Goal: Communication & Community: Answer question/provide support

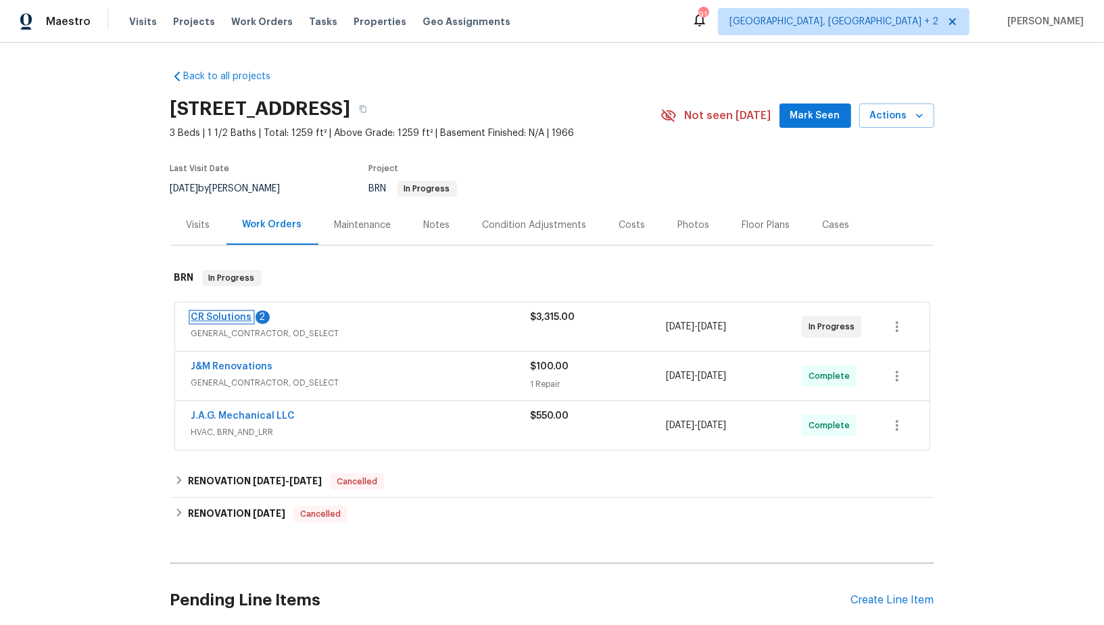
click at [224, 314] on link "CR Solutions" at bounding box center [221, 316] width 61 height 9
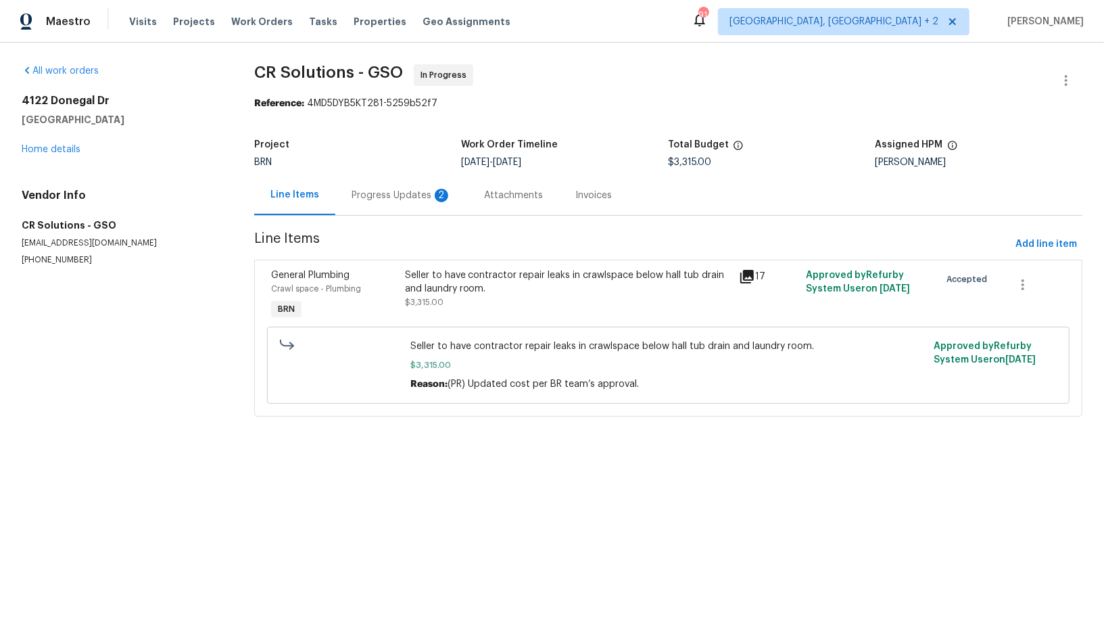
click at [367, 189] on div "Progress Updates 2" at bounding box center [402, 196] width 100 height 14
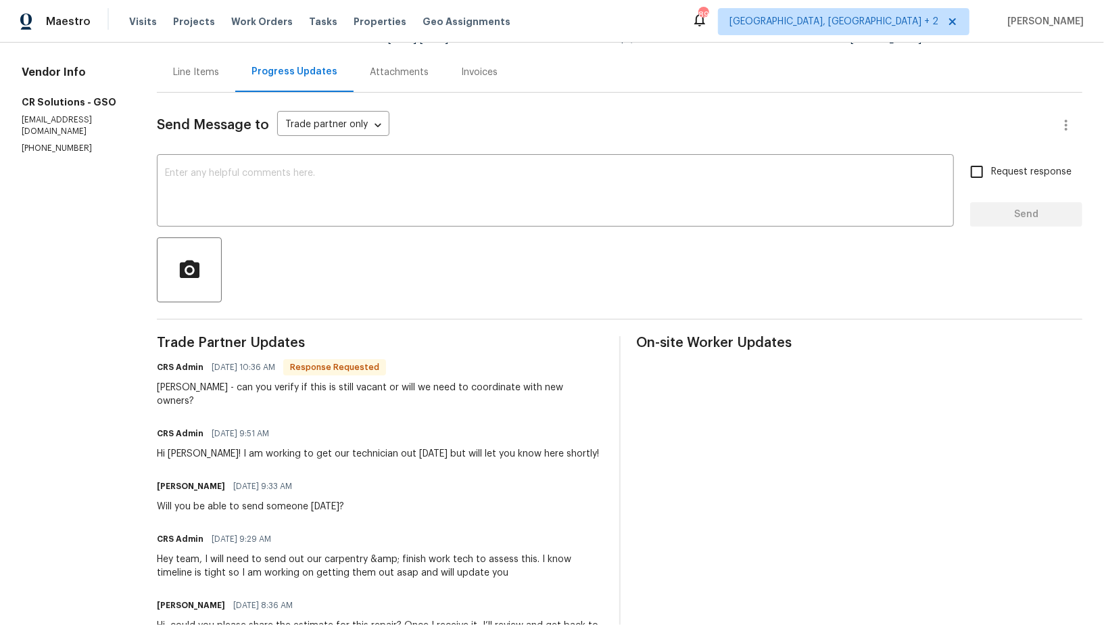
click at [367, 389] on div "Padmapriya - can you verify if this is still vacant or will we need to coordina…" at bounding box center [380, 394] width 446 height 27
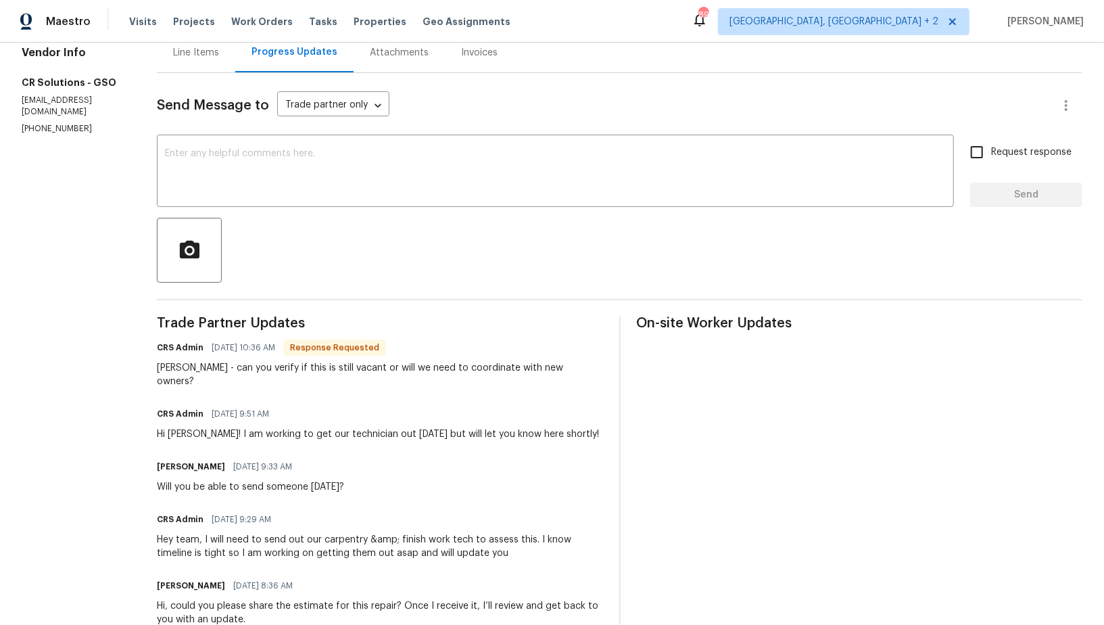
scroll to position [87, 0]
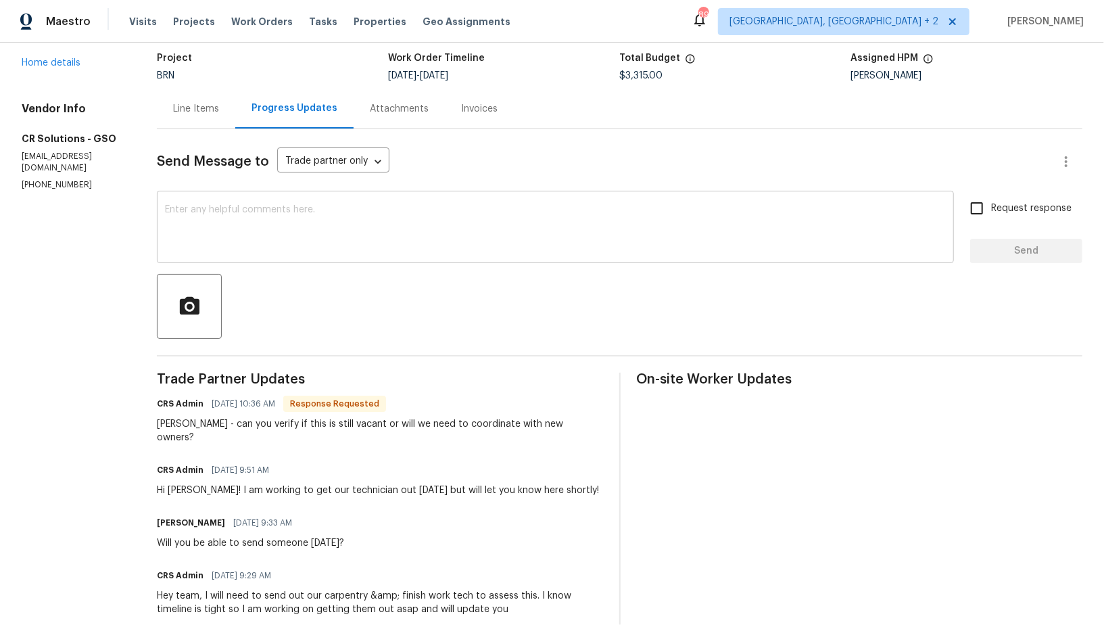
click at [279, 235] on textarea at bounding box center [555, 228] width 781 height 47
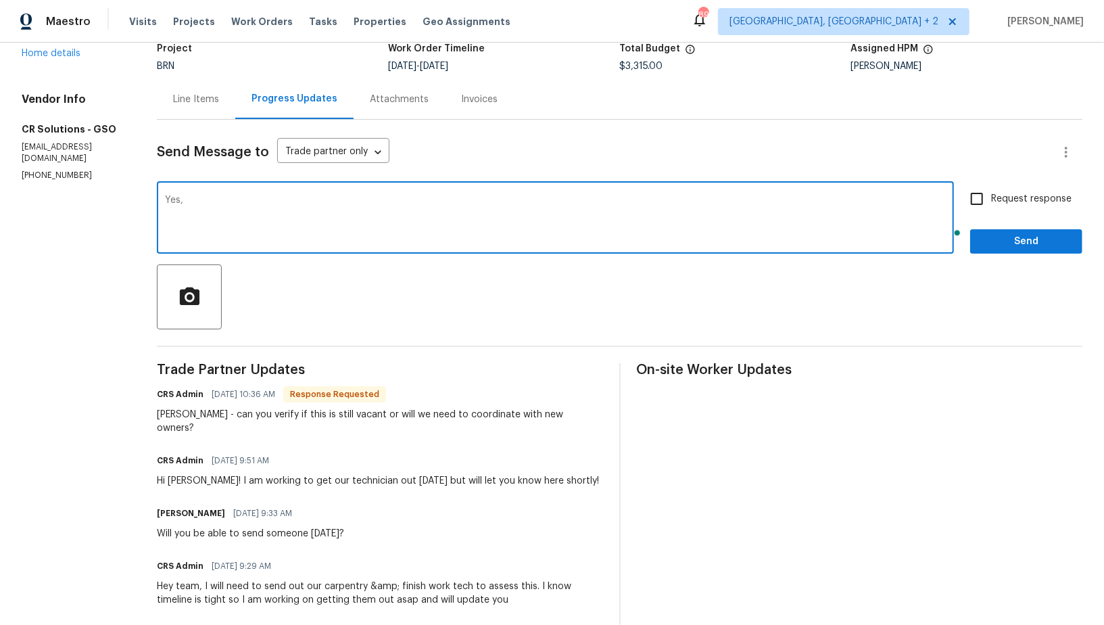
scroll to position [96, 0]
type textarea "Yes, it is vacant."
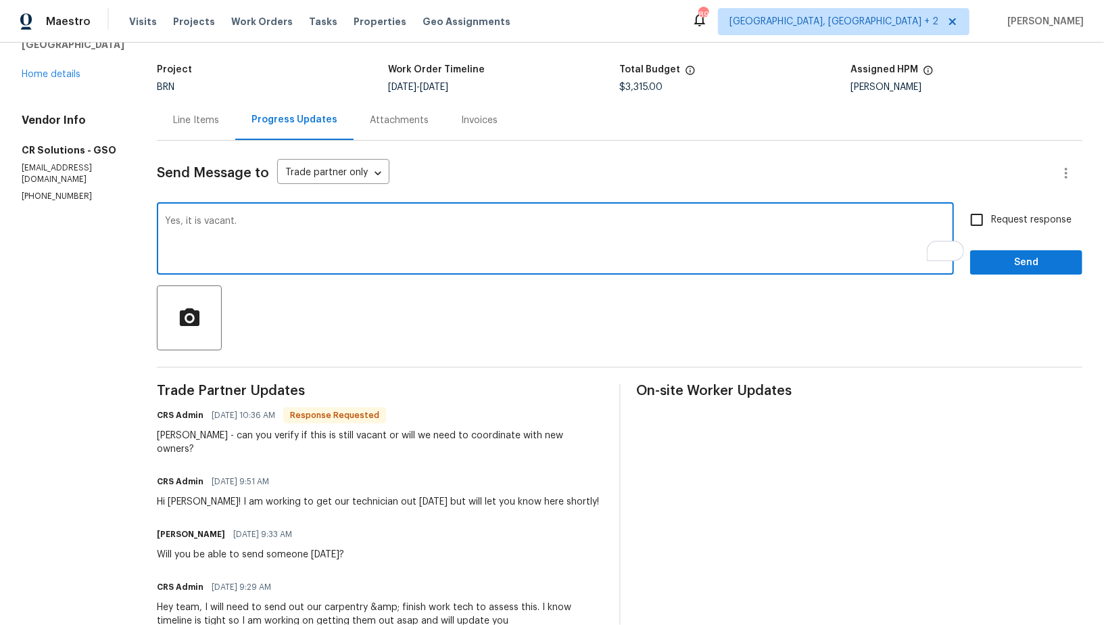
scroll to position [89, 0]
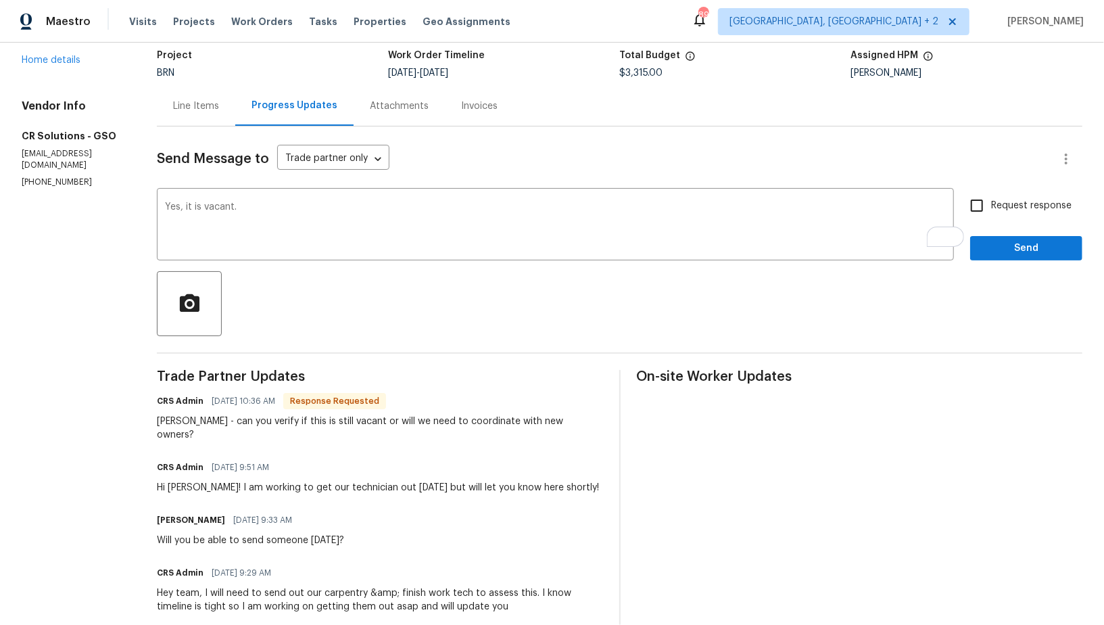
click at [988, 224] on div "Request response Send" at bounding box center [1026, 225] width 112 height 69
click at [982, 222] on div "Request response Send" at bounding box center [1026, 225] width 112 height 69
click at [981, 215] on input "Request response" at bounding box center [977, 205] width 28 height 28
checkbox input "true"
click at [991, 236] on button "Send" at bounding box center [1026, 248] width 112 height 25
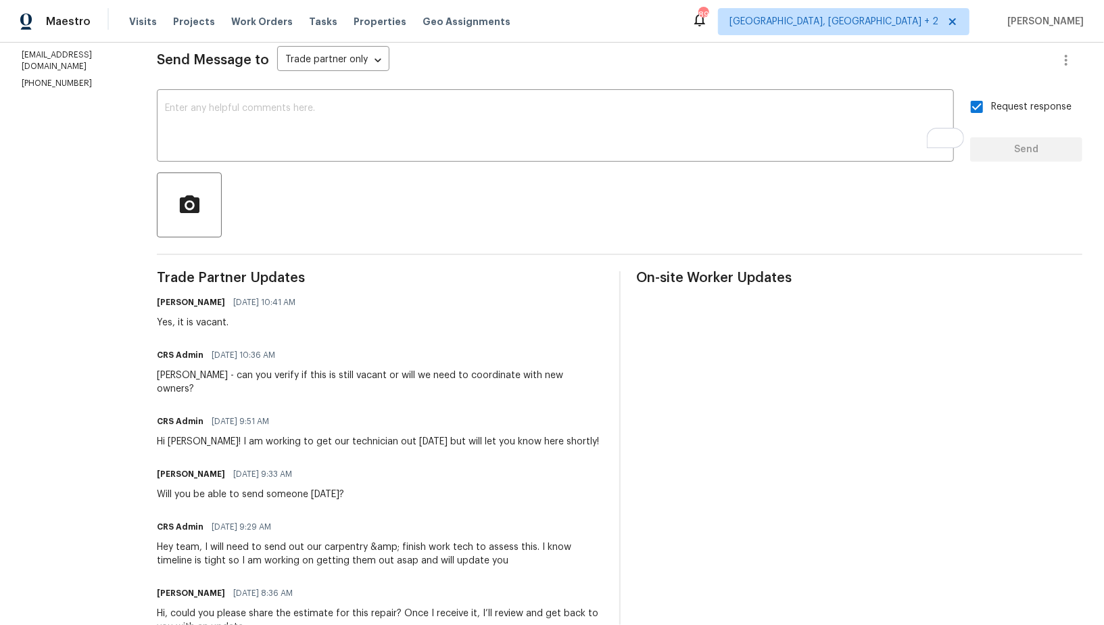
scroll to position [0, 0]
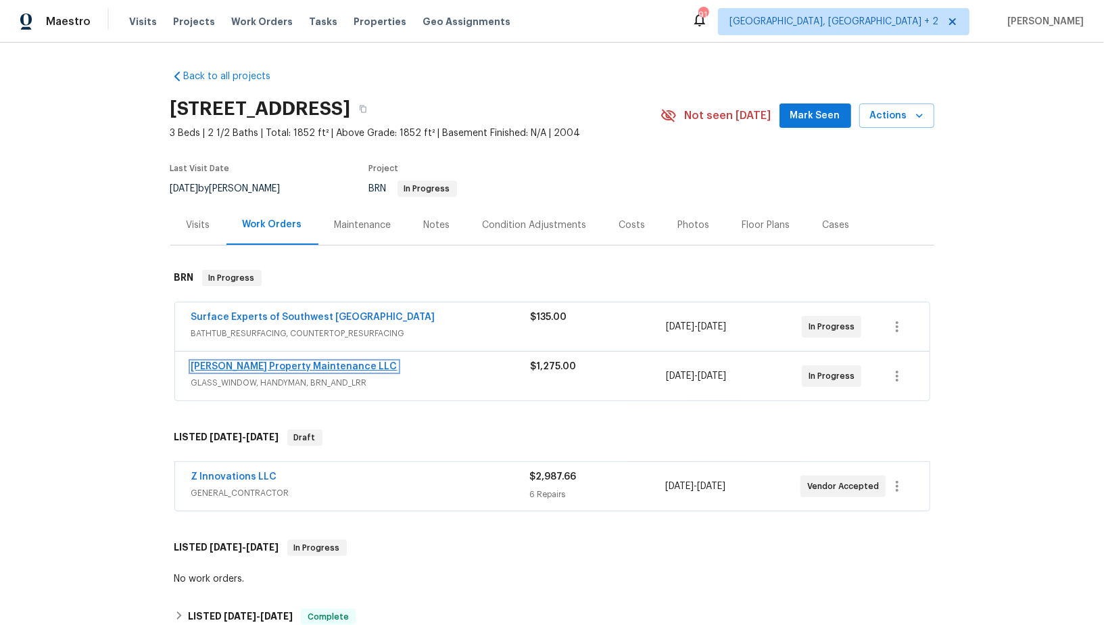
click at [245, 364] on link "[PERSON_NAME] Property Maintenance LLC" at bounding box center [294, 366] width 206 height 9
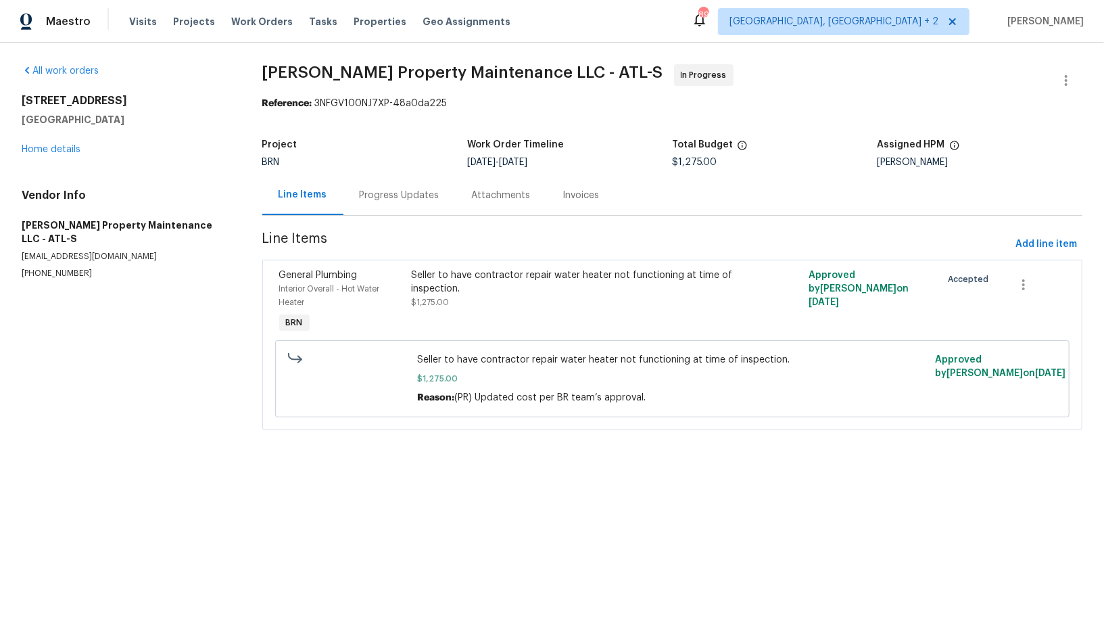
click at [387, 200] on div "Progress Updates" at bounding box center [400, 196] width 80 height 14
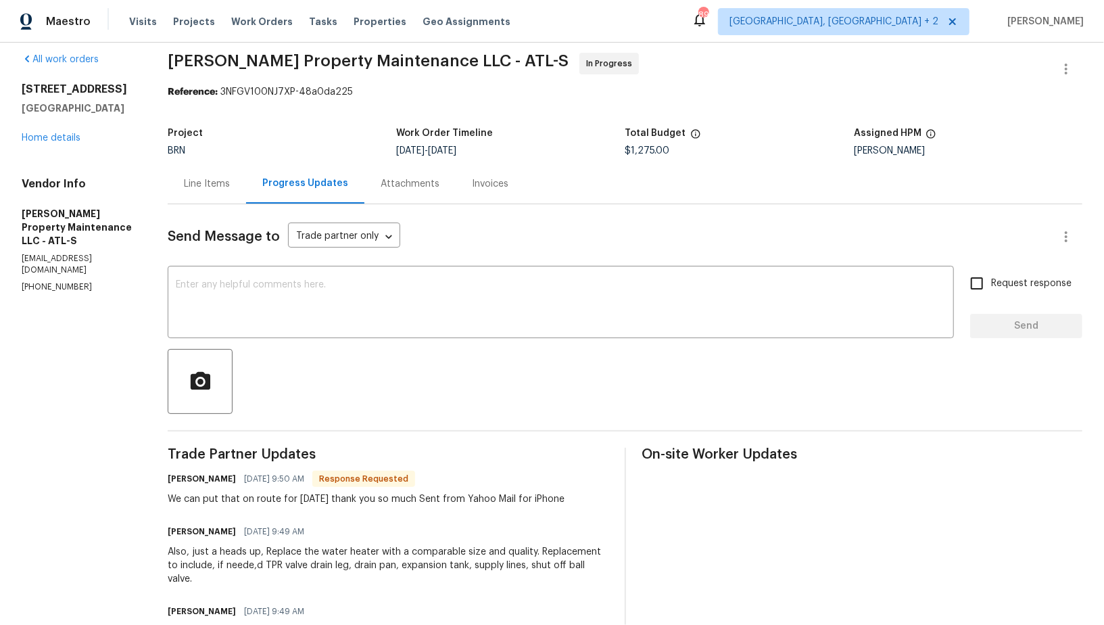
scroll to position [14, 0]
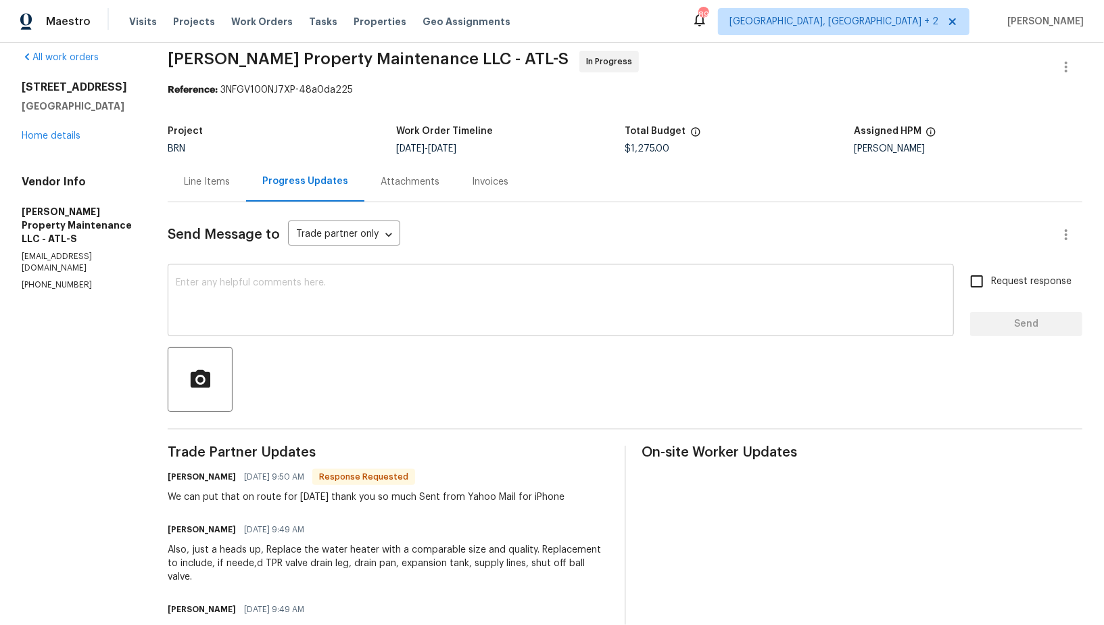
click at [339, 302] on textarea at bounding box center [561, 301] width 770 height 47
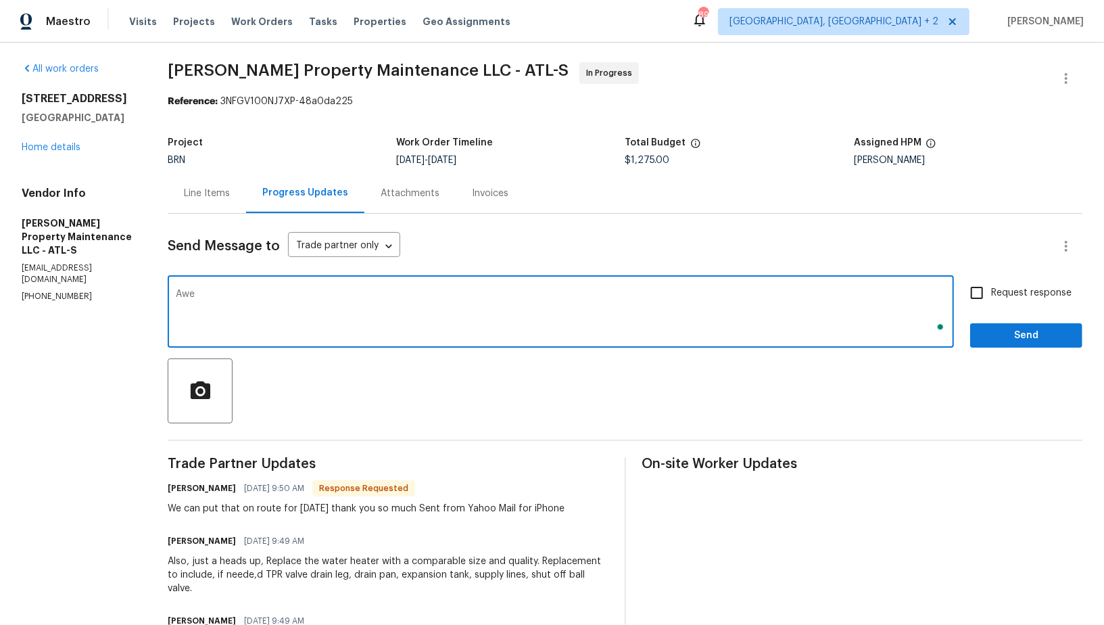
scroll to position [2, 0]
type textarea "Awesome, Thanks!"
click at [986, 289] on input "Request response" at bounding box center [977, 293] width 28 height 28
checkbox input "true"
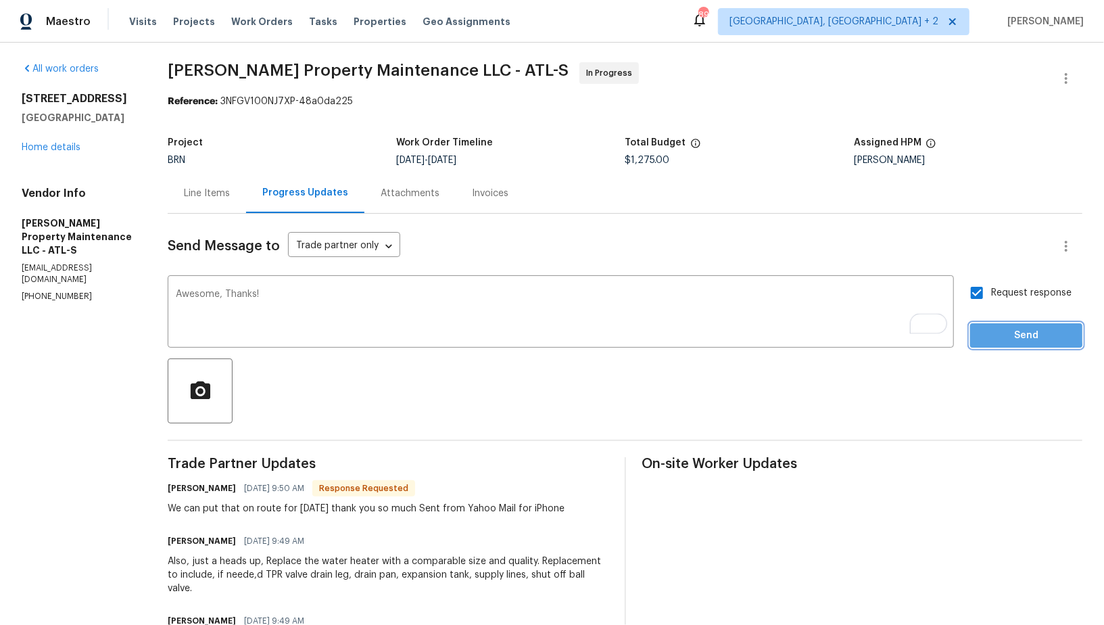
click at [1010, 332] on span "Send" at bounding box center [1026, 335] width 91 height 17
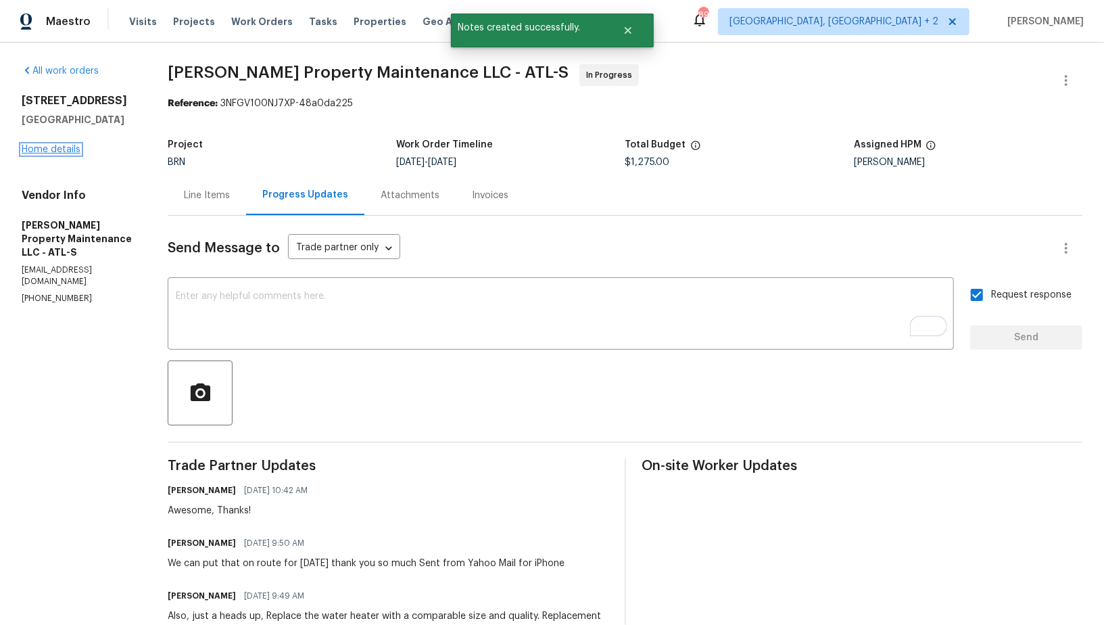
click at [35, 151] on link "Home details" at bounding box center [51, 149] width 59 height 9
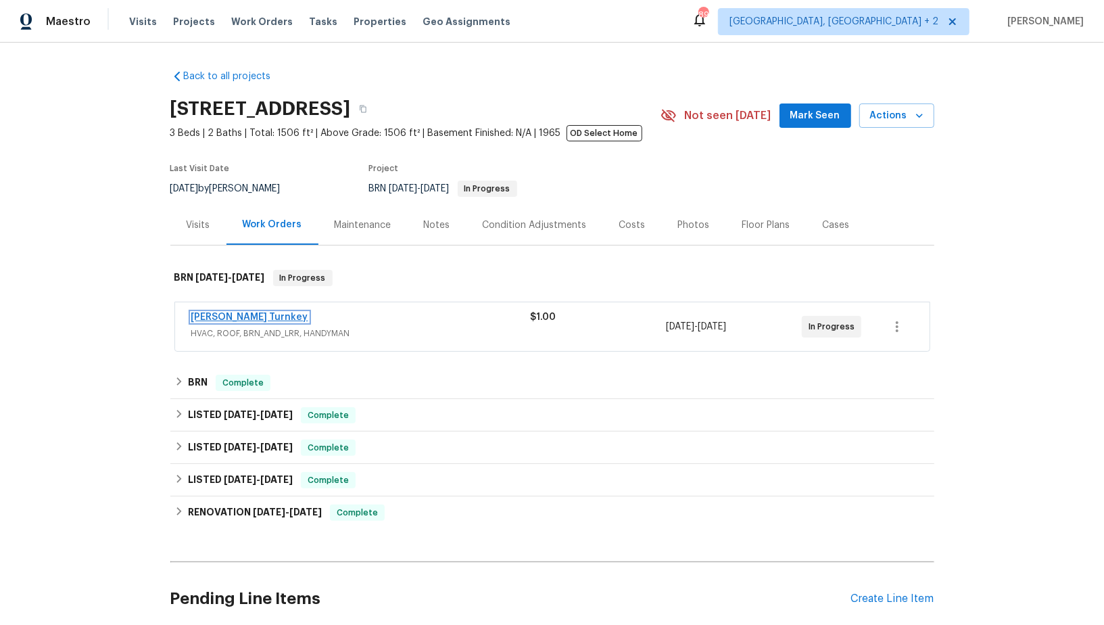
click at [233, 312] on link "Davis Turnkey" at bounding box center [249, 316] width 117 height 9
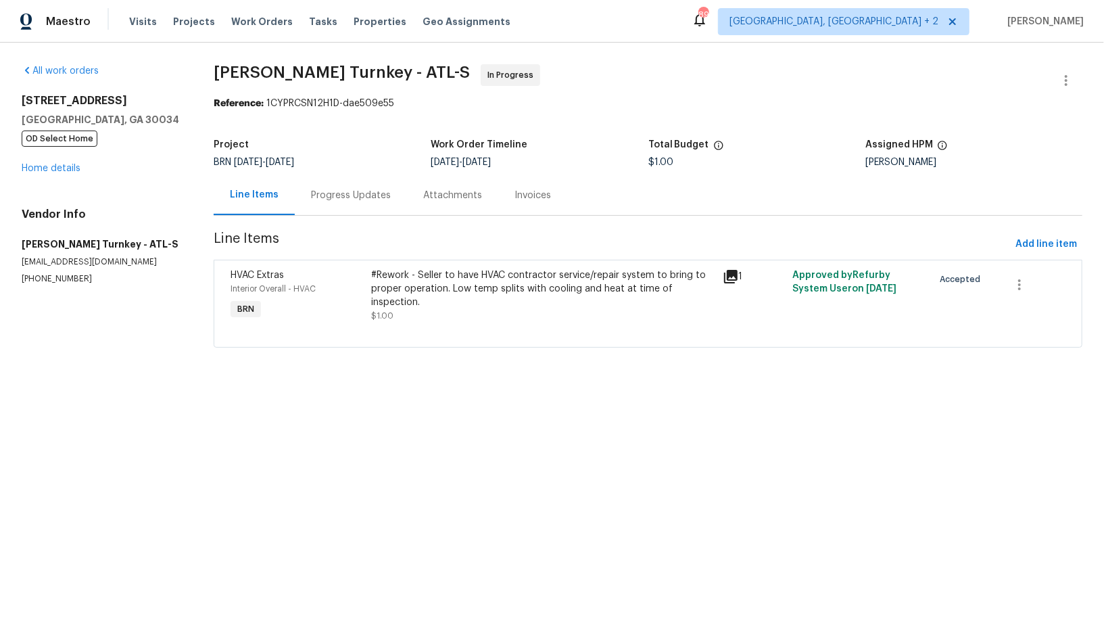
click at [314, 207] on div "Progress Updates" at bounding box center [351, 195] width 112 height 40
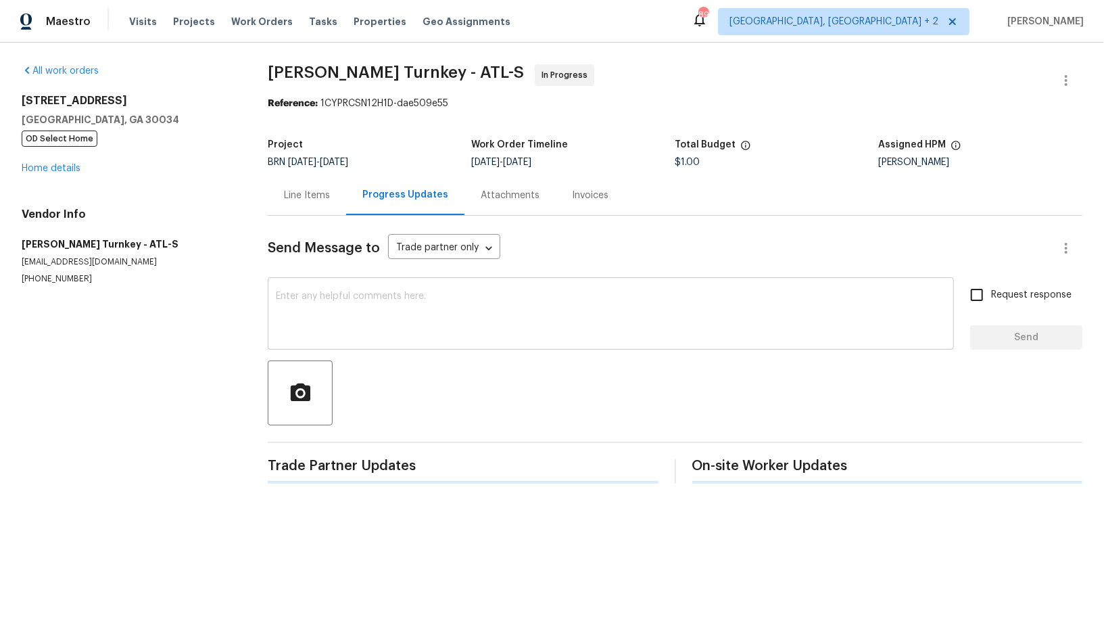
click at [350, 316] on textarea at bounding box center [611, 314] width 670 height 47
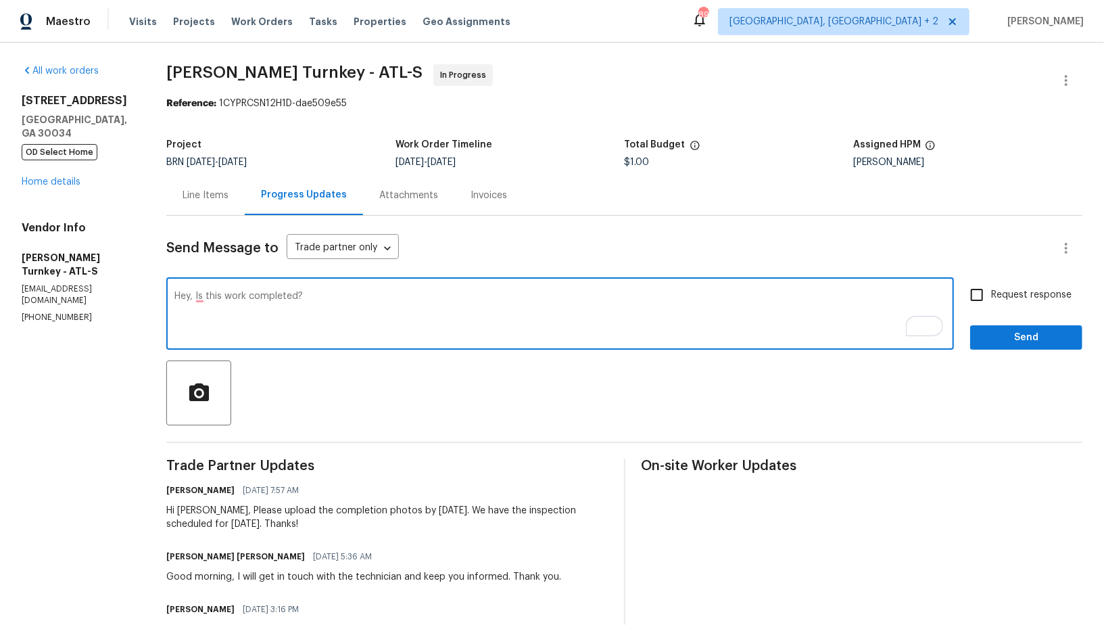
paste textarea "We will need proof the unit is cooling"
click at [316, 298] on textarea "Hey, Is this work completed? We will need proof the unit is cooling" at bounding box center [559, 314] width 771 height 47
drag, startPoint x: 364, startPoint y: 297, endPoint x: 701, endPoint y: 295, distance: 337.4
click at [700, 296] on textarea "Hey, Is this work completed? we will need proof the unit is cooling" at bounding box center [559, 314] width 771 height 47
type textarea "Hey, Is this work completed? we will need completion photos as soon as possible…"
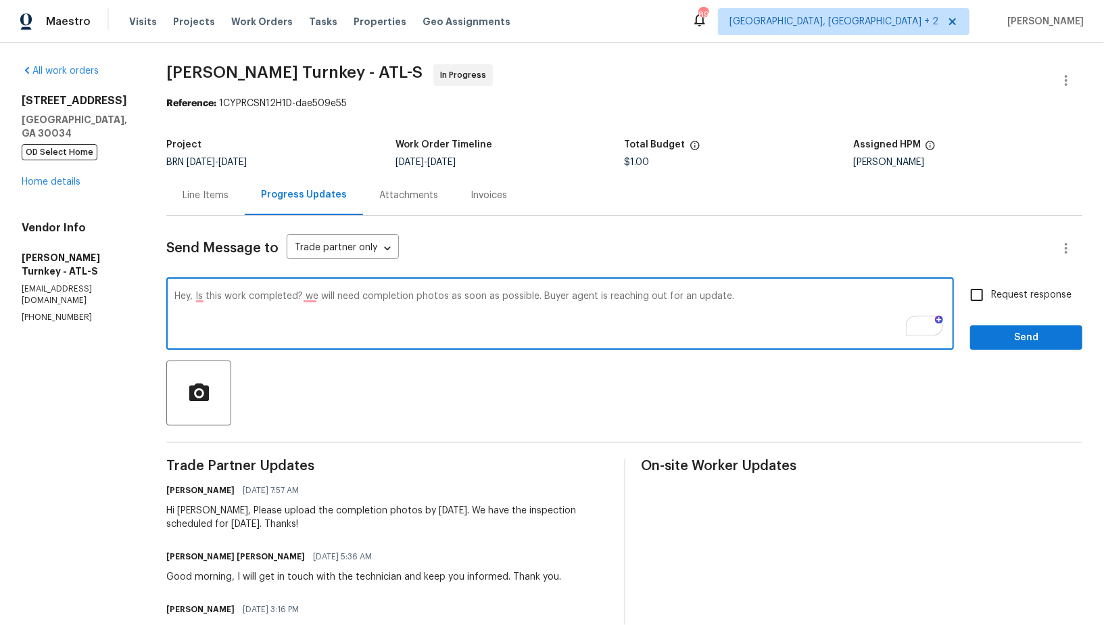
click at [986, 294] on input "Request response" at bounding box center [977, 295] width 28 height 28
checkbox input "true"
click at [565, 295] on textarea "Hey, Is this work completed? we will need completion photos as soon as possible…" at bounding box center [559, 314] width 771 height 47
click at [311, 299] on textarea "Hey, Is this work completed? we will need completion photos as soon as possible…" at bounding box center [559, 314] width 771 height 47
click at [340, 297] on textarea "Hey, Is this work completed? We will need completion photos as soon as possible…" at bounding box center [559, 314] width 771 height 47
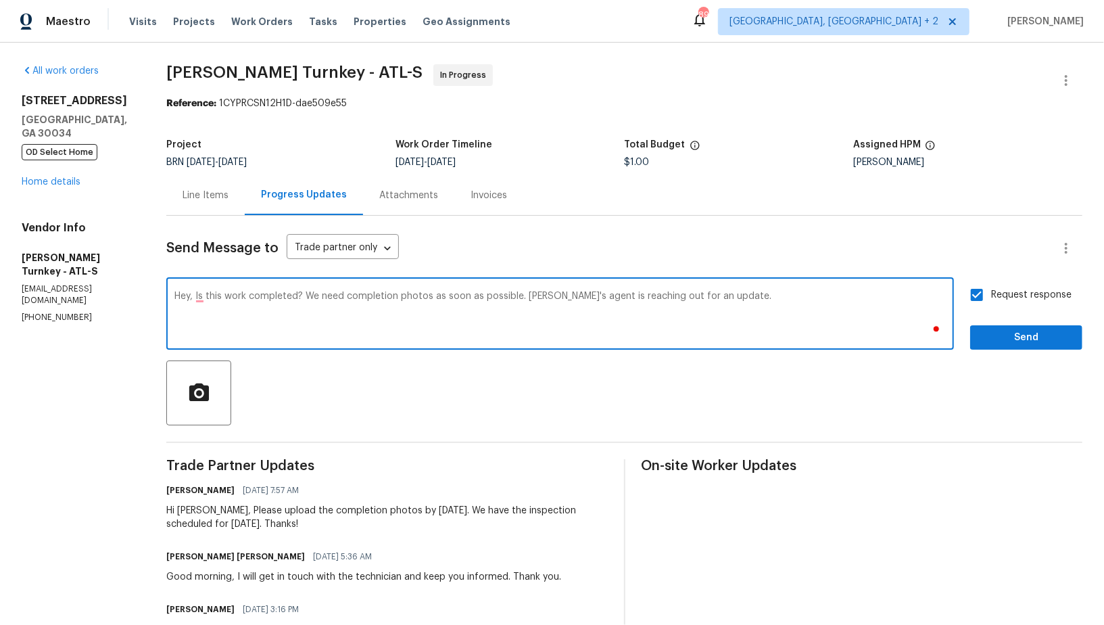
type textarea "Hey, Is this work completed? We need completion photos as soon as possible. Buy…"
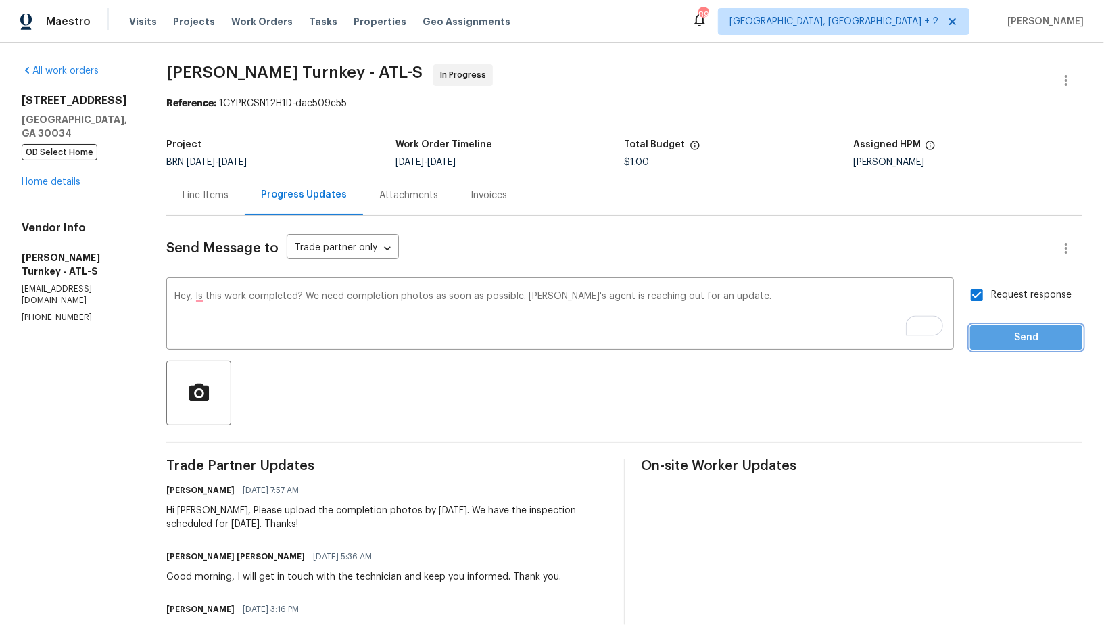
click at [999, 341] on span "Send" at bounding box center [1026, 337] width 91 height 17
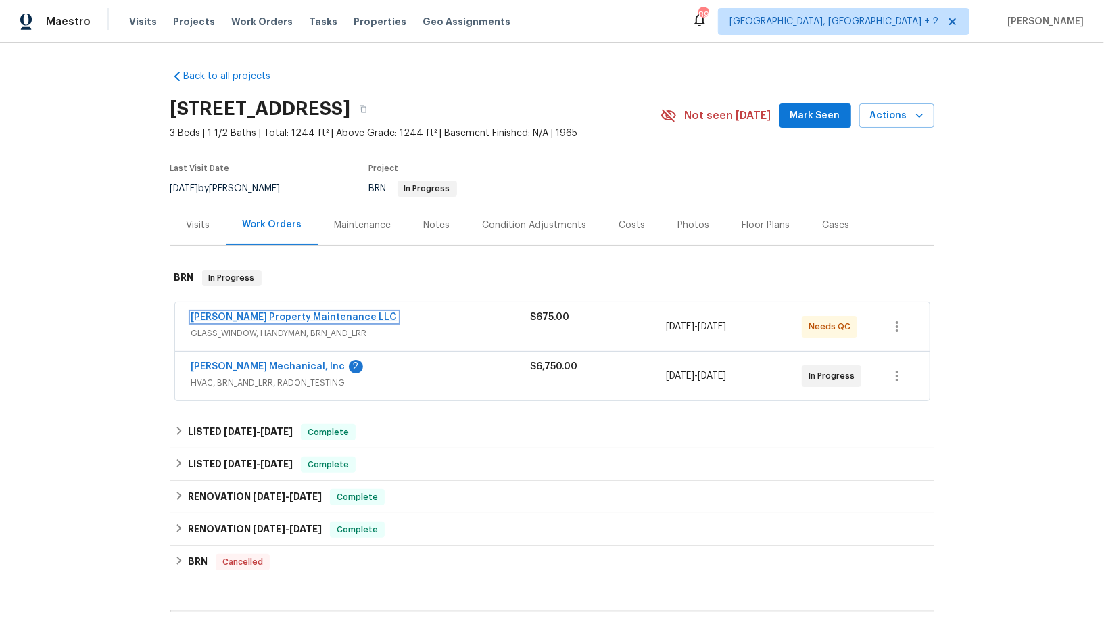
click at [233, 315] on link "[PERSON_NAME] Property Maintenance LLC" at bounding box center [294, 316] width 206 height 9
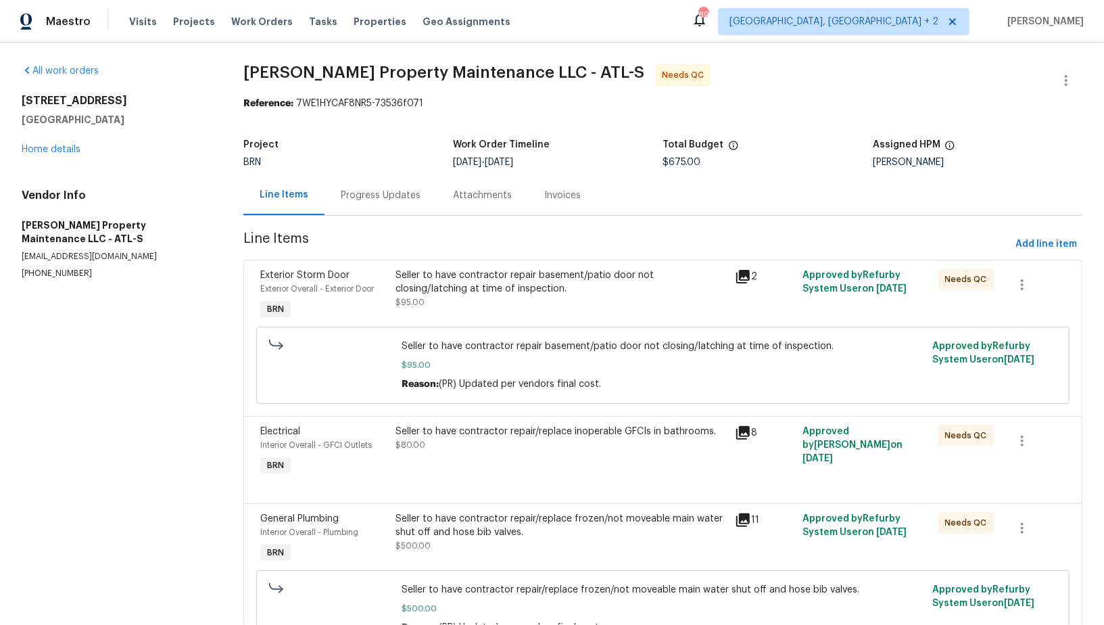
click at [449, 286] on div "Seller to have contractor repair basement/patio door not closing/latching at ti…" at bounding box center [561, 281] width 331 height 27
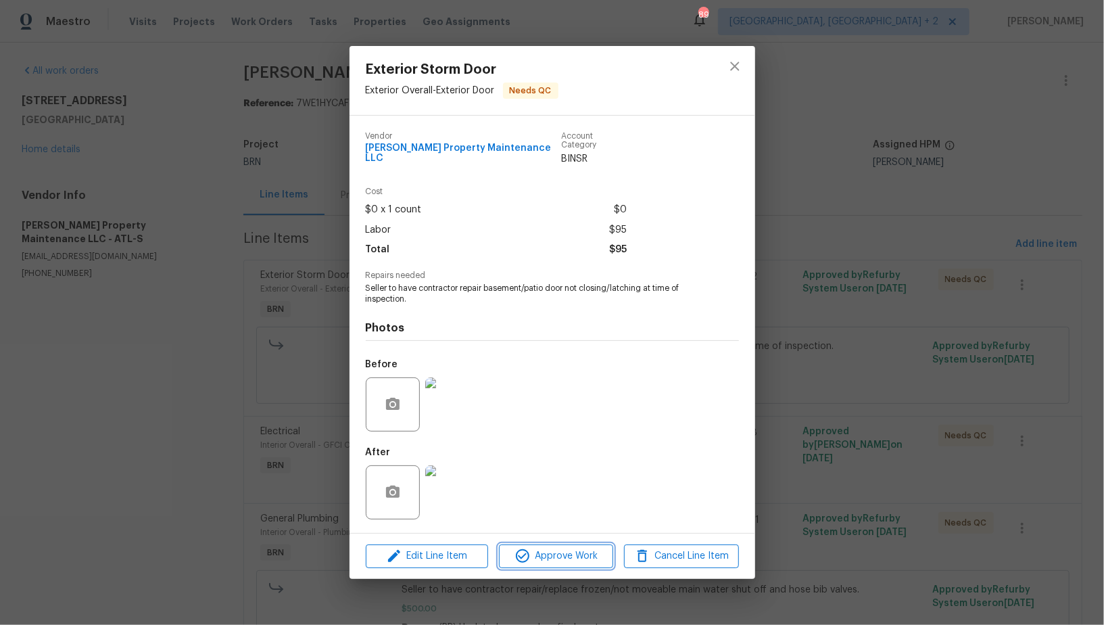
click at [550, 554] on span "Approve Work" at bounding box center [556, 556] width 106 height 17
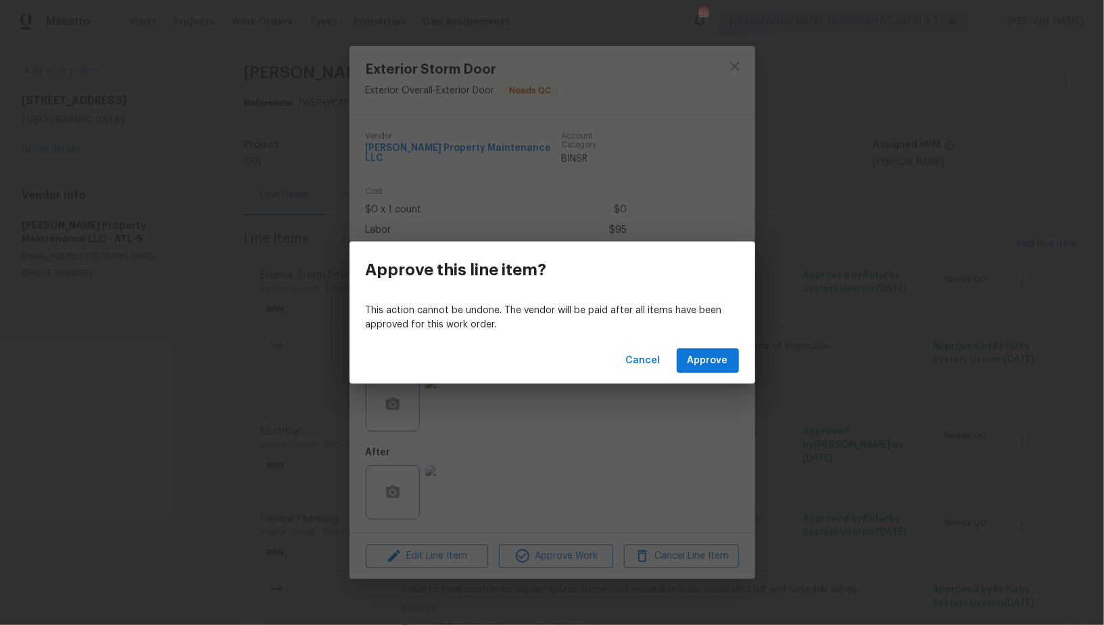
click at [707, 374] on div "Cancel Approve" at bounding box center [553, 360] width 406 height 47
click at [700, 361] on span "Approve" at bounding box center [708, 360] width 41 height 17
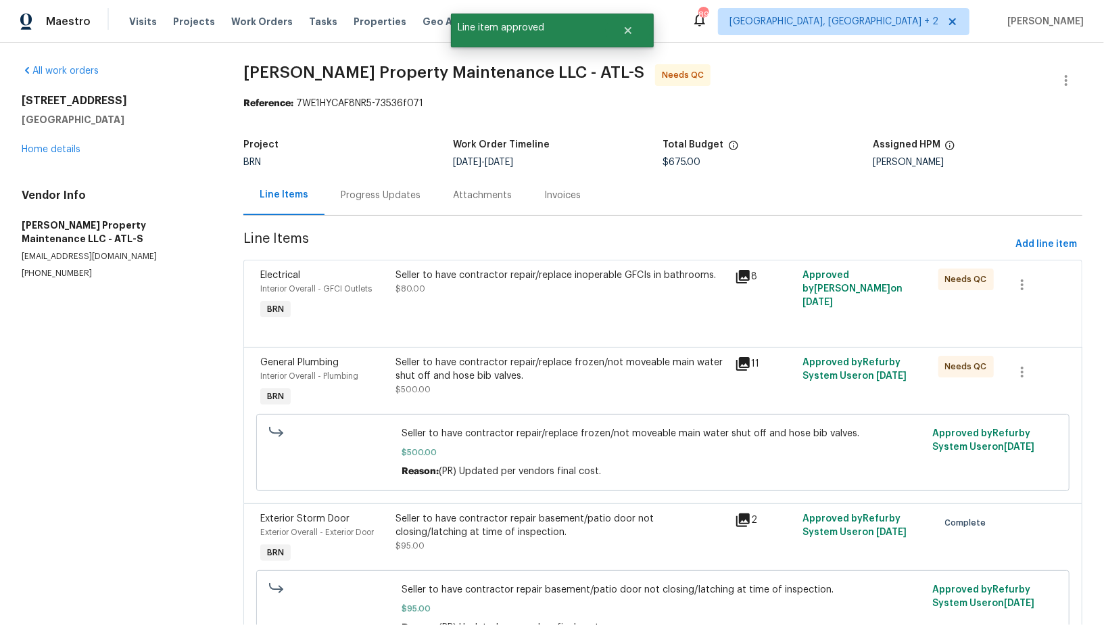
click at [460, 310] on div "Seller to have contractor repair/replace inoperable GFCIs in bathrooms. $80.00" at bounding box center [561, 295] width 339 height 62
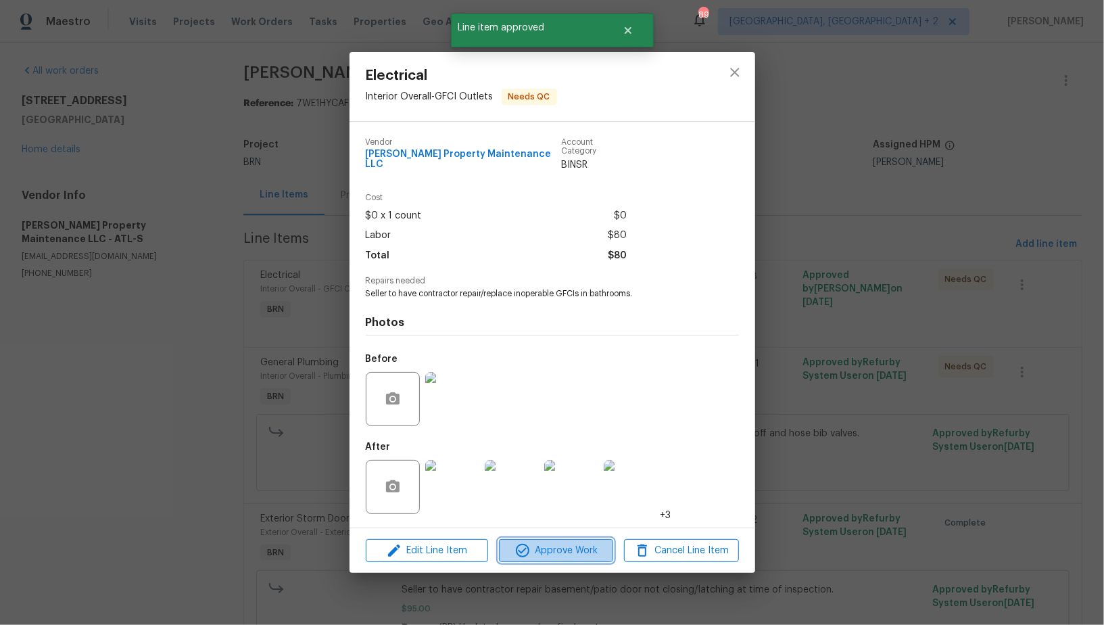
click at [540, 546] on span "Approve Work" at bounding box center [556, 550] width 106 height 17
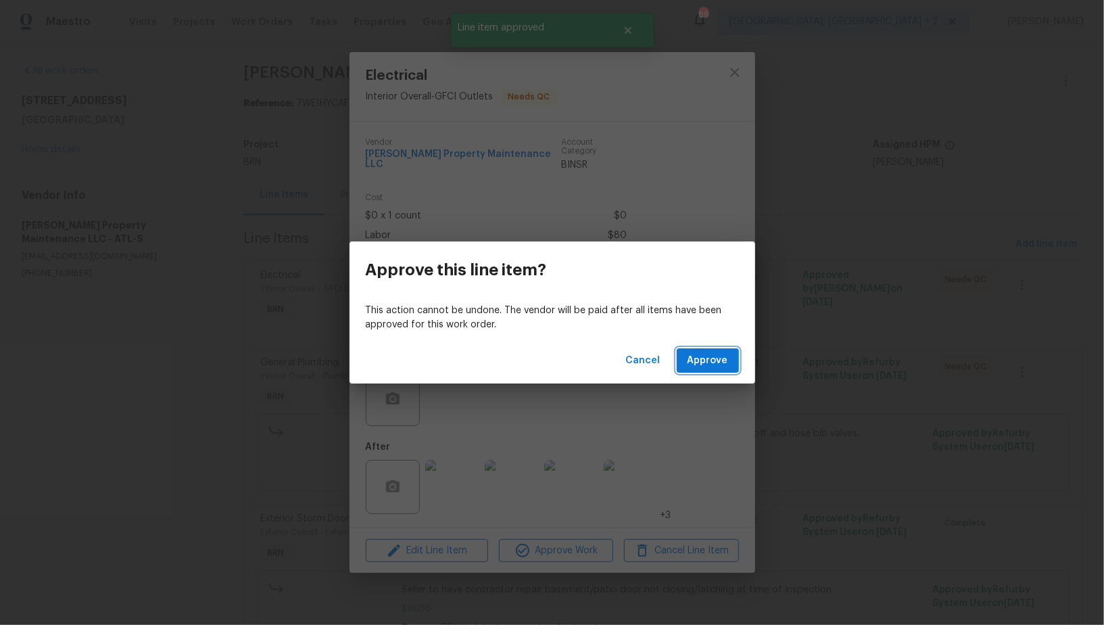
click at [700, 364] on span "Approve" at bounding box center [708, 360] width 41 height 17
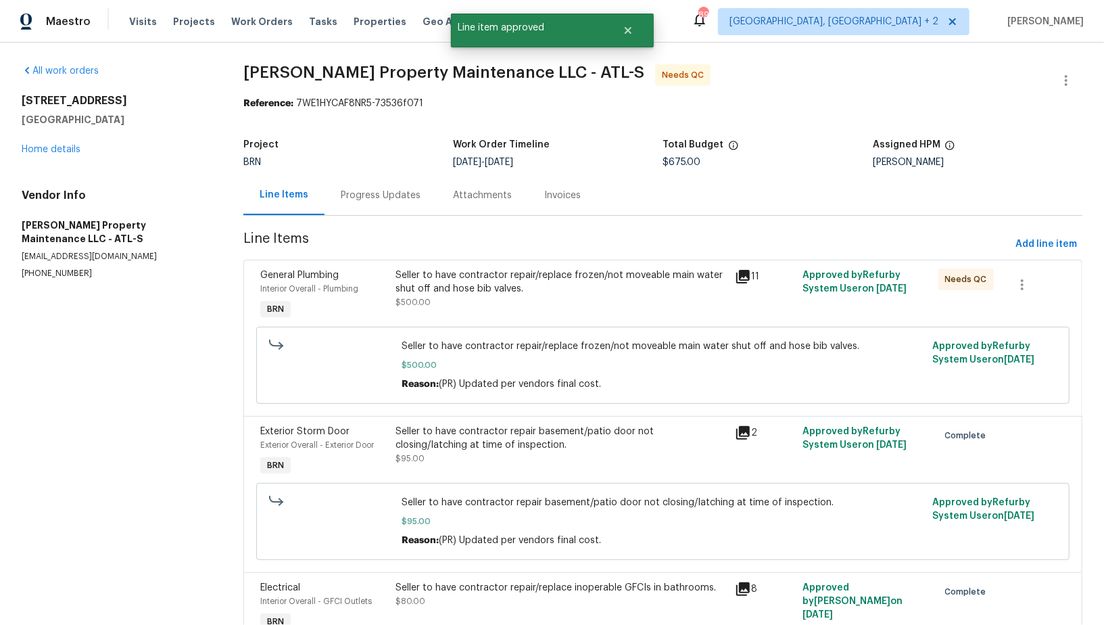
click at [350, 206] on div "Progress Updates" at bounding box center [381, 195] width 112 height 40
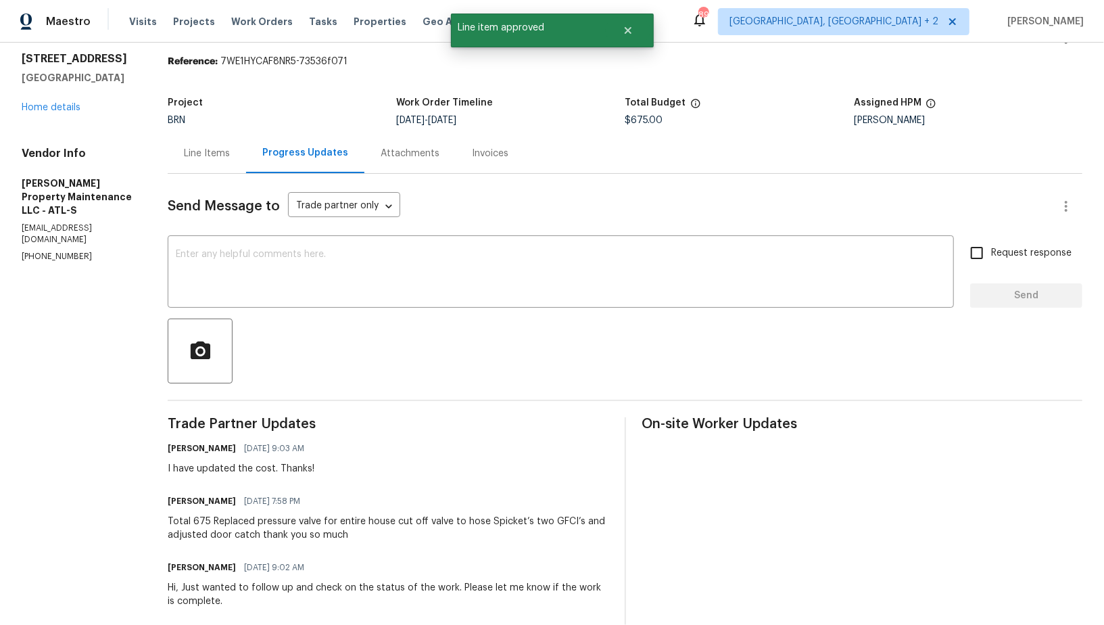
scroll to position [45, 0]
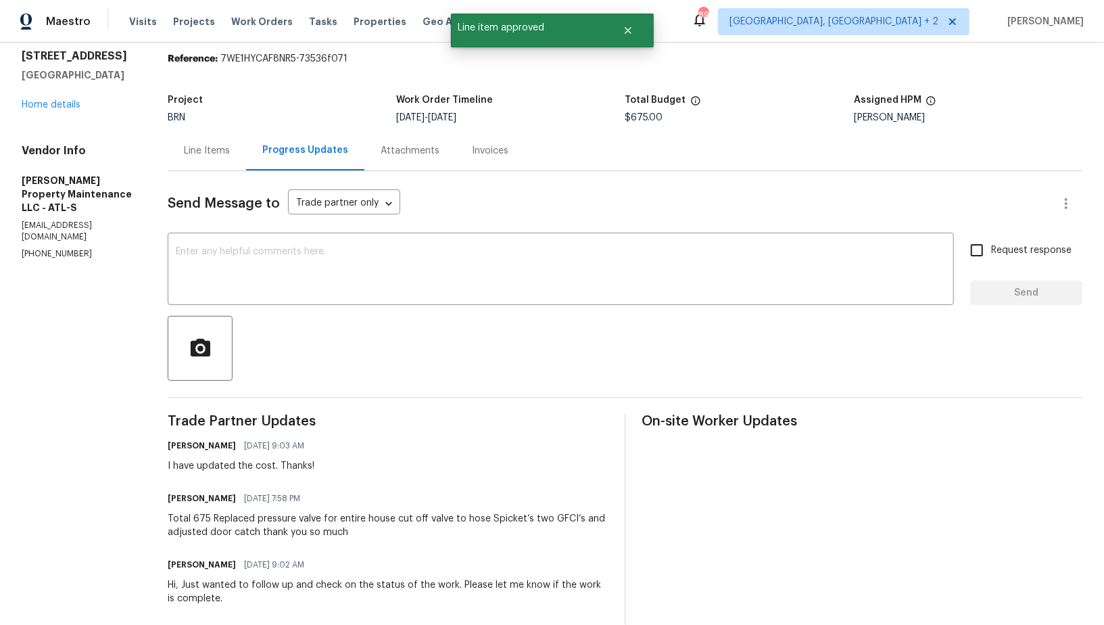
click at [215, 160] on div "Line Items" at bounding box center [207, 150] width 78 height 40
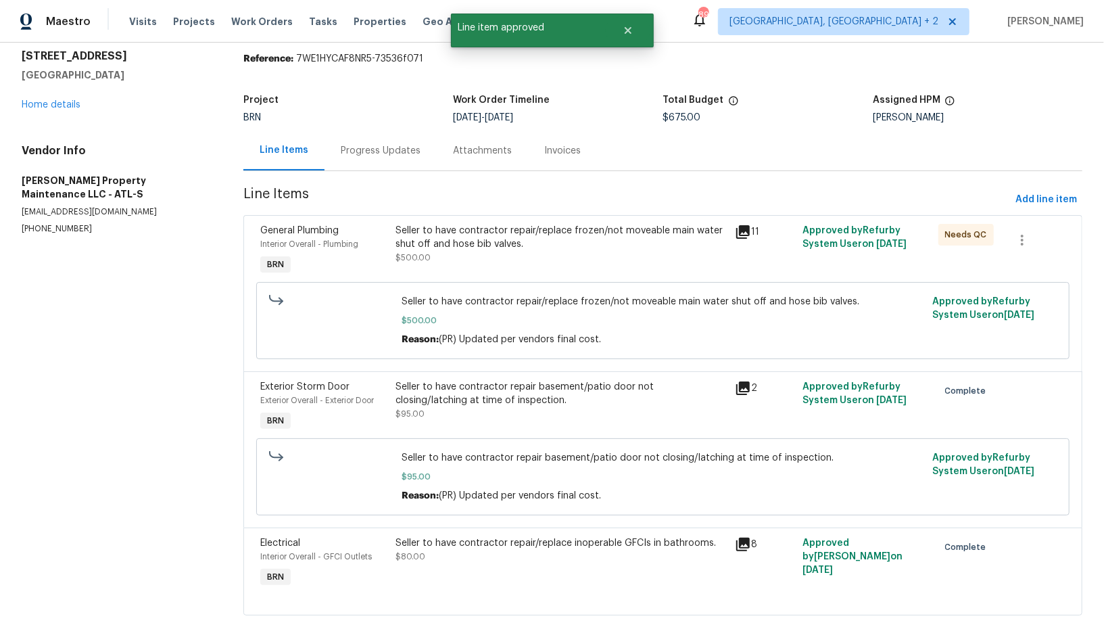
click at [509, 239] on div "Seller to have contractor repair/replace frozen/not moveable main water shut of…" at bounding box center [561, 237] width 331 height 27
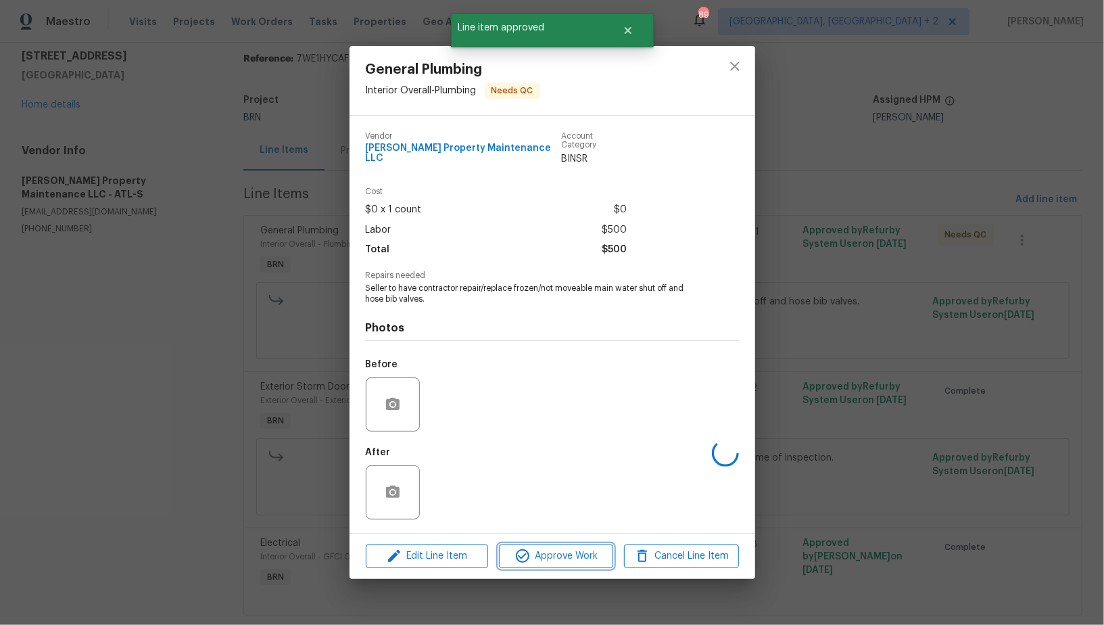
click at [583, 554] on span "Approve Work" at bounding box center [556, 556] width 106 height 17
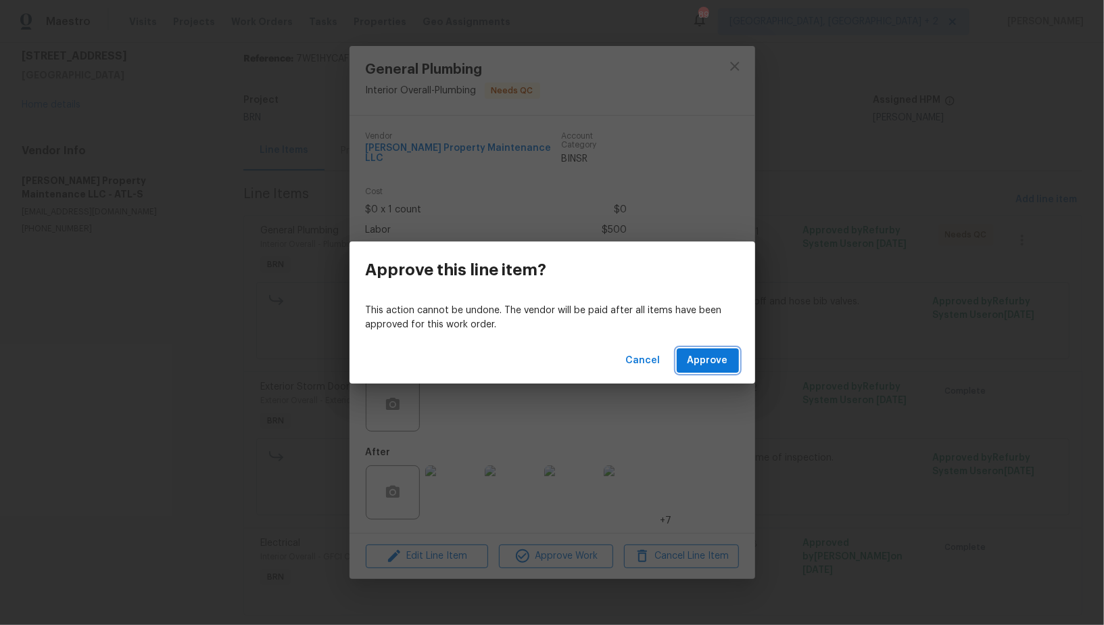
click at [718, 356] on span "Approve" at bounding box center [708, 360] width 41 height 17
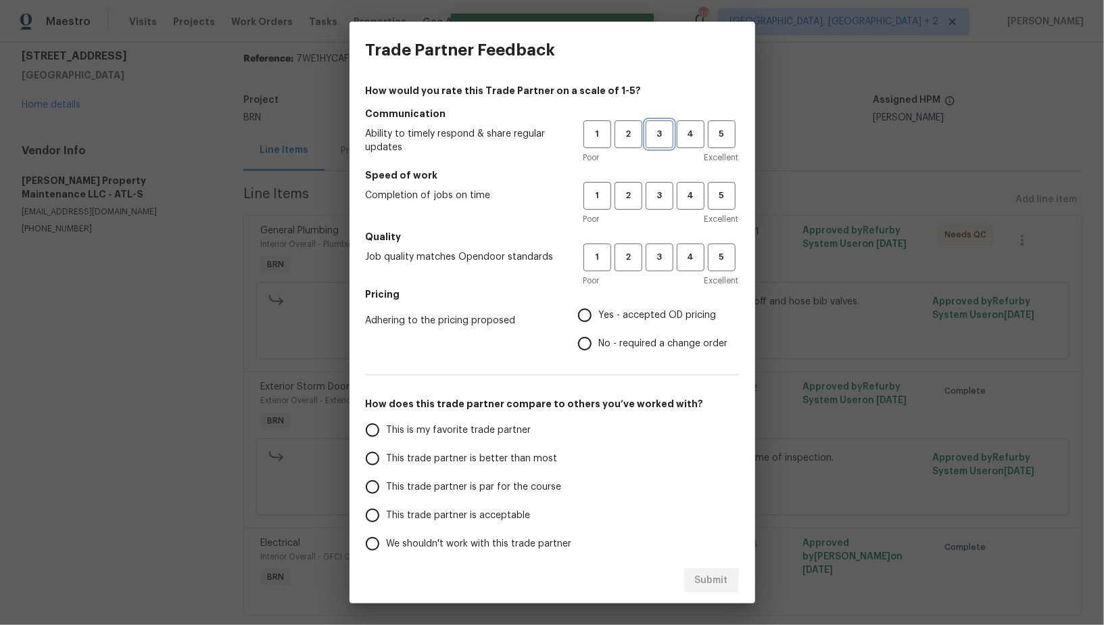
click at [667, 135] on span "3" at bounding box center [659, 134] width 25 height 16
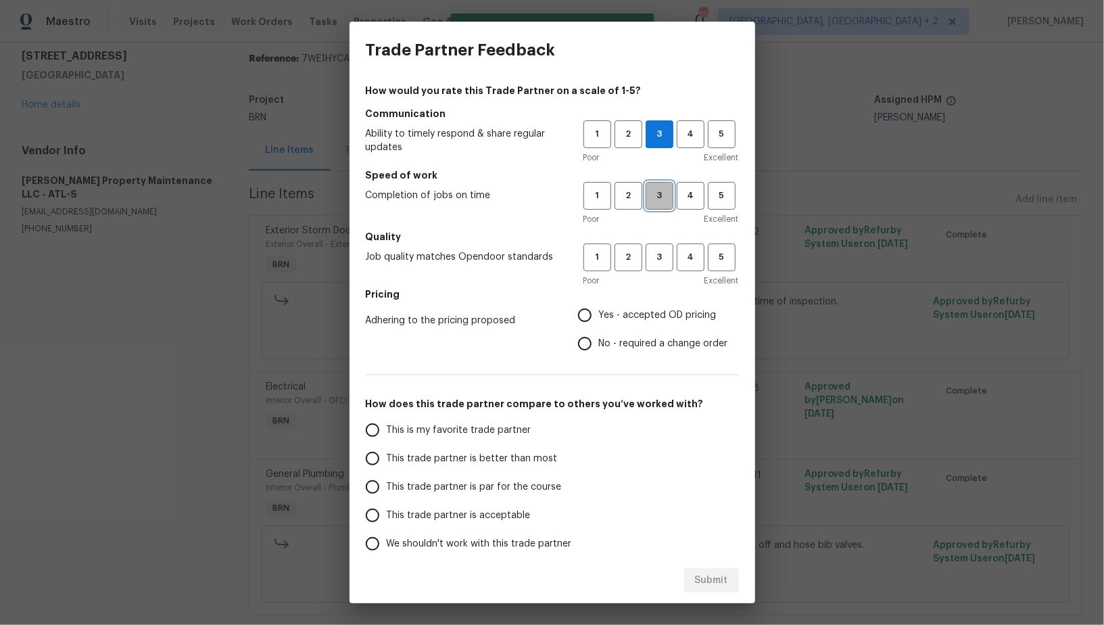
click at [667, 193] on span "3" at bounding box center [659, 196] width 25 height 16
click at [667, 238] on h5 "Quality" at bounding box center [552, 237] width 373 height 14
click at [661, 272] on div "1 2 3 4 5 Poor Excellent" at bounding box center [661, 265] width 156 height 44
click at [661, 266] on button "3" at bounding box center [660, 257] width 28 height 28
click at [588, 339] on input "No - required a change order" at bounding box center [585, 343] width 28 height 28
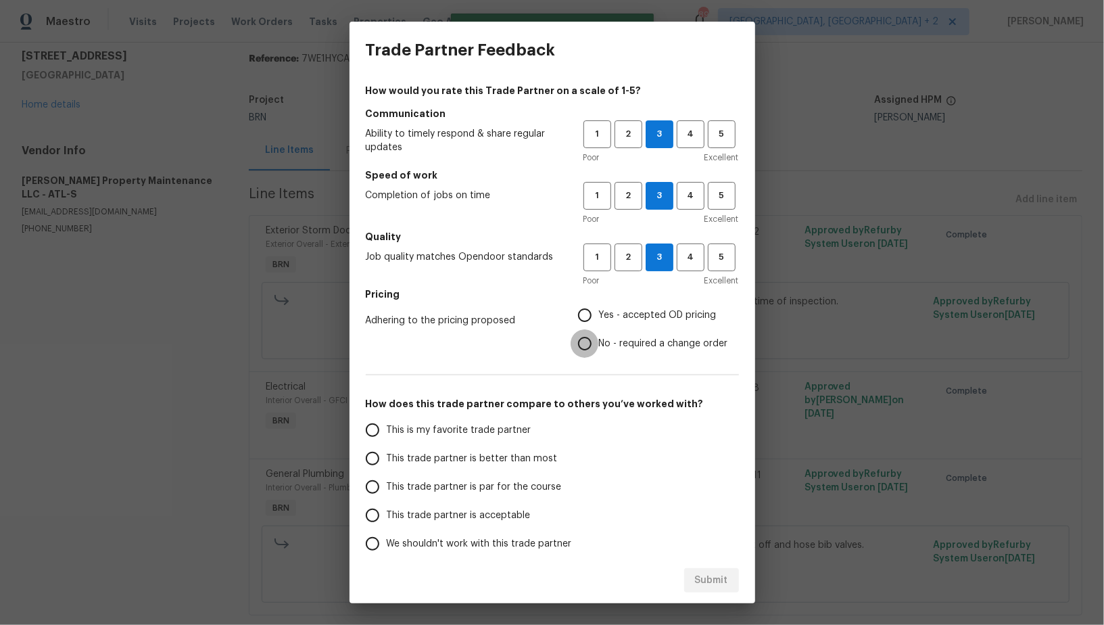
radio input "true"
click at [366, 481] on input "This trade partner is par for the course" at bounding box center [372, 487] width 28 height 28
click at [730, 575] on button "Submit" at bounding box center [711, 580] width 55 height 25
radio input "true"
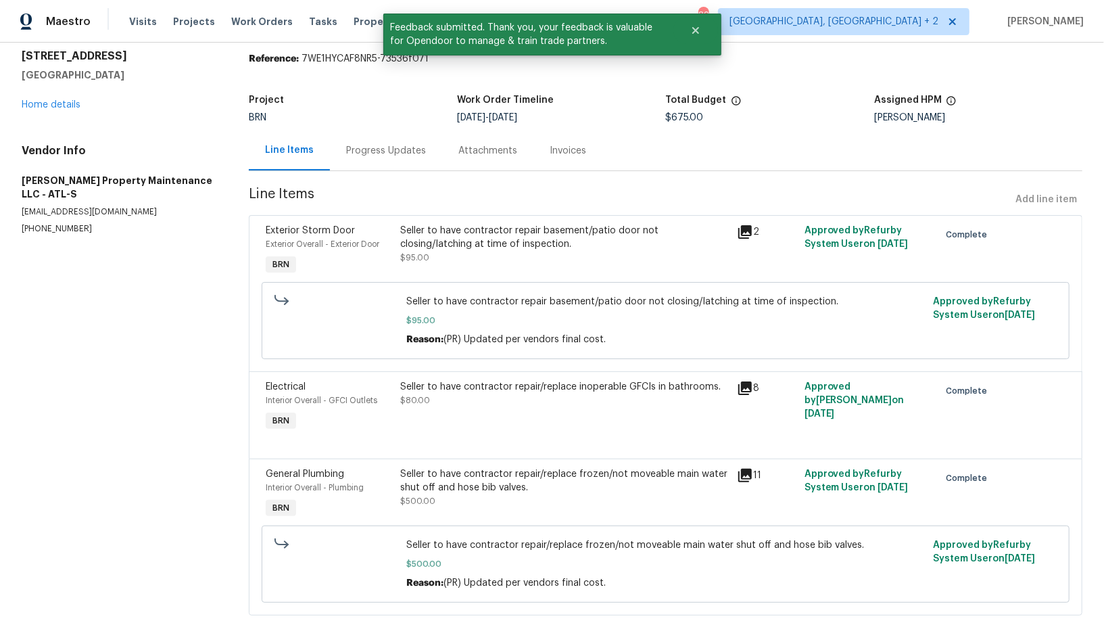
click at [356, 154] on div "Progress Updates" at bounding box center [386, 151] width 80 height 14
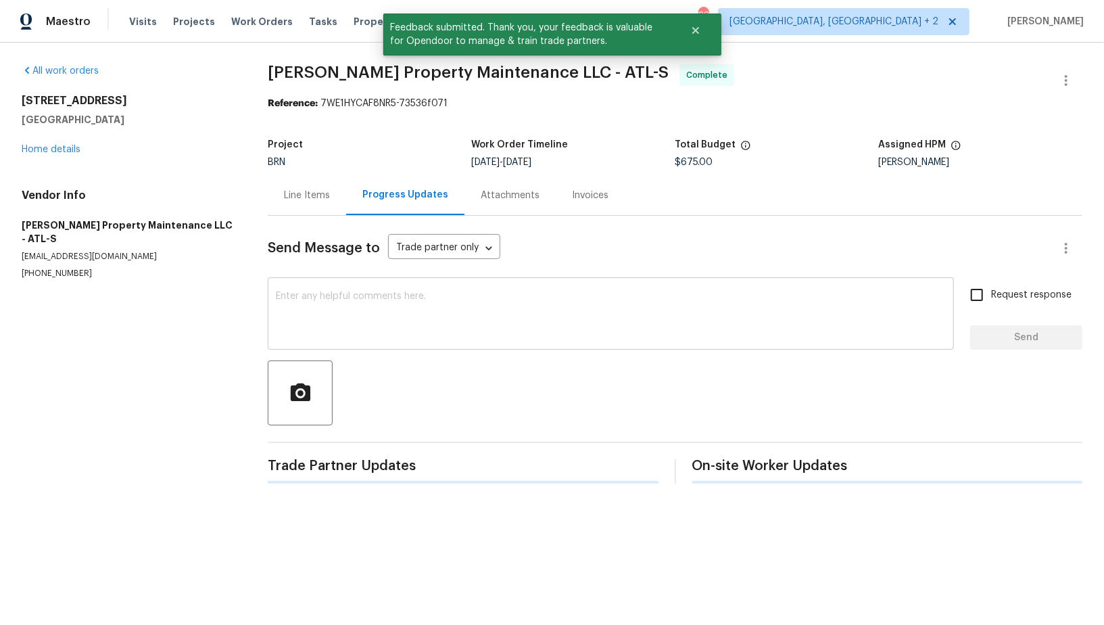
click at [435, 309] on textarea at bounding box center [611, 314] width 670 height 47
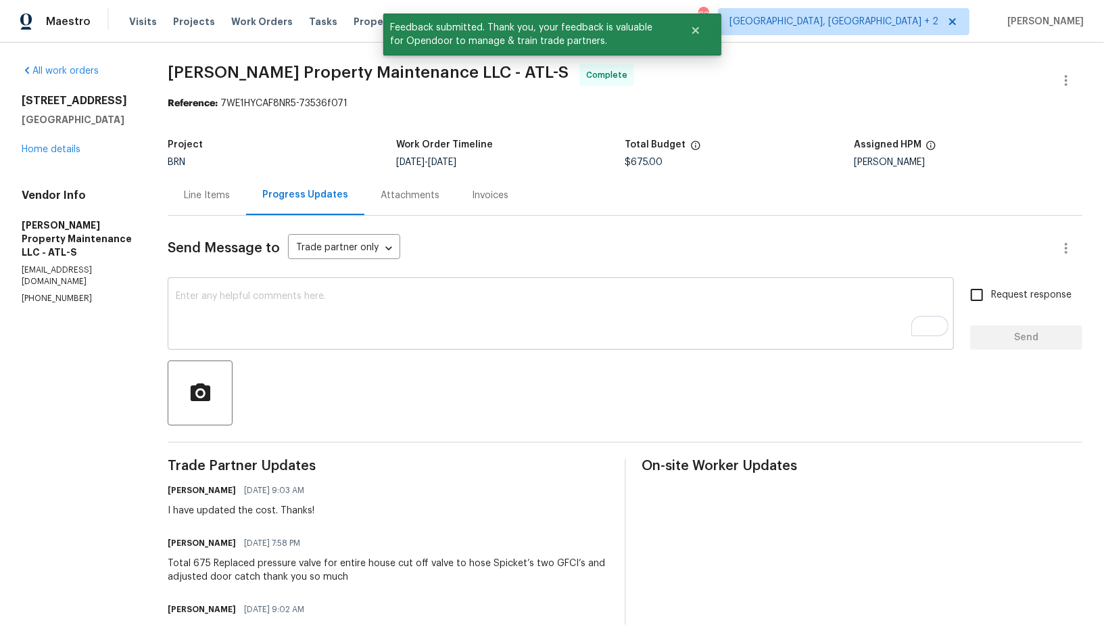
click at [240, 309] on textarea "To enrich screen reader interactions, please activate Accessibility in Grammarl…" at bounding box center [561, 314] width 770 height 47
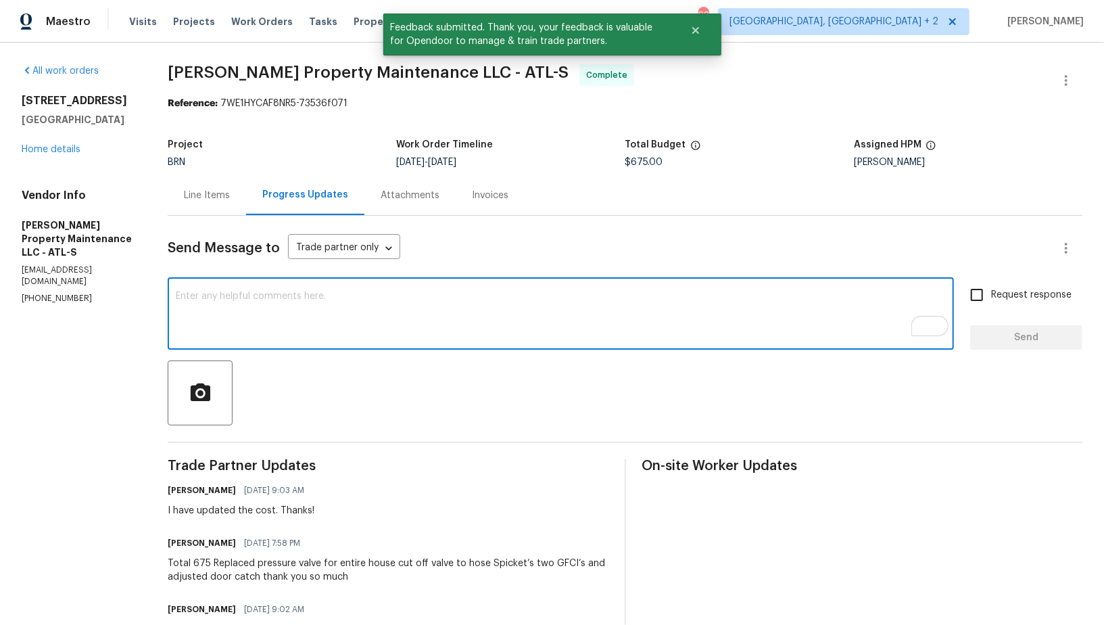
paste textarea "WO is approved, Please upload the invoice under invoice section. Thanks!"
type textarea "WO is approved, Please upload the invoice under invoice section. Thanks!"
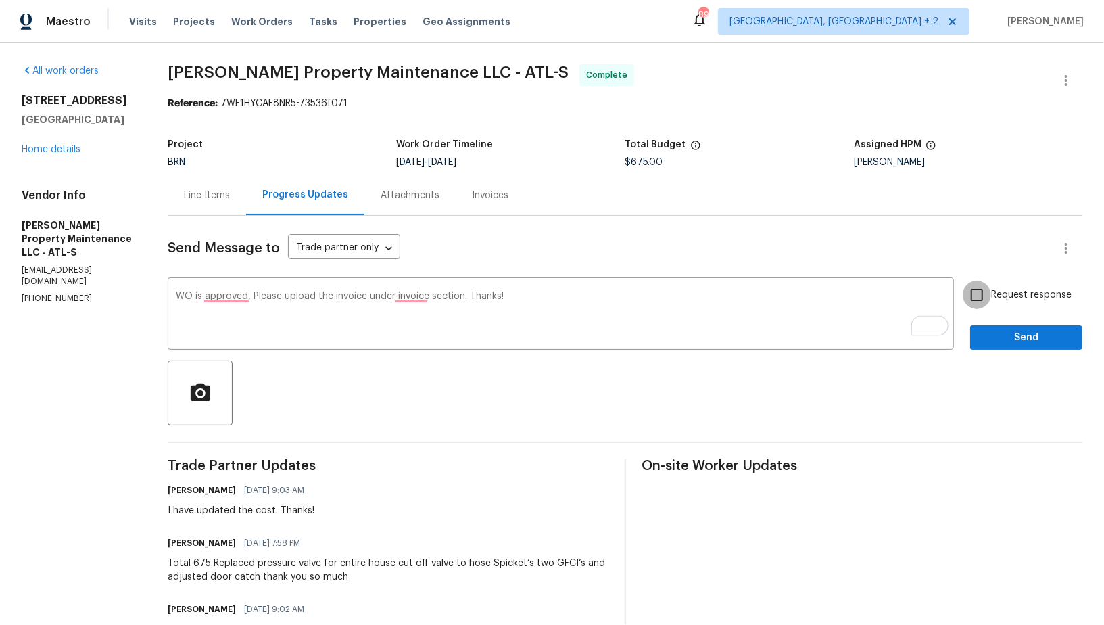
click at [991, 294] on input "Request response" at bounding box center [977, 295] width 28 height 28
checkbox input "true"
click at [1001, 325] on button "Send" at bounding box center [1026, 337] width 112 height 25
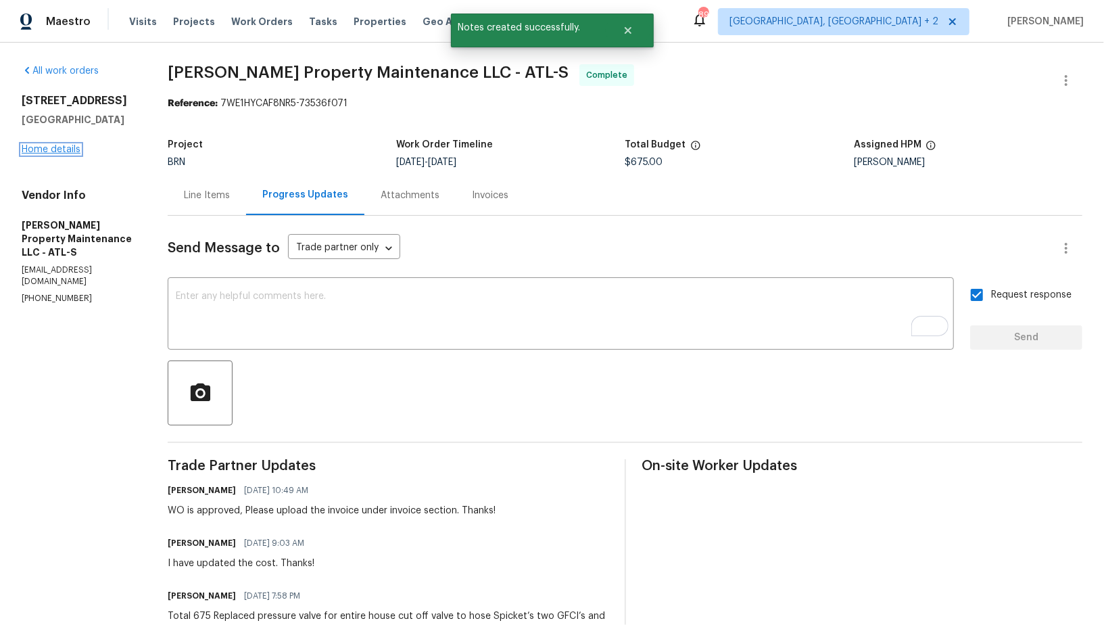
click at [47, 154] on link "Home details" at bounding box center [51, 149] width 59 height 9
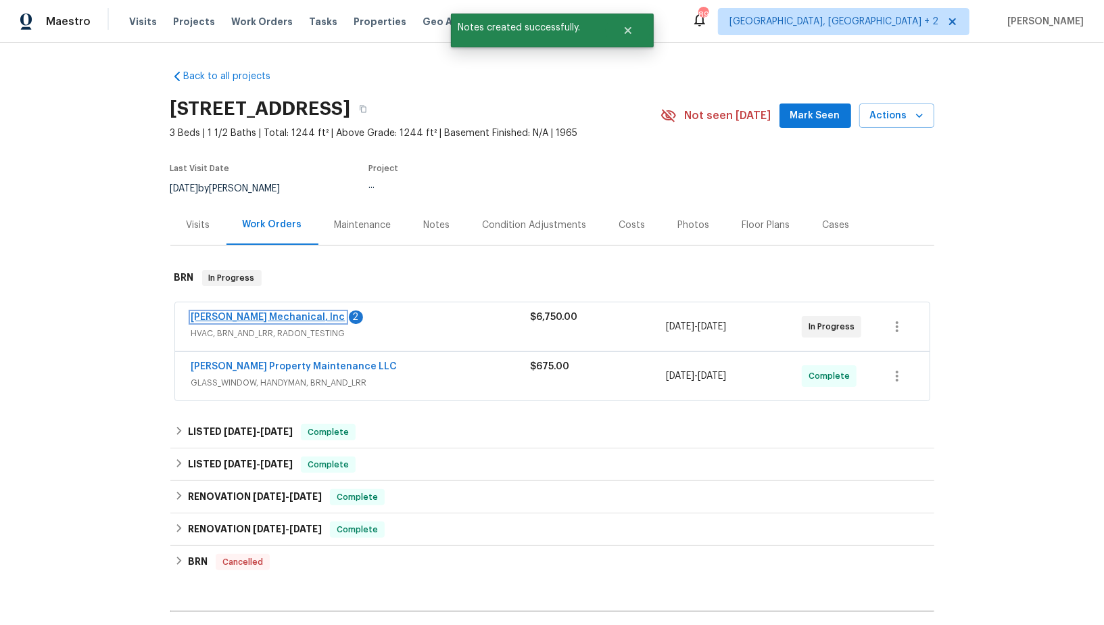
click at [276, 315] on link "JH Martin Mechanical, Inc" at bounding box center [268, 316] width 154 height 9
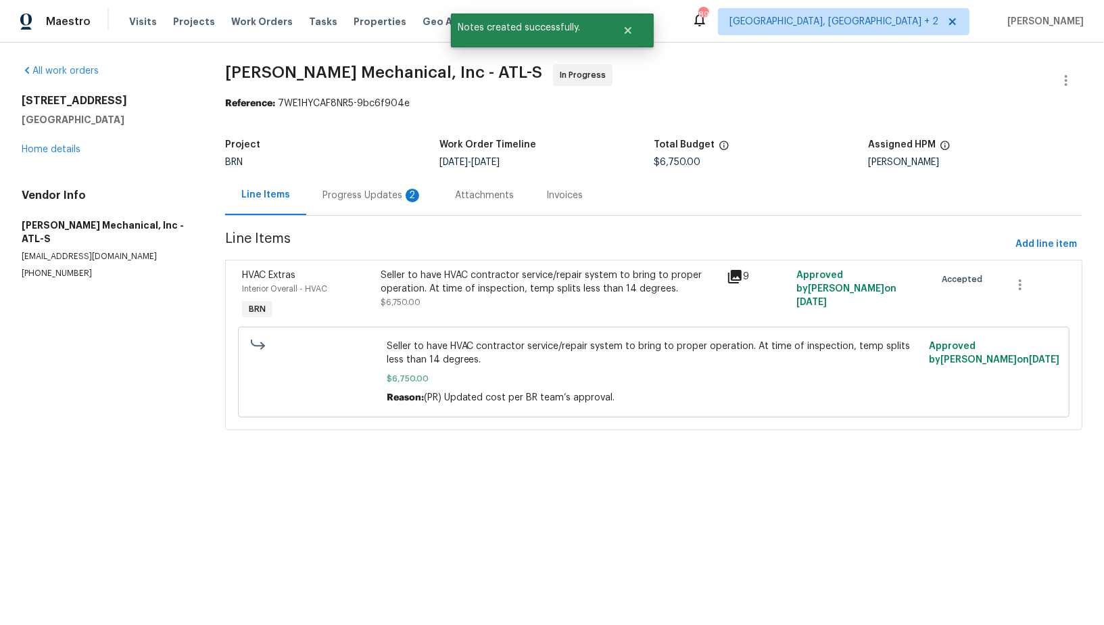
click at [394, 195] on div "Progress Updates 2" at bounding box center [373, 196] width 100 height 14
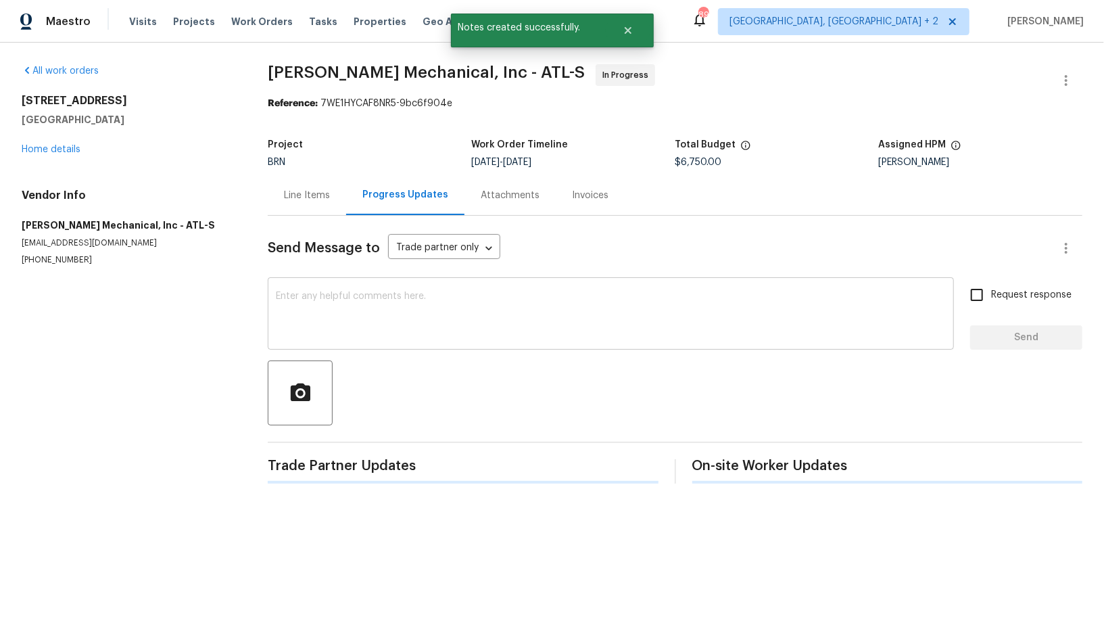
click at [352, 327] on textarea at bounding box center [611, 314] width 670 height 47
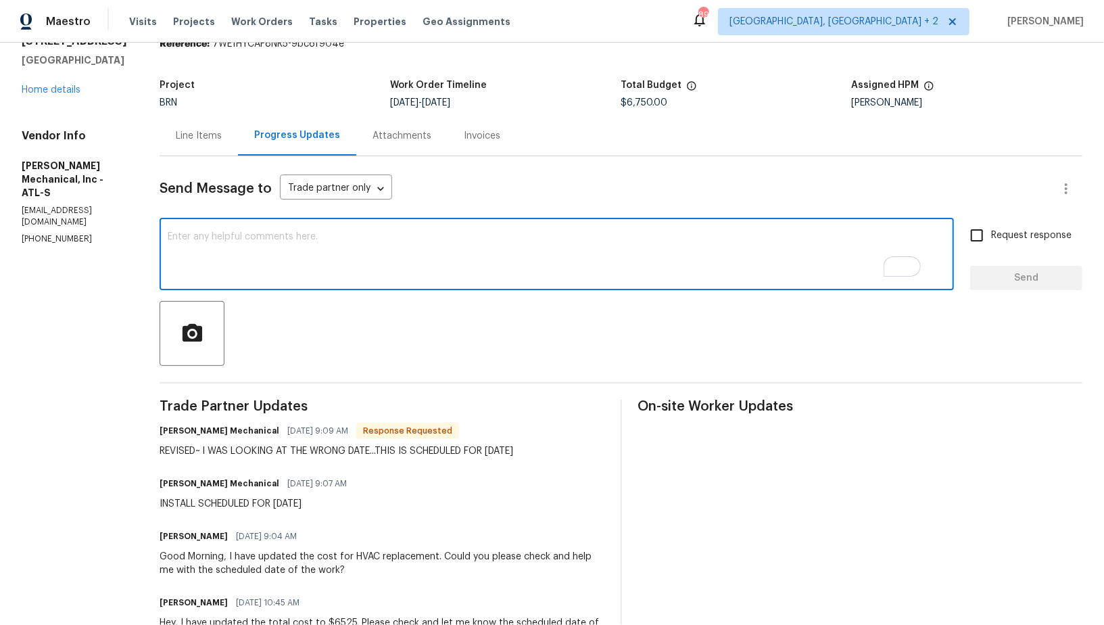
scroll to position [59, 0]
click at [395, 248] on textarea "To enrich screen reader interactions, please activate Accessibility in Grammarl…" at bounding box center [557, 255] width 778 height 47
type textarea "T"
type textarea "No problem, Thanks!"
click at [982, 240] on input "Request response" at bounding box center [977, 235] width 28 height 28
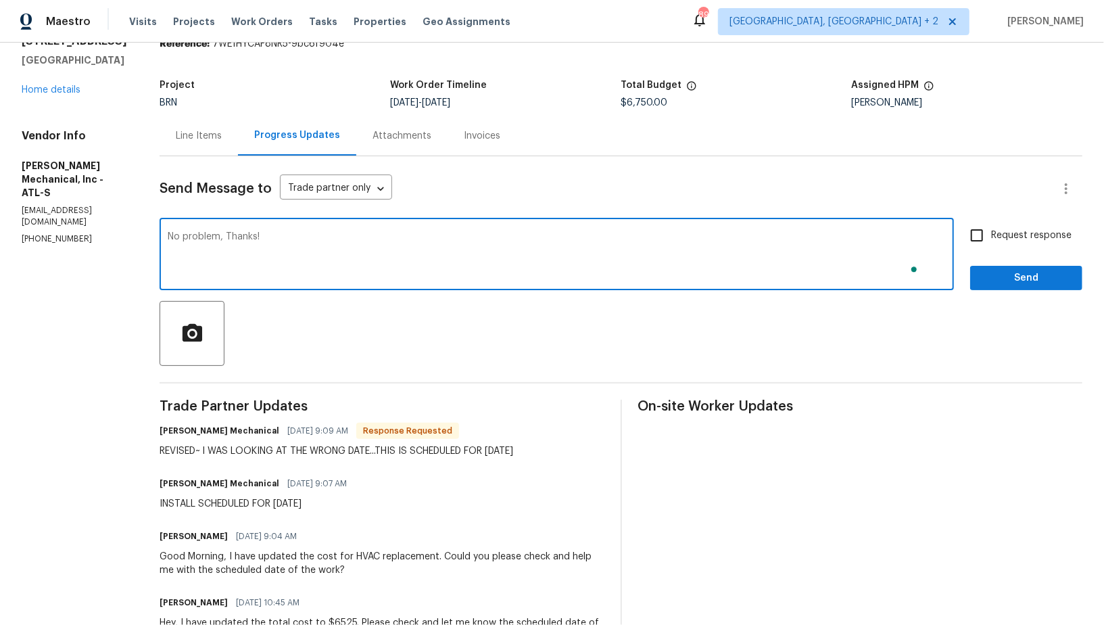
checkbox input "true"
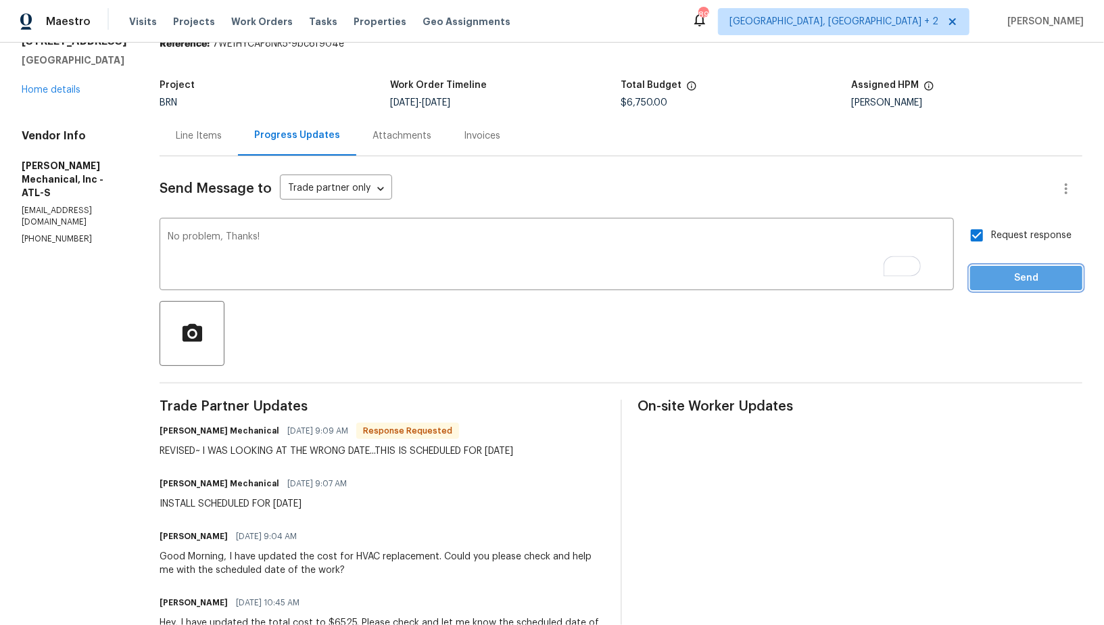
click at [1012, 270] on span "Send" at bounding box center [1026, 278] width 91 height 17
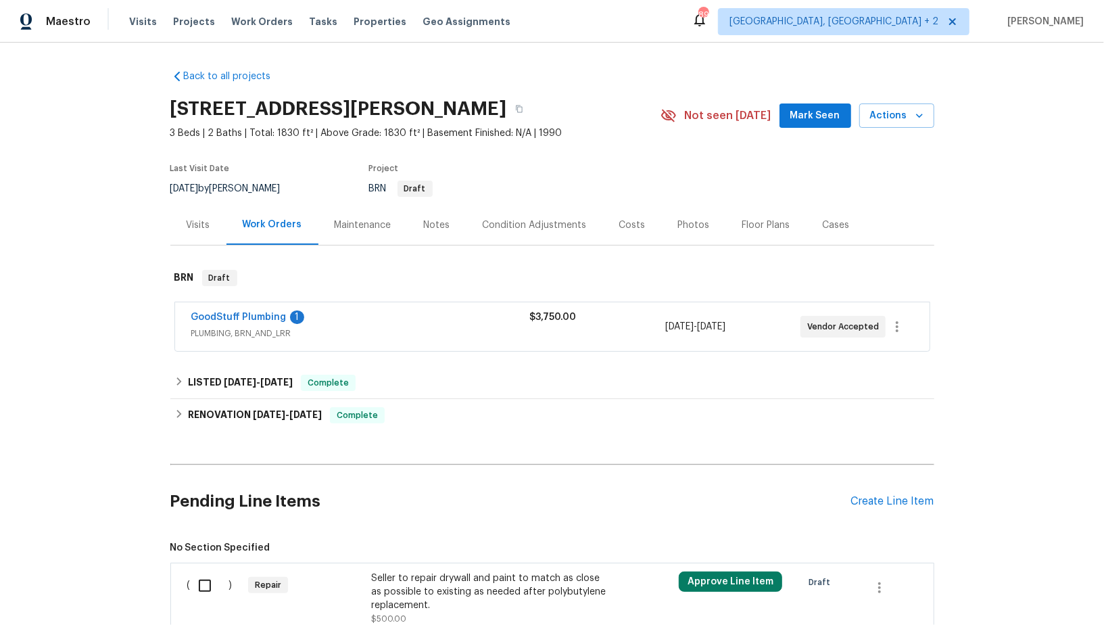
click at [262, 309] on div "GoodStuff Plumbing 1 PLUMBING, BRN_AND_LRR $3,750.00 [DATE] - [DATE] Vendor Acc…" at bounding box center [552, 326] width 755 height 49
click at [261, 314] on link "GoodStuff Plumbing" at bounding box center [238, 316] width 95 height 9
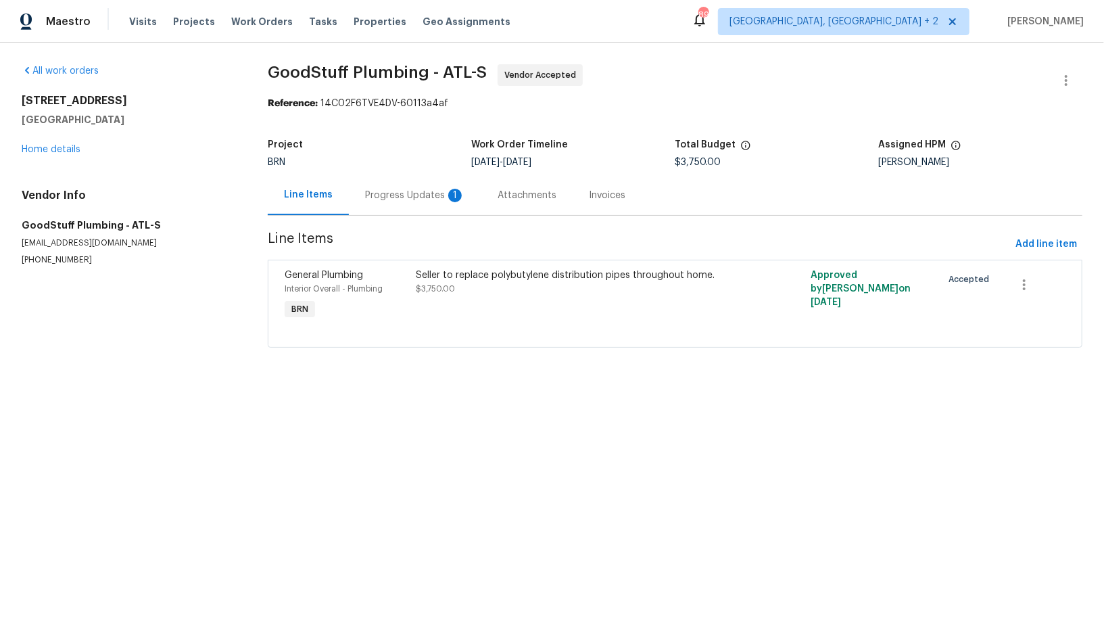
click at [381, 177] on div "Progress Updates 1" at bounding box center [415, 195] width 133 height 40
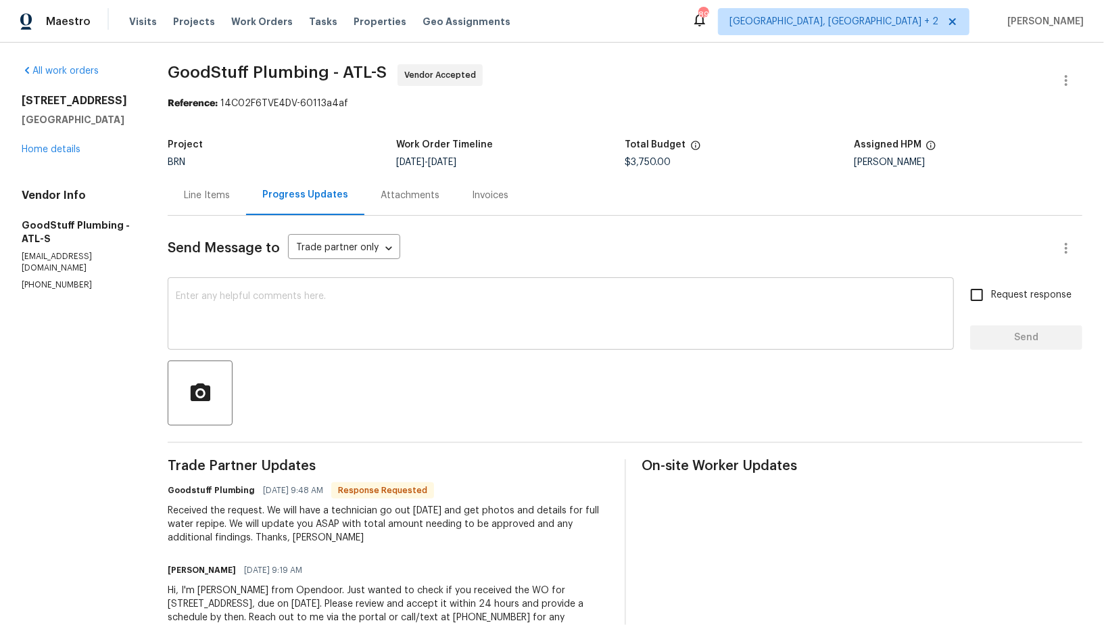
click at [348, 331] on textarea at bounding box center [561, 314] width 770 height 47
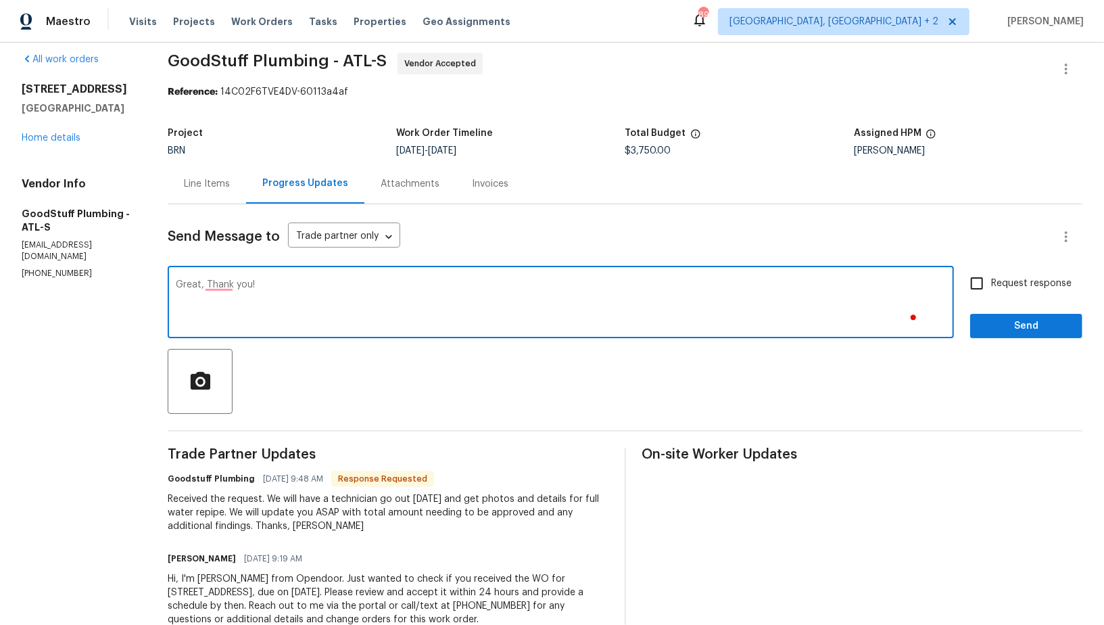
scroll to position [11, 0]
type textarea "Great, Thank you!"
click at [981, 289] on input "Request response" at bounding box center [977, 284] width 28 height 28
checkbox input "true"
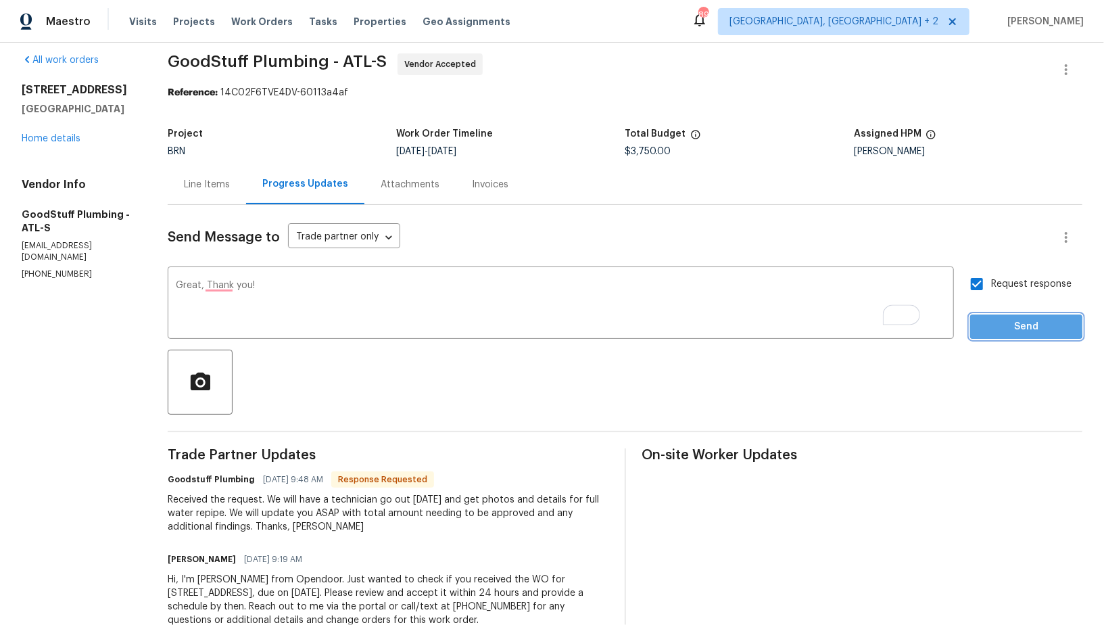
click at [987, 325] on span "Send" at bounding box center [1026, 326] width 91 height 17
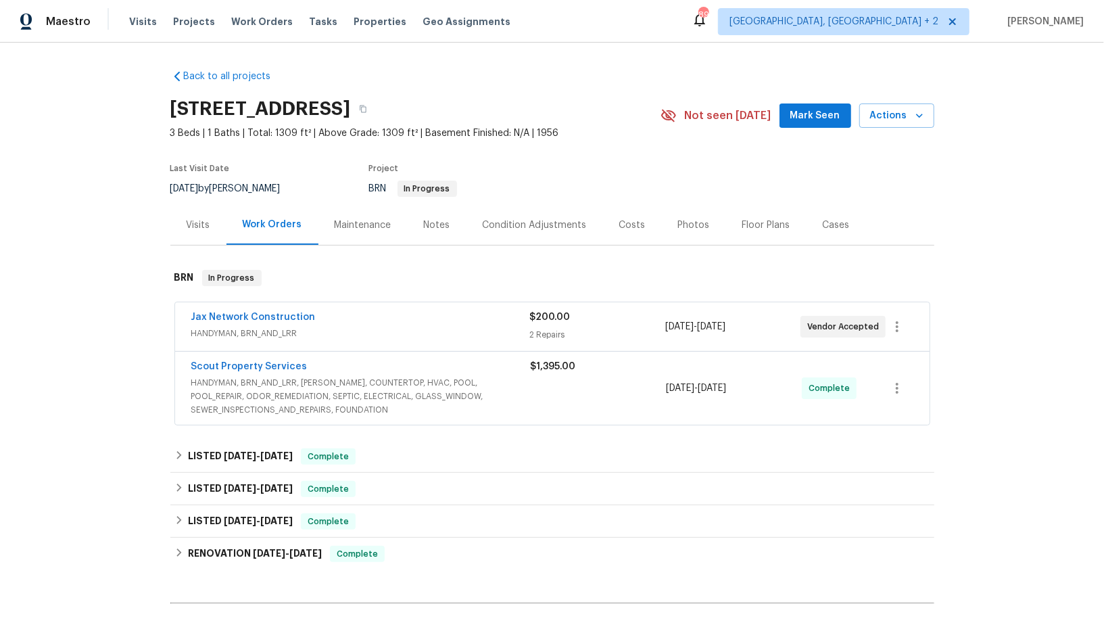
click at [237, 309] on div "Jax Network Construction HANDYMAN, BRN_AND_LRR $200.00 2 Repairs 9/24/2025 - 9/…" at bounding box center [552, 326] width 755 height 49
click at [237, 322] on span "Jax Network Construction" at bounding box center [253, 317] width 124 height 14
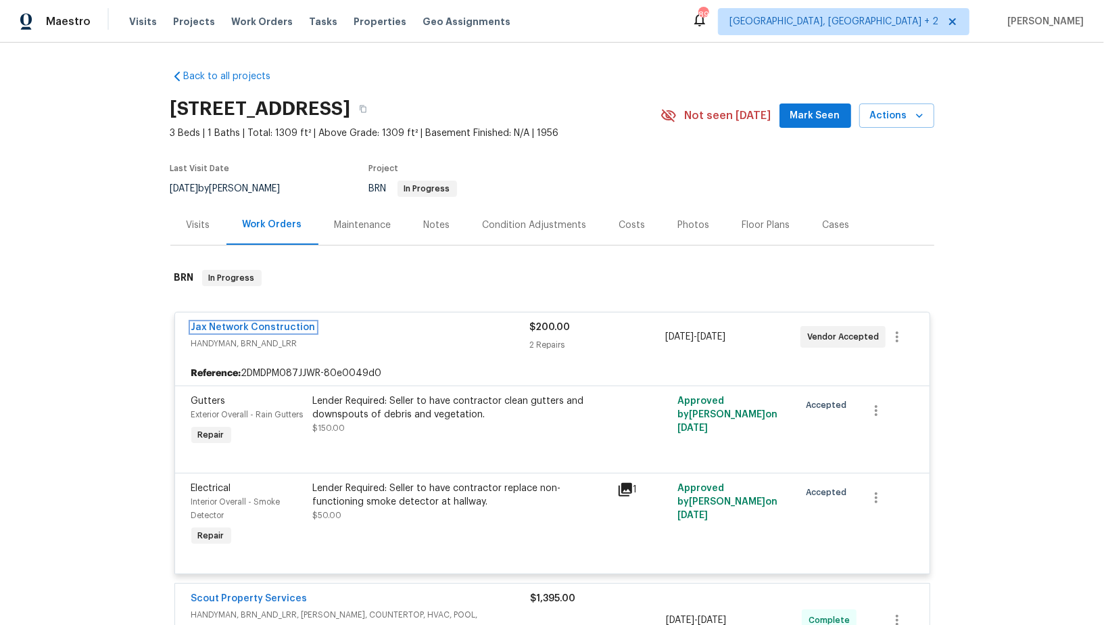
click at [266, 327] on link "Jax Network Construction" at bounding box center [253, 327] width 124 height 9
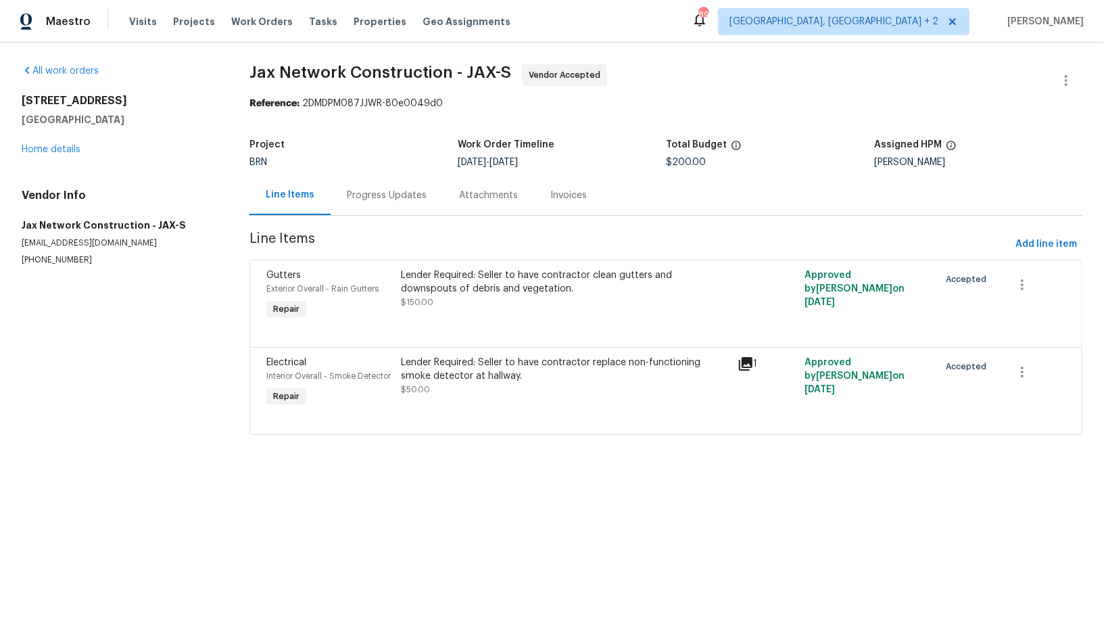
click at [362, 202] on div "Progress Updates" at bounding box center [387, 195] width 112 height 40
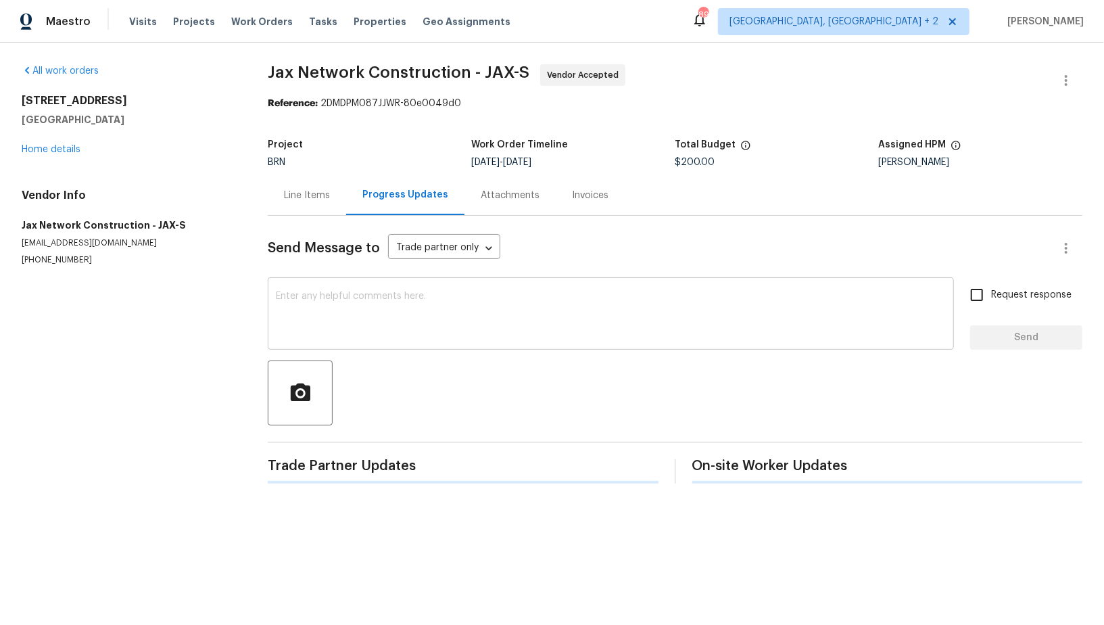
click at [359, 324] on textarea at bounding box center [611, 314] width 670 height 47
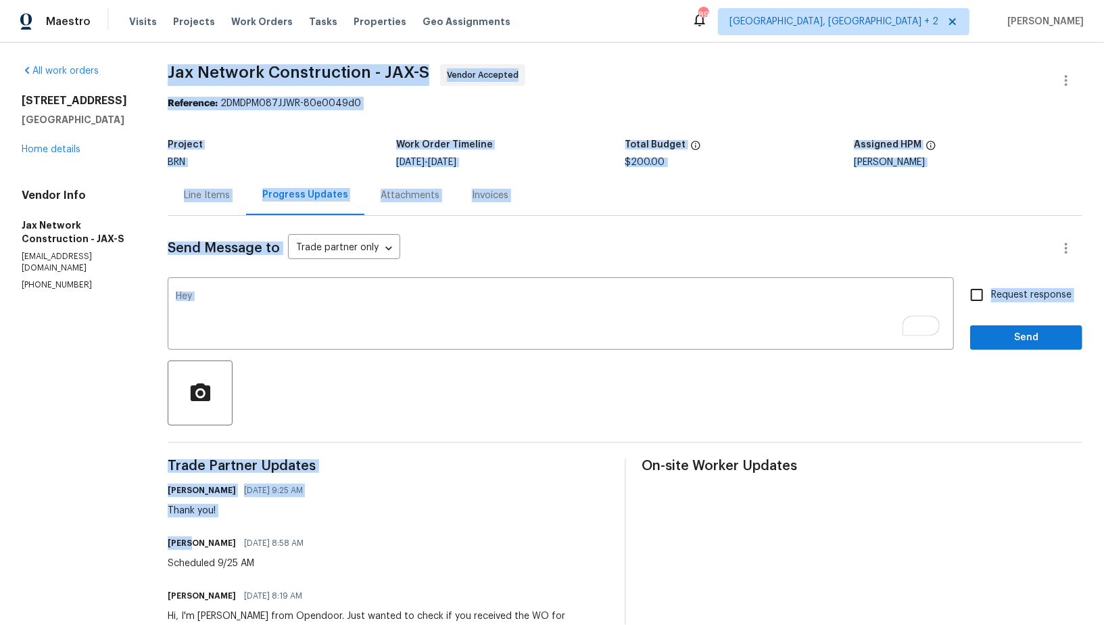
drag, startPoint x: 195, startPoint y: 544, endPoint x: 136, endPoint y: 544, distance: 59.5
click at [137, 544] on div "All work orders 949 Granville Rd Jacksonville, FL 32205 Home details Vendor Inf…" at bounding box center [552, 372] width 1104 height 659
copy div "Jax Network Construction - JAX-S Vendor Accepted Reference: 2DMDPM087JJWR-80e00…"
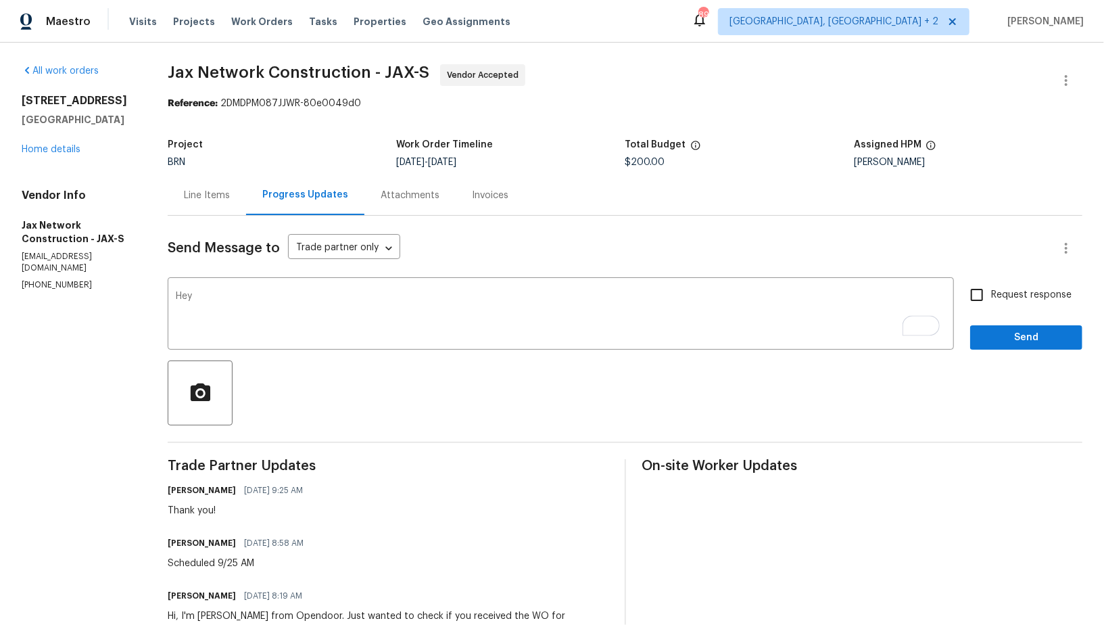
click at [203, 544] on h6 "Eneas Olivares" at bounding box center [202, 543] width 68 height 14
drag, startPoint x: 195, startPoint y: 544, endPoint x: 162, endPoint y: 543, distance: 33.8
click at [162, 543] on div "All work orders 949 Granville Rd Jacksonville, FL 32205 Home details Vendor Inf…" at bounding box center [552, 372] width 1104 height 659
copy h6 "Eneas"
click at [230, 303] on textarea "Hey" at bounding box center [561, 314] width 770 height 47
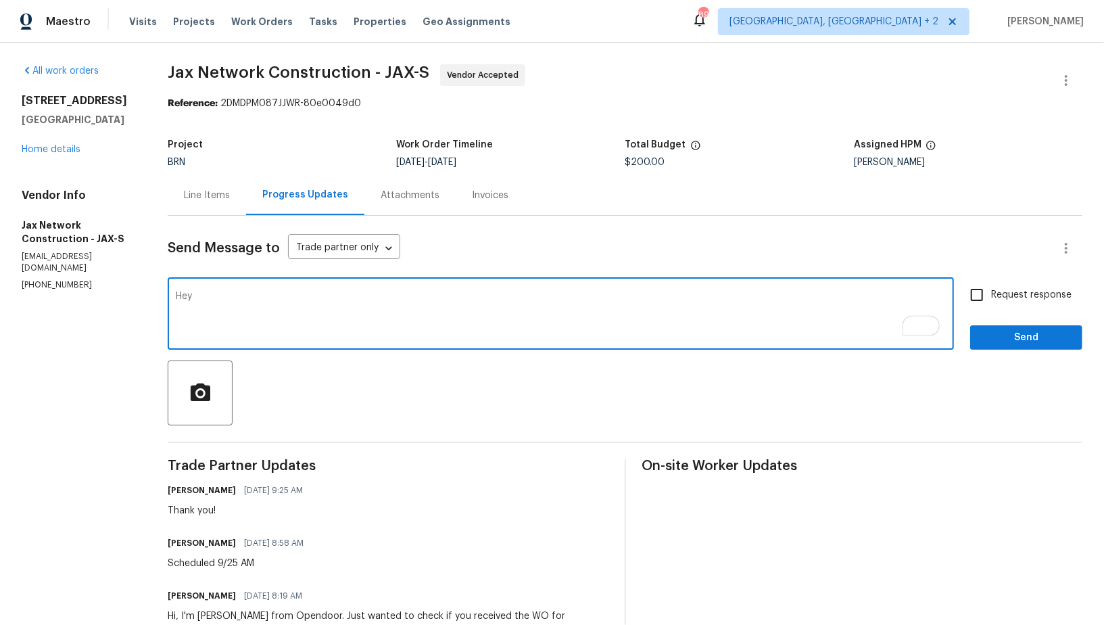
paste textarea "Eneas"
click at [857, 300] on textarea "Hey Eneas, Just a heads-up Please replace the non-working smoke detector and in…" at bounding box center [561, 314] width 770 height 47
type textarea "Hey Eneas, Just a heads-up Please replace the non-working smoke detector and in…"
paste textarea "Hey Eneas, just a heads-up: please replace the non-working smoke detector, insp…"
type textarea "Hey Eneas, just a heads-up: please replace the non-working smoke detector, insp…"
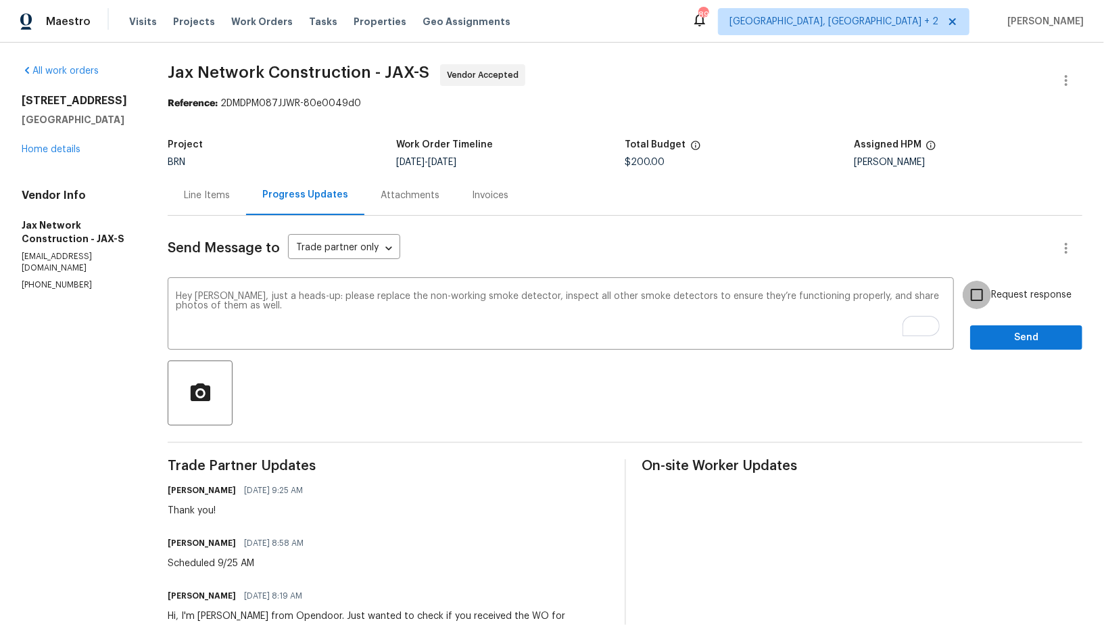
click at [980, 297] on input "Request response" at bounding box center [977, 295] width 28 height 28
checkbox input "true"
click at [993, 341] on span "Send" at bounding box center [1026, 337] width 91 height 17
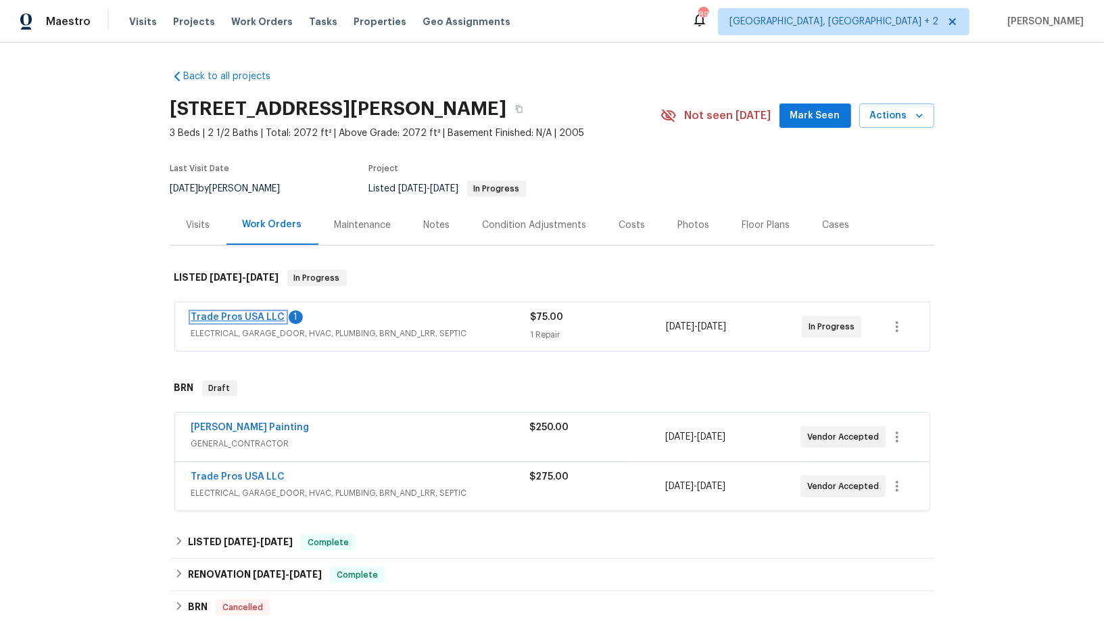
click at [252, 315] on link "Trade Pros USA LLC" at bounding box center [238, 316] width 94 height 9
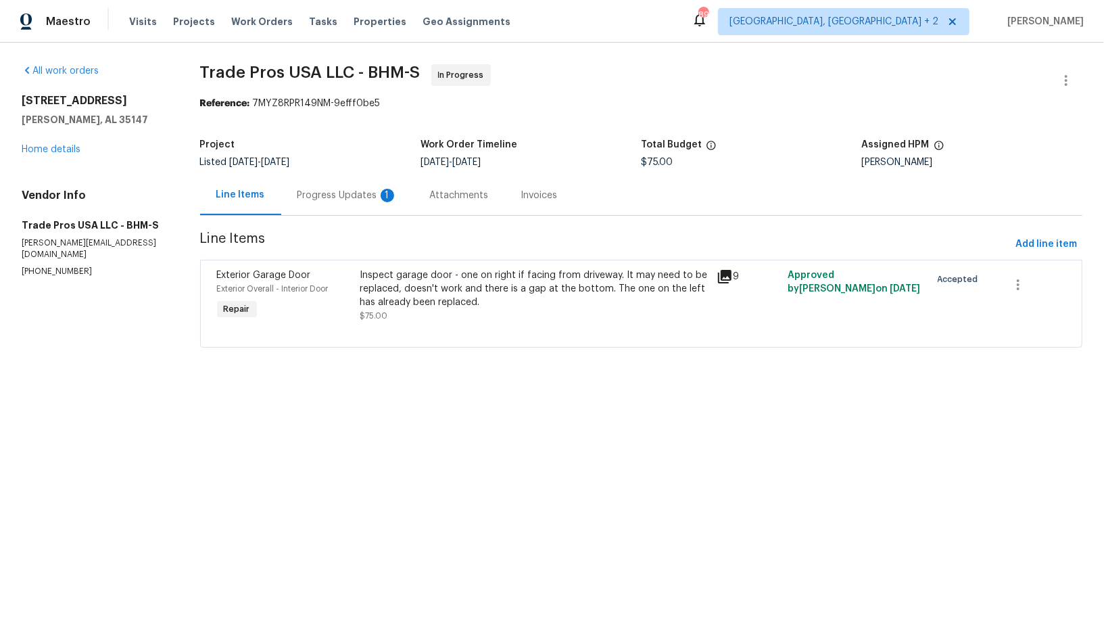
click at [363, 209] on div "Progress Updates 1" at bounding box center [347, 195] width 133 height 40
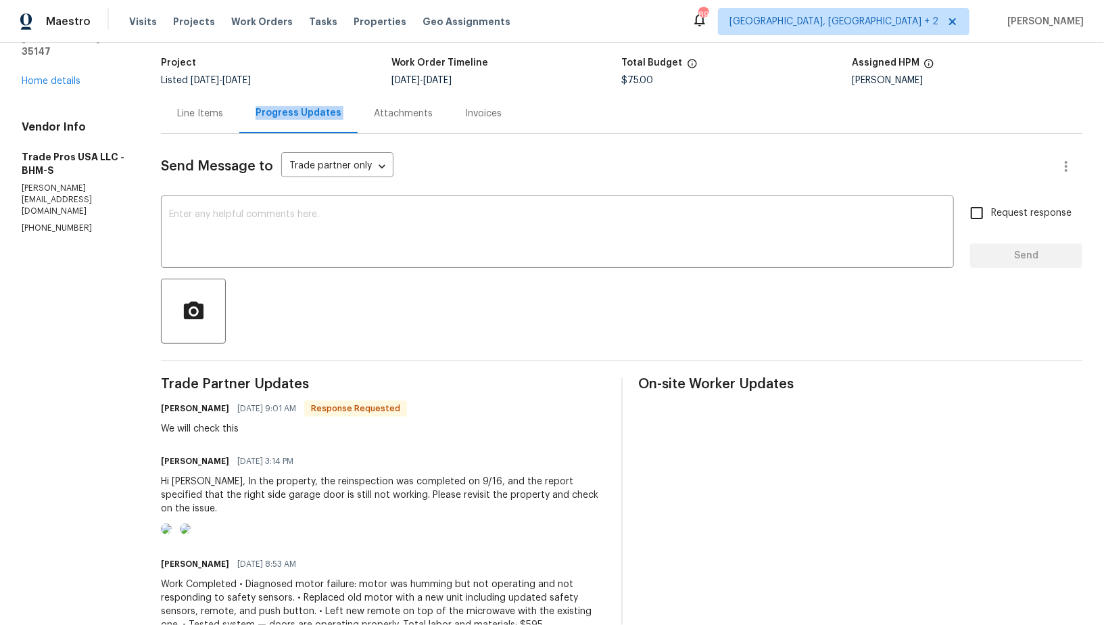
scroll to position [89, 0]
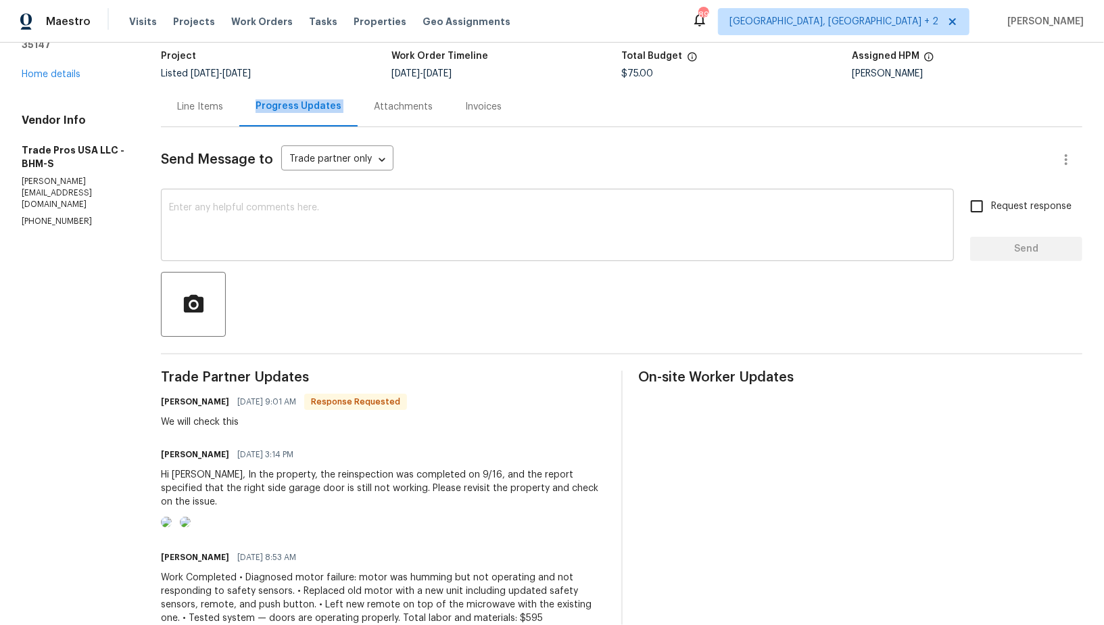
click at [270, 235] on textarea at bounding box center [557, 226] width 777 height 47
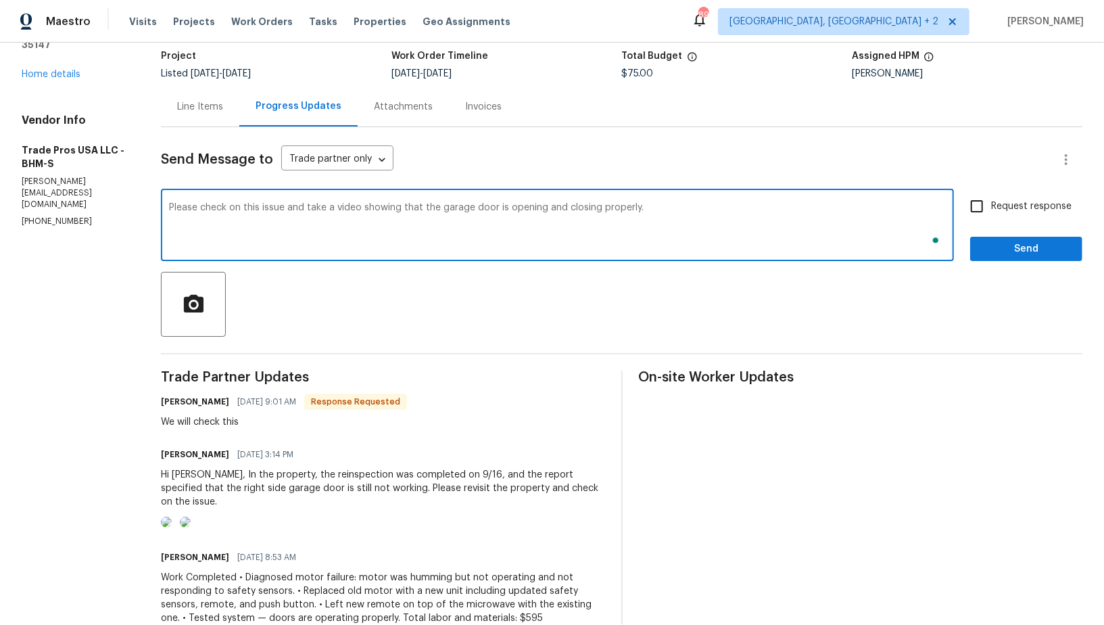
type textarea "Please check on this issue and take a video showing that the garage door is ope…"
click at [985, 212] on input "Request response" at bounding box center [977, 206] width 28 height 28
checkbox input "true"
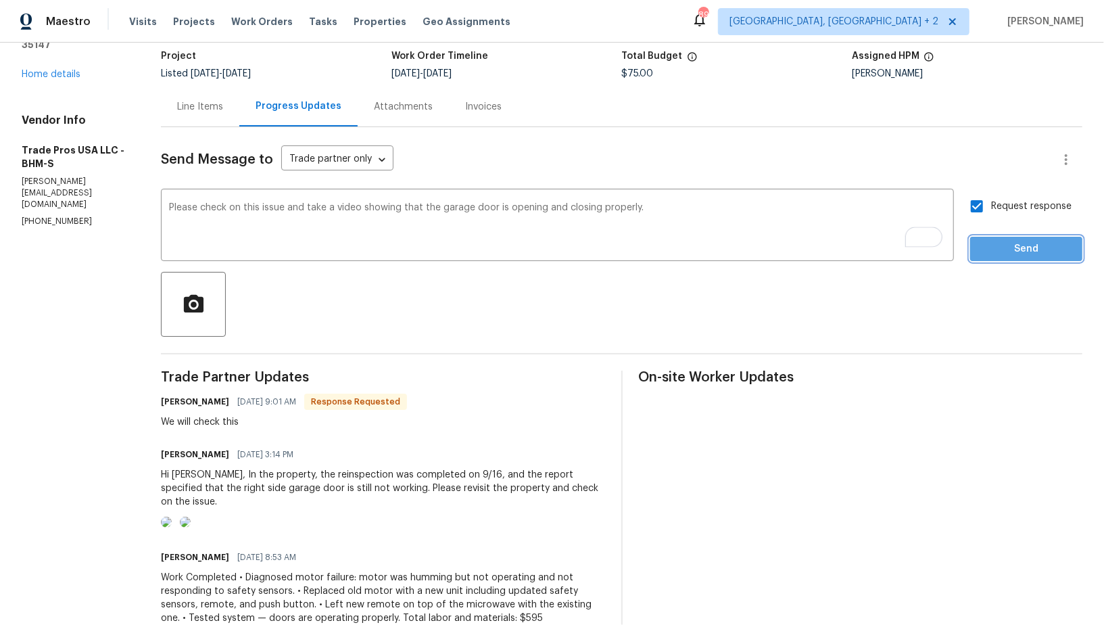
click at [991, 259] on button "Send" at bounding box center [1026, 249] width 112 height 25
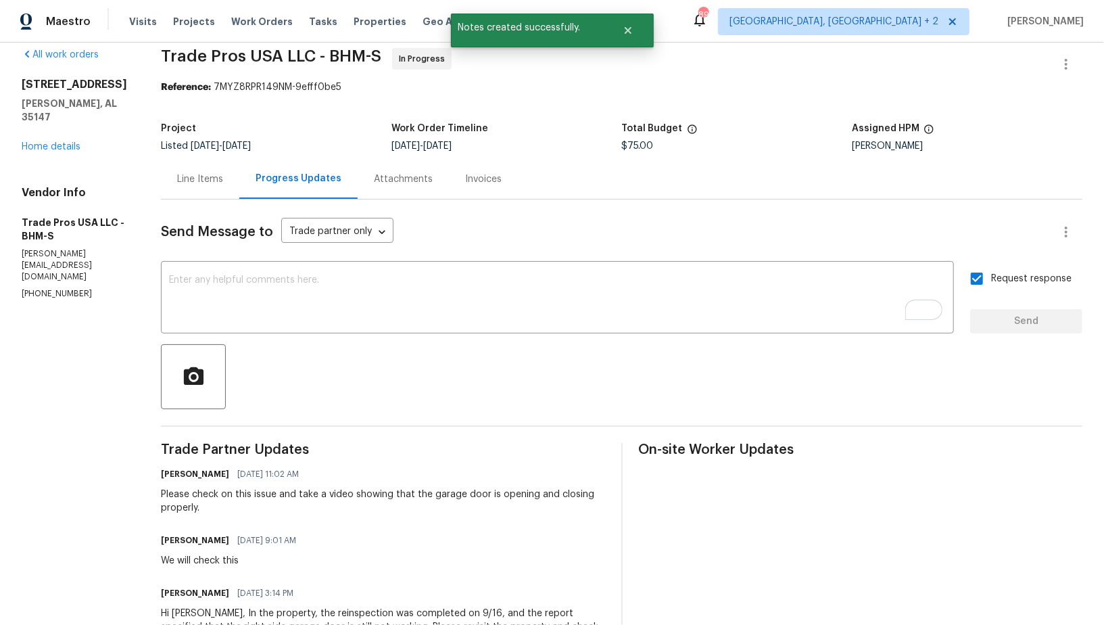
scroll to position [0, 0]
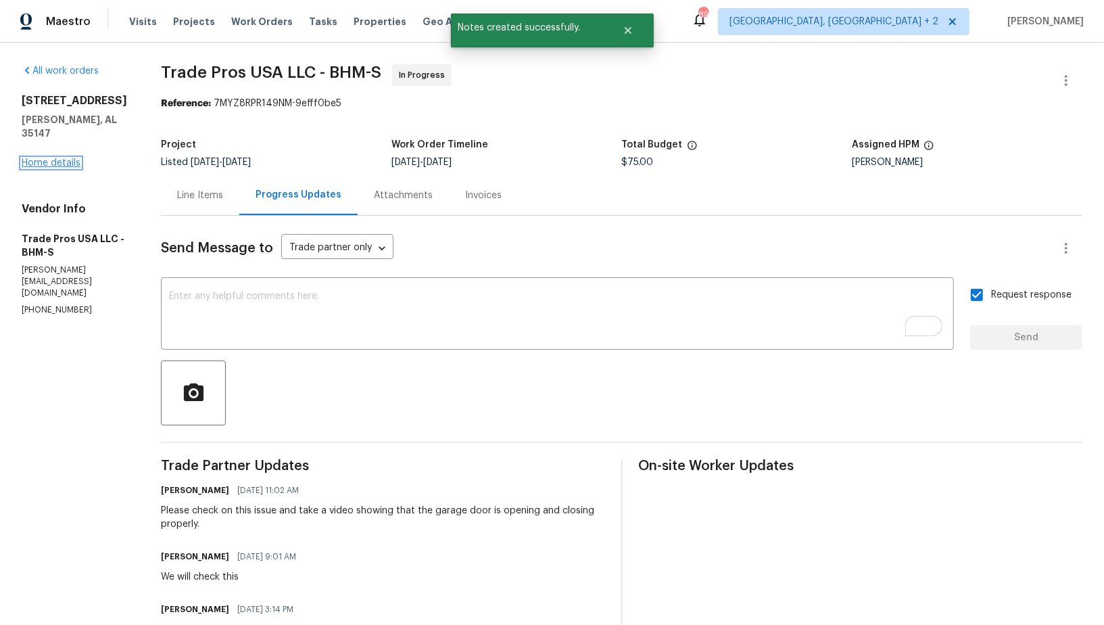
click at [62, 160] on link "Home details" at bounding box center [51, 162] width 59 height 9
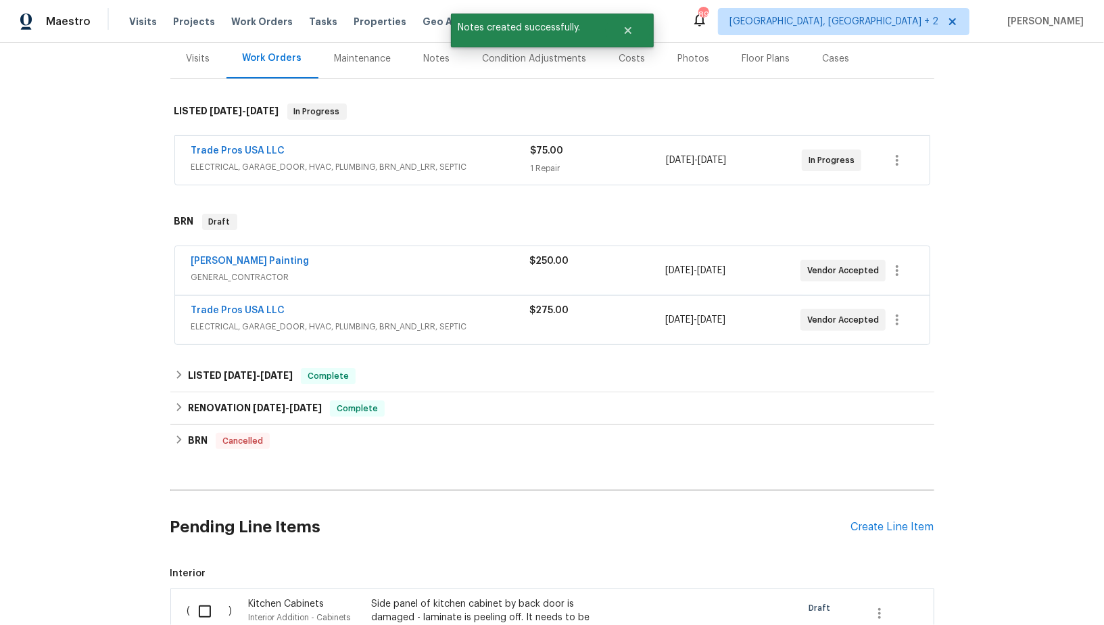
scroll to position [184, 0]
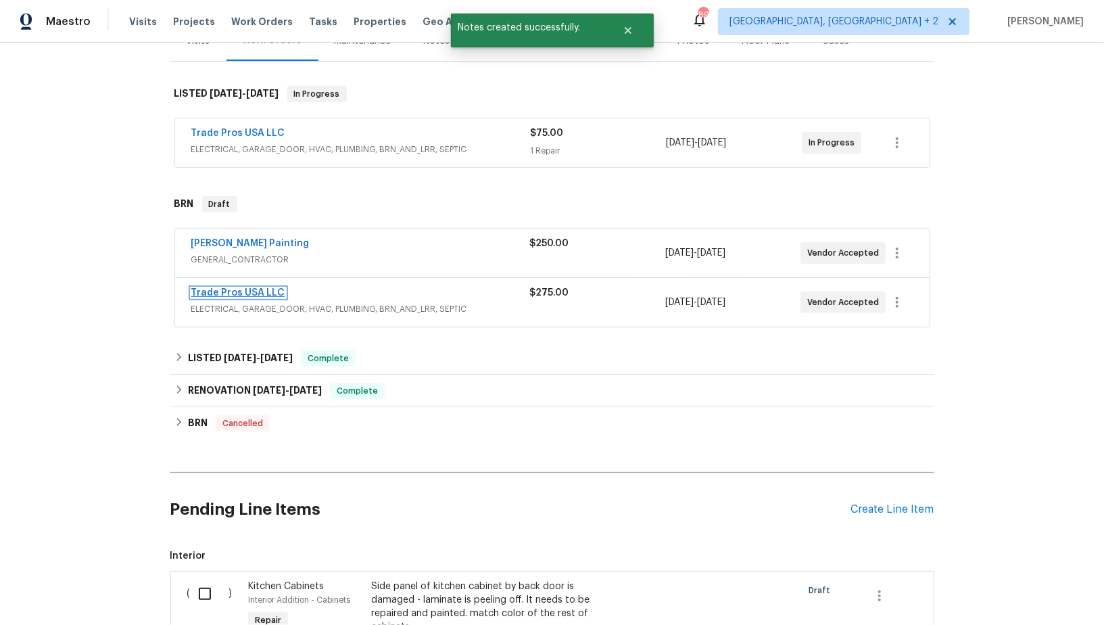
click at [251, 290] on link "Trade Pros USA LLC" at bounding box center [238, 292] width 94 height 9
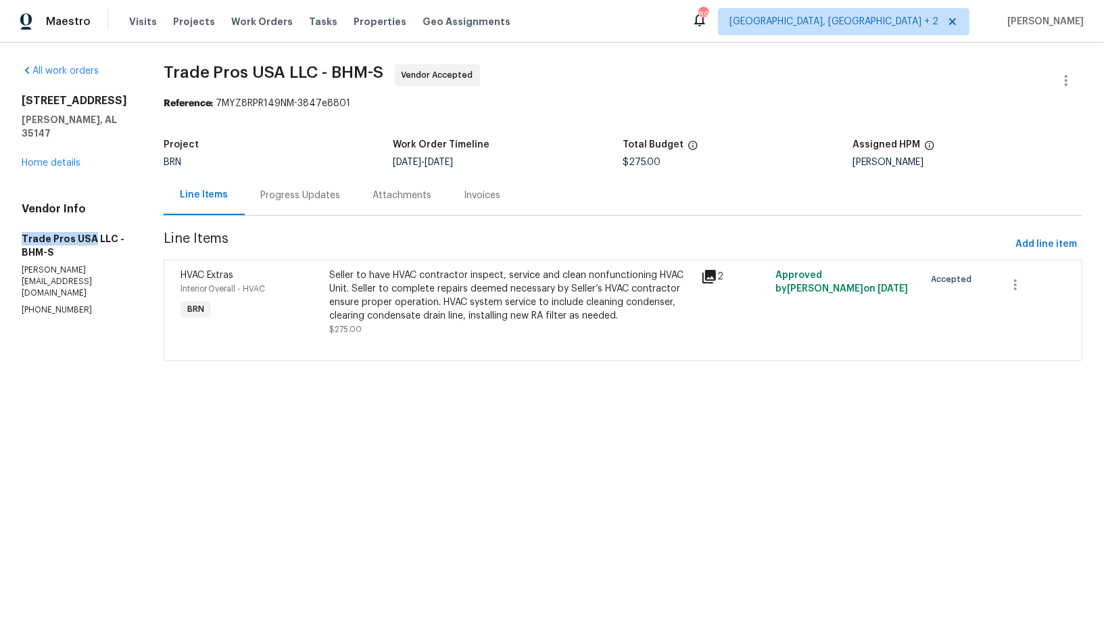
drag, startPoint x: 9, startPoint y: 238, endPoint x: 91, endPoint y: 238, distance: 82.5
click at [91, 238] on div "All work orders 5882 Forest Lakes Cv Sterrett, AL 35147 Home details Vendor Inf…" at bounding box center [552, 221] width 1104 height 356
copy h5 "Trade Pros USA"
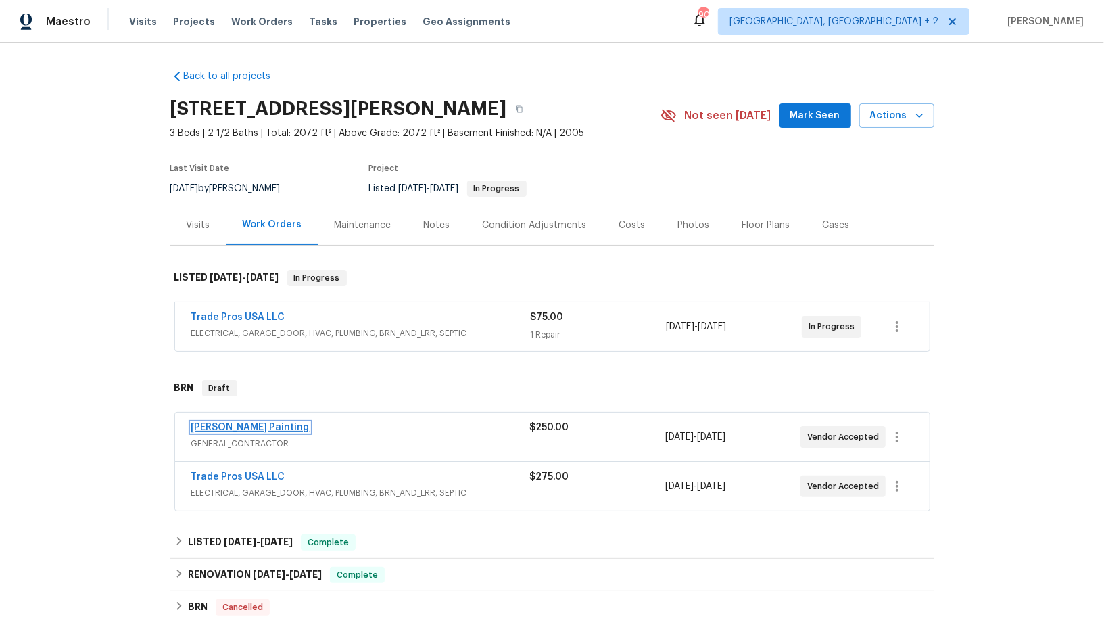
click at [214, 423] on link "[PERSON_NAME] Painting" at bounding box center [250, 427] width 118 height 9
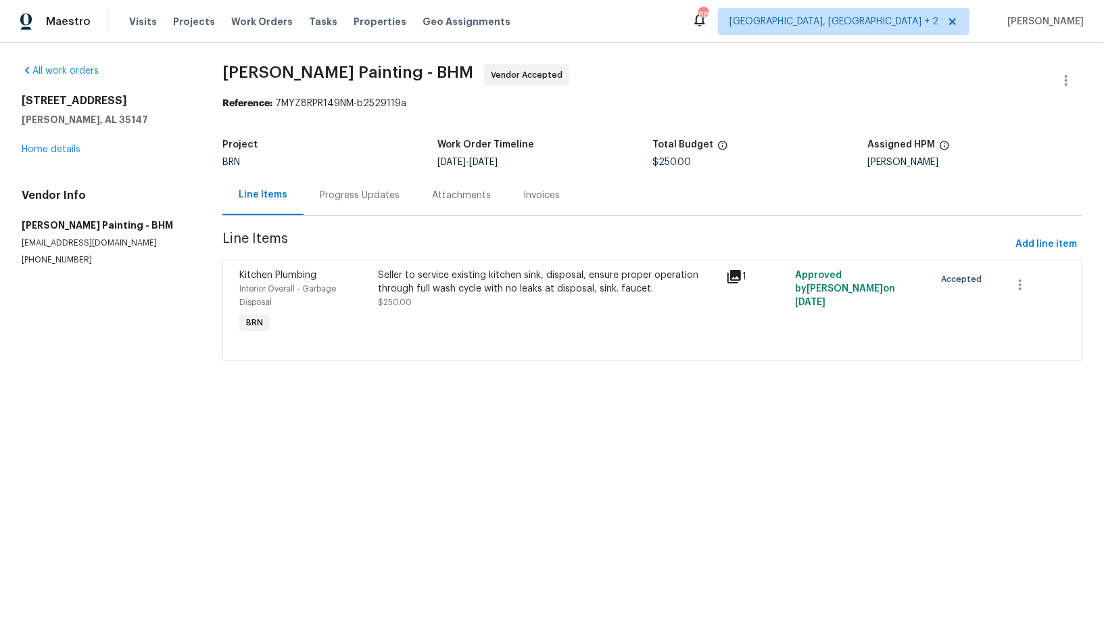
click at [347, 190] on div "Progress Updates" at bounding box center [360, 196] width 80 height 14
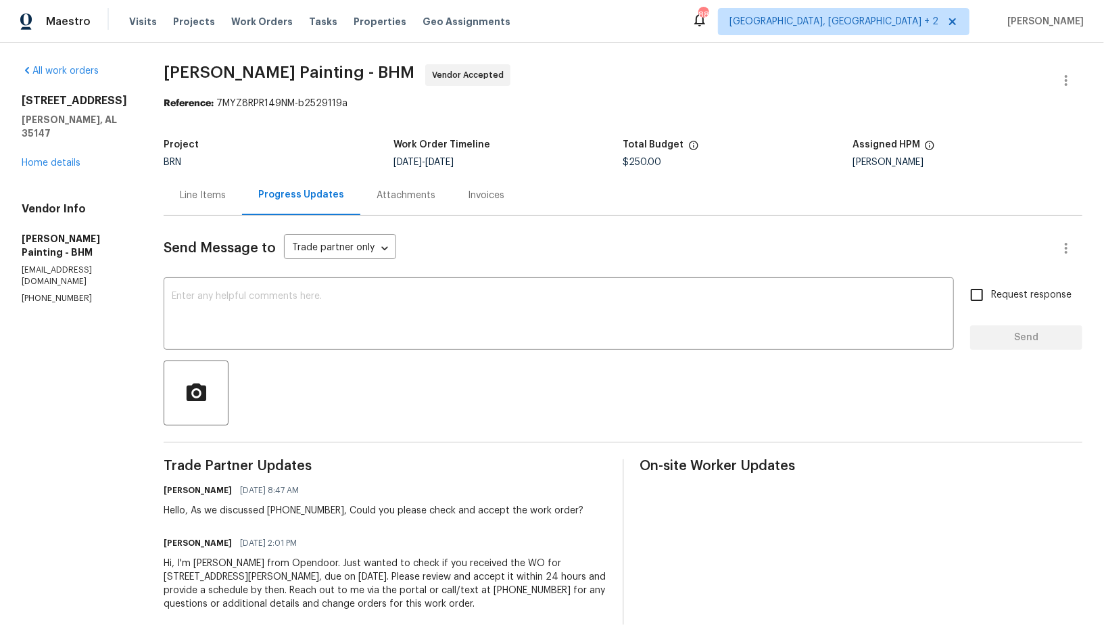
scroll to position [23, 0]
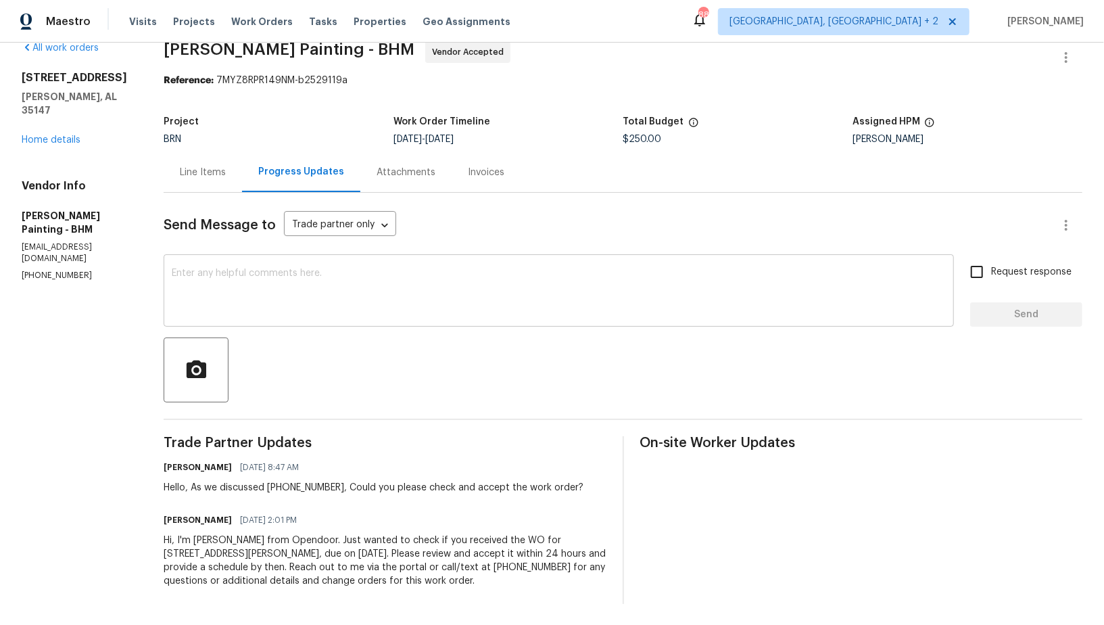
click at [377, 306] on textarea at bounding box center [559, 291] width 774 height 47
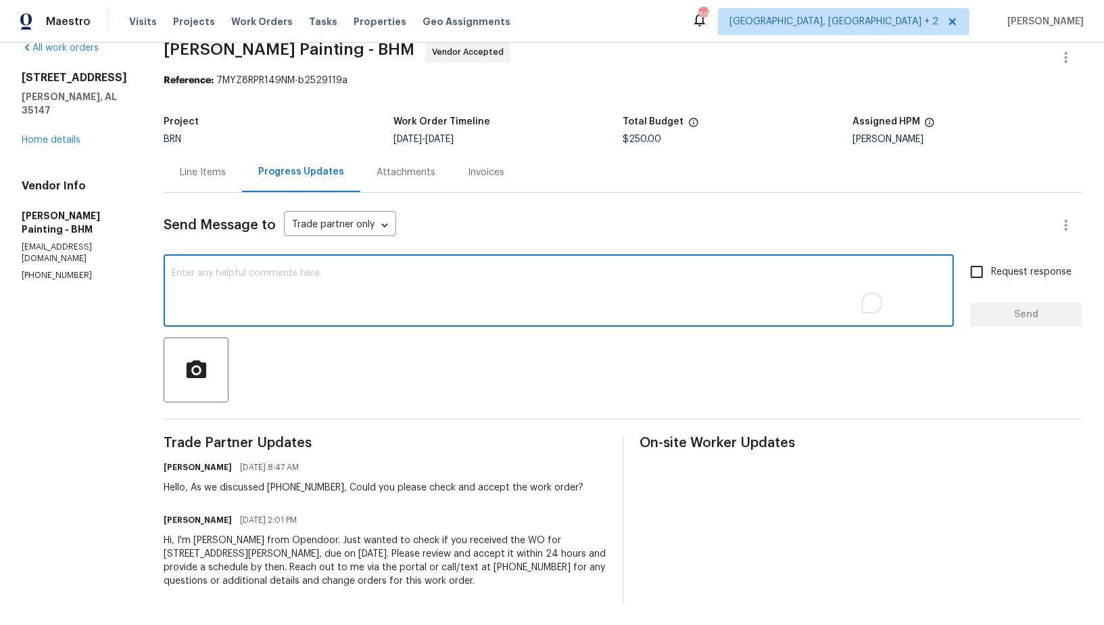
scroll to position [0, 0]
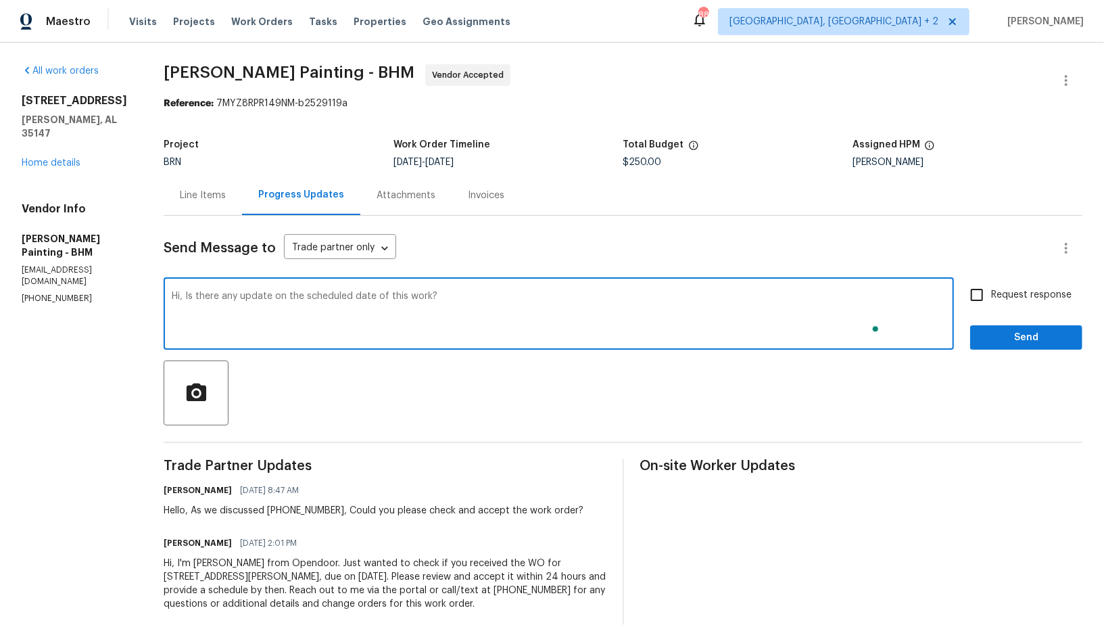
type textarea "Hi, Is there any update on the scheduled date of this work?"
click at [974, 295] on input "Request response" at bounding box center [977, 295] width 28 height 28
checkbox input "true"
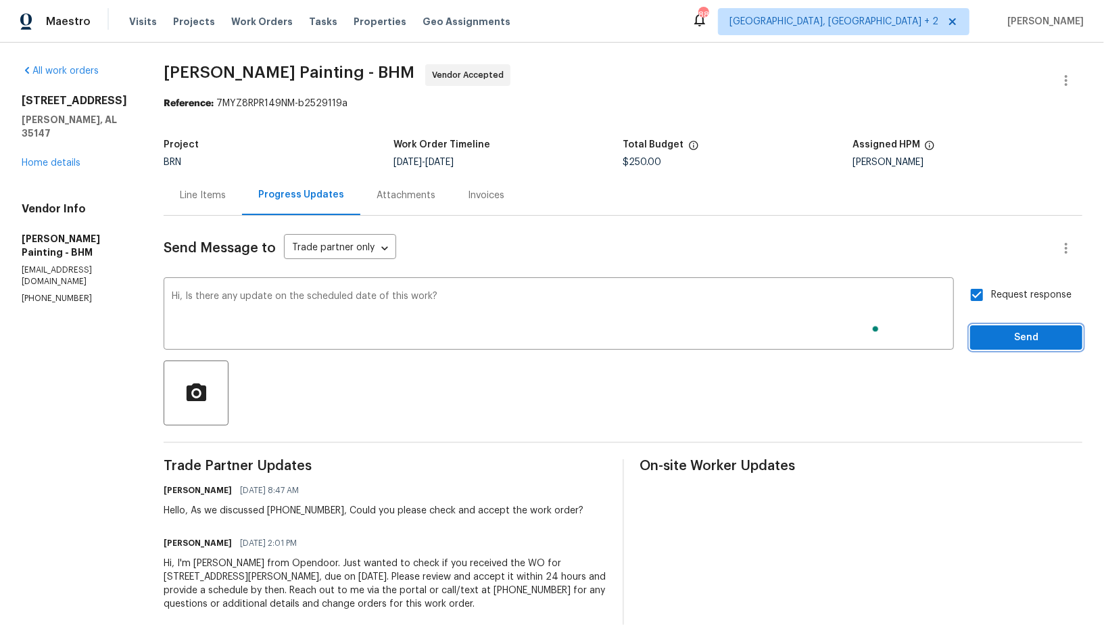
click at [1007, 329] on span "Send" at bounding box center [1026, 337] width 91 height 17
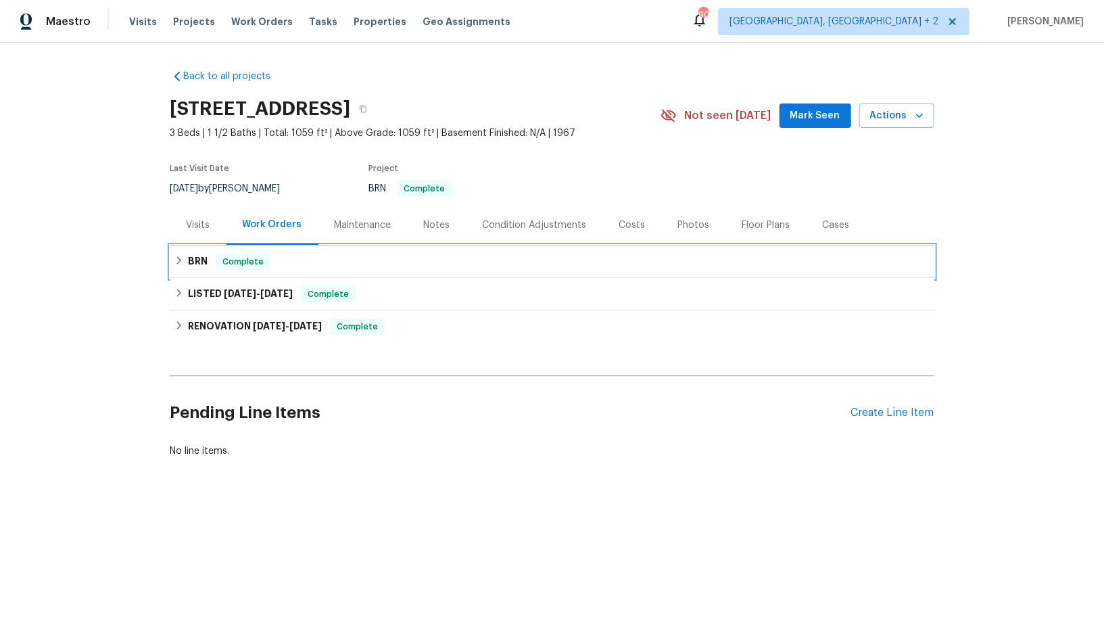
click at [178, 268] on div "BRN Complete" at bounding box center [552, 262] width 756 height 16
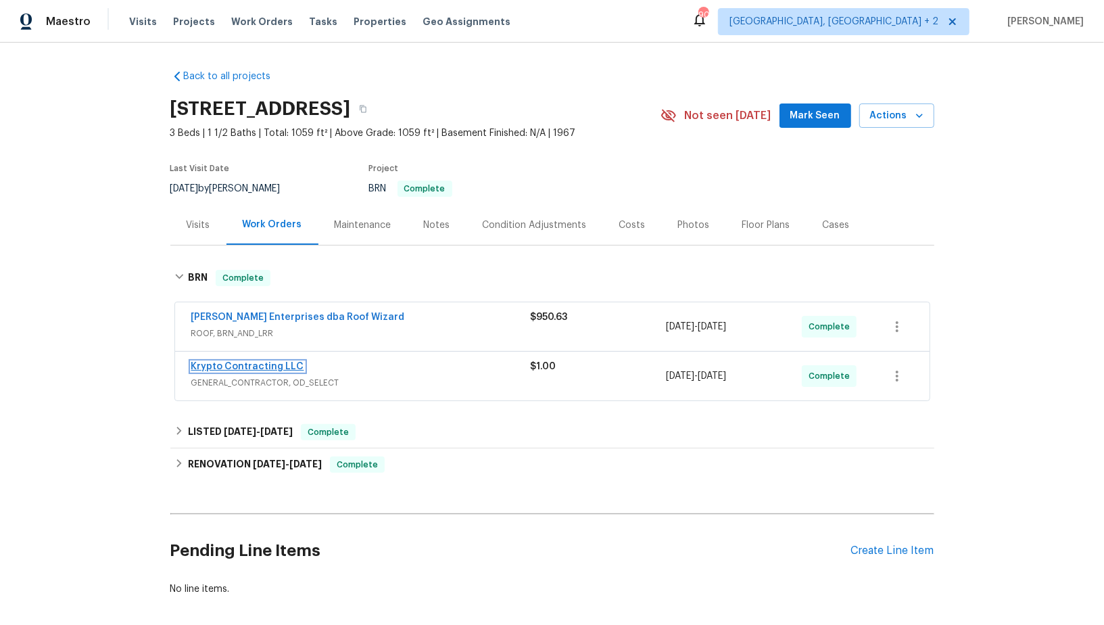
click at [229, 362] on link "Krypto Contracting LLC" at bounding box center [247, 366] width 113 height 9
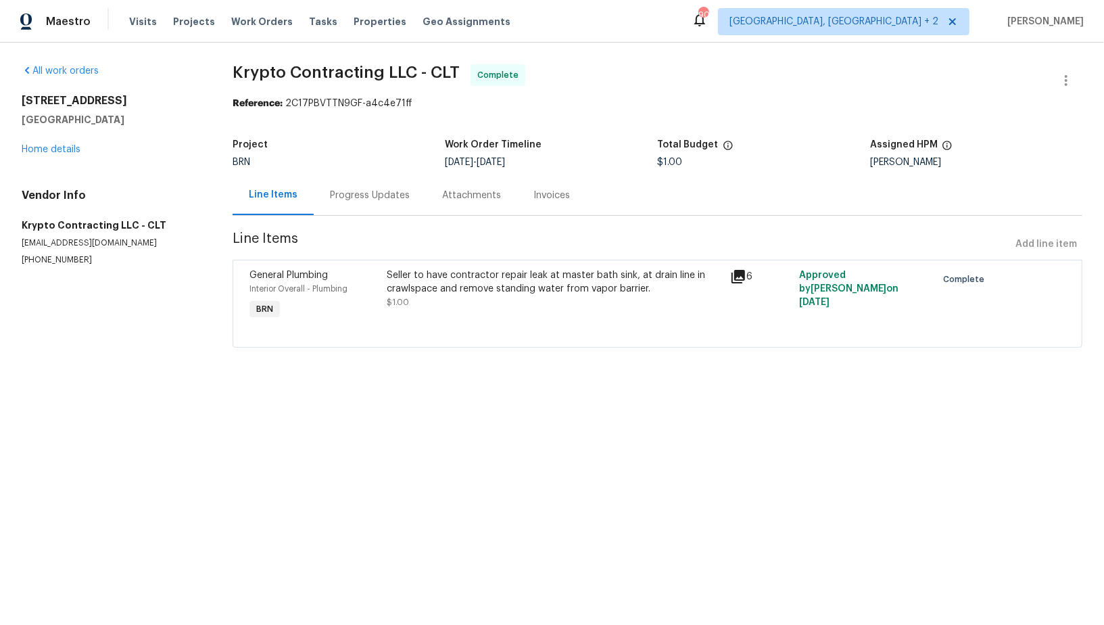
click at [447, 310] on div "Seller to have contractor repair leak at master bath sink, at drain line in cra…" at bounding box center [554, 295] width 343 height 62
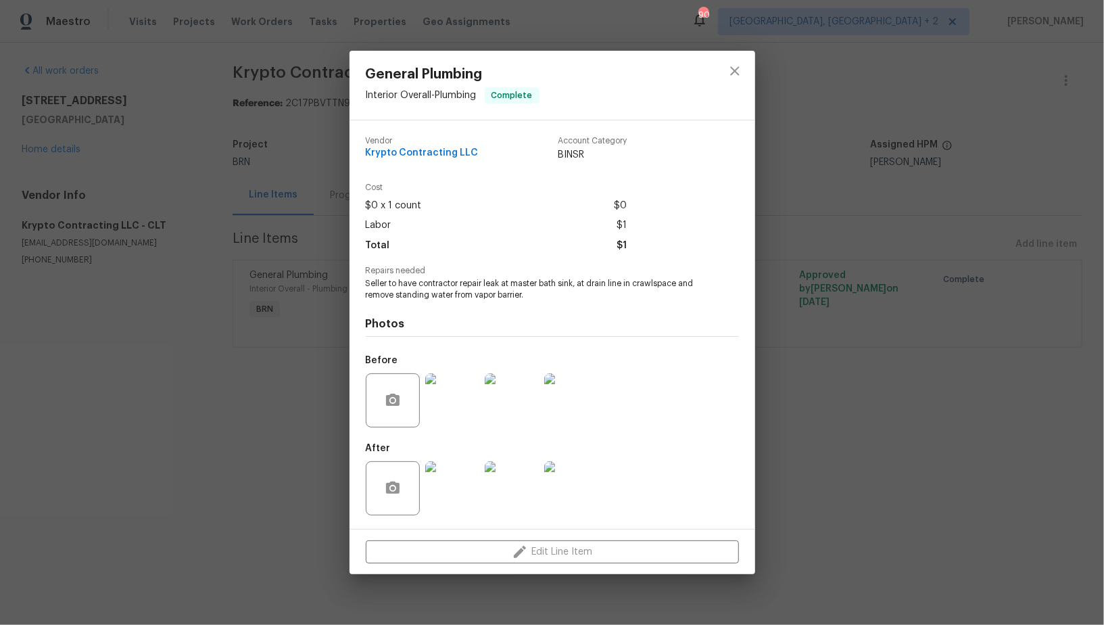
click at [453, 409] on img at bounding box center [452, 400] width 54 height 54
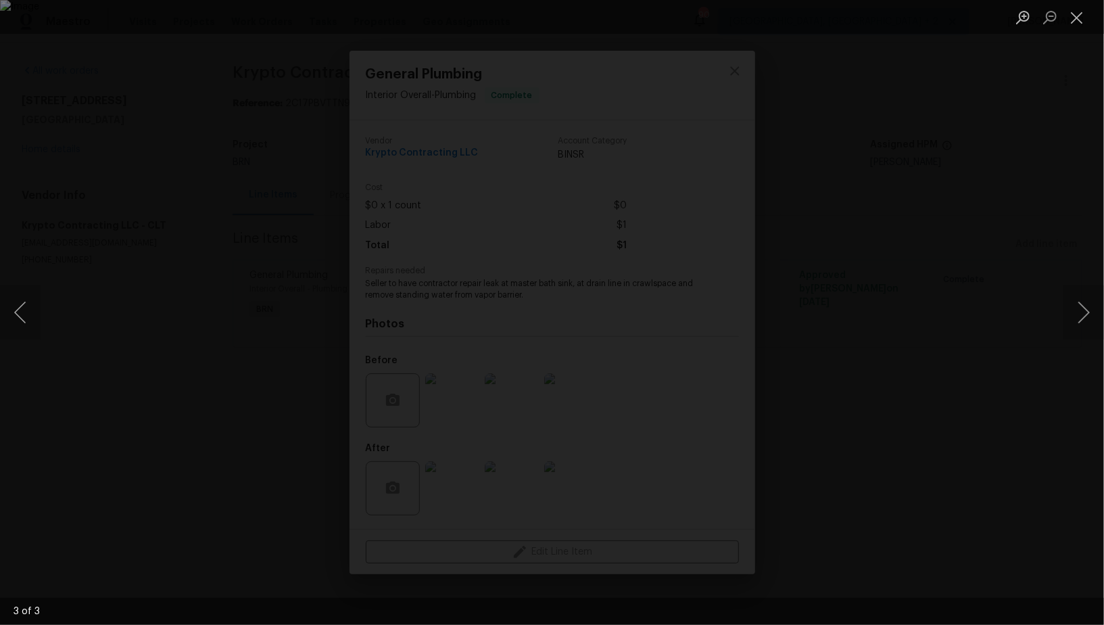
click at [571, 500] on div "Lightbox" at bounding box center [552, 312] width 1104 height 625
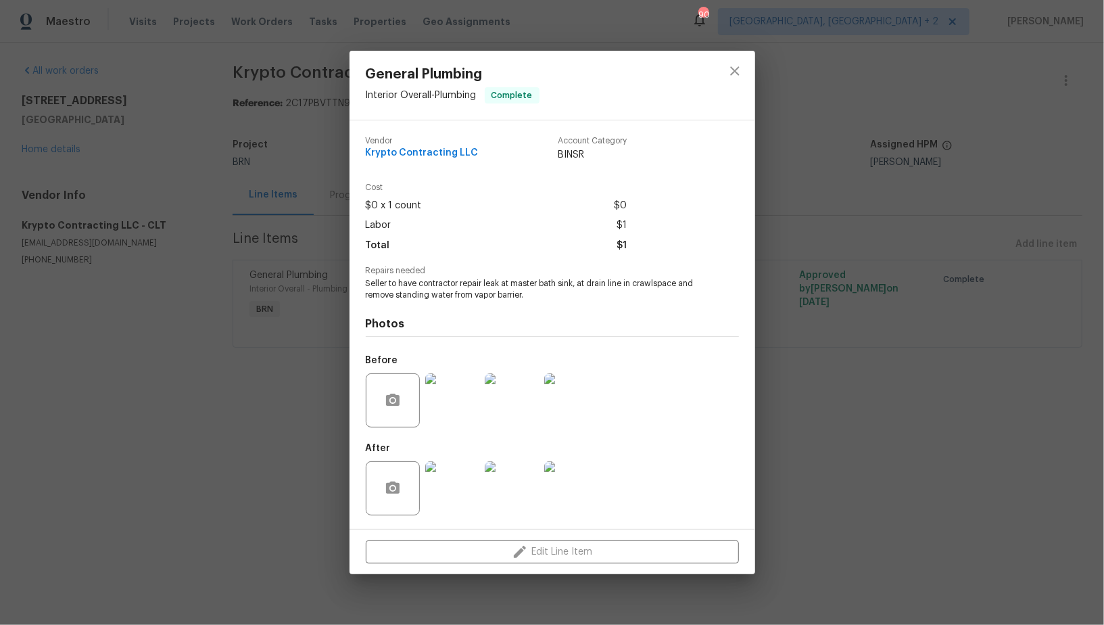
click at [459, 497] on img at bounding box center [452, 488] width 54 height 54
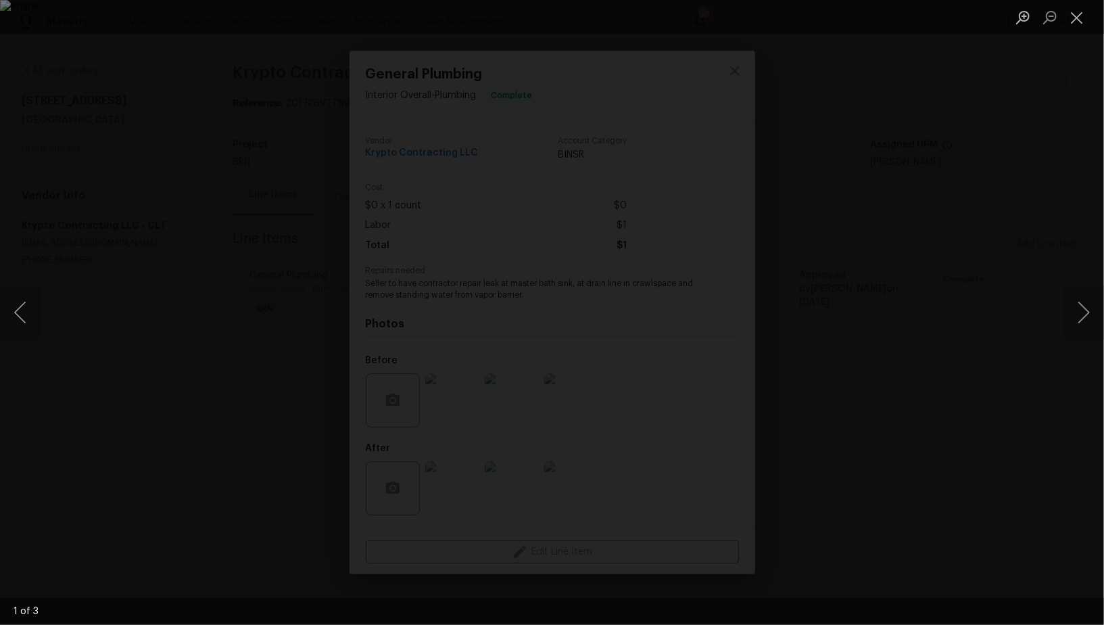
click at [78, 266] on div "Lightbox" at bounding box center [552, 312] width 1104 height 625
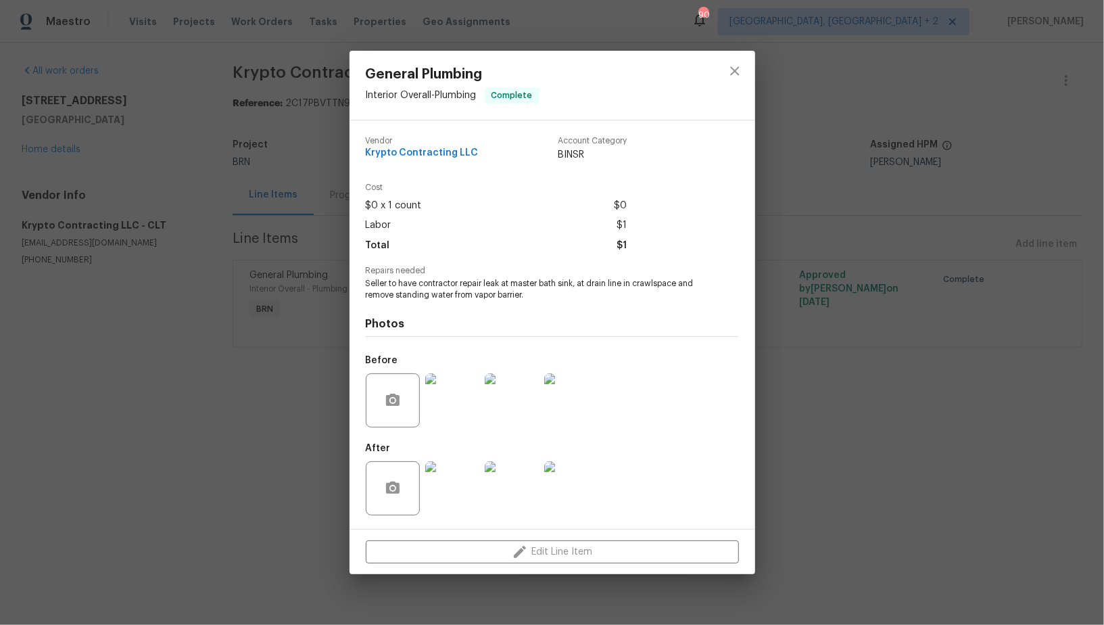
click at [456, 393] on img at bounding box center [452, 400] width 54 height 54
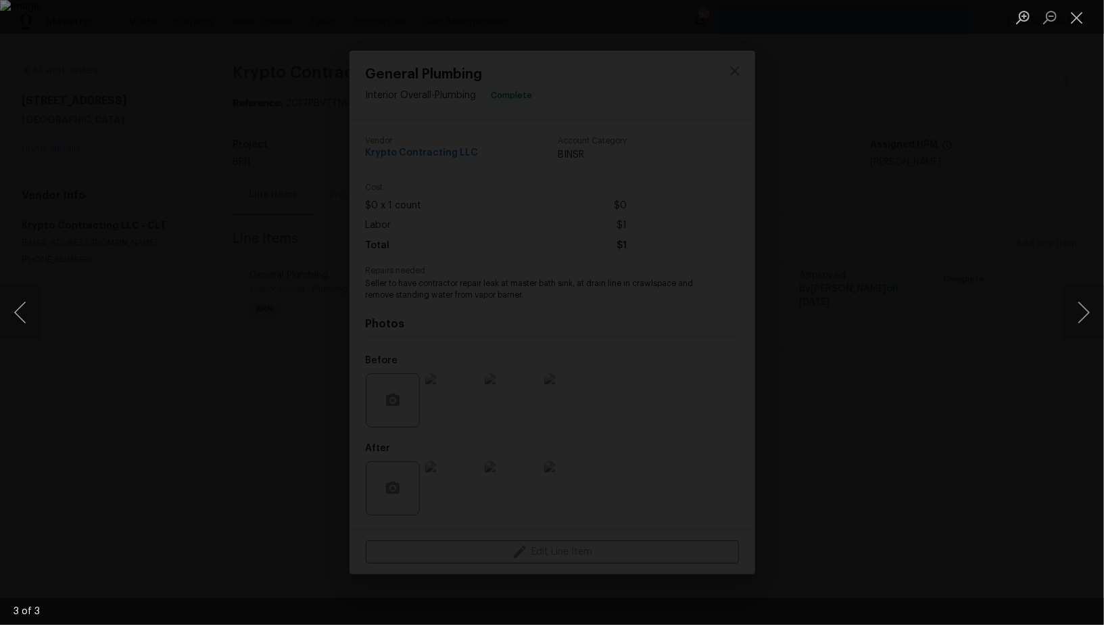
click at [536, 527] on div "Lightbox" at bounding box center [552, 312] width 1104 height 625
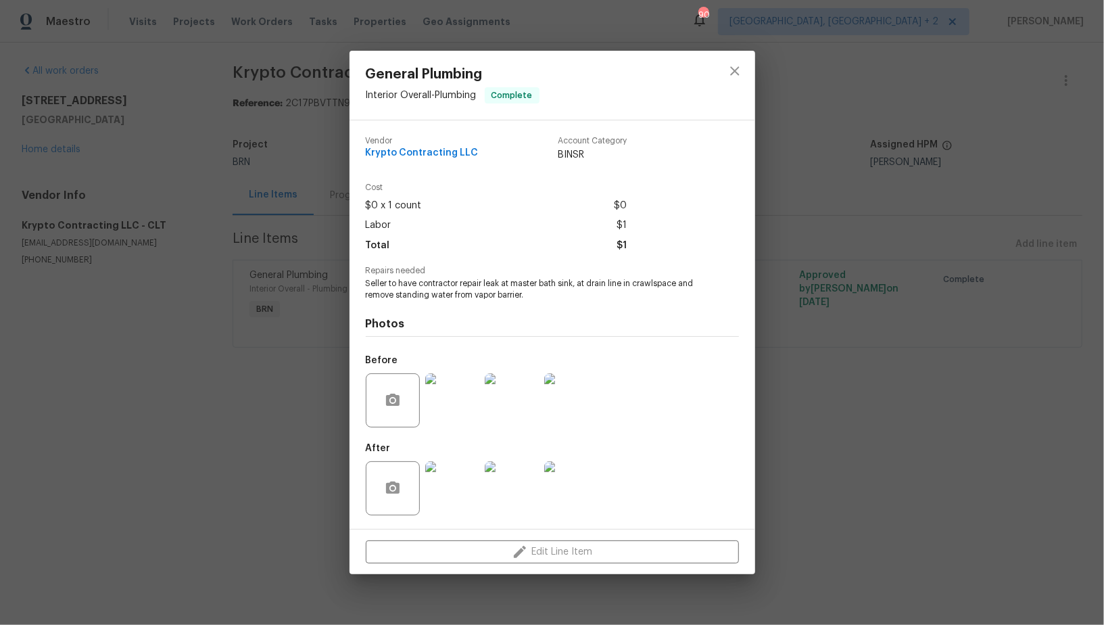
click at [470, 494] on img at bounding box center [452, 488] width 54 height 54
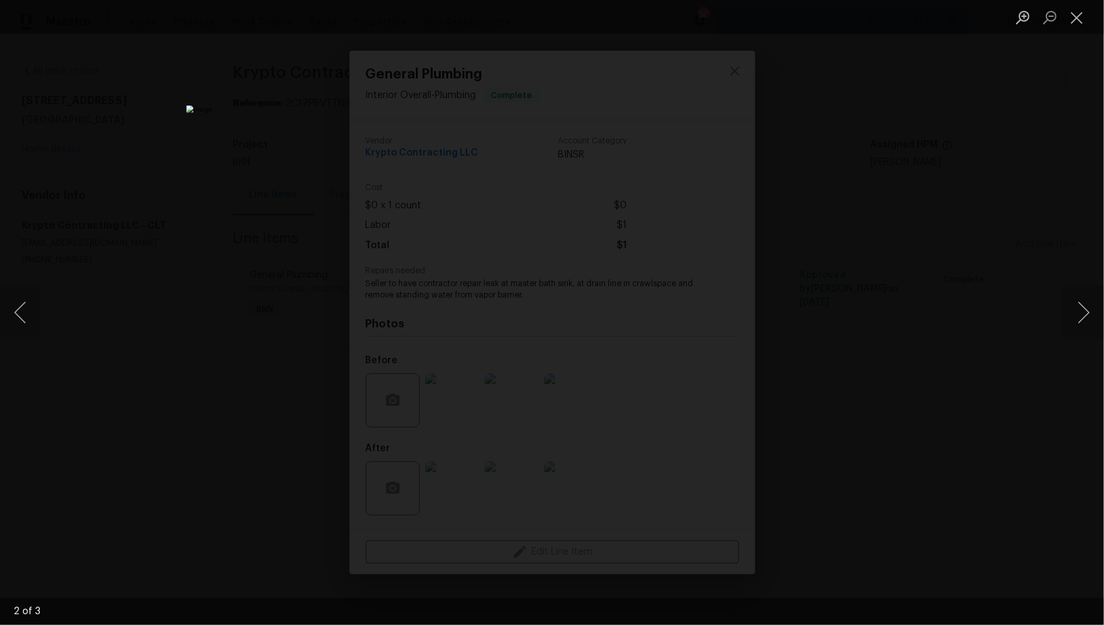
click at [831, 446] on div "Lightbox" at bounding box center [552, 312] width 1104 height 625
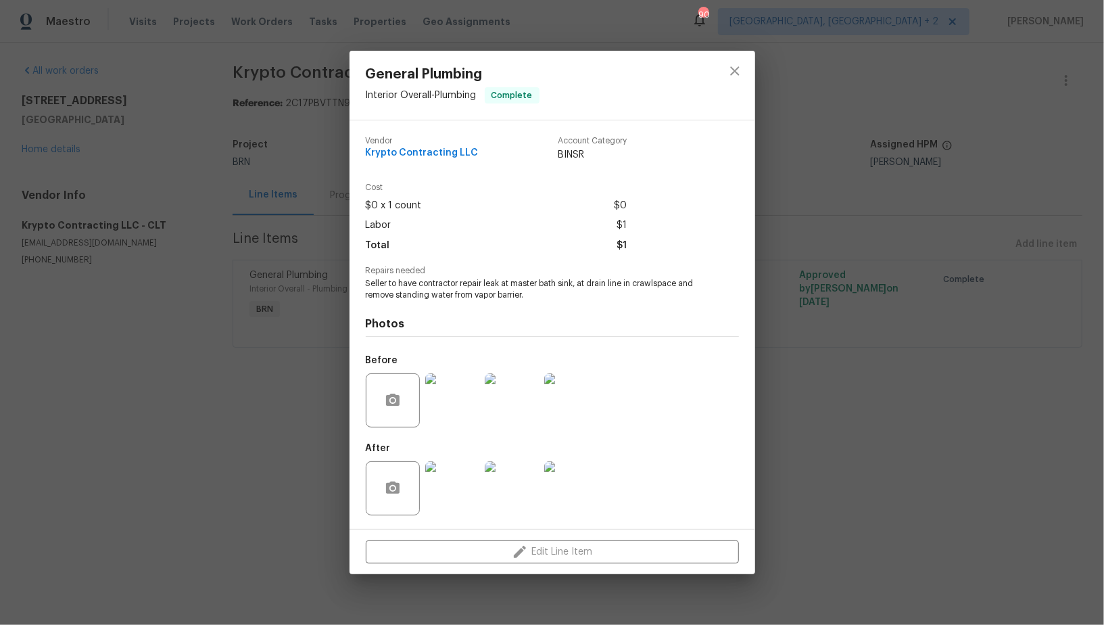
click at [230, 367] on div "General Plumbing Interior Overall - Plumbing Complete Vendor Krypto Contracting…" at bounding box center [552, 312] width 1104 height 625
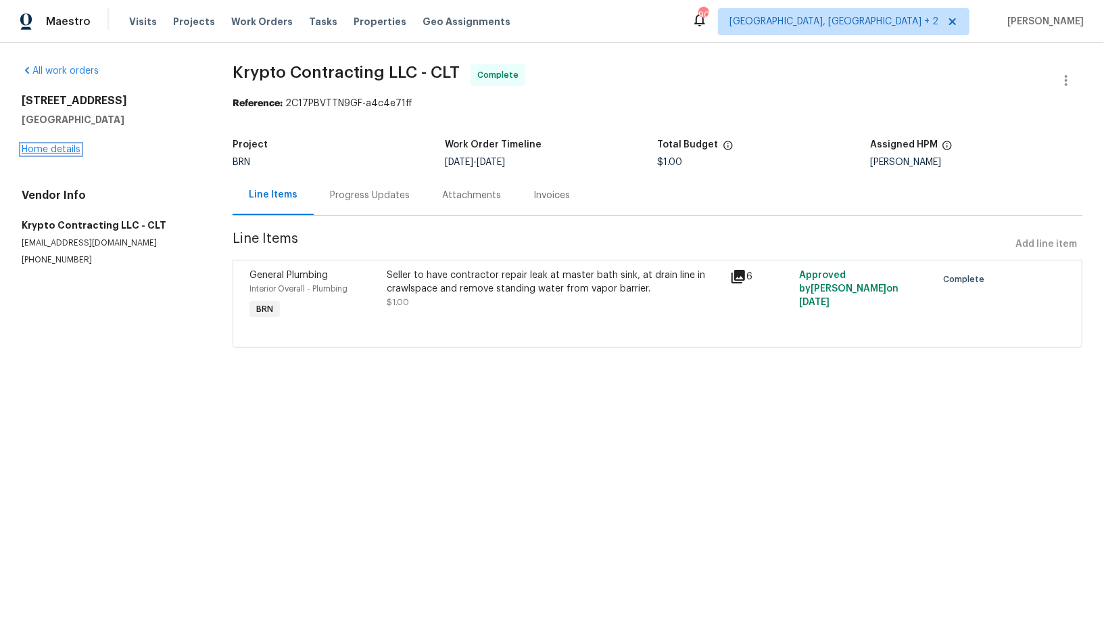
click at [48, 149] on link "Home details" at bounding box center [51, 149] width 59 height 9
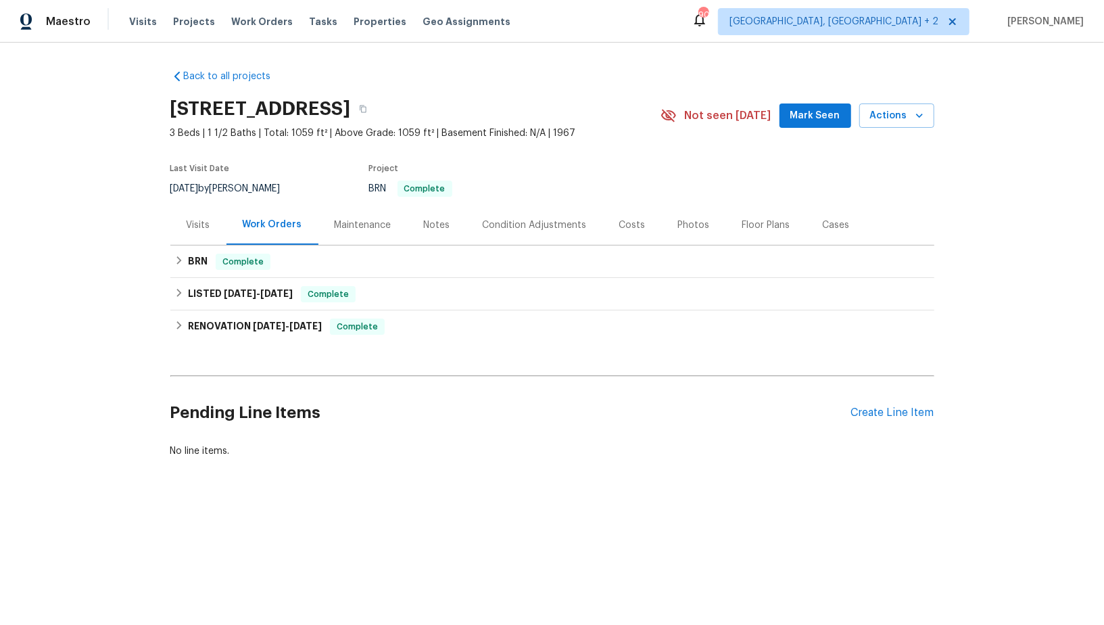
click at [909, 424] on div "Pending Line Items Create Line Item" at bounding box center [552, 412] width 764 height 63
click at [895, 410] on div "Create Line Item" at bounding box center [892, 412] width 83 height 13
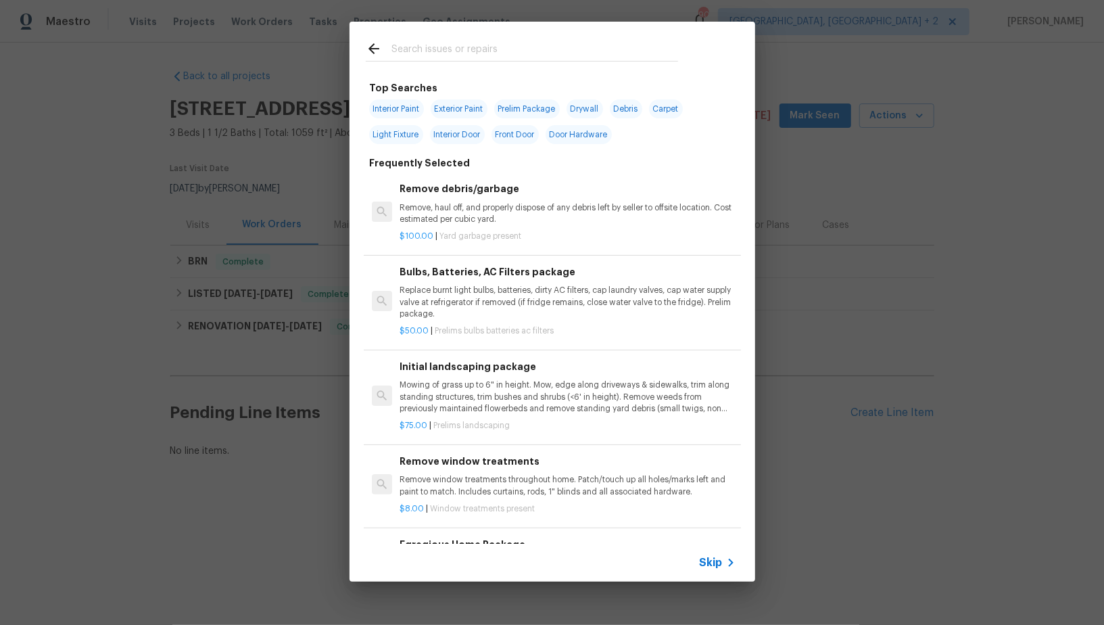
click at [728, 558] on icon at bounding box center [731, 562] width 16 height 16
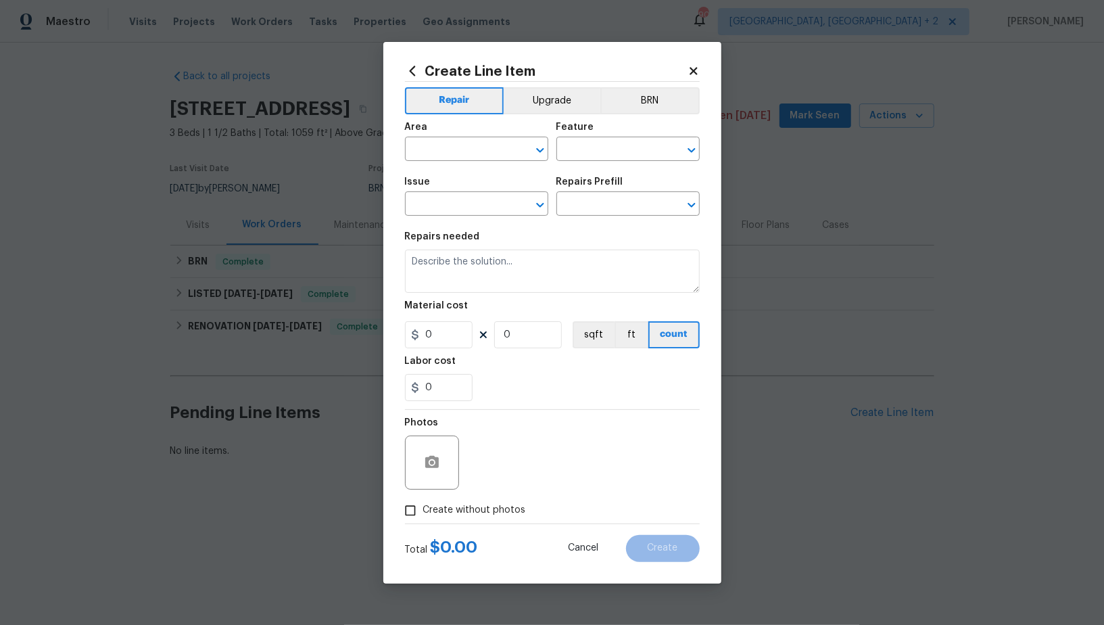
click at [631, 114] on div "Area ​ Feature ​" at bounding box center [552, 141] width 295 height 55
click at [629, 102] on button "BRN" at bounding box center [649, 100] width 99 height 27
click at [483, 143] on input "text" at bounding box center [457, 150] width 105 height 21
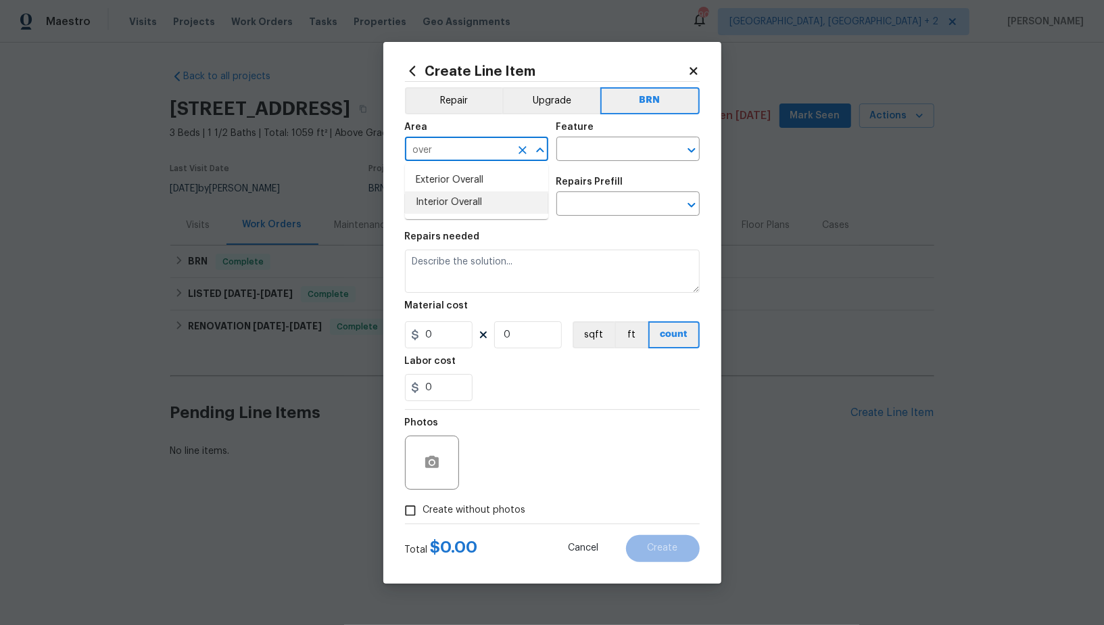
click at [477, 207] on li "Interior Overall" at bounding box center [476, 202] width 143 height 22
type input "Interior Overall"
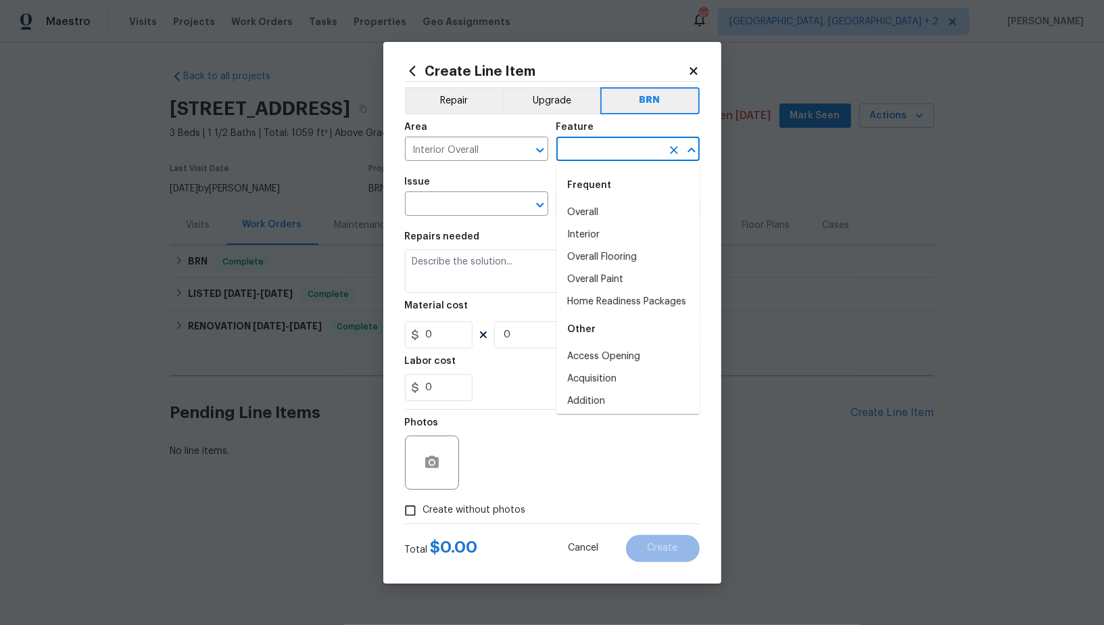
click at [573, 152] on input "text" at bounding box center [608, 150] width 105 height 21
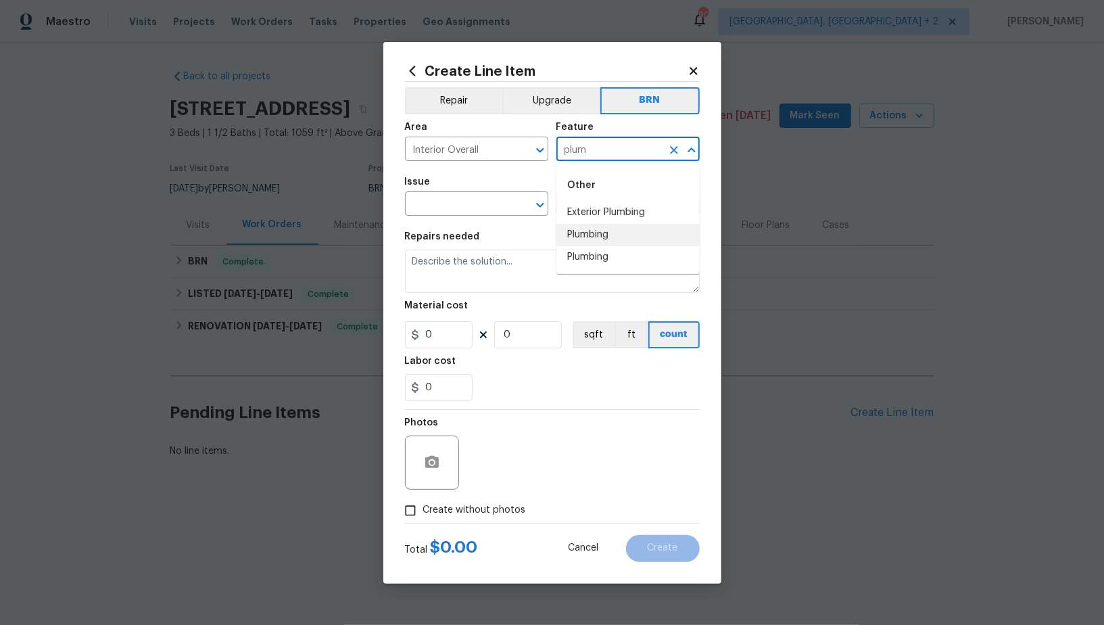
click at [587, 225] on li "Plumbing" at bounding box center [627, 235] width 143 height 22
type input "Plumbing"
click at [493, 210] on input "text" at bounding box center [457, 205] width 105 height 21
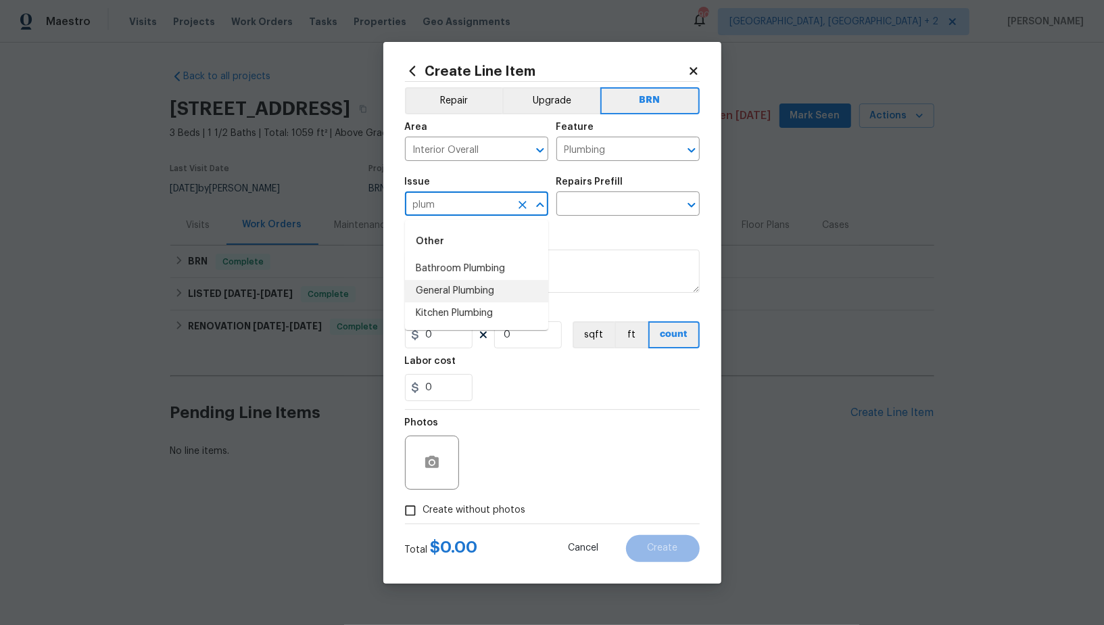
click at [484, 298] on li "General Plumbing" at bounding box center [476, 291] width 143 height 22
type input "General Plumbing"
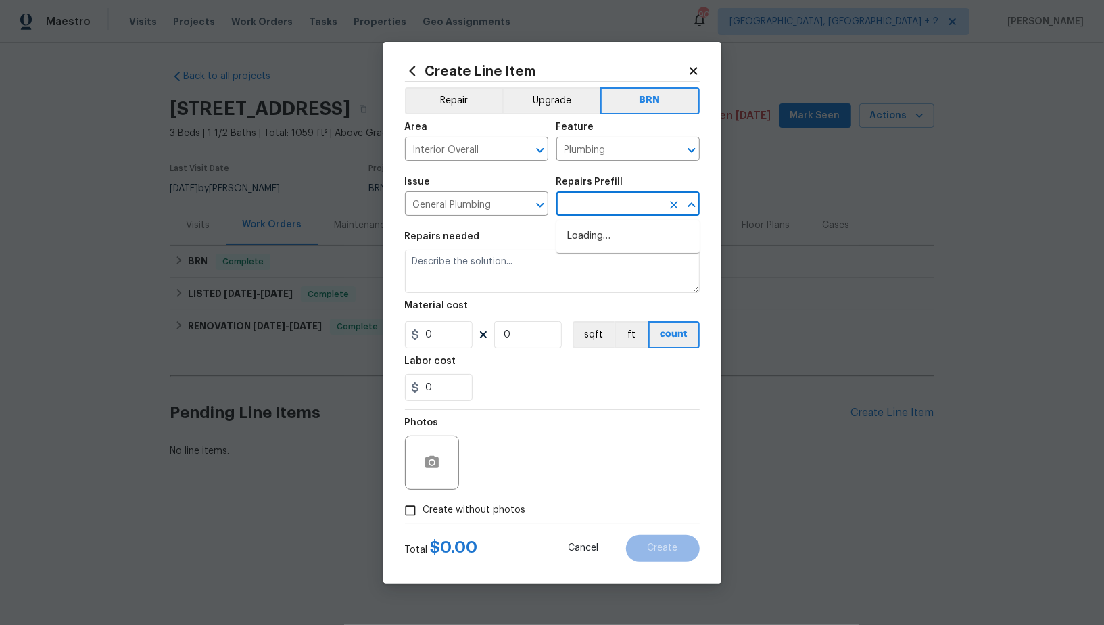
click at [593, 197] on input "text" at bounding box center [608, 205] width 105 height 21
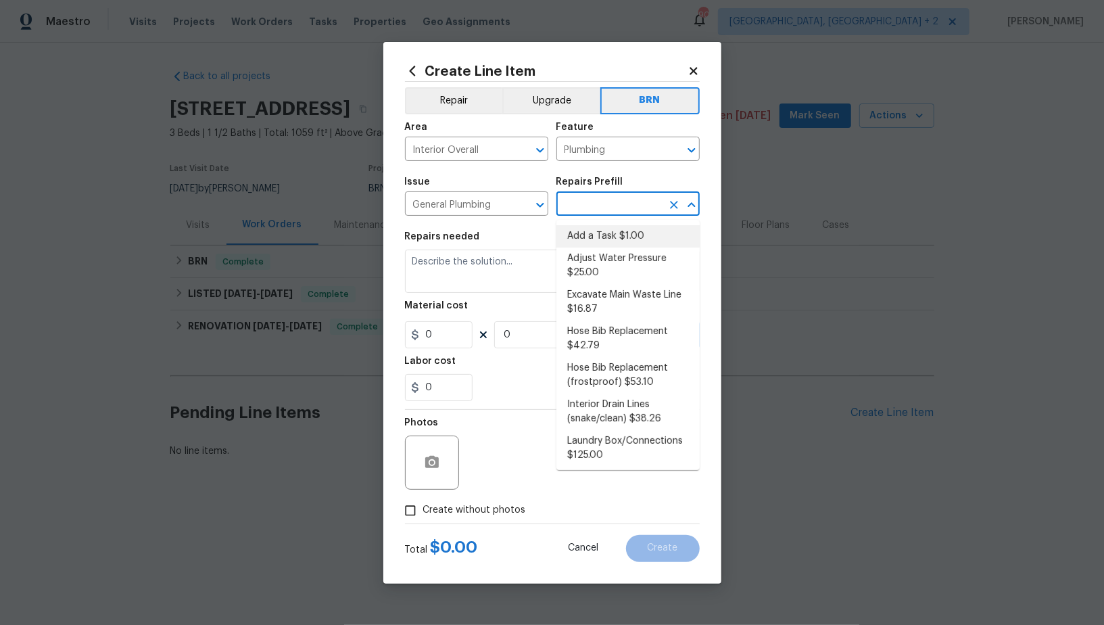
click at [606, 237] on li "Add a Task $1.00" at bounding box center [627, 236] width 143 height 22
type input "Add a Task $1.00"
type textarea "HPM to detail"
type input "1"
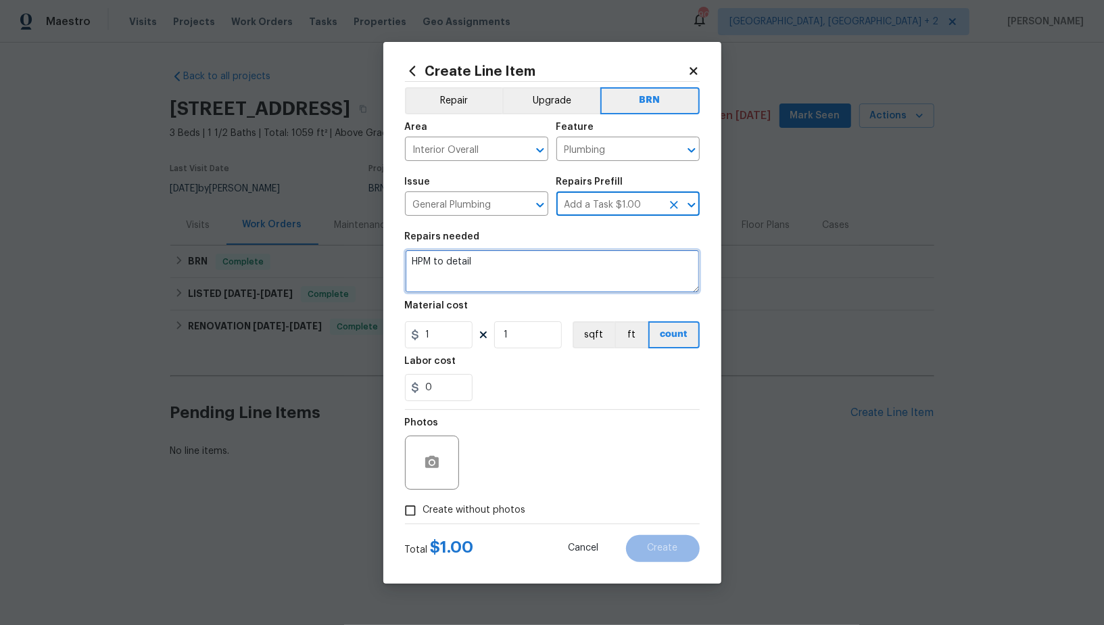
click at [512, 268] on textarea "HPM to detail" at bounding box center [552, 270] width 295 height 43
paste textarea "Seller to have contractor repair leak at master bath sink, at drain line in cra…"
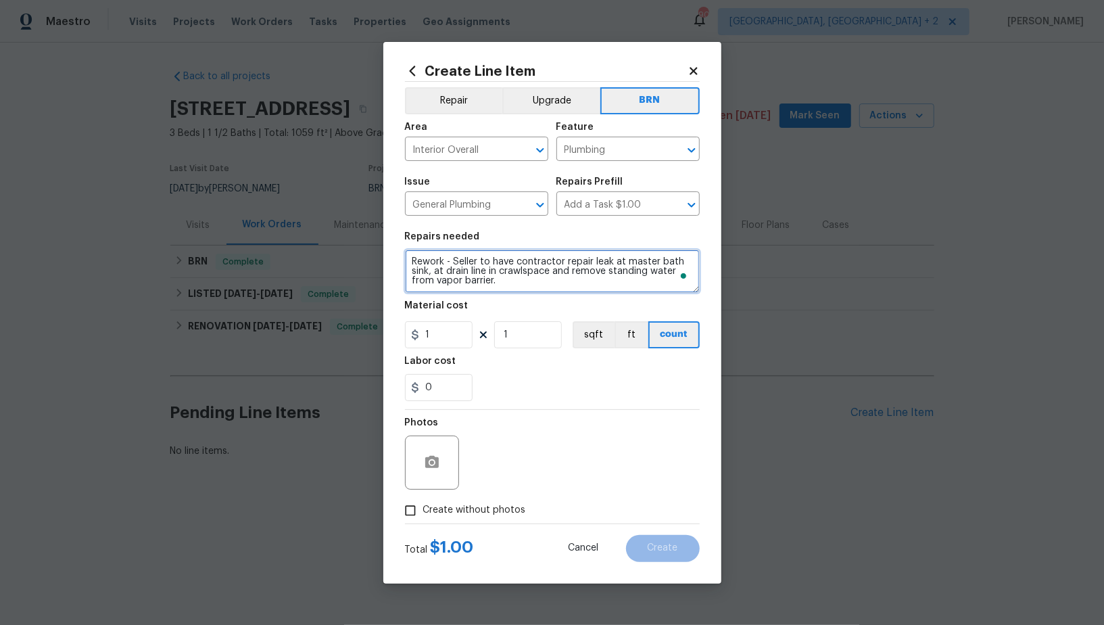
type textarea "Rework - Seller to have contractor repair leak at master bath sink, at drain li…"
click at [448, 343] on input "1" at bounding box center [439, 334] width 68 height 27
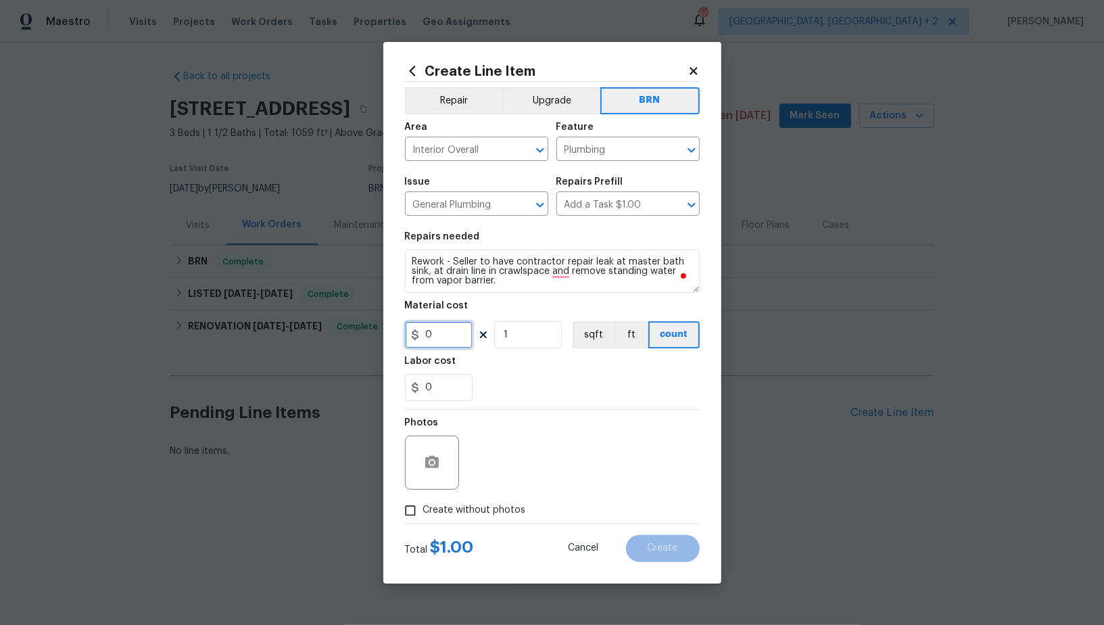
type input "0"
click at [460, 391] on input "0" at bounding box center [439, 387] width 68 height 27
type input "1"
click at [439, 454] on icon "button" at bounding box center [432, 462] width 16 height 16
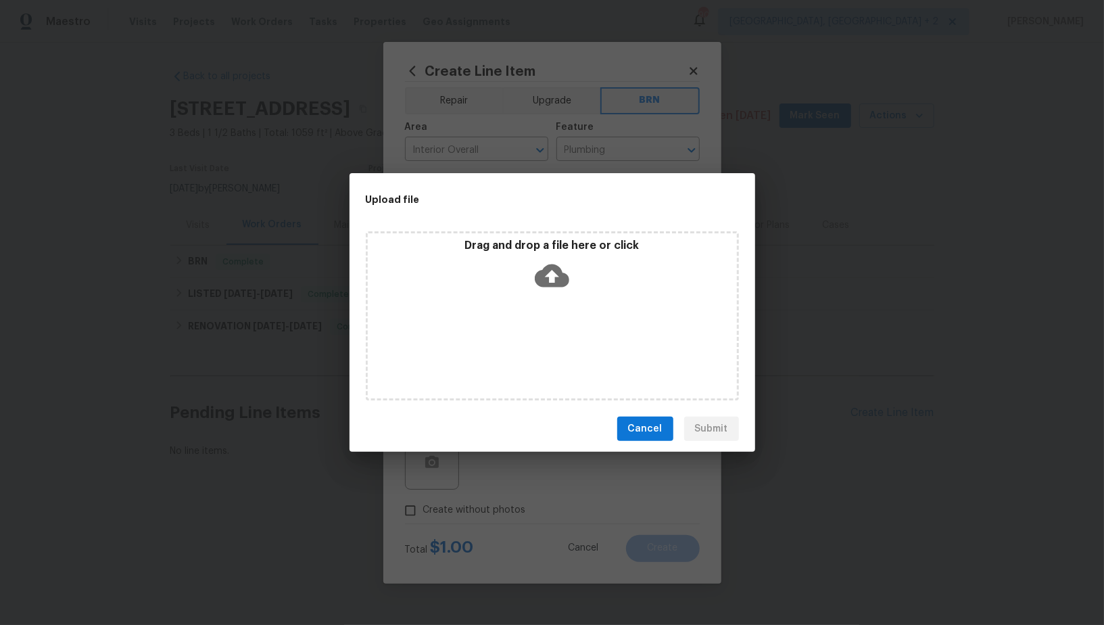
click at [540, 275] on icon at bounding box center [552, 275] width 34 height 23
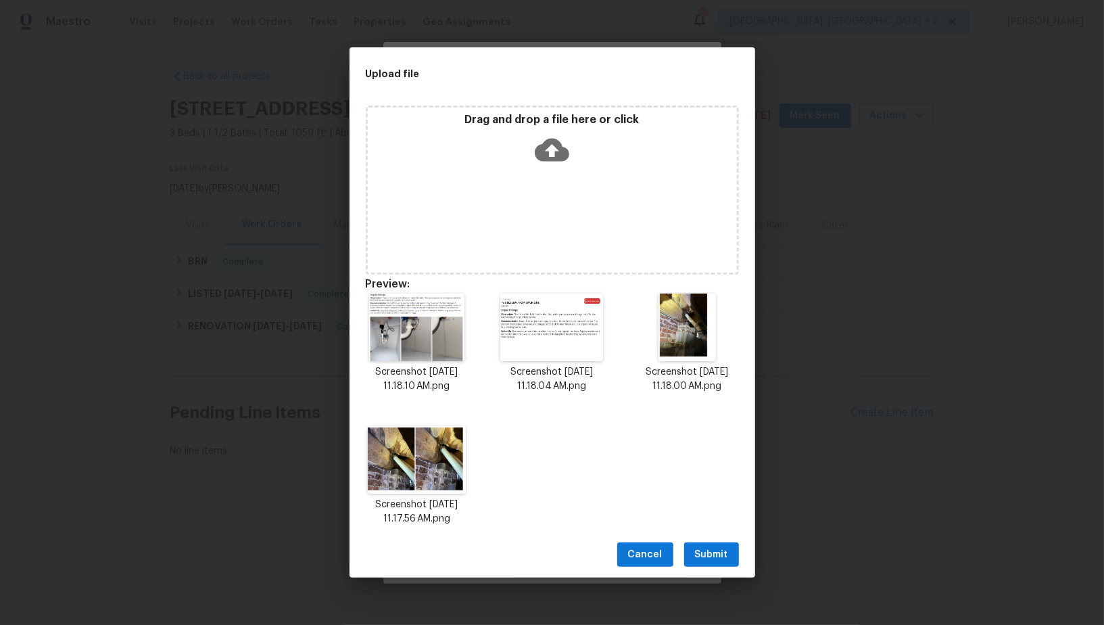
scroll to position [11, 0]
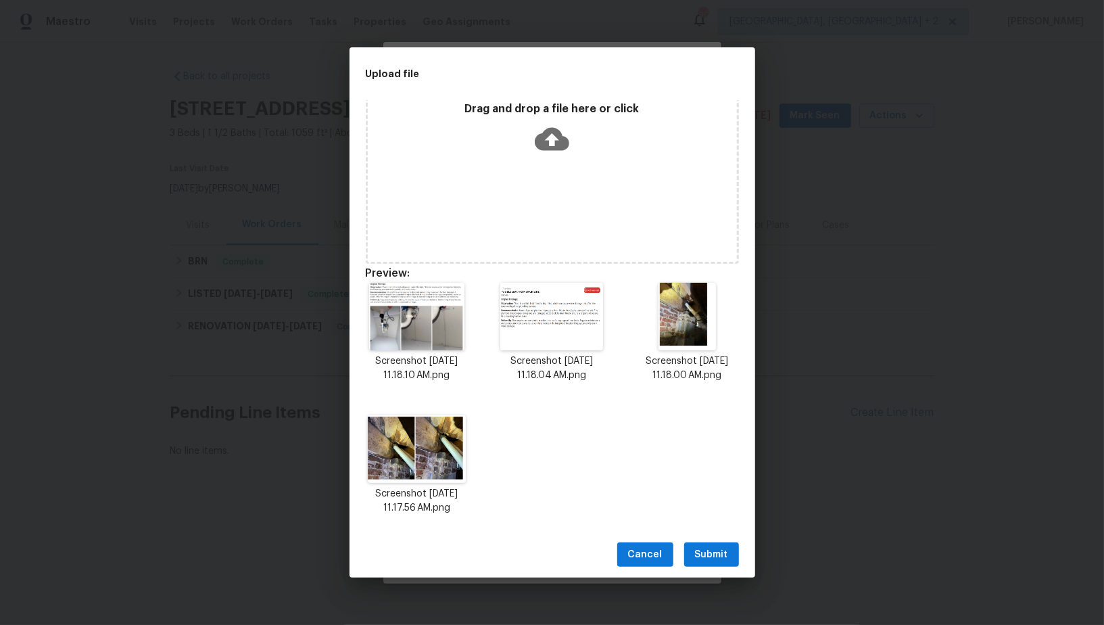
click at [721, 542] on button "Submit" at bounding box center [711, 554] width 55 height 25
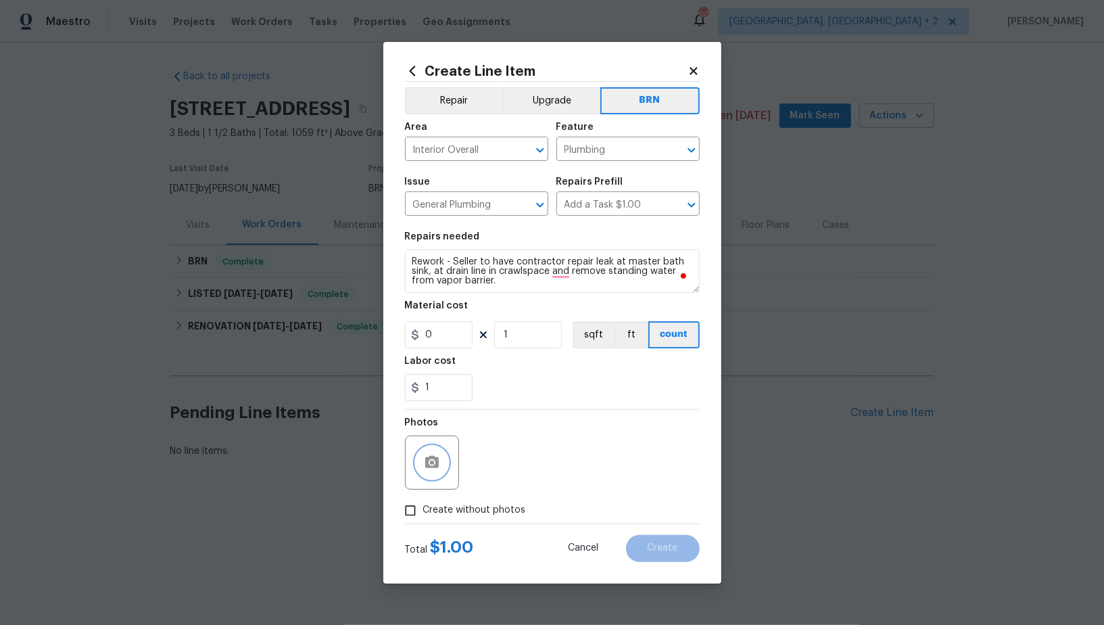
scroll to position [0, 0]
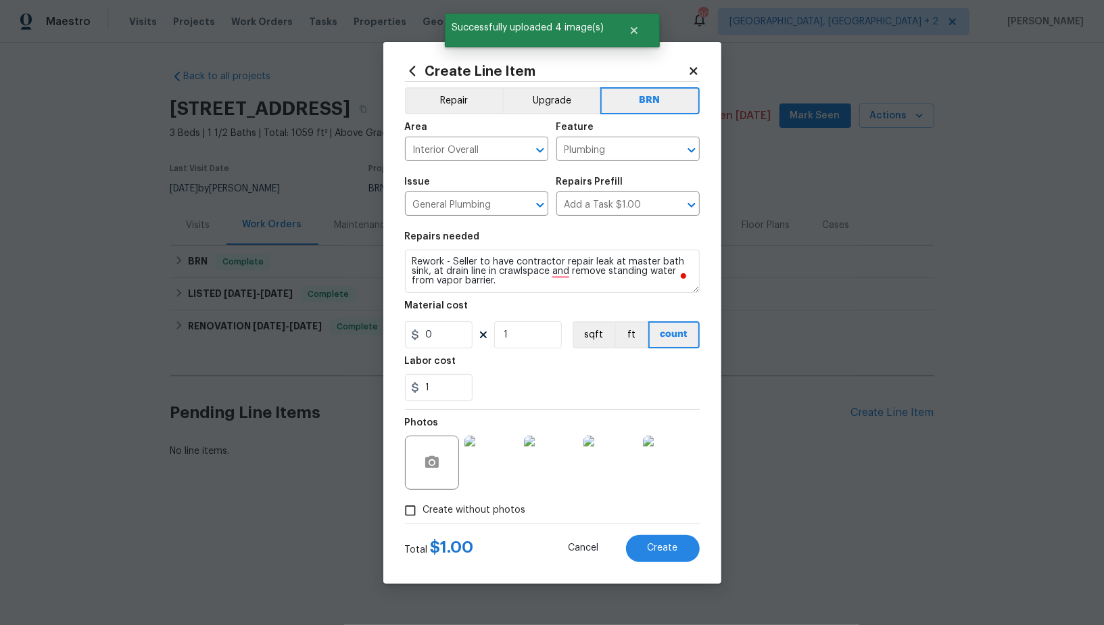
click at [654, 565] on div "Create Line Item Repair Upgrade BRN Area Interior Overall ​ Feature Plumbing ​ …" at bounding box center [552, 313] width 338 height 542
click at [653, 553] on span "Create" at bounding box center [663, 548] width 30 height 10
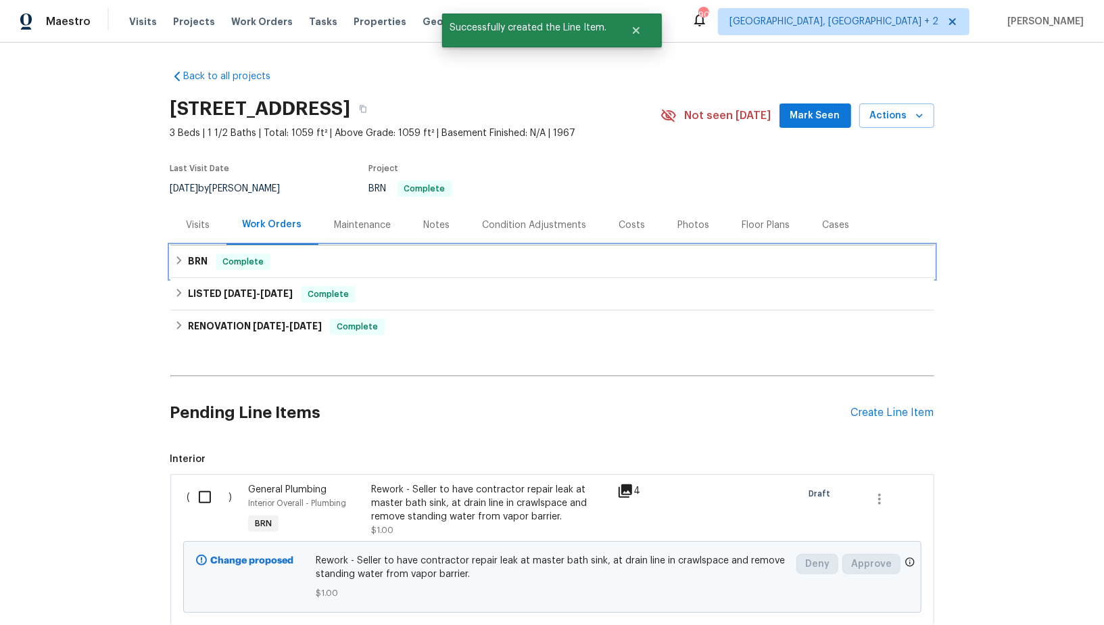
click at [199, 262] on h6 "BRN" at bounding box center [198, 262] width 20 height 16
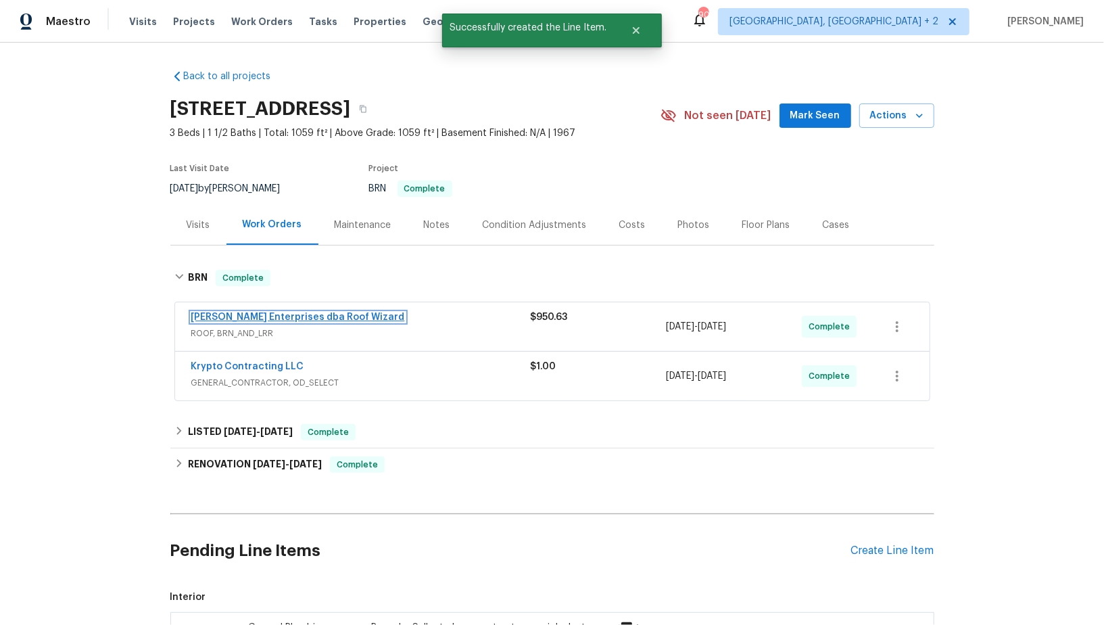
click at [231, 320] on link "Nordman Enterprises dba Roof Wizard" at bounding box center [298, 316] width 214 height 9
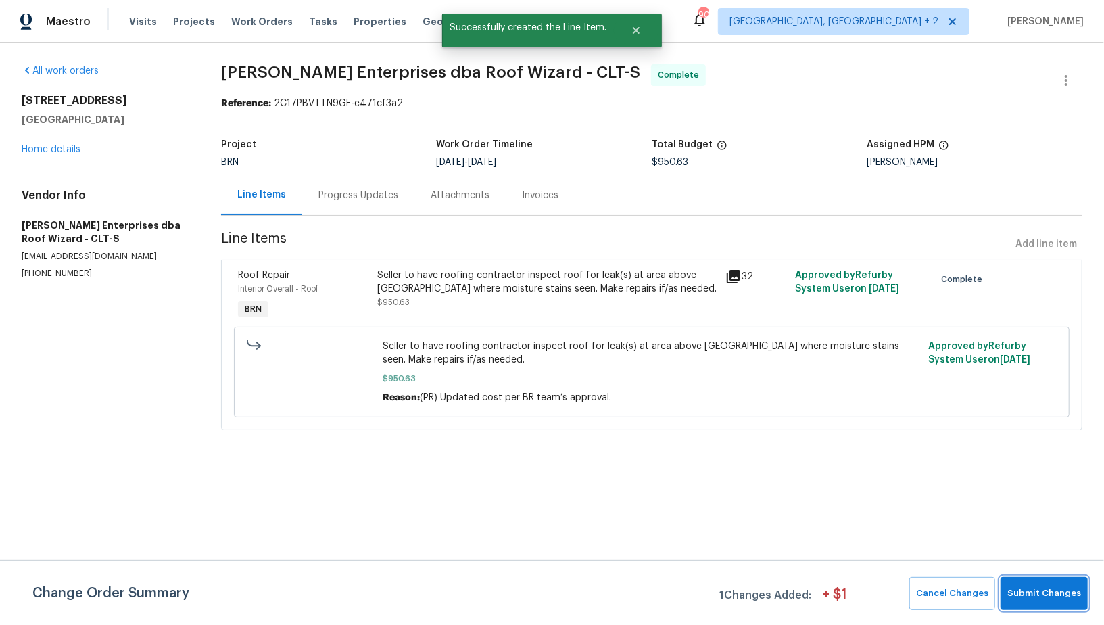
click at [1035, 598] on span "Submit Changes" at bounding box center [1044, 594] width 74 height 16
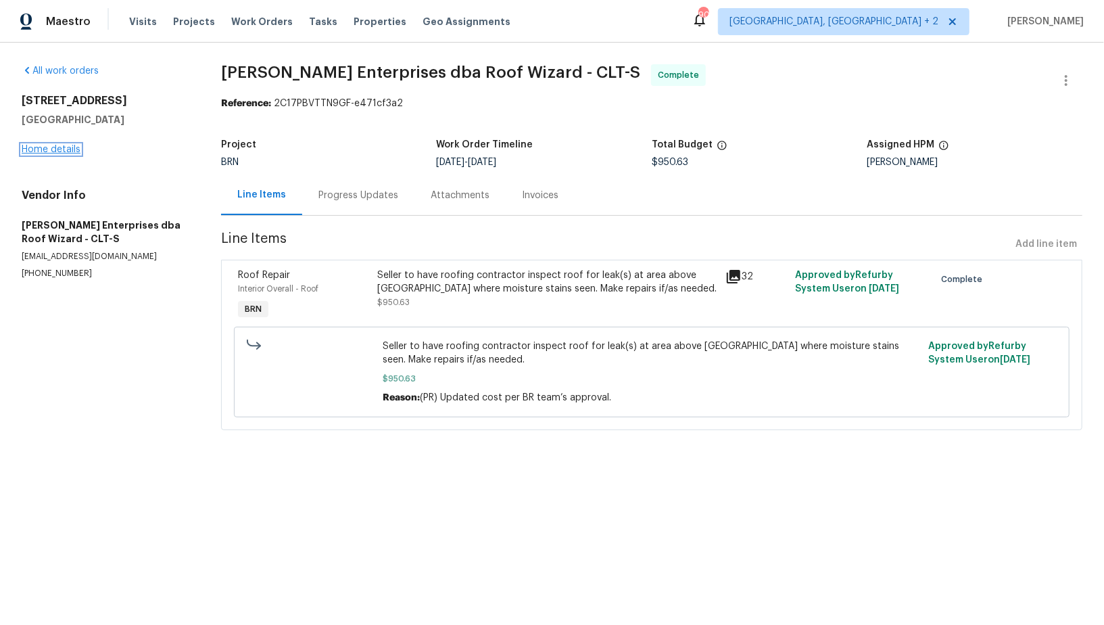
click at [58, 151] on link "Home details" at bounding box center [51, 149] width 59 height 9
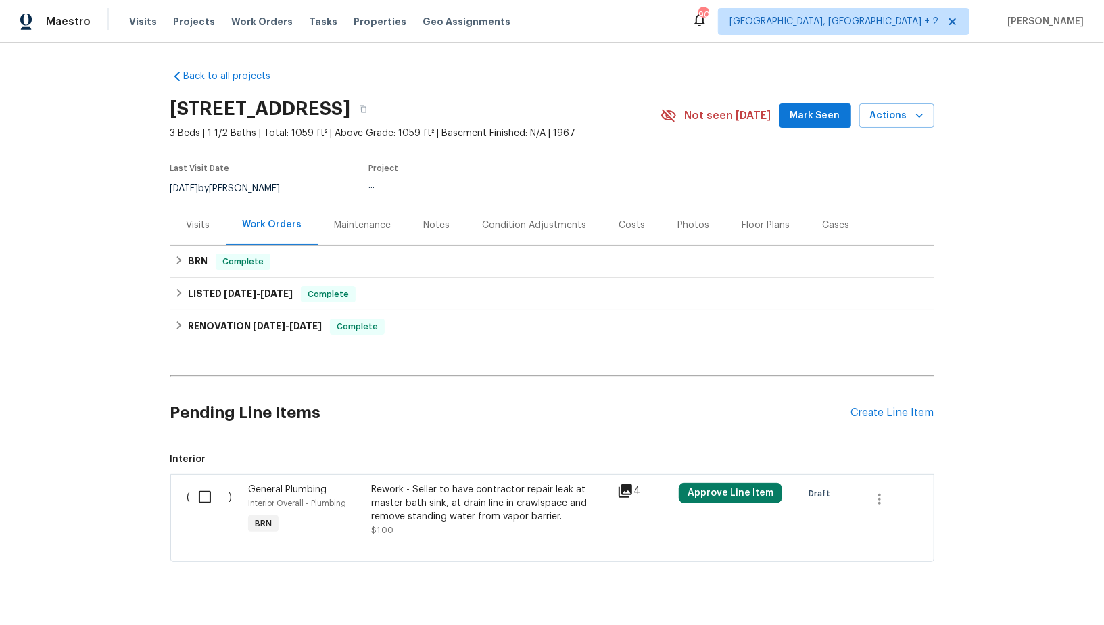
scroll to position [27, 0]
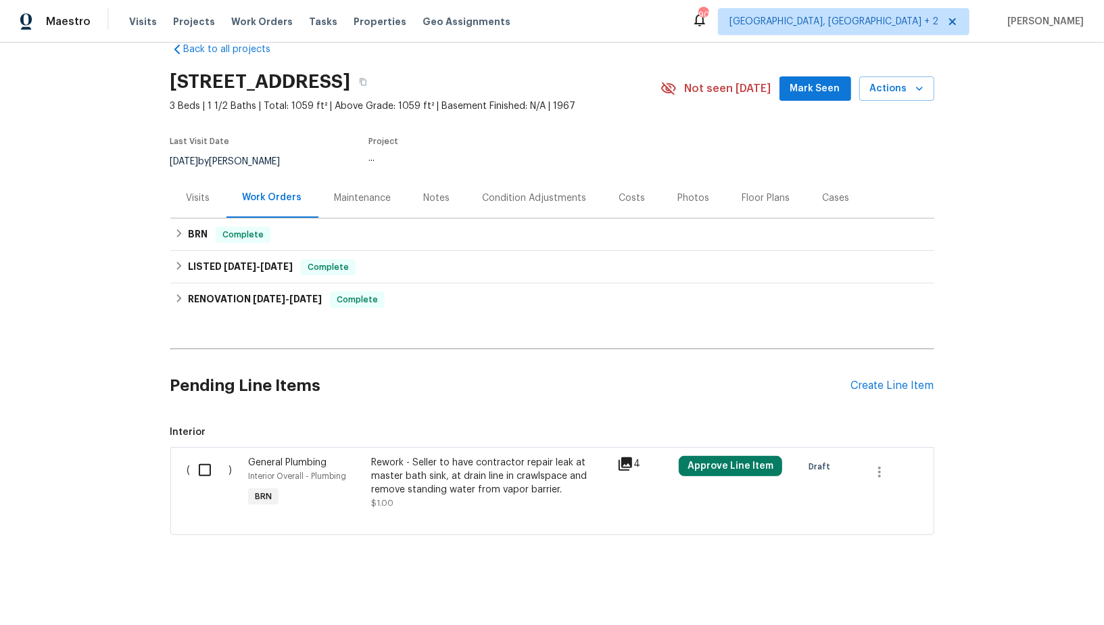
click at [191, 467] on input "checkbox" at bounding box center [210, 470] width 39 height 28
checkbox input "true"
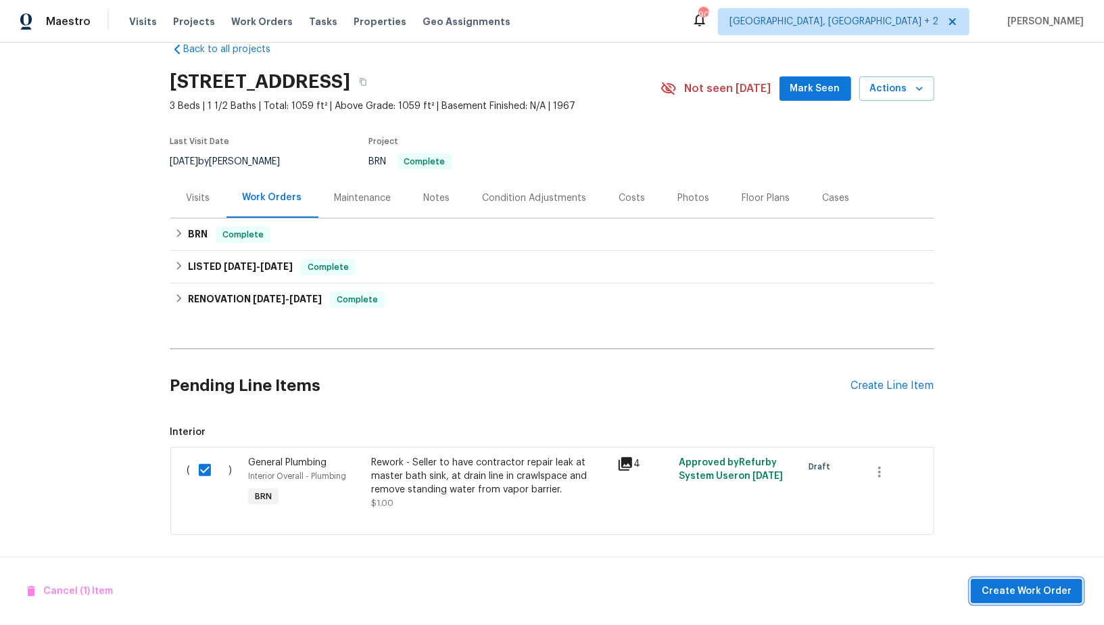
click at [1026, 585] on span "Create Work Order" at bounding box center [1027, 591] width 90 height 17
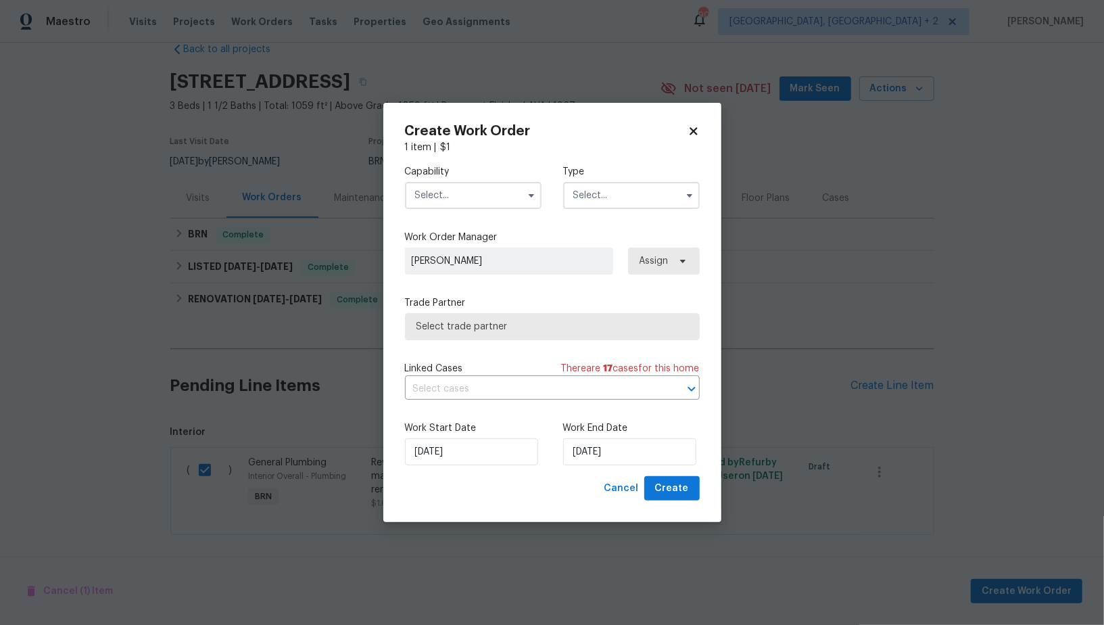
click at [487, 174] on label "Capability" at bounding box center [473, 172] width 137 height 14
click at [482, 200] on input "text" at bounding box center [473, 195] width 137 height 27
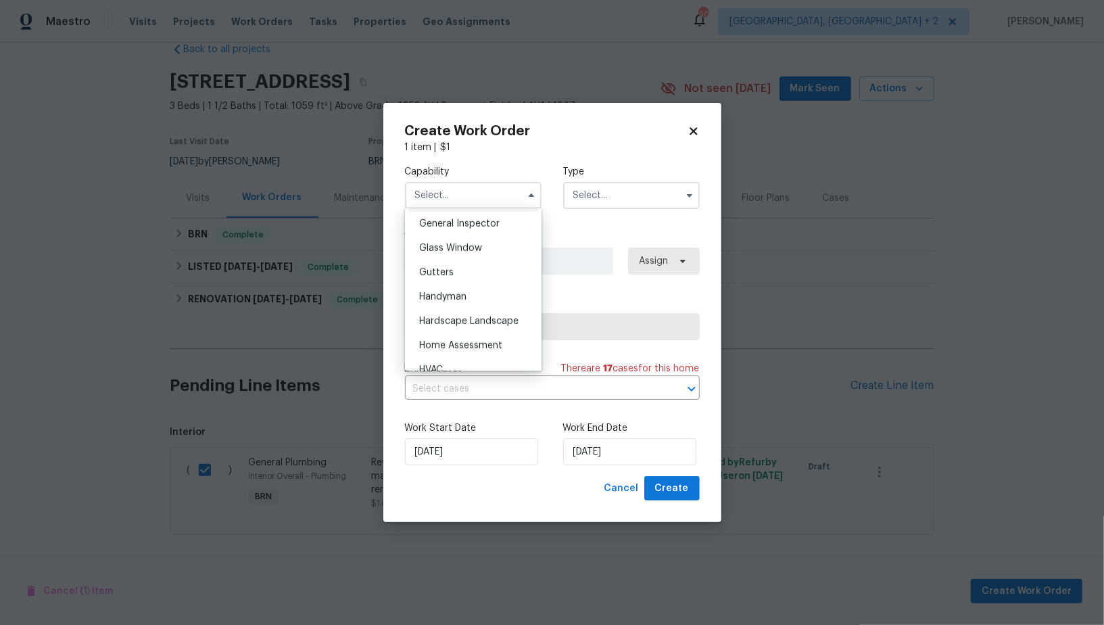
scroll to position [642, 0]
click at [469, 222] on div "General Contractor" at bounding box center [473, 228] width 130 height 24
type input "General Contractor"
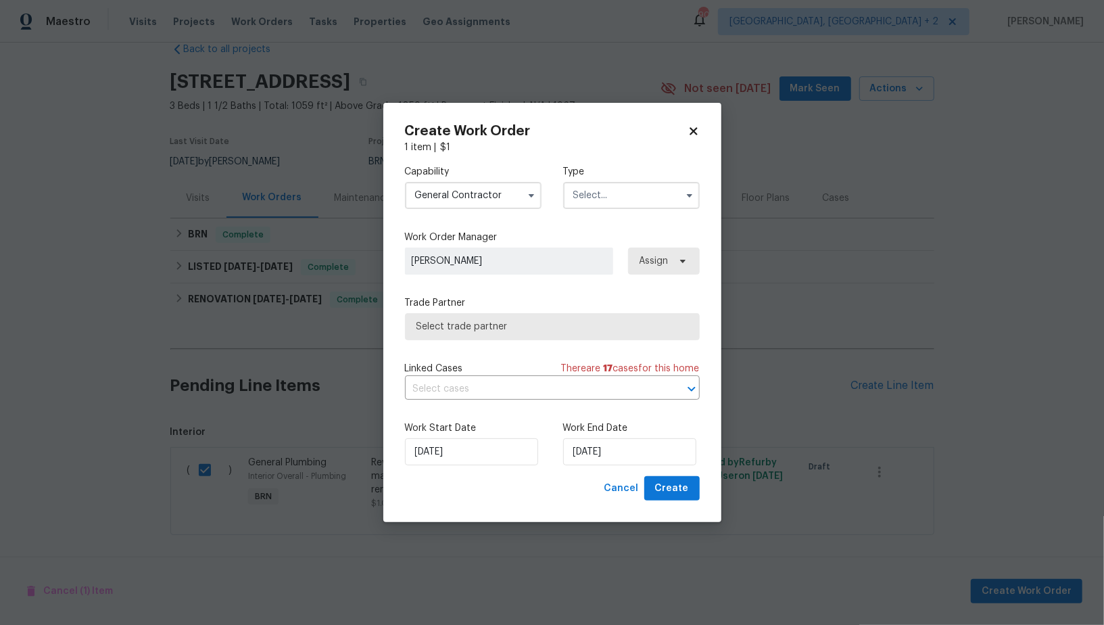
click at [616, 185] on input "text" at bounding box center [631, 195] width 137 height 27
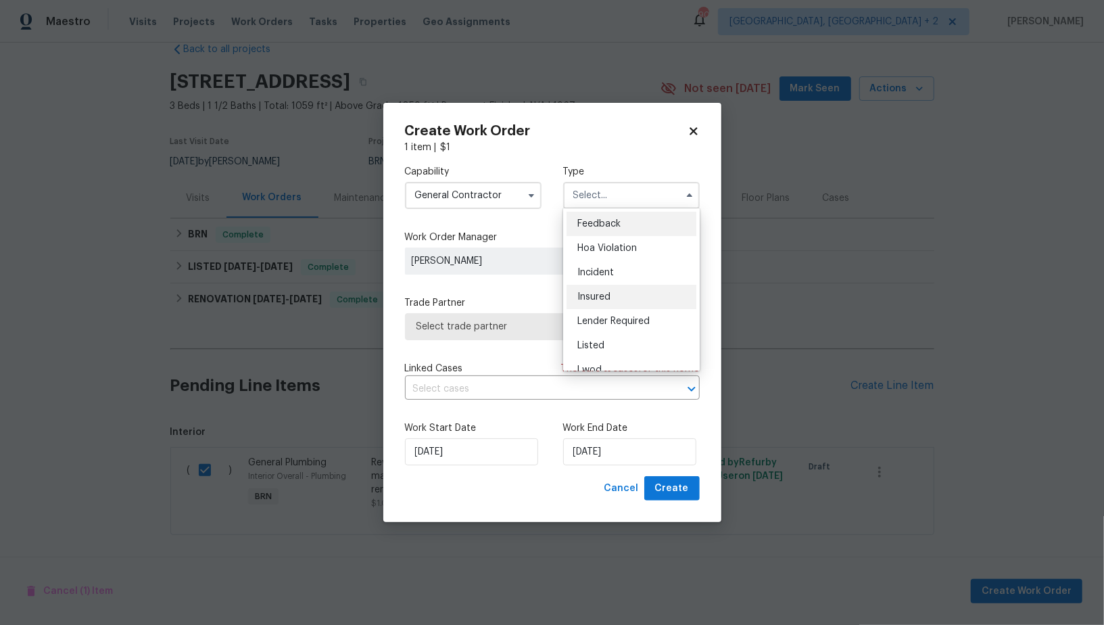
scroll to position [160, 0]
click at [596, 305] on span "Resale" at bounding box center [591, 306] width 28 height 9
type input "Resale"
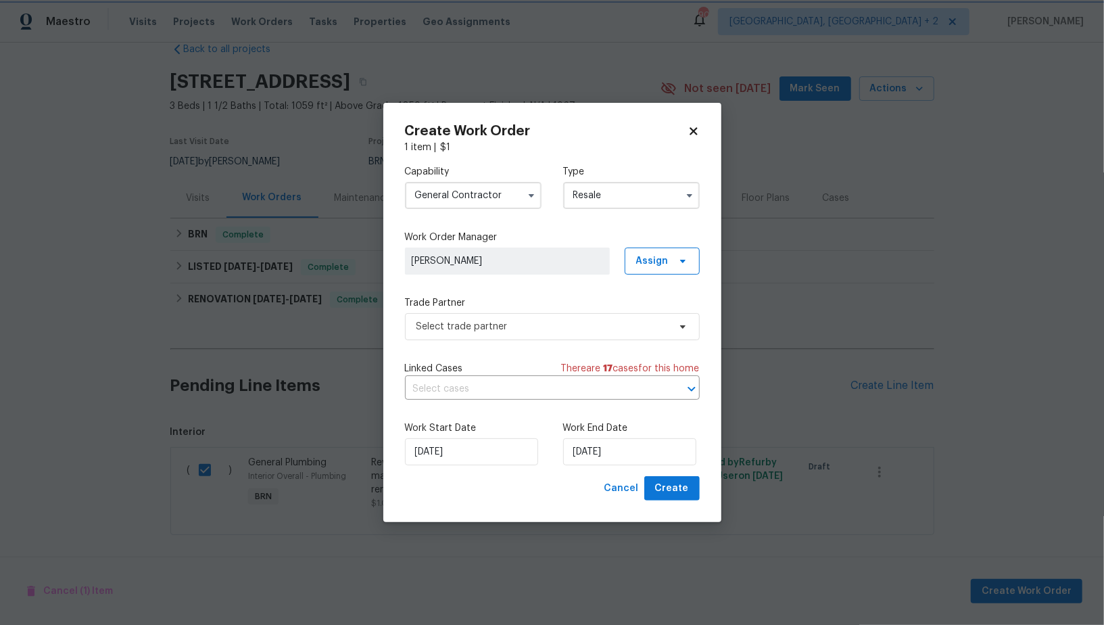
scroll to position [0, 0]
click at [535, 329] on span "Select trade partner" at bounding box center [542, 327] width 252 height 14
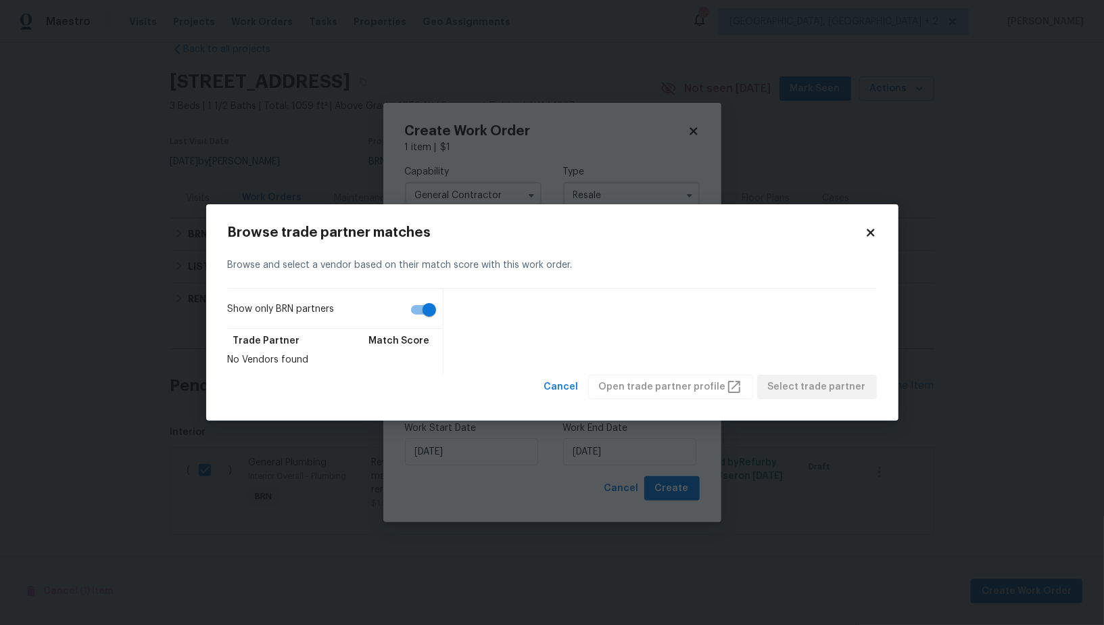
click at [431, 306] on input "Show only BRN partners" at bounding box center [429, 310] width 77 height 26
checkbox input "false"
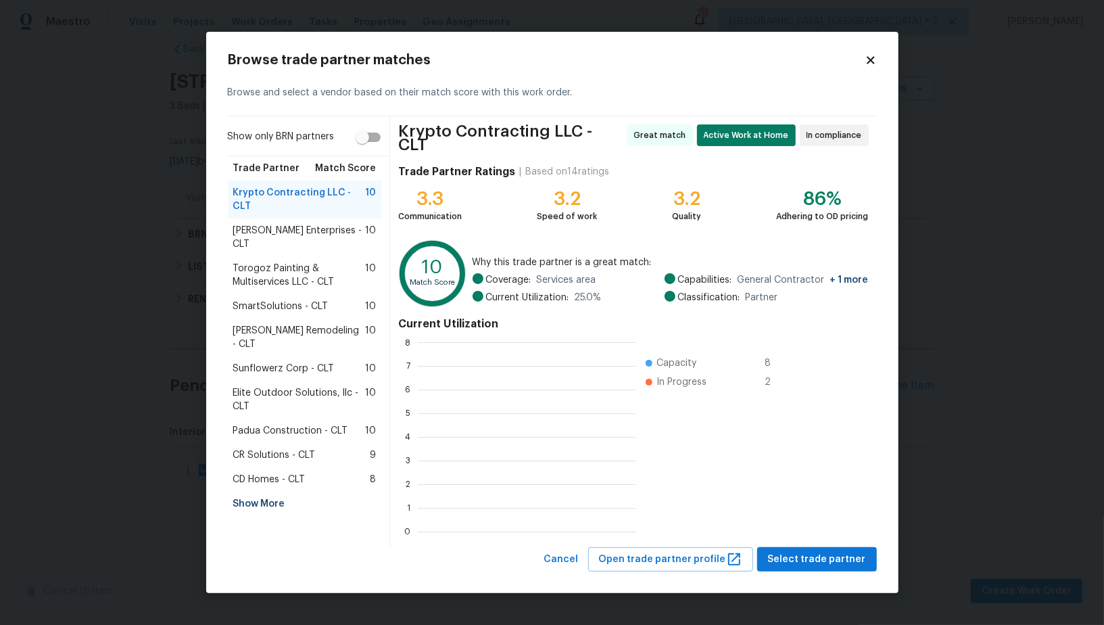
scroll to position [1, 1]
click at [830, 564] on span "Select trade partner" at bounding box center [817, 559] width 98 height 17
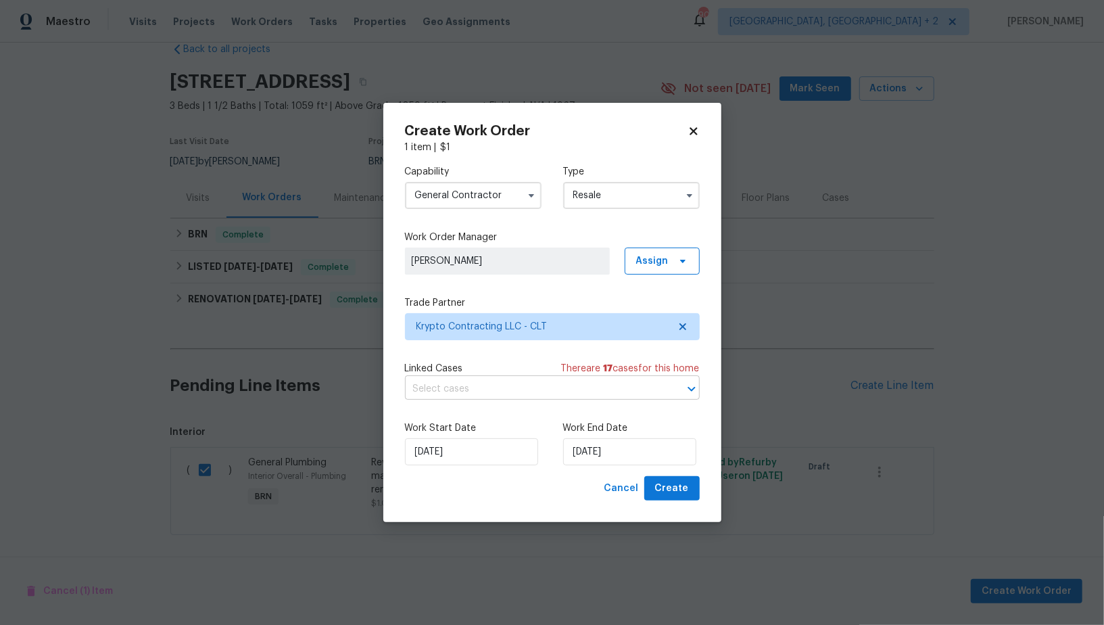
click at [514, 379] on input "text" at bounding box center [533, 389] width 257 height 21
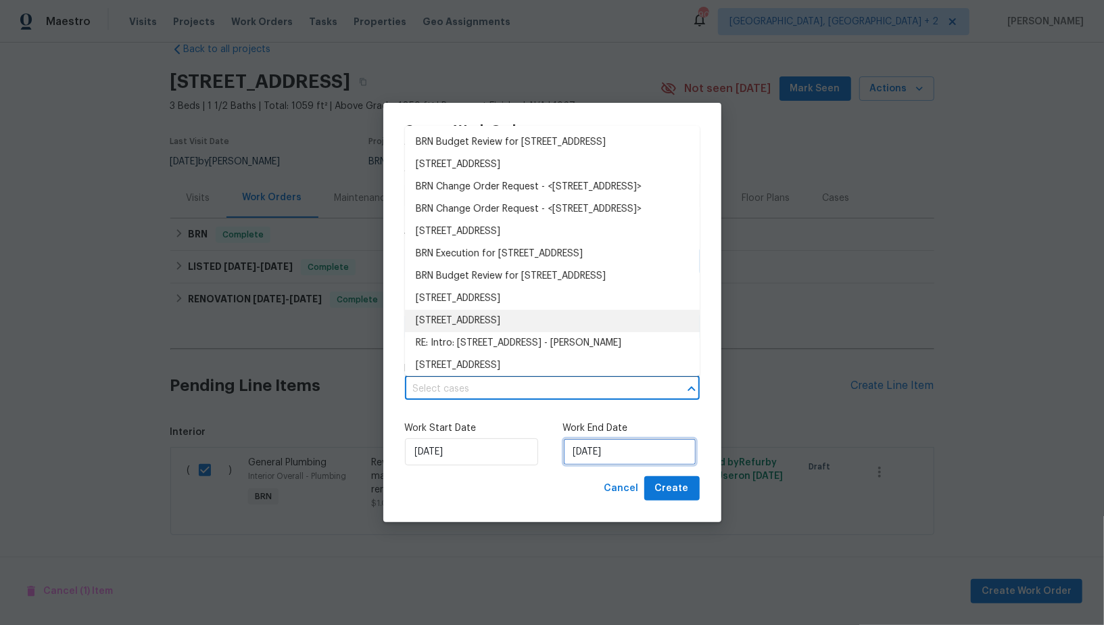
click at [616, 452] on input "24/09/2025" at bounding box center [629, 451] width 133 height 27
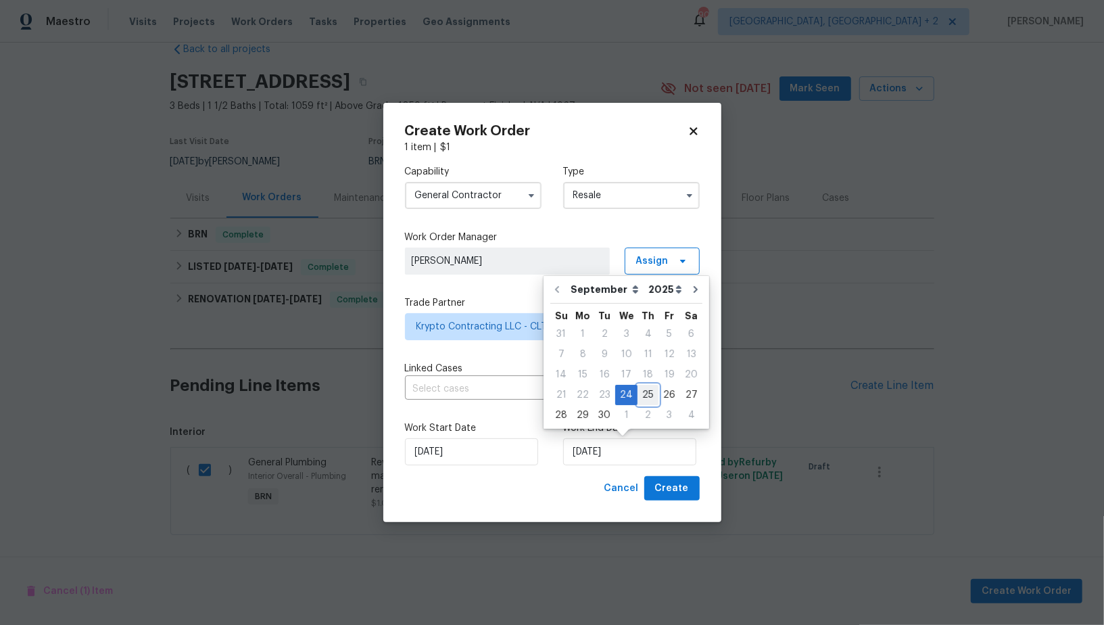
click at [640, 391] on div "25" at bounding box center [648, 394] width 21 height 19
type input "25/09/2025"
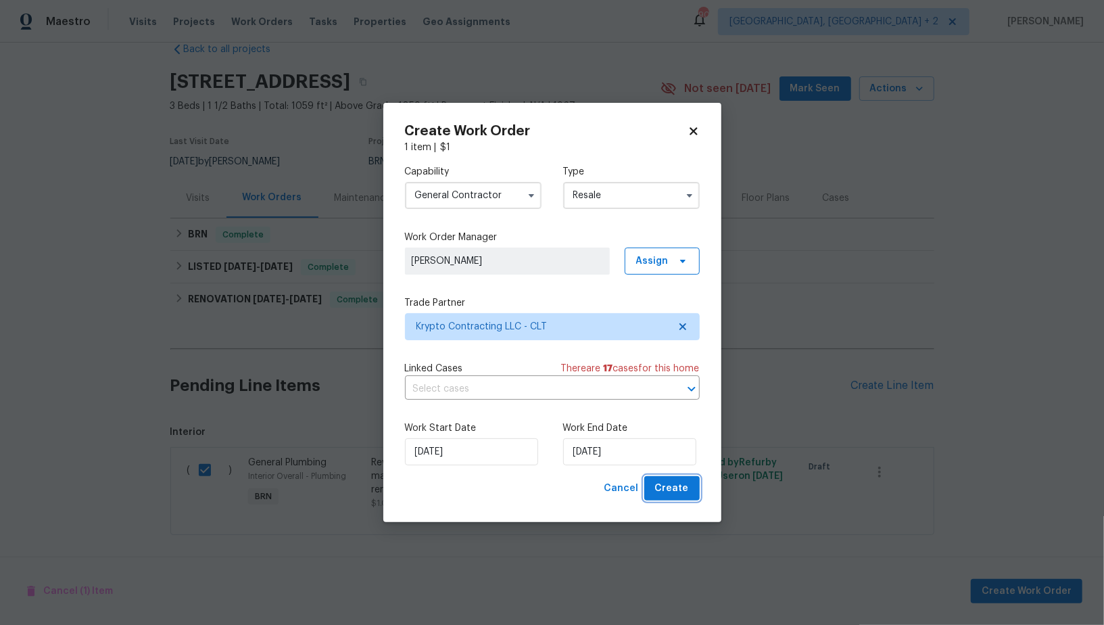
click at [675, 485] on span "Create" at bounding box center [672, 488] width 34 height 17
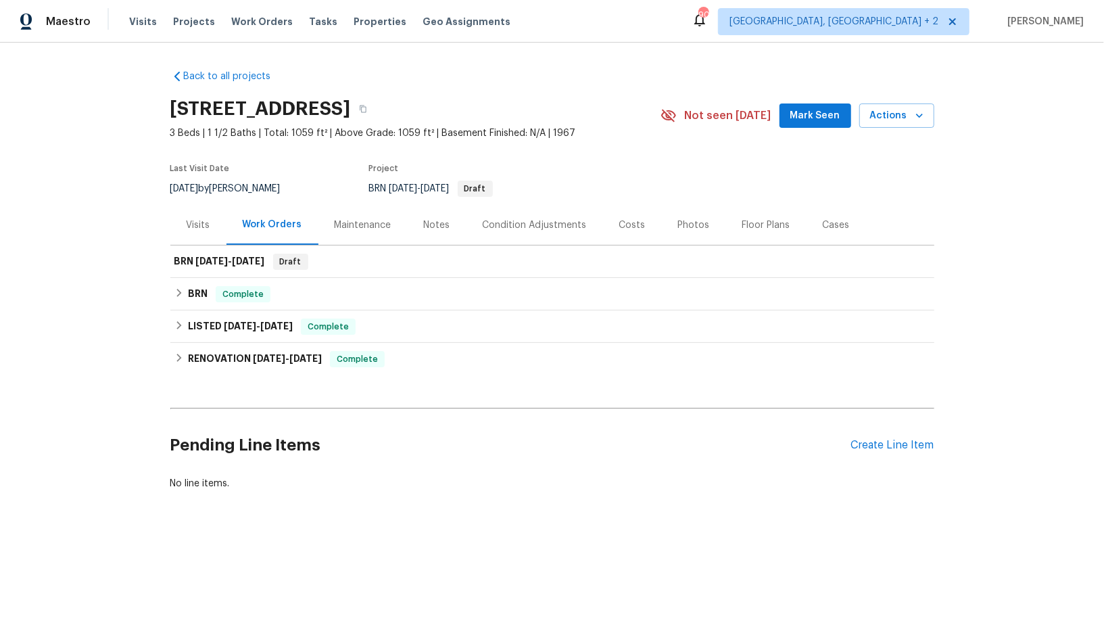
scroll to position [0, 0]
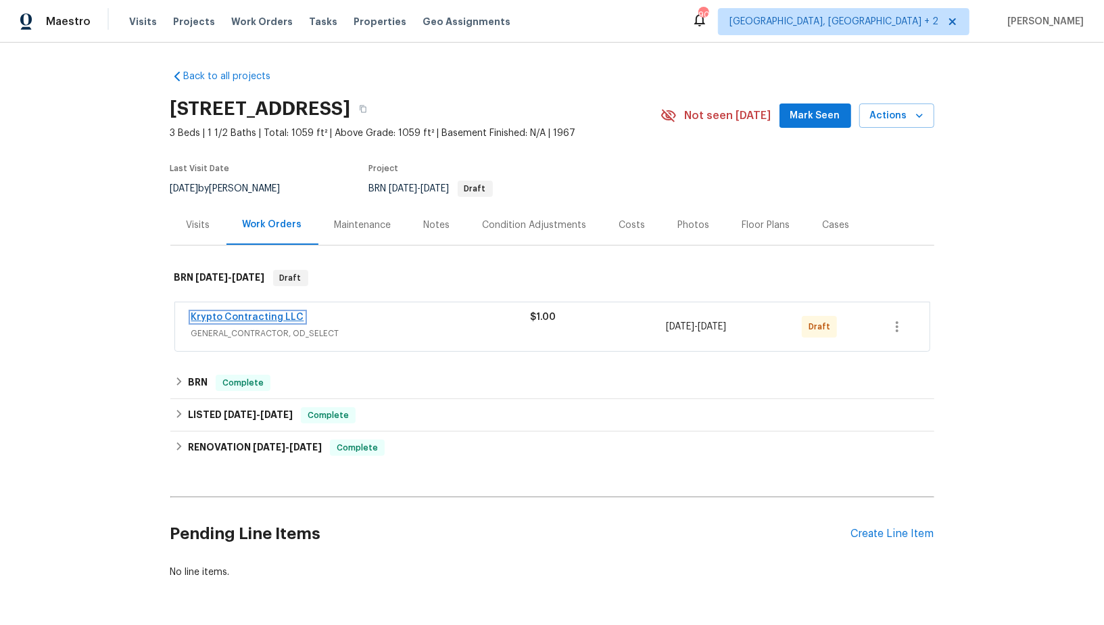
click at [220, 314] on link "Krypto Contracting LLC" at bounding box center [247, 316] width 113 height 9
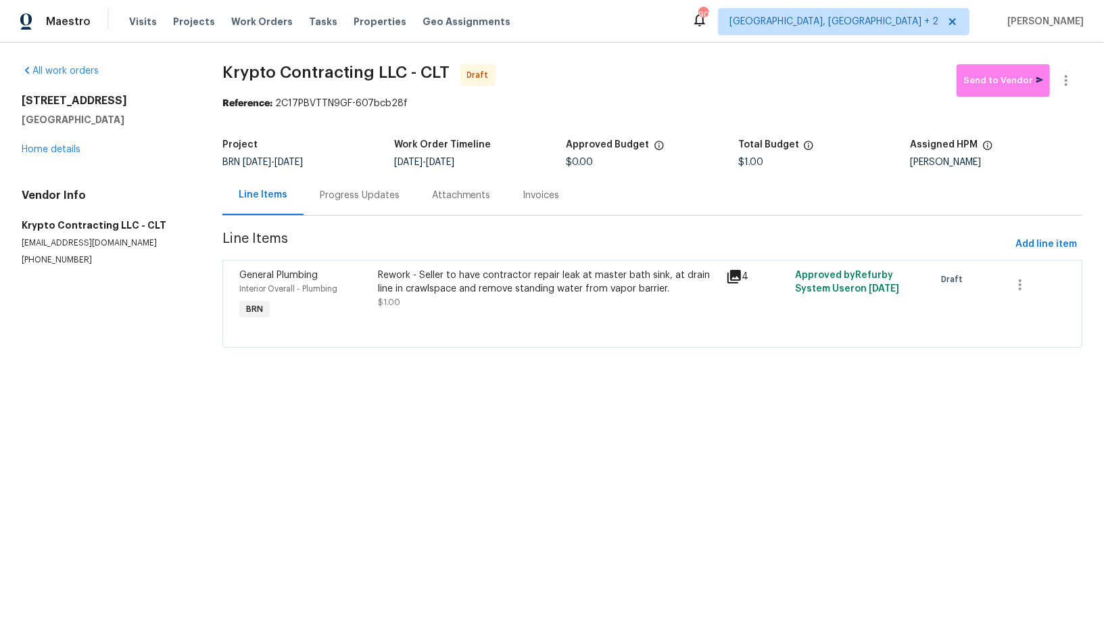
click at [352, 193] on div "Progress Updates" at bounding box center [360, 196] width 80 height 14
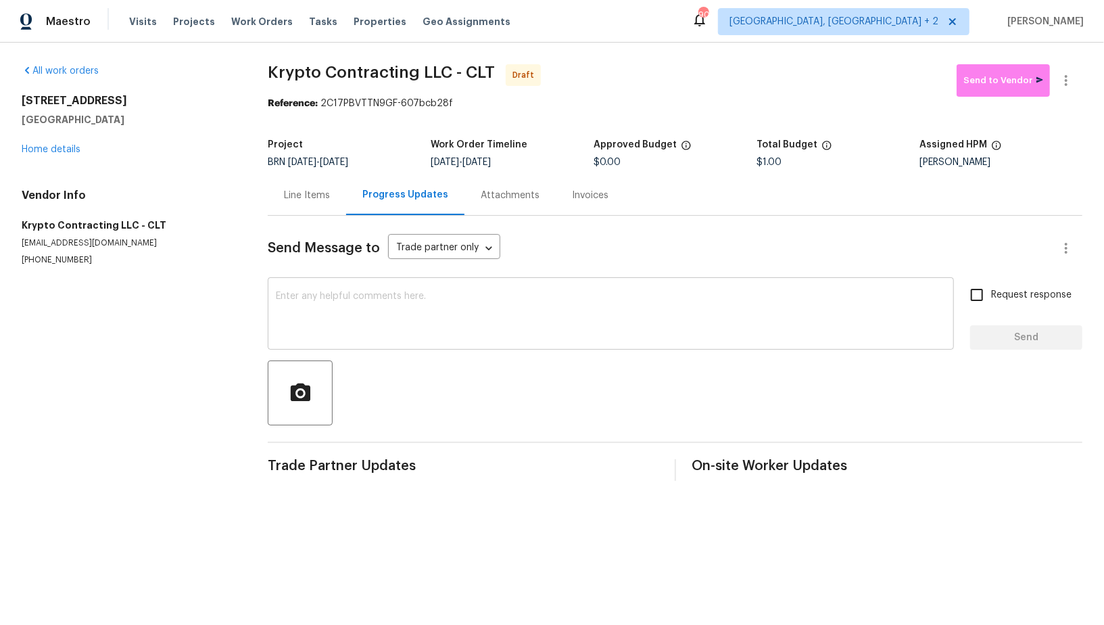
click at [364, 331] on textarea at bounding box center [611, 314] width 670 height 47
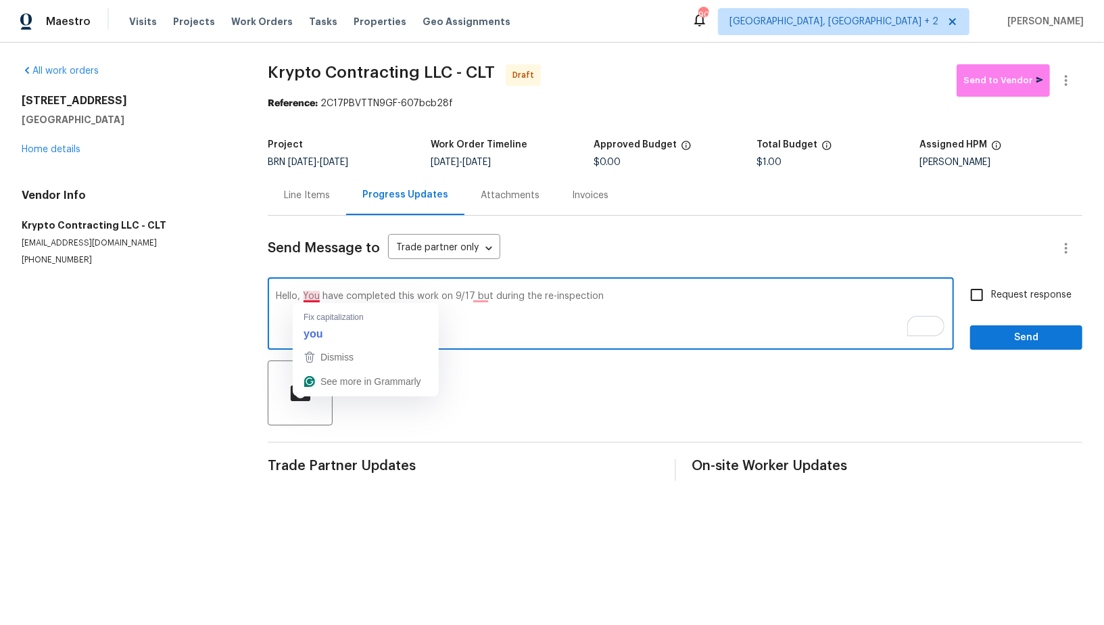
click at [309, 299] on textarea "Hello, You have completed this work on 9/17 but during the re-inspection" at bounding box center [611, 314] width 670 height 47
click at [486, 295] on textarea "Hello, you have completed this work on 9/17 but during the re-inspection" at bounding box center [611, 314] width 670 height 47
click at [609, 298] on textarea "Hello, you have completed this work on 9/17, but during the re-inspection" at bounding box center [611, 314] width 670 height 47
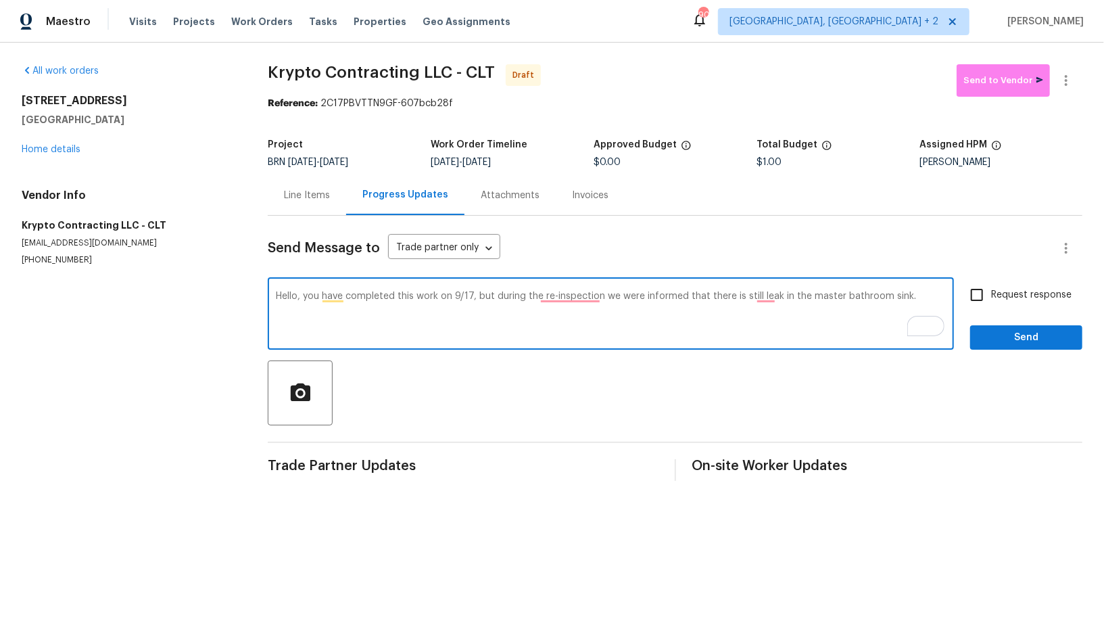
click at [914, 292] on textarea "Hello, you have completed this work on 9/17, but during the re-inspection we we…" at bounding box center [611, 314] width 670 height 47
paste textarea "- VISIBLE LEAK FROM DRAIN LIN"
paste textarea "completed this work on 9/17, but during the re-inspection, we were informed tha…"
paste textarea "Reach out to me via the portal or call/text at [PHONE_NUMBER] for any questions…"
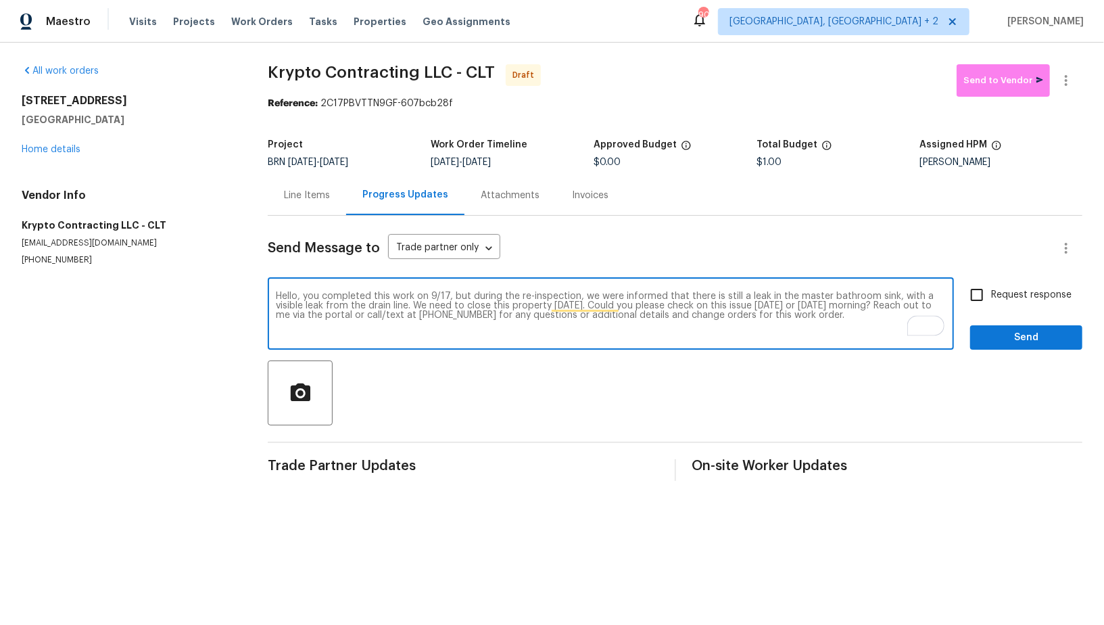
type textarea "Hello, you completed this work on 9/17, but during the re-inspection, we were i…"
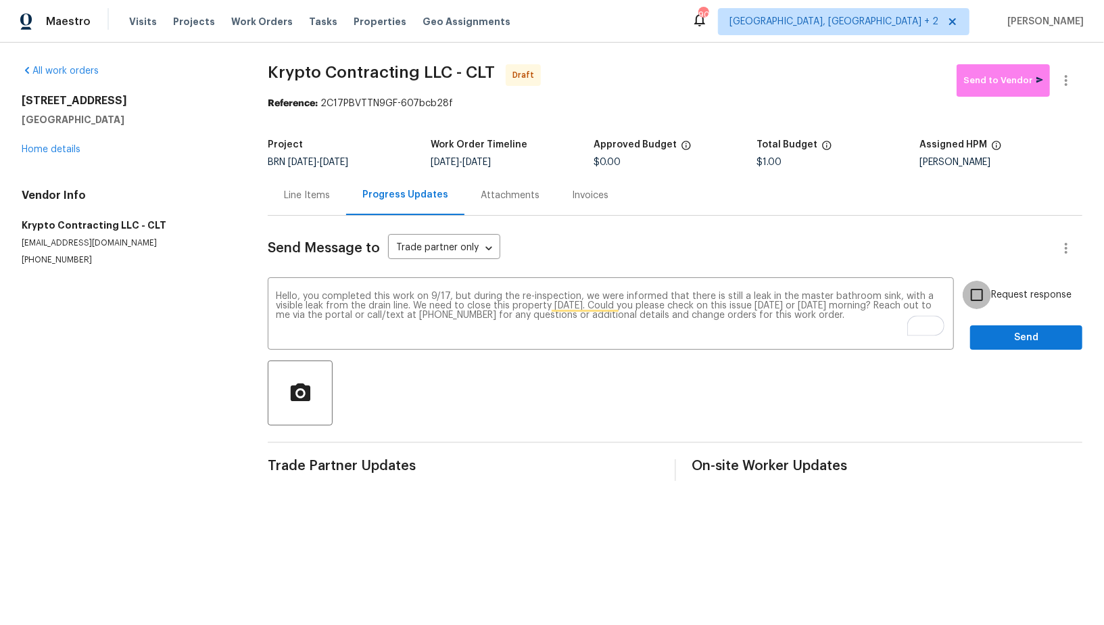
click at [974, 293] on input "Request response" at bounding box center [977, 295] width 28 height 28
checkbox input "true"
click at [995, 341] on span "Send" at bounding box center [1026, 337] width 91 height 17
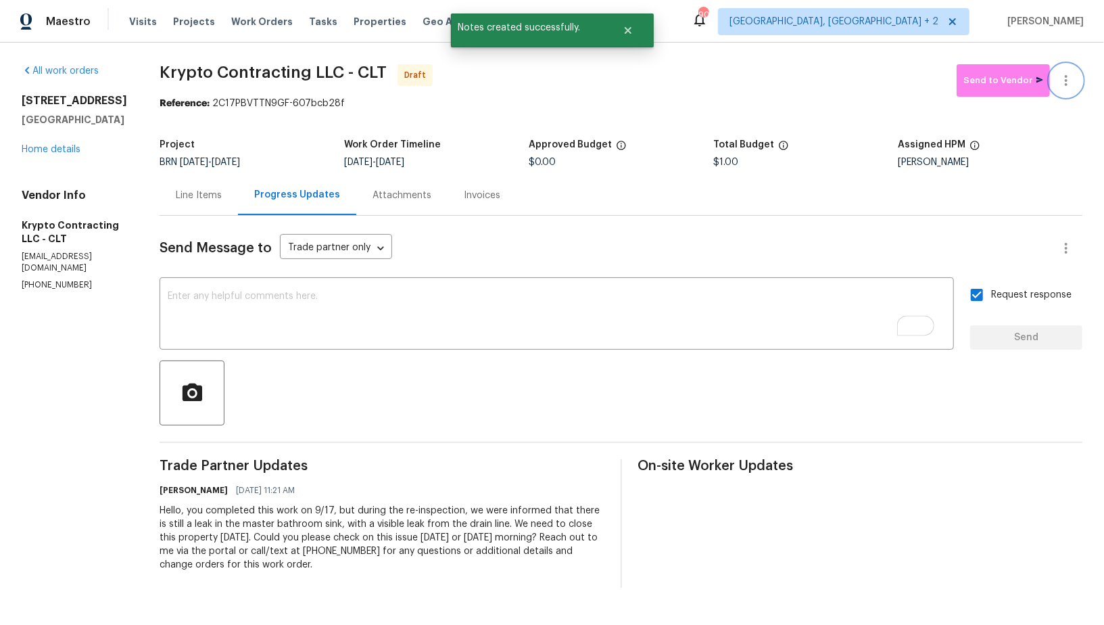
click at [1064, 89] on button "button" at bounding box center [1066, 80] width 32 height 32
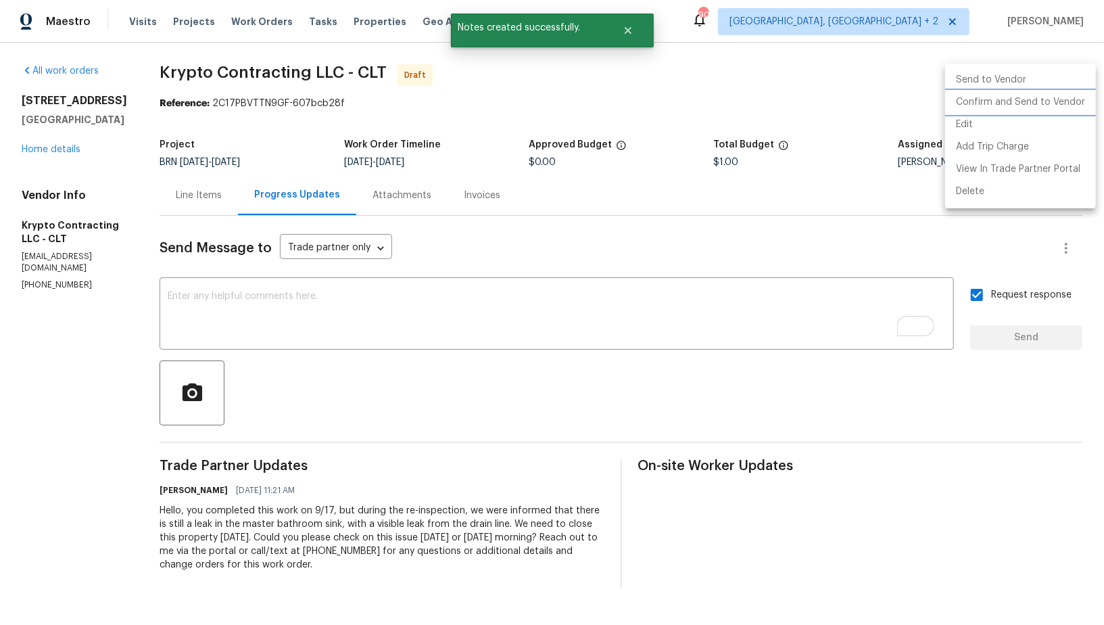
click at [1036, 107] on li "Confirm and Send to Vendor" at bounding box center [1020, 102] width 151 height 22
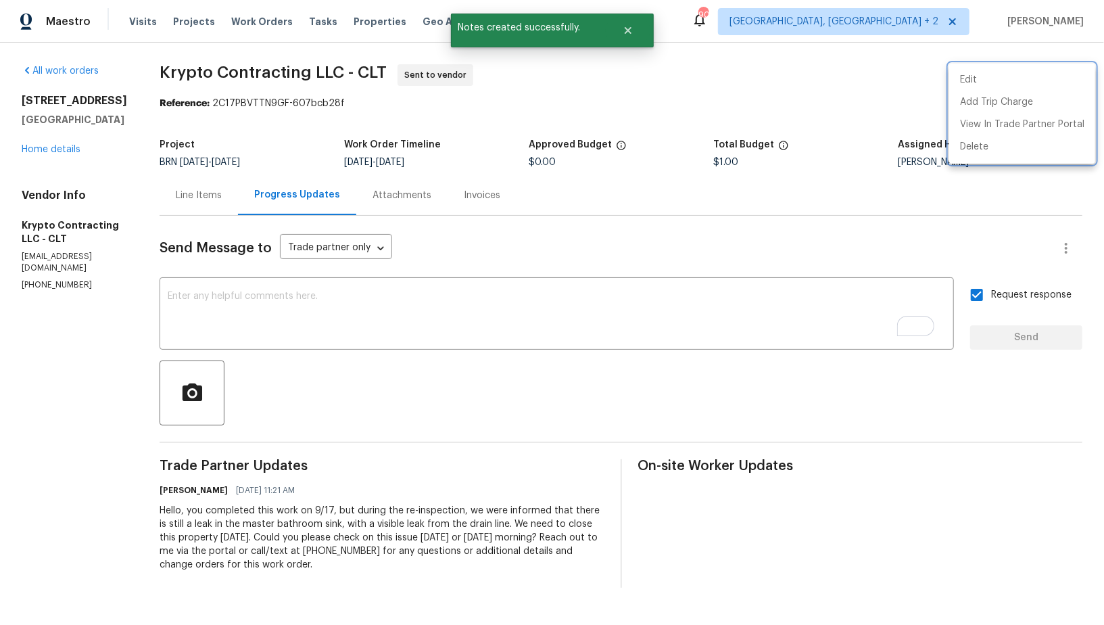
click at [199, 194] on div at bounding box center [552, 312] width 1104 height 625
click at [199, 194] on div "Line Items" at bounding box center [199, 196] width 46 height 14
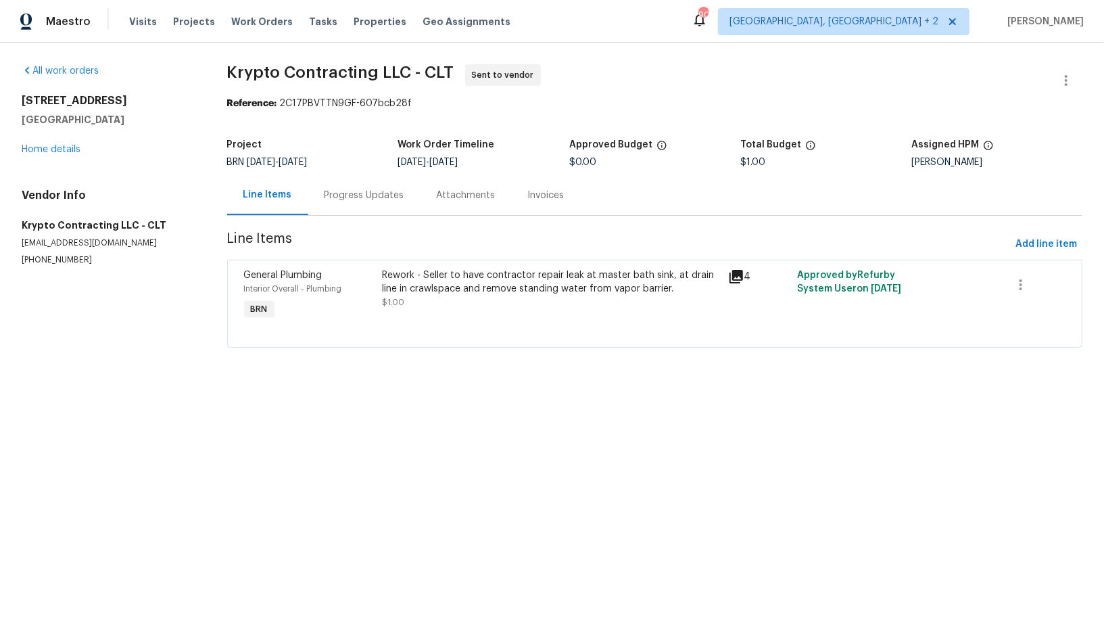
click at [338, 197] on div "Progress Updates" at bounding box center [365, 196] width 80 height 14
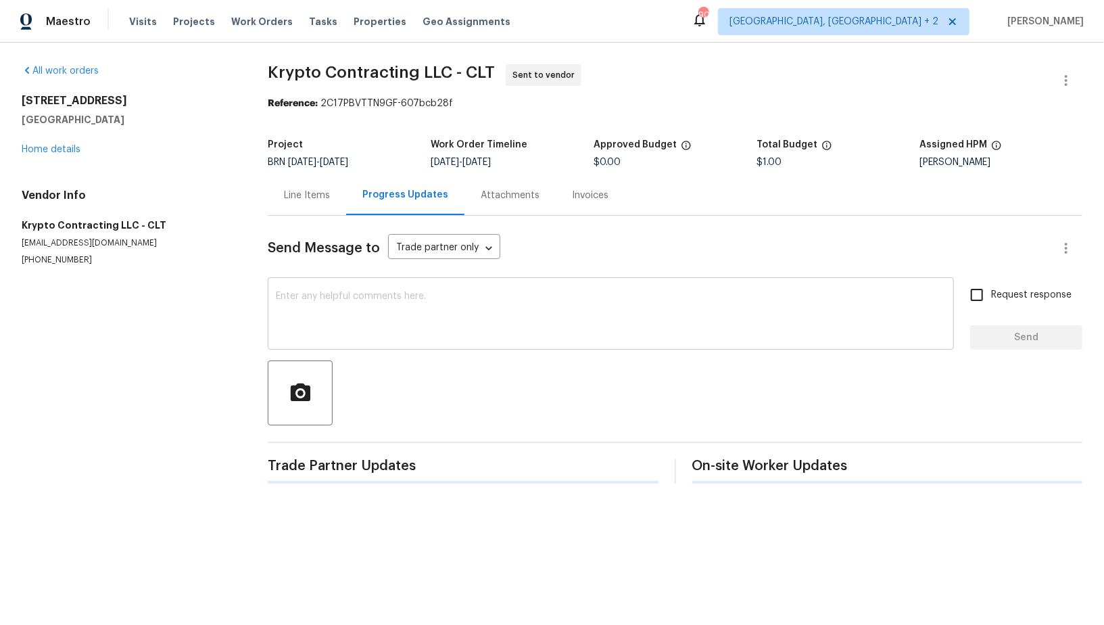
click at [354, 308] on textarea at bounding box center [611, 314] width 670 height 47
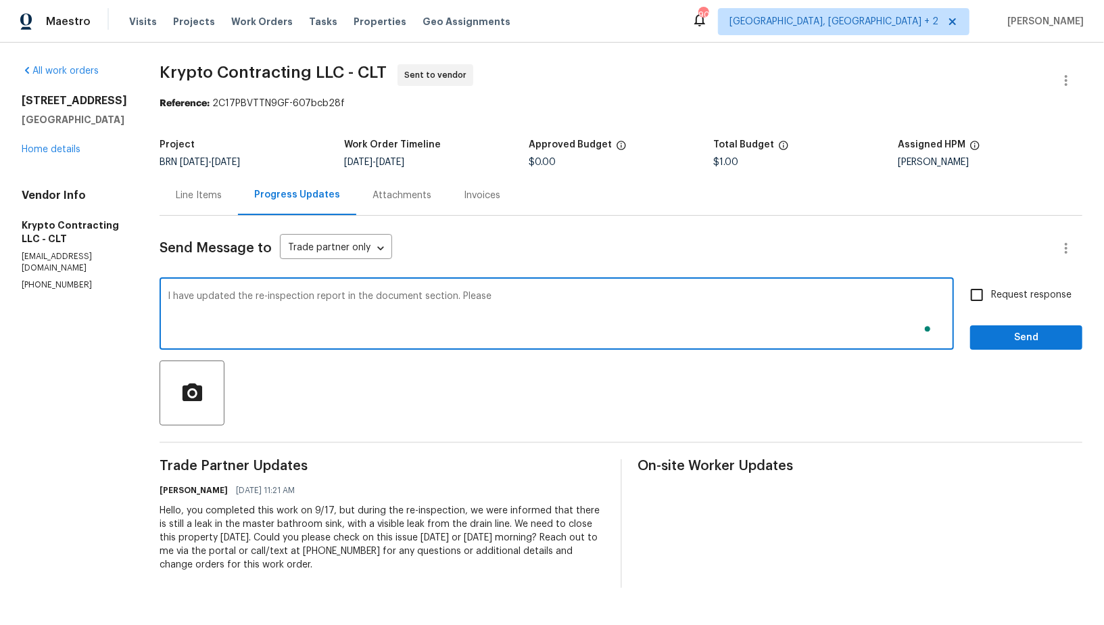
paste textarea "click the link to the video regarding the kitchen drain area and bath sink leak"
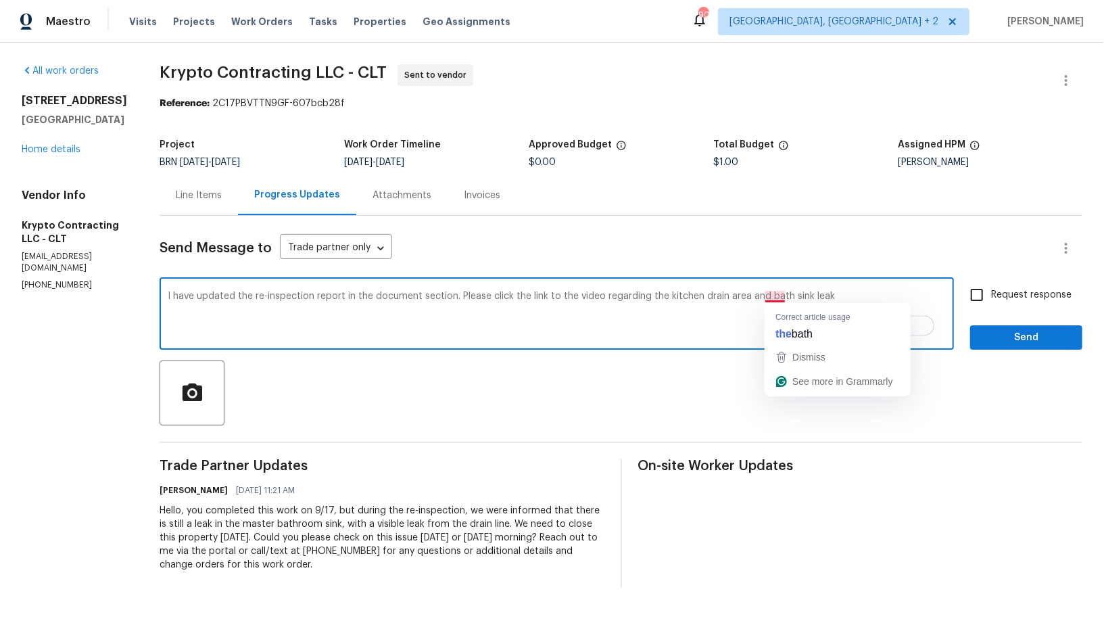
click at [784, 297] on textarea "I have updated the re-inspection report in the document section. Please click t…" at bounding box center [557, 314] width 778 height 47
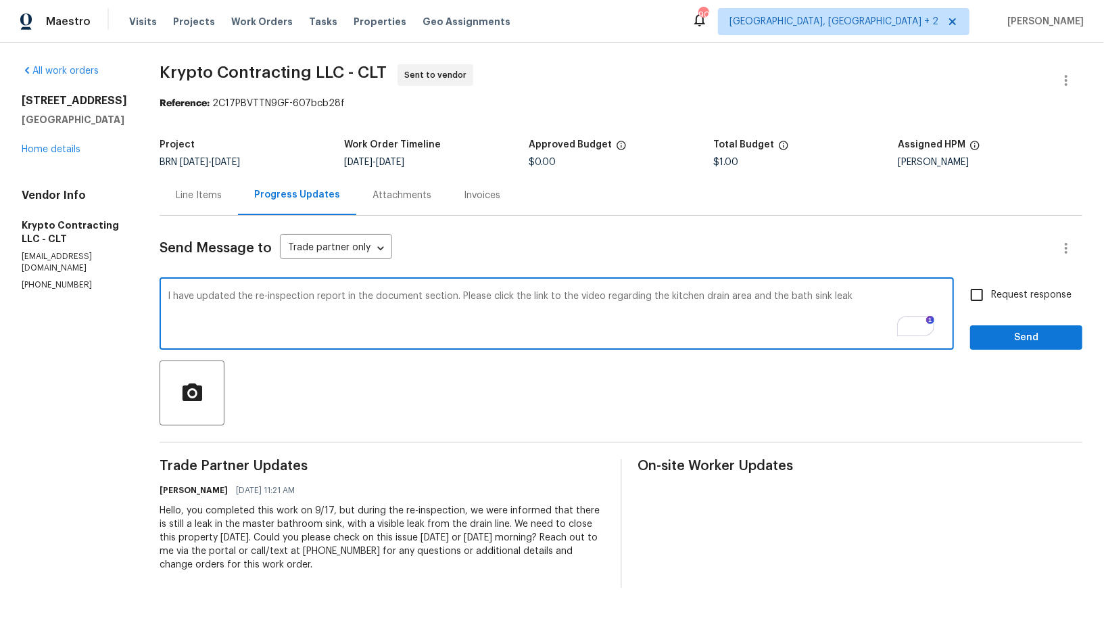
click at [867, 298] on textarea "I have updated the re-inspection report in the document section. Please click t…" at bounding box center [557, 314] width 778 height 47
type textarea "I have updated the re-inspection report in the document section. Please click t…"
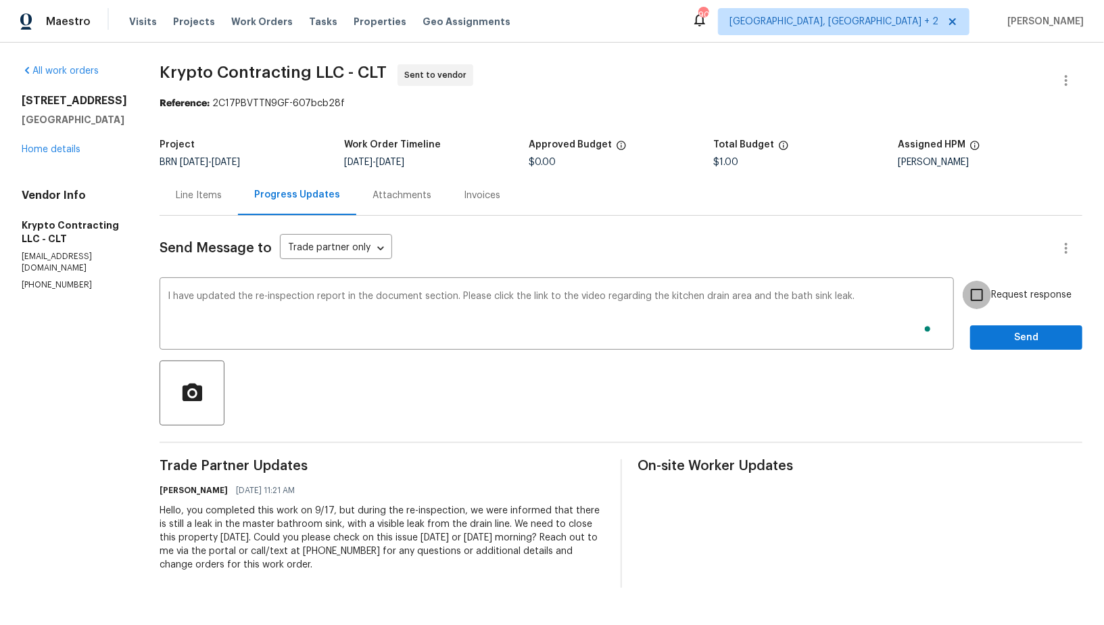
drag, startPoint x: 988, startPoint y: 300, endPoint x: 988, endPoint y: 321, distance: 21.6
click at [988, 300] on input "Request response" at bounding box center [977, 295] width 28 height 28
checkbox input "true"
click at [998, 341] on span "Send" at bounding box center [1026, 337] width 91 height 17
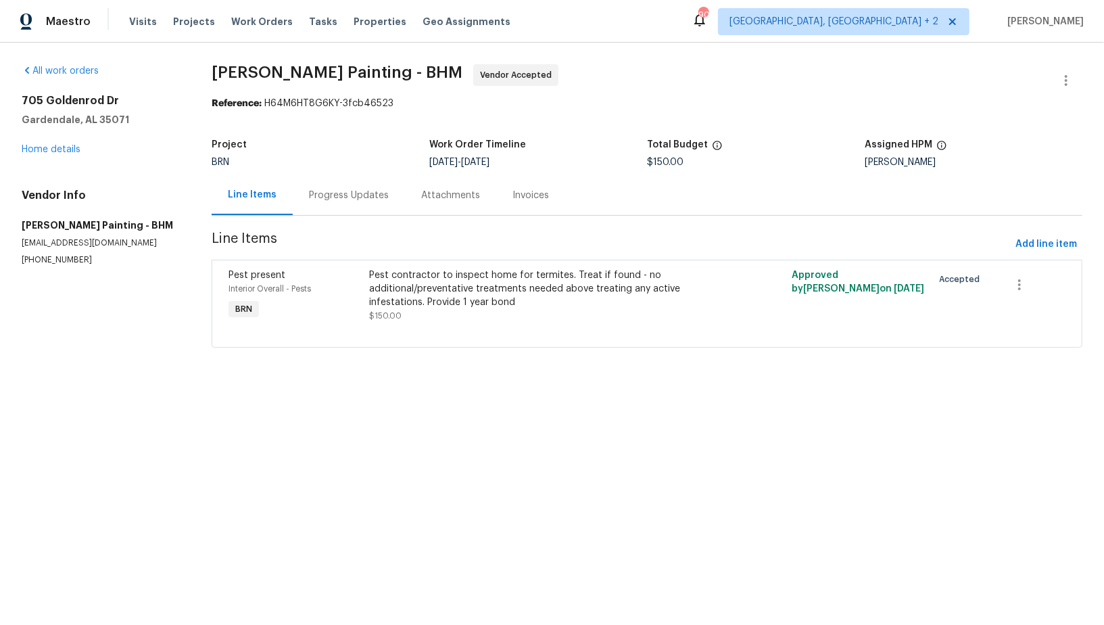
click at [339, 181] on div "Progress Updates" at bounding box center [349, 195] width 112 height 40
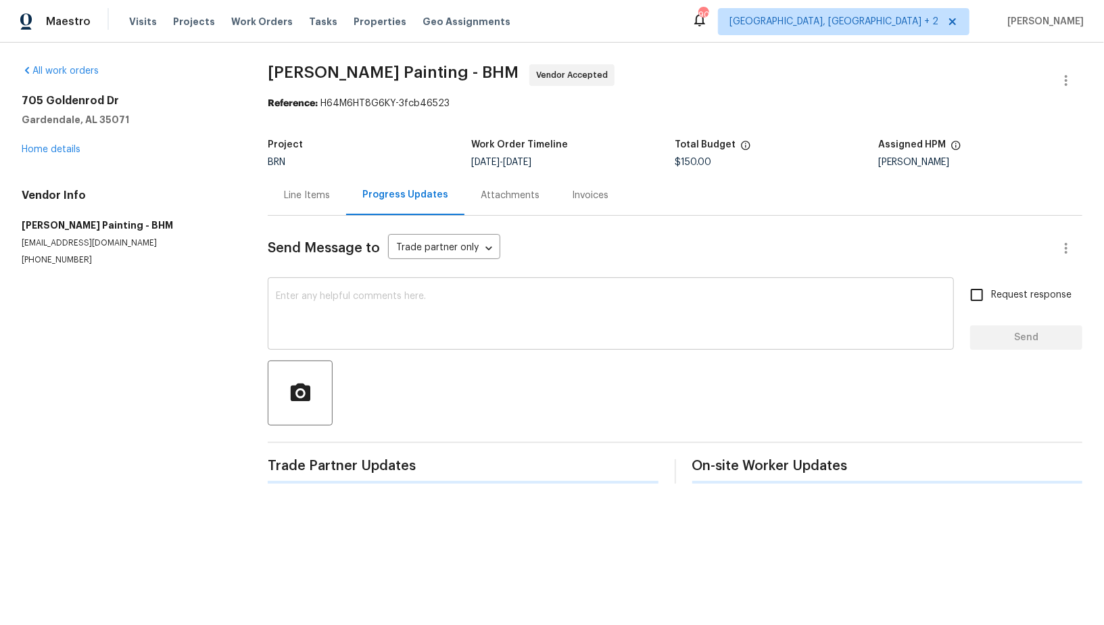
click at [356, 306] on textarea at bounding box center [611, 314] width 670 height 47
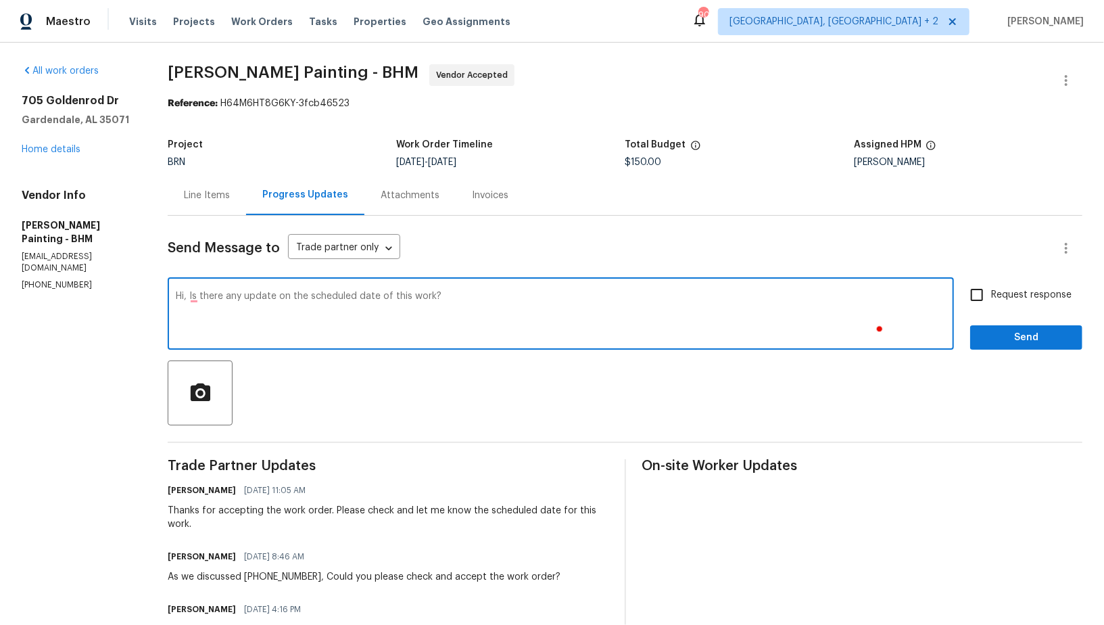
type textarea "Hi, Is there any update on the scheduled date of this work?"
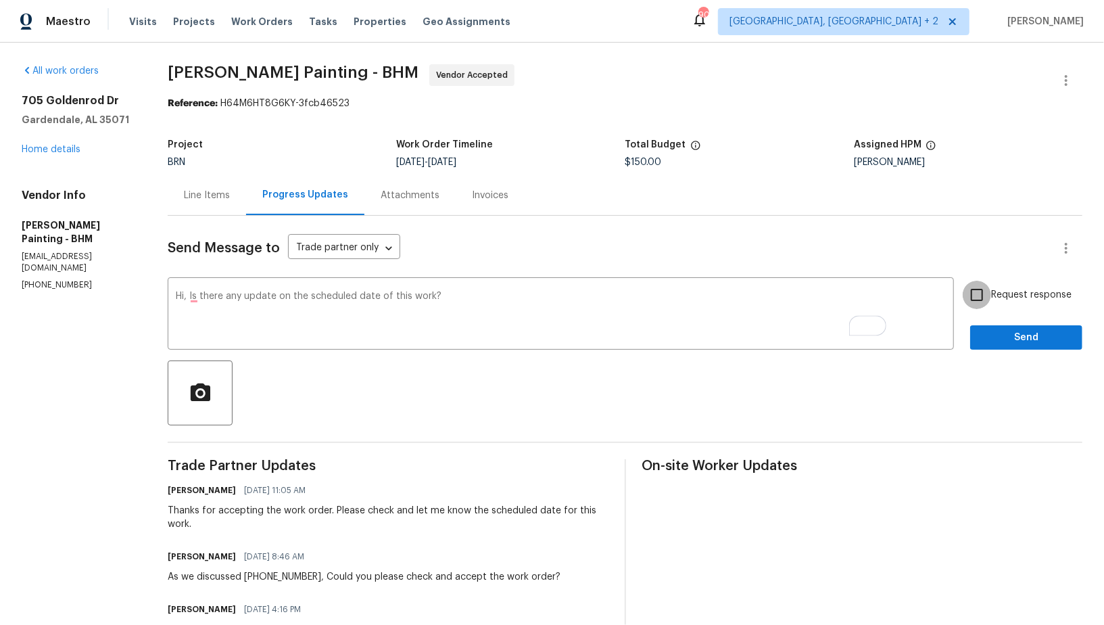
click at [982, 297] on input "Request response" at bounding box center [977, 295] width 28 height 28
checkbox input "true"
click at [1000, 345] on button "Send" at bounding box center [1026, 337] width 112 height 25
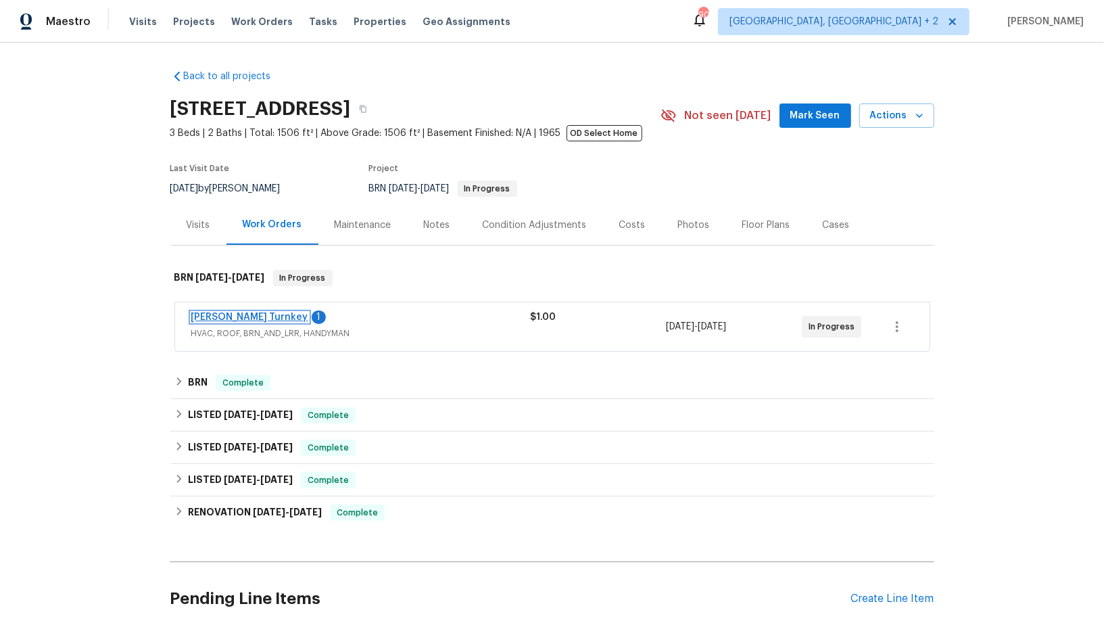
click at [231, 316] on link "[PERSON_NAME] Turnkey" at bounding box center [249, 316] width 117 height 9
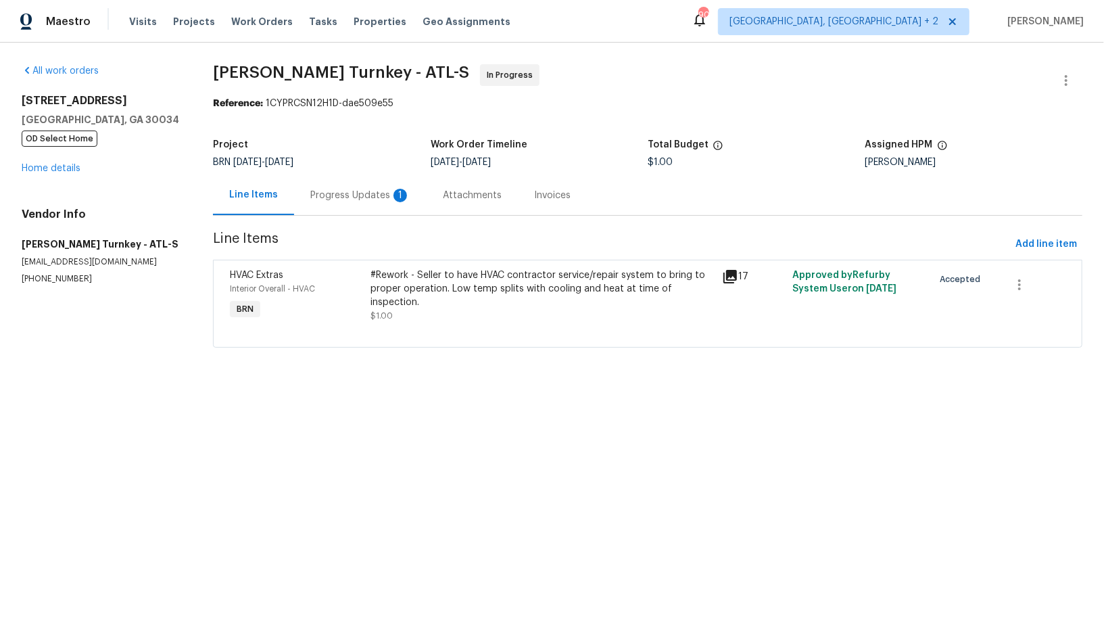
click at [341, 192] on div "Progress Updates 1" at bounding box center [360, 196] width 100 height 14
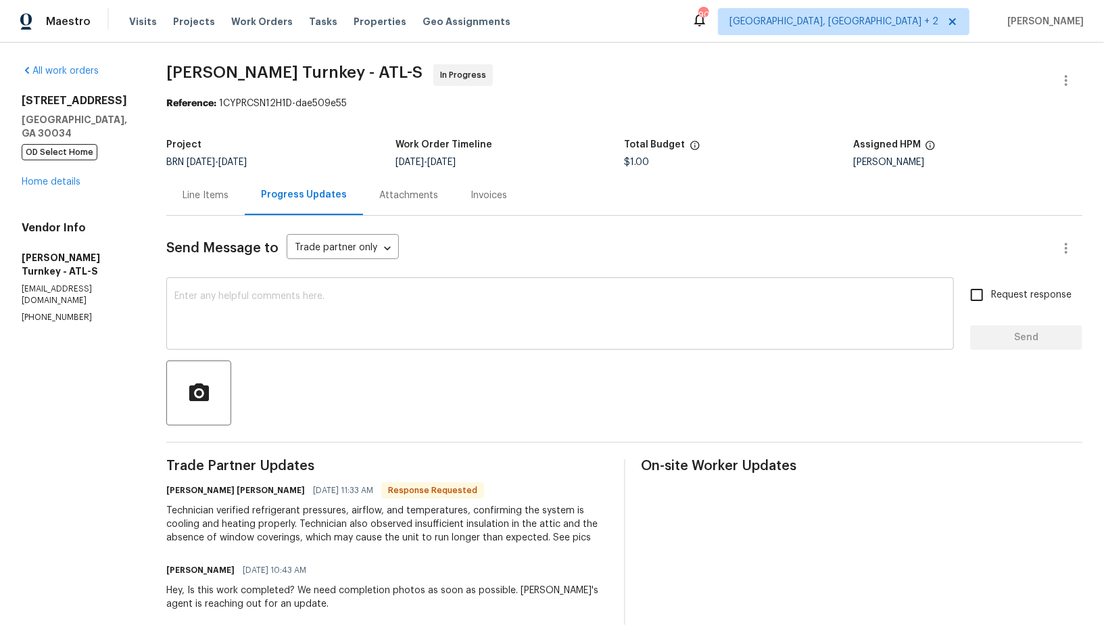
click at [275, 324] on textarea at bounding box center [559, 314] width 771 height 47
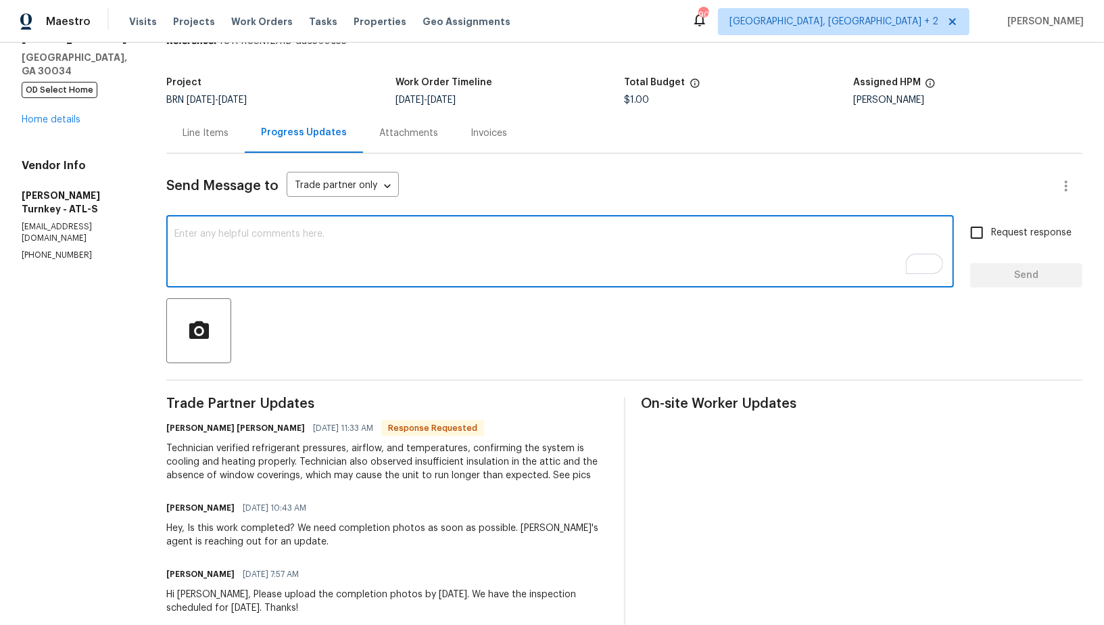
click at [217, 137] on div "Line Items" at bounding box center [206, 133] width 46 height 14
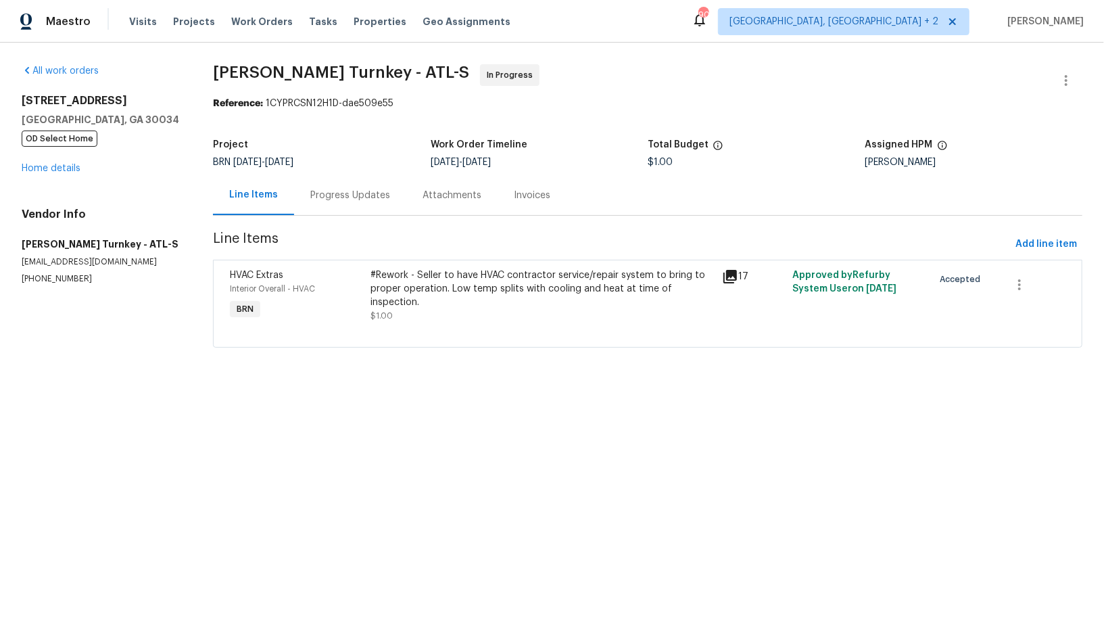
click at [483, 303] on div "#Rework - Seller to have HVAC contractor service/repair system to bring to prop…" at bounding box center [542, 288] width 343 height 41
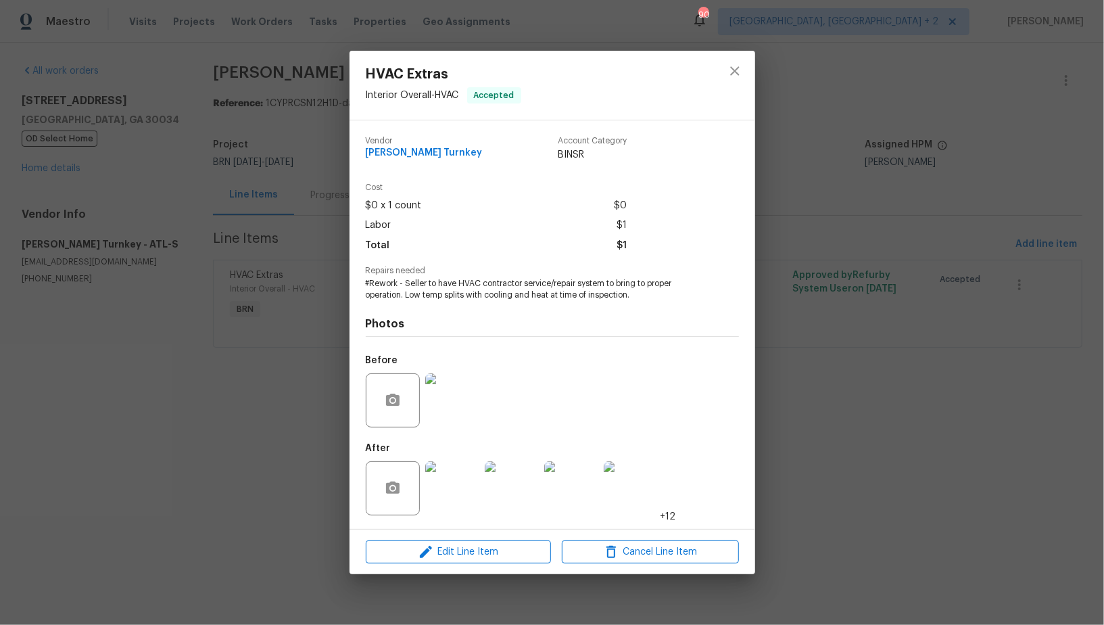
click at [456, 498] on img at bounding box center [452, 488] width 54 height 54
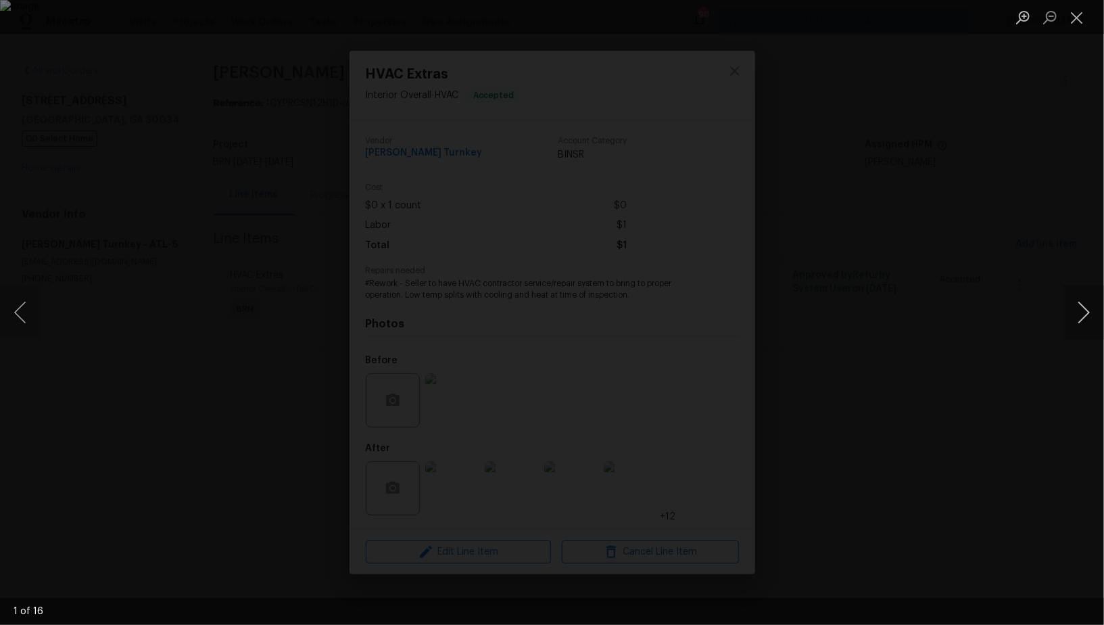
click at [1078, 310] on button "Next image" at bounding box center [1084, 312] width 41 height 54
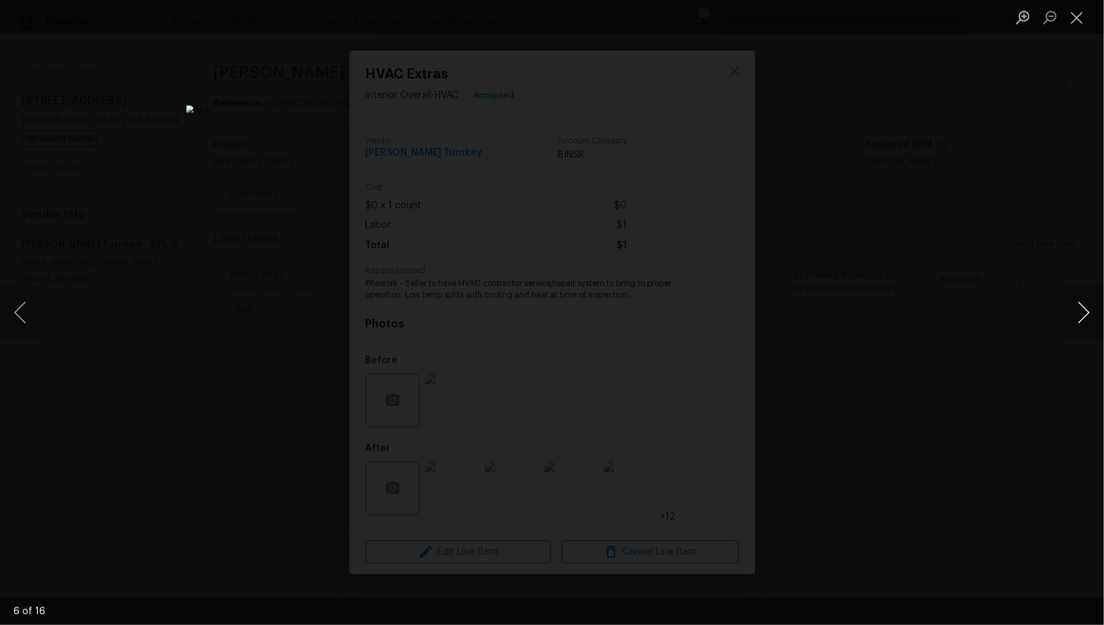
click at [1078, 310] on button "Next image" at bounding box center [1084, 312] width 41 height 54
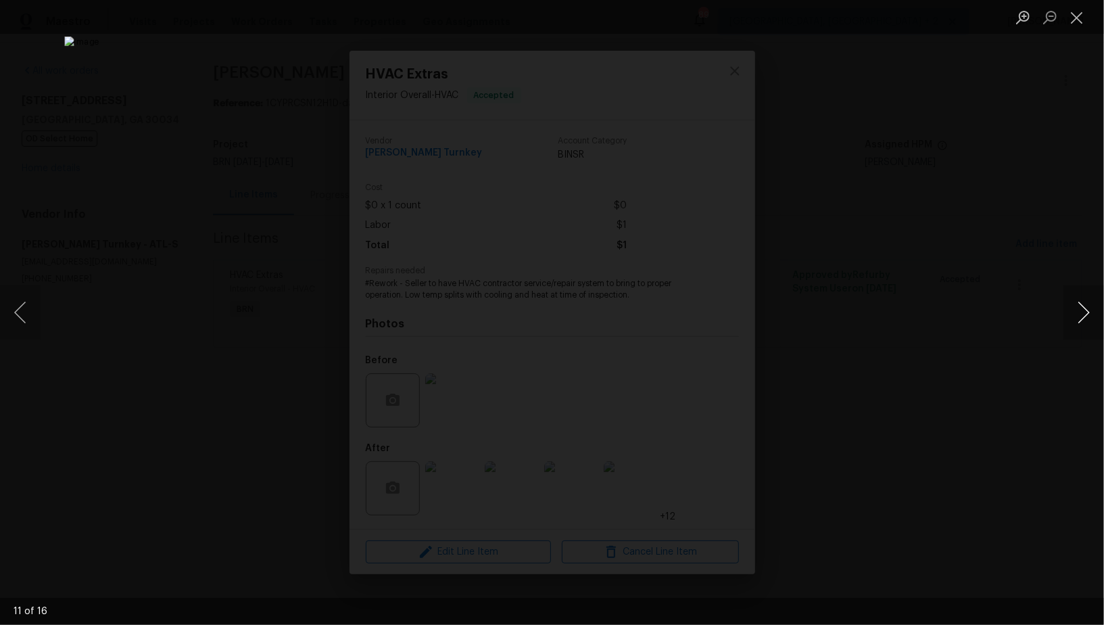
click at [1078, 310] on button "Next image" at bounding box center [1084, 312] width 41 height 54
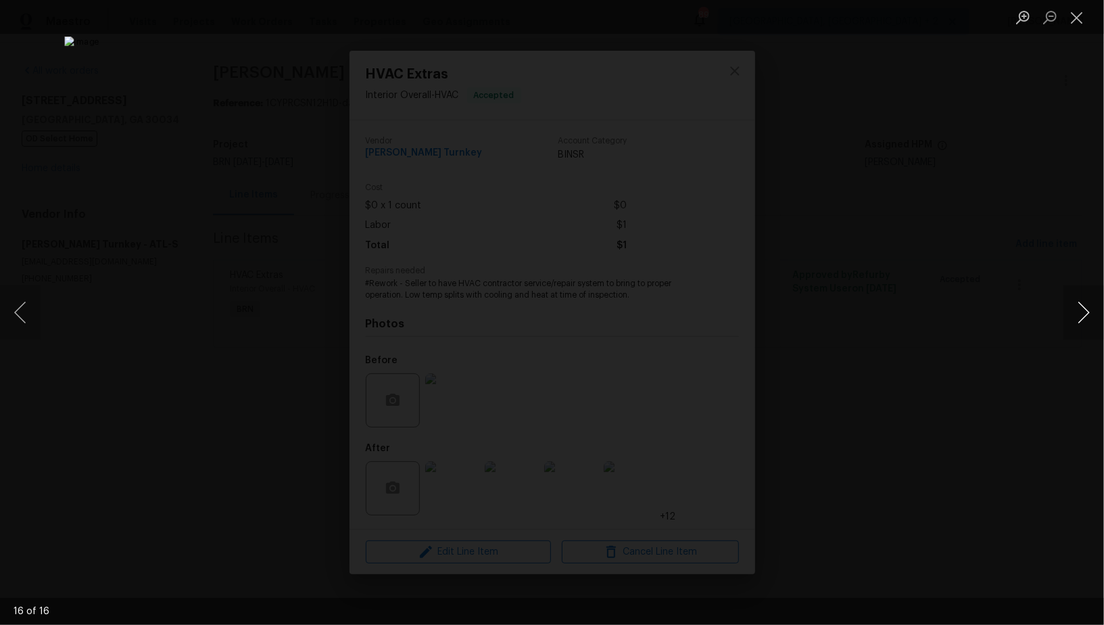
click at [1078, 310] on button "Next image" at bounding box center [1084, 312] width 41 height 54
click at [27, 320] on button "Previous image" at bounding box center [20, 312] width 41 height 54
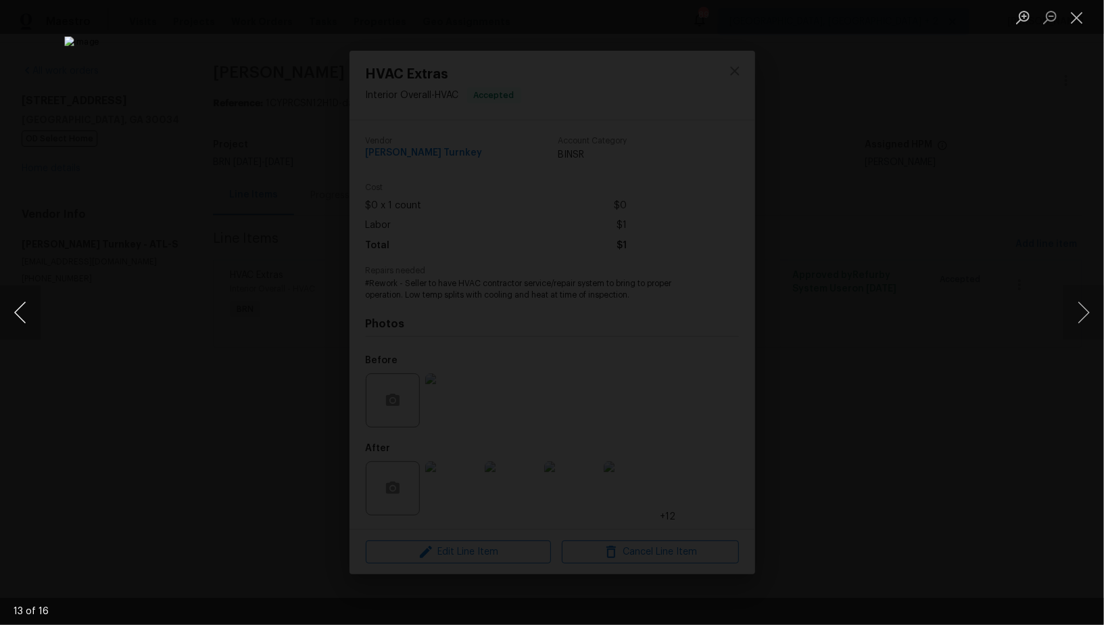
click at [27, 320] on button "Previous image" at bounding box center [20, 312] width 41 height 54
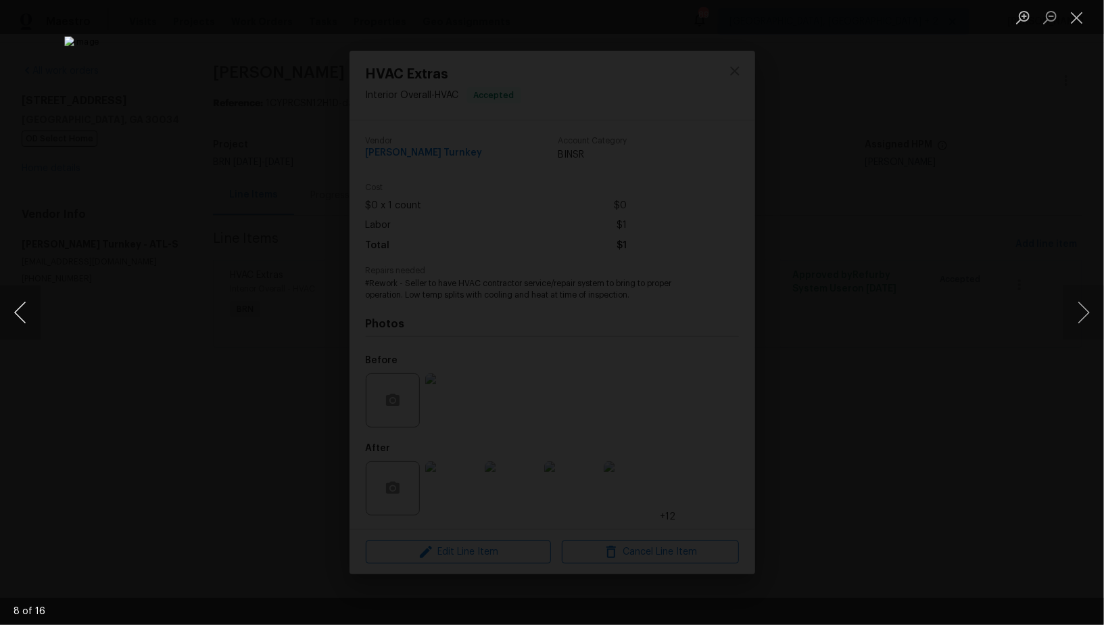
click at [4, 324] on button "Previous image" at bounding box center [20, 312] width 41 height 54
click at [195, 316] on div "Lightbox" at bounding box center [552, 312] width 1104 height 625
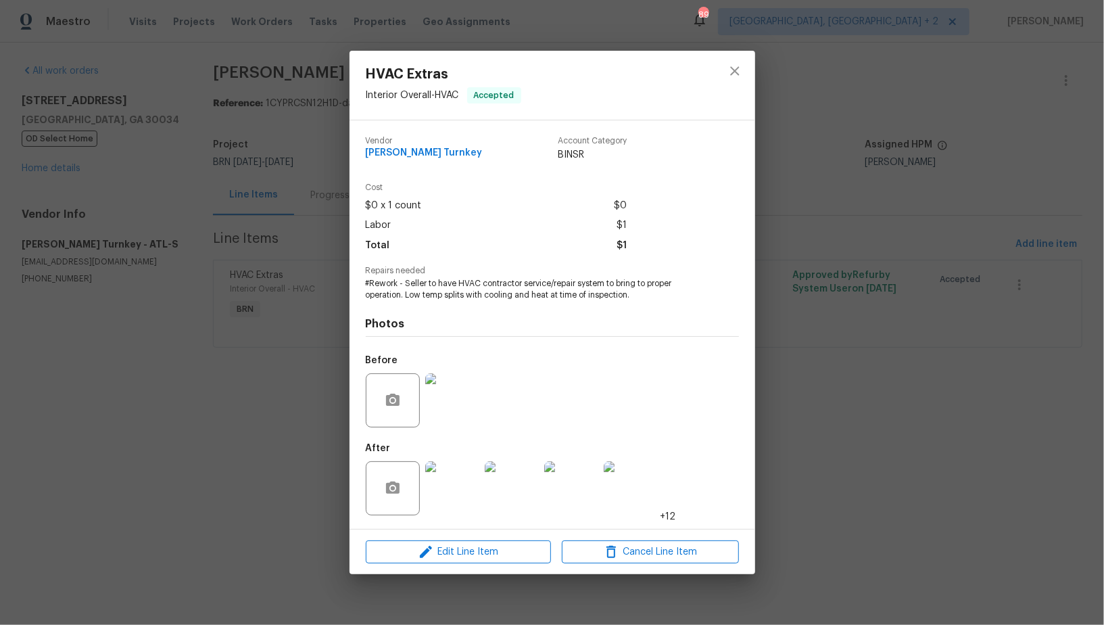
click at [304, 256] on div "HVAC Extras Interior Overall - HVAC Accepted Vendor Davis Turnkey Account Categ…" at bounding box center [552, 312] width 1104 height 625
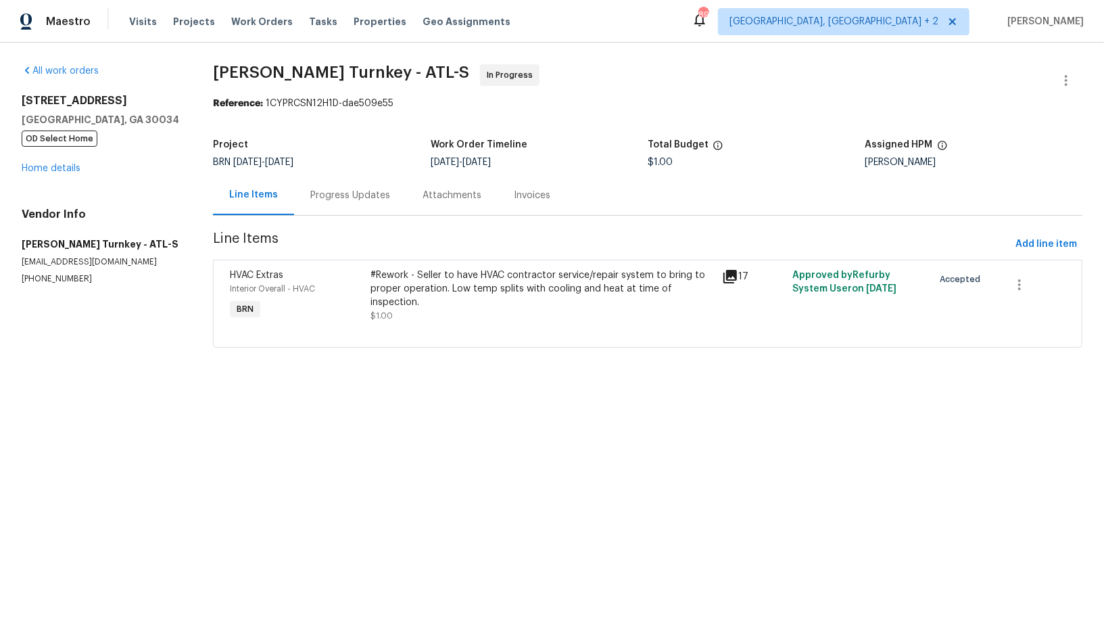
click at [340, 198] on div "Progress Updates" at bounding box center [350, 196] width 80 height 14
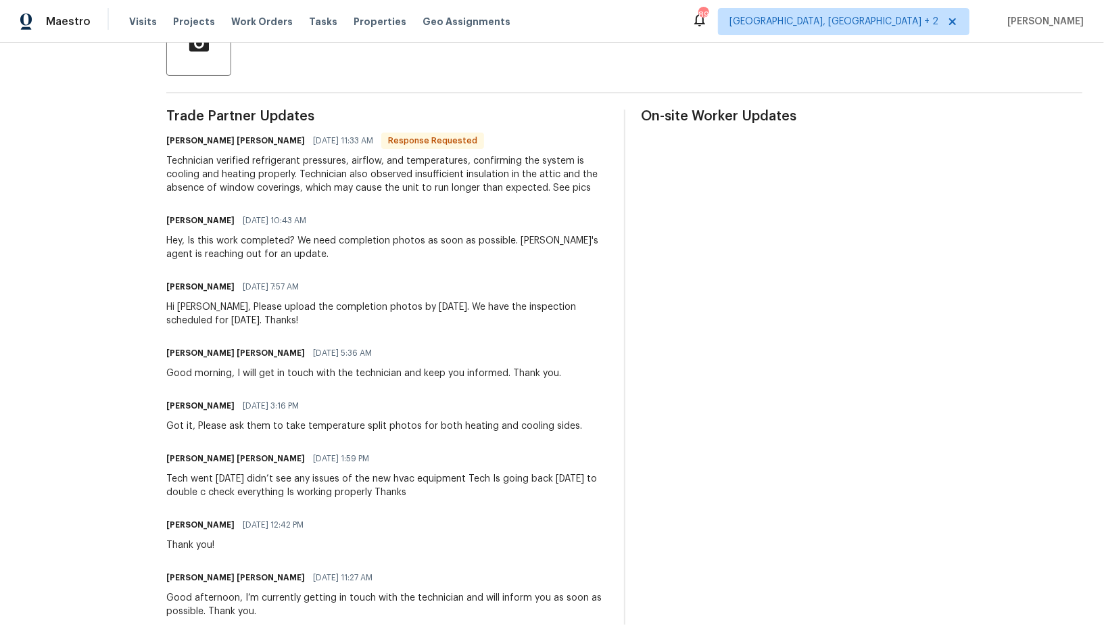
scroll to position [363, 0]
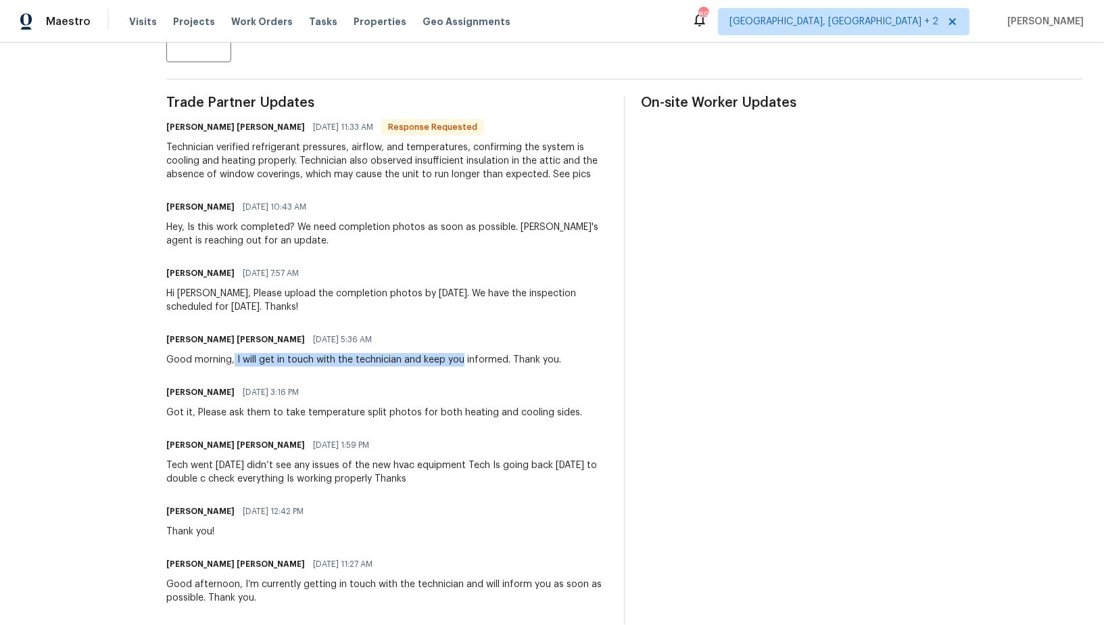
drag, startPoint x: 234, startPoint y: 359, endPoint x: 462, endPoint y: 359, distance: 228.5
click at [462, 359] on div "Good morning, I will get in touch with the technician and keep you informed. Th…" at bounding box center [363, 360] width 395 height 14
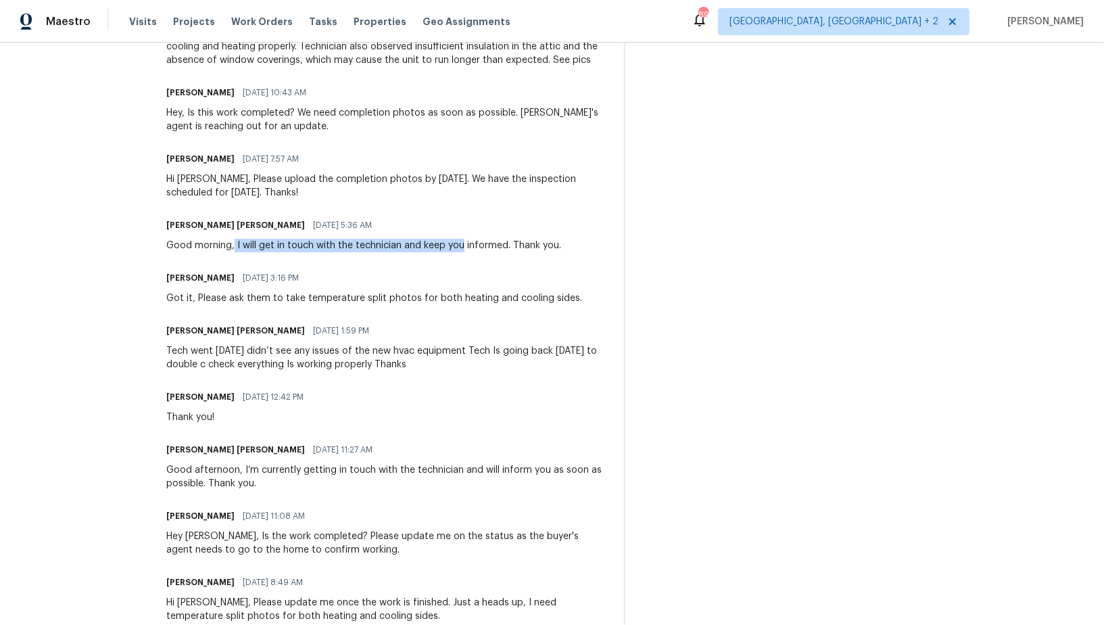
scroll to position [481, 0]
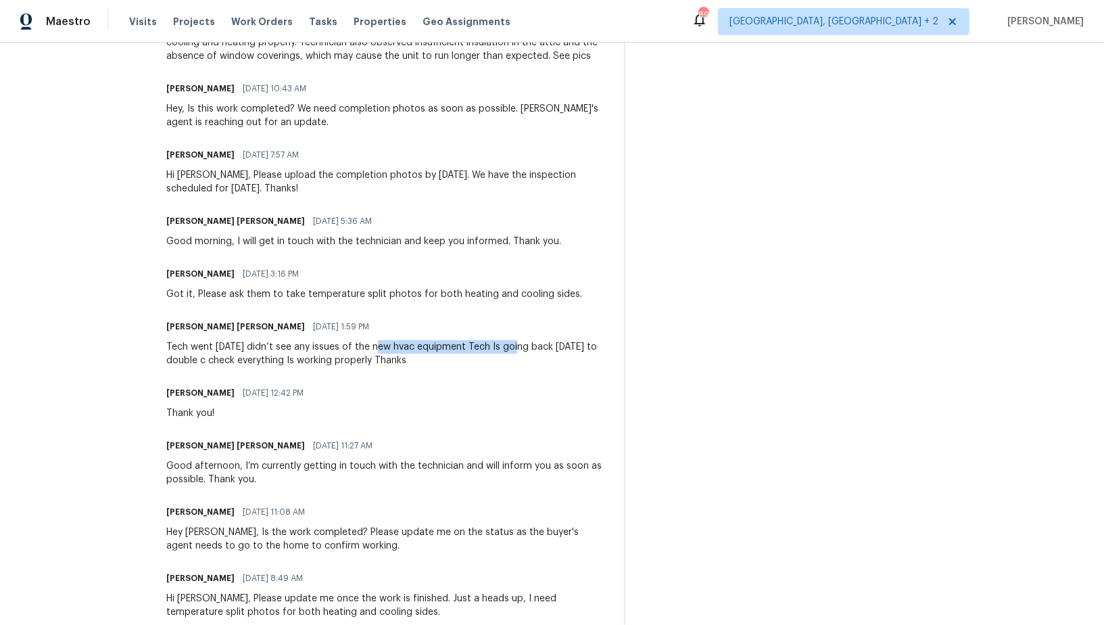
drag, startPoint x: 375, startPoint y: 349, endPoint x: 513, endPoint y: 348, distance: 138.6
click at [513, 348] on div "Tech went today didn’t see any issues of the new hvac equipment Tech Is going b…" at bounding box center [386, 353] width 441 height 27
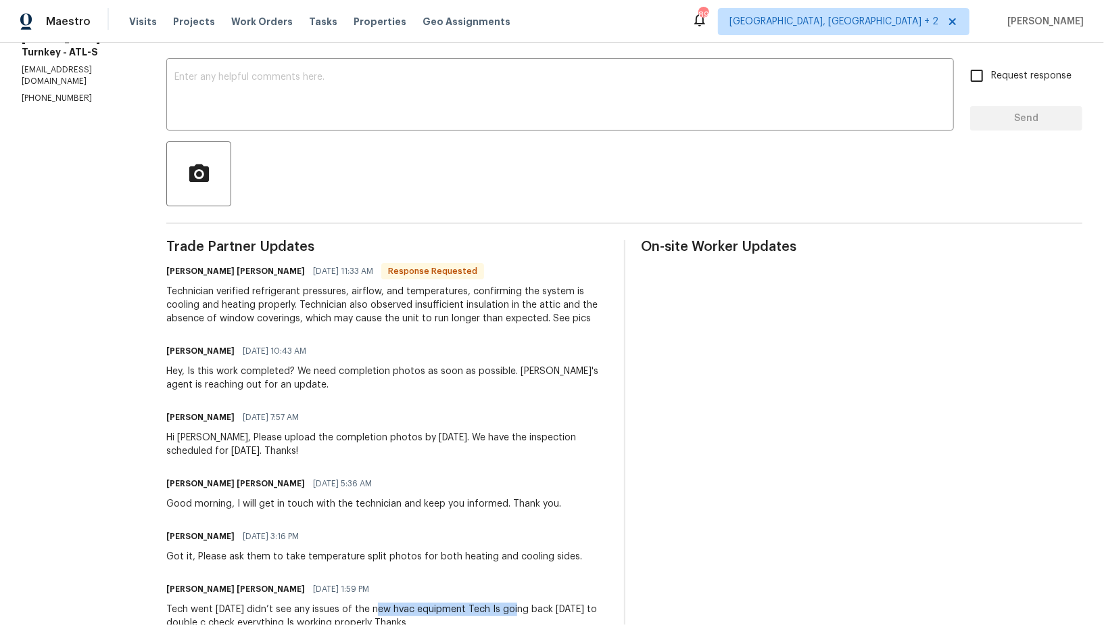
scroll to position [0, 0]
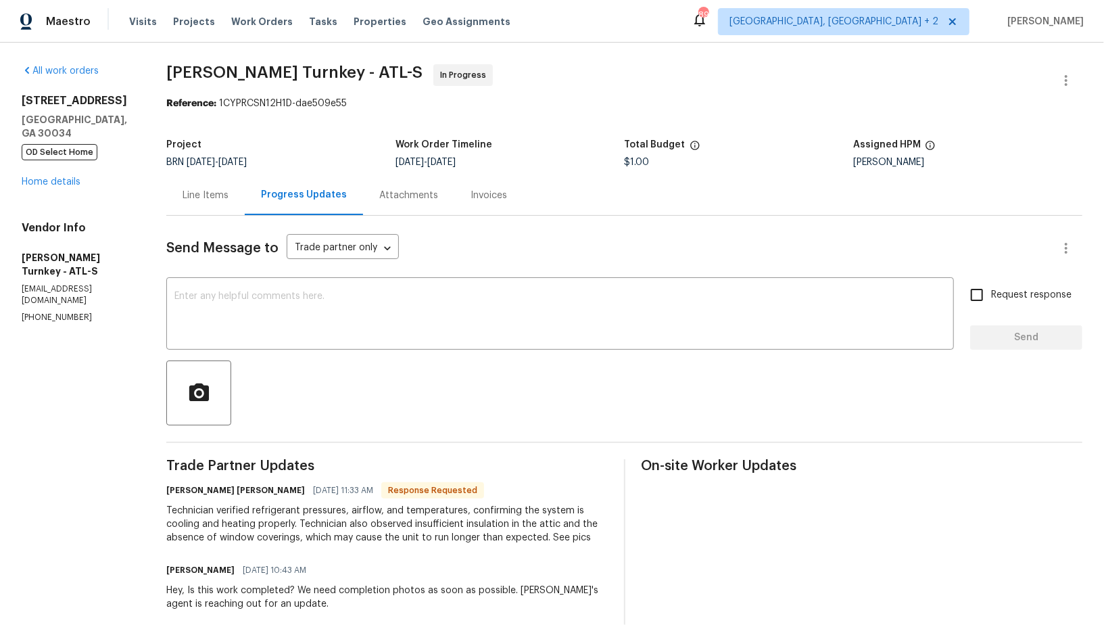
click at [221, 214] on div "Line Items" at bounding box center [205, 195] width 78 height 40
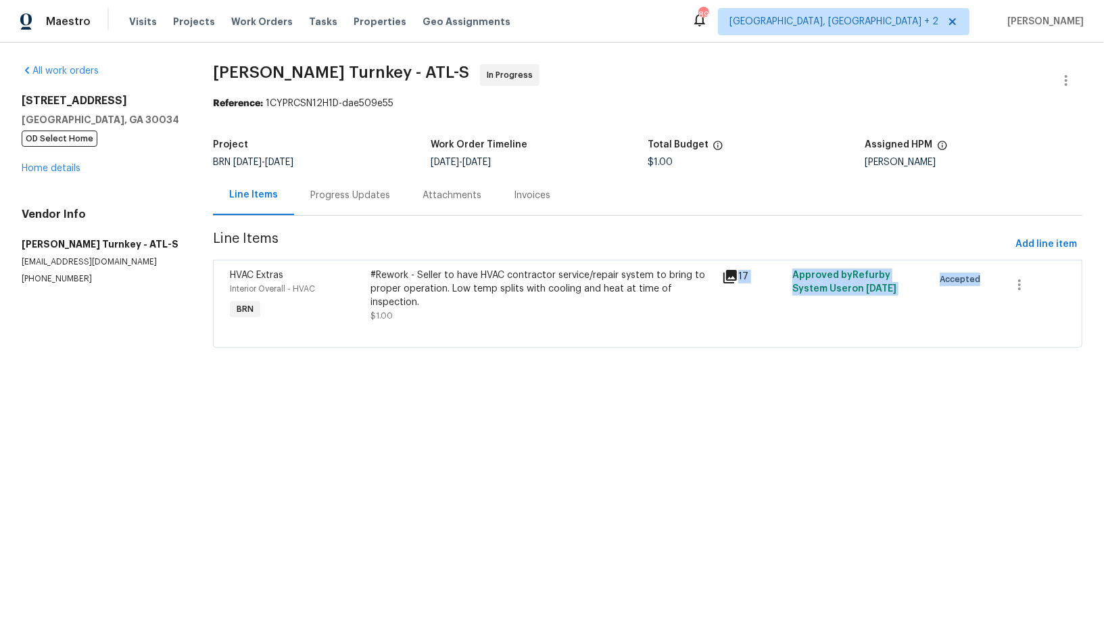
click at [491, 322] on div "HVAC Extras Interior Overall - HVAC BRN #Rework - Seller to have HVAC contracto…" at bounding box center [647, 304] width 869 height 88
click at [491, 322] on div "#Rework - Seller to have HVAC contractor service/repair system to bring to prop…" at bounding box center [542, 295] width 343 height 54
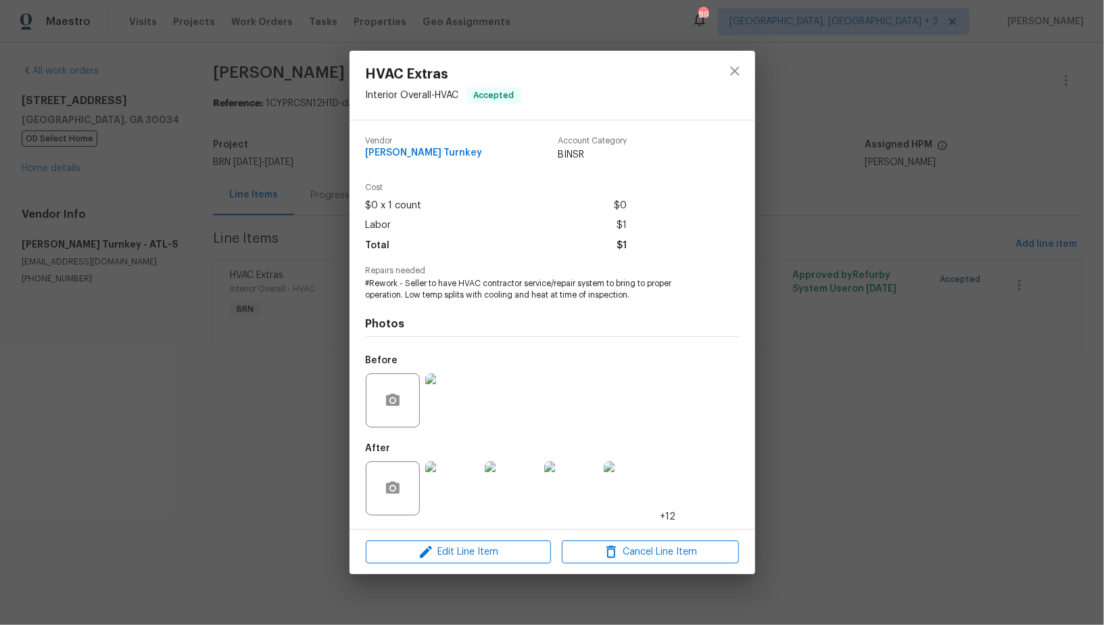
click at [452, 495] on img at bounding box center [452, 488] width 54 height 54
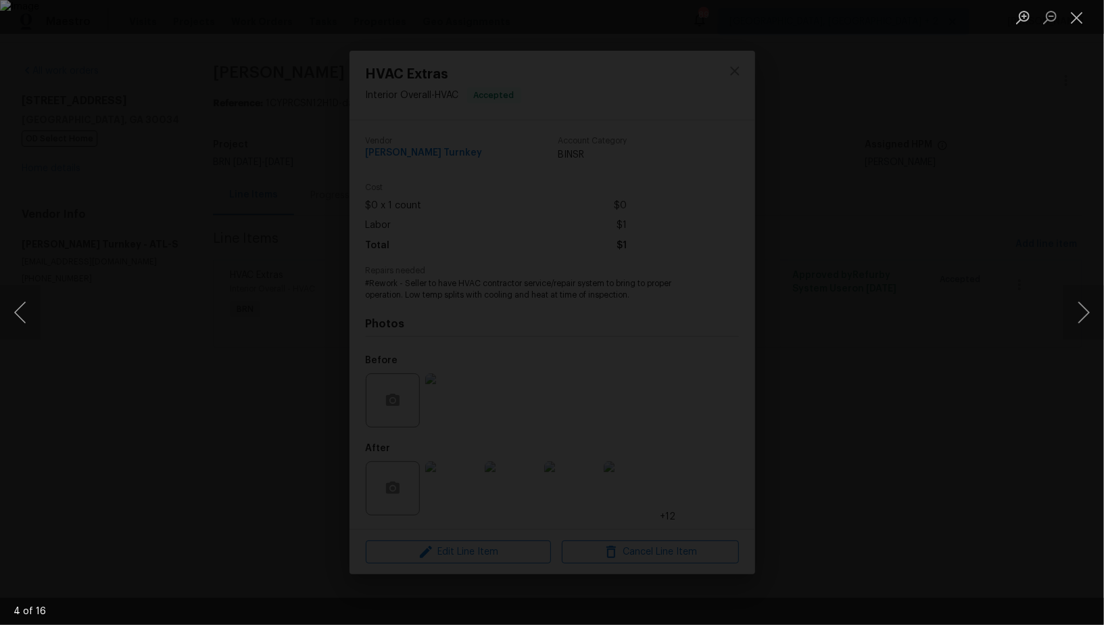
click at [956, 371] on div "Lightbox" at bounding box center [552, 312] width 1104 height 625
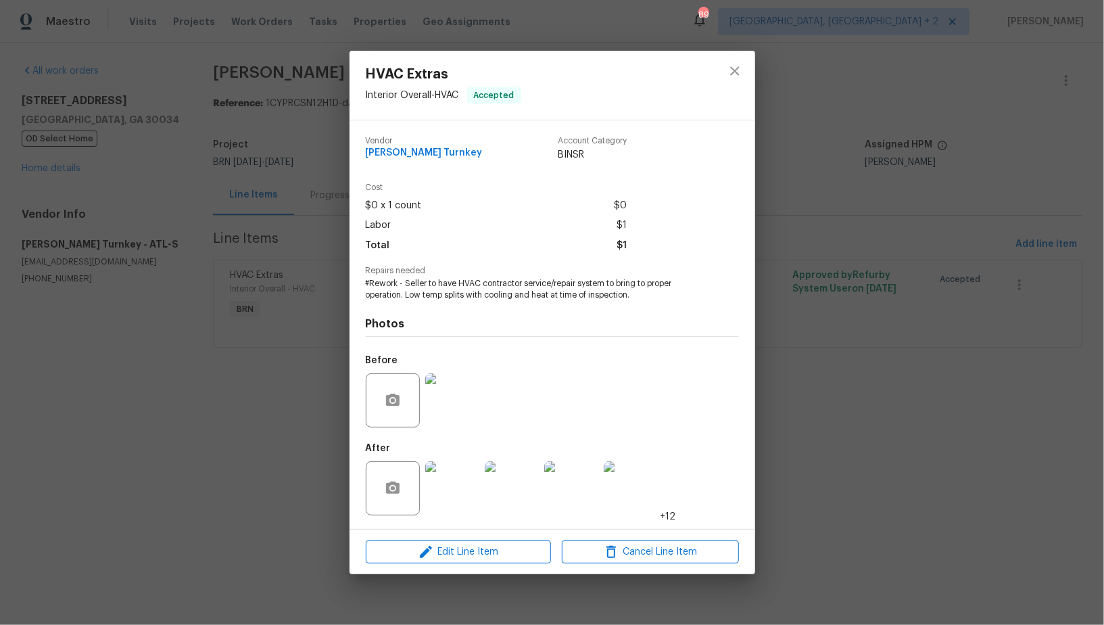
click at [956, 371] on div "HVAC Extras Interior Overall - HVAC Accepted Vendor Davis Turnkey Account Categ…" at bounding box center [552, 312] width 1104 height 625
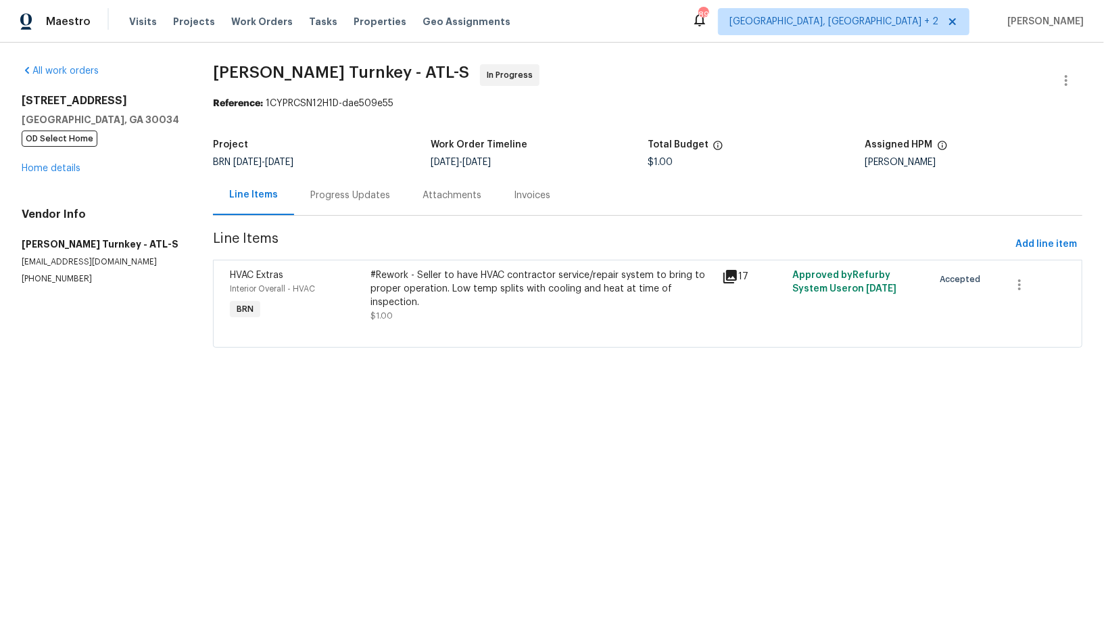
click at [429, 278] on div "#Rework - Seller to have HVAC contractor service/repair system to bring to prop…" at bounding box center [542, 288] width 343 height 41
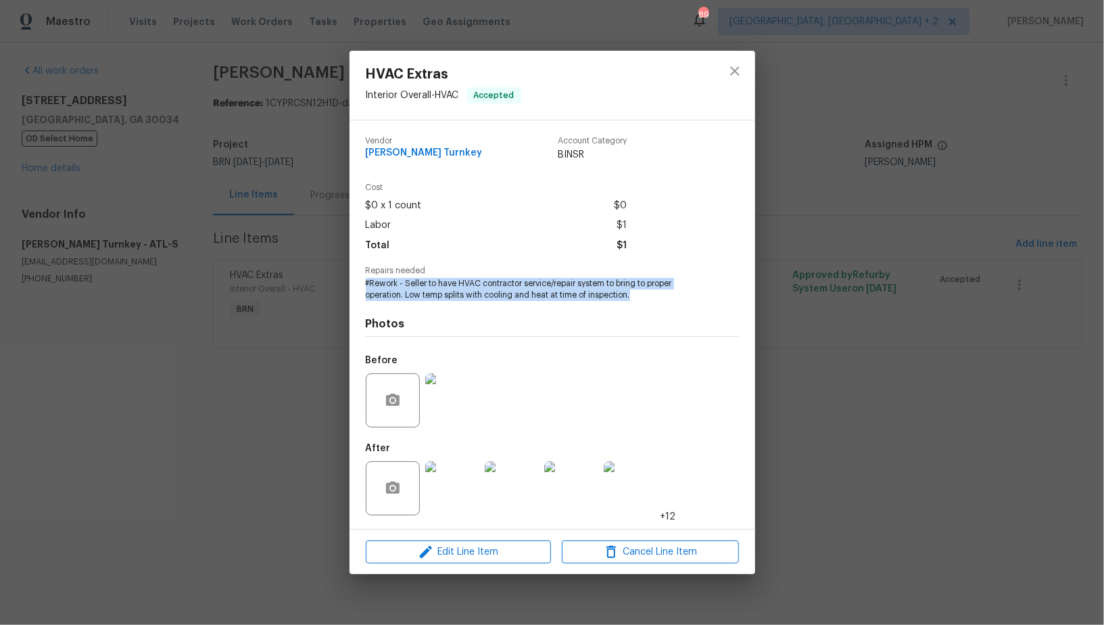
drag, startPoint x: 366, startPoint y: 285, endPoint x: 648, endPoint y: 297, distance: 282.2
click at [648, 297] on span "#Rework - Seller to have HVAC contractor service/repair system to bring to prop…" at bounding box center [534, 289] width 336 height 23
copy span "#Rework - Seller to have HVAC contractor service/repair system to bring to prop…"
click at [461, 480] on img at bounding box center [452, 488] width 54 height 54
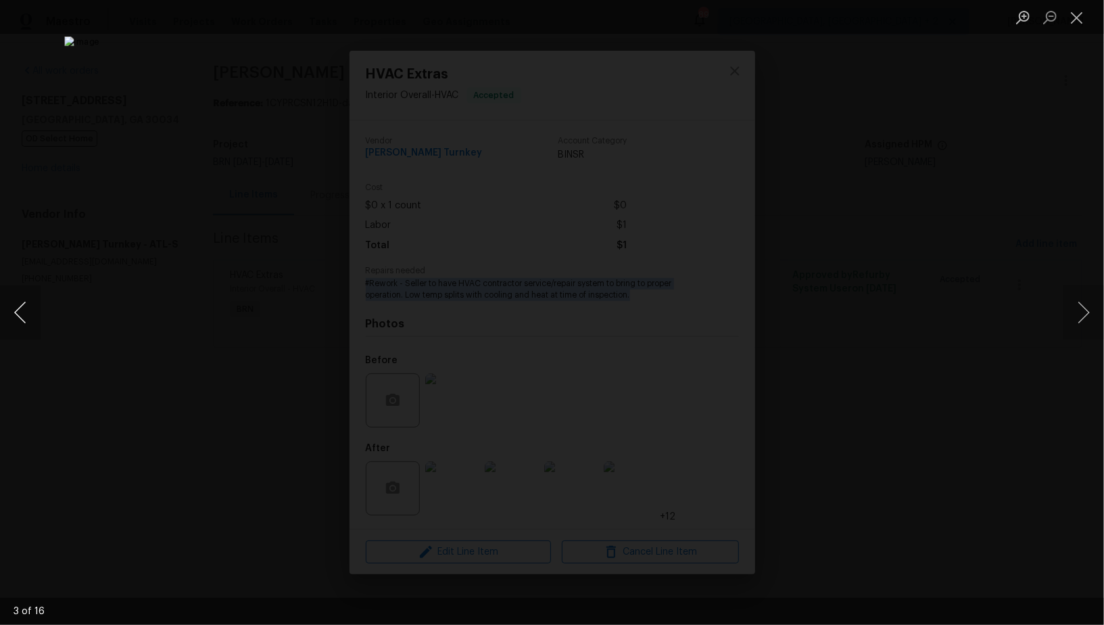
click at [7, 320] on button "Previous image" at bounding box center [20, 312] width 41 height 54
click at [7, 318] on button "Previous image" at bounding box center [20, 312] width 41 height 54
click at [830, 215] on div "Lightbox" at bounding box center [552, 312] width 1104 height 625
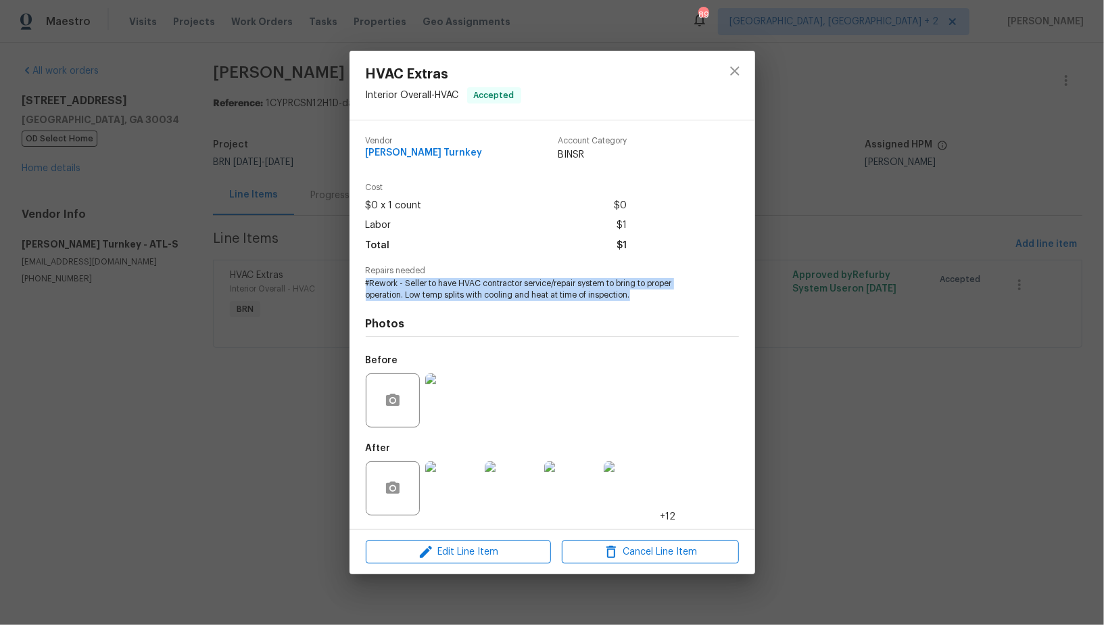
click at [830, 215] on div "HVAC Extras Interior Overall - HVAC Accepted Vendor Davis Turnkey Account Categ…" at bounding box center [552, 312] width 1104 height 625
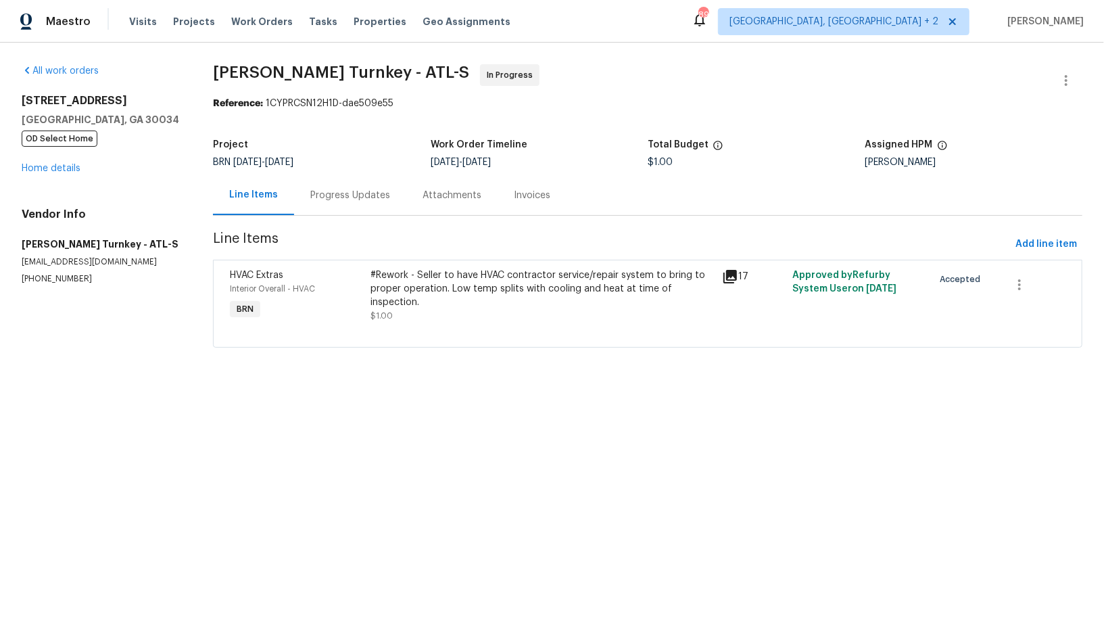
click at [425, 295] on div "#Rework - Seller to have HVAC contractor service/repair system to bring to prop…" at bounding box center [542, 288] width 343 height 41
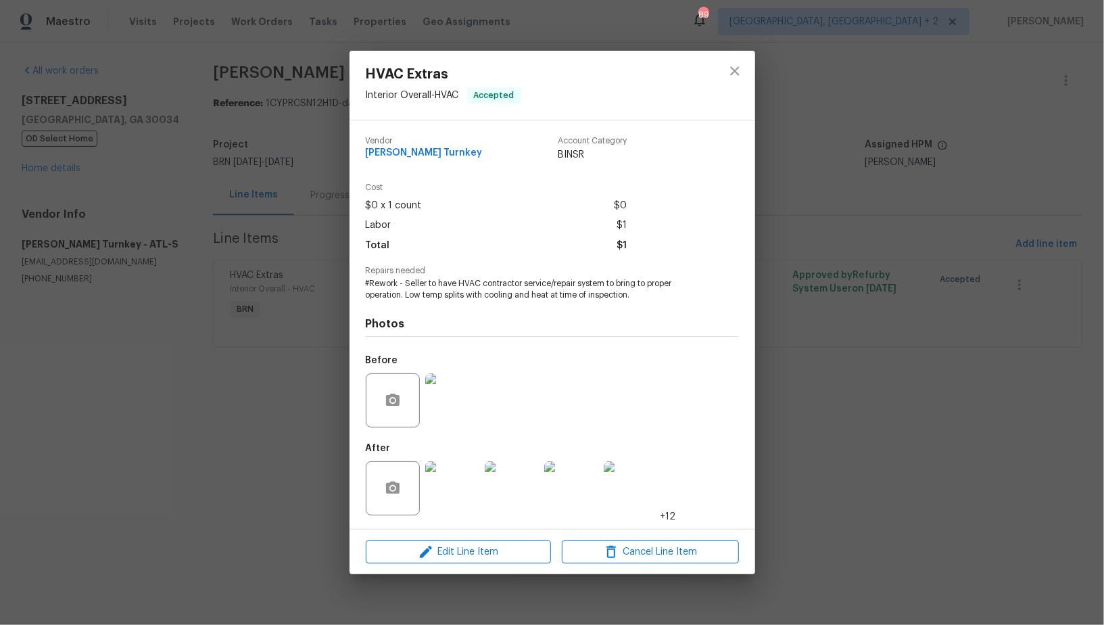
click at [455, 420] on img at bounding box center [452, 400] width 54 height 54
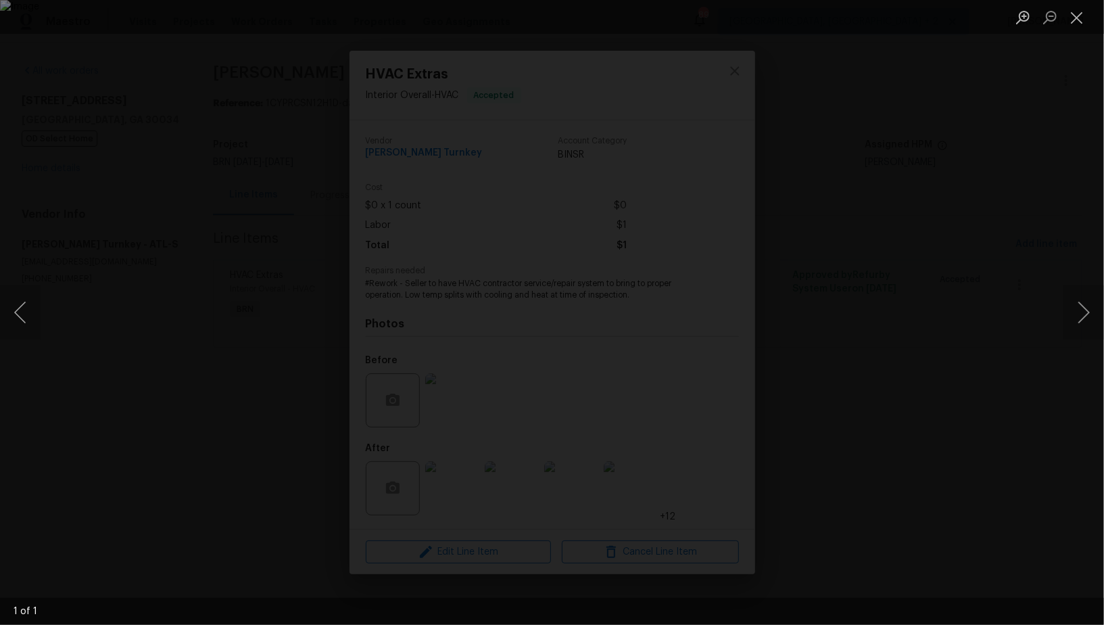
click at [131, 230] on div "Lightbox" at bounding box center [552, 312] width 1104 height 625
click at [131, 230] on div "HVAC Extras Interior Overall - HVAC Accepted Vendor Davis Turnkey Account Categ…" at bounding box center [552, 312] width 1104 height 625
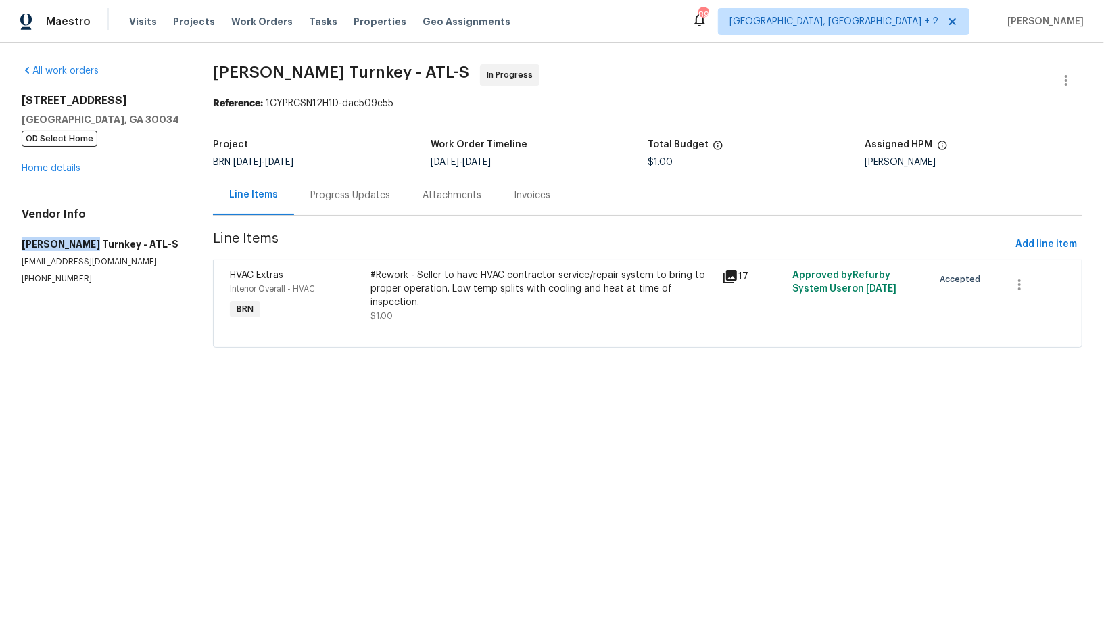
drag, startPoint x: 11, startPoint y: 246, endPoint x: 85, endPoint y: 245, distance: 73.7
click at [85, 245] on div "All work orders 2685 Rainbow Ridge Rd Decatur, GA 30034 OD Select Home Home det…" at bounding box center [552, 214] width 1104 height 343
copy h5 "Davis Turnkey"
click at [362, 203] on div "Progress Updates" at bounding box center [350, 195] width 112 height 40
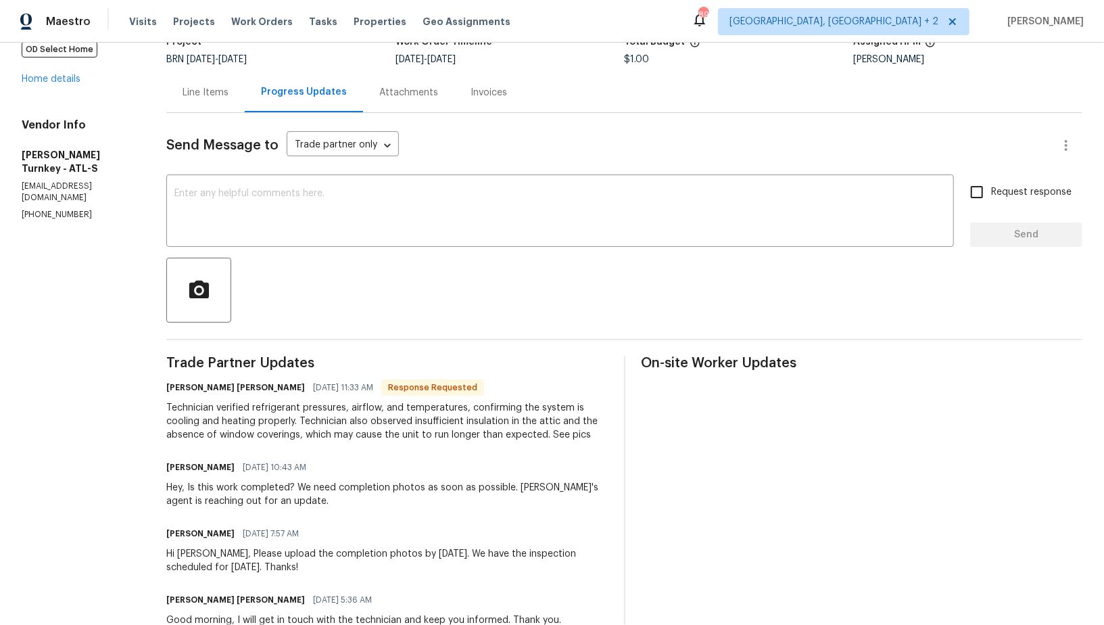
scroll to position [115, 0]
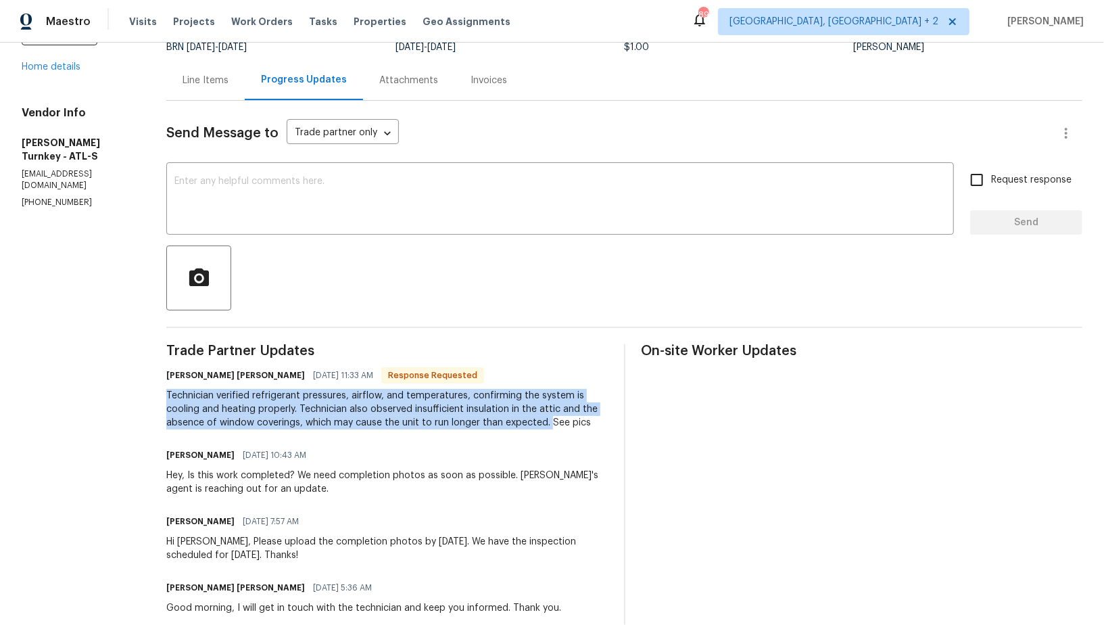
drag, startPoint x: 168, startPoint y: 393, endPoint x: 550, endPoint y: 421, distance: 382.3
click at [550, 421] on div "Technician verified refrigerant pressures, airflow, and temperatures, confirmin…" at bounding box center [386, 409] width 441 height 41
copy div "Technician verified refrigerant pressures, airflow, and temperatures, confirmin…"
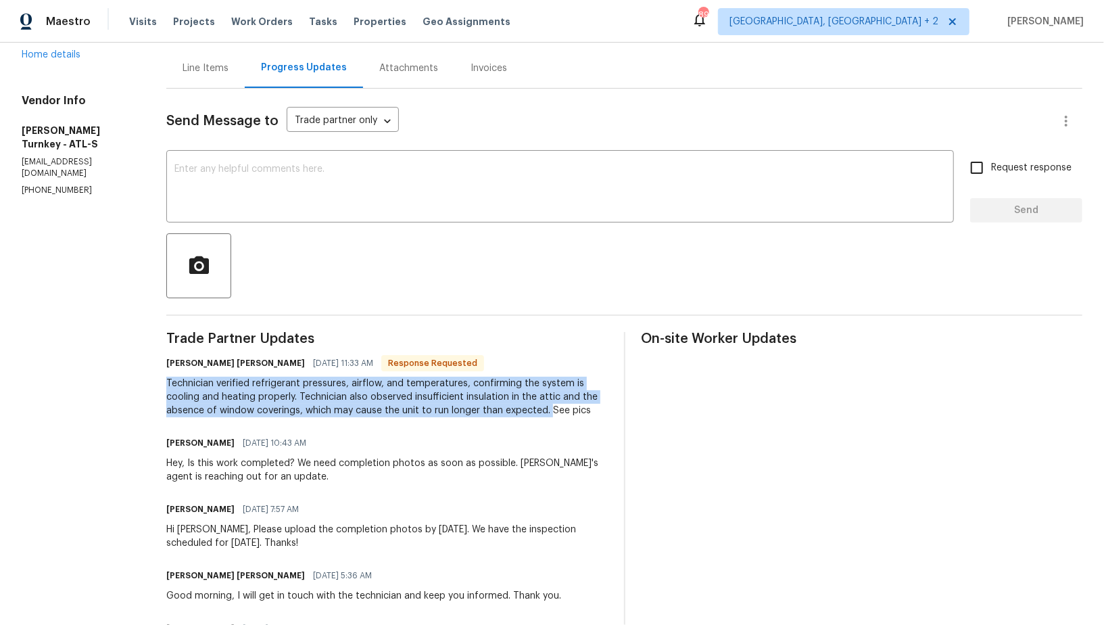
scroll to position [129, 0]
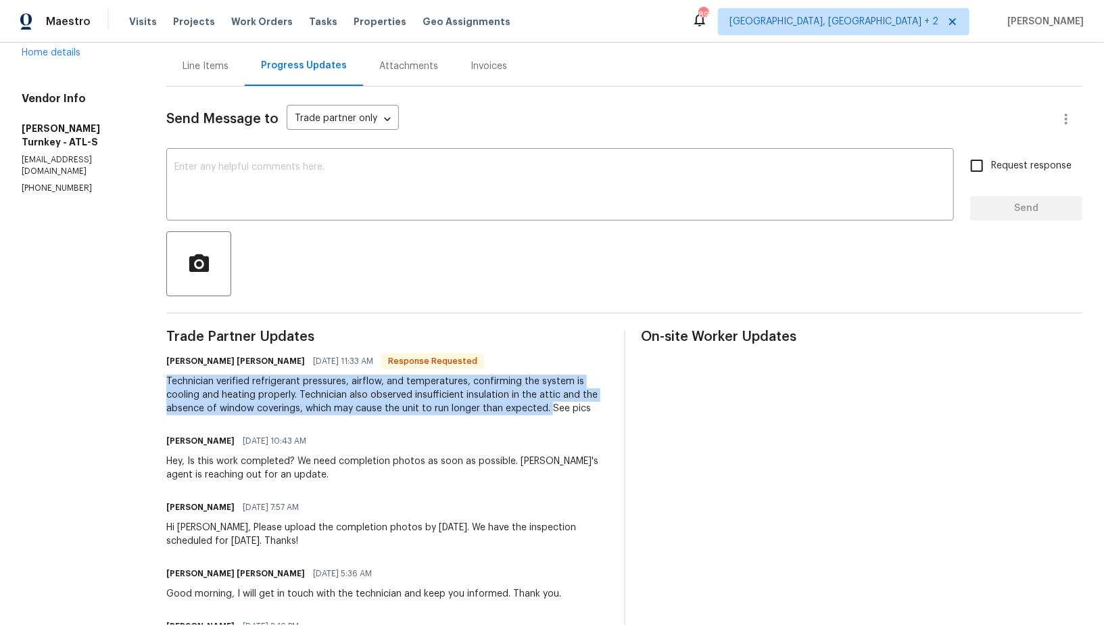
click at [224, 389] on div "Technician verified refrigerant pressures, airflow, and temperatures, confirmin…" at bounding box center [386, 395] width 441 height 41
drag, startPoint x: 218, startPoint y: 382, endPoint x: 549, endPoint y: 412, distance: 332.0
click at [549, 412] on div "Technician verified refrigerant pressures, airflow, and temperatures, confirmin…" at bounding box center [386, 395] width 441 height 41
copy div "verified refrigerant pressures, airflow, and temperatures, confirming the syste…"
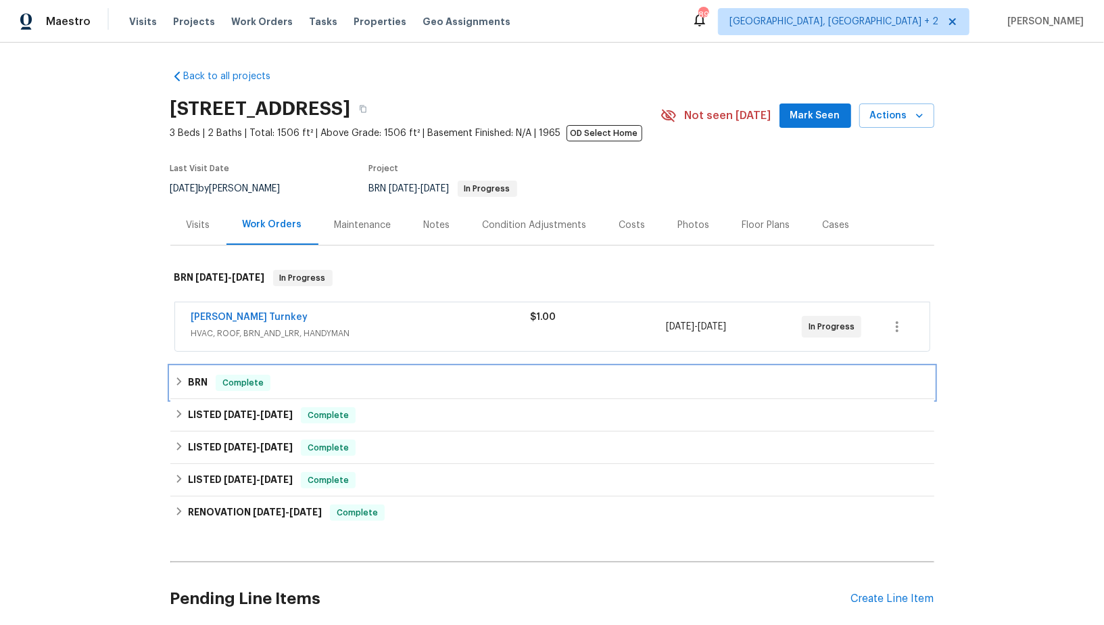
click at [183, 383] on icon at bounding box center [178, 381] width 9 height 9
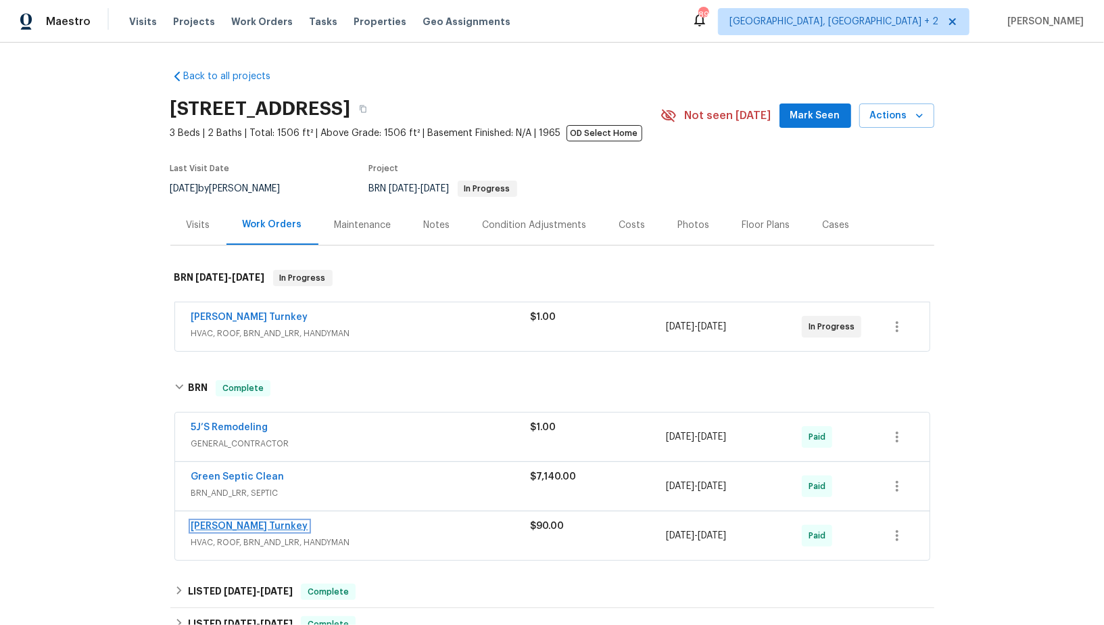
click at [226, 521] on link "[PERSON_NAME] Turnkey" at bounding box center [249, 525] width 117 height 9
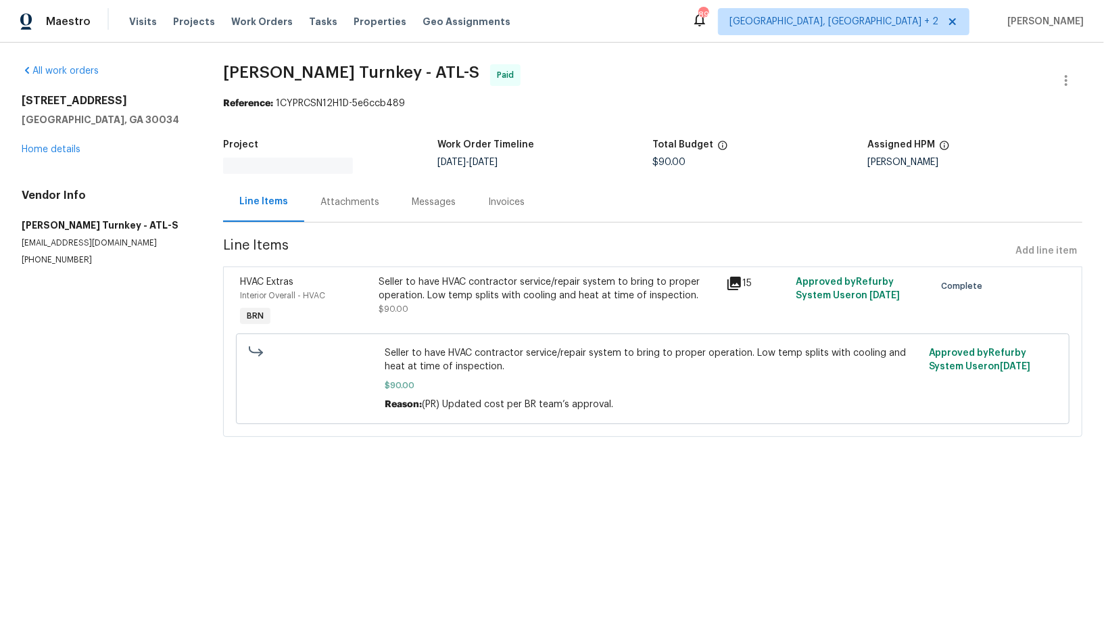
click at [462, 294] on div "Seller to have HVAC contractor service/repair system to bring to proper operati…" at bounding box center [548, 288] width 339 height 27
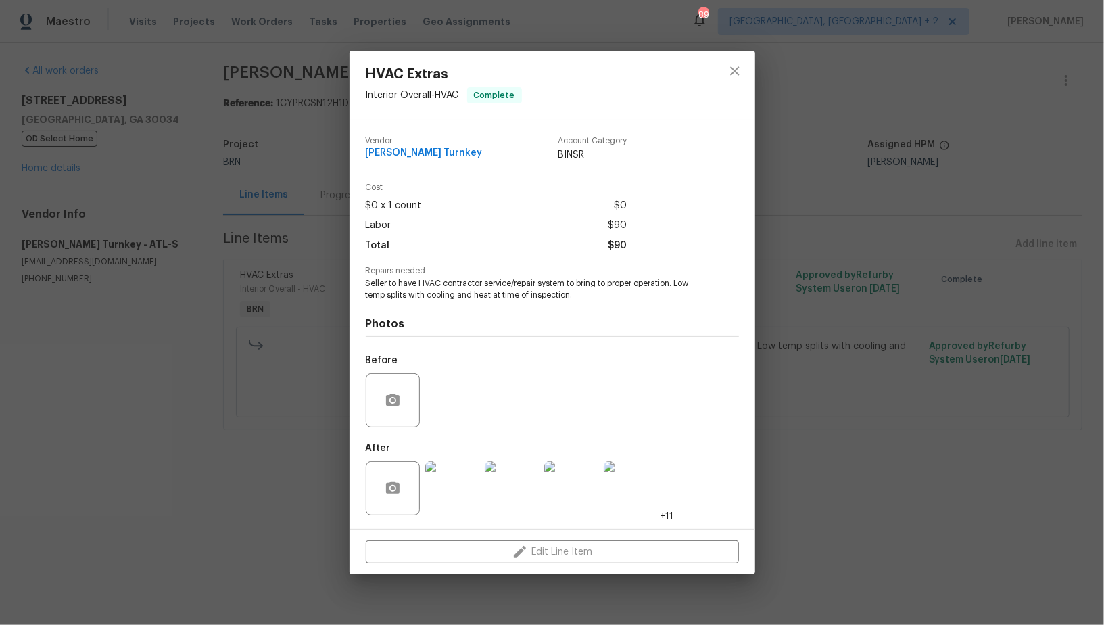
click at [463, 487] on img at bounding box center [452, 488] width 54 height 54
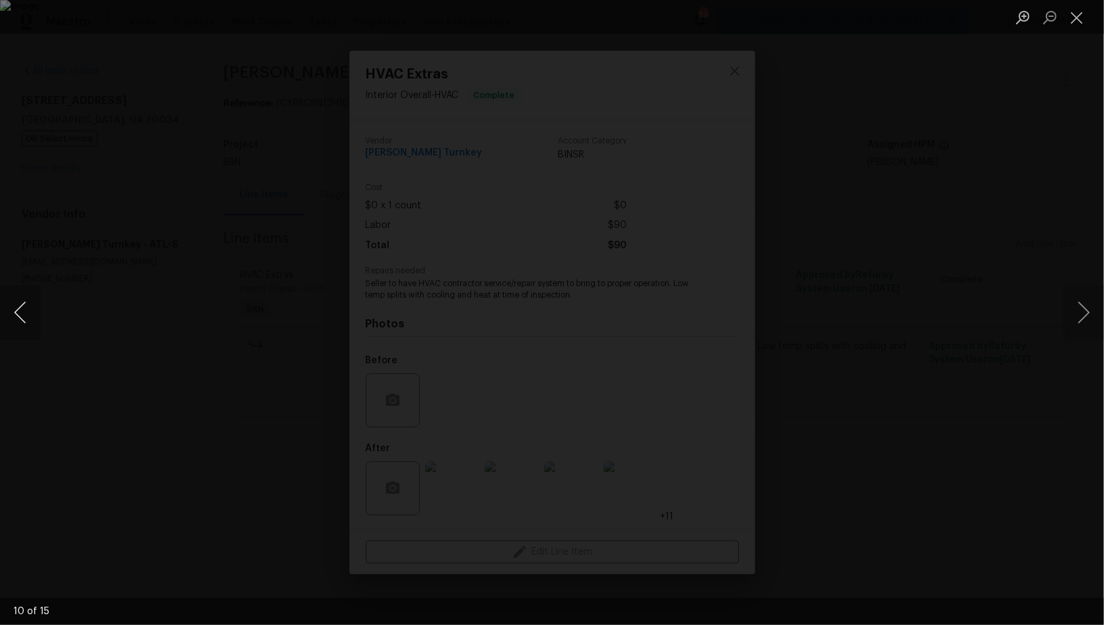
click at [20, 327] on button "Previous image" at bounding box center [20, 312] width 41 height 54
click at [1016, 266] on div "Lightbox" at bounding box center [552, 312] width 1104 height 625
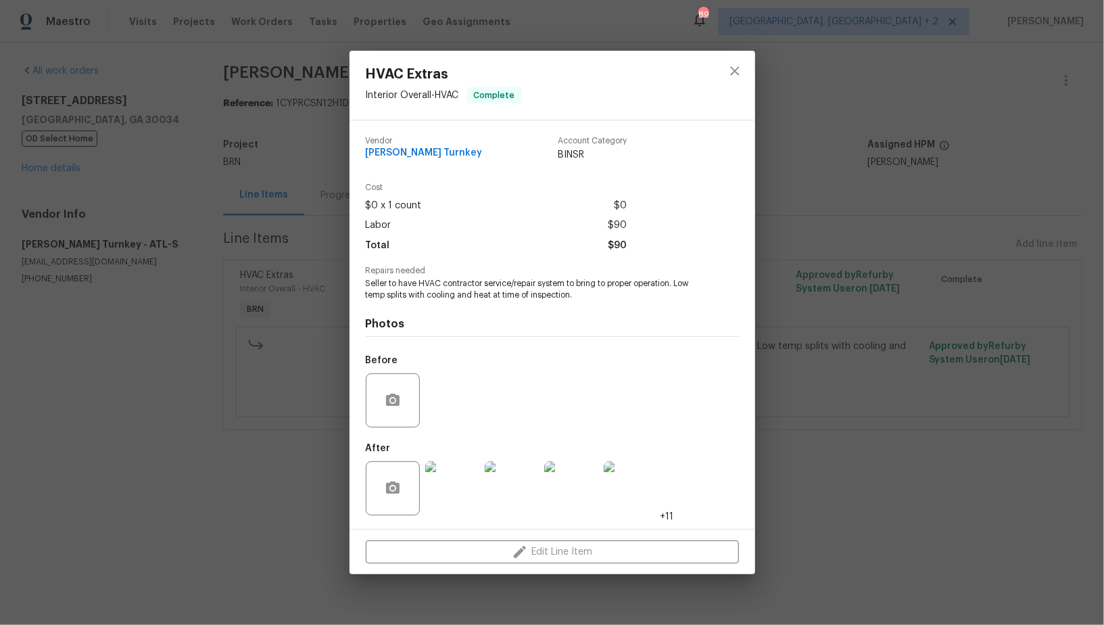
click at [811, 243] on div "HVAC Extras Interior Overall - HVAC Complete Vendor [PERSON_NAME] Turnkey Accou…" at bounding box center [552, 312] width 1104 height 625
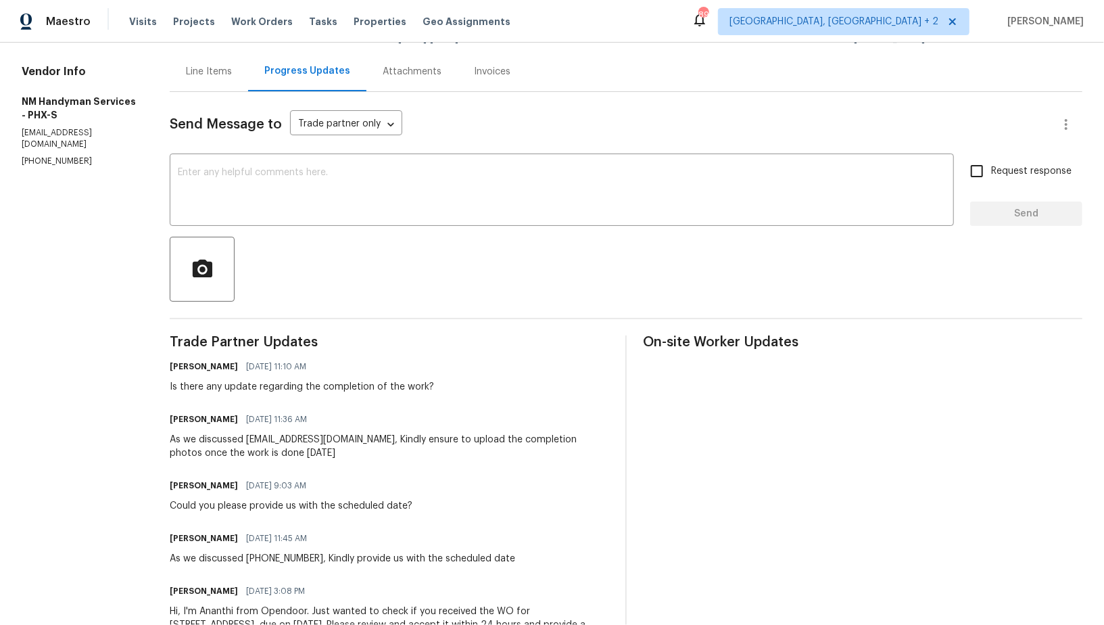
scroll to position [116, 0]
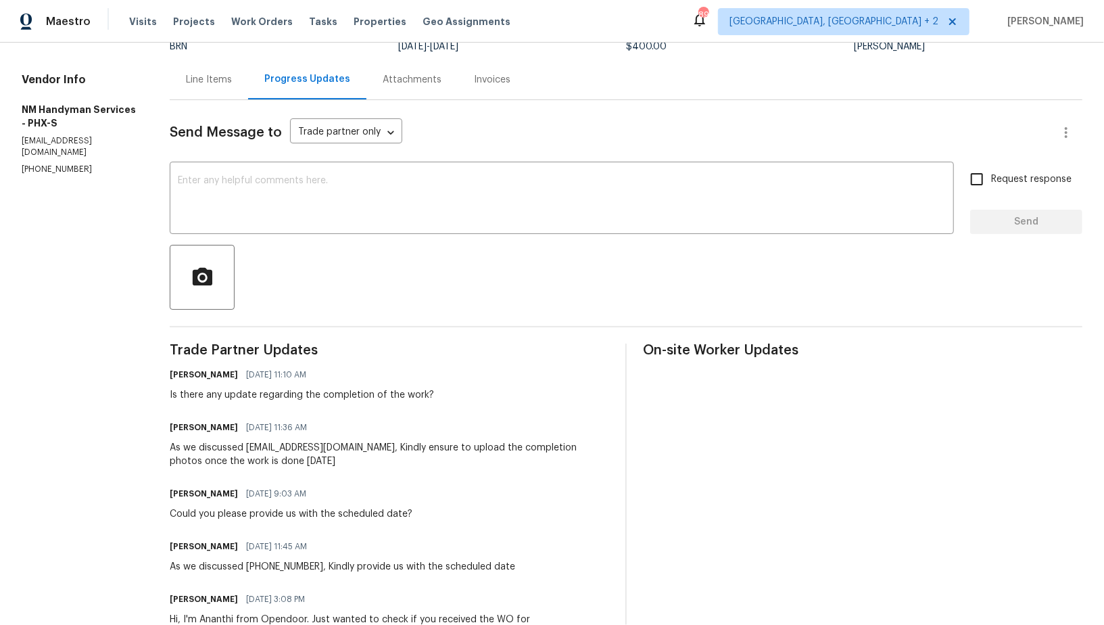
click at [210, 80] on div "Line Items" at bounding box center [209, 80] width 46 height 14
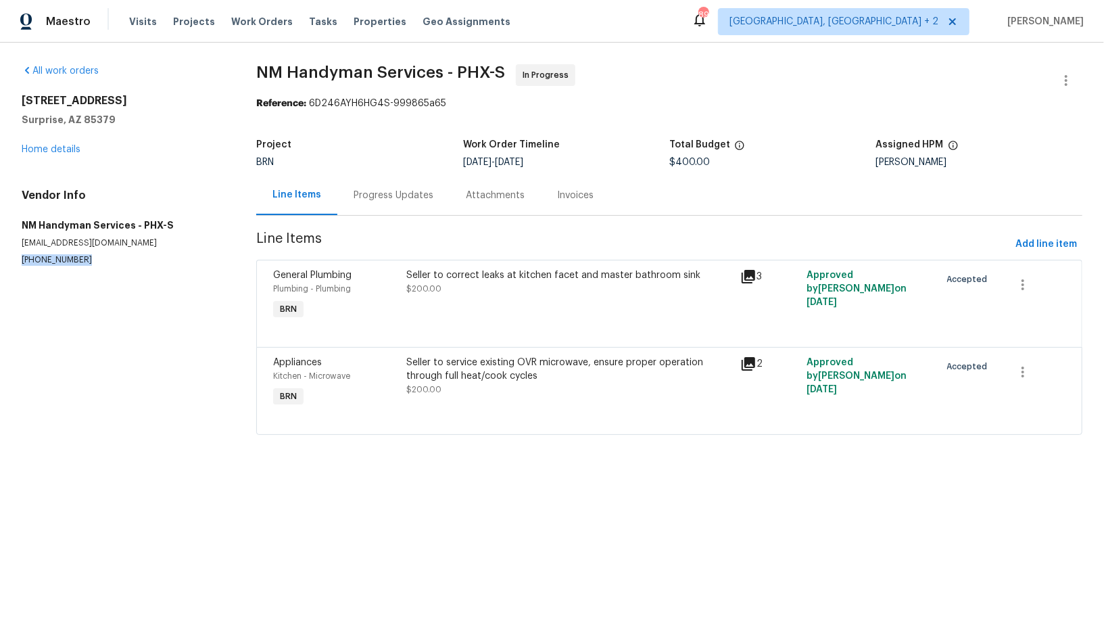
drag, startPoint x: 101, startPoint y: 262, endPoint x: 0, endPoint y: 262, distance: 100.7
click at [0, 262] on div "All work orders 12644 N 152nd Ave Surprise, AZ 85379 Home details Vendor Info N…" at bounding box center [552, 258] width 1104 height 430
copy p "(480) 703-5733"
click at [432, 320] on div "Seller to correct leaks at kitchen facet and master bathroom sink $200.00" at bounding box center [569, 295] width 333 height 62
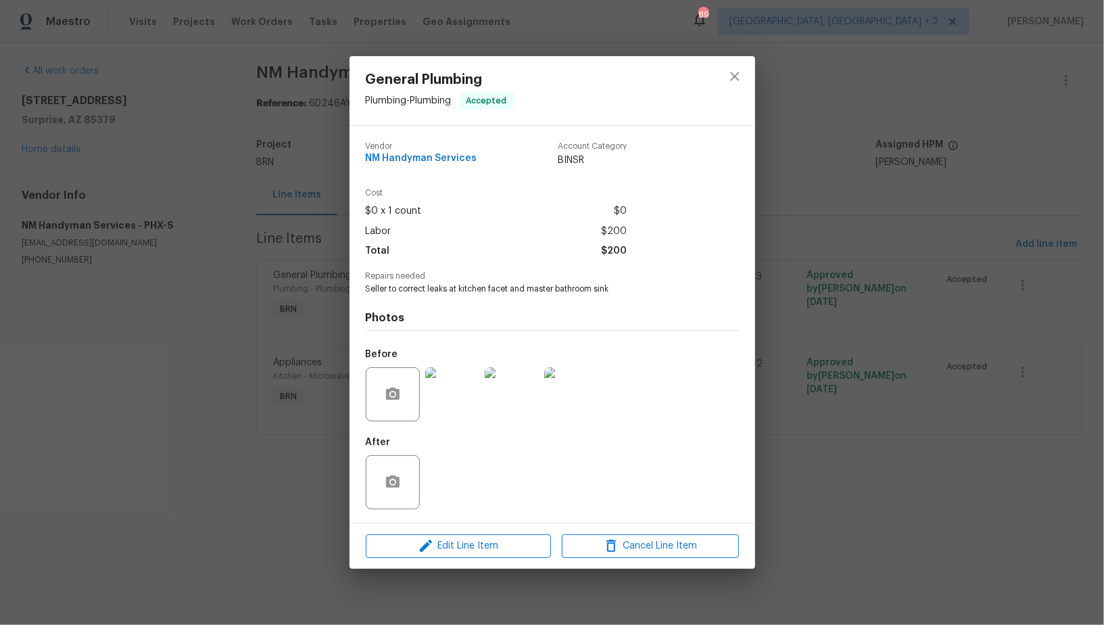
click at [468, 412] on img at bounding box center [452, 394] width 54 height 54
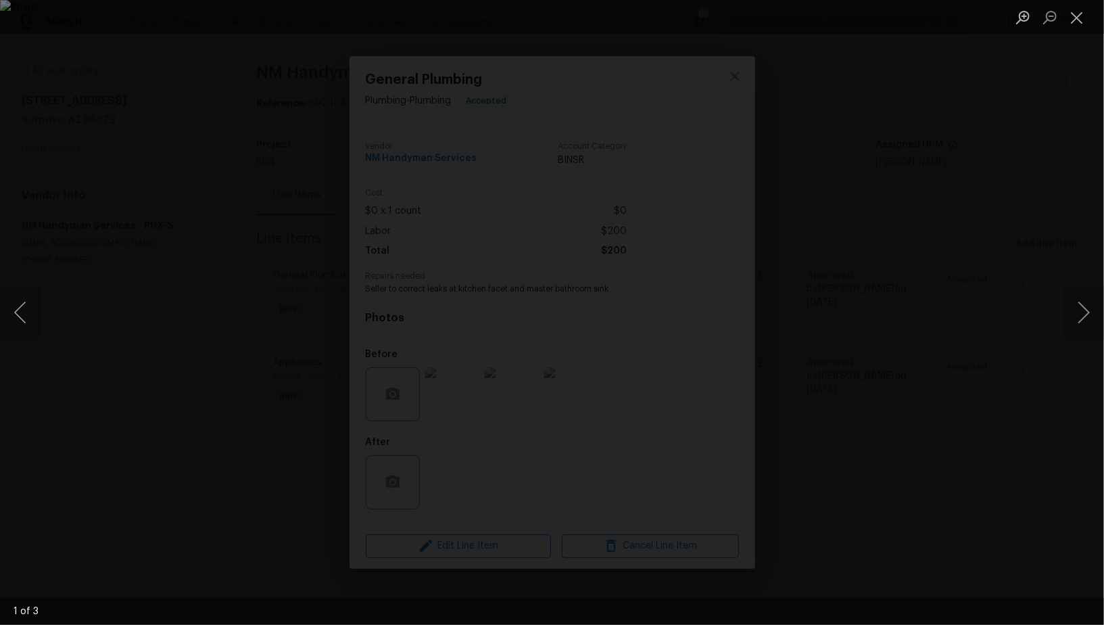
click at [748, 409] on div "Lightbox" at bounding box center [552, 312] width 1104 height 625
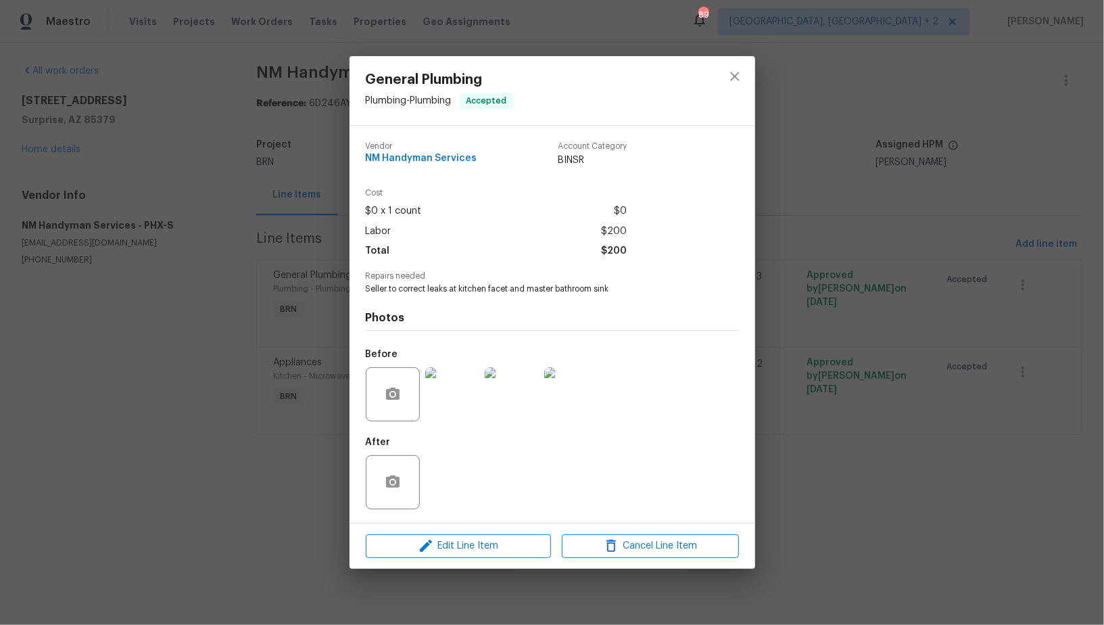
click at [794, 412] on div "General Plumbing Plumbing - Plumbing Accepted Vendor NM Handyman Services Accou…" at bounding box center [552, 312] width 1104 height 625
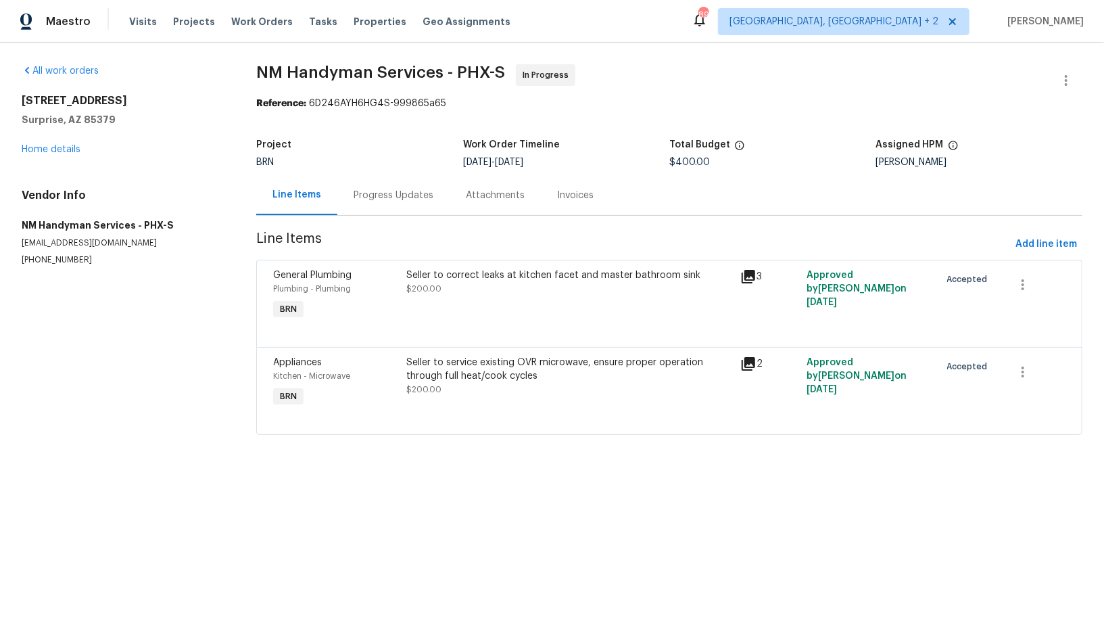
click at [397, 204] on div "Progress Updates" at bounding box center [393, 195] width 112 height 40
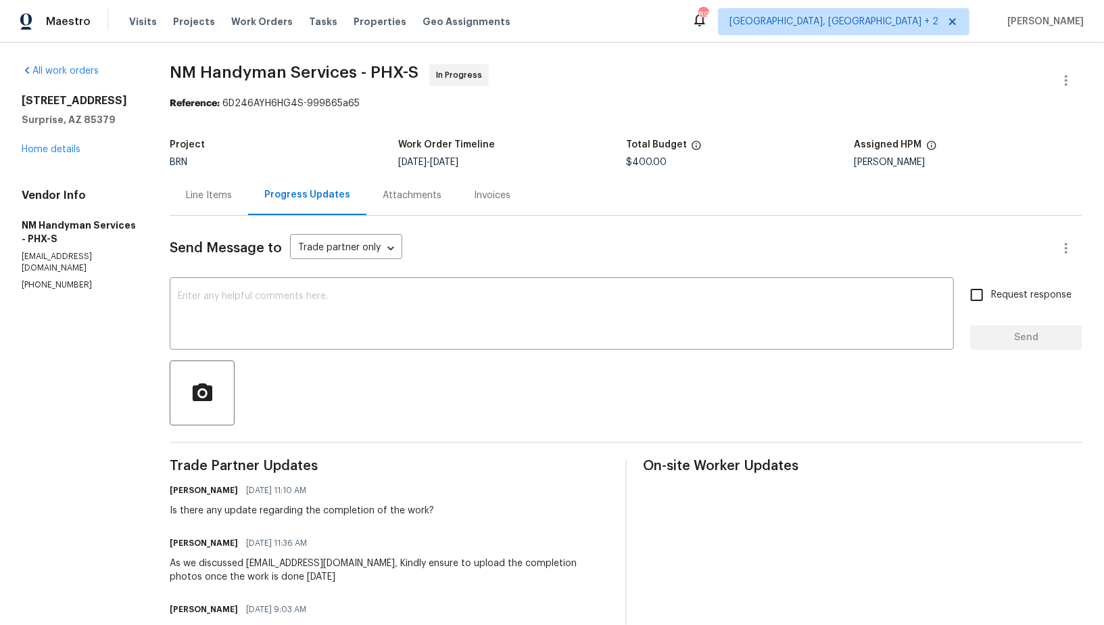
click at [222, 197] on div "Line Items" at bounding box center [209, 196] width 46 height 14
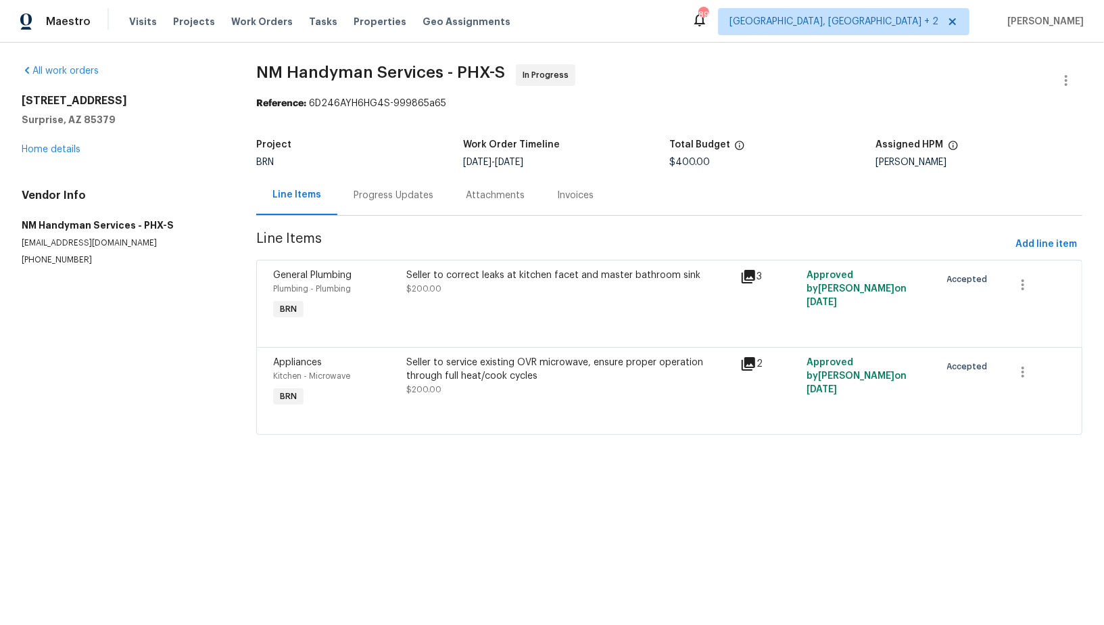
click at [382, 199] on div "Progress Updates" at bounding box center [394, 196] width 80 height 14
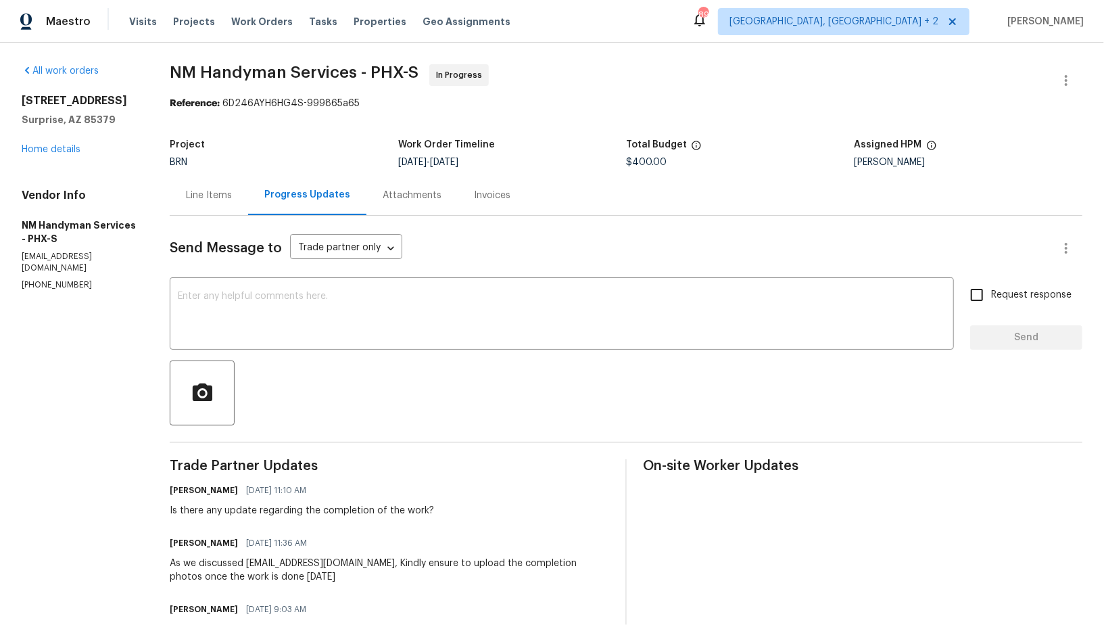
click at [223, 206] on div "Line Items" at bounding box center [209, 195] width 78 height 40
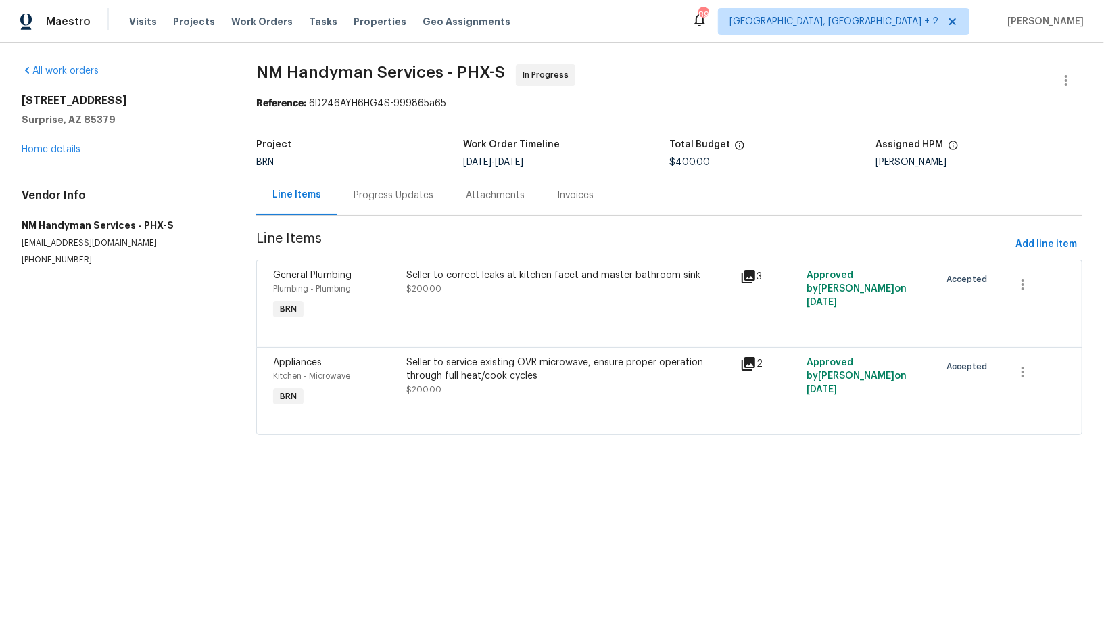
click at [396, 199] on div "Progress Updates" at bounding box center [394, 196] width 80 height 14
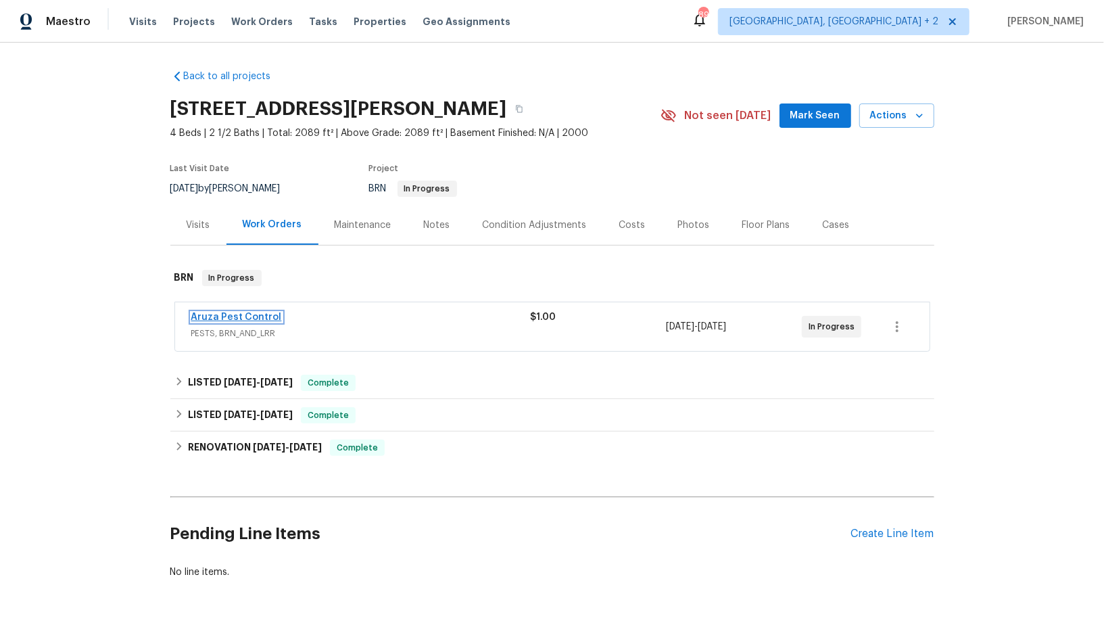
click at [247, 315] on link "Aruza Pest Control" at bounding box center [236, 316] width 91 height 9
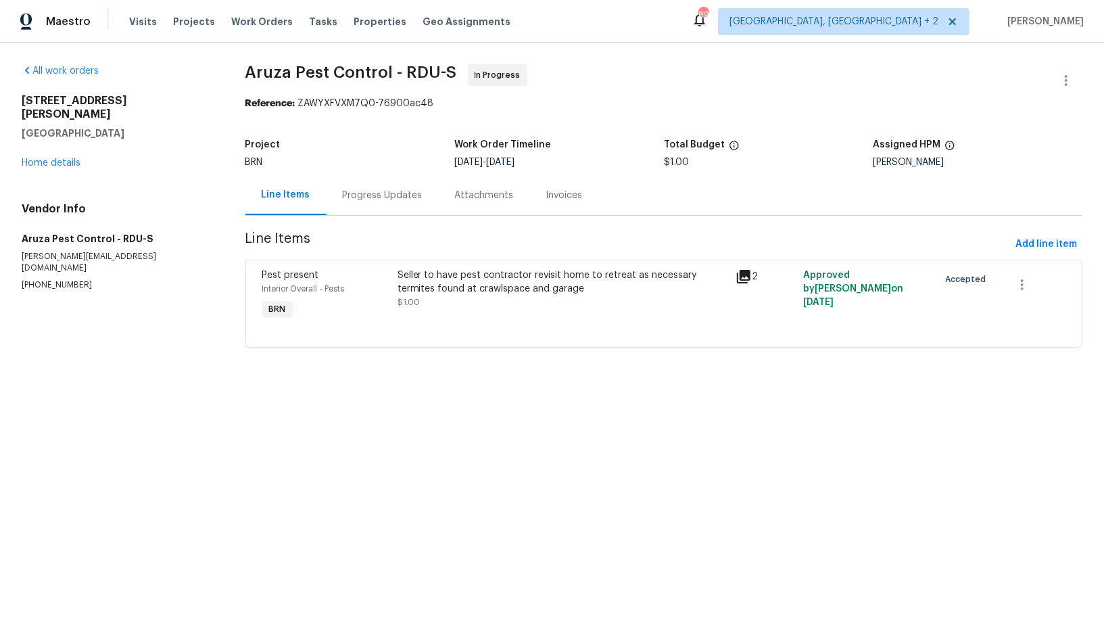
click at [341, 205] on div "Progress Updates" at bounding box center [383, 195] width 112 height 40
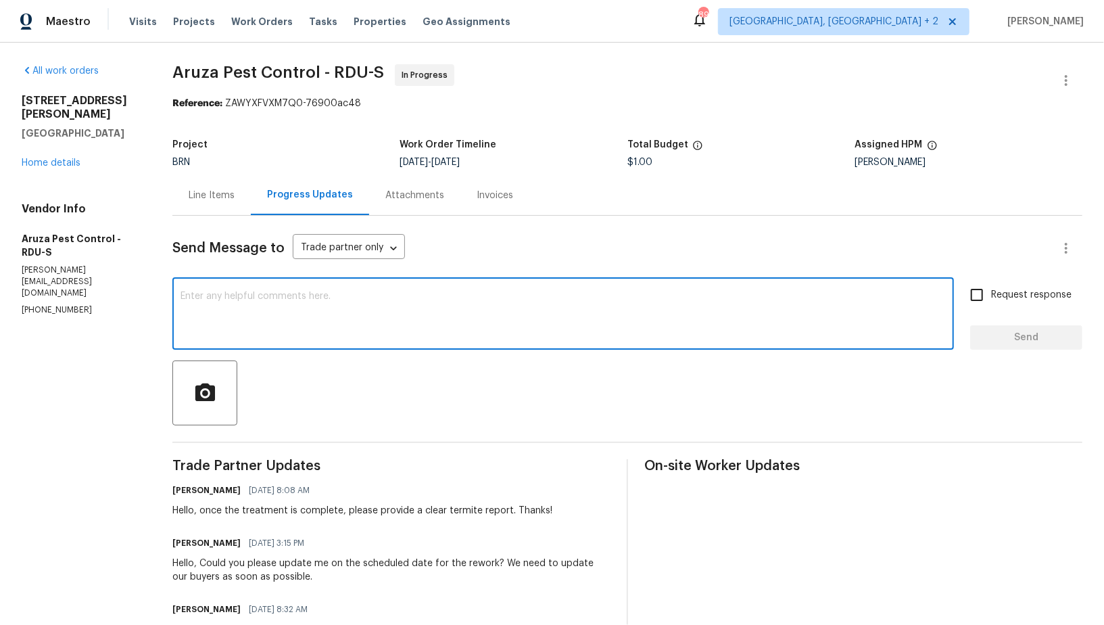
click at [318, 326] on textarea at bounding box center [563, 314] width 765 height 47
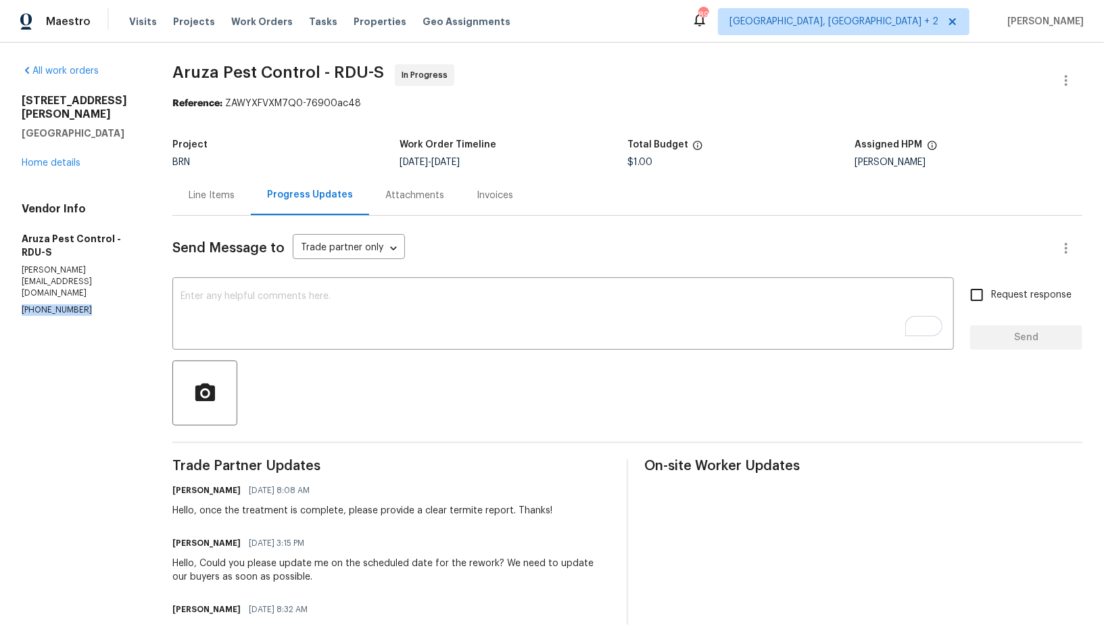
drag, startPoint x: 95, startPoint y: 277, endPoint x: 0, endPoint y: 272, distance: 95.4
click at [0, 272] on div "All work orders [STREET_ADDRESS][PERSON_NAME] Home details Vendor Info Aruza Pe…" at bounding box center [552, 458] width 1104 height 830
copy p "[PHONE_NUMBER]"
click at [333, 312] on textarea "To enrich screen reader interactions, please activate Accessibility in Grammarl…" at bounding box center [563, 314] width 765 height 47
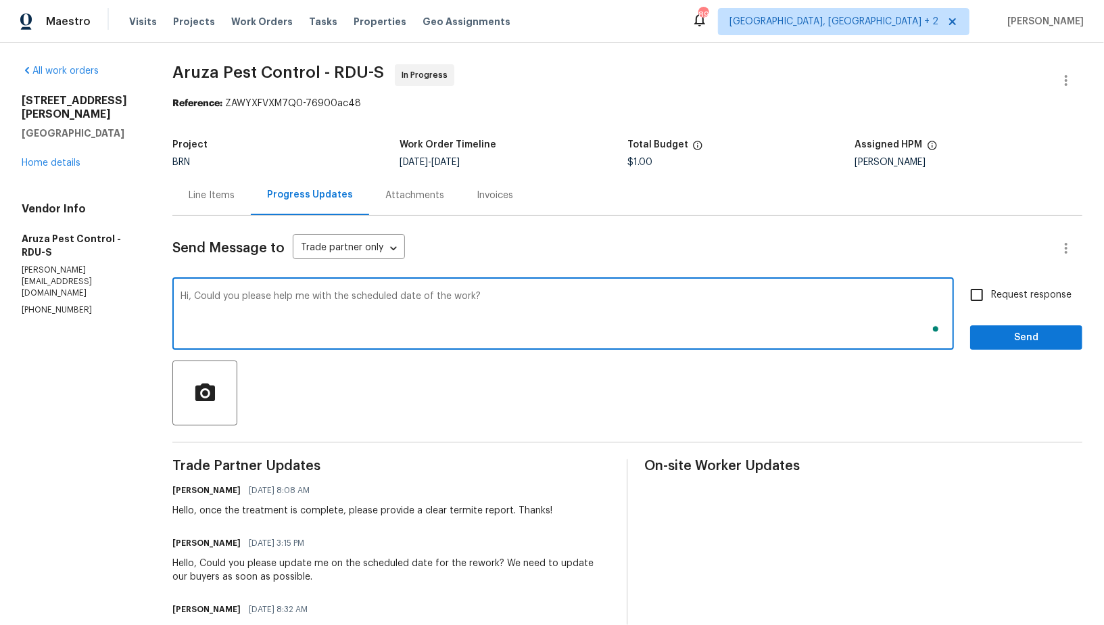
type textarea "Hi, Could you please help me with the scheduled date of the work?"
click at [982, 286] on input "Request response" at bounding box center [977, 295] width 28 height 28
checkbox input "true"
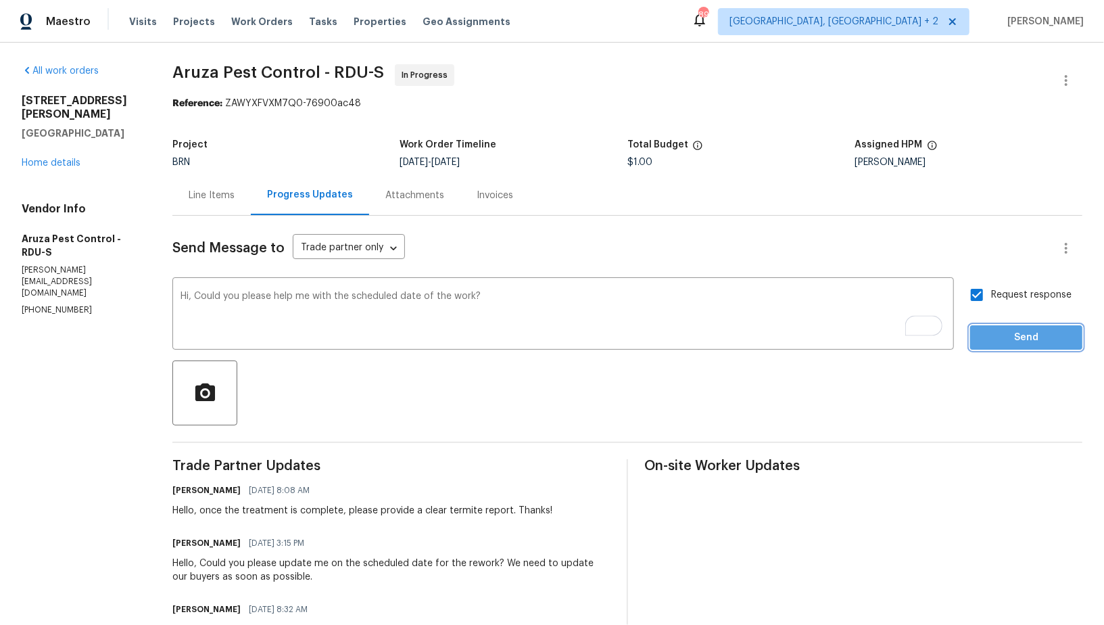
click at [1000, 332] on span "Send" at bounding box center [1026, 337] width 91 height 17
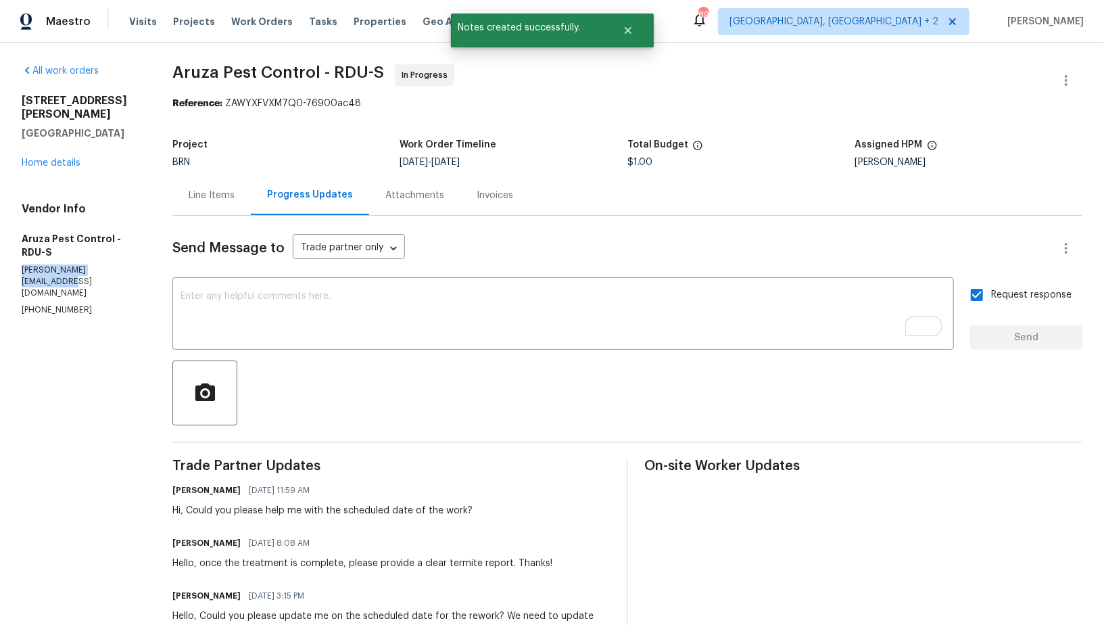
drag, startPoint x: 12, startPoint y: 259, endPoint x: 138, endPoint y: 255, distance: 125.8
click at [138, 255] on div "All work orders [STREET_ADDRESS][PERSON_NAME] Home details Vendor Info Aruza Pe…" at bounding box center [552, 484] width 1104 height 883
copy p "[PERSON_NAME][EMAIL_ADDRESS][DOMAIN_NAME]"
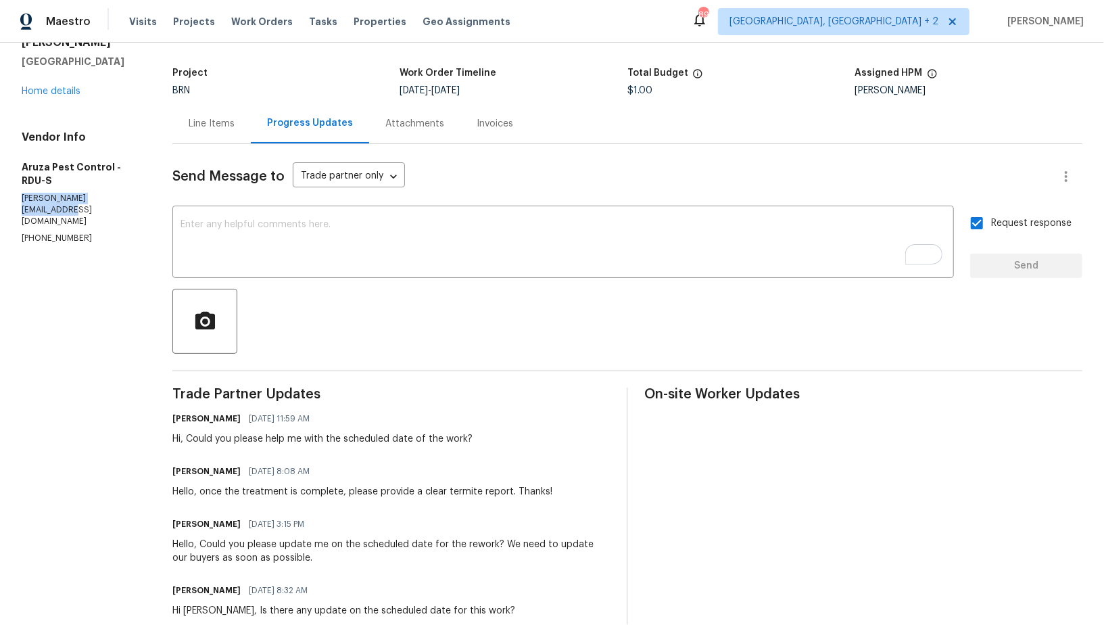
scroll to position [128, 0]
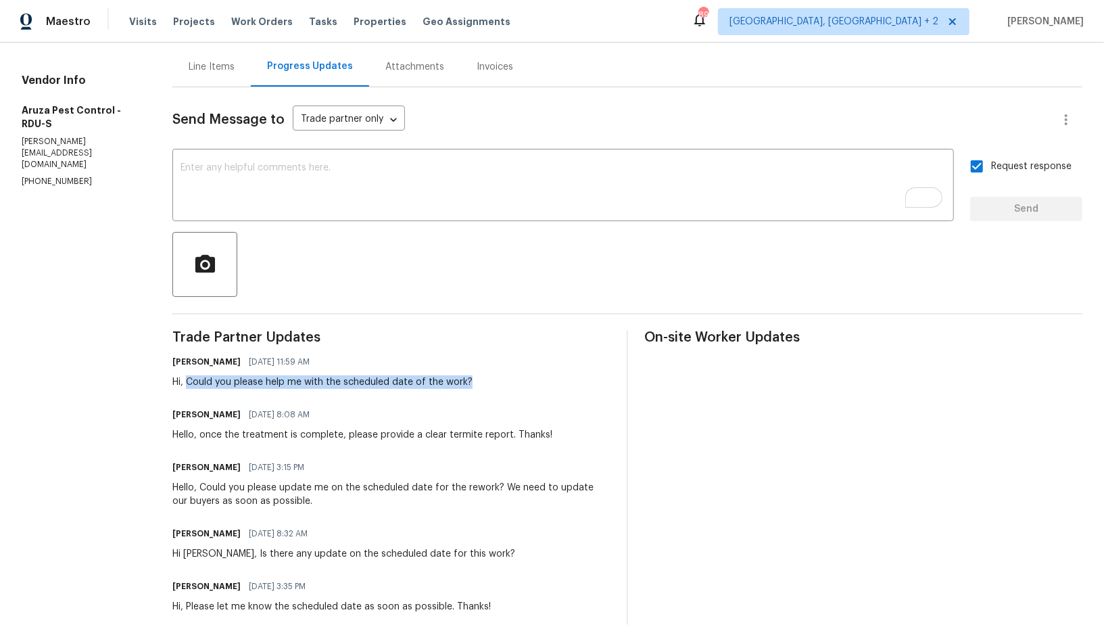
drag, startPoint x: 189, startPoint y: 383, endPoint x: 488, endPoint y: 385, distance: 298.9
click at [488, 385] on div "[PERSON_NAME] R [DATE] 11:59 AM Hi, Could you please help me with the scheduled…" at bounding box center [391, 370] width 438 height 37
copy div "Could you please help me with the scheduled date of the work?"
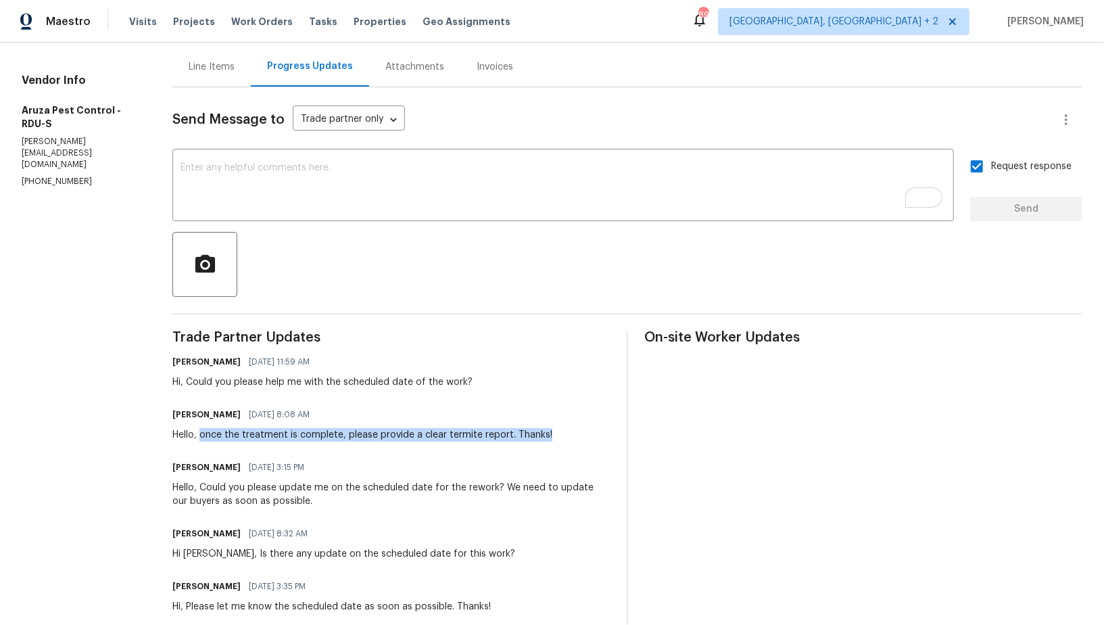
drag, startPoint x: 204, startPoint y: 433, endPoint x: 574, endPoint y: 438, distance: 370.5
click at [574, 438] on div "[PERSON_NAME] R [DATE] 8:08 AM Hello, once the treatment is complete, please pr…" at bounding box center [391, 423] width 438 height 37
copy div "once the treatment is complete, please provide a clear termite report. Thanks!"
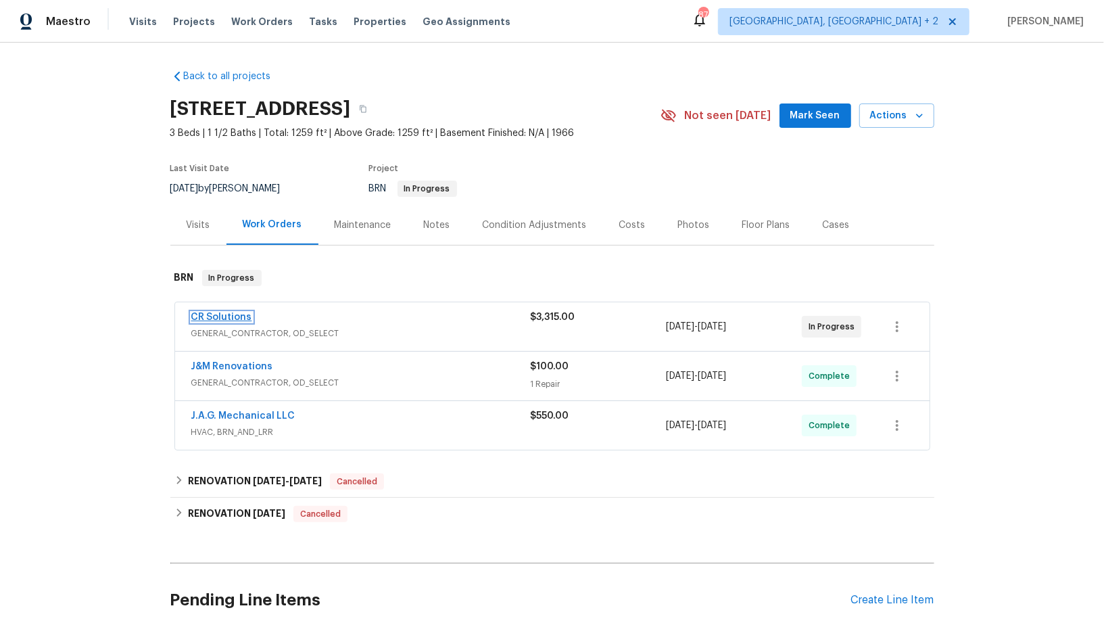
click at [226, 317] on link "CR Solutions" at bounding box center [221, 316] width 61 height 9
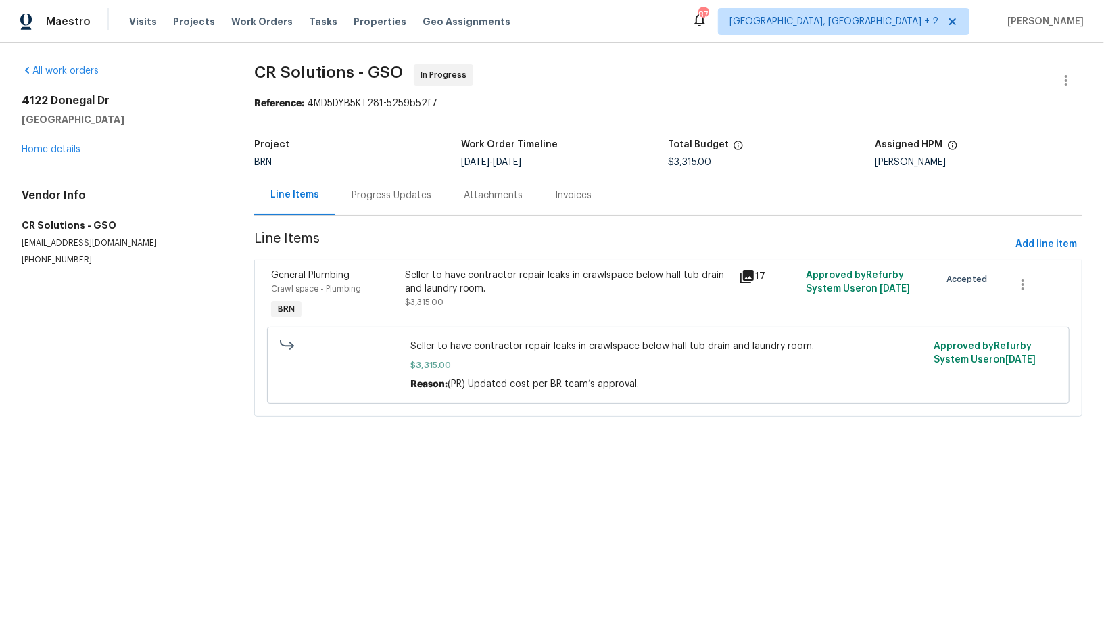
click at [371, 212] on div "Progress Updates" at bounding box center [391, 195] width 112 height 40
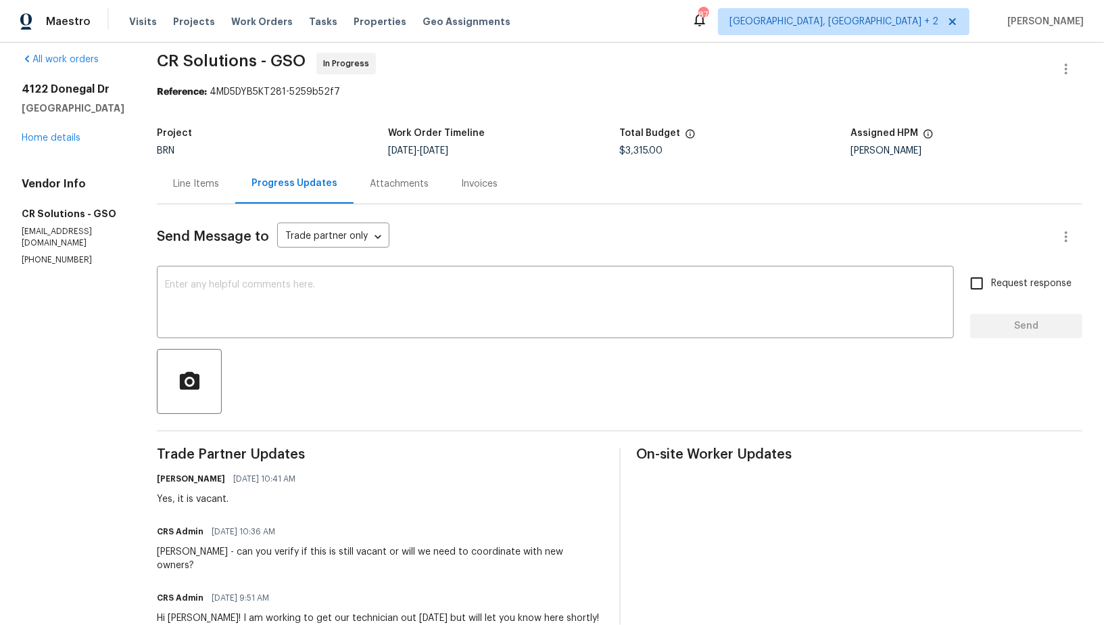
scroll to position [54, 0]
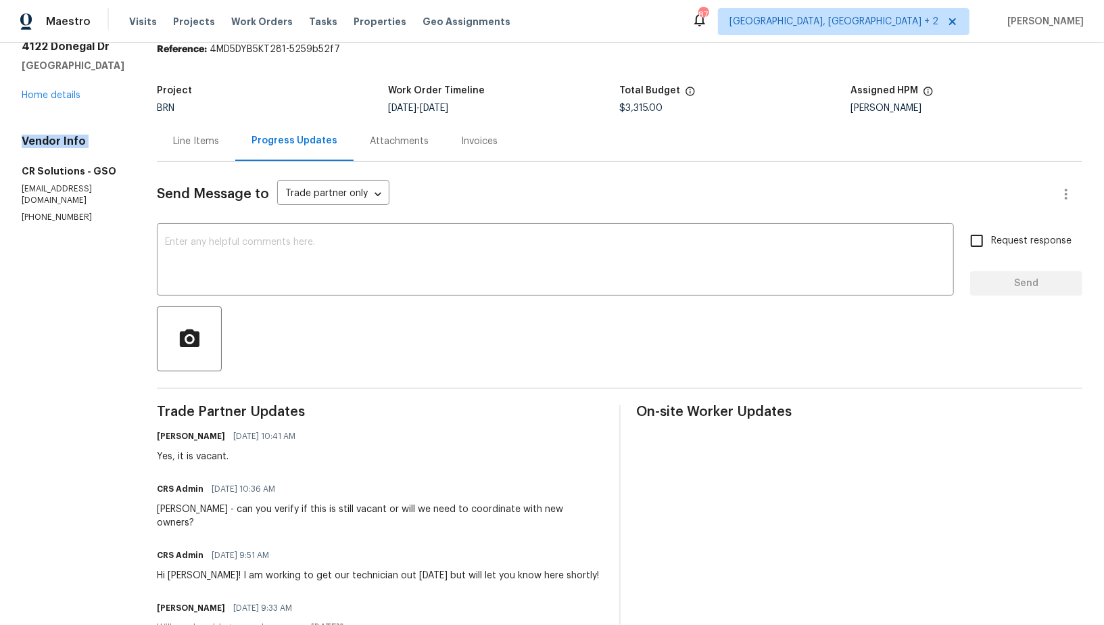
drag, startPoint x: 5, startPoint y: 166, endPoint x: 88, endPoint y: 181, distance: 84.5
drag, startPoint x: 8, startPoint y: 195, endPoint x: 81, endPoint y: 195, distance: 73.0
copy h5 "CR Solutions"
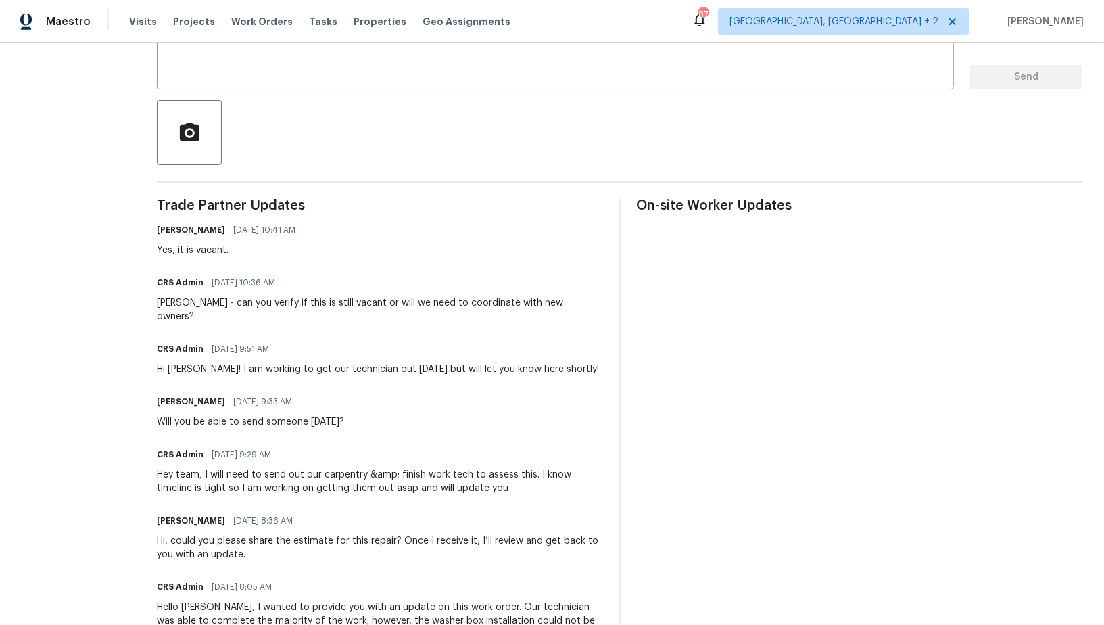
scroll to position [277, 0]
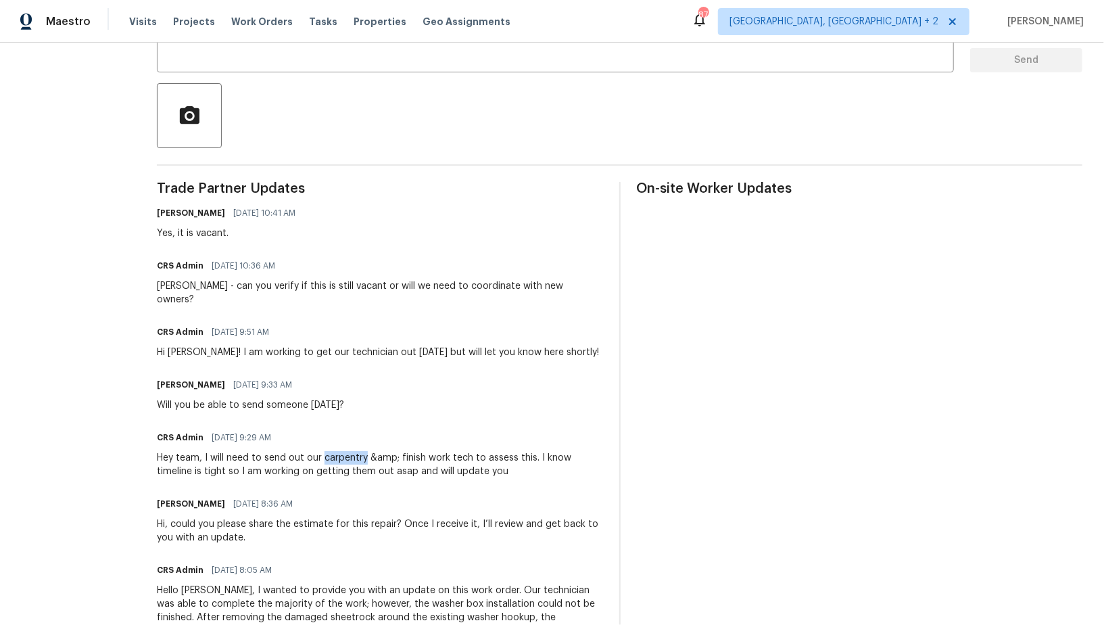
drag, startPoint x: 302, startPoint y: 446, endPoint x: 346, endPoint y: 445, distance: 44.6
click at [346, 451] on div "Hey team, I will need to send out our carpentry &amp; finish work tech to asses…" at bounding box center [380, 464] width 446 height 27
copy div "carpentry"
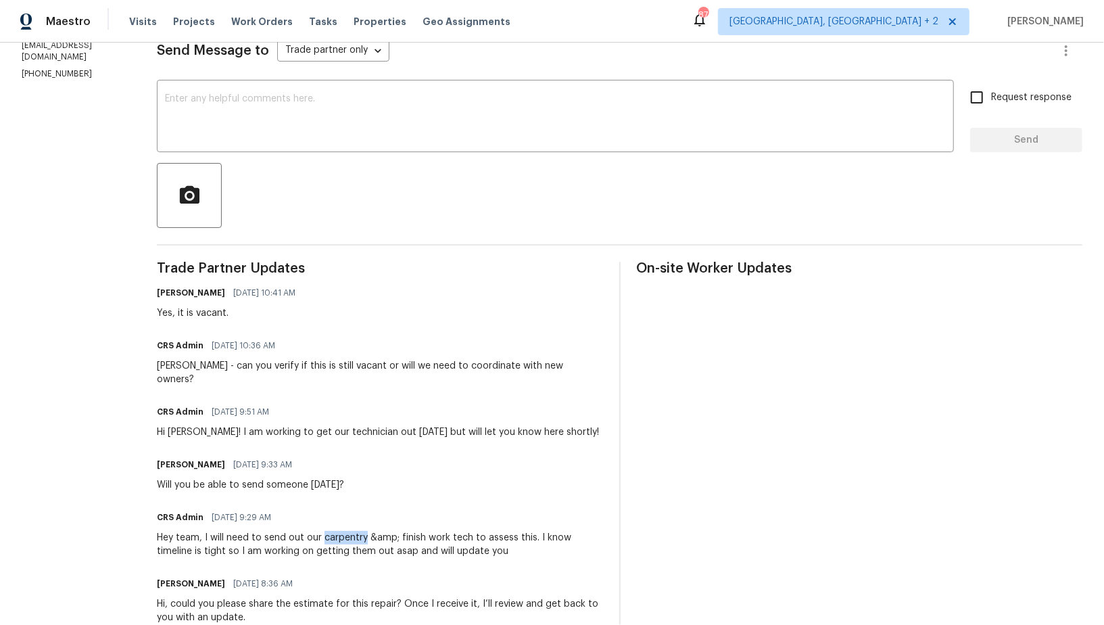
scroll to position [192, 0]
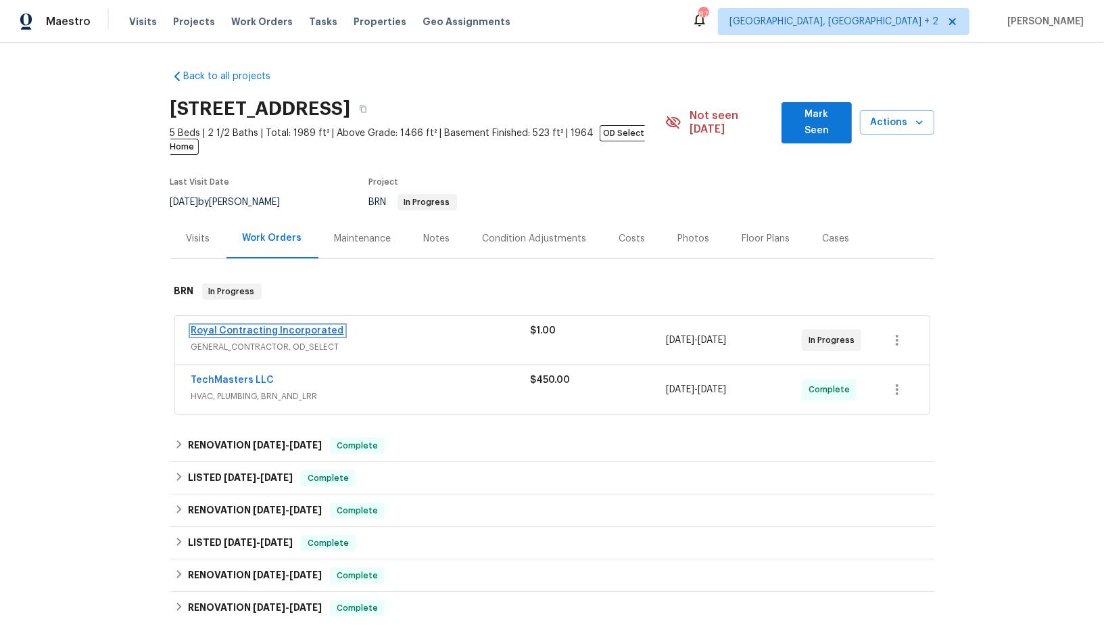
click at [283, 326] on link "Royal Contracting Incorporated" at bounding box center [267, 330] width 153 height 9
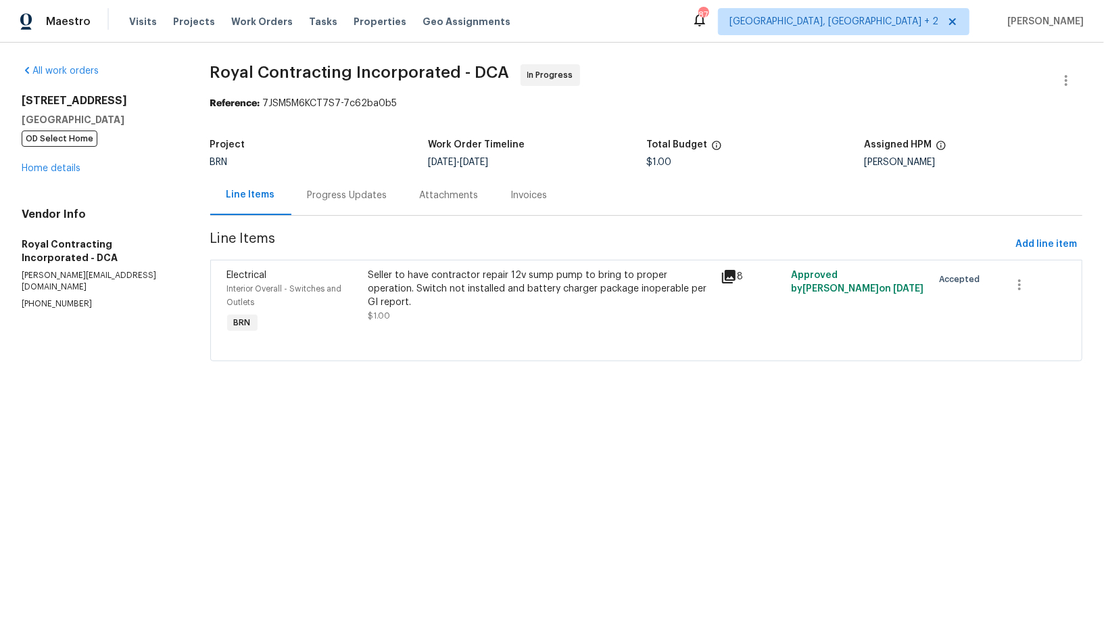
click at [379, 191] on div "Progress Updates" at bounding box center [348, 196] width 80 height 14
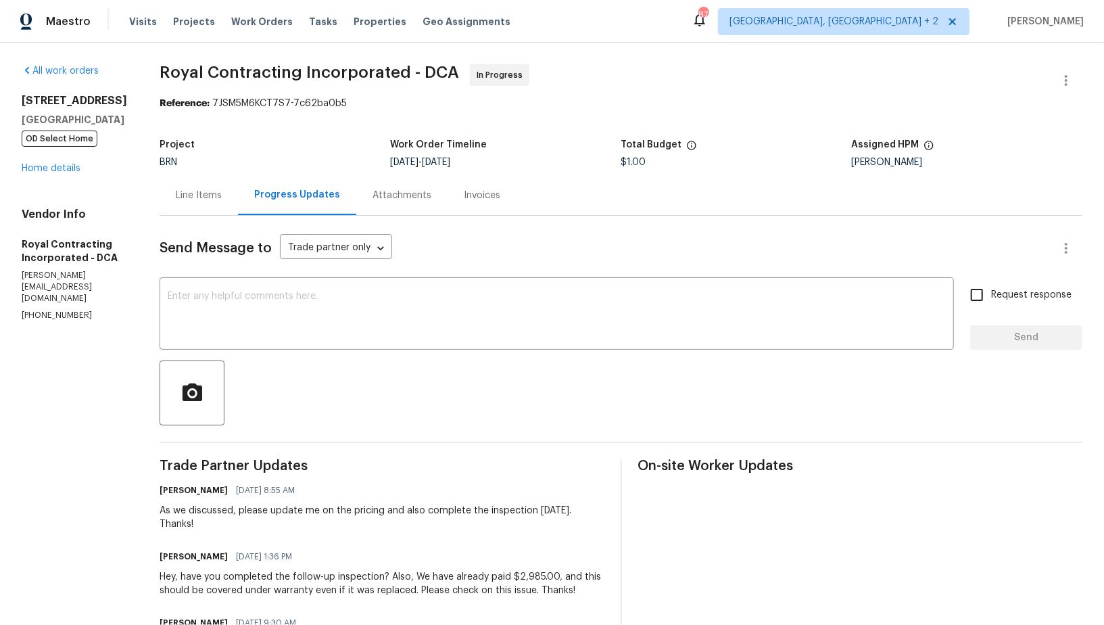
click at [310, 314] on textarea at bounding box center [557, 314] width 778 height 47
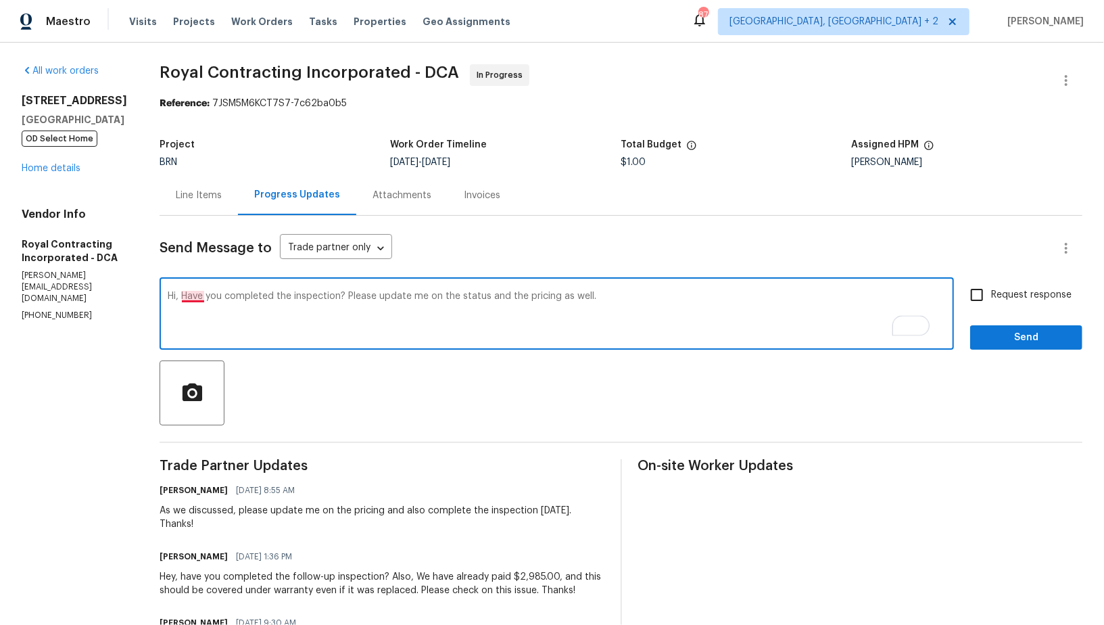
click at [207, 295] on textarea "Hi, Have you completed the inspection? Please update me on the status and the p…" at bounding box center [557, 314] width 778 height 47
click at [191, 295] on textarea "Hi, have you completed the inspection? Please update me on the status and the p…" at bounding box center [557, 314] width 778 height 47
type textarea "Hey, have you completed the inspection? Please update me on the status and the …"
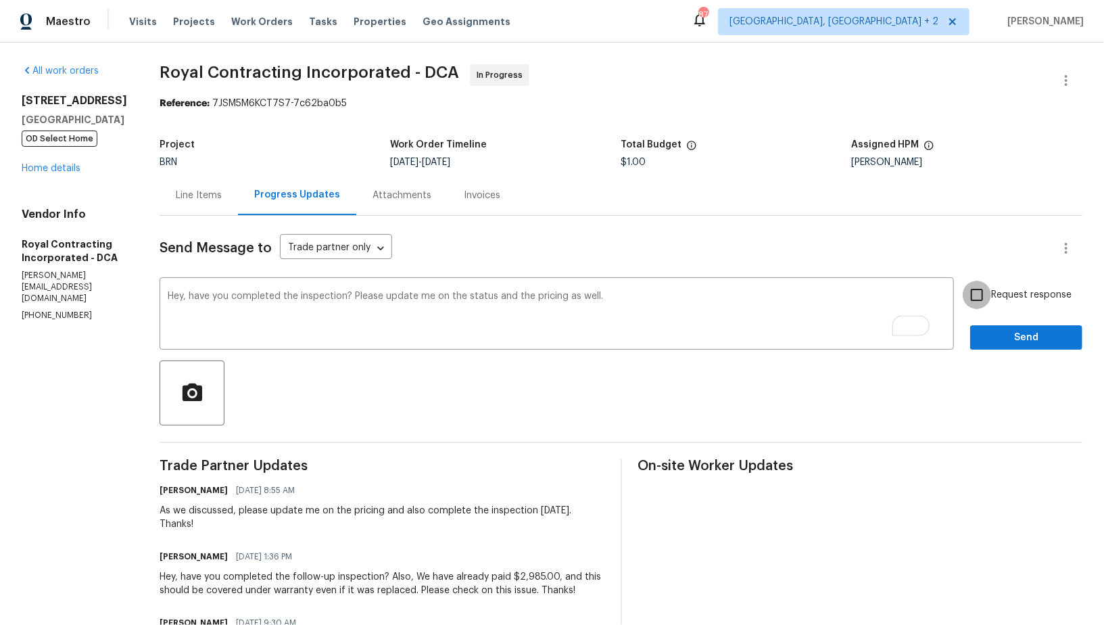
click at [970, 293] on input "Request response" at bounding box center [977, 295] width 28 height 28
checkbox input "true"
click at [997, 340] on span "Send" at bounding box center [1026, 337] width 91 height 17
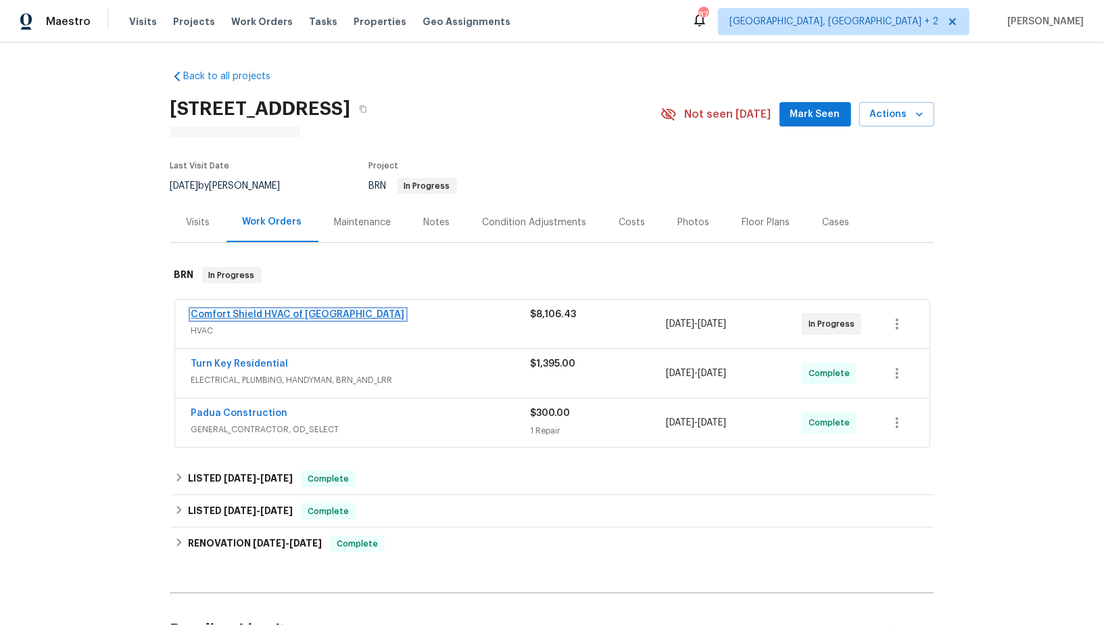
click at [286, 311] on link "Comfort Shield HVAC of [GEOGRAPHIC_DATA]" at bounding box center [298, 314] width 214 height 9
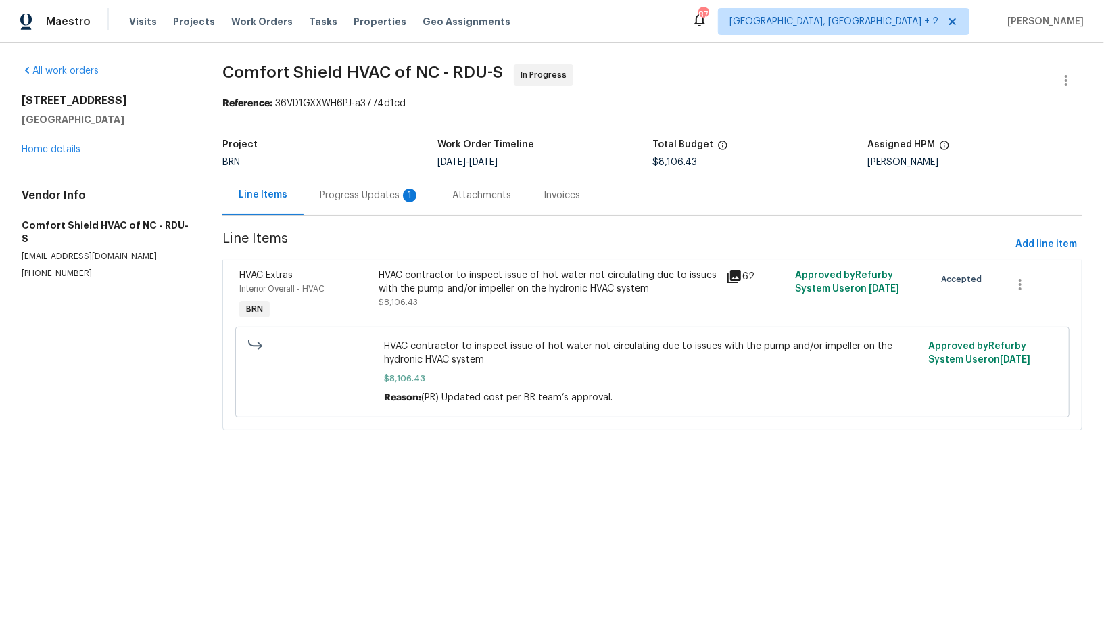
click at [423, 177] on div "Progress Updates 1" at bounding box center [370, 195] width 133 height 40
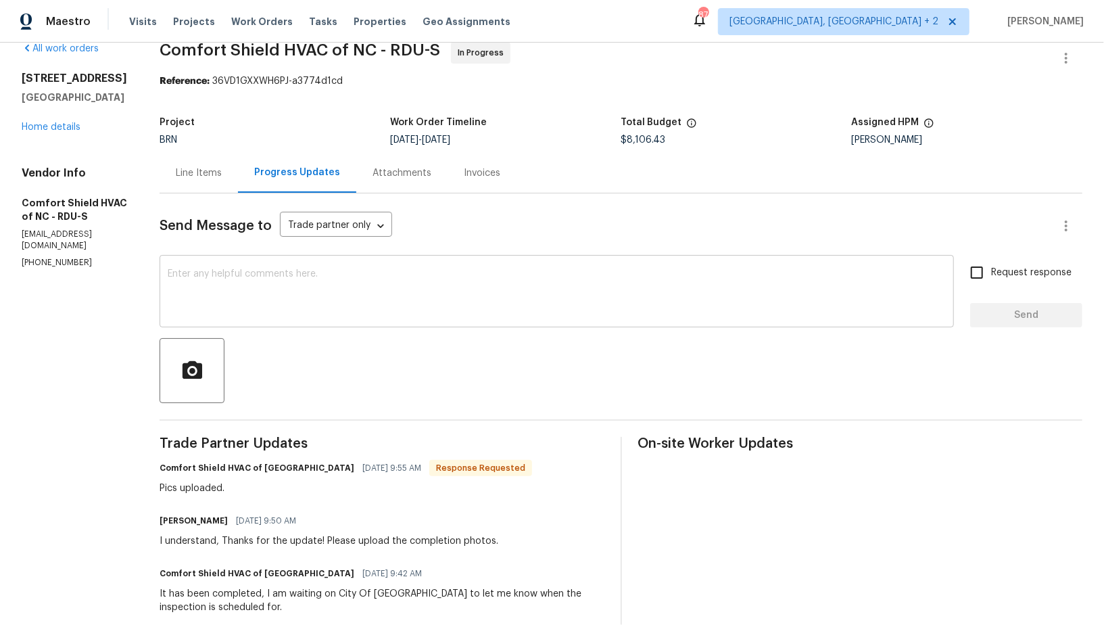
scroll to position [68, 0]
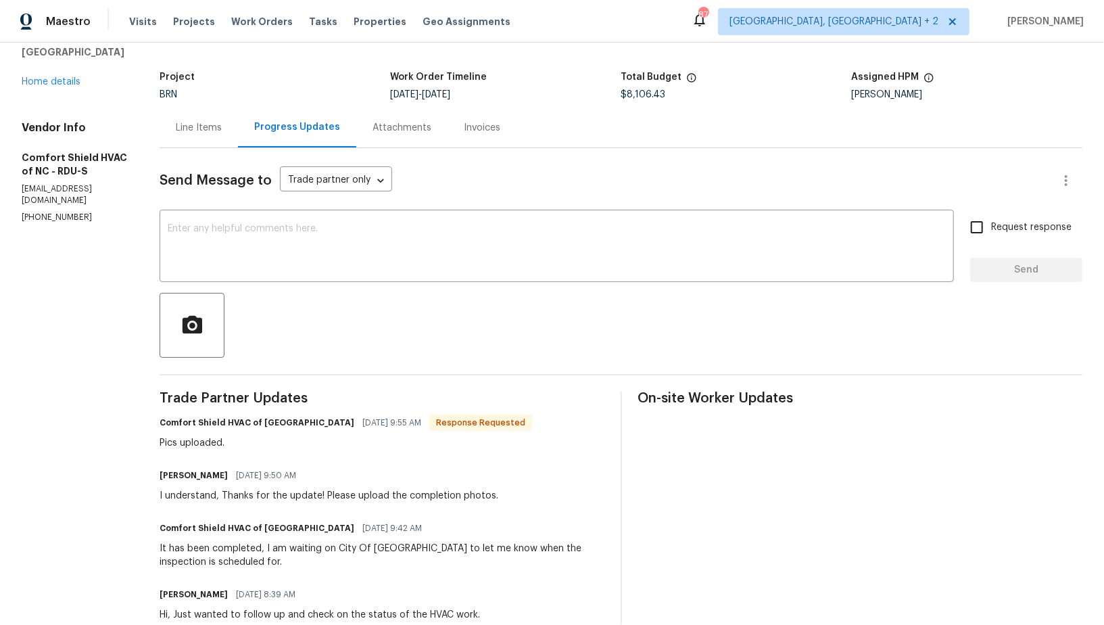
click at [222, 126] on div "Line Items" at bounding box center [199, 128] width 46 height 14
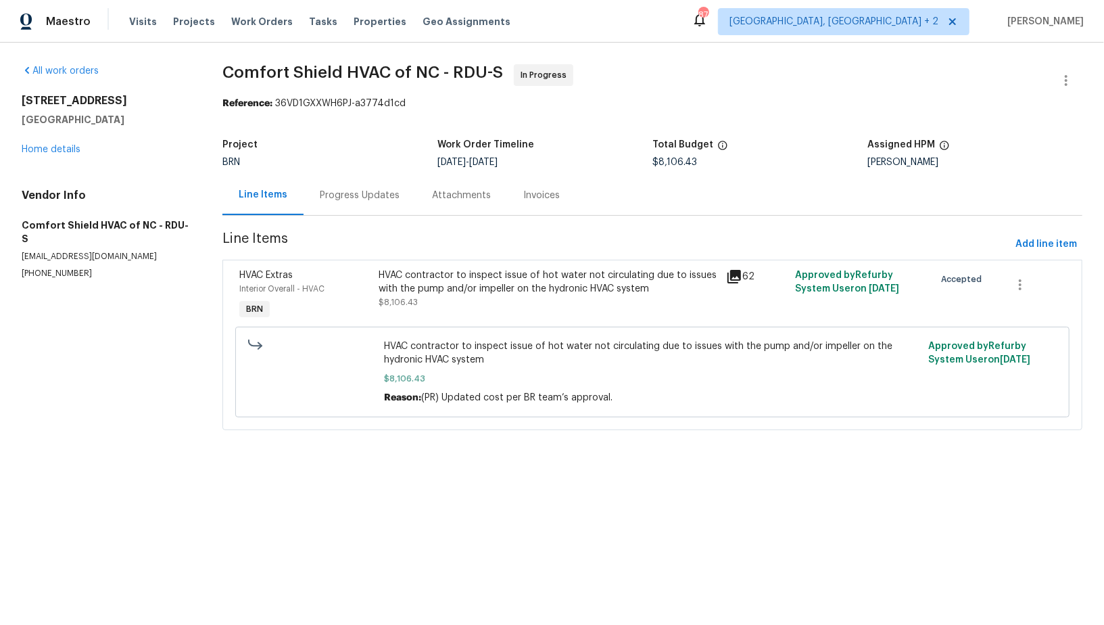
click at [448, 247] on span "Line Items" at bounding box center [616, 244] width 788 height 25
click at [448, 281] on div "HVAC contractor to inspect issue of hot water not circulating due to issues wit…" at bounding box center [548, 281] width 339 height 27
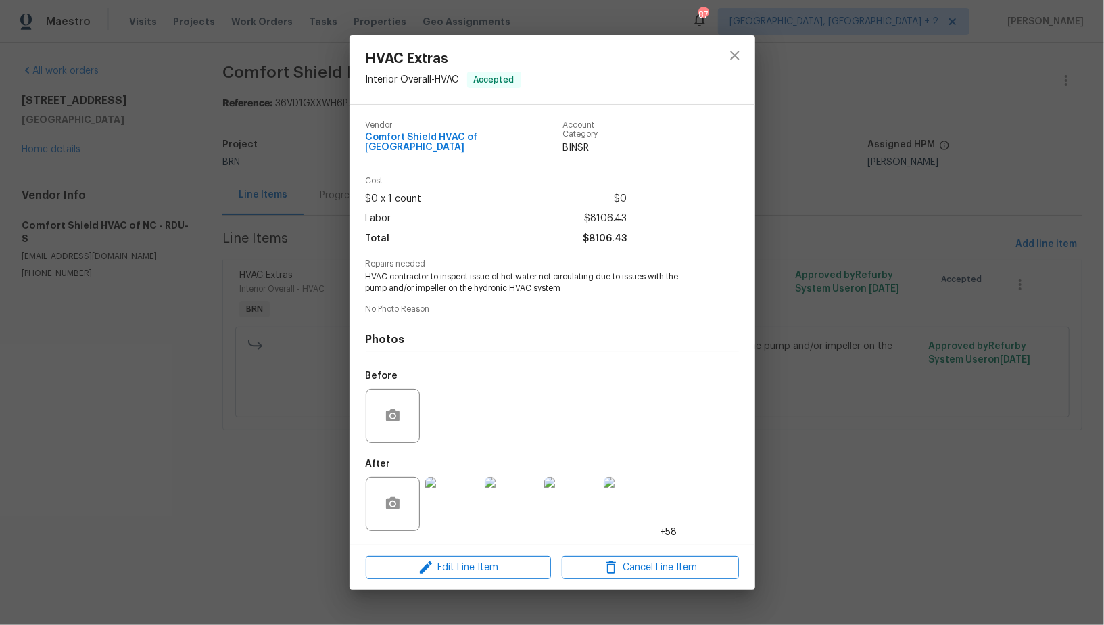
click at [454, 504] on img at bounding box center [452, 504] width 54 height 54
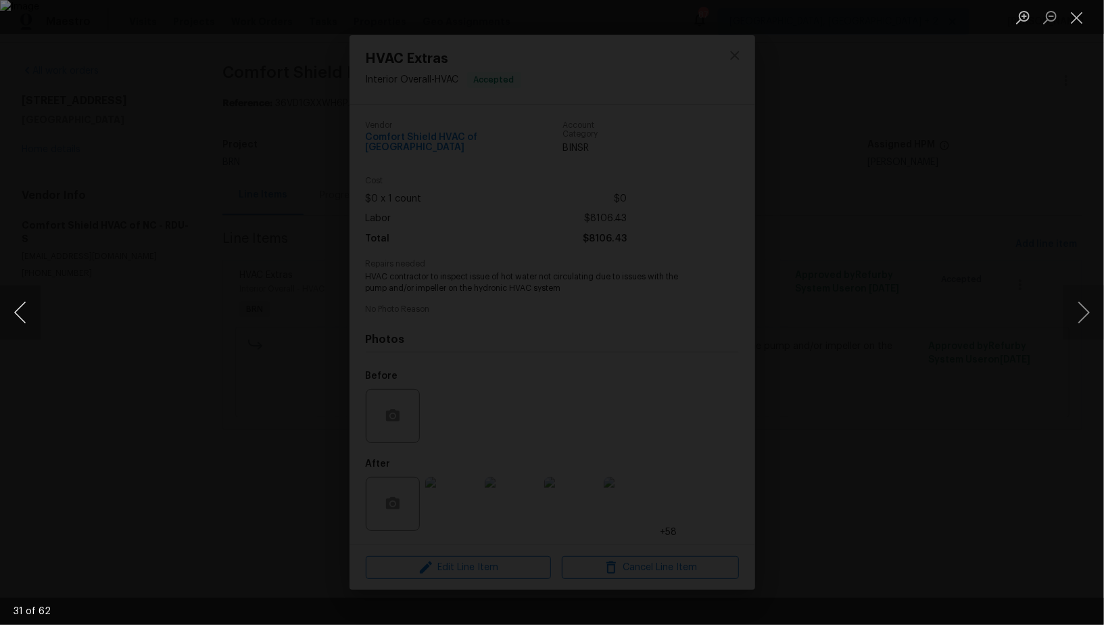
click at [10, 310] on button "Previous image" at bounding box center [20, 312] width 41 height 54
click at [919, 410] on div "Lightbox" at bounding box center [552, 312] width 1104 height 625
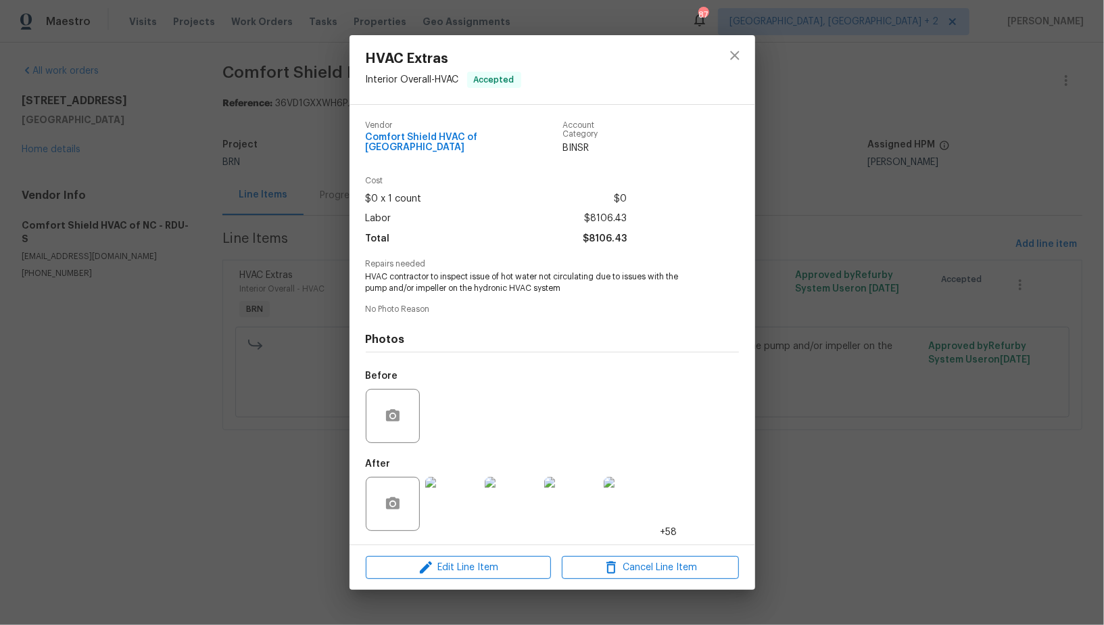
click at [919, 410] on div "HVAC Extras Interior Overall - HVAC Accepted Vendor Comfort Shield HVAC of NC A…" at bounding box center [552, 312] width 1104 height 625
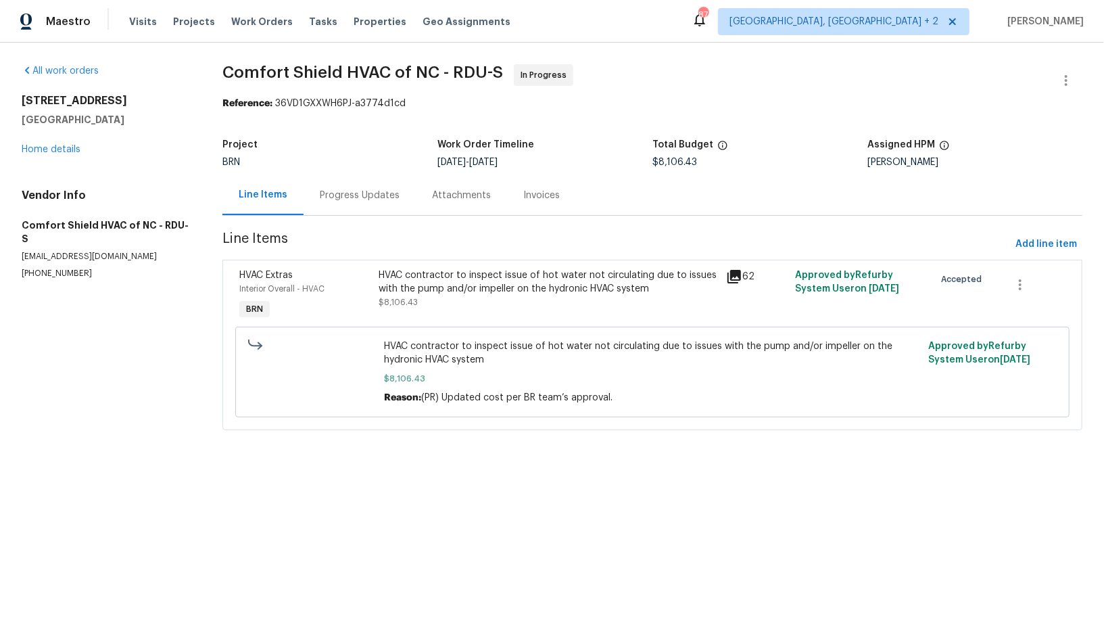
click at [386, 195] on div "Progress Updates" at bounding box center [360, 196] width 80 height 14
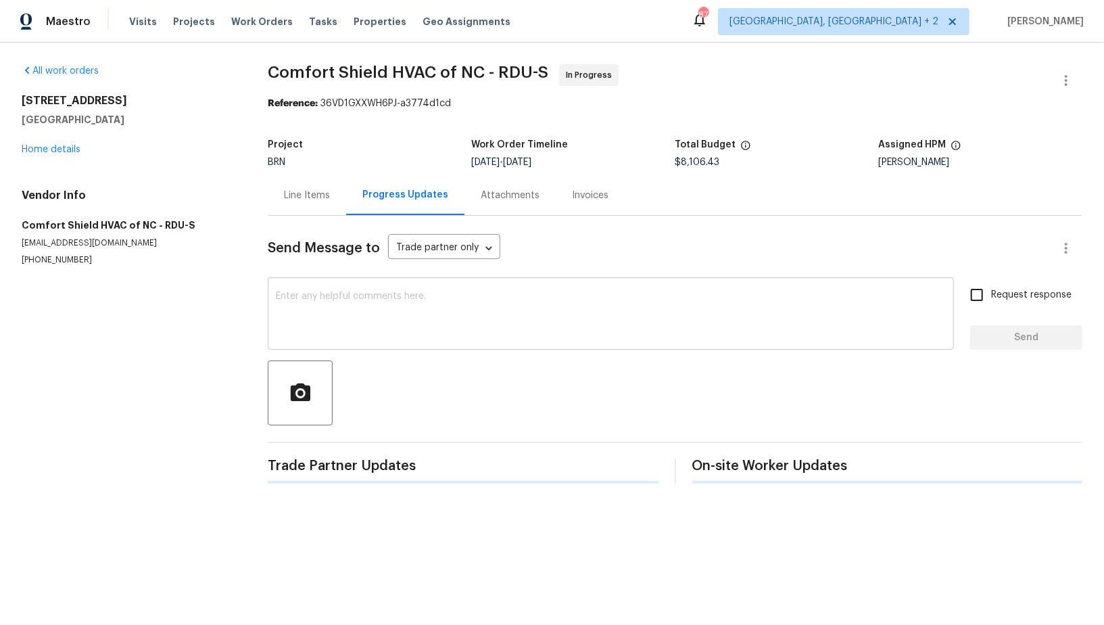
click at [380, 302] on textarea at bounding box center [611, 314] width 670 height 47
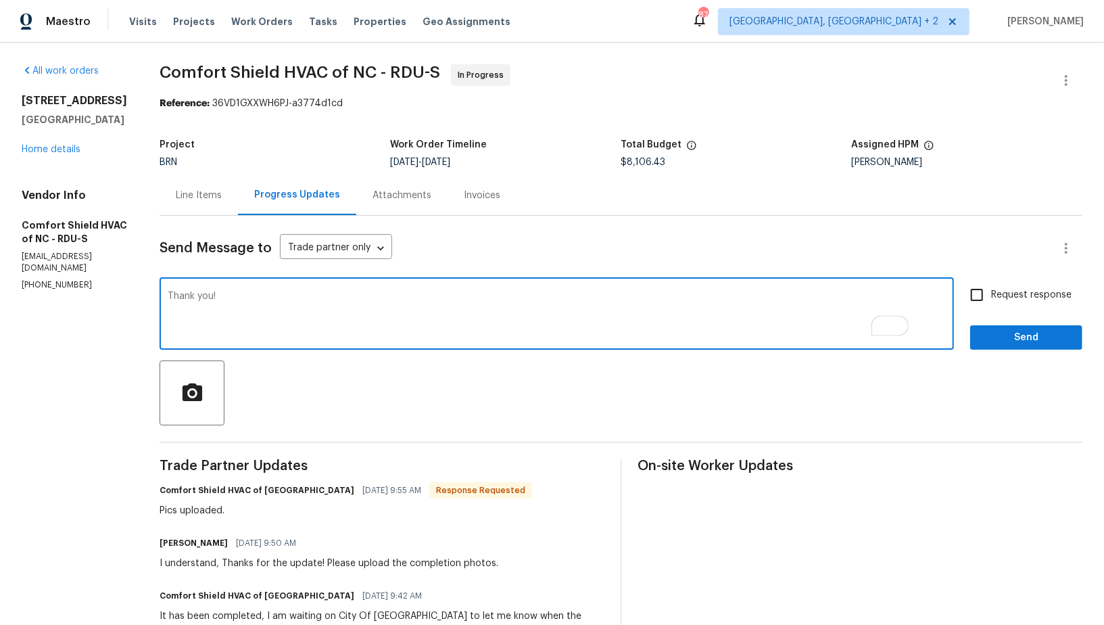
type textarea "Thank you!"
click at [1013, 316] on div "Request response Send" at bounding box center [1026, 315] width 112 height 69
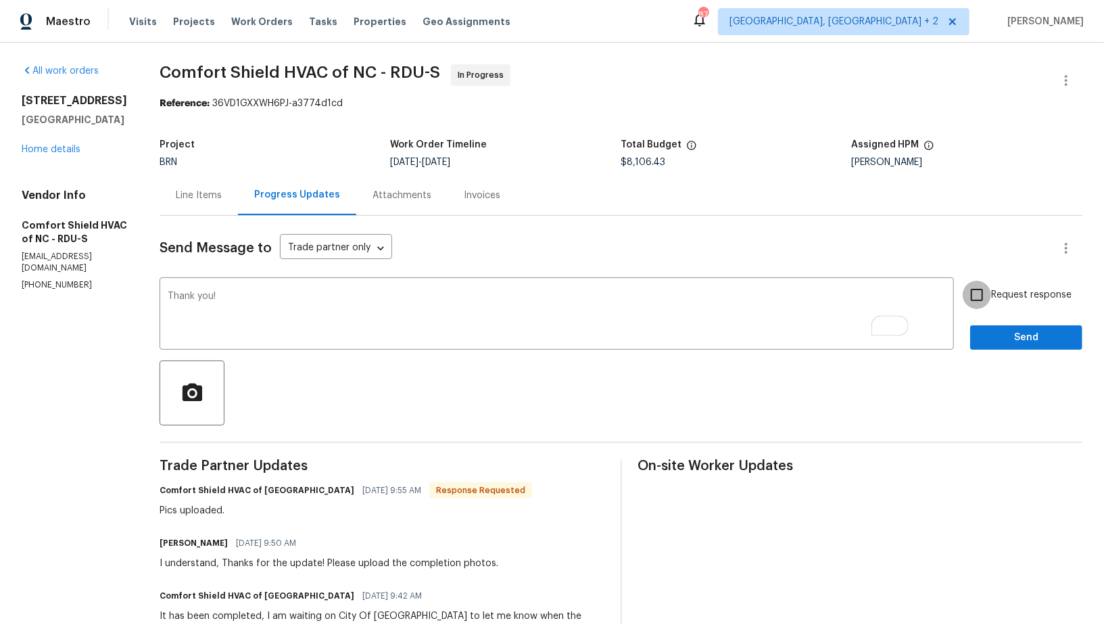
click at [979, 306] on input "Request response" at bounding box center [977, 295] width 28 height 28
checkbox input "true"
click at [995, 337] on span "Send" at bounding box center [1026, 337] width 91 height 17
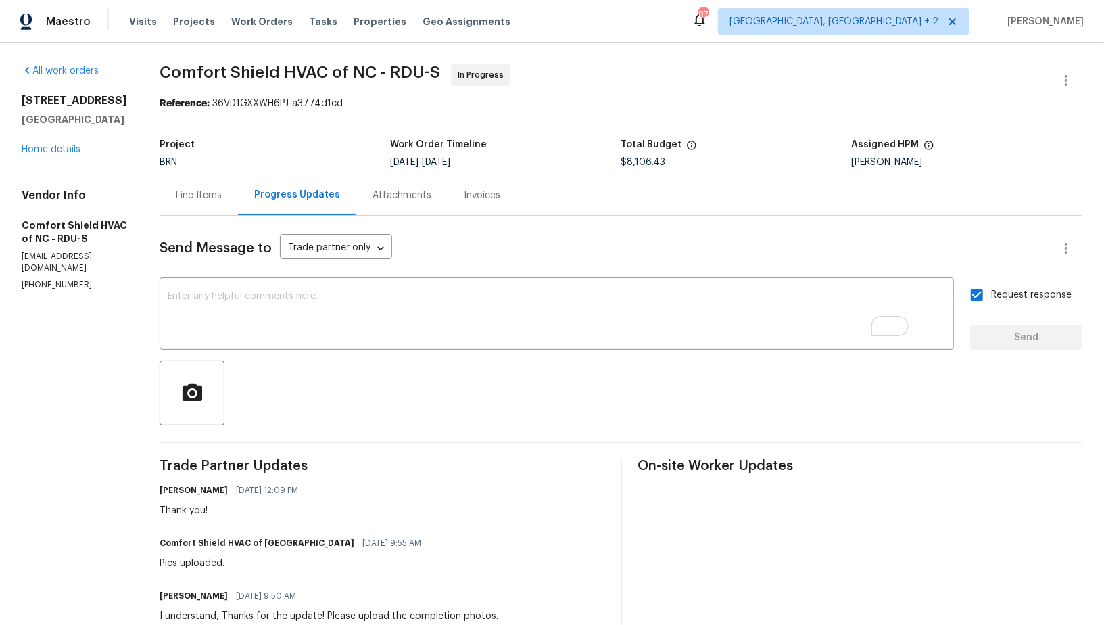
click at [330, 396] on div at bounding box center [621, 392] width 923 height 65
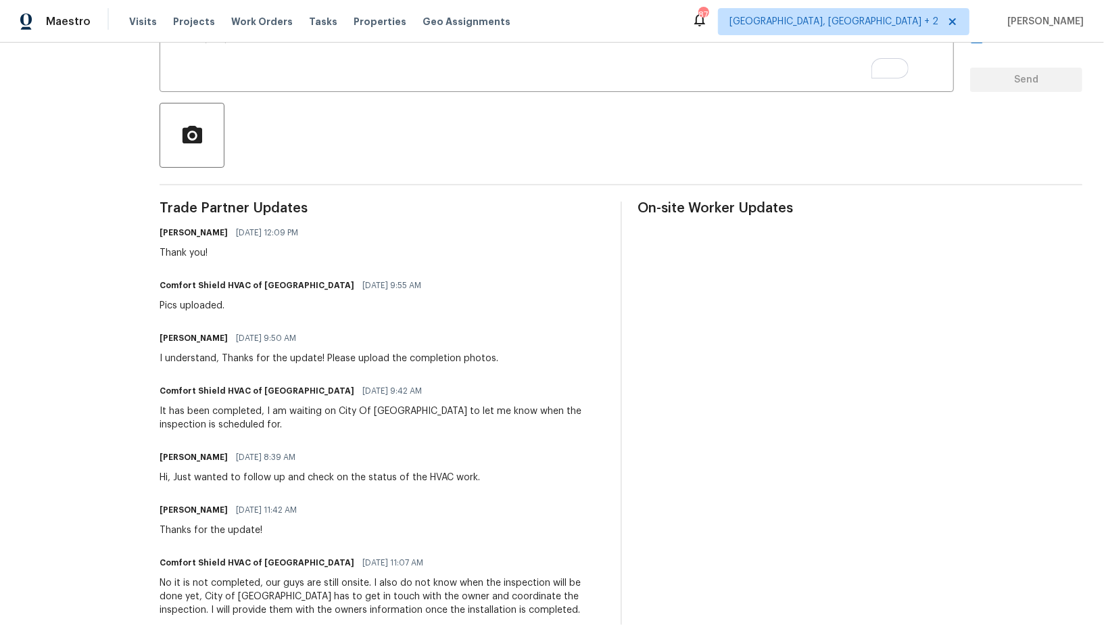
scroll to position [259, 0]
drag, startPoint x: 369, startPoint y: 408, endPoint x: 440, endPoint y: 411, distance: 71.1
click at [440, 410] on div "It has been completed, I am waiting on City Of Durham to let me know when the i…" at bounding box center [382, 416] width 445 height 27
copy div "City Of Durham"
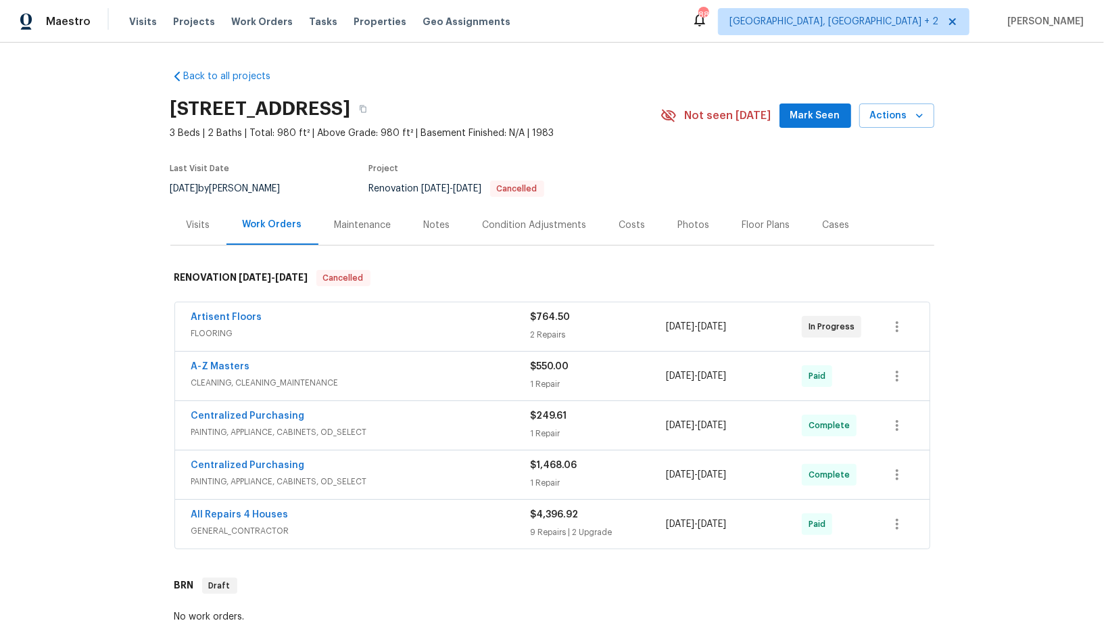
scroll to position [352, 0]
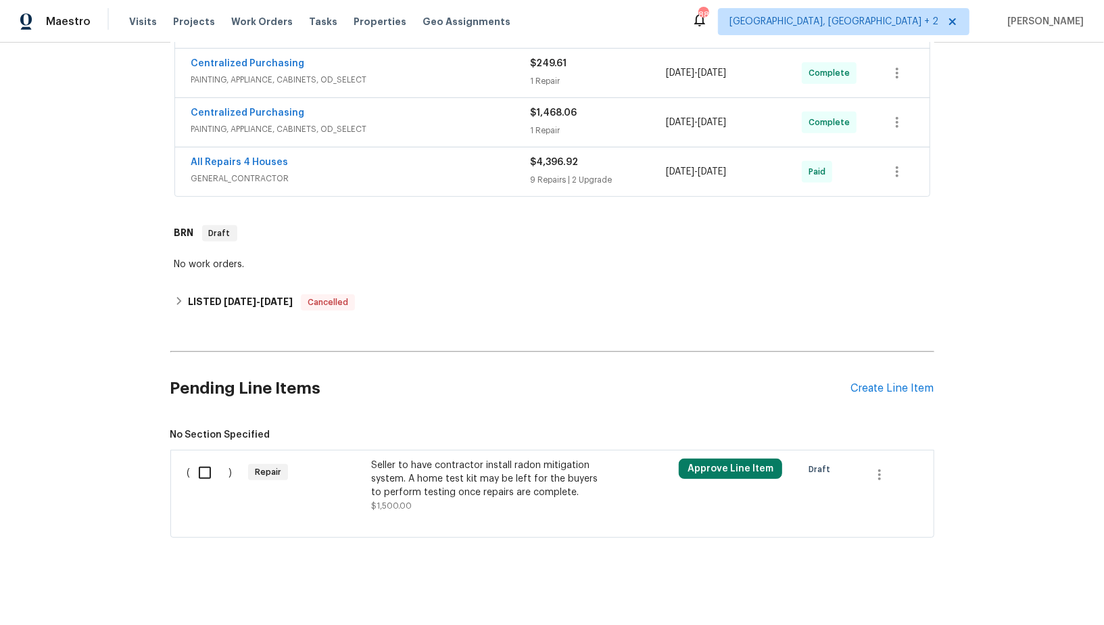
click at [470, 464] on div "Seller to have contractor install radon mitigation system. A home test kit may …" at bounding box center [490, 478] width 238 height 41
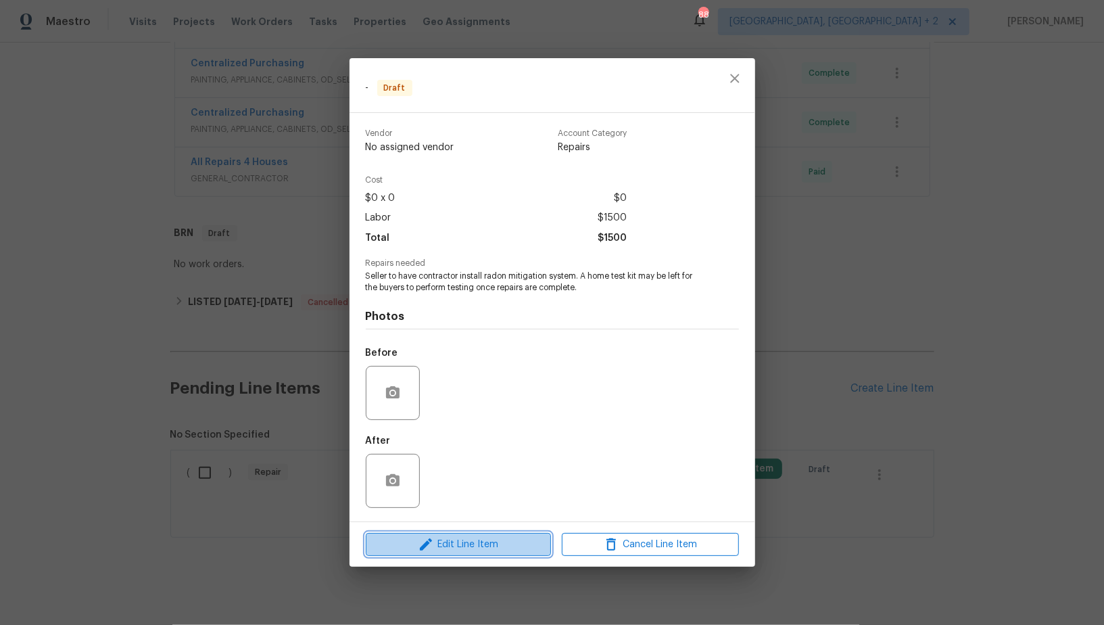
click at [449, 542] on span "Edit Line Item" at bounding box center [458, 544] width 177 height 17
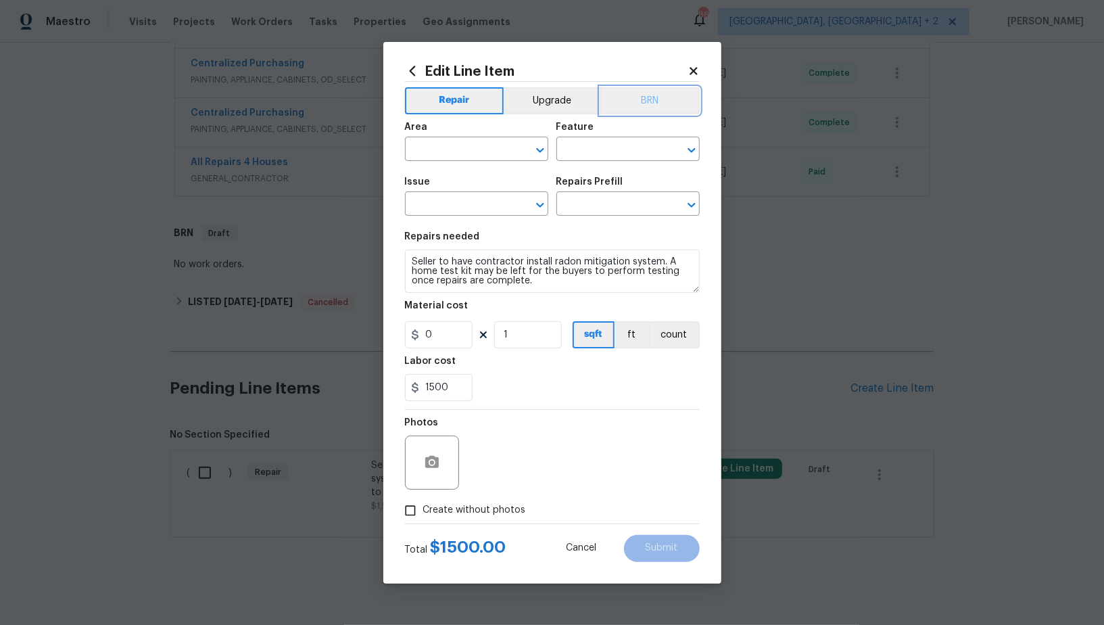
click at [673, 97] on button "BRN" at bounding box center [649, 100] width 99 height 27
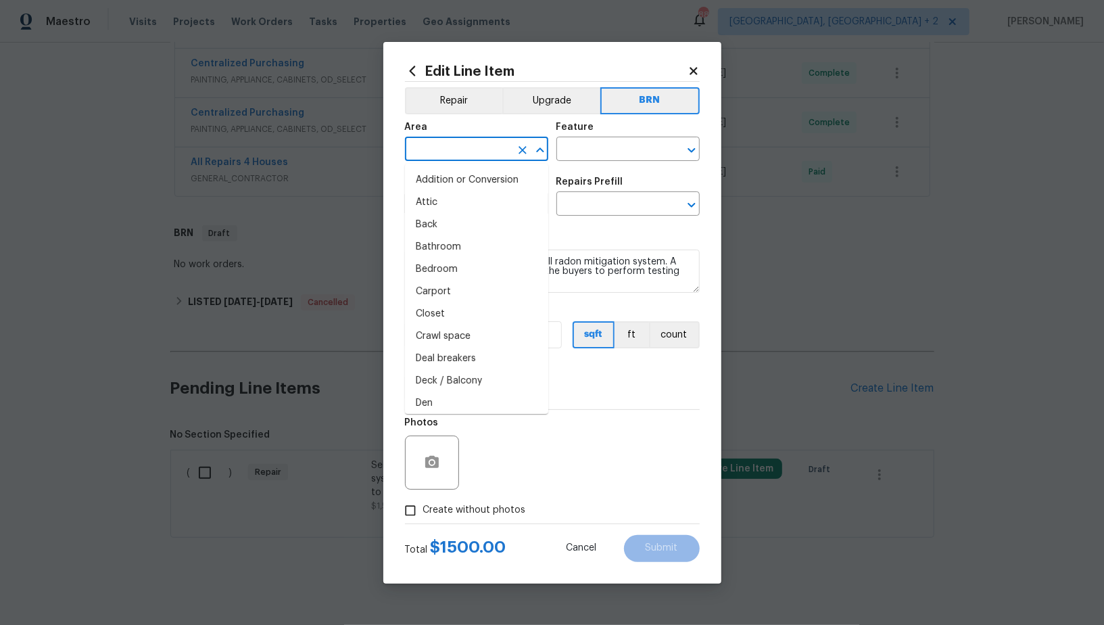
click at [473, 151] on input "text" at bounding box center [457, 150] width 105 height 21
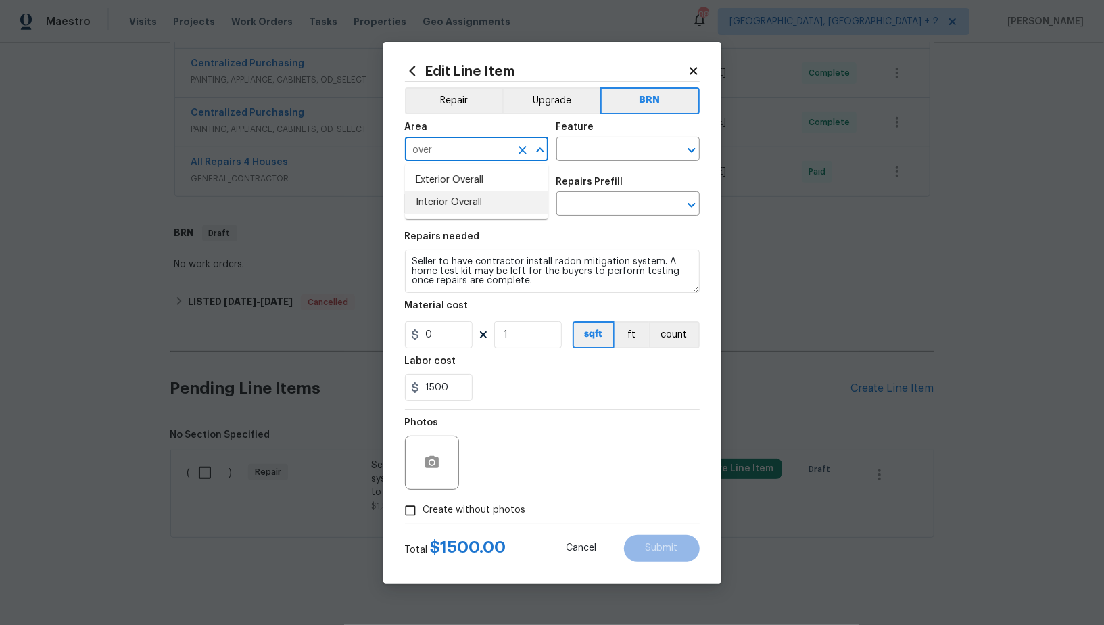
click at [470, 197] on li "Interior Overall" at bounding box center [476, 202] width 143 height 22
type input "Interior Overall"
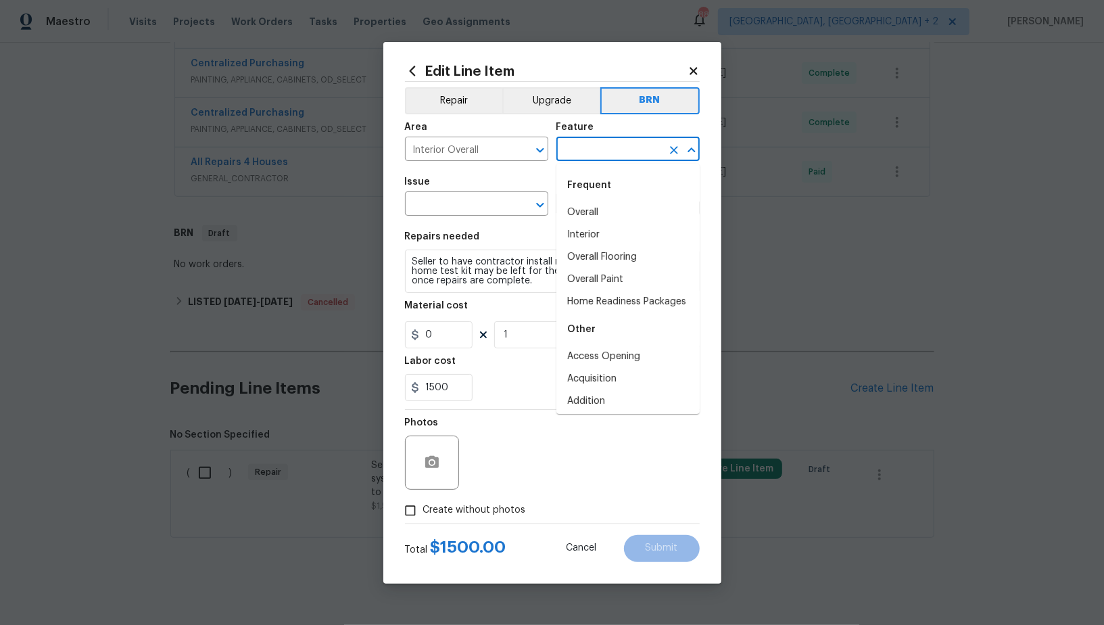
click at [588, 146] on input "text" at bounding box center [608, 150] width 105 height 21
type input "e"
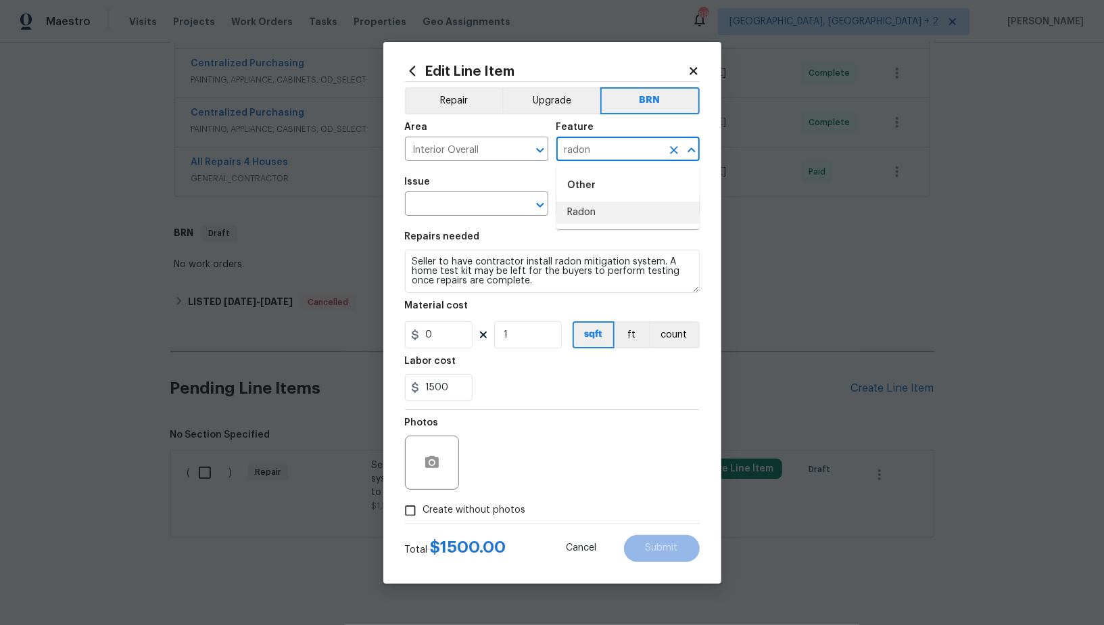
click at [567, 209] on li "Radon" at bounding box center [627, 212] width 143 height 22
type input "Radon"
click at [456, 199] on input "text" at bounding box center [457, 205] width 105 height 21
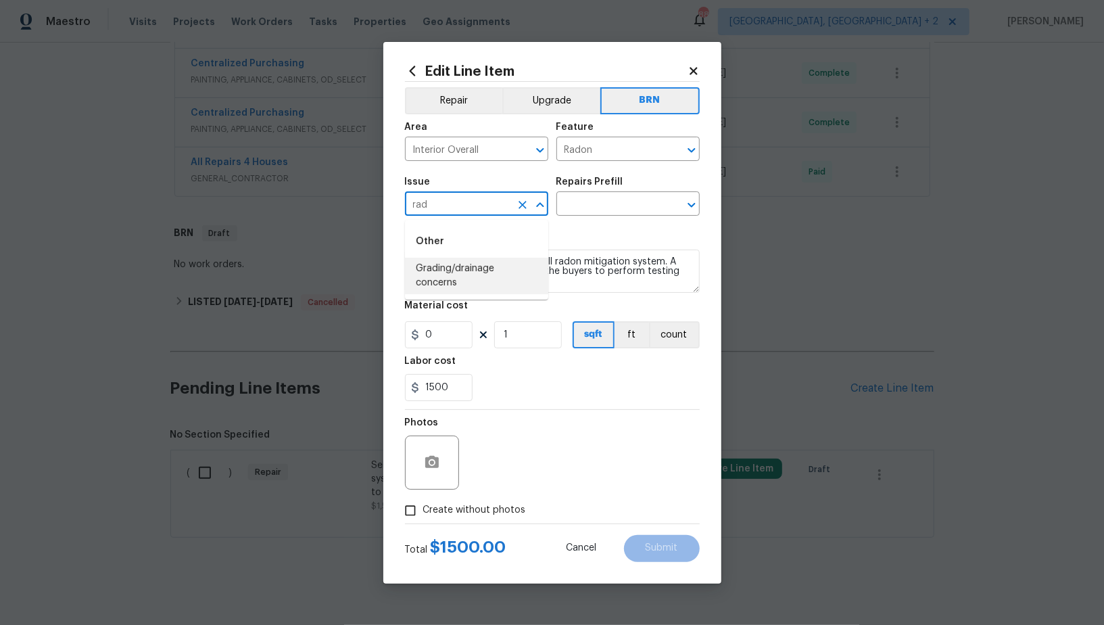
type input "rad"
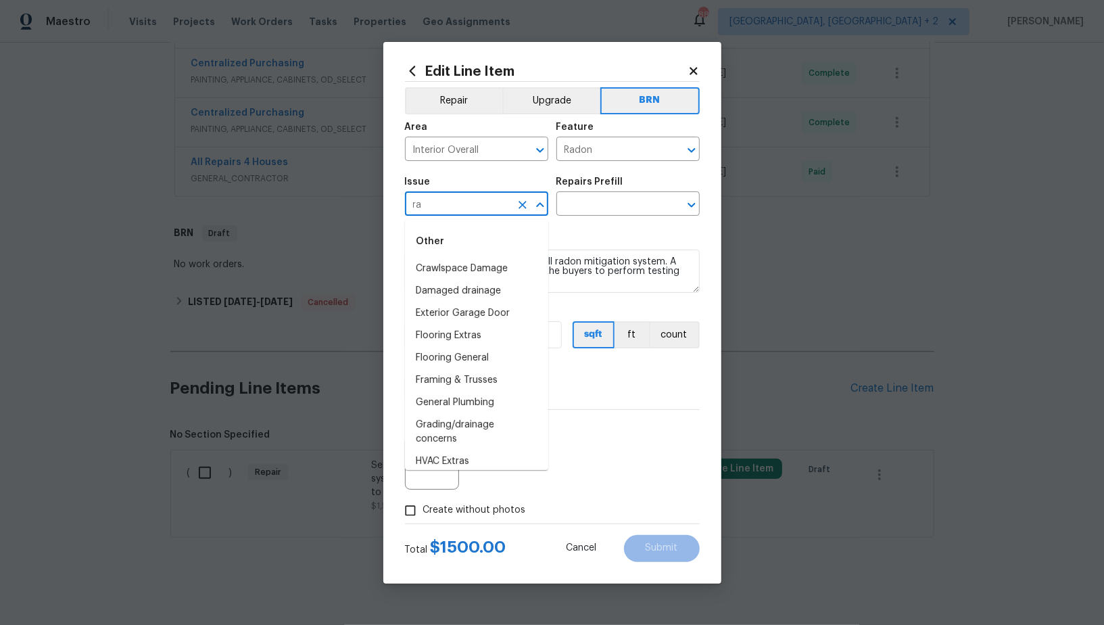
type input "r"
type input "p"
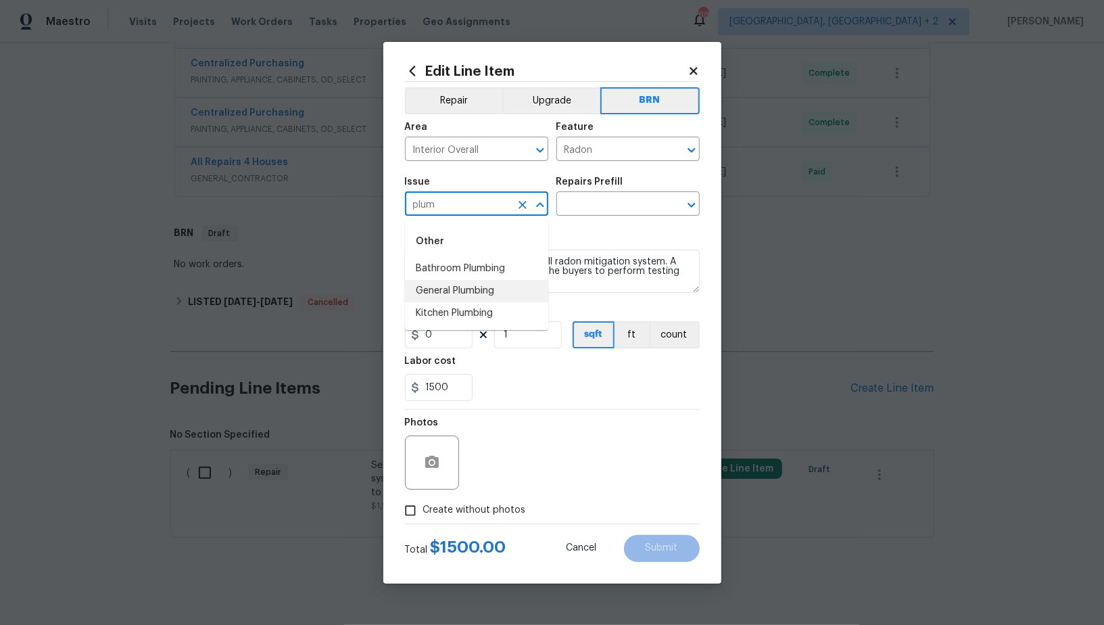
click at [452, 293] on li "General Plumbing" at bounding box center [476, 291] width 143 height 22
type input "General Plumbing"
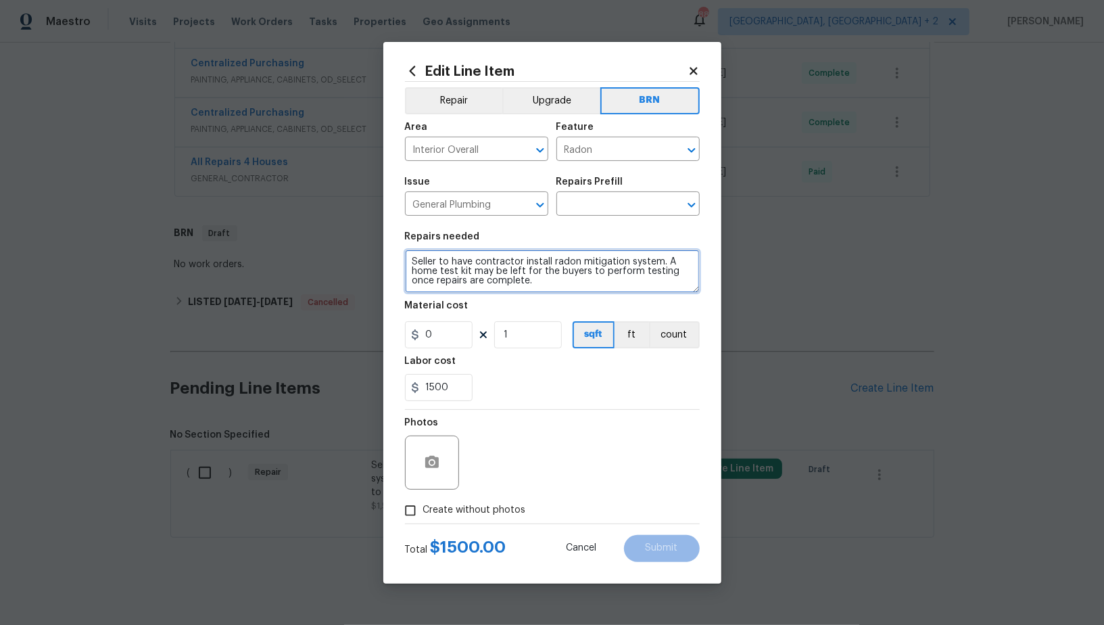
click at [556, 260] on textarea "Seller to have contractor install radon mitigation system. A home test kit may …" at bounding box center [552, 270] width 295 height 43
click at [531, 279] on textarea "Seller to have contractor install radon mitigation system. A home test kit may …" at bounding box center [552, 270] width 295 height 43
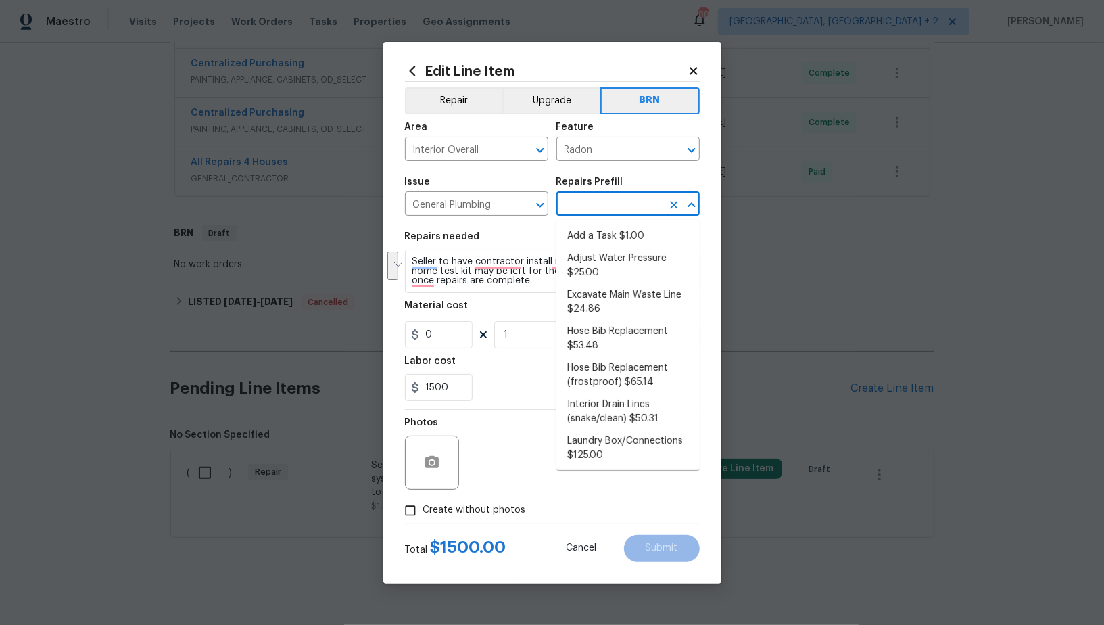
click at [621, 201] on input "text" at bounding box center [608, 205] width 105 height 21
click at [596, 238] on li "Add a Task $1.00" at bounding box center [627, 236] width 143 height 22
type input "Plumbing"
type input "Add a Task $1.00"
type textarea "HPM to detail"
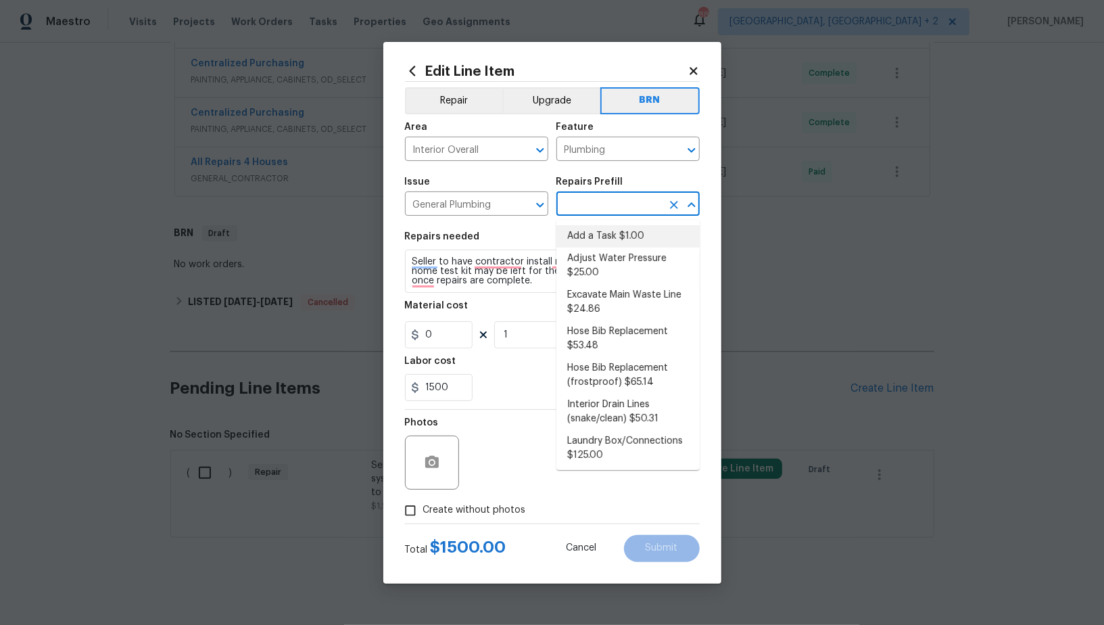
type input "1"
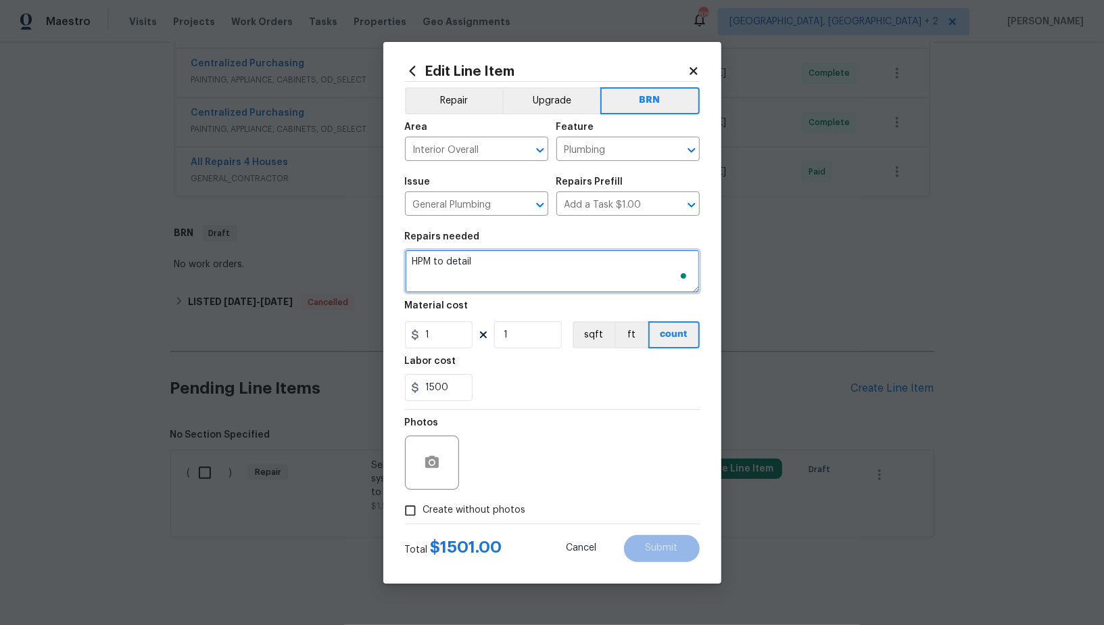
click at [519, 279] on textarea "HPM to detail" at bounding box center [552, 270] width 295 height 43
paste textarea "Seller to have contractor install radon mitigation system. A home test kit may …"
click at [675, 146] on icon "Clear" at bounding box center [674, 150] width 14 height 14
type textarea "Seller to have contractor install radon mitigation system. A home test kit may …"
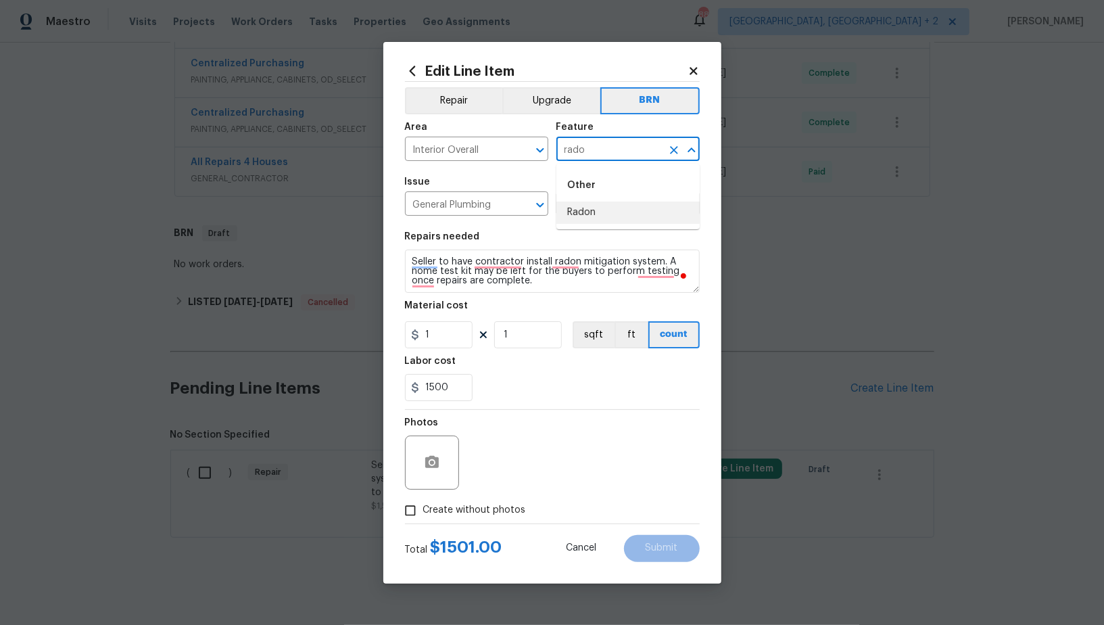
click at [594, 213] on li "Radon" at bounding box center [627, 212] width 143 height 22
type input "Radon"
click at [437, 336] on input "1" at bounding box center [439, 334] width 68 height 27
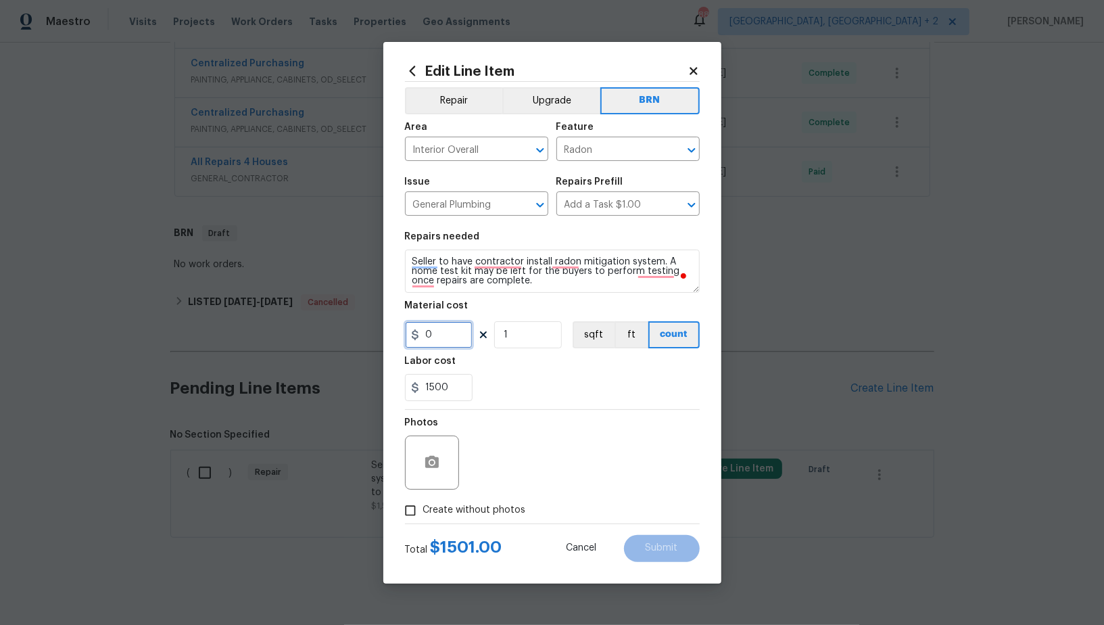
type input "0"
click at [417, 510] on input "Create without photos" at bounding box center [411, 511] width 26 height 26
checkbox input "true"
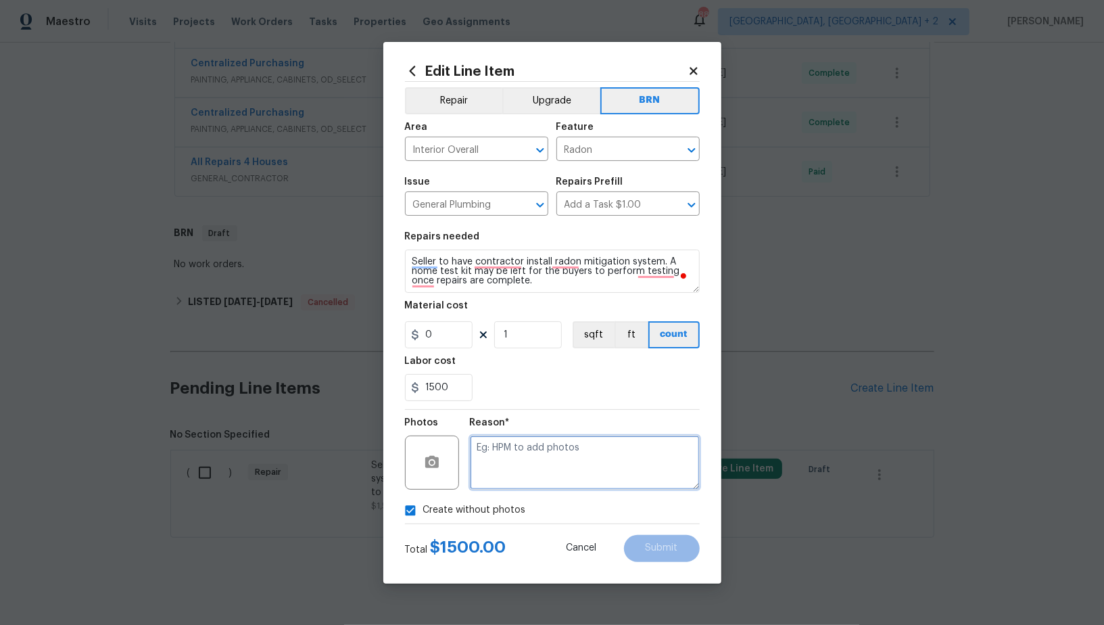
click at [609, 460] on textarea at bounding box center [585, 462] width 230 height 54
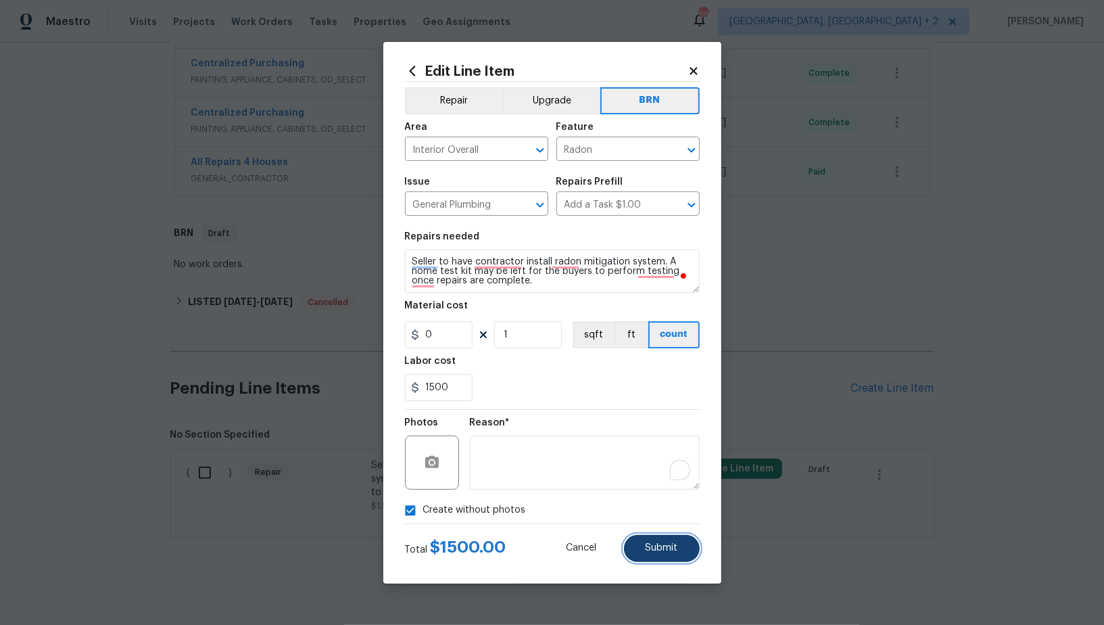
click at [665, 546] on span "Submit" at bounding box center [662, 548] width 32 height 10
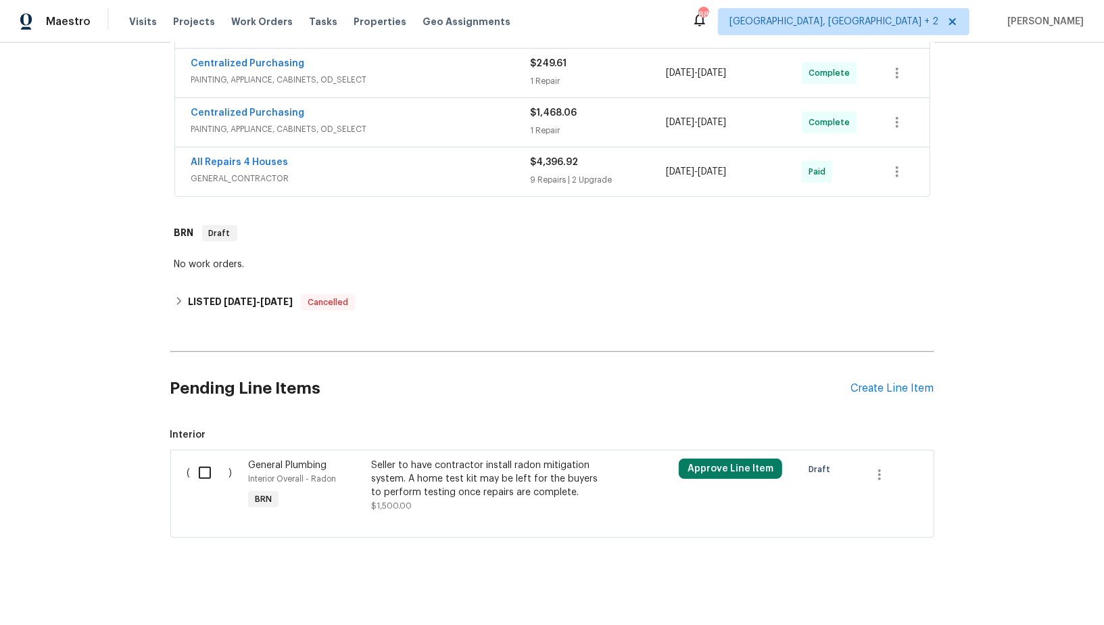
click at [195, 454] on div "( )" at bounding box center [214, 485] width 62 height 62
click at [199, 464] on input "checkbox" at bounding box center [210, 472] width 39 height 28
checkbox input "true"
click at [1065, 588] on span "Create Work Order" at bounding box center [1027, 591] width 90 height 17
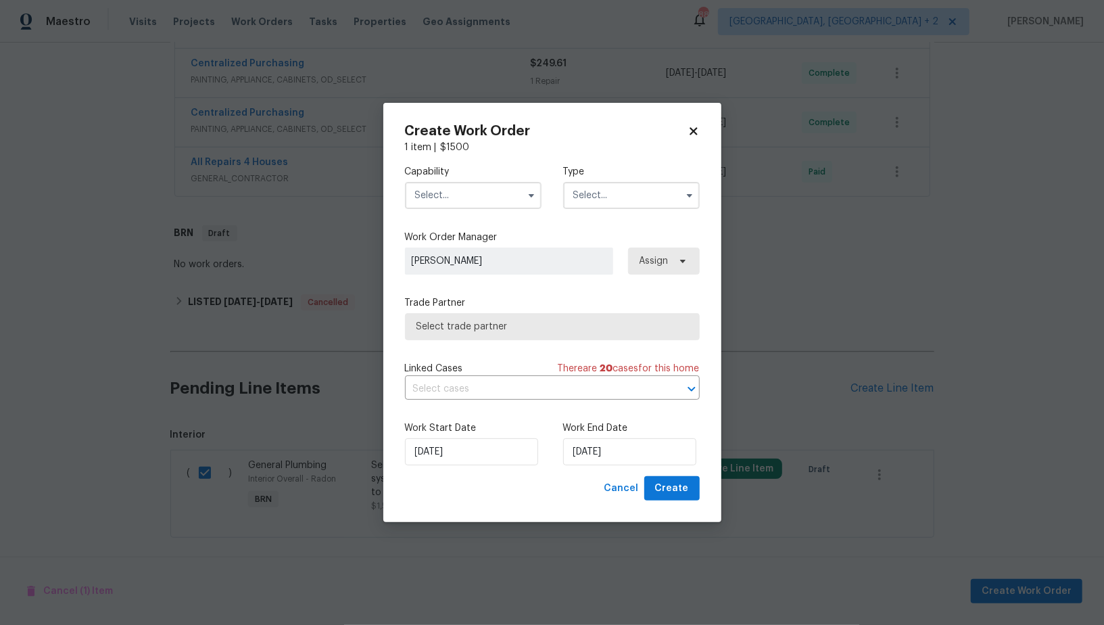
click at [445, 205] on input "text" at bounding box center [473, 195] width 137 height 27
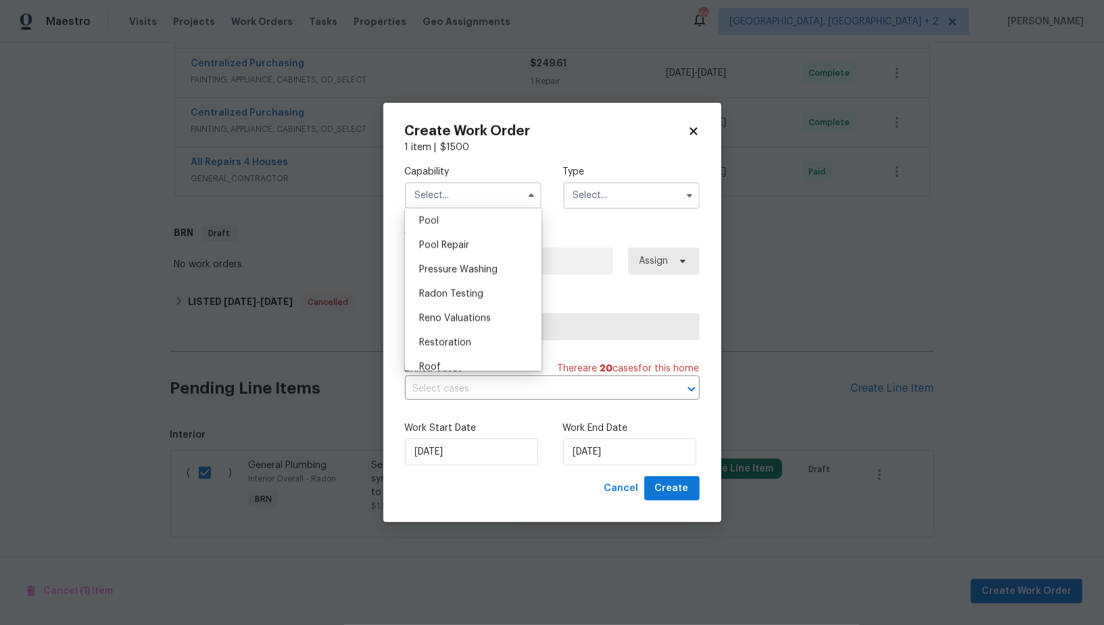
scroll to position [1211, 0]
click at [440, 320] on span "Radon Testing" at bounding box center [451, 318] width 64 height 9
type input "Radon Testing"
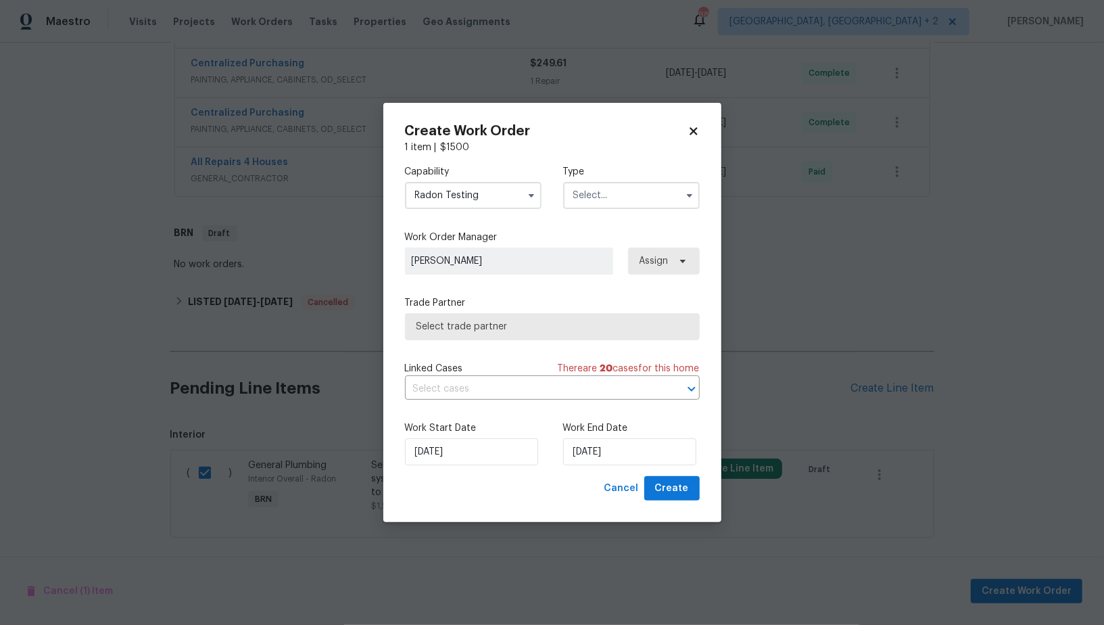
click at [592, 204] on input "text" at bounding box center [631, 195] width 137 height 27
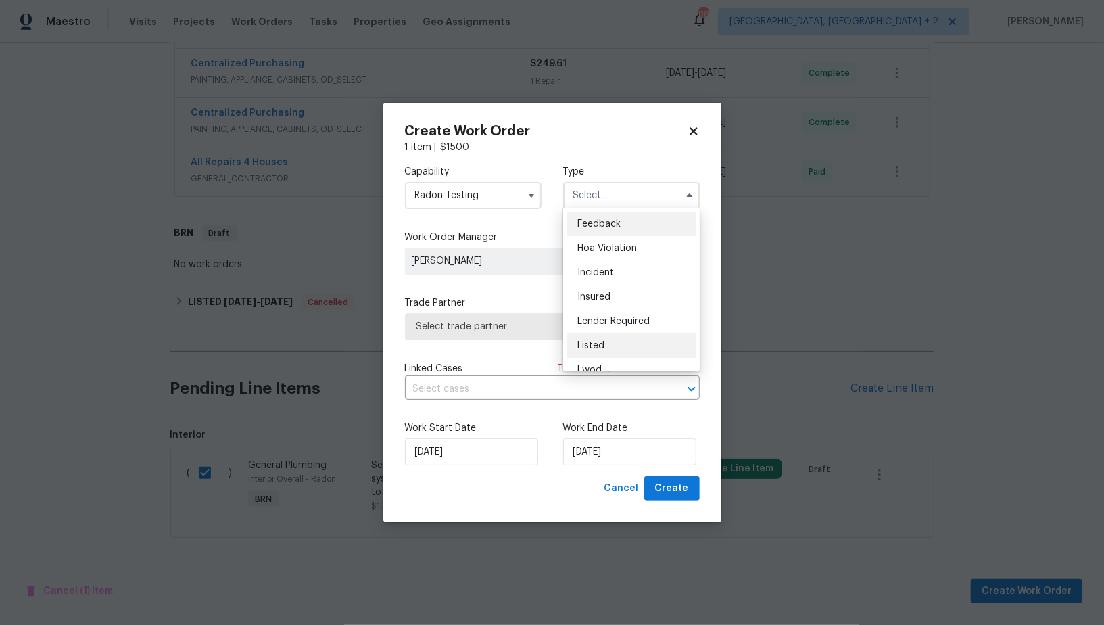
scroll to position [160, 0]
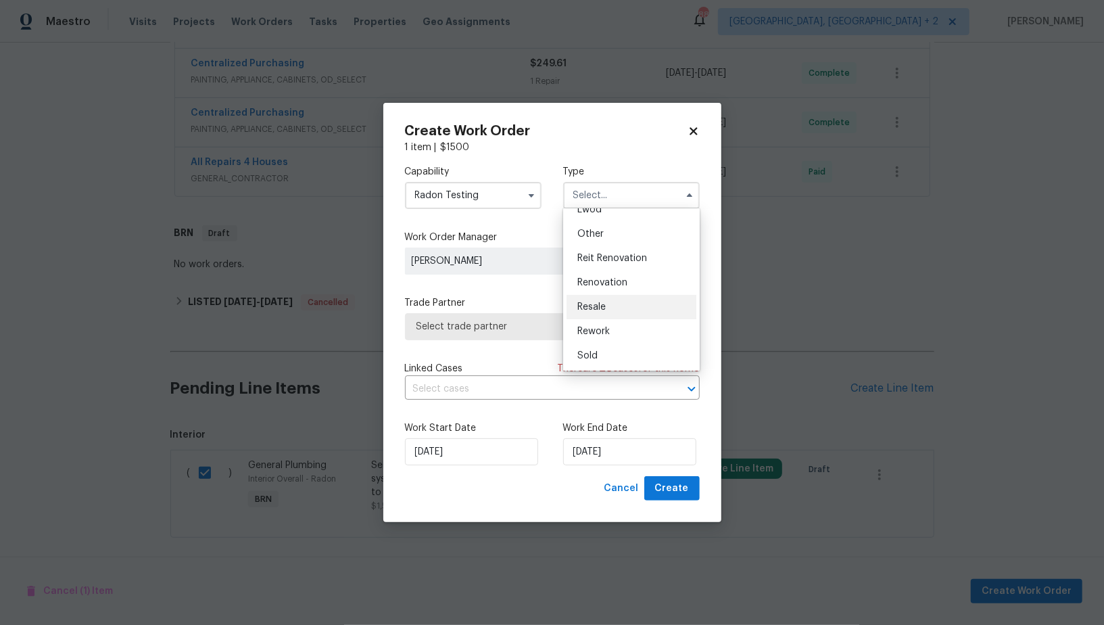
click at [588, 304] on span "Resale" at bounding box center [591, 306] width 28 height 9
type input "Resale"
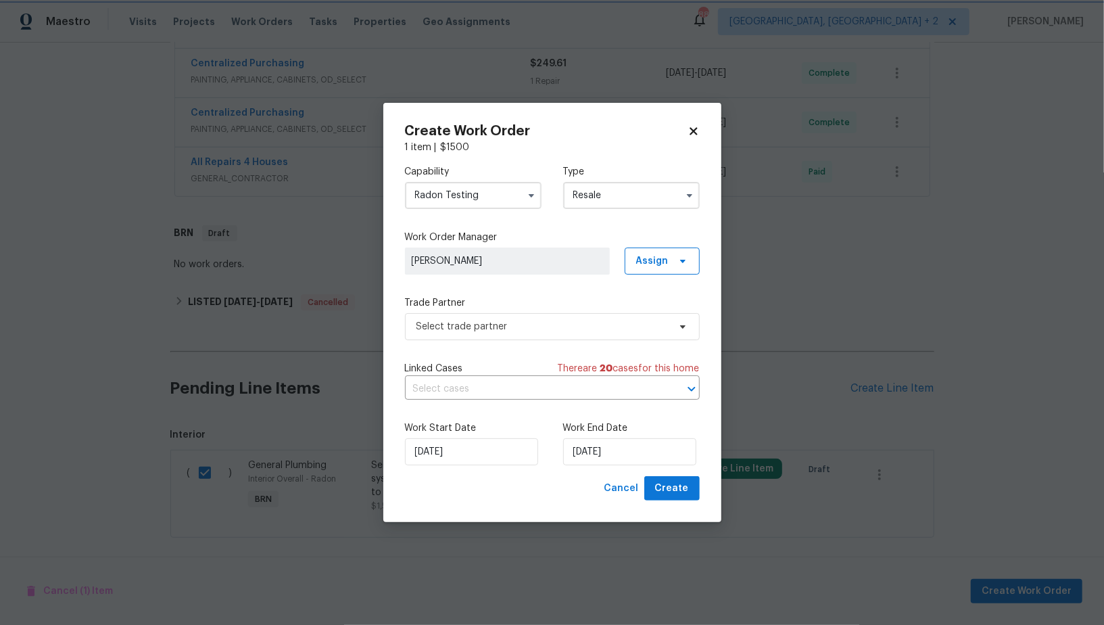
scroll to position [0, 0]
click at [554, 325] on span "Select trade partner" at bounding box center [542, 327] width 252 height 14
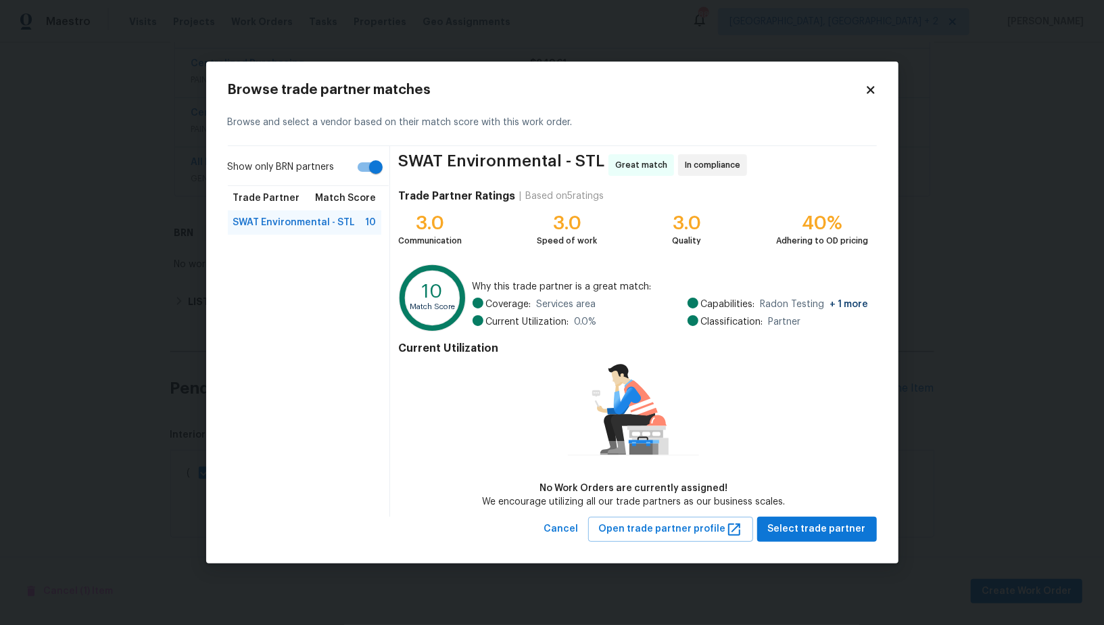
click at [844, 514] on div "SWAT Environmental - STL Great match In compliance Trade Partner Ratings | Base…" at bounding box center [633, 331] width 486 height 371
click at [821, 517] on button "Select trade partner" at bounding box center [817, 529] width 120 height 25
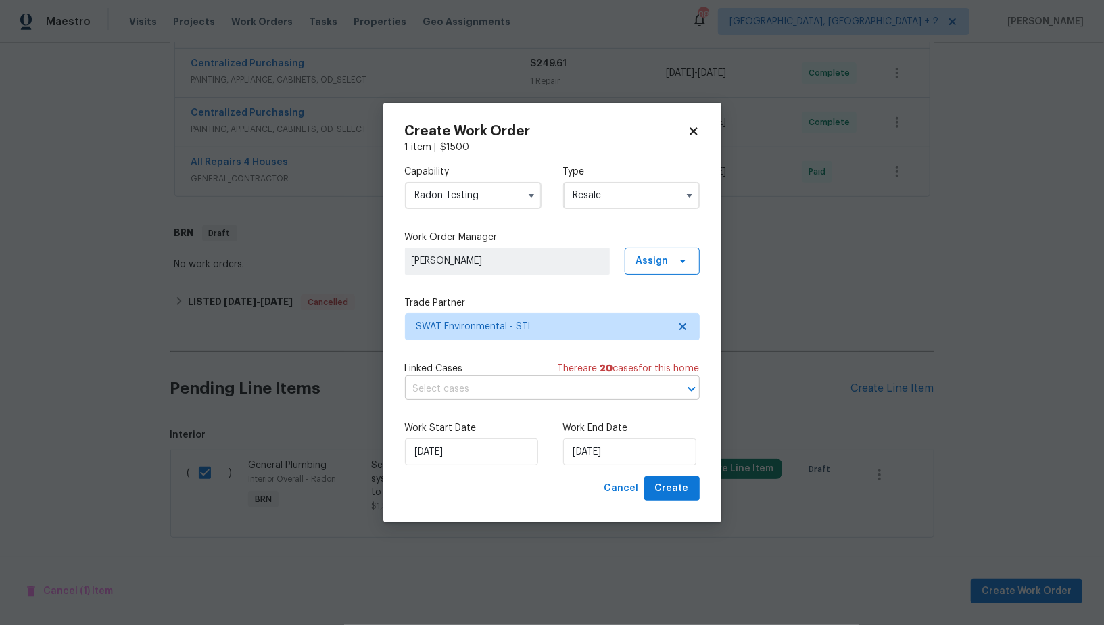
click at [555, 385] on input "text" at bounding box center [533, 389] width 257 height 21
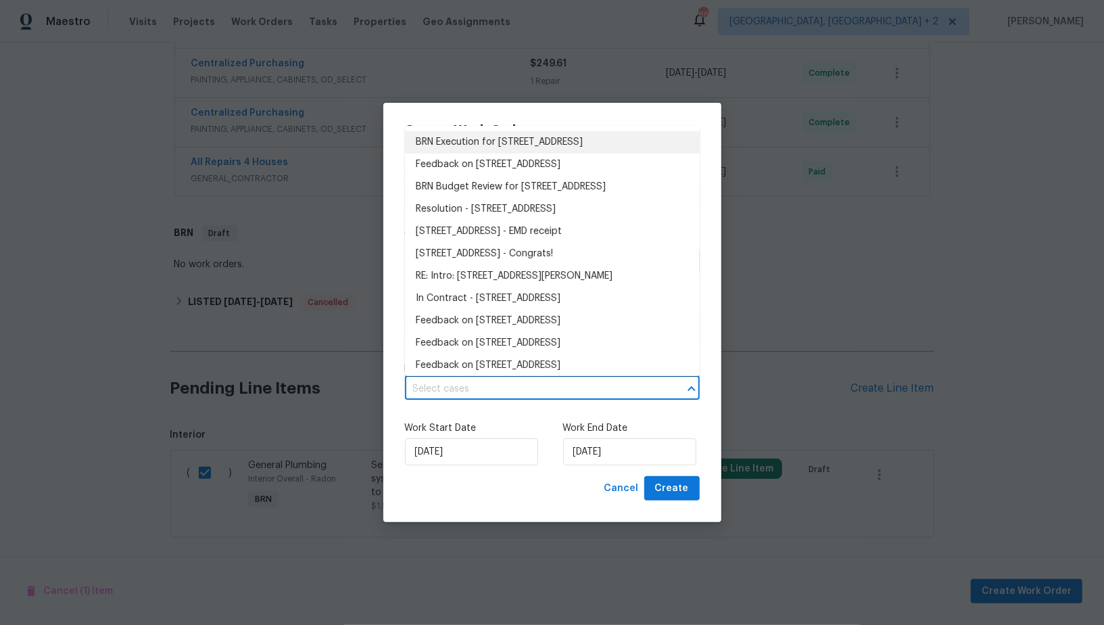
click at [498, 153] on li "BRN Execution for 1301 Westchester Dr, Herculaneum, MO 63048" at bounding box center [552, 142] width 295 height 22
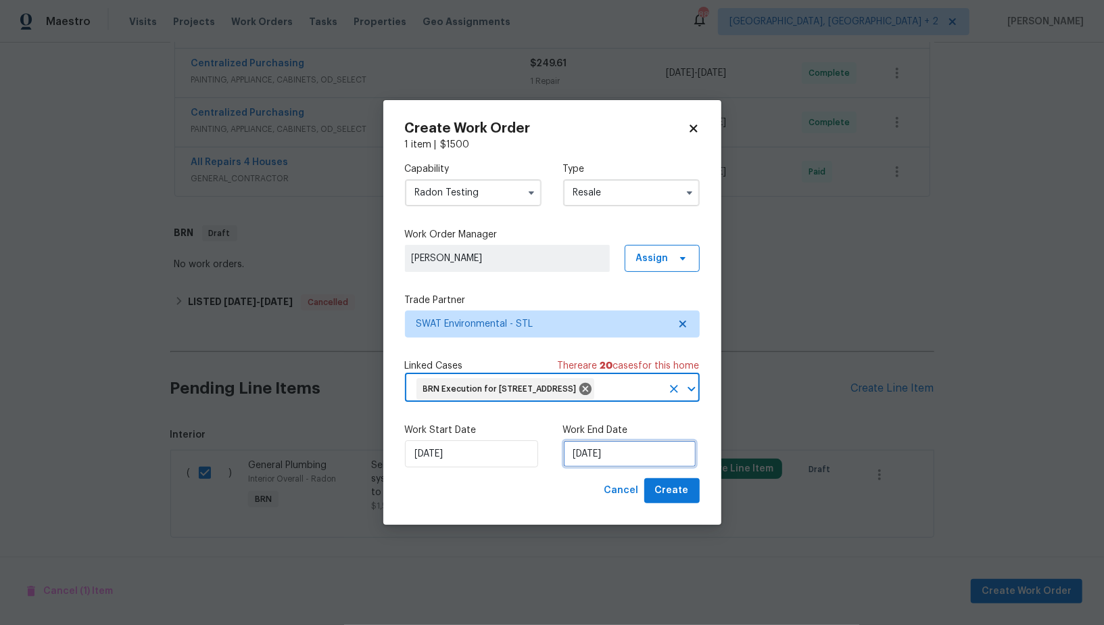
click at [583, 454] on input "24/09/2025" at bounding box center [629, 453] width 133 height 27
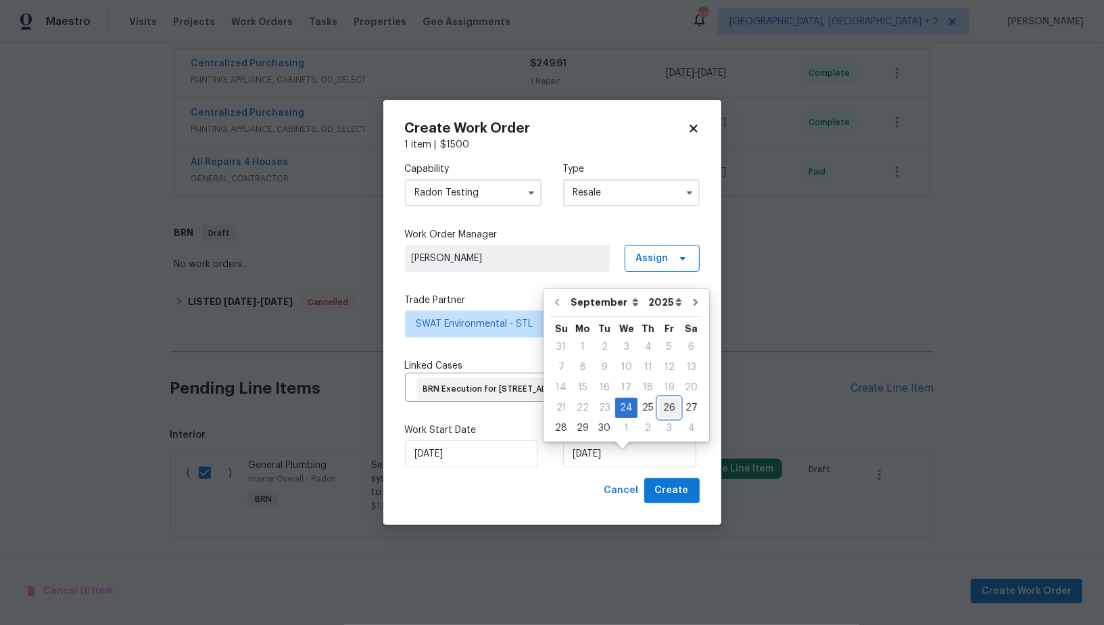
click at [663, 408] on div "26" at bounding box center [670, 407] width 22 height 19
click at [596, 460] on input "26/09/2025" at bounding box center [629, 453] width 133 height 27
click at [581, 427] on div "29" at bounding box center [583, 428] width 22 height 19
type input "29/09/2025"
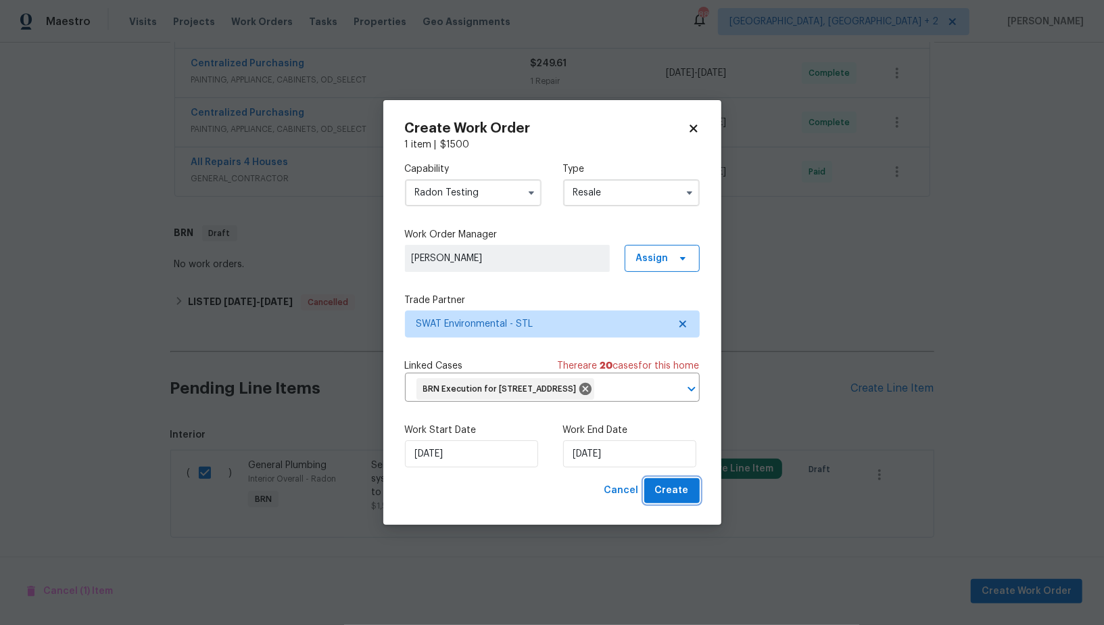
click at [666, 499] on span "Create" at bounding box center [672, 490] width 34 height 17
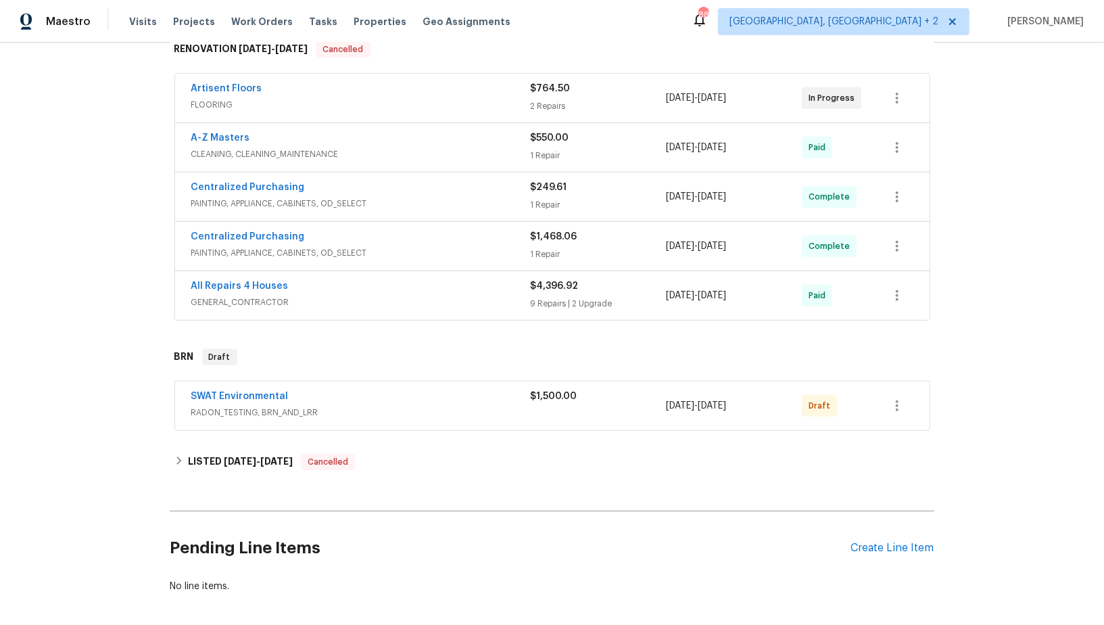
scroll to position [283, 0]
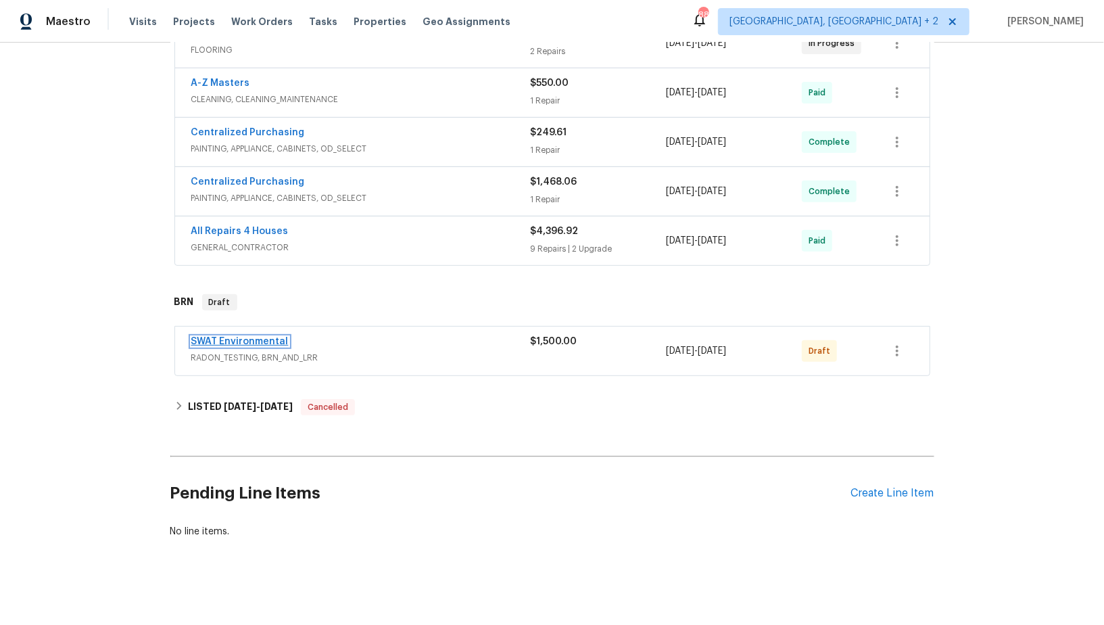
click at [262, 341] on link "SWAT Environmental" at bounding box center [239, 341] width 97 height 9
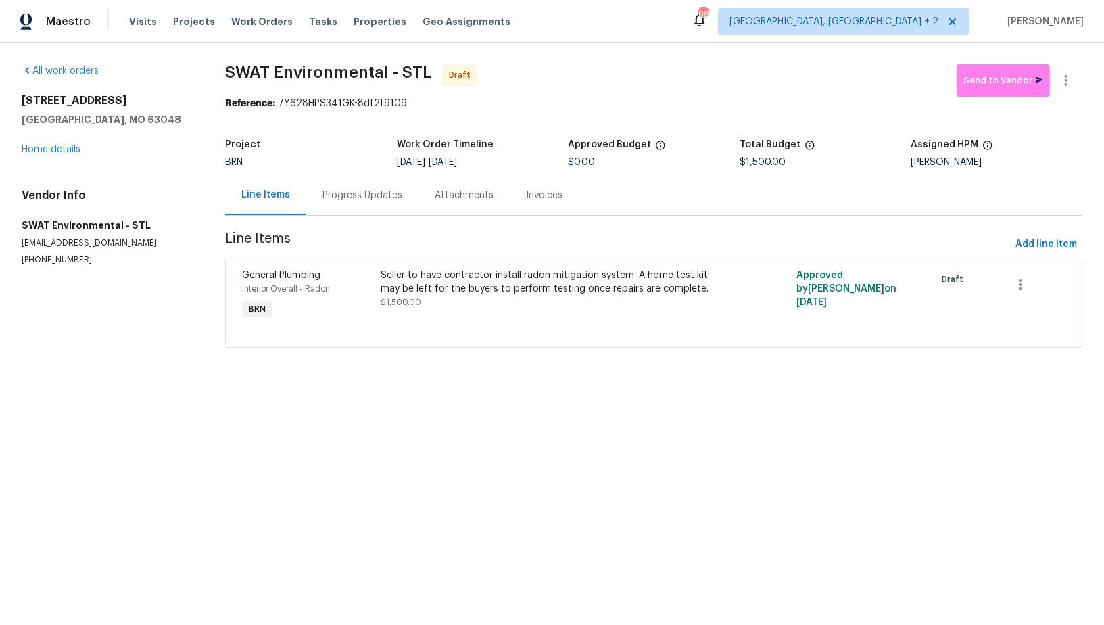
click at [373, 203] on div "Progress Updates" at bounding box center [362, 195] width 112 height 40
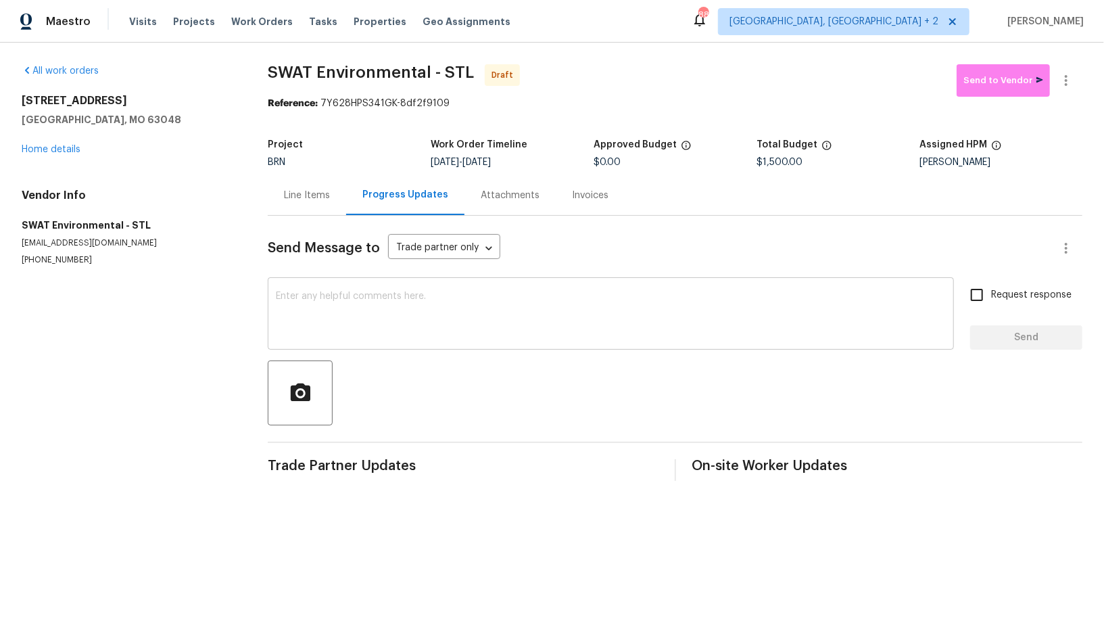
click at [444, 325] on textarea at bounding box center [611, 314] width 670 height 47
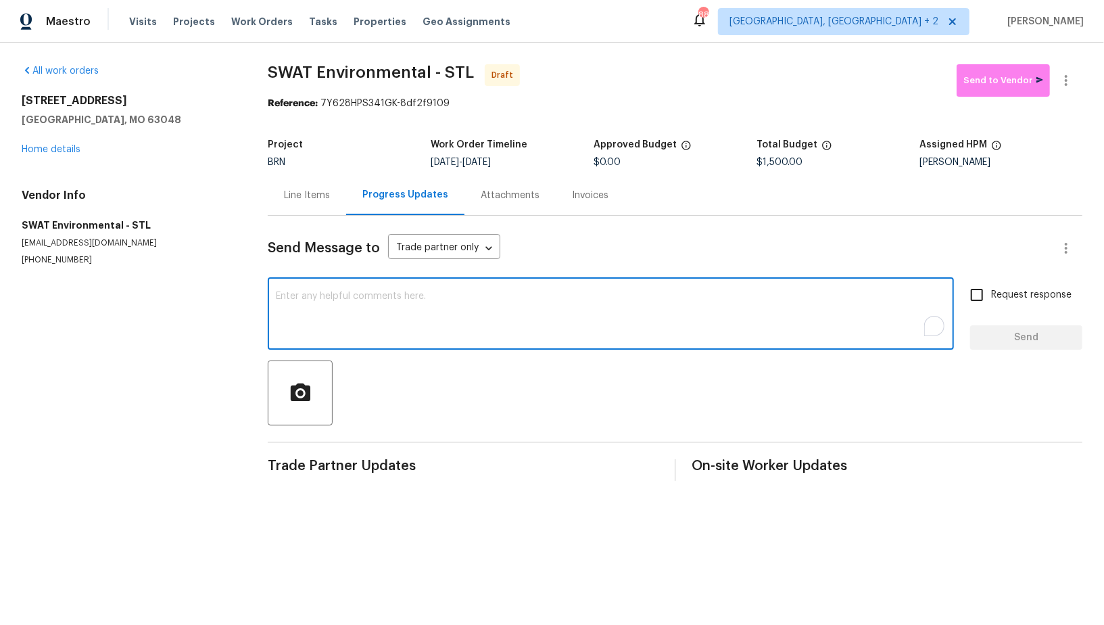
paste textarea "Hi, I'm Padmapriya from Opendoor. Just wanted to check if you received the WO f…"
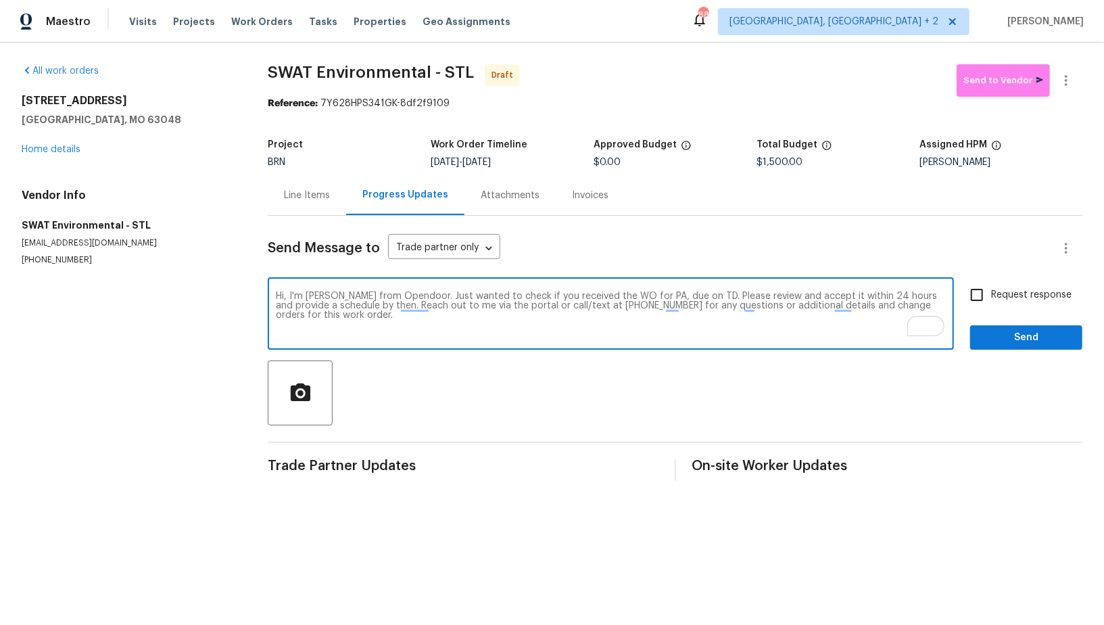
click at [660, 293] on textarea "Hi, I'm Padmapriya from Opendoor. Just wanted to check if you received the WO f…" at bounding box center [611, 314] width 670 height 47
paste textarea "1301 Westchester Dr, Herculaneum, MO 63048"
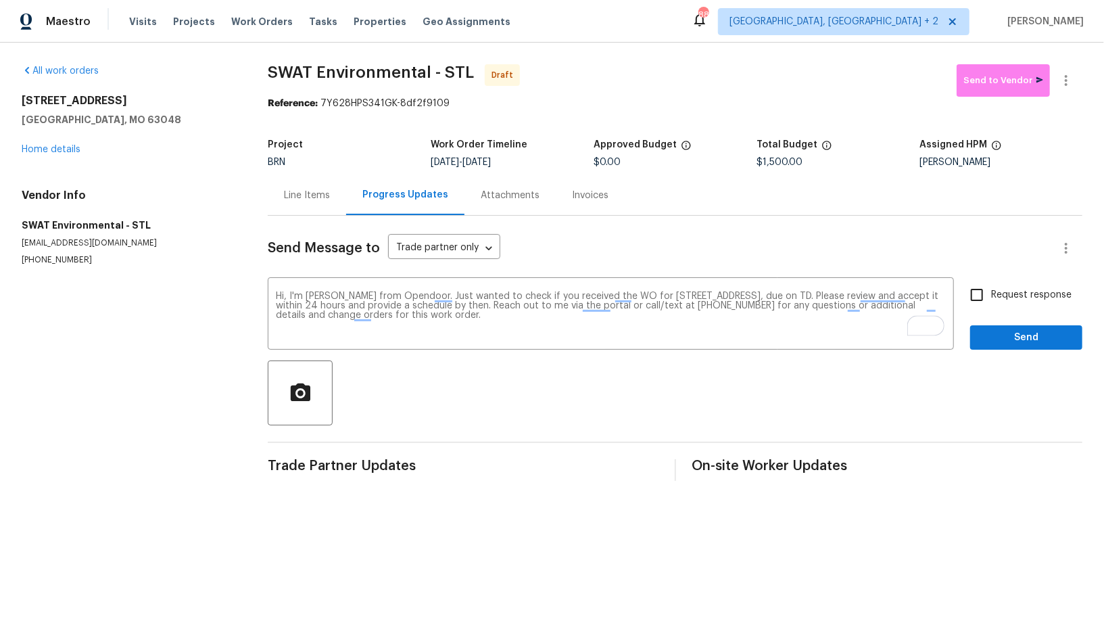
drag, startPoint x: 481, startPoint y: 159, endPoint x: 597, endPoint y: 158, distance: 115.6
click at [597, 158] on div "Project BRN Work Order Timeline 9/24/2025 - 9/29/2025 Approved Budget $0.00 Tot…" at bounding box center [675, 153] width 815 height 43
click at [483, 156] on div "Work Order Timeline" at bounding box center [512, 149] width 163 height 18
click at [481, 156] on div "Work Order Timeline" at bounding box center [512, 149] width 163 height 18
drag, startPoint x: 483, startPoint y: 159, endPoint x: 544, endPoint y: 160, distance: 60.2
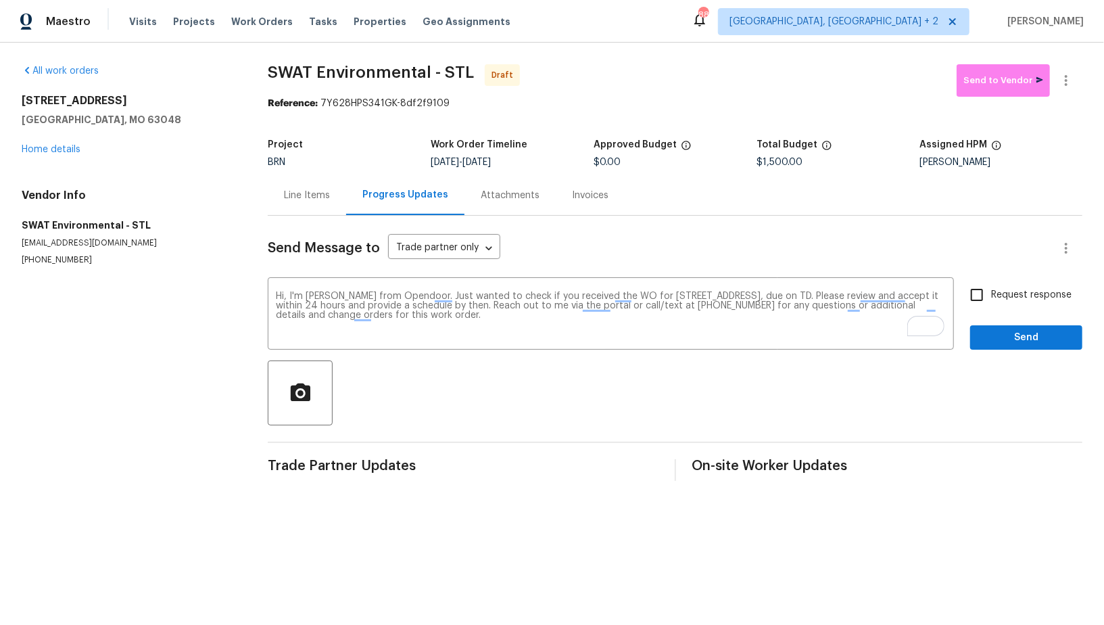
click at [544, 160] on div "9/24/2025 - 9/29/2025" at bounding box center [512, 162] width 163 height 9
copy span "9/29/2025"
click at [904, 292] on textarea "Hi, I'm Padmapriya from Opendoor. Just wanted to check if you received the WO f…" at bounding box center [611, 314] width 670 height 47
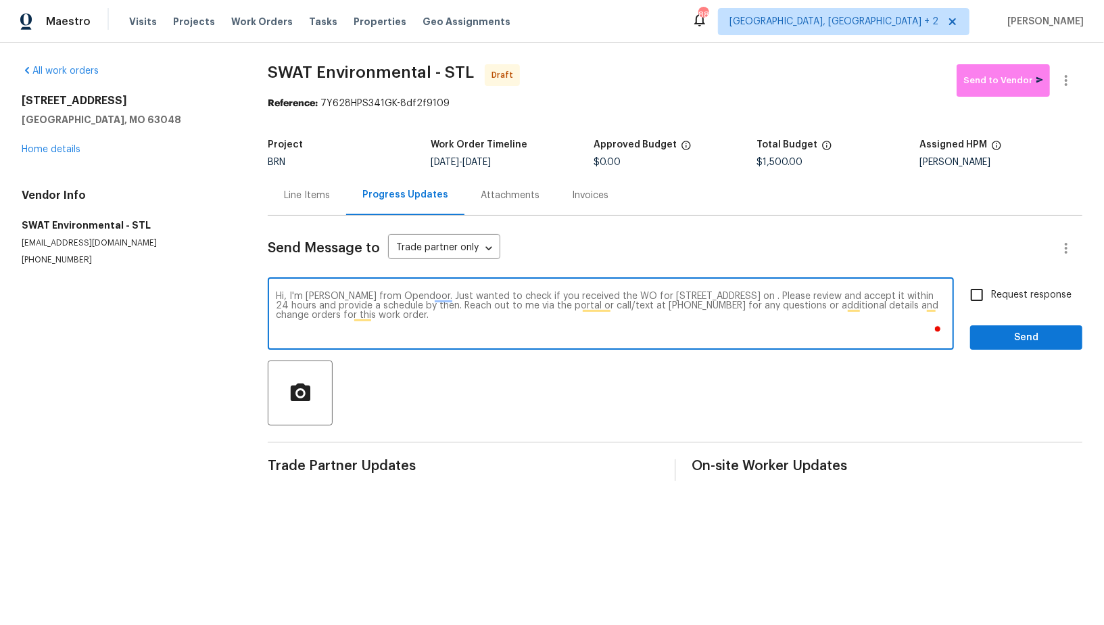
paste textarea "9/29/2025"
type textarea "Hi, I'm Padmapriya from Opendoor. Just wanted to check if you received the WO f…"
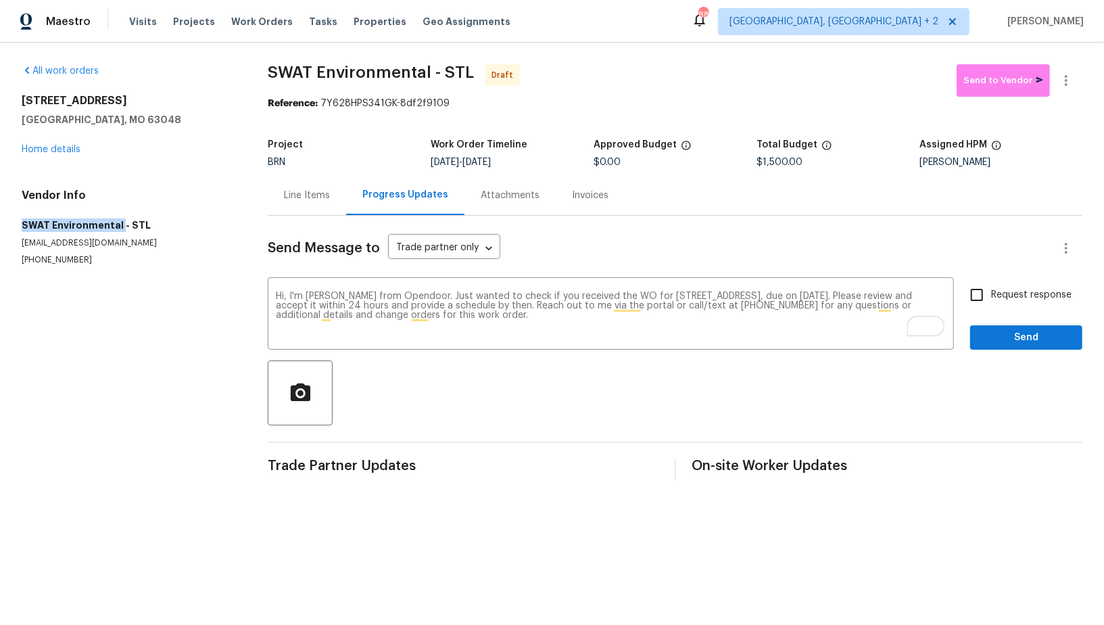
drag, startPoint x: 7, startPoint y: 220, endPoint x: 118, endPoint y: 222, distance: 111.6
click at [118, 222] on div "All work orders 1301 Westchester Dr Herculaneum, MO 63048 Home details Vendor I…" at bounding box center [552, 273] width 1104 height 460
copy h5 "SWAT Environmental"
click at [970, 300] on input "Request response" at bounding box center [977, 295] width 28 height 28
checkbox input "true"
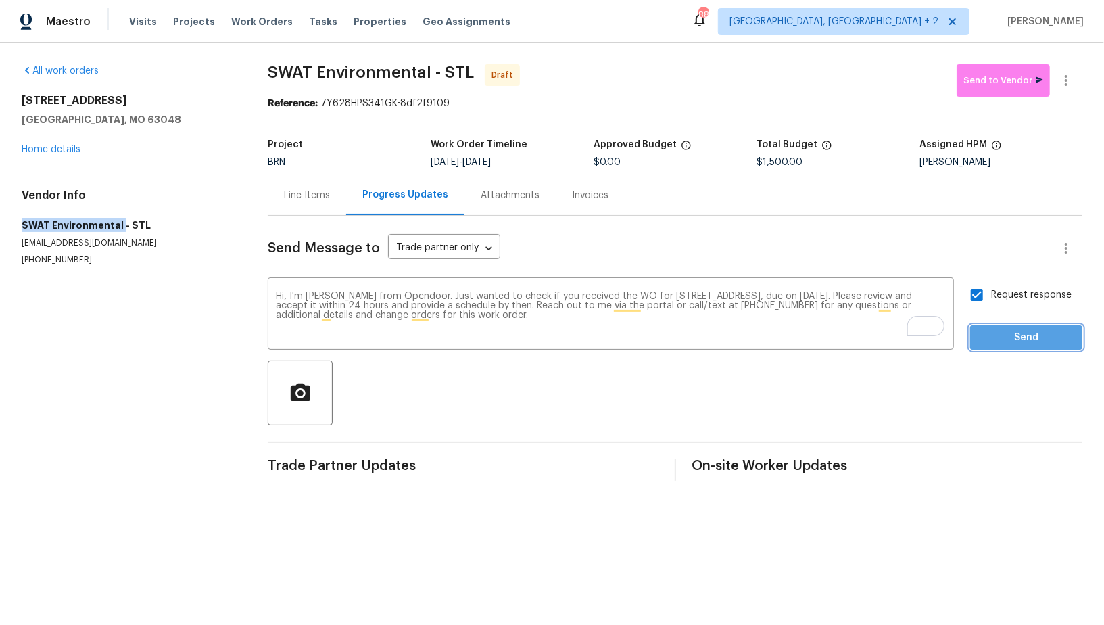
click at [999, 338] on span "Send" at bounding box center [1026, 337] width 91 height 17
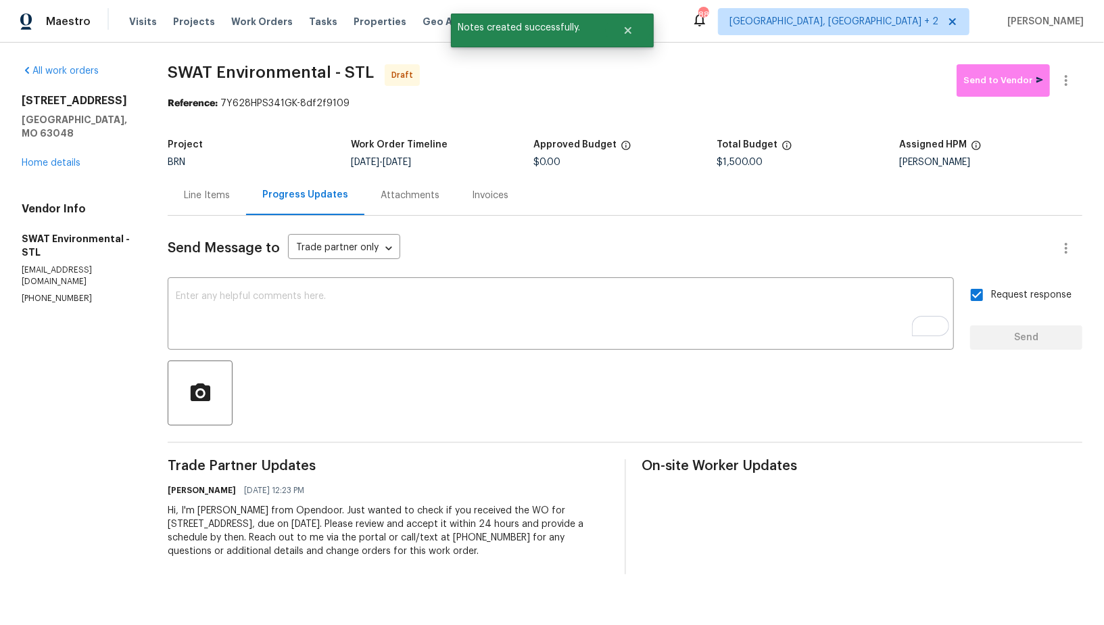
click at [210, 193] on div "Line Items" at bounding box center [207, 196] width 46 height 14
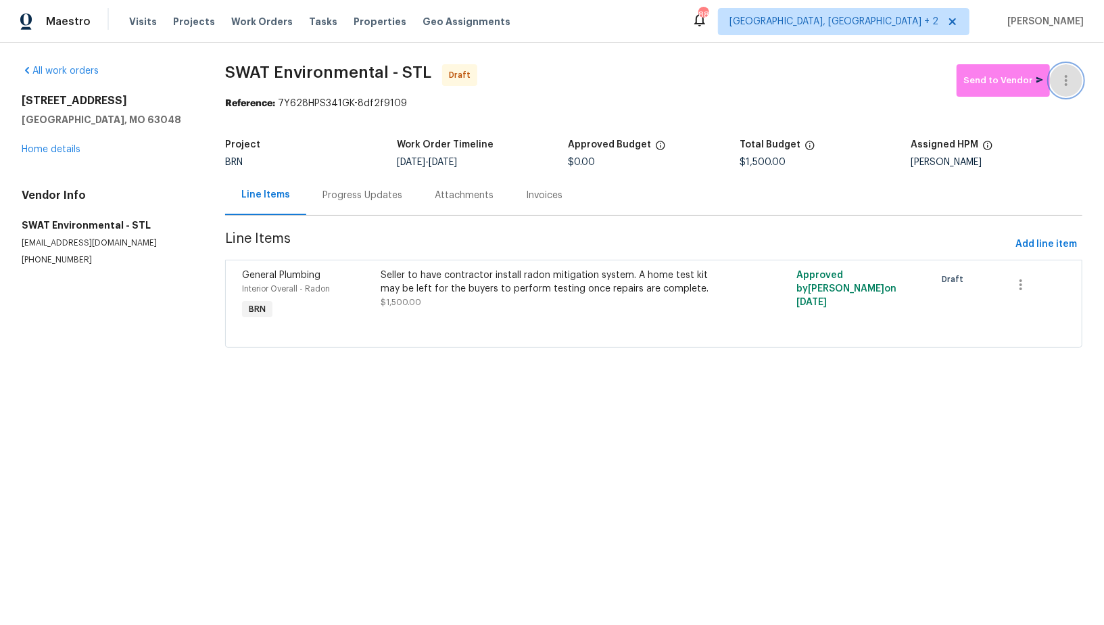
click at [1064, 84] on icon "button" at bounding box center [1066, 80] width 16 height 16
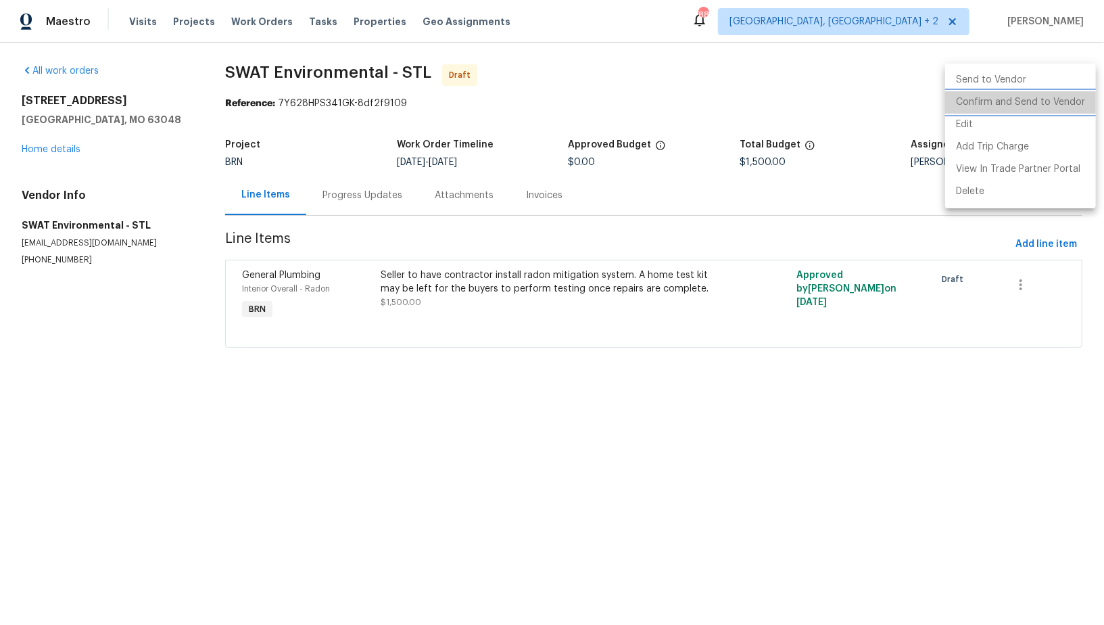
click at [1046, 100] on li "Confirm and Send to Vendor" at bounding box center [1020, 102] width 151 height 22
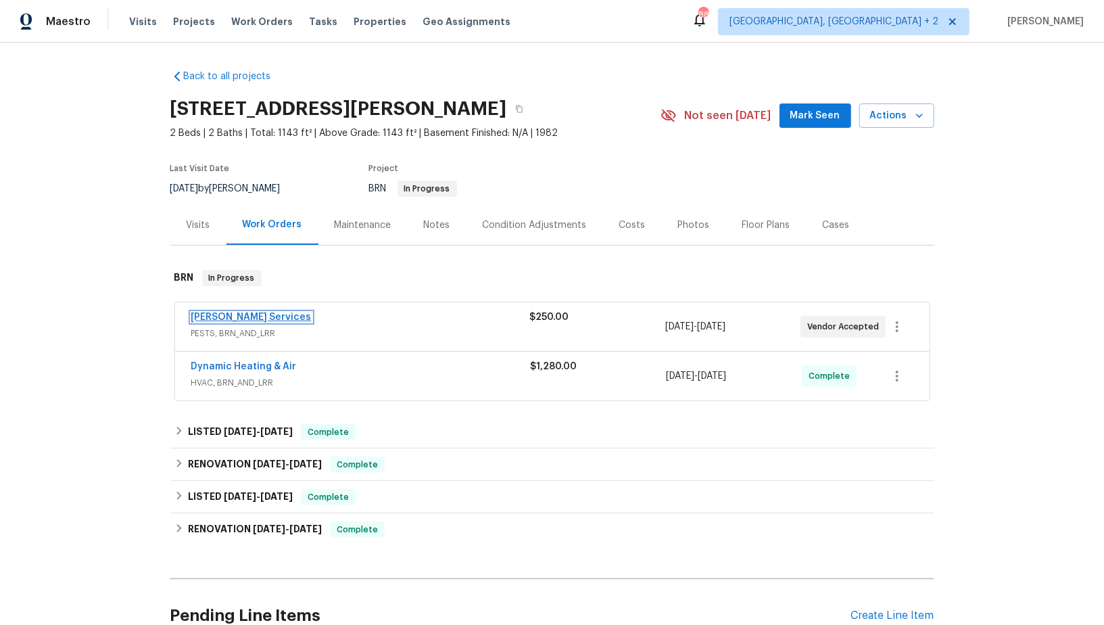
click at [241, 320] on link "[PERSON_NAME] Services" at bounding box center [251, 316] width 120 height 9
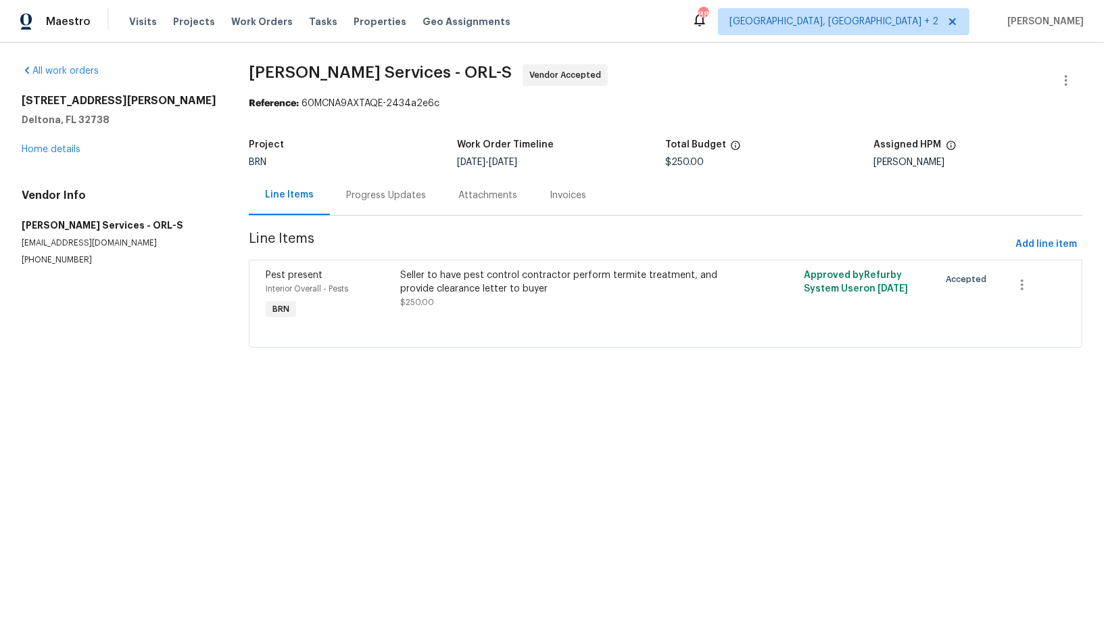
click at [341, 204] on div "Progress Updates" at bounding box center [386, 195] width 112 height 40
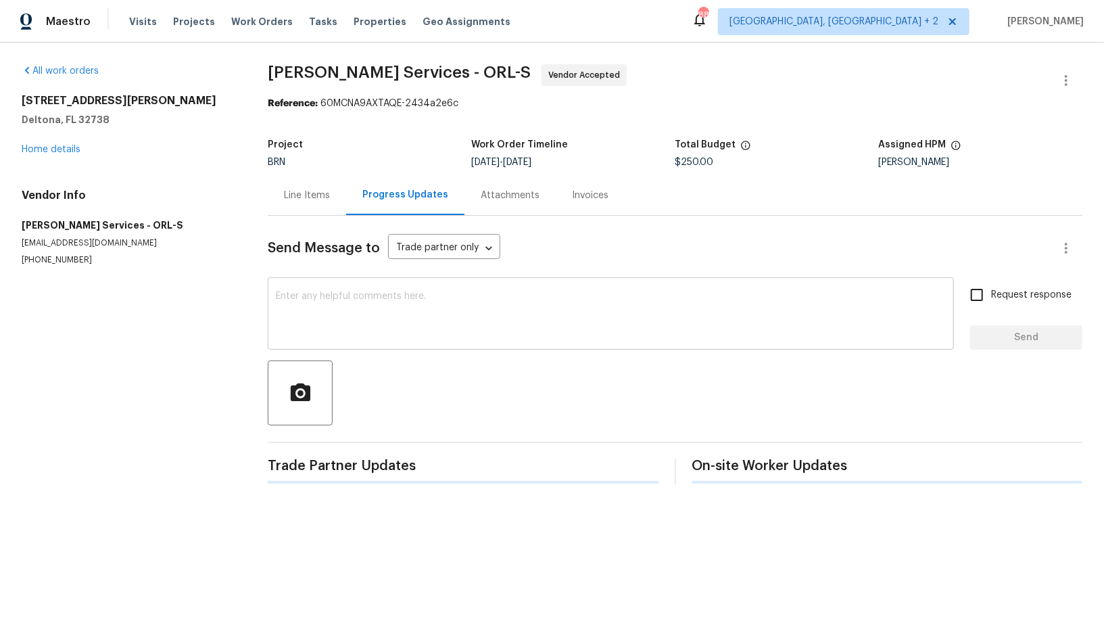
click at [368, 310] on textarea at bounding box center [611, 314] width 670 height 47
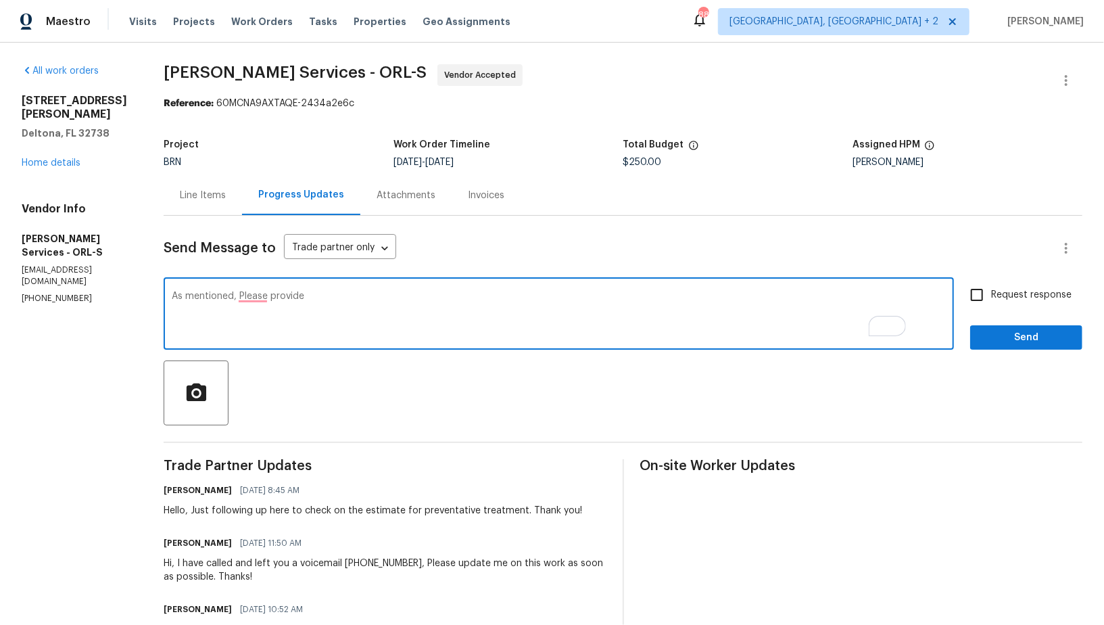
paste textarea "provide a clear report stating that there are no termites"
click at [318, 297] on textarea "As mentioned, Please provide provide a clear report stating that there are no t…" at bounding box center [559, 314] width 774 height 47
type textarea "As mentioned, Please provide a clear report stating that there are no termites.…"
click at [976, 302] on input "Request response" at bounding box center [977, 295] width 28 height 28
checkbox input "true"
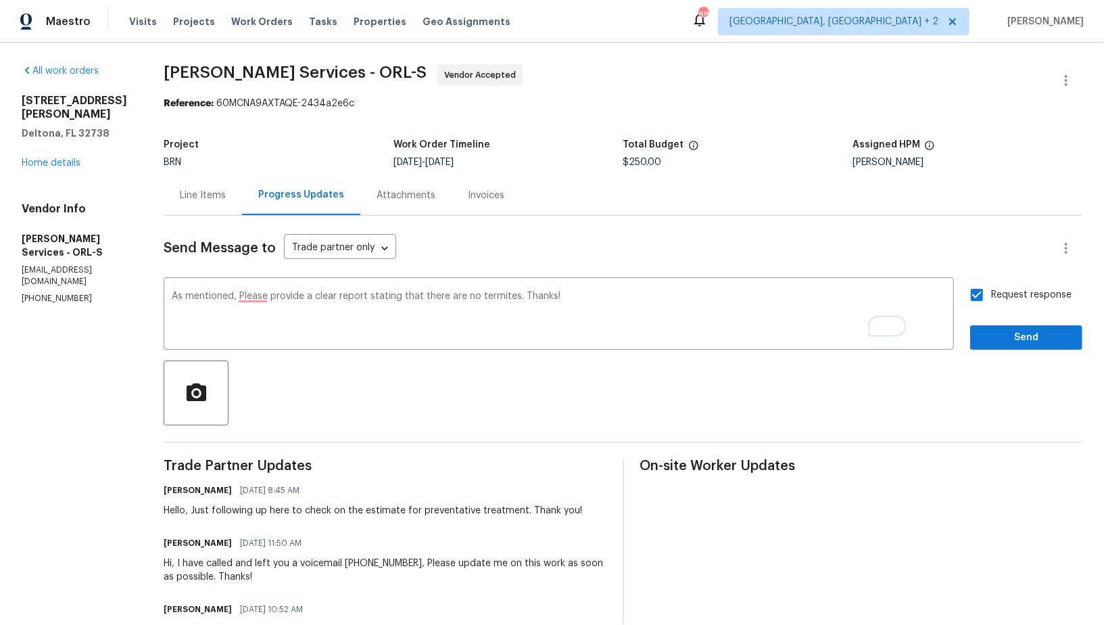
click at [997, 352] on div "Send Message to Trade partner only Trade partner only ​ As mentioned, Please pr…" at bounding box center [623, 593] width 919 height 755
click at [995, 346] on button "Send" at bounding box center [1026, 337] width 112 height 25
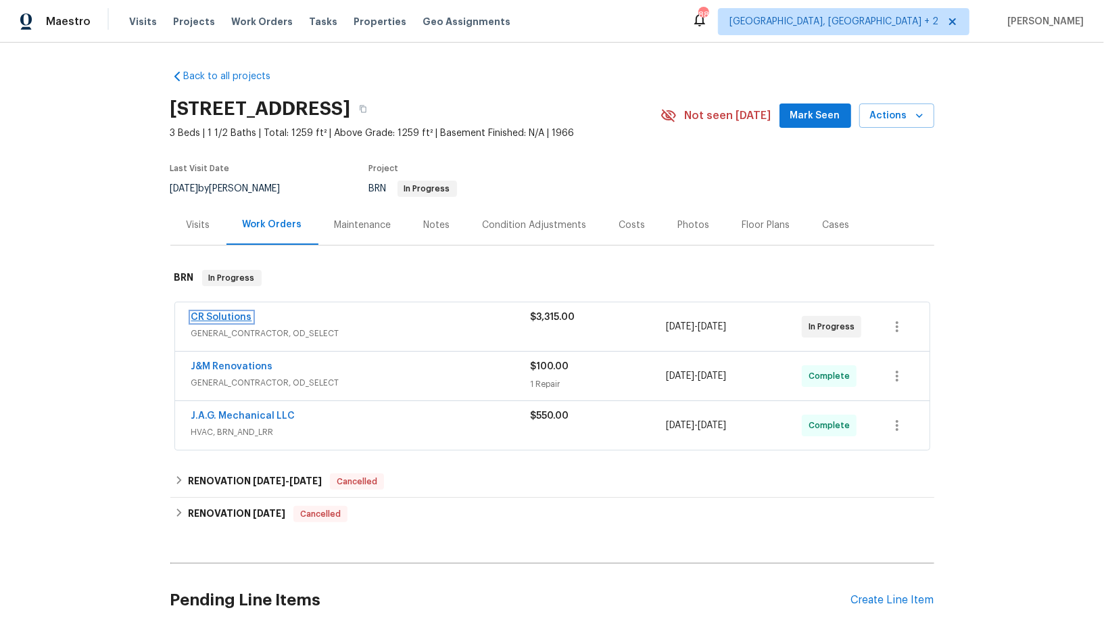
click at [214, 320] on link "CR Solutions" at bounding box center [221, 316] width 61 height 9
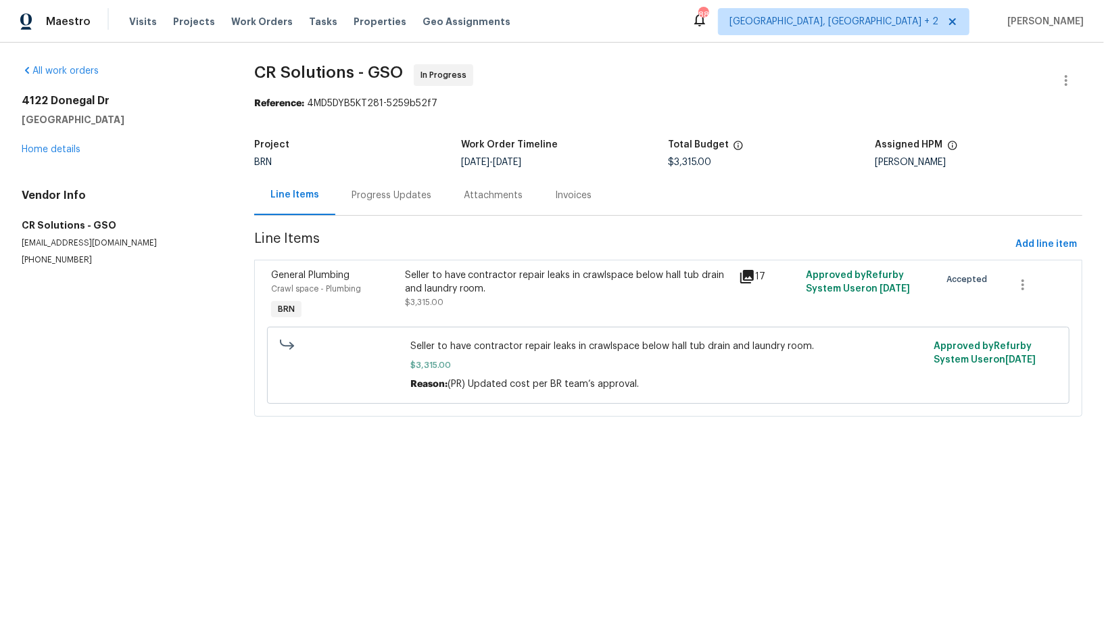
click at [359, 205] on div "Progress Updates" at bounding box center [391, 195] width 112 height 40
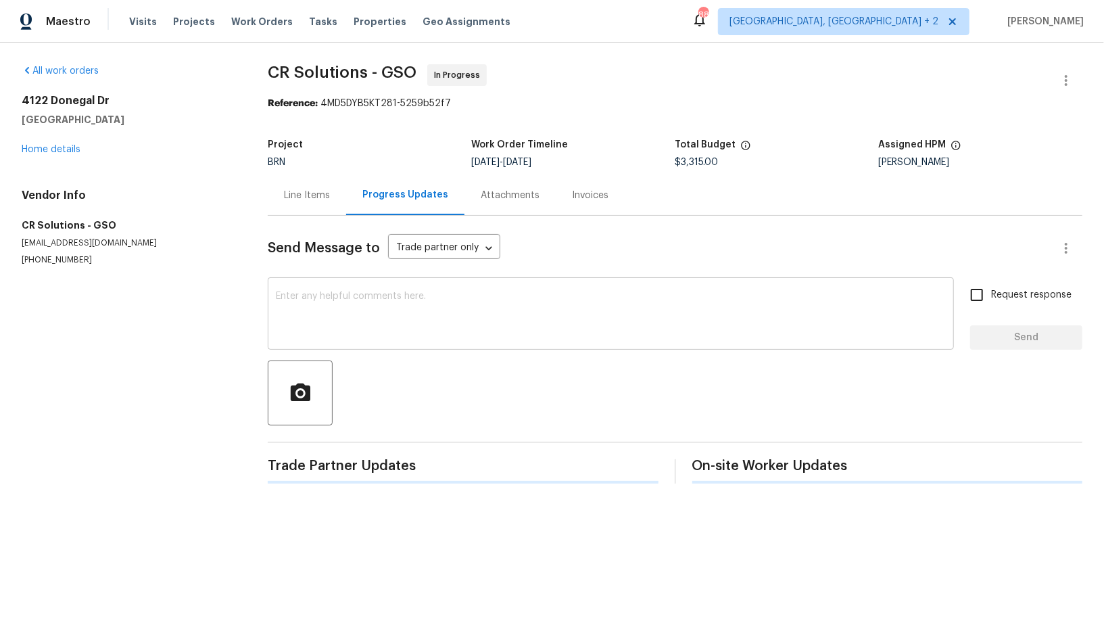
click at [361, 336] on textarea at bounding box center [611, 314] width 670 height 47
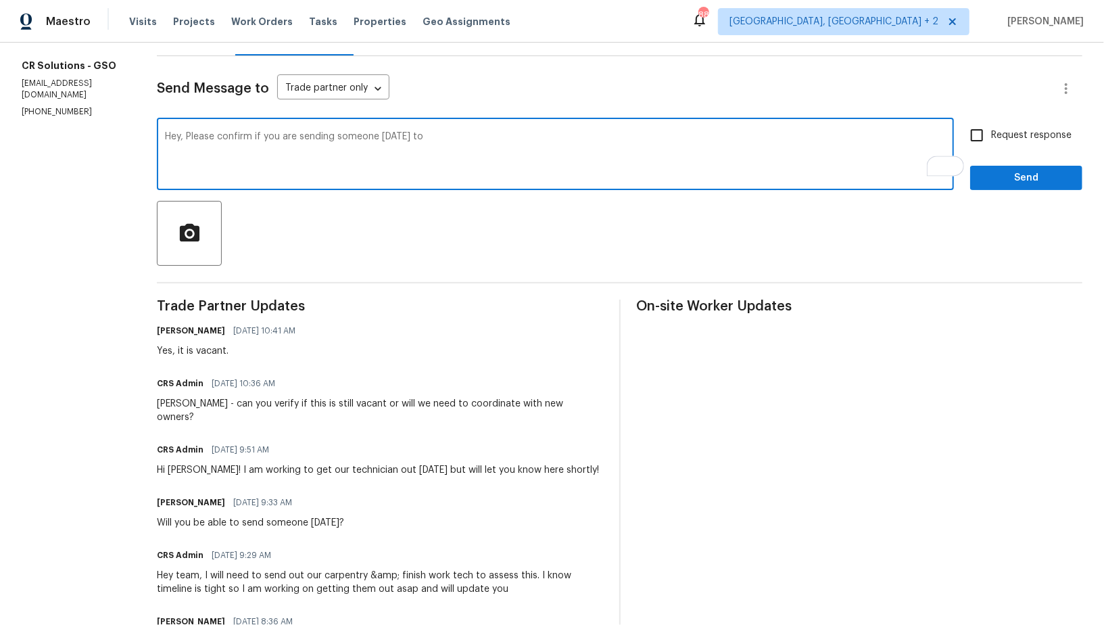
scroll to position [149, 0]
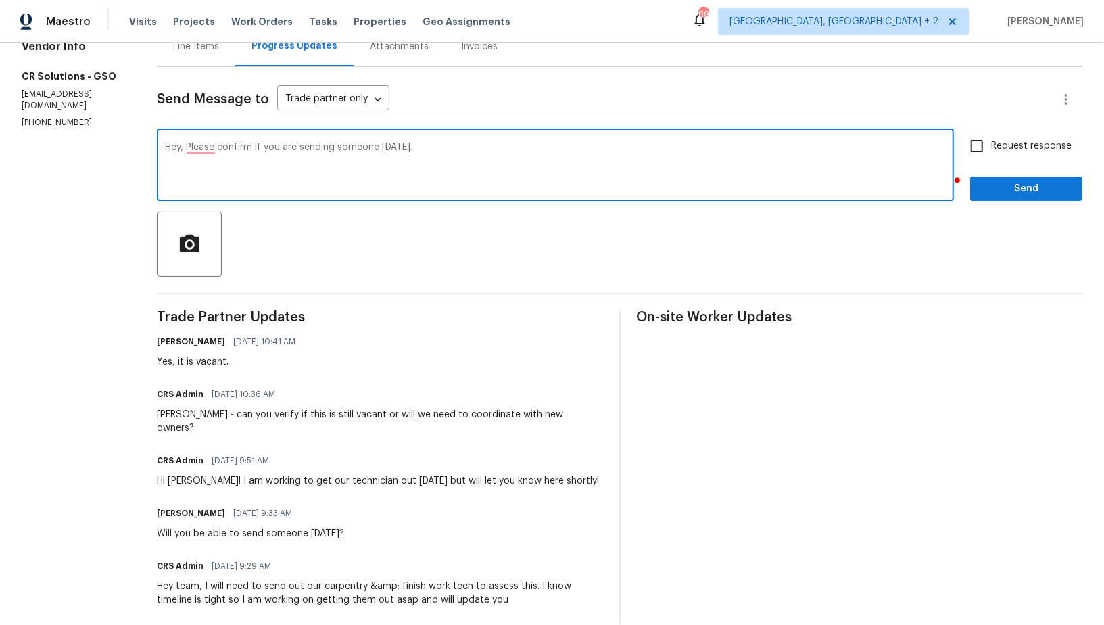
click at [181, 153] on textarea "Hey, Please confirm if you are sending someone [DATE]." at bounding box center [555, 166] width 781 height 47
click at [179, 149] on textarea "Hey, Please confirm if you are sending someone [DATE]." at bounding box center [555, 166] width 781 height 47
type textarea "Hey, please confirm if you are sending someone [DATE]."
click at [979, 142] on input "Request response" at bounding box center [977, 146] width 28 height 28
checkbox input "true"
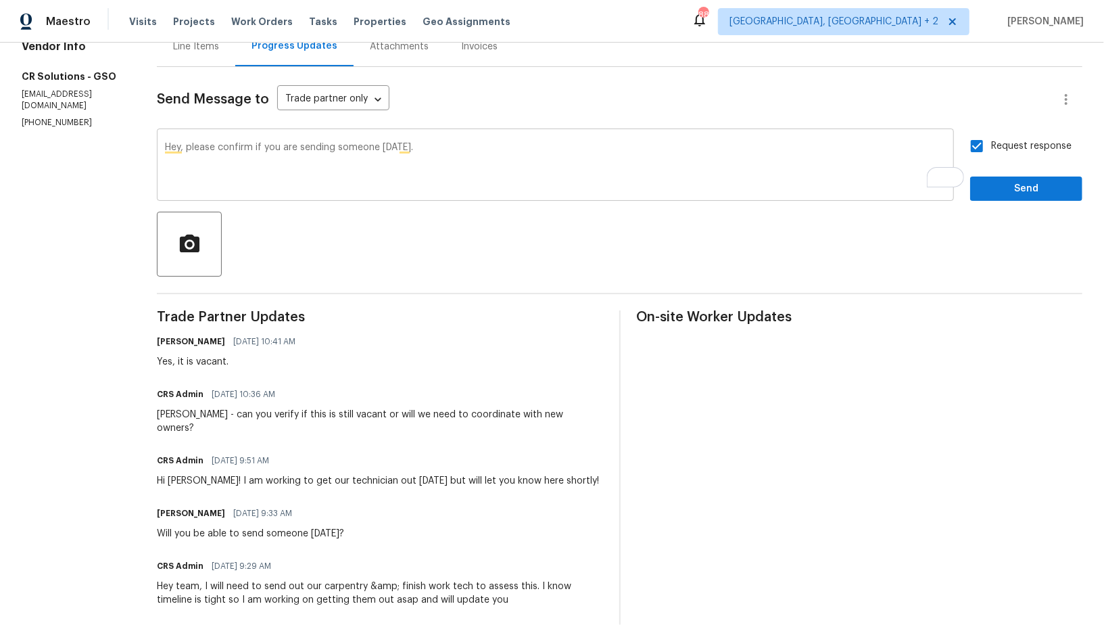
click at [574, 163] on textarea "Hey, please confirm if you are sending someone [DATE]." at bounding box center [555, 166] width 781 height 47
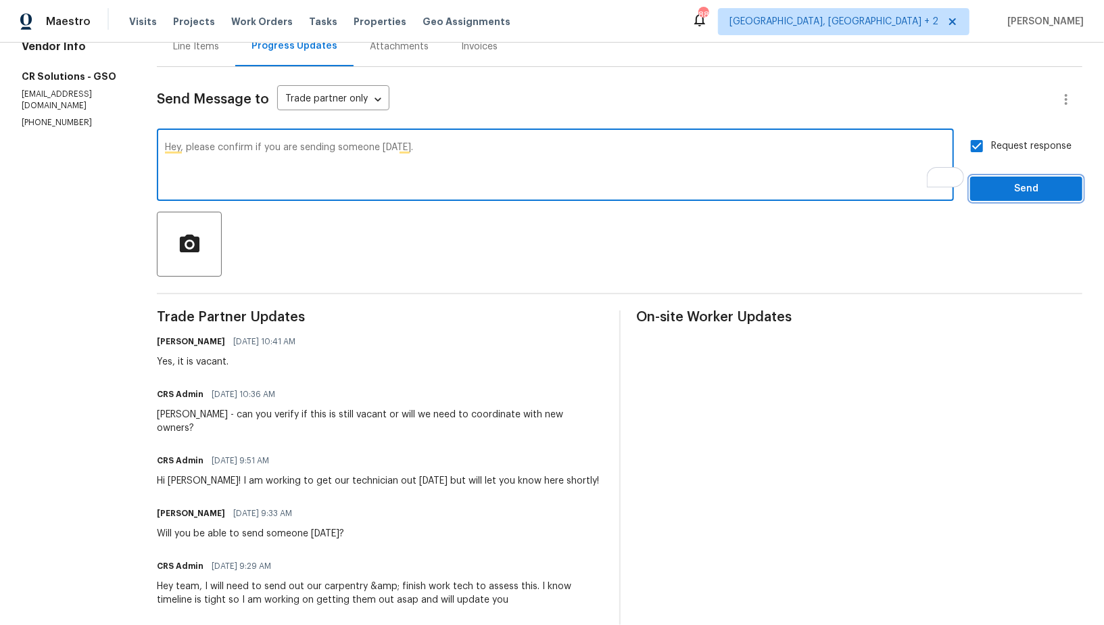
click at [1041, 195] on span "Send" at bounding box center [1026, 189] width 91 height 17
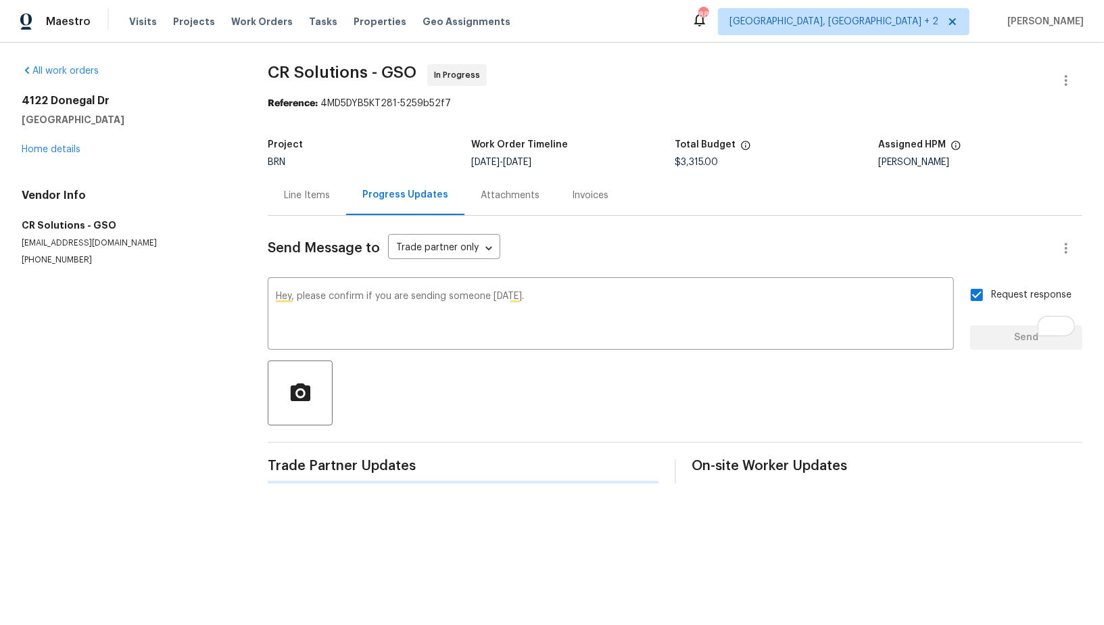
scroll to position [0, 0]
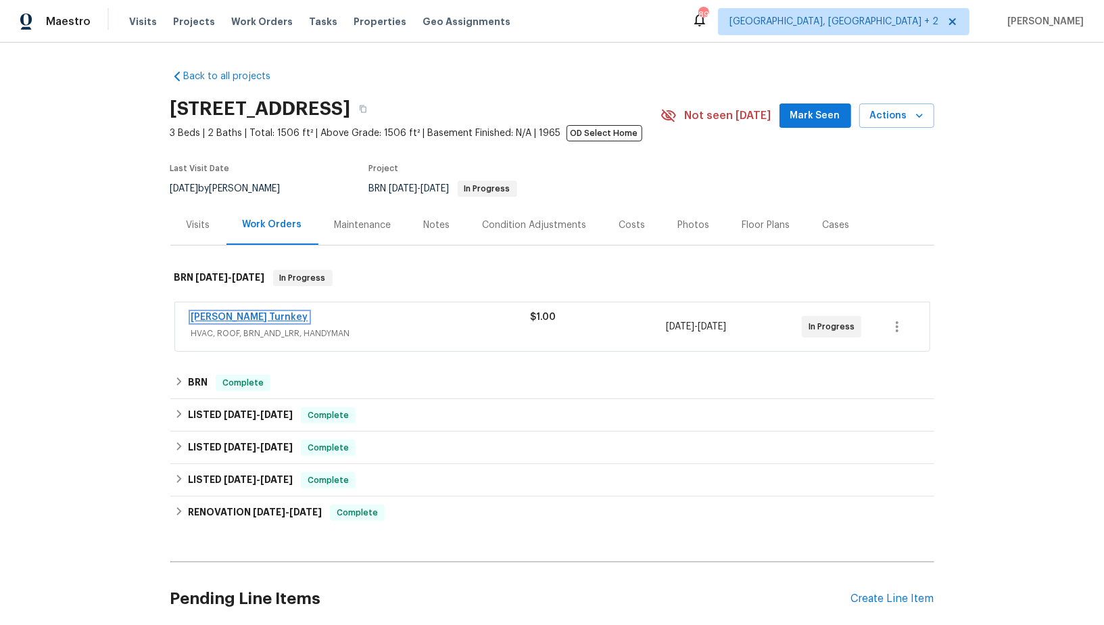
click at [227, 316] on link "Davis Turnkey" at bounding box center [249, 316] width 117 height 9
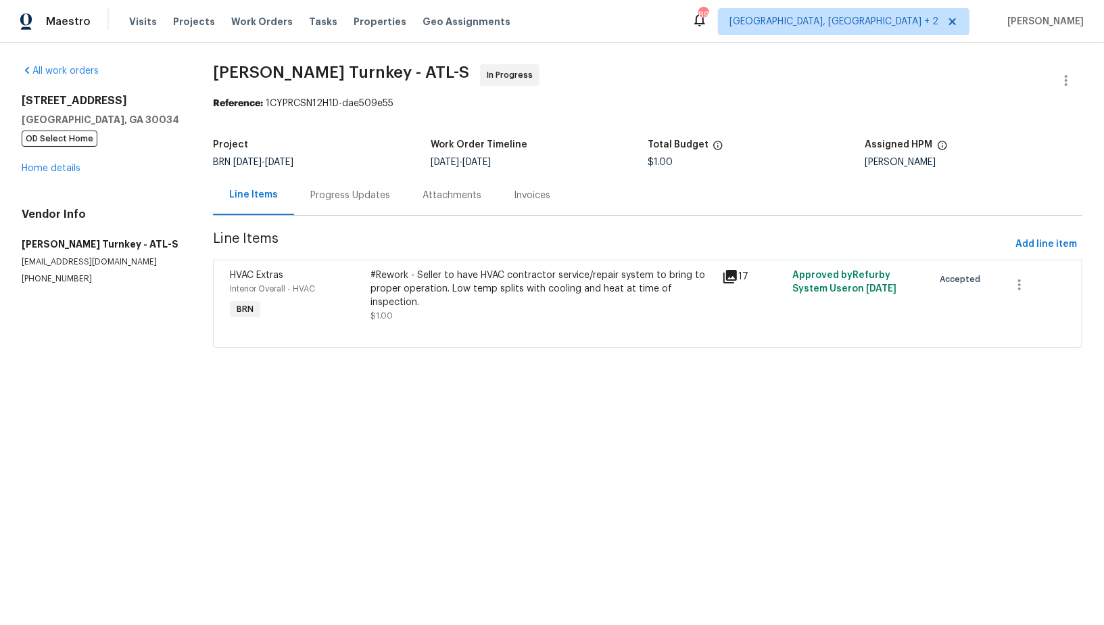
click at [383, 195] on div "Progress Updates" at bounding box center [350, 196] width 80 height 14
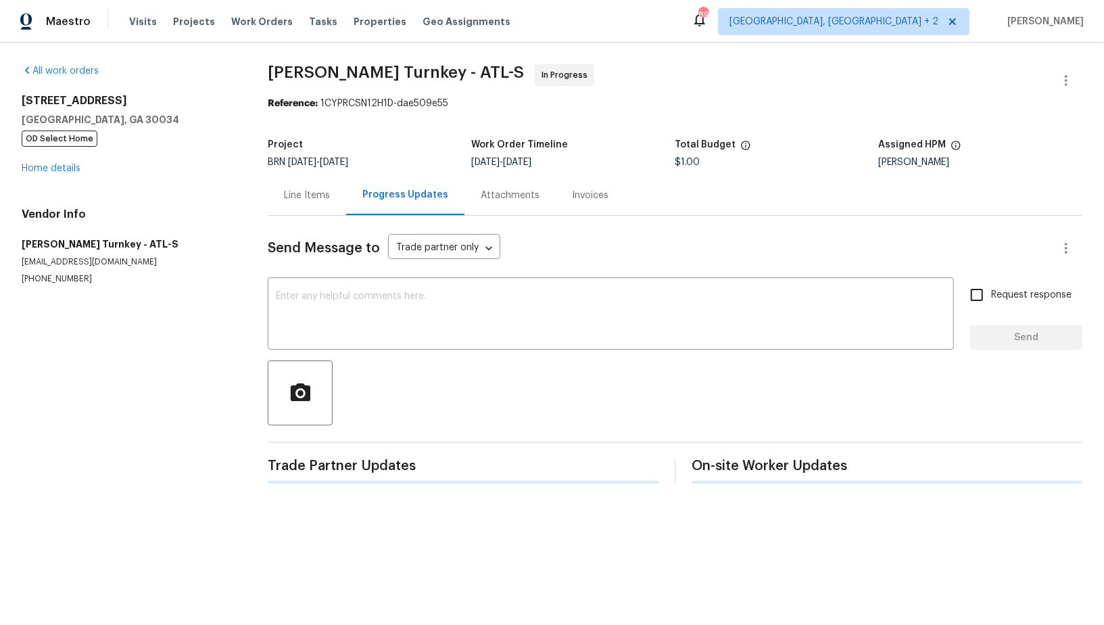
click at [391, 279] on div "Send Message to Trade partner only Trade partner only ​ x ​ Request response Se…" at bounding box center [675, 350] width 815 height 268
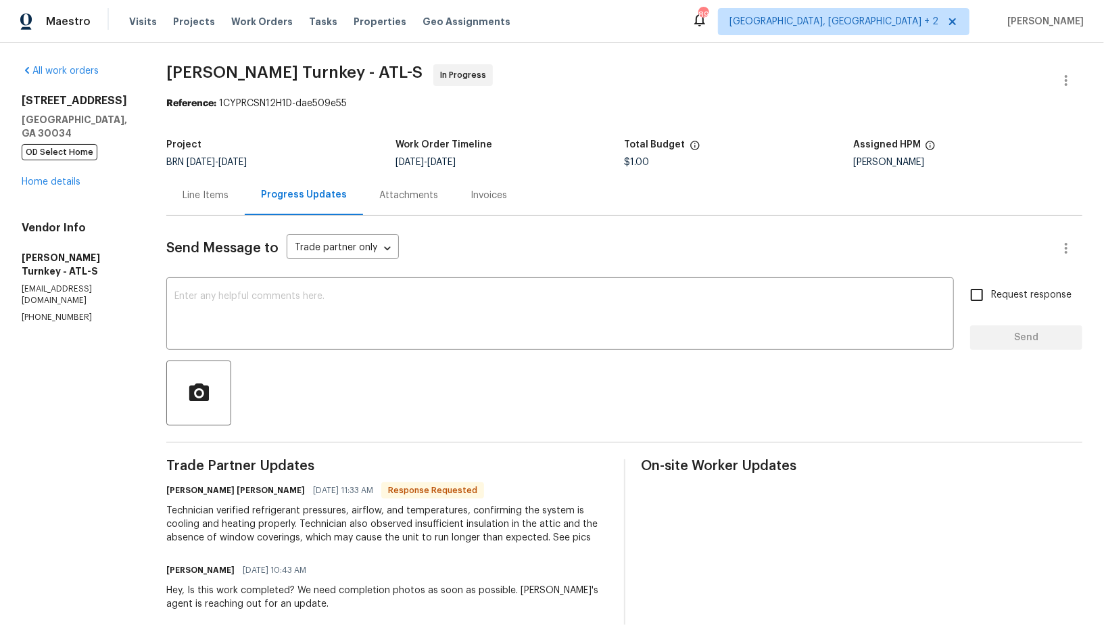
click at [311, 343] on div "x ​" at bounding box center [560, 315] width 788 height 69
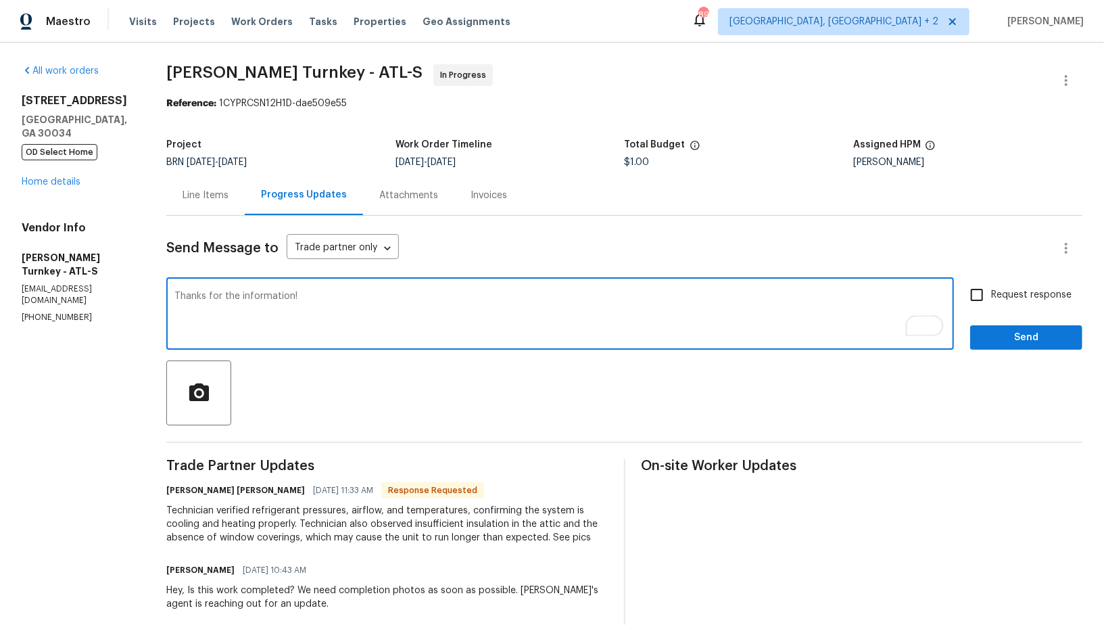
click at [179, 294] on textarea "Thanks for the information!" at bounding box center [559, 314] width 771 height 47
type textarea "Please move the WO to QC. Thanks for the information!"
click at [980, 297] on input "Request response" at bounding box center [977, 295] width 28 height 28
checkbox input "true"
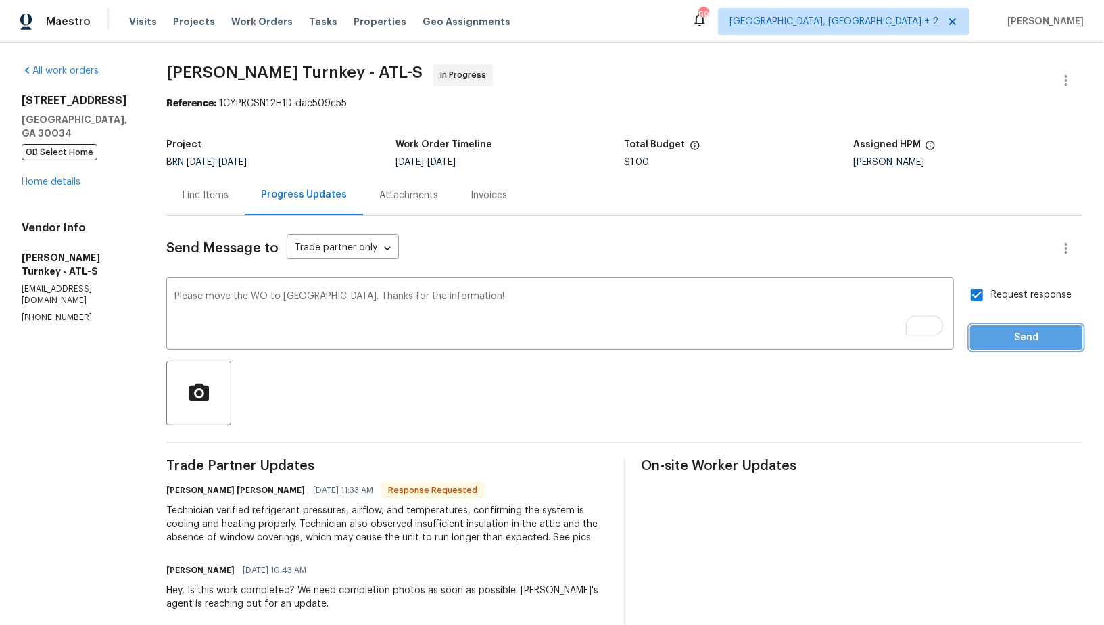
click at [1001, 329] on button "Send" at bounding box center [1026, 337] width 112 height 25
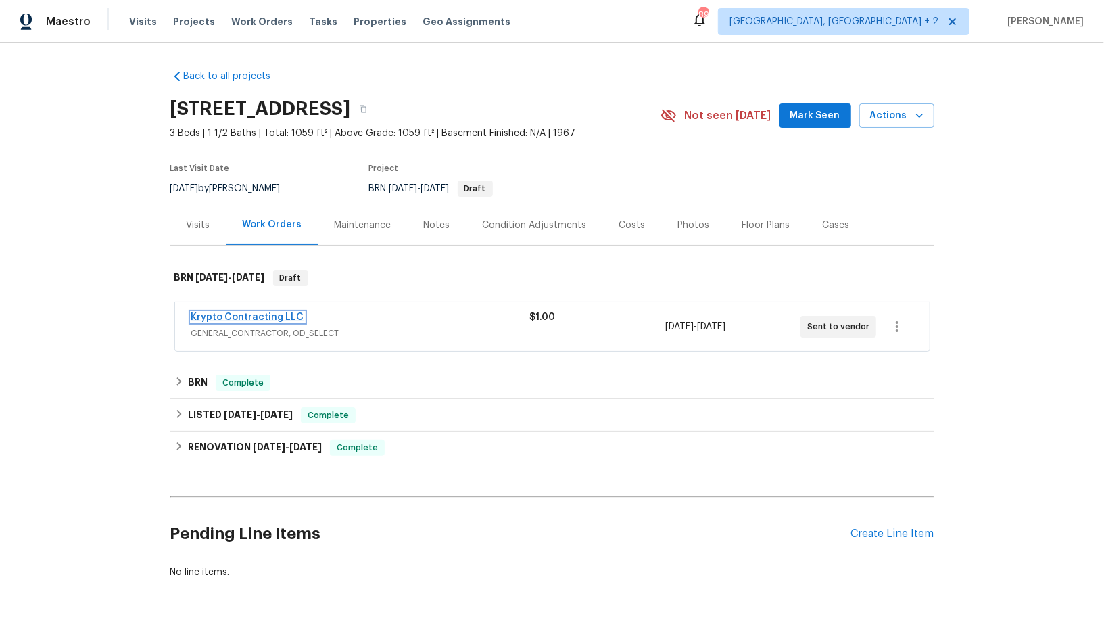
click at [254, 319] on link "Krypto Contracting LLC" at bounding box center [247, 316] width 113 height 9
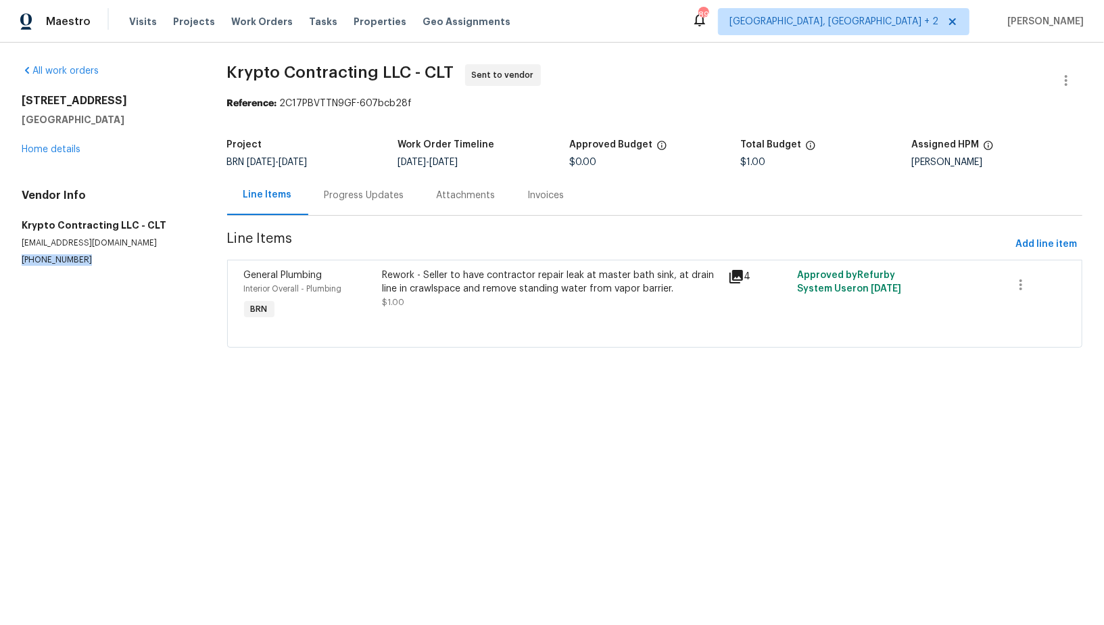
drag, startPoint x: 95, startPoint y: 262, endPoint x: 0, endPoint y: 258, distance: 95.4
click at [0, 259] on div "All work orders 6139 Castle Ct Charlotte, NC 28213 Home details Vendor Info Kry…" at bounding box center [552, 214] width 1104 height 343
copy p "(704) 606-8010"
click at [352, 208] on div "Progress Updates" at bounding box center [364, 195] width 112 height 40
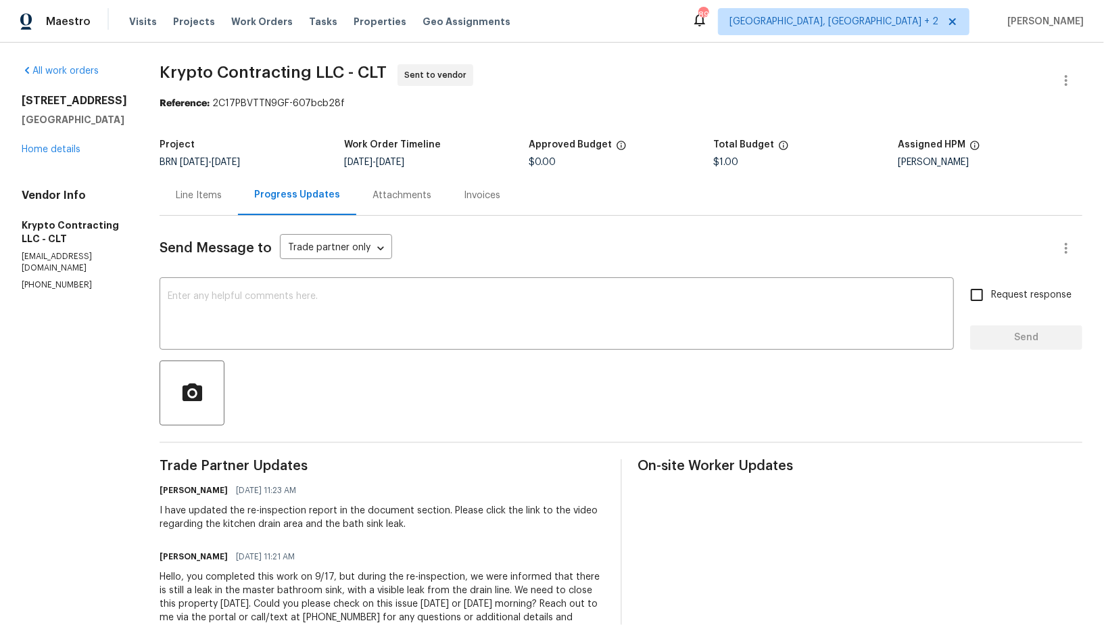
scroll to position [50, 0]
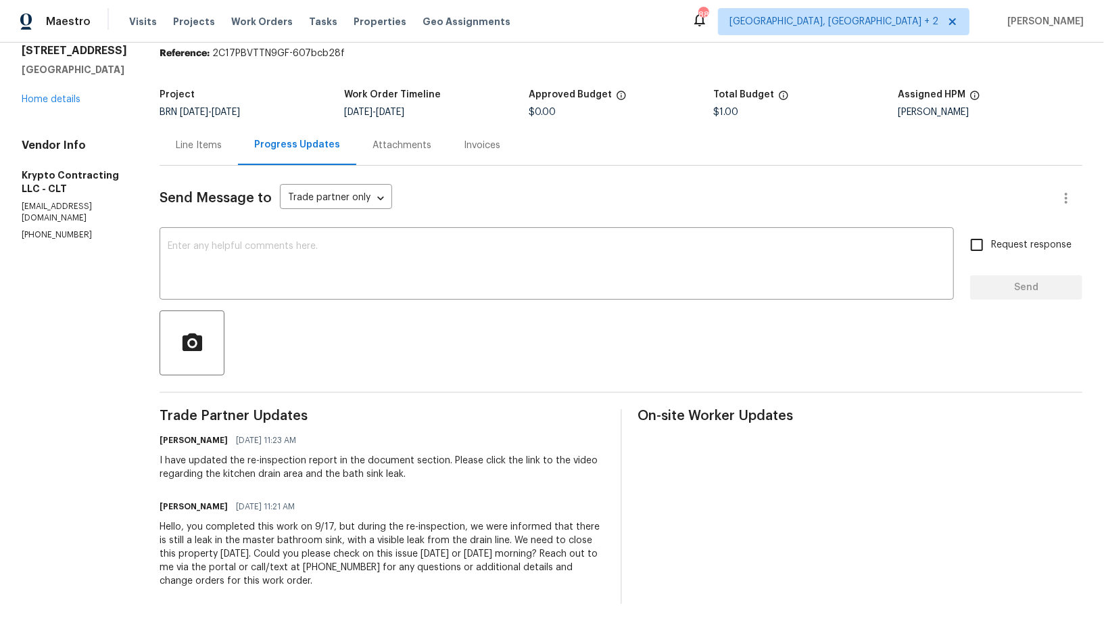
drag, startPoint x: 199, startPoint y: 529, endPoint x: 376, endPoint y: 575, distance: 182.5
click at [376, 575] on div "Hello, you completed this work on 9/17, but during the re-inspection, we were i…" at bounding box center [382, 554] width 445 height 68
copy div "you completed this work on 9/17, but during the re-inspection, we were informed…"
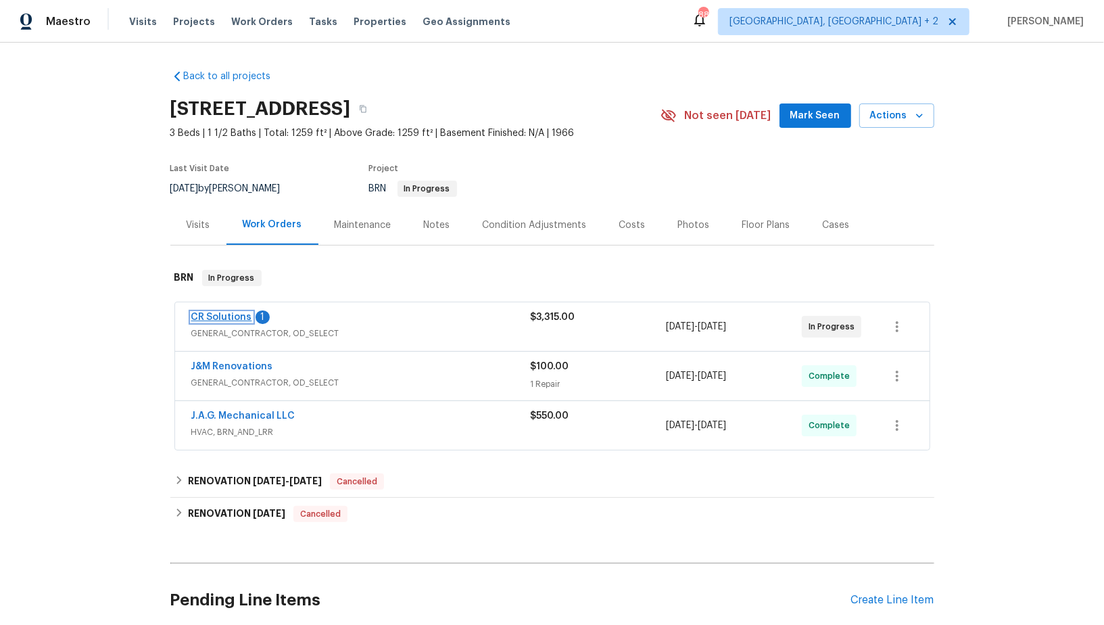
click at [224, 316] on link "CR Solutions" at bounding box center [221, 316] width 61 height 9
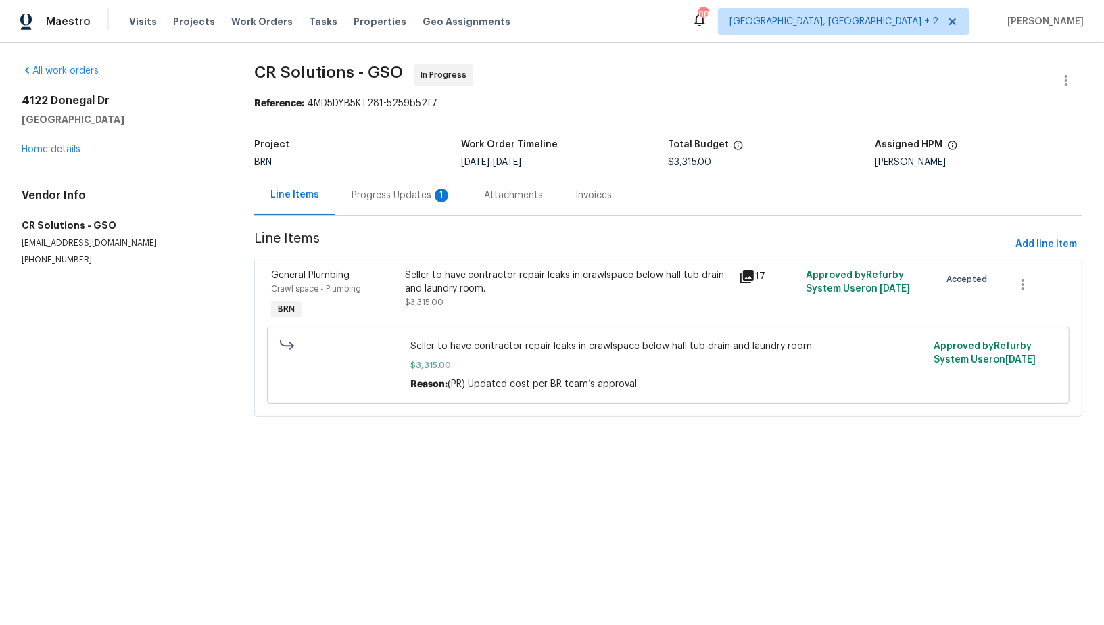
click at [385, 217] on section "CR Solutions - GSO In Progress Reference: 4MD5DYB5KT281-5259b52f7 Project BRN W…" at bounding box center [668, 248] width 828 height 368
click at [387, 207] on div "Progress Updates 1" at bounding box center [401, 195] width 133 height 40
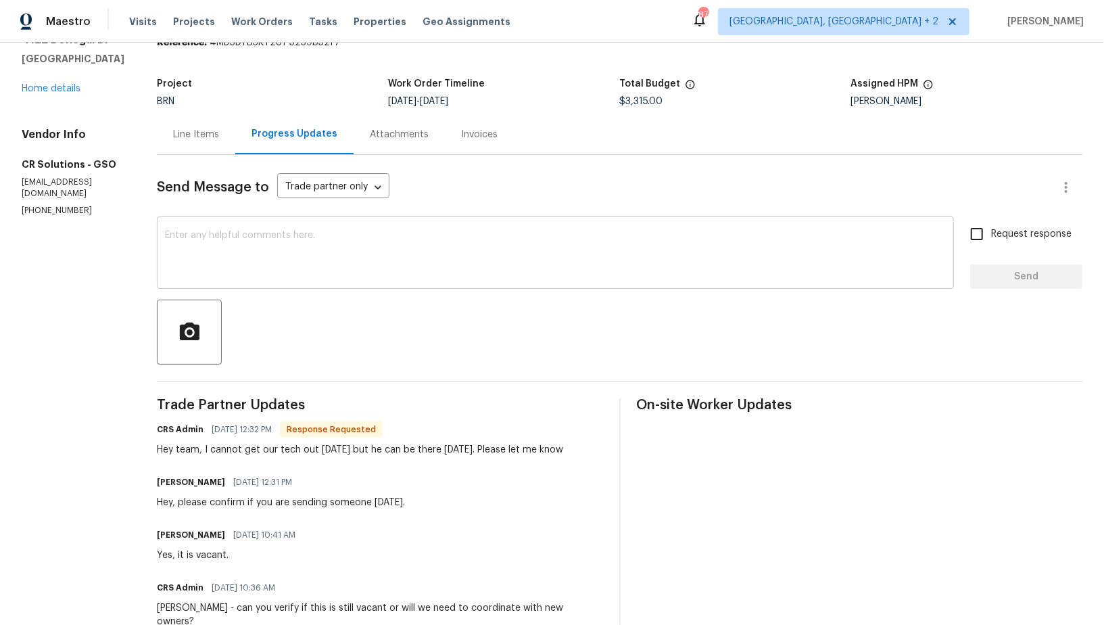
scroll to position [57, 0]
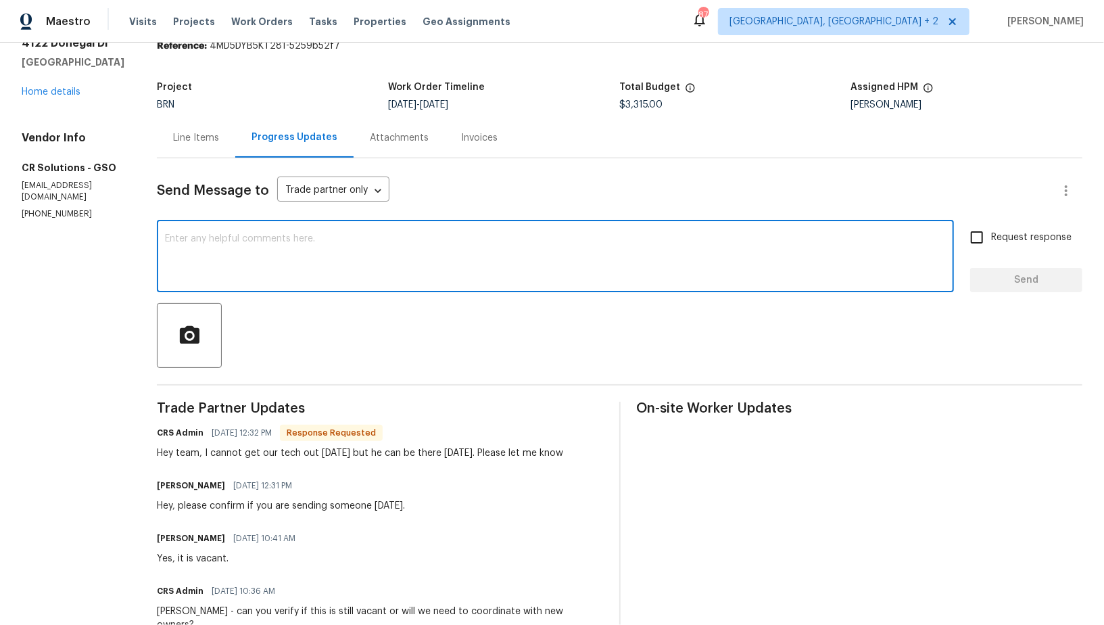
click at [354, 272] on textarea at bounding box center [555, 257] width 781 height 47
type textarea "I understand, Thank [PERSON_NAME]"
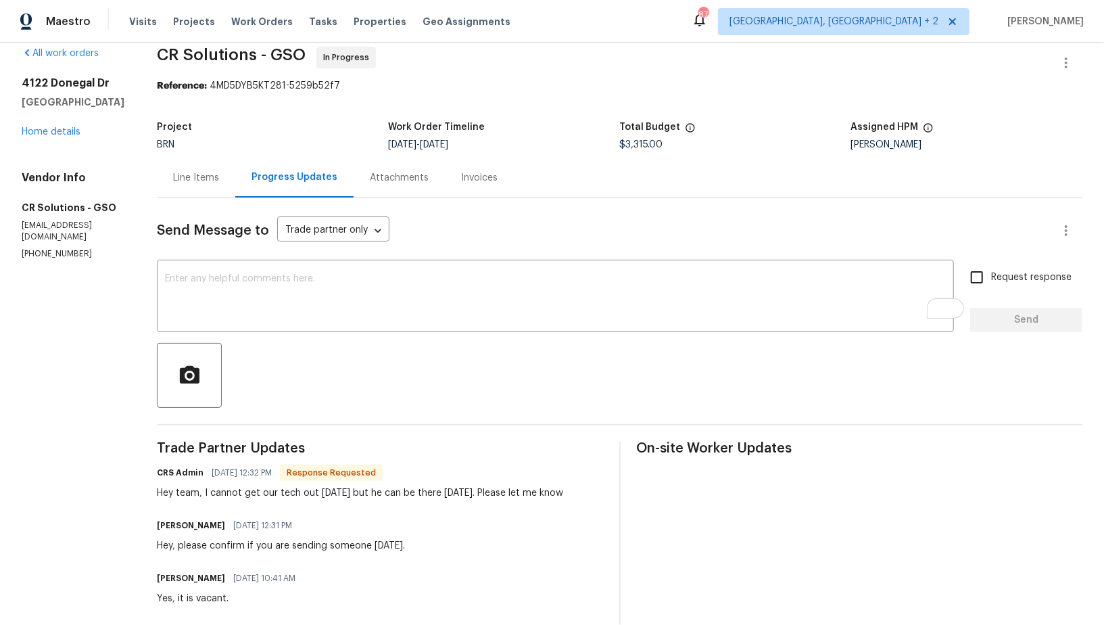
click at [181, 168] on div "Line Items" at bounding box center [196, 178] width 78 height 40
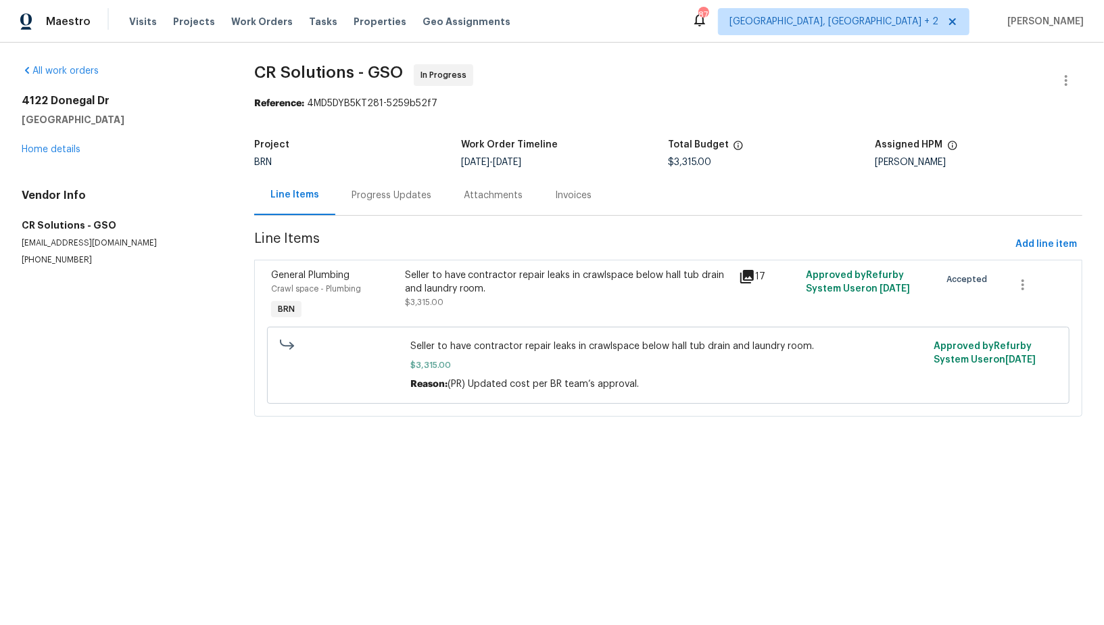
click at [402, 185] on div "Progress Updates" at bounding box center [391, 195] width 112 height 40
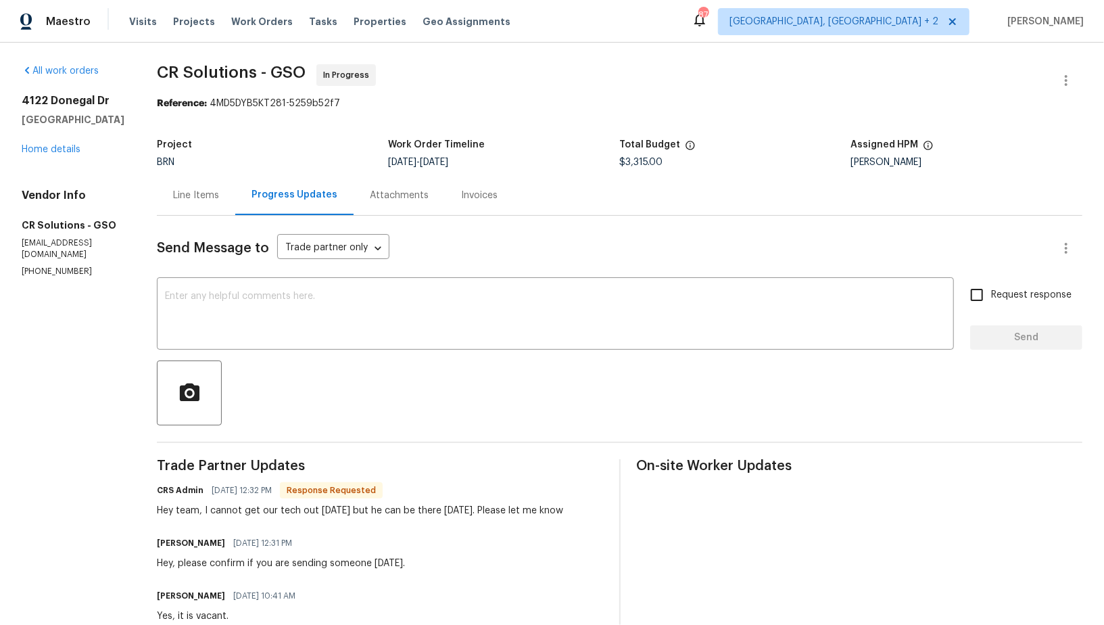
click at [195, 194] on div "Line Items" at bounding box center [196, 196] width 46 height 14
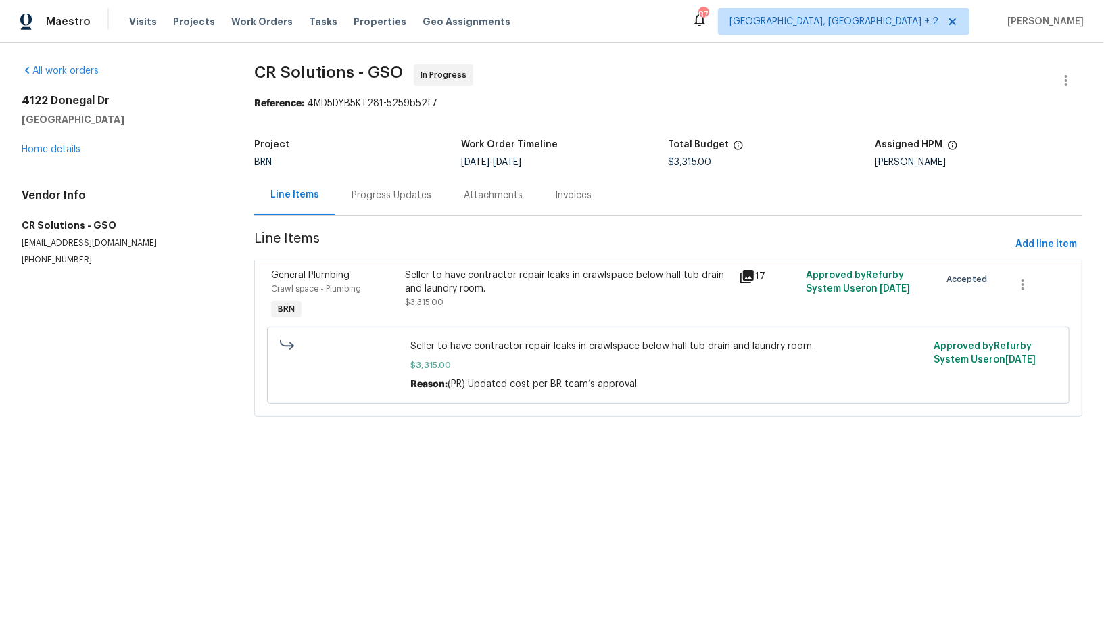
click at [422, 293] on div "Seller to have contractor repair leaks in crawlspace below hall tub drain and l…" at bounding box center [568, 281] width 327 height 27
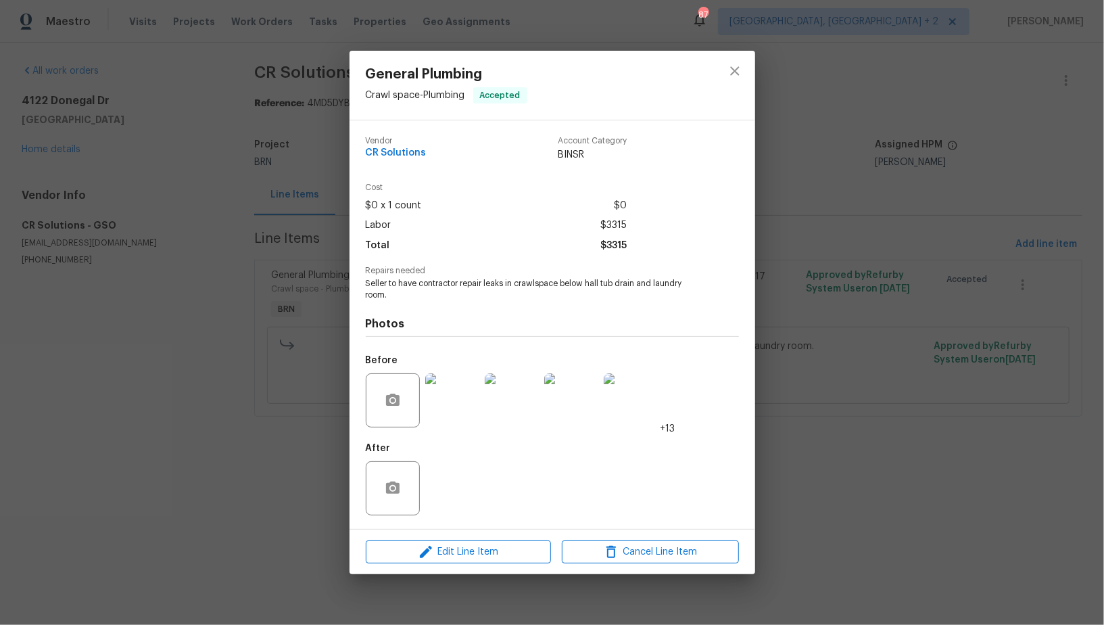
click at [458, 418] on img at bounding box center [452, 400] width 54 height 54
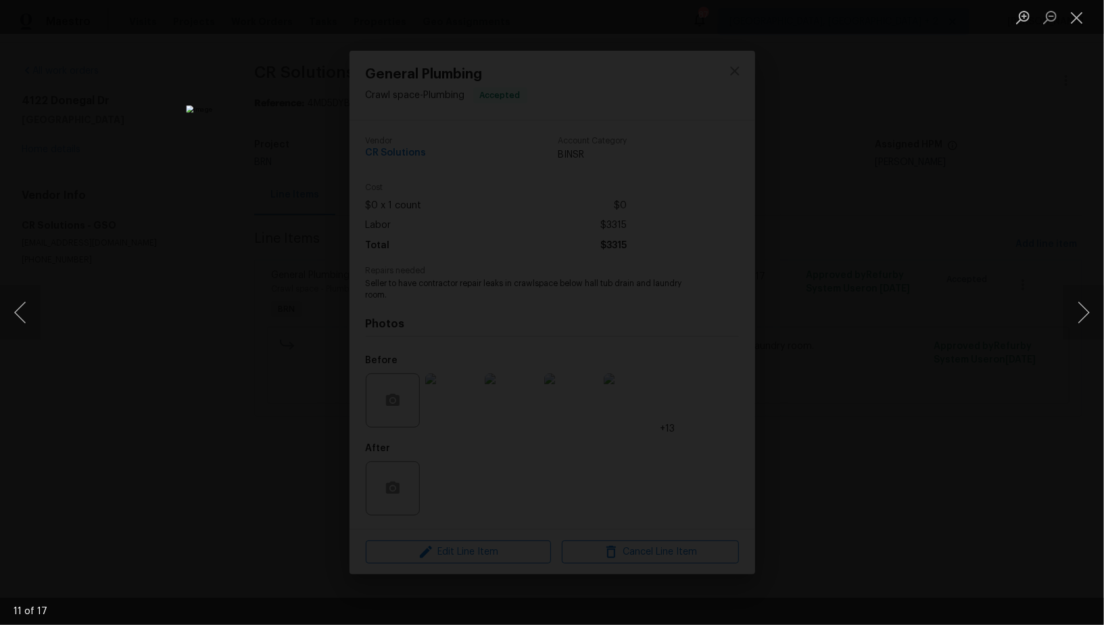
click at [830, 333] on div "Lightbox" at bounding box center [552, 312] width 1104 height 625
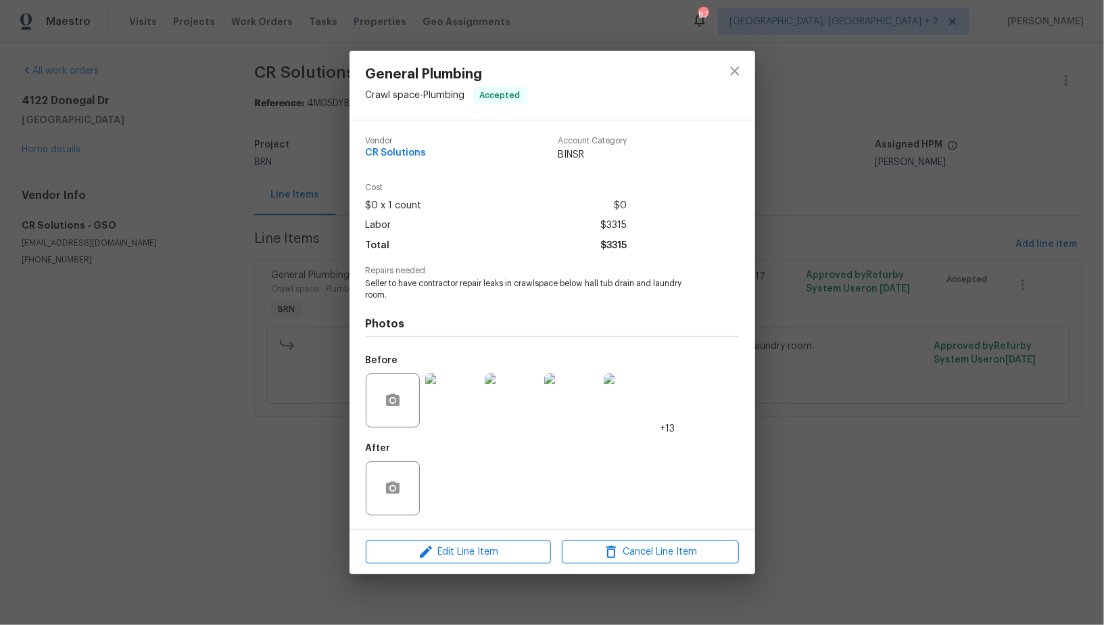
drag, startPoint x: 229, startPoint y: 366, endPoint x: 233, endPoint y: 353, distance: 13.5
click at [229, 366] on div "General Plumbing Crawl space - Plumbing Accepted Vendor CR Solutions Account Ca…" at bounding box center [552, 312] width 1104 height 625
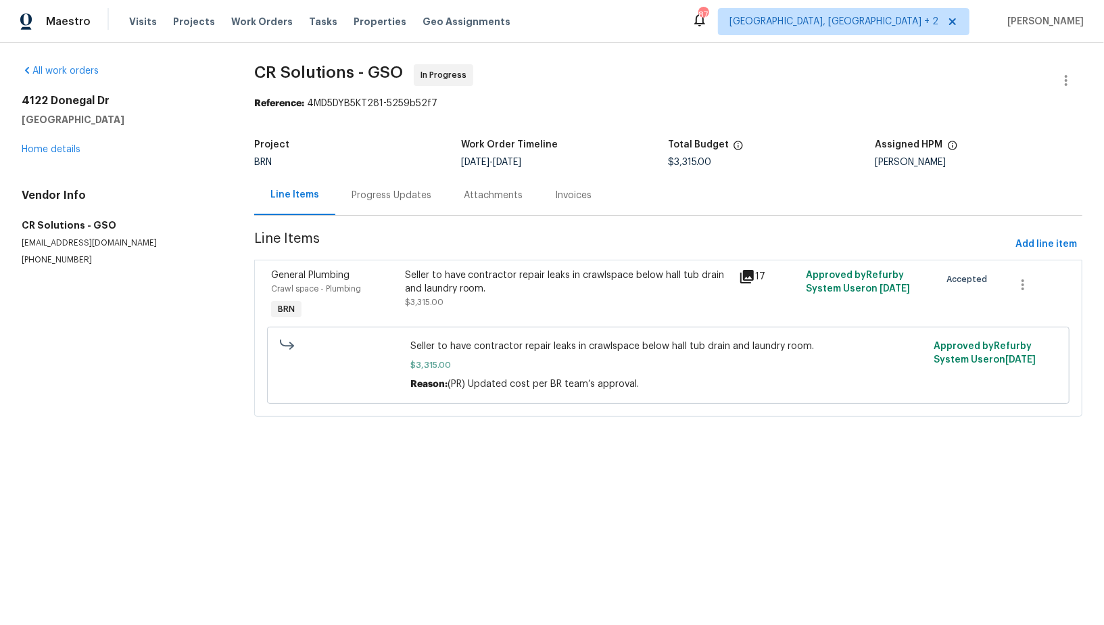
click at [389, 174] on div "Project BRN Work Order Timeline 9/17/2025 - 9/19/2025 Total Budget $3,315.00 As…" at bounding box center [668, 153] width 828 height 43
click at [388, 187] on div "Progress Updates" at bounding box center [391, 195] width 112 height 40
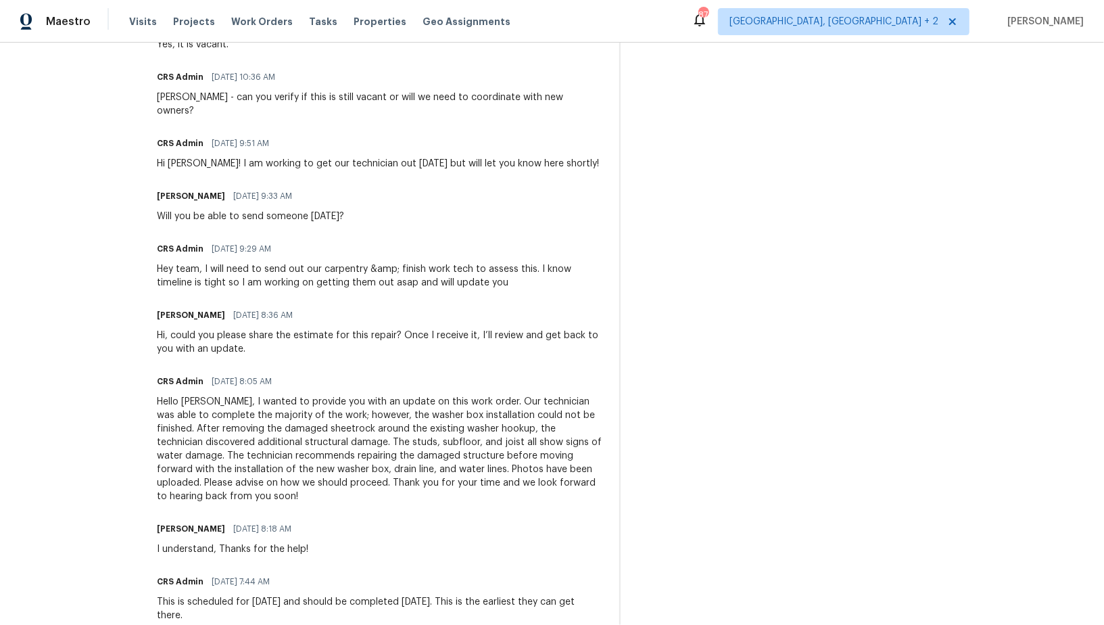
scroll to position [586, 0]
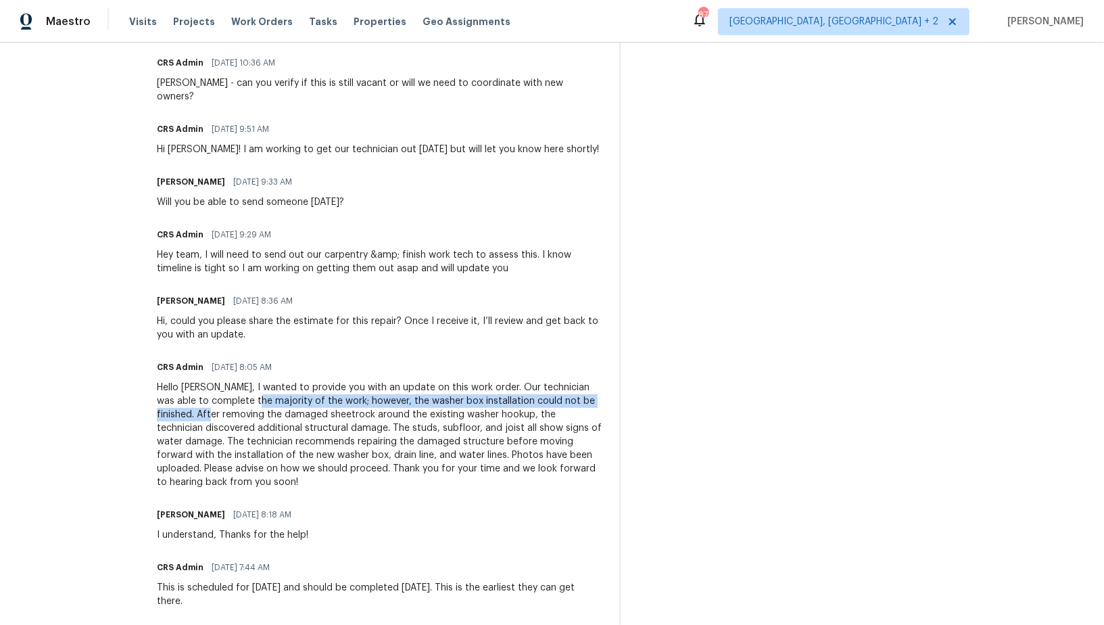
drag, startPoint x: 139, startPoint y: 395, endPoint x: 214, endPoint y: 387, distance: 75.5
click at [214, 387] on div "Hello [PERSON_NAME], I wanted to provide you with an update on this work order.…" at bounding box center [380, 435] width 446 height 108
click at [291, 381] on div "Hello Padmapriya, I wanted to provide you with an update on this work order. Ou…" at bounding box center [380, 435] width 446 height 108
drag, startPoint x: 333, startPoint y: 387, endPoint x: 528, endPoint y: 390, distance: 194.8
click at [531, 390] on div "Hello Padmapriya, I wanted to provide you with an update on this work order. Ou…" at bounding box center [380, 435] width 446 height 108
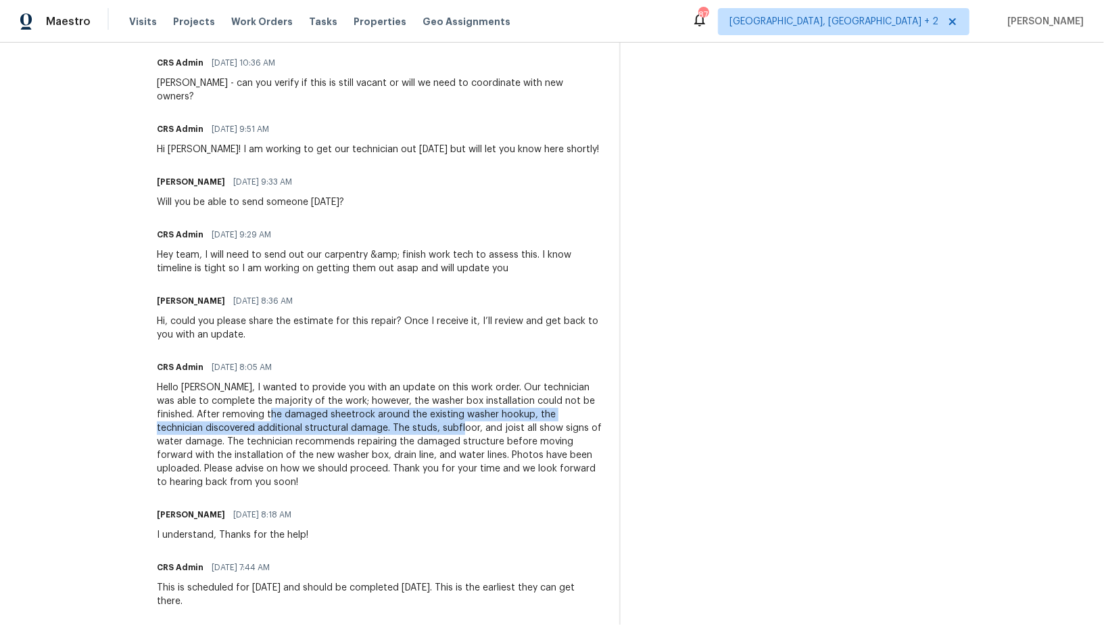
drag, startPoint x: 201, startPoint y: 400, endPoint x: 354, endPoint y: 407, distance: 153.0
click at [354, 407] on div "Hello Padmapriya, I wanted to provide you with an update on this work order. Ou…" at bounding box center [380, 435] width 446 height 108
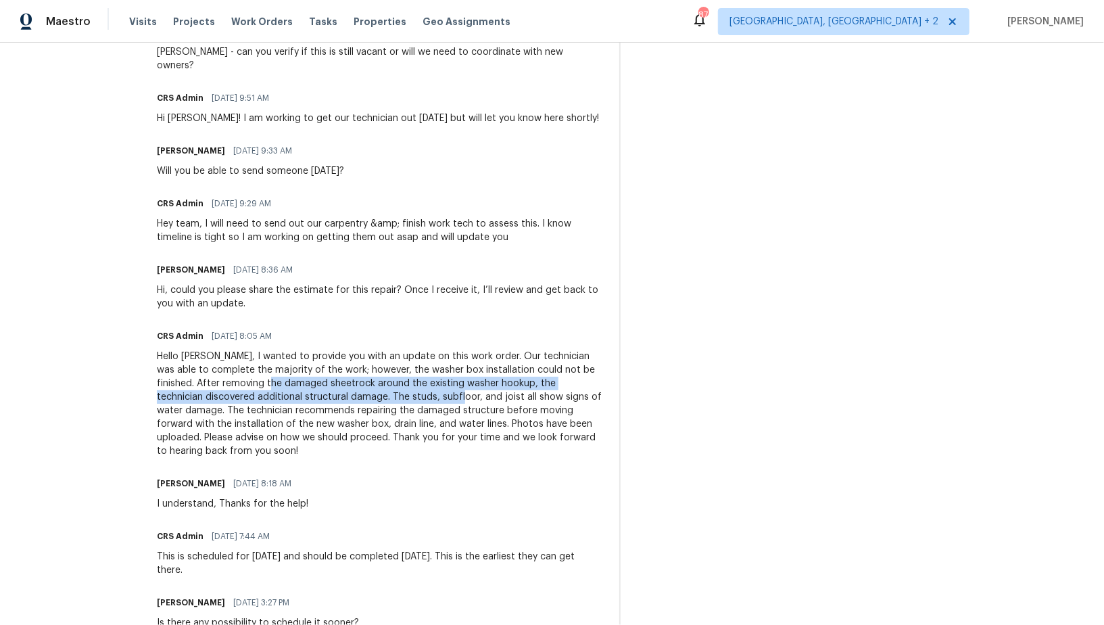
scroll to position [0, 0]
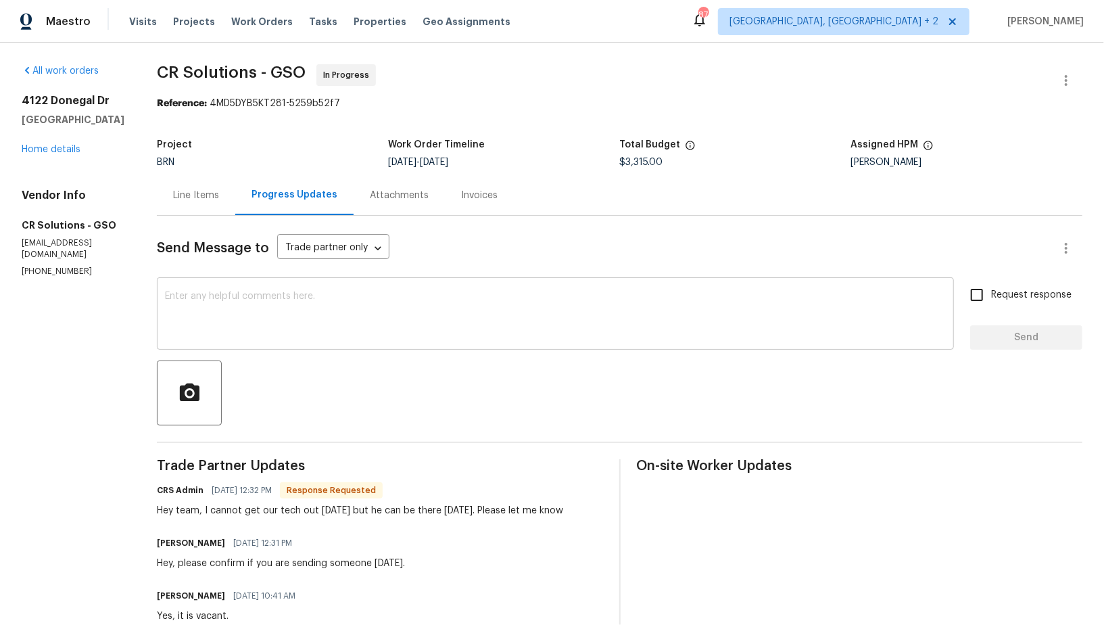
click at [278, 341] on div "x ​" at bounding box center [555, 315] width 797 height 69
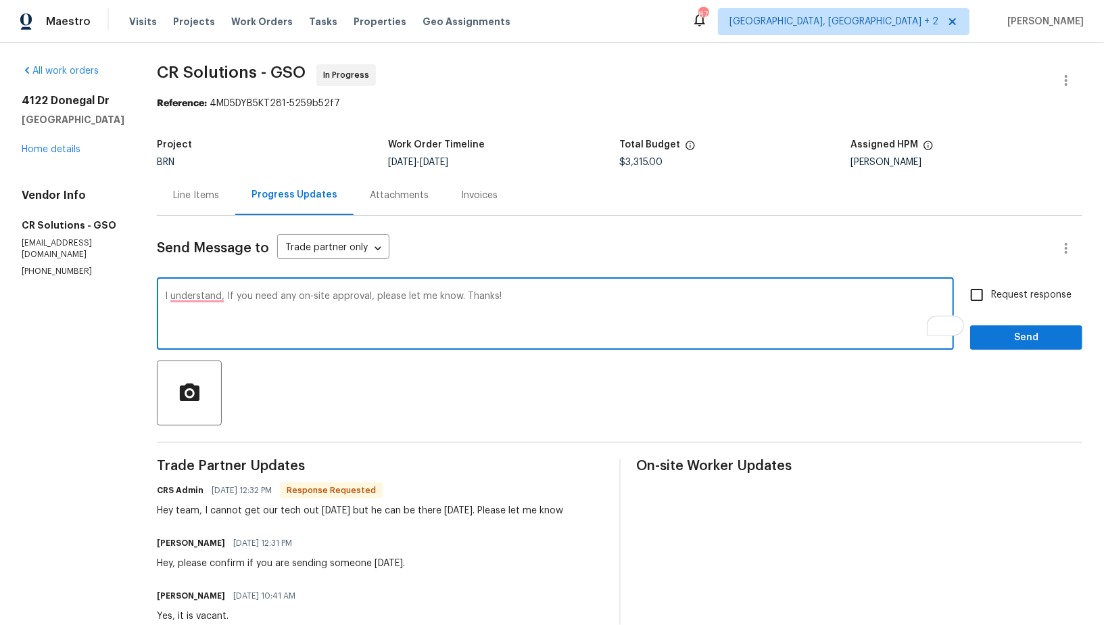
type textarea "I understand, If you need any on-site approval, please let me know. Thanks!"
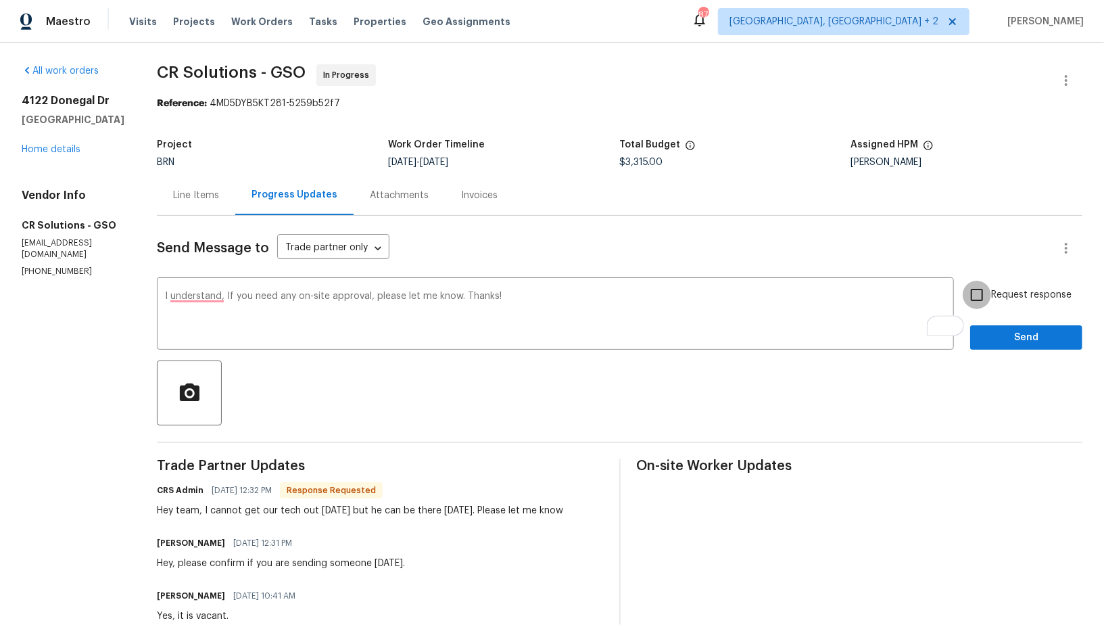
click at [974, 297] on input "Request response" at bounding box center [977, 295] width 28 height 28
checkbox input "true"
click at [996, 341] on span "Send" at bounding box center [1026, 337] width 91 height 17
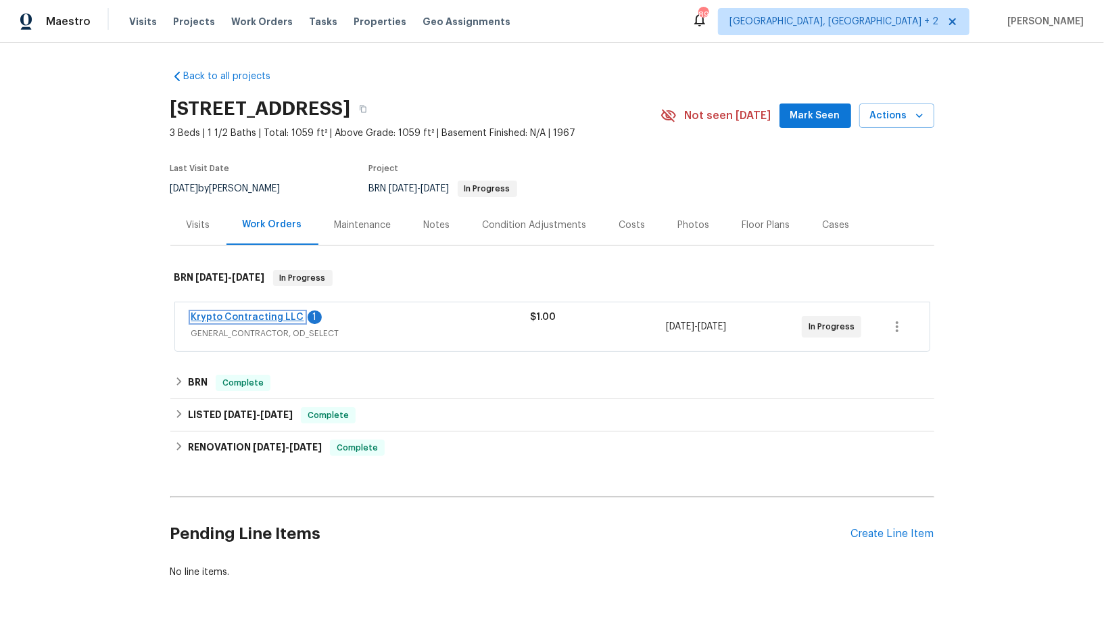
click at [264, 314] on link "Krypto Contracting LLC" at bounding box center [247, 316] width 113 height 9
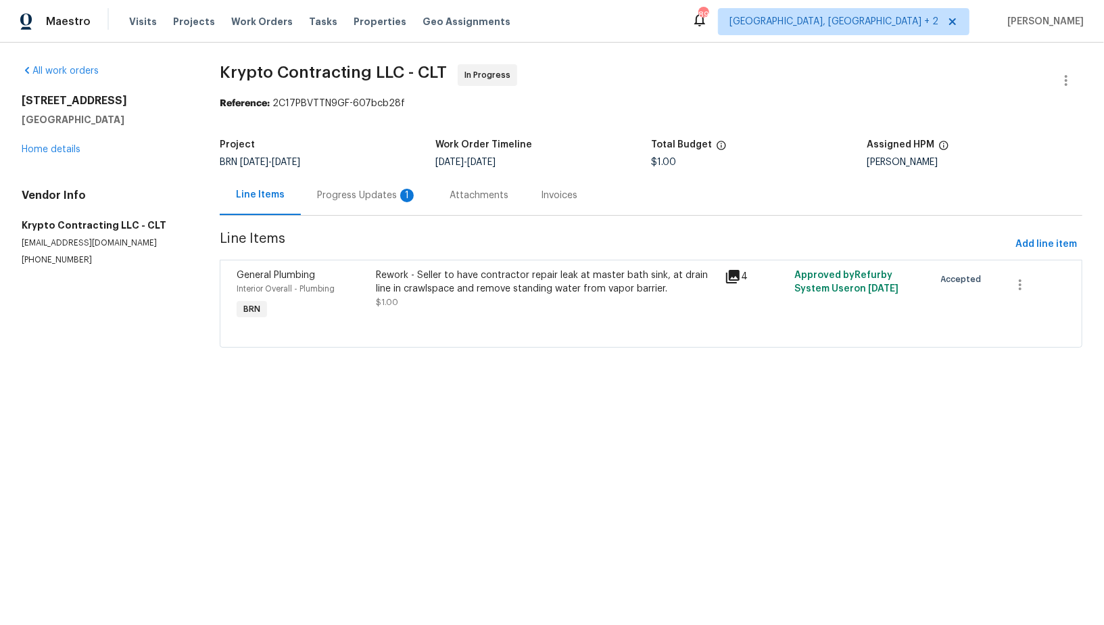
click at [372, 194] on div "Progress Updates 1" at bounding box center [367, 196] width 100 height 14
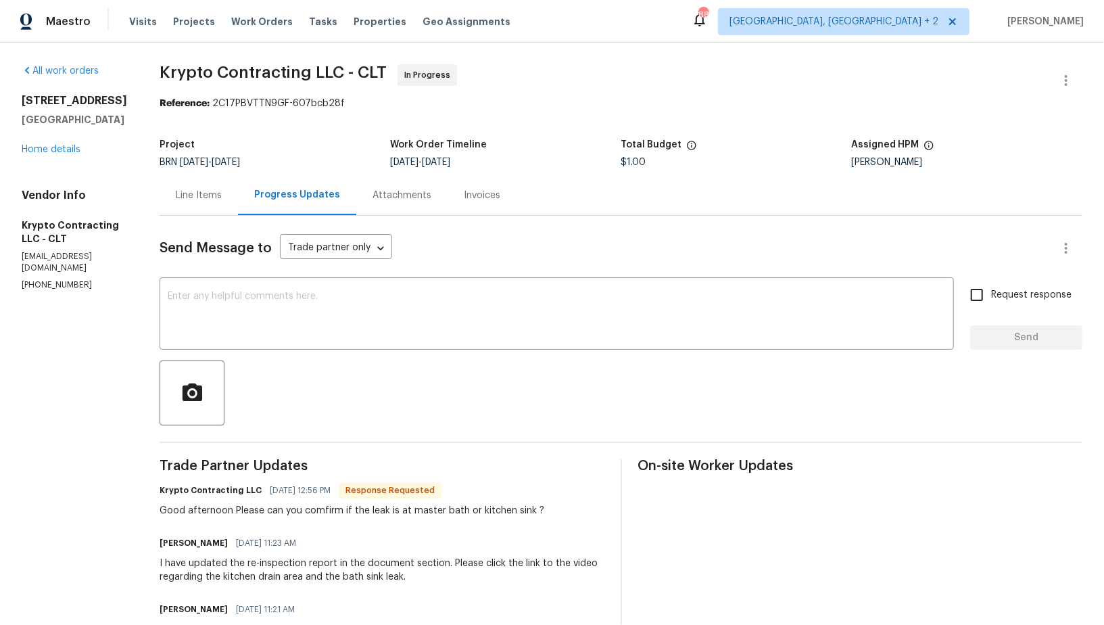
scroll to position [30, 0]
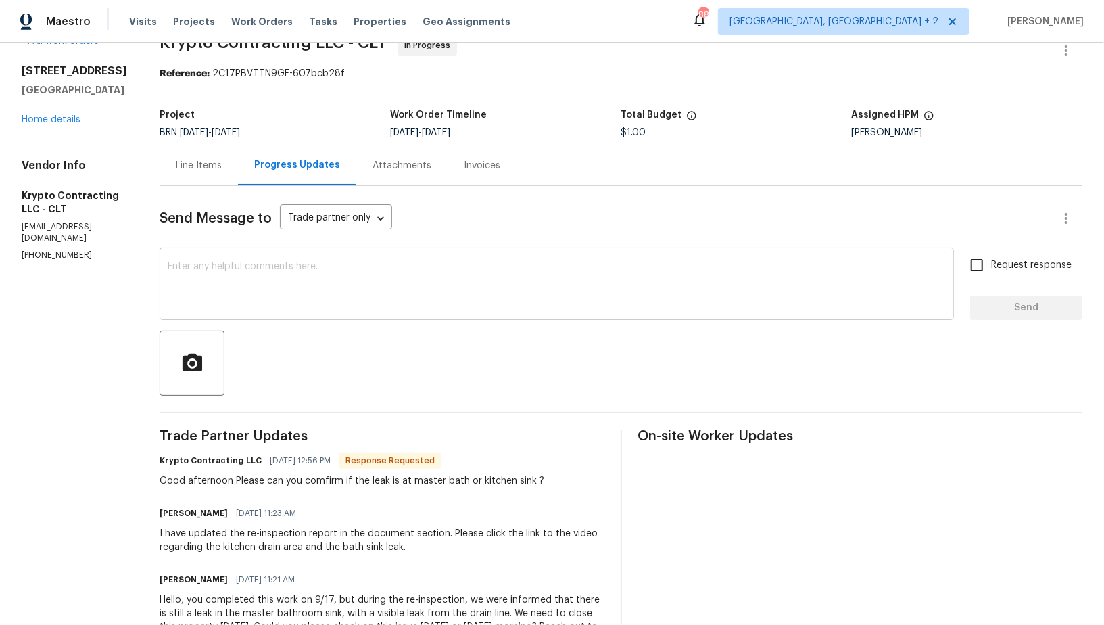
click at [347, 276] on textarea at bounding box center [557, 285] width 778 height 47
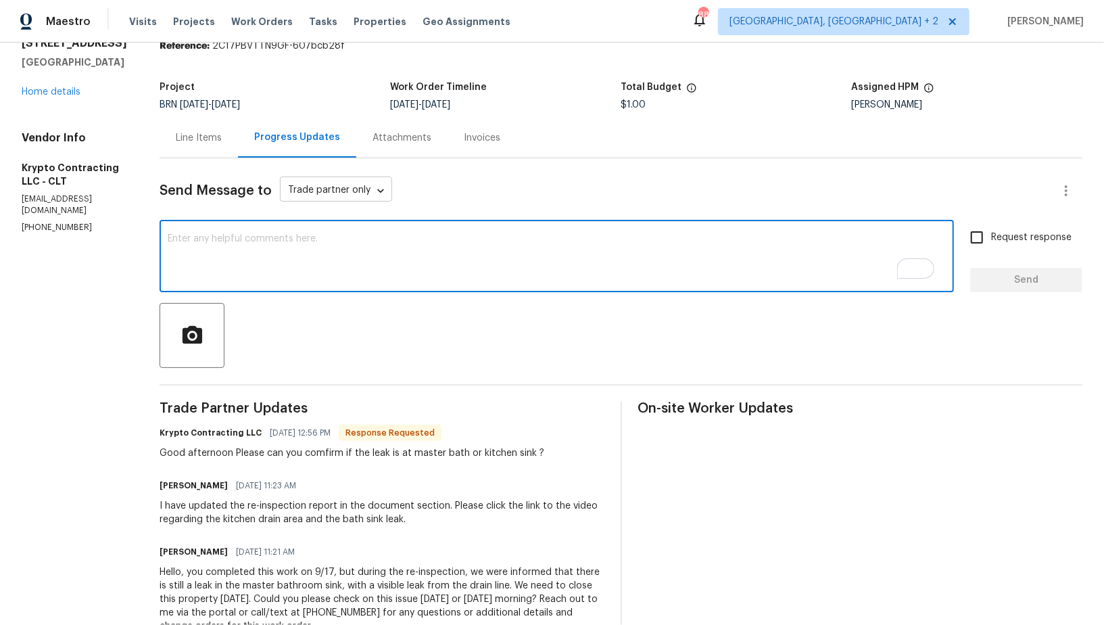
scroll to position [57, 0]
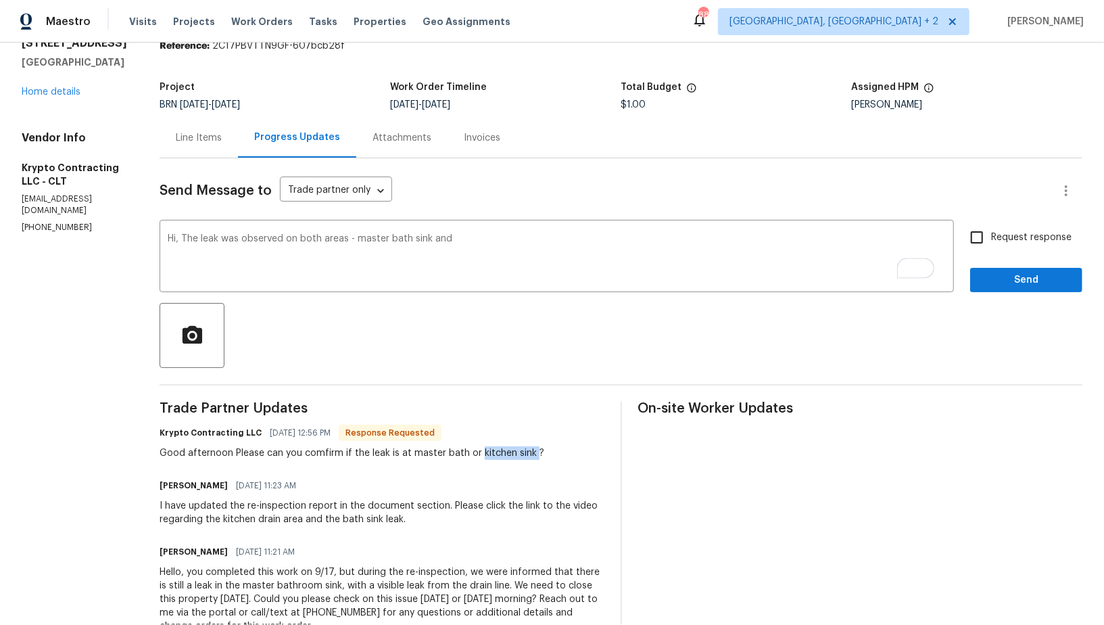
drag, startPoint x: 486, startPoint y: 451, endPoint x: 539, endPoint y: 451, distance: 52.7
click at [539, 451] on div "Good afternoon Please can you comfirm if the leak is at master bath or kitchen …" at bounding box center [352, 453] width 385 height 14
copy div "kitchen sink"
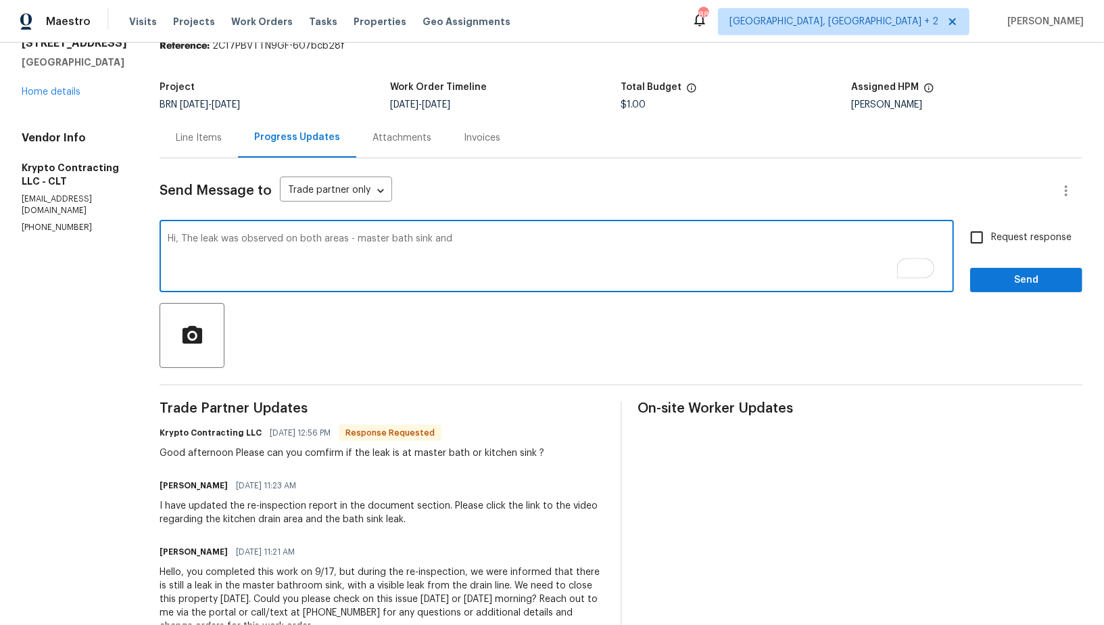
click at [470, 238] on textarea "Hi, The leak was observed on both areas - master bath sink and" at bounding box center [557, 257] width 778 height 47
paste textarea "kitchen sink"
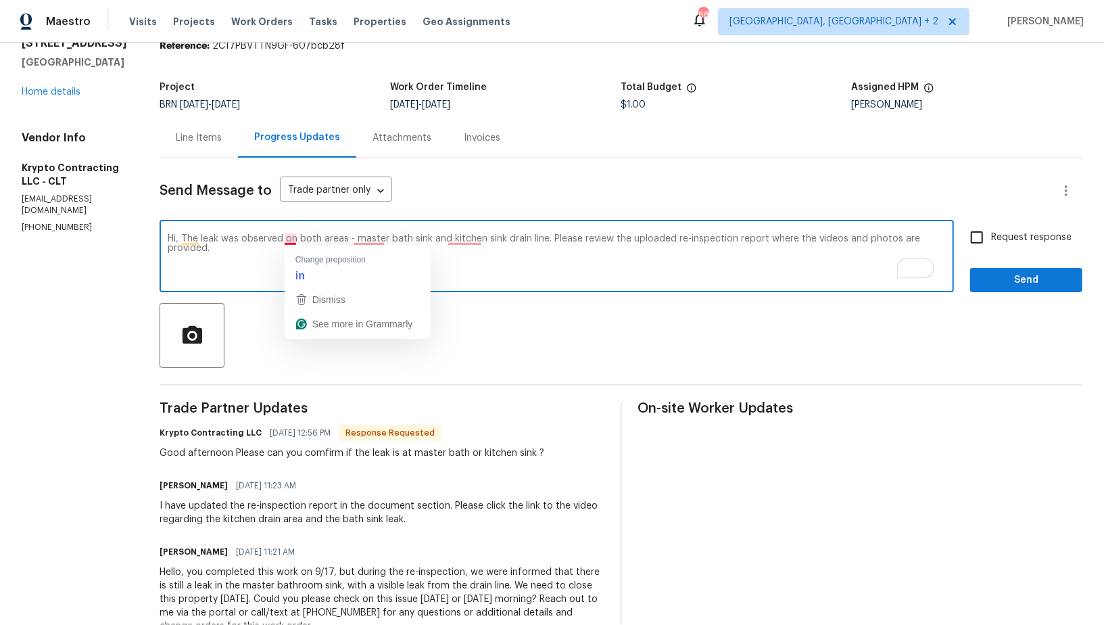
click at [300, 238] on textarea "Hi, The leak was observed on both areas - master bath sink and kitchen sink dra…" at bounding box center [557, 257] width 778 height 47
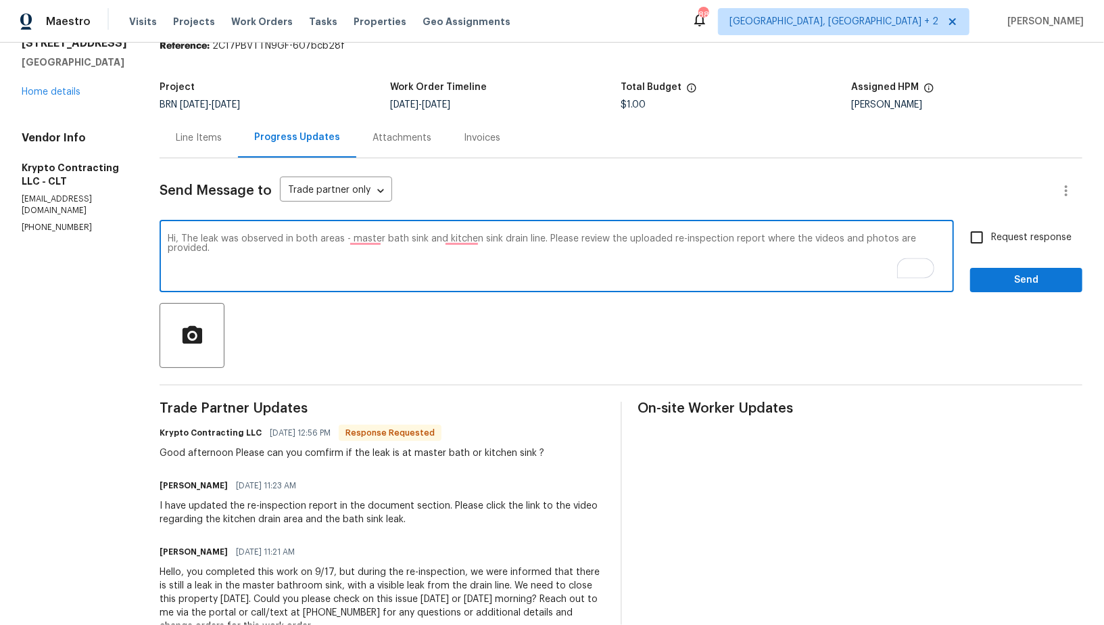
click at [369, 243] on textarea "Hi, The leak was observed in both areas - master bath sink and kitchen sink dra…" at bounding box center [557, 257] width 778 height 47
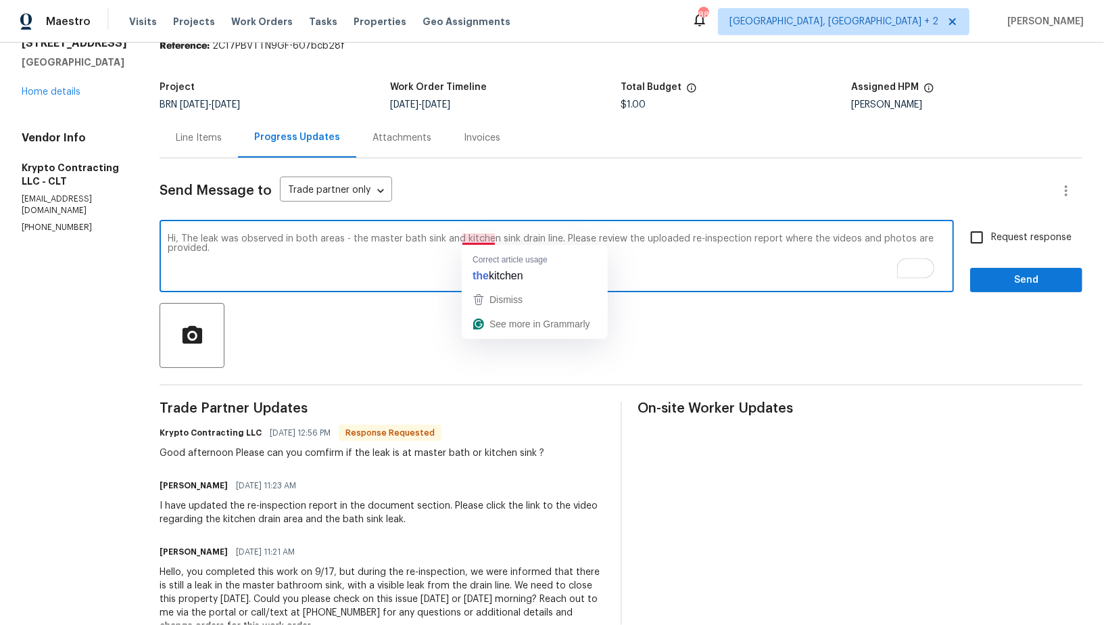
click at [492, 239] on textarea "Hi, The leak was observed in both areas - the master bath sink and kitchen sink…" at bounding box center [557, 257] width 778 height 47
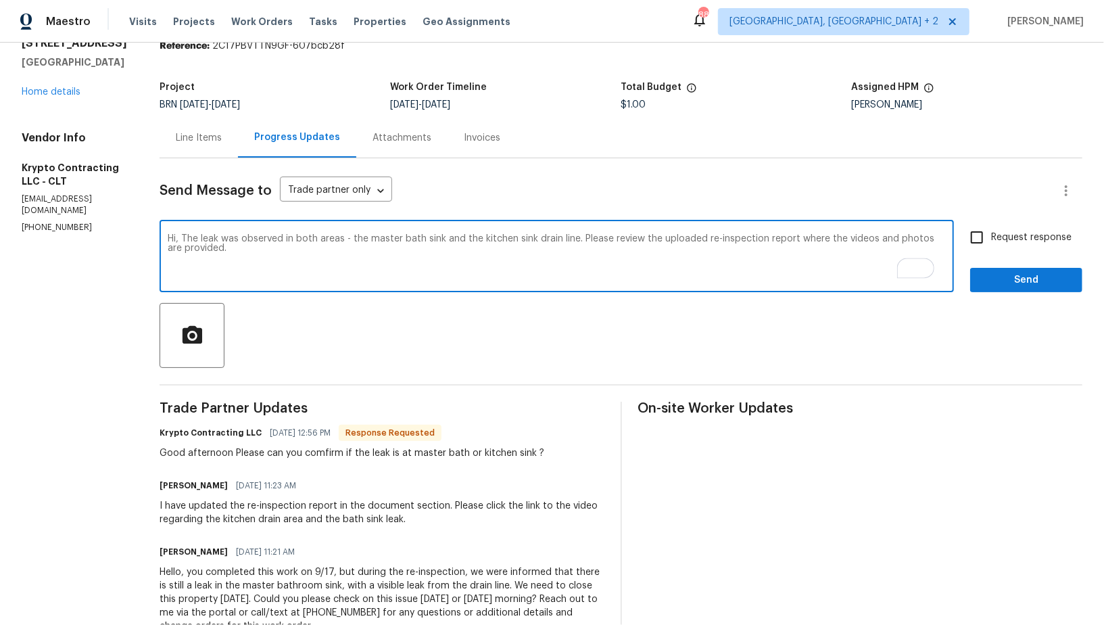
click at [686, 262] on textarea "Hi, The leak was observed in both areas - the master bath sink and the kitchen …" at bounding box center [557, 257] width 778 height 47
type textarea "Hi, The leak was observed in both areas - the master bath sink and the kitchen …"
click at [995, 240] on span "Request response" at bounding box center [1031, 238] width 80 height 14
click at [991, 240] on input "Request response" at bounding box center [977, 237] width 28 height 28
checkbox input "true"
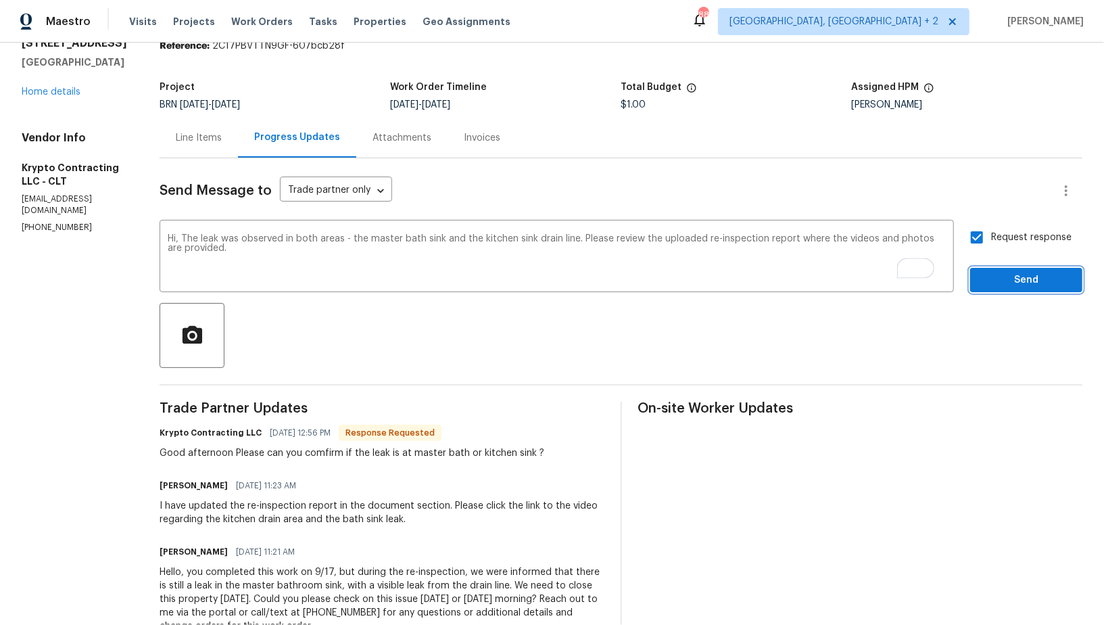
click at [997, 272] on span "Send" at bounding box center [1026, 280] width 91 height 17
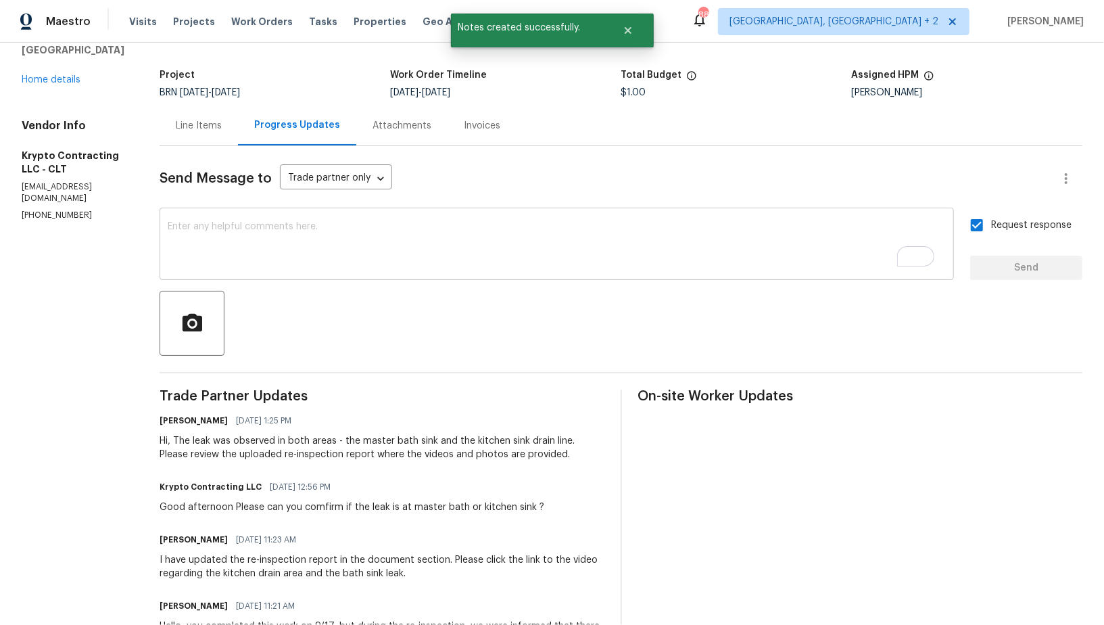
scroll to position [76, 0]
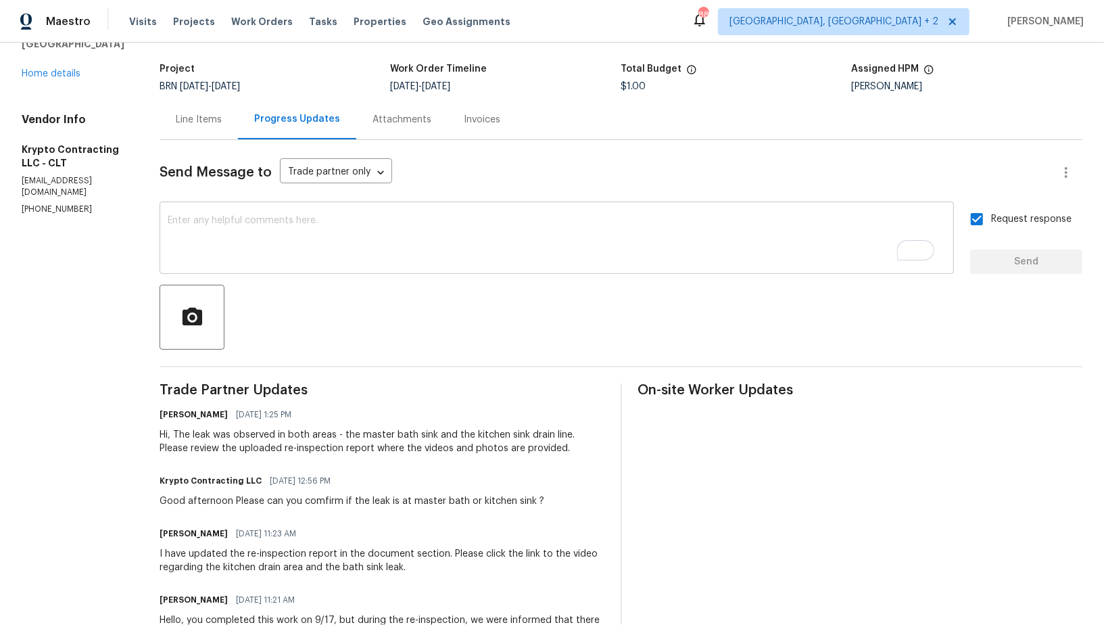
click at [284, 209] on div "x ​" at bounding box center [557, 239] width 794 height 69
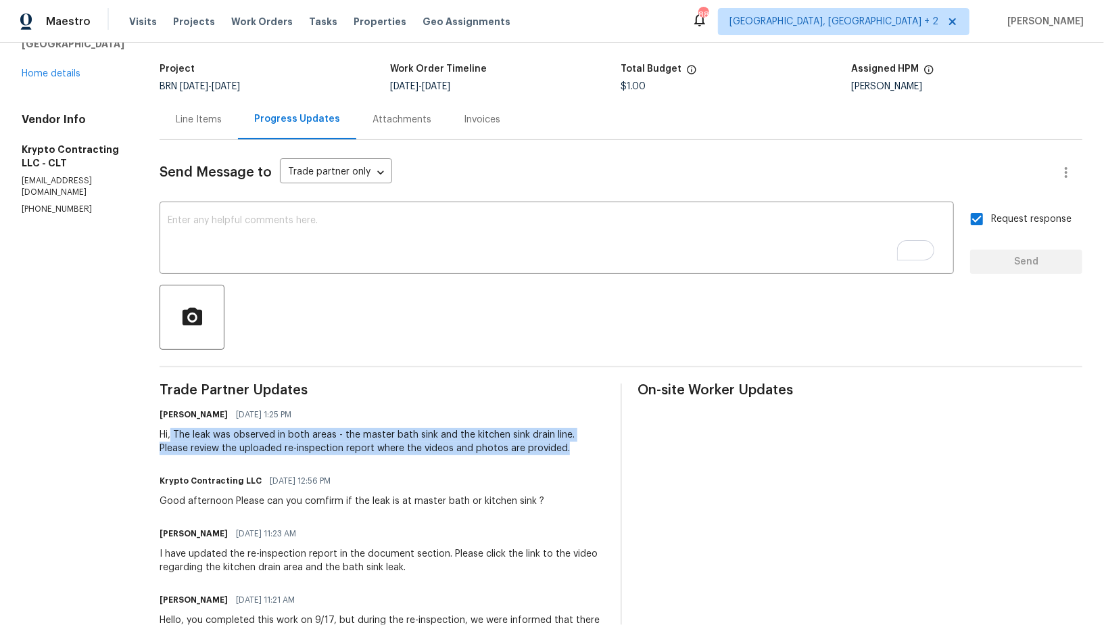
drag, startPoint x: 183, startPoint y: 431, endPoint x: 594, endPoint y: 451, distance: 411.6
click at [594, 451] on div "Hi, The leak was observed in both areas - the master bath sink and the kitchen …" at bounding box center [382, 441] width 445 height 27
copy div "The leak was observed in both areas - the master bath sink and the kitchen sink…"
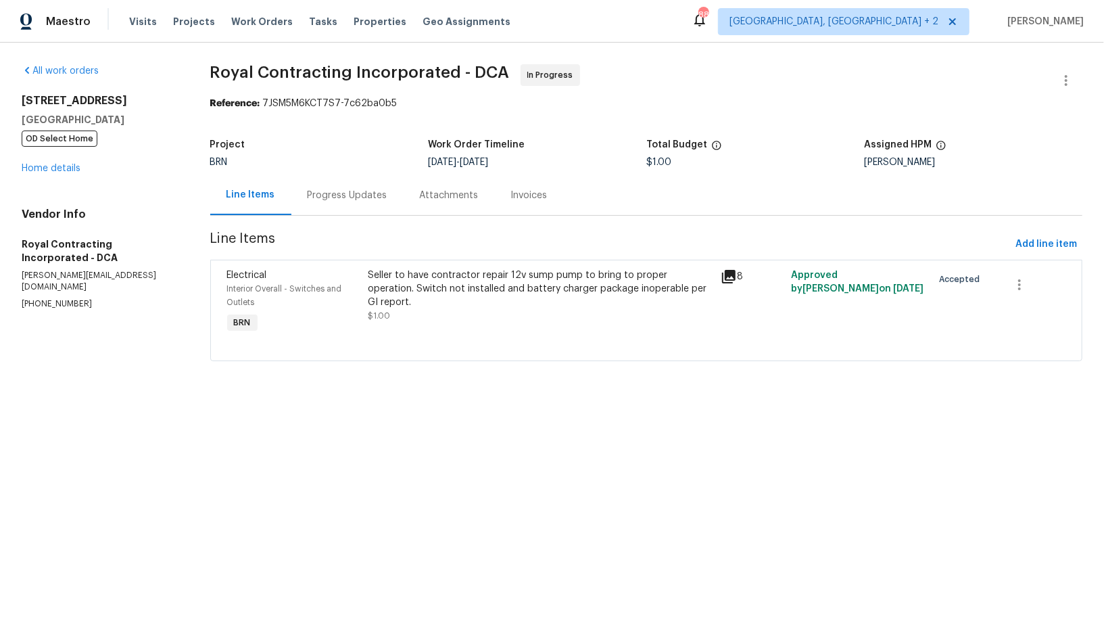
click at [364, 199] on div "Progress Updates" at bounding box center [348, 196] width 80 height 14
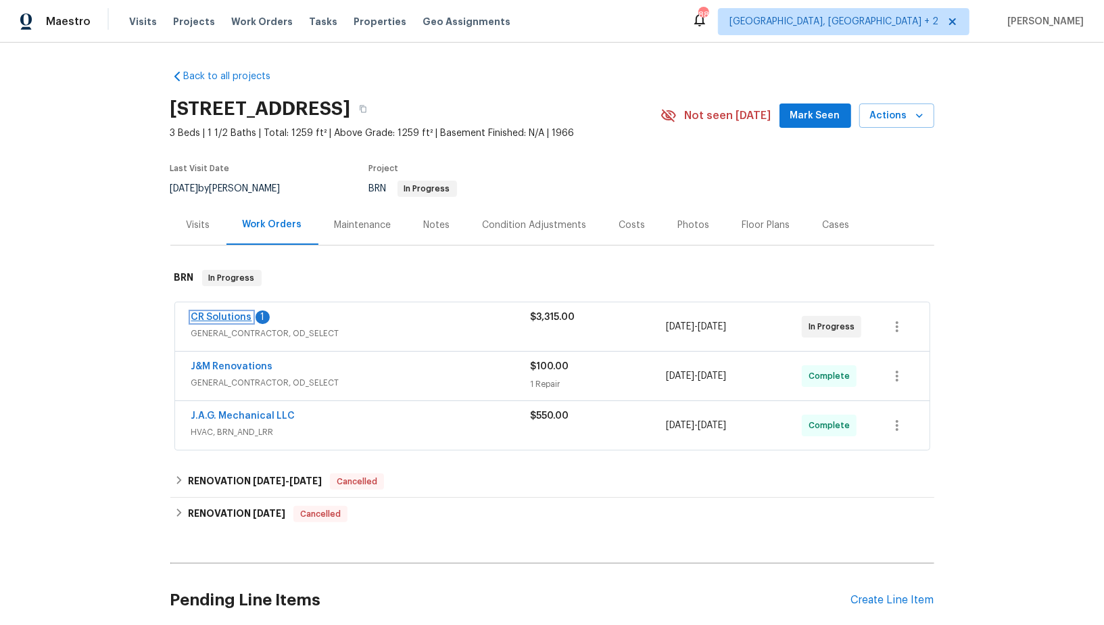
click at [224, 316] on link "CR Solutions" at bounding box center [221, 316] width 61 height 9
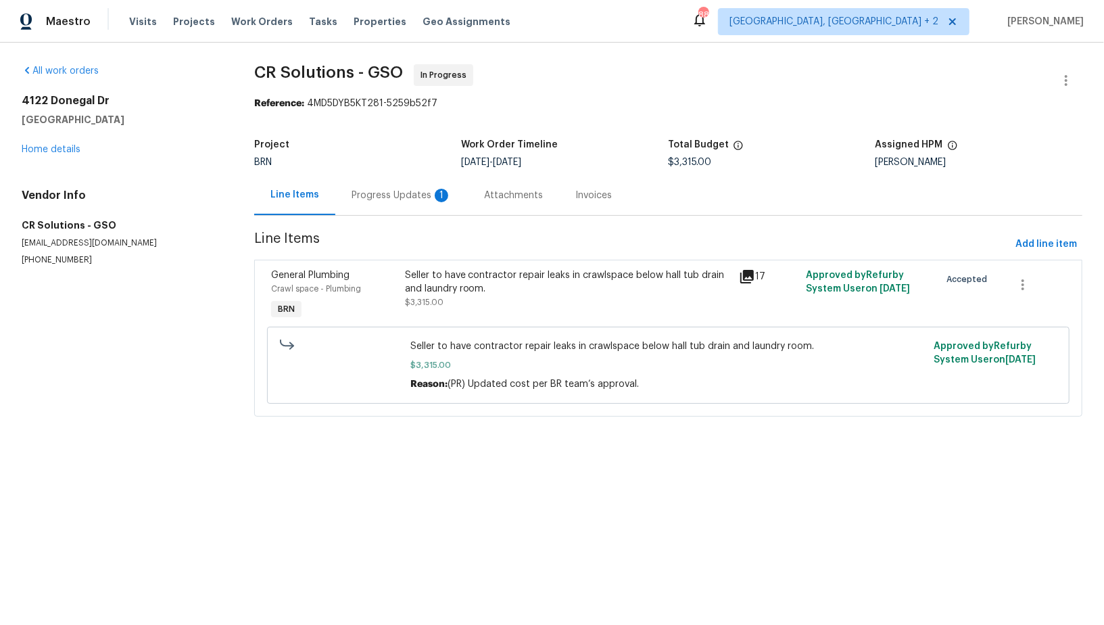
click at [373, 185] on div "Progress Updates 1" at bounding box center [401, 195] width 133 height 40
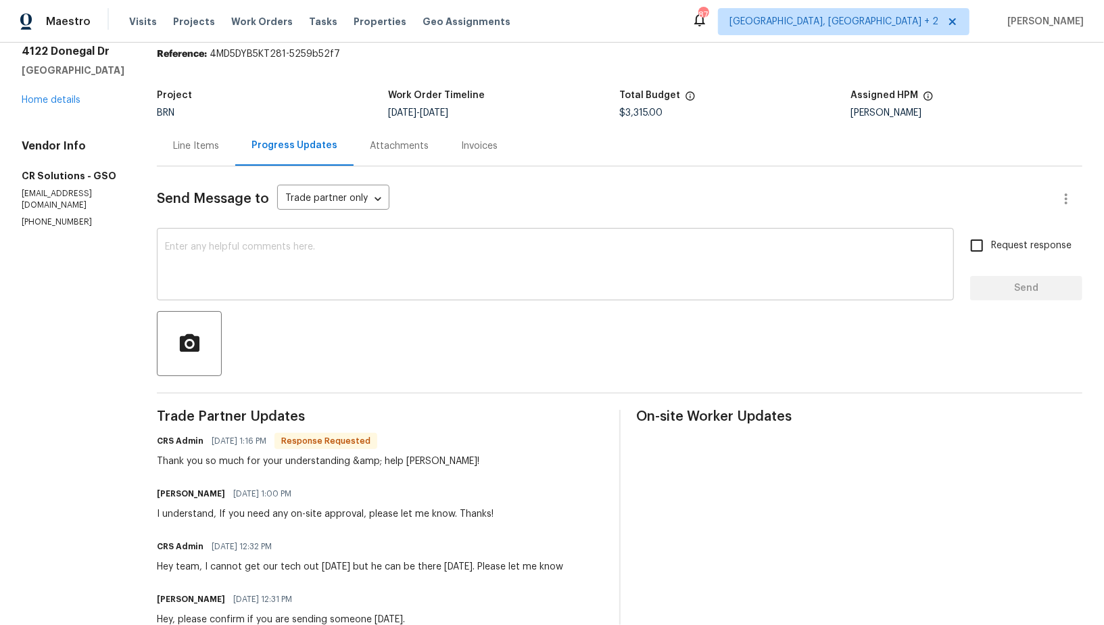
scroll to position [62, 0]
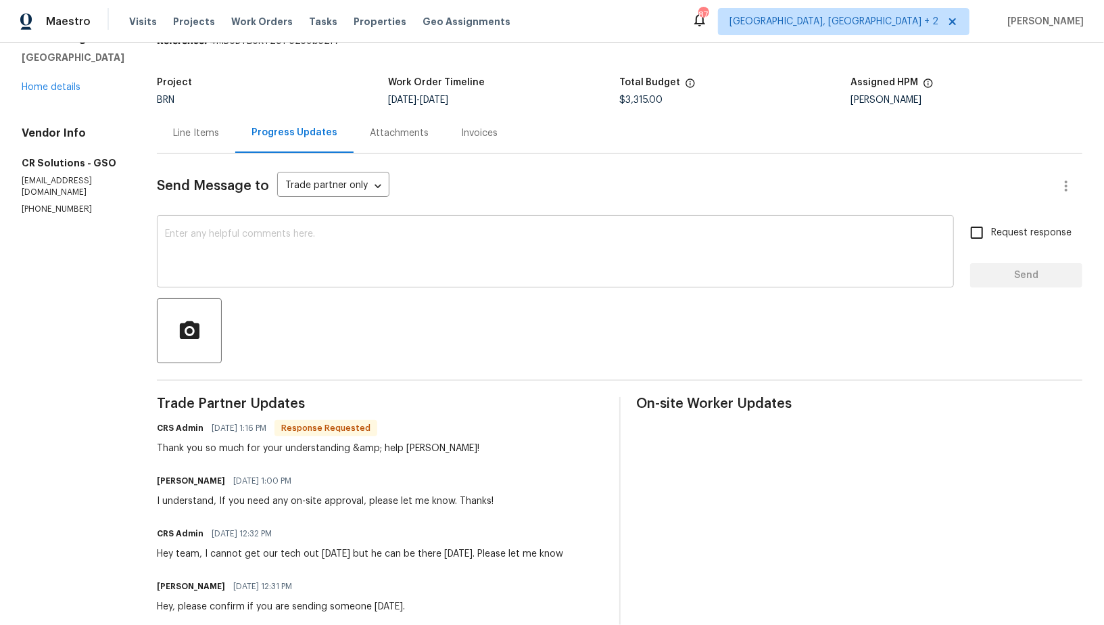
click at [356, 261] on textarea at bounding box center [555, 252] width 781 height 47
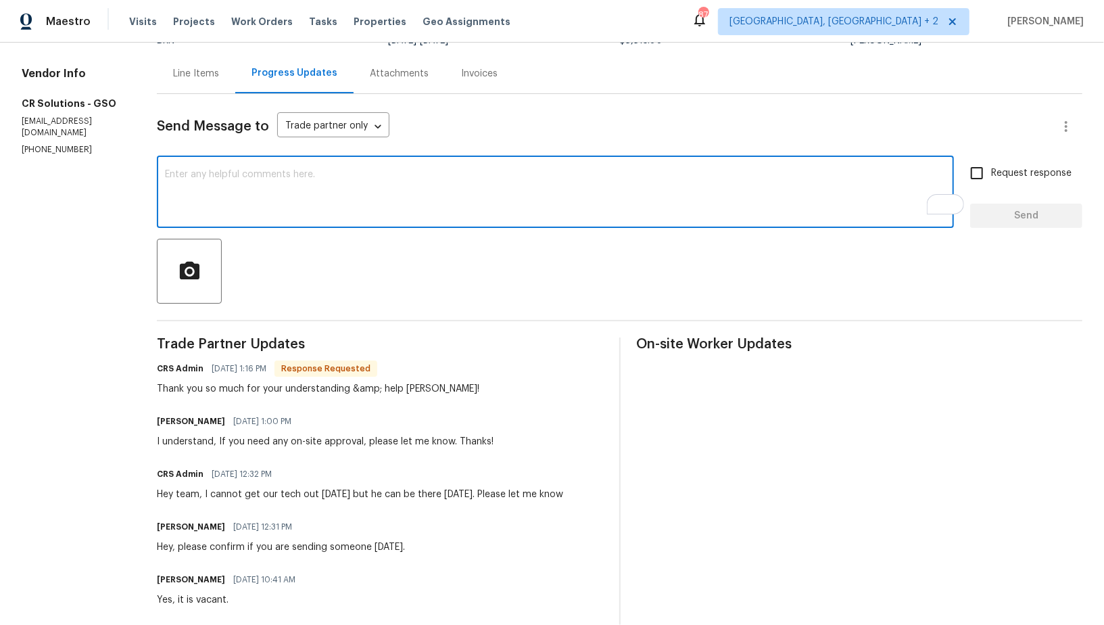
scroll to position [156, 0]
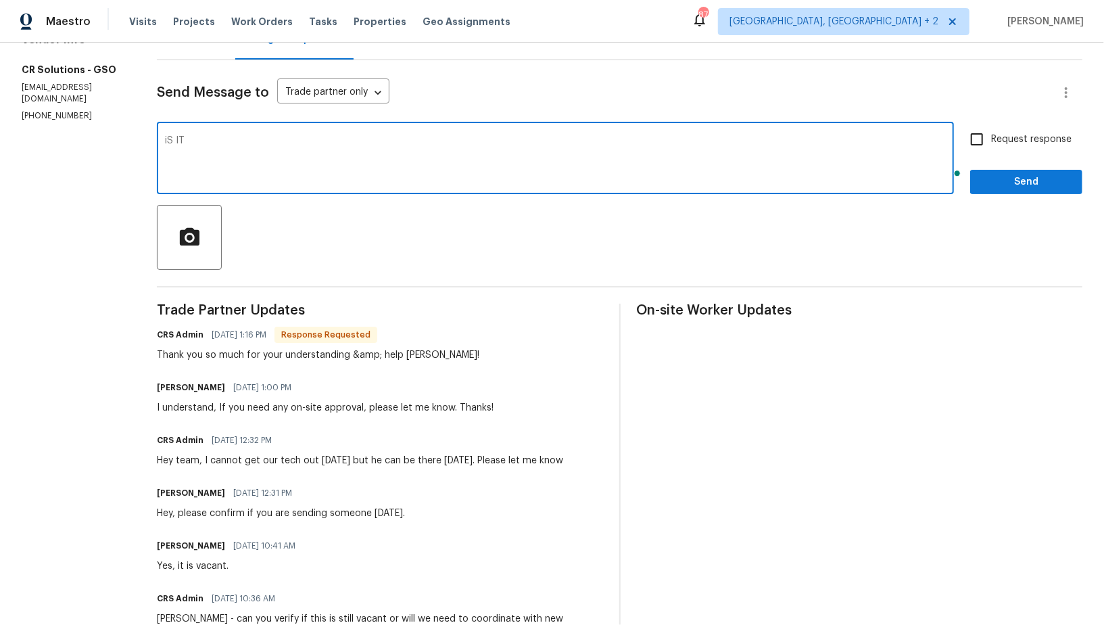
type textarea "iS IT"
type textarea "Is it possible to complete the work tomorrow?"
click at [976, 129] on input "Request response" at bounding box center [977, 139] width 28 height 28
checkbox input "true"
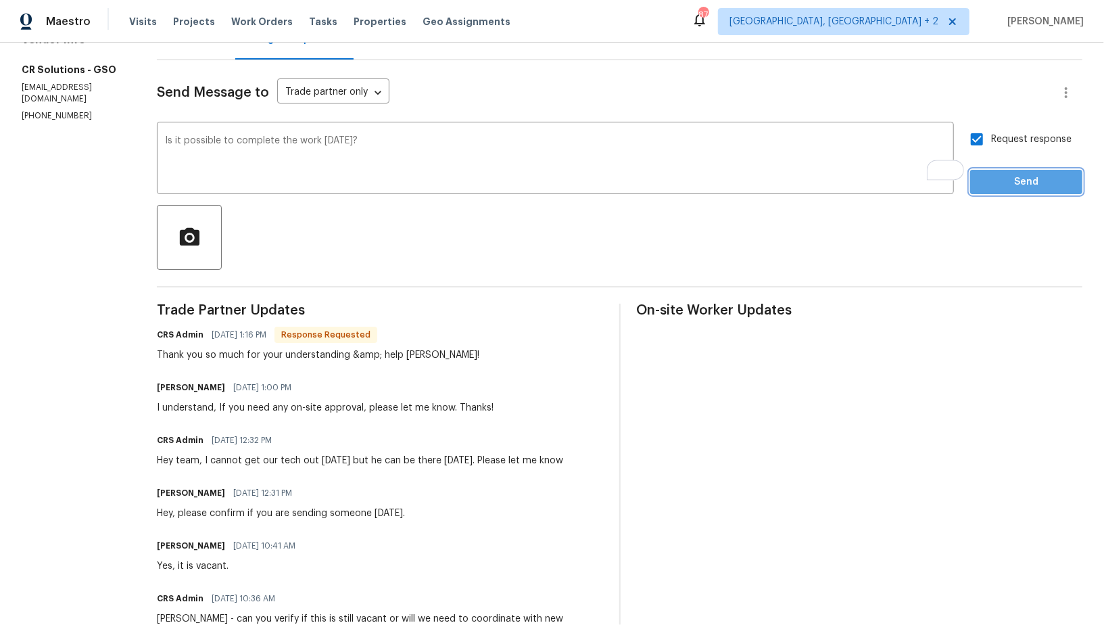
click at [995, 174] on span "Send" at bounding box center [1026, 182] width 91 height 17
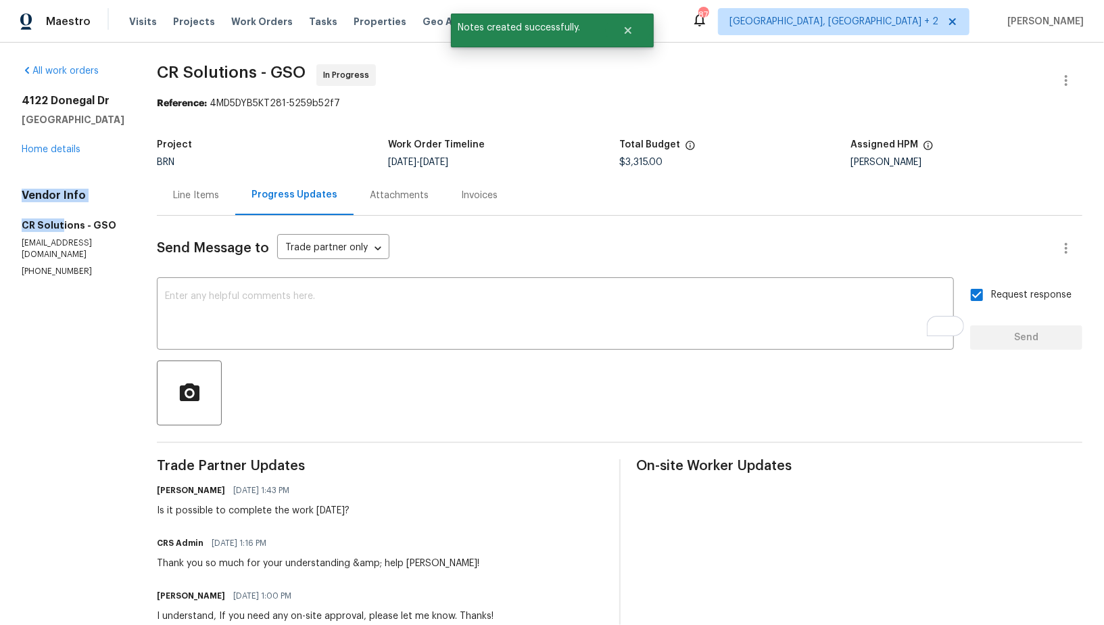
drag, startPoint x: 0, startPoint y: 228, endPoint x: 62, endPoint y: 254, distance: 67.3
drag, startPoint x: 18, startPoint y: 250, endPoint x: 80, endPoint y: 250, distance: 62.2
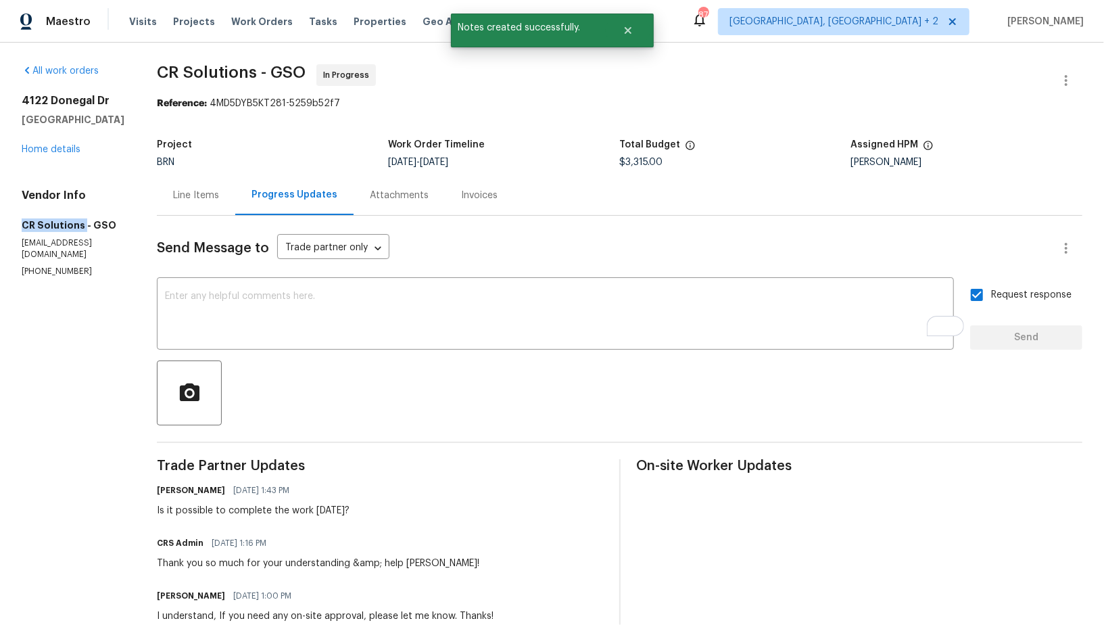
copy h5 "CR Solutions"
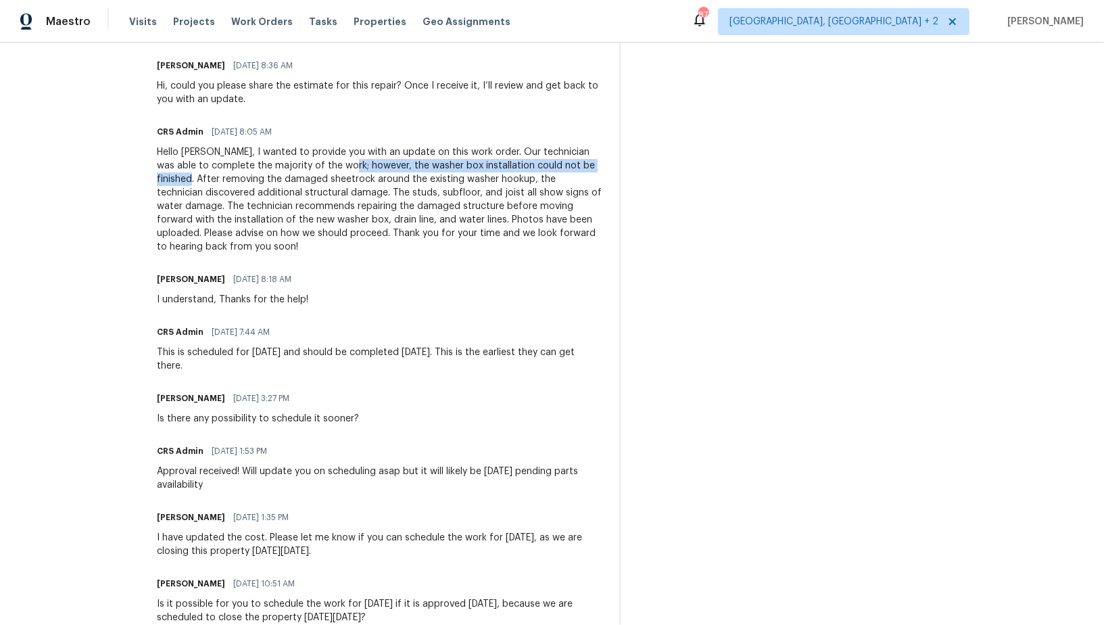
drag, startPoint x: 303, startPoint y: 151, endPoint x: 571, endPoint y: 153, distance: 267.7
click at [571, 153] on div "Hello [PERSON_NAME], I wanted to provide you with an update on this work order.…" at bounding box center [380, 199] width 446 height 108
copy div "however, the washer box installation could not be finished. A"
drag, startPoint x: 185, startPoint y: 178, endPoint x: 264, endPoint y: 180, distance: 79.1
click at [264, 180] on div "Hello [PERSON_NAME], I wanted to provide you with an update on this work order.…" at bounding box center [380, 199] width 446 height 108
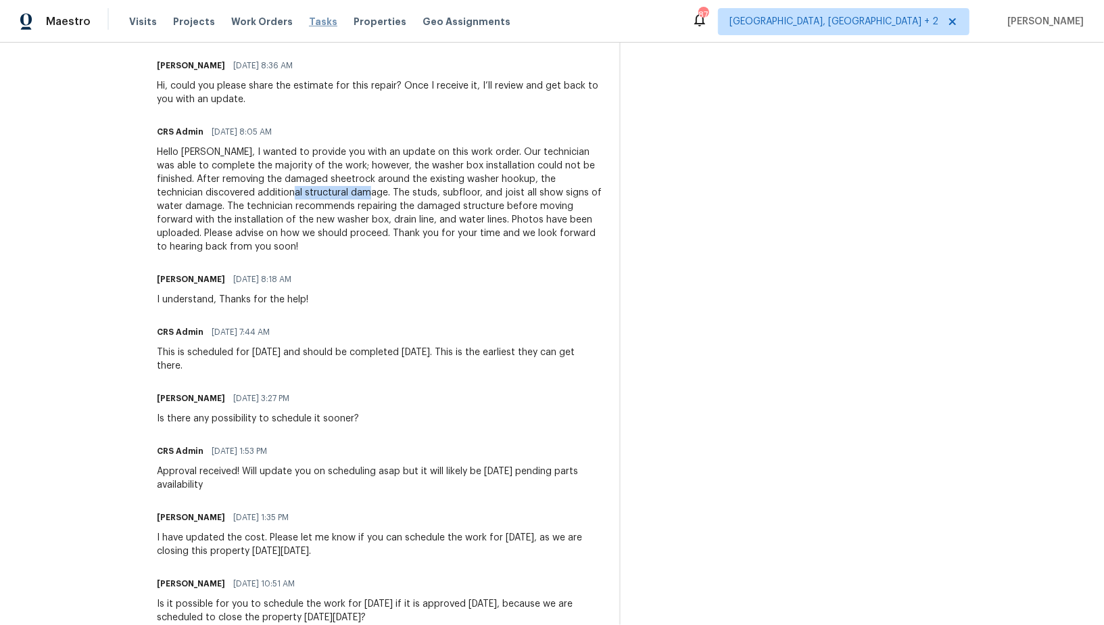
copy div "structural damage"
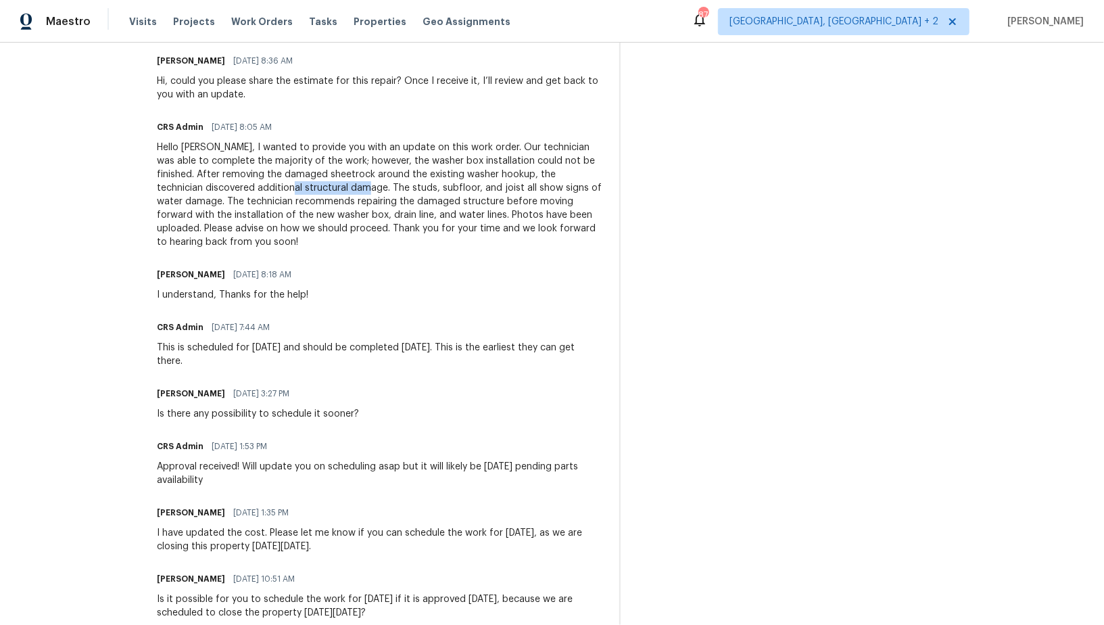
scroll to position [984, 0]
click at [397, 171] on div "Hello [PERSON_NAME], I wanted to provide you with an update on this work order.…" at bounding box center [380, 195] width 446 height 108
drag, startPoint x: 291, startPoint y: 174, endPoint x: 400, endPoint y: 176, distance: 108.9
click at [400, 176] on div "Hello [PERSON_NAME], I wanted to provide you with an update on this work order.…" at bounding box center [380, 195] width 446 height 108
copy div "studs, subfloor, and joist"
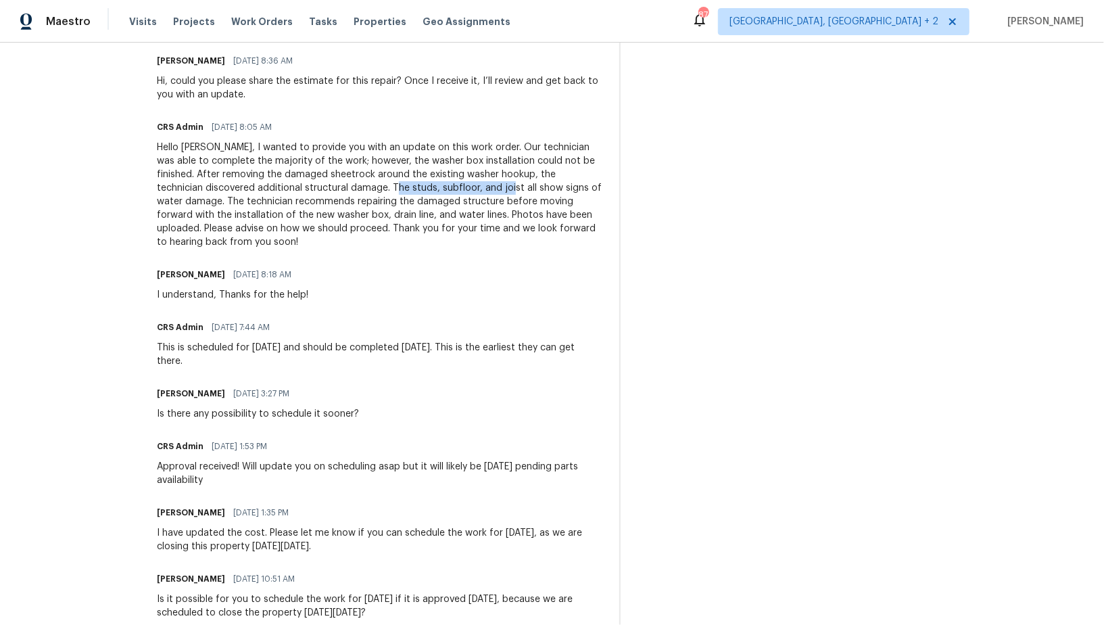
scroll to position [922, 0]
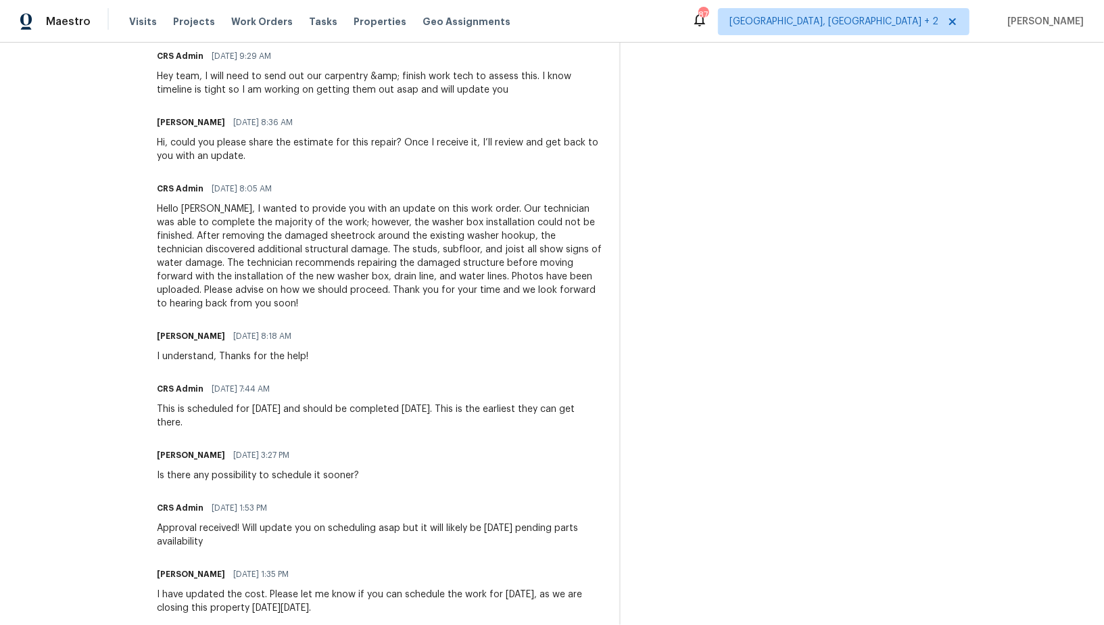
click at [506, 239] on div "Hello [PERSON_NAME], I wanted to provide you with an update on this work order.…" at bounding box center [380, 256] width 446 height 108
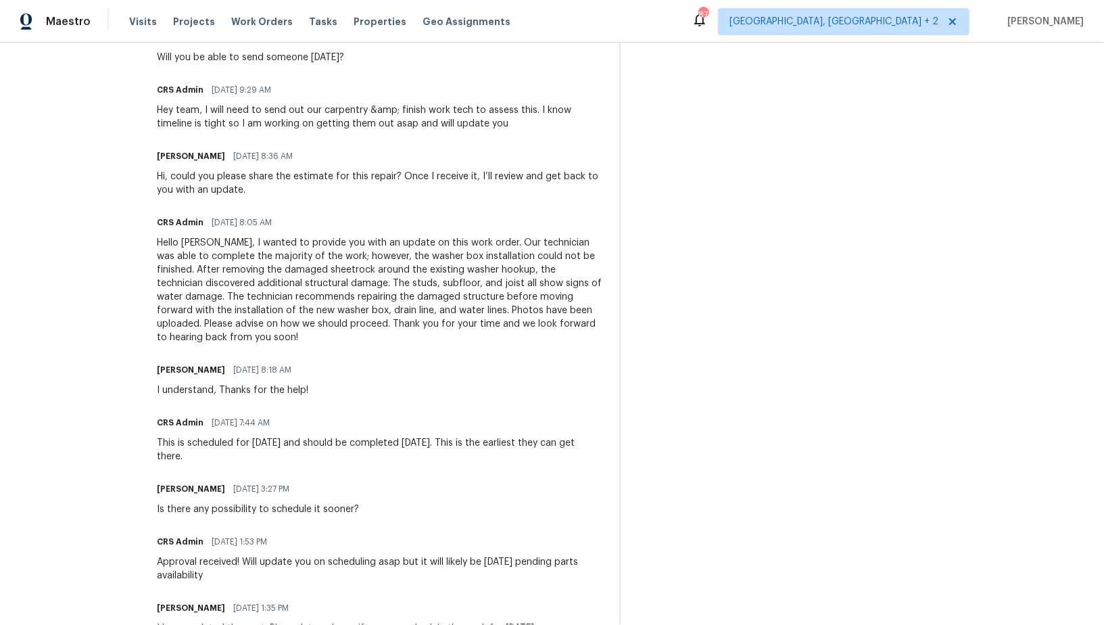
scroll to position [888, 0]
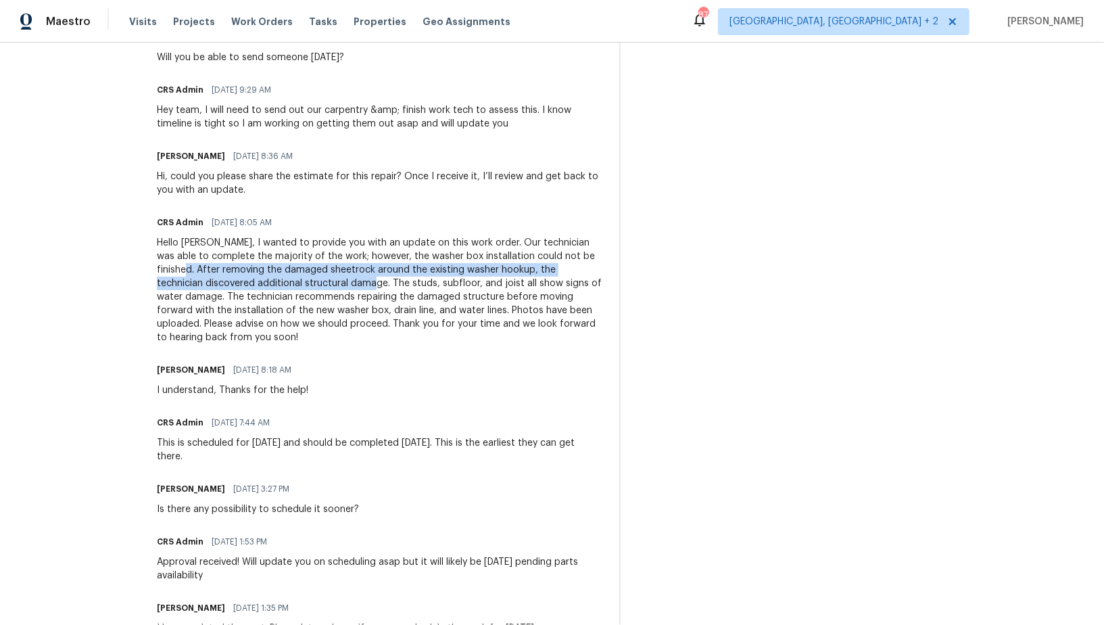
drag, startPoint x: 567, startPoint y: 235, endPoint x: 268, endPoint y: 268, distance: 300.7
click at [268, 268] on div "Hello [PERSON_NAME], I wanted to provide you with an update on this work order.…" at bounding box center [380, 290] width 446 height 108
copy div "After removing the damaged sheetrock around the existing washer hookup, the tec…"
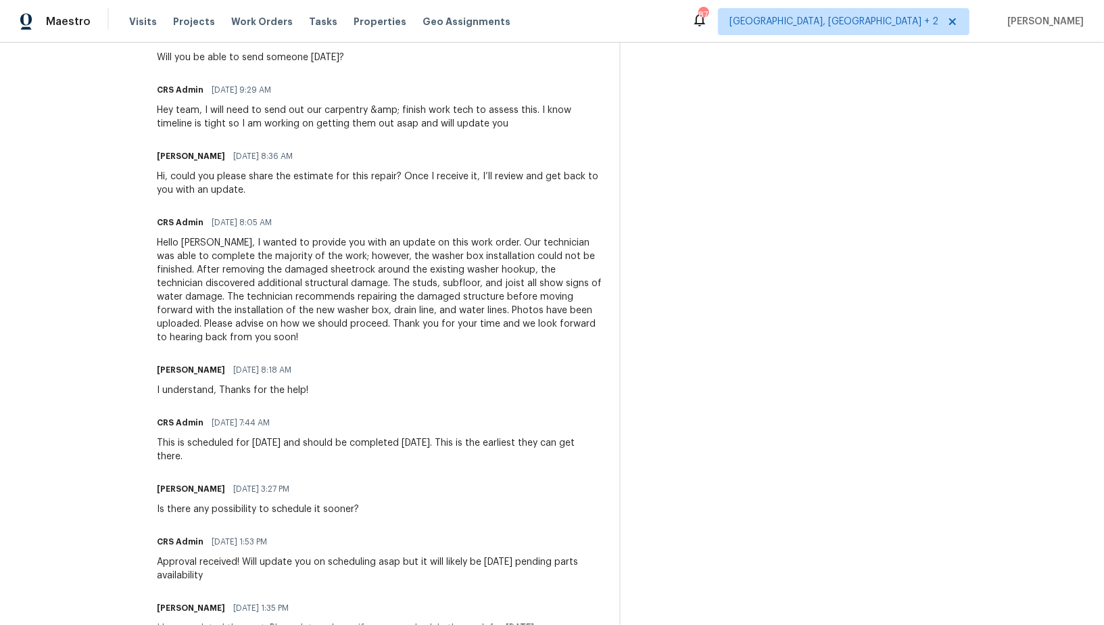
click at [308, 286] on div "Hello [PERSON_NAME], I wanted to provide you with an update on this work order.…" at bounding box center [380, 290] width 446 height 108
drag, startPoint x: 272, startPoint y: 270, endPoint x: 543, endPoint y: 271, distance: 270.4
click at [543, 271] on div "Hello [PERSON_NAME], I wanted to provide you with an update on this work order.…" at bounding box center [380, 290] width 446 height 108
copy div "The studs, subfloor, and joist all show signs of water damage."
click at [317, 310] on div "Hello [PERSON_NAME], I wanted to provide you with an update on this work order.…" at bounding box center [380, 290] width 446 height 108
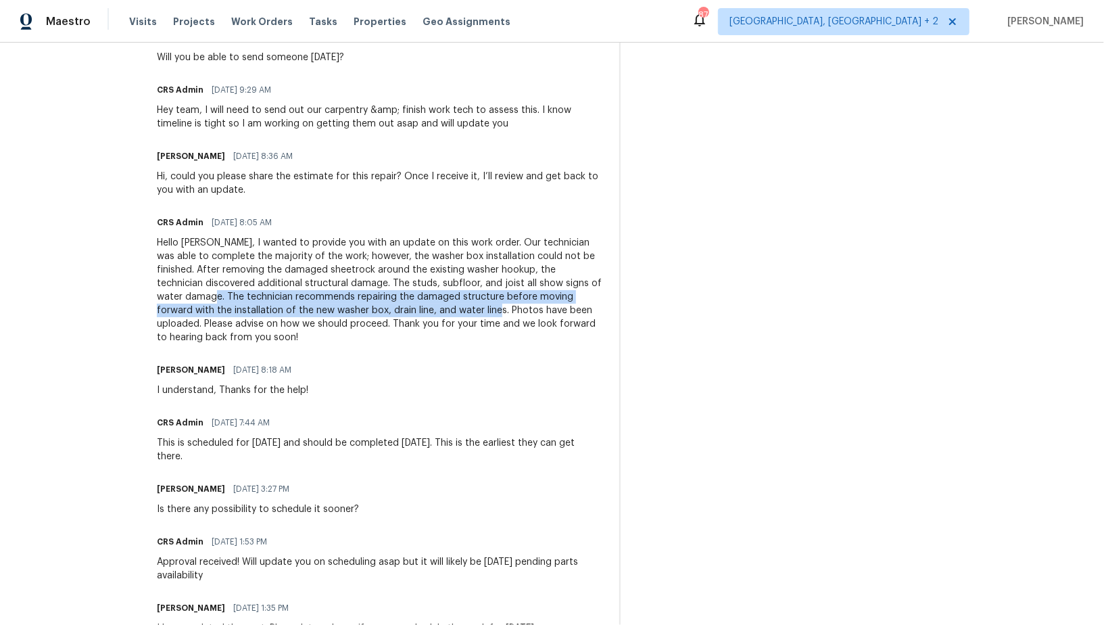
drag, startPoint x: 546, startPoint y: 268, endPoint x: 360, endPoint y: 297, distance: 188.1
click at [360, 297] on div "Hello [PERSON_NAME], I wanted to provide you with an update on this work order.…" at bounding box center [380, 290] width 446 height 108
copy div "The technician recommends repairing the damaged structure before moving forward…"
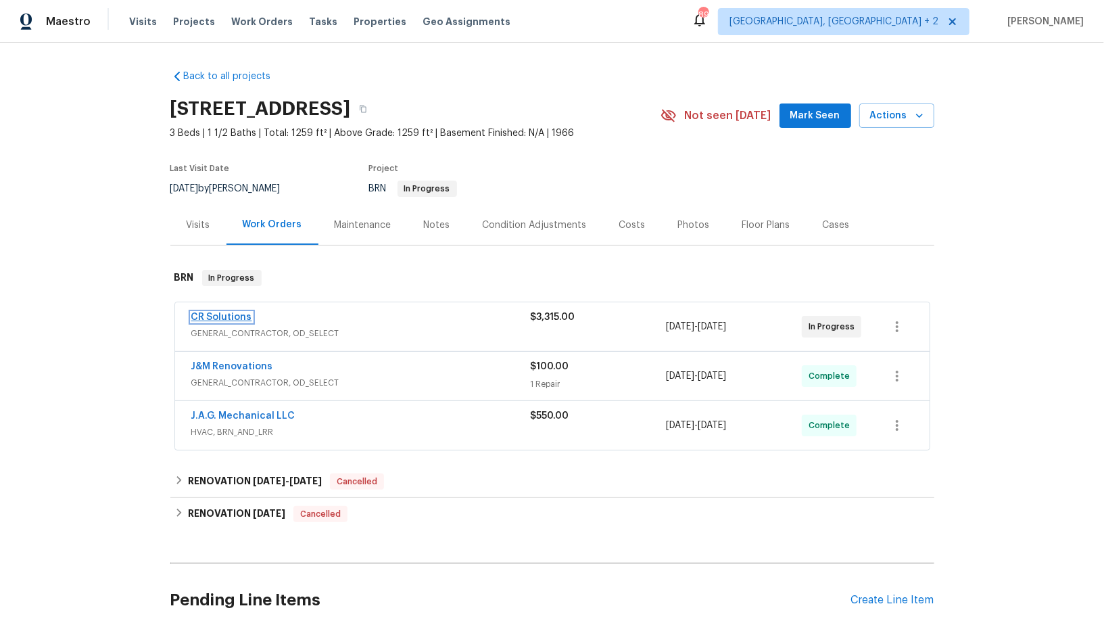
click at [224, 312] on link "CR Solutions" at bounding box center [221, 316] width 61 height 9
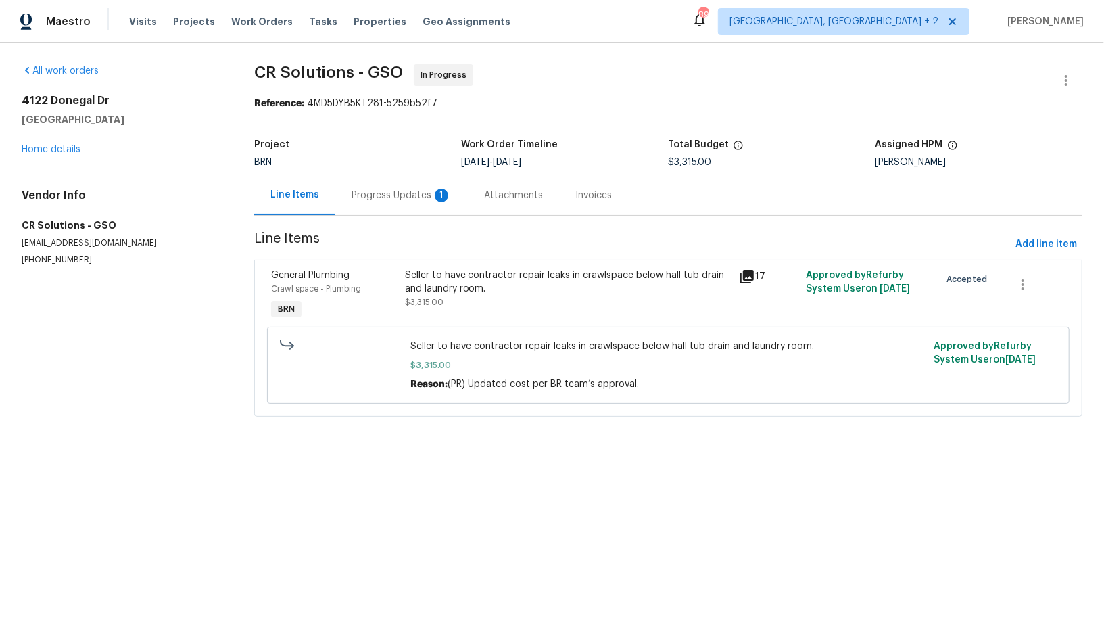
click at [379, 184] on div "Progress Updates 1" at bounding box center [401, 195] width 133 height 40
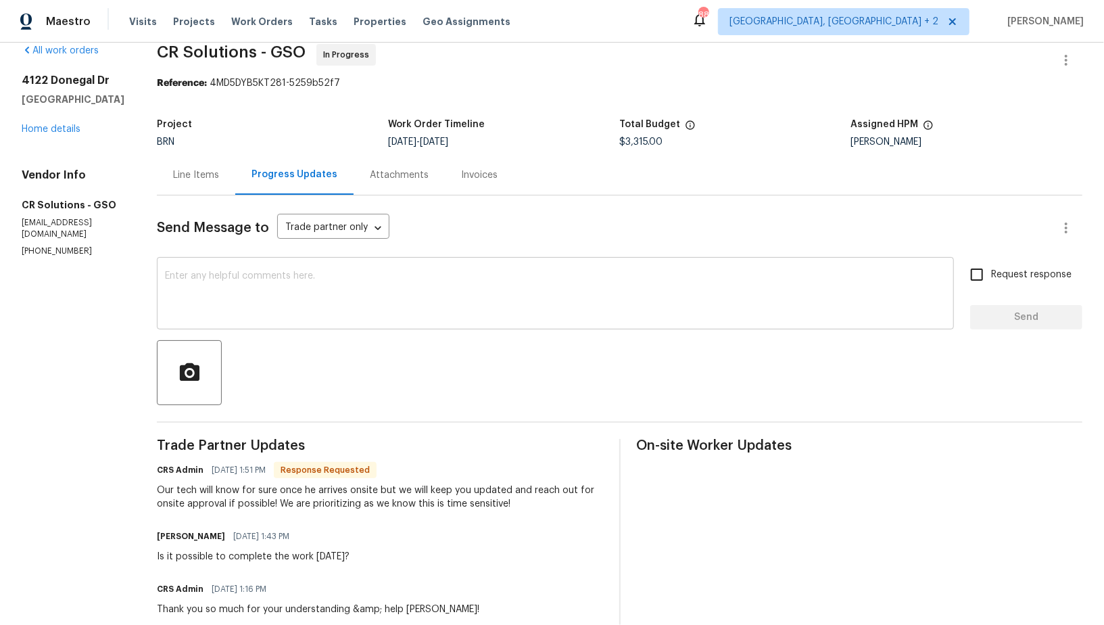
scroll to position [22, 0]
click at [412, 297] on textarea at bounding box center [555, 292] width 781 height 47
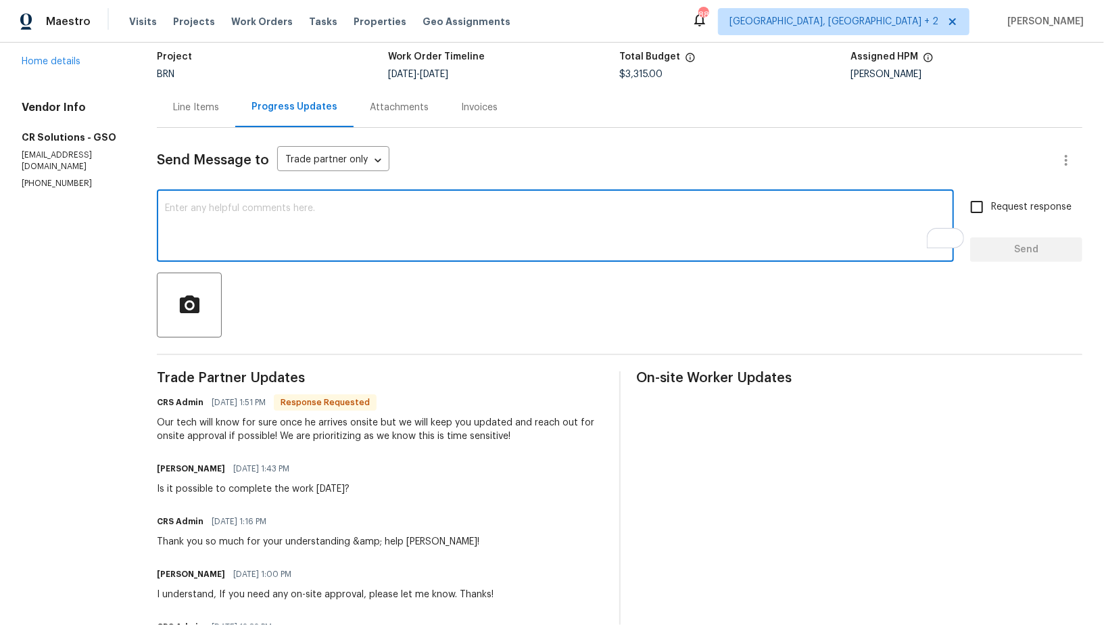
scroll to position [88, 0]
type textarea "Gre"
type textarea "Thanks for the help!"
drag, startPoint x: 992, startPoint y: 206, endPoint x: 993, endPoint y: 215, distance: 8.8
click at [991, 206] on input "Request response" at bounding box center [977, 207] width 28 height 28
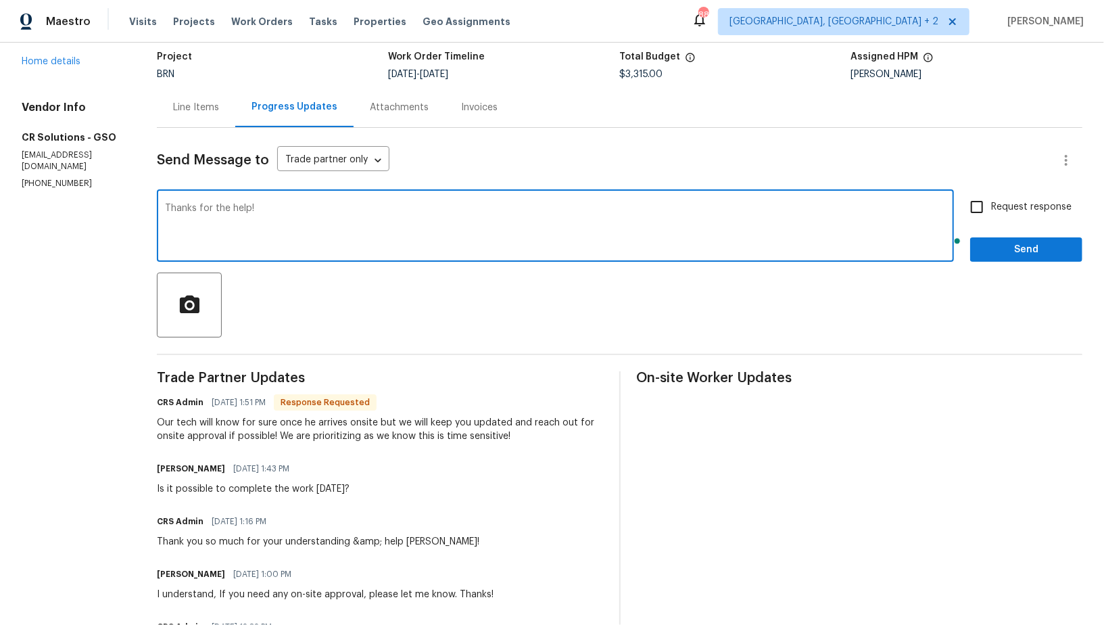
checkbox input "true"
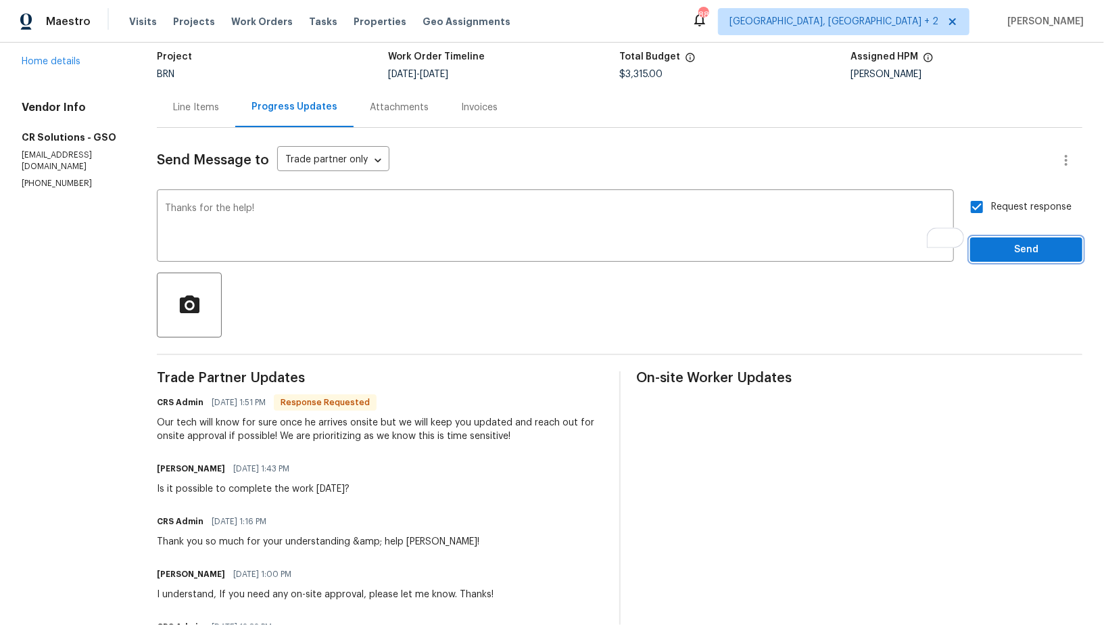
click at [1007, 242] on span "Send" at bounding box center [1026, 249] width 91 height 17
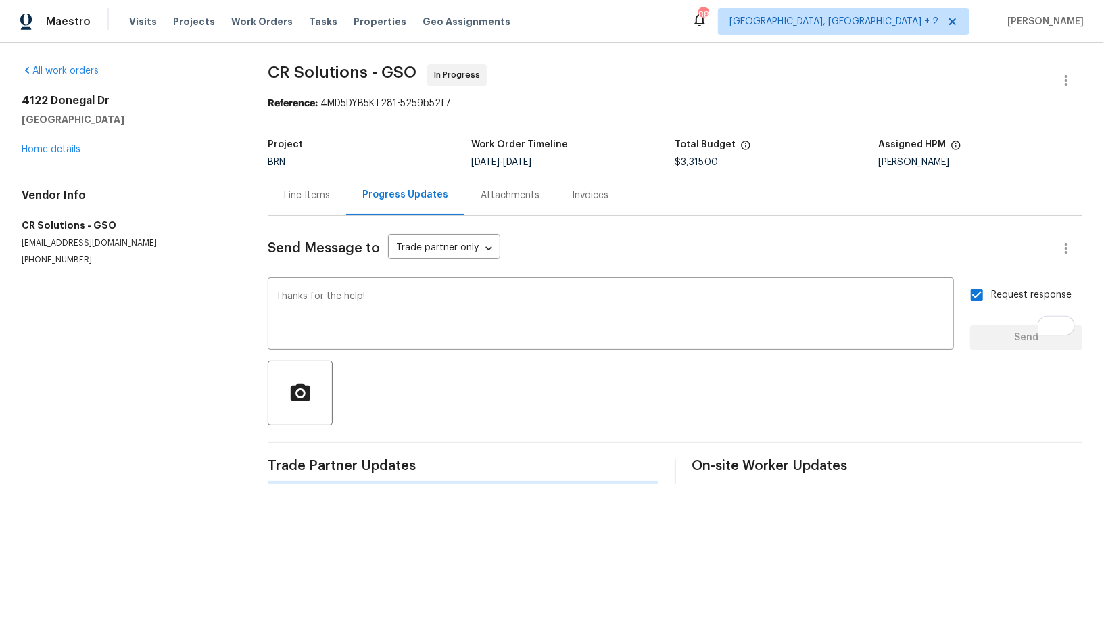
scroll to position [0, 0]
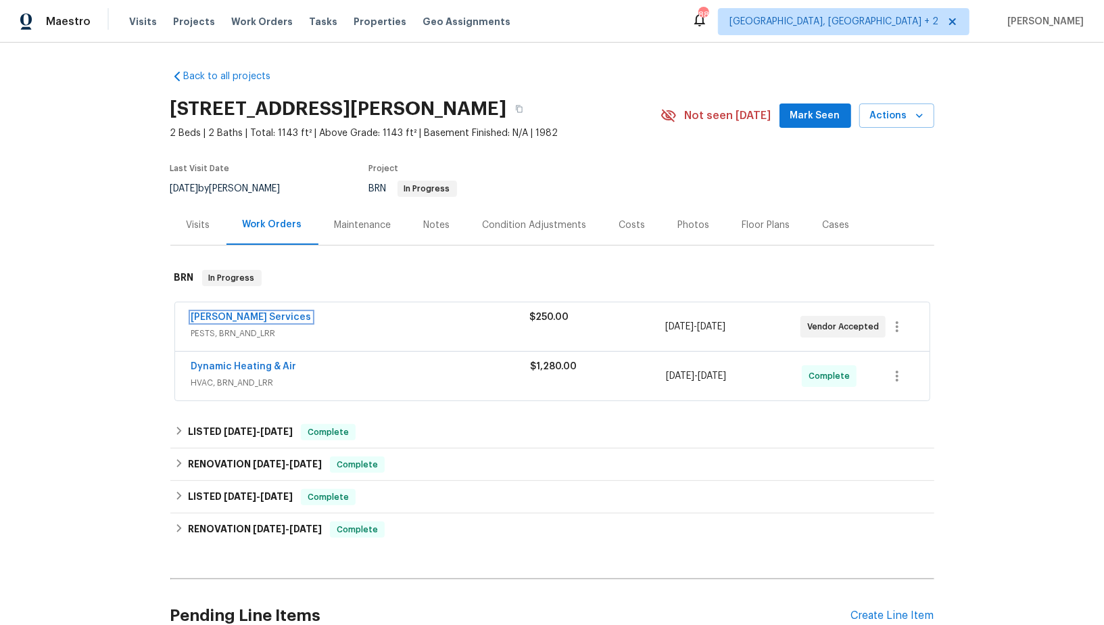
click at [229, 318] on link "[PERSON_NAME] Services" at bounding box center [251, 316] width 120 height 9
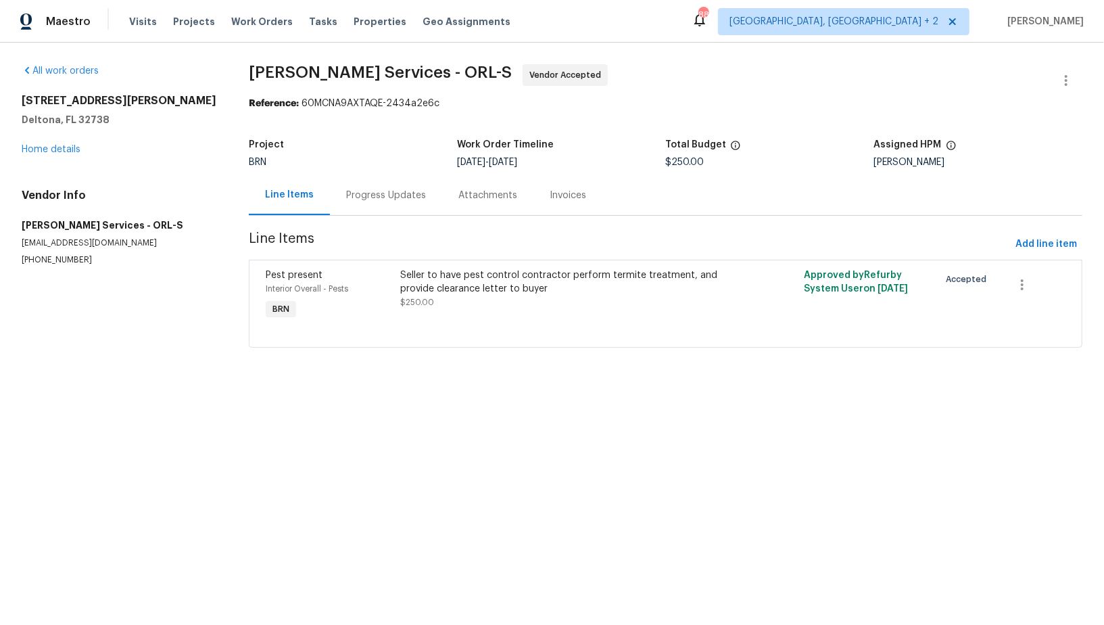
click at [356, 193] on div "Progress Updates" at bounding box center [386, 196] width 80 height 14
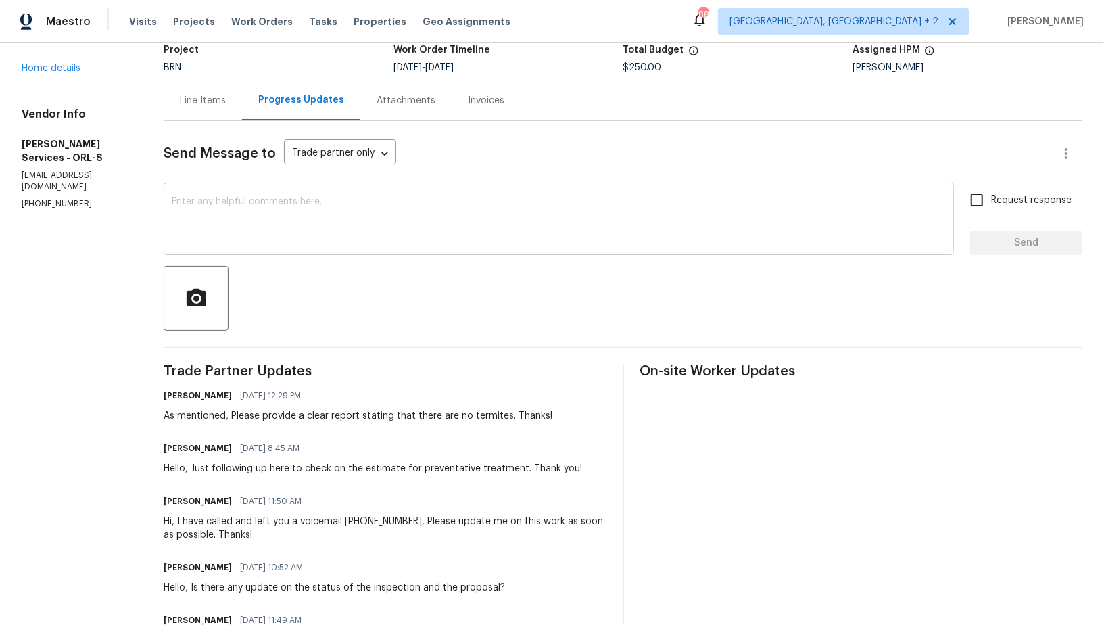
scroll to position [112, 0]
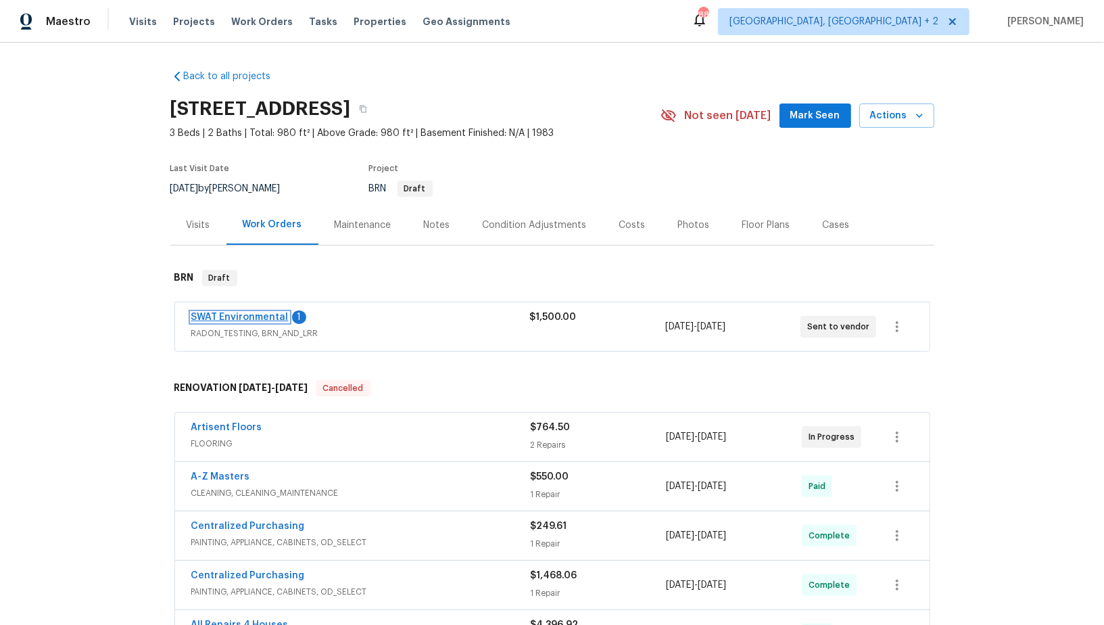
click at [247, 318] on link "SWAT Environmental" at bounding box center [239, 316] width 97 height 9
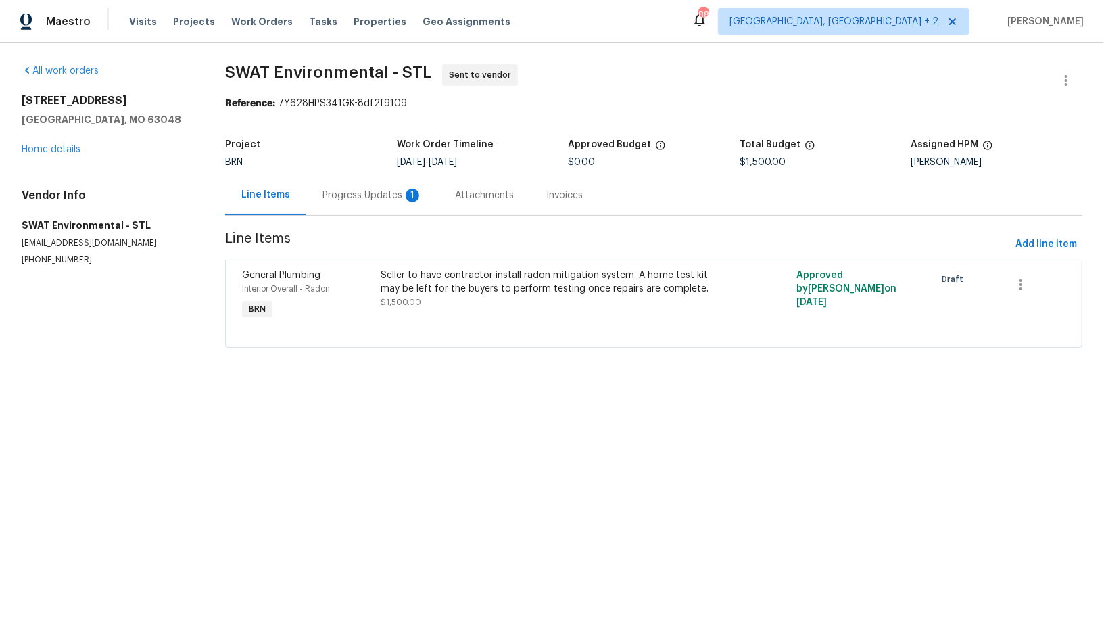
click at [399, 186] on div "Progress Updates 1" at bounding box center [372, 195] width 133 height 40
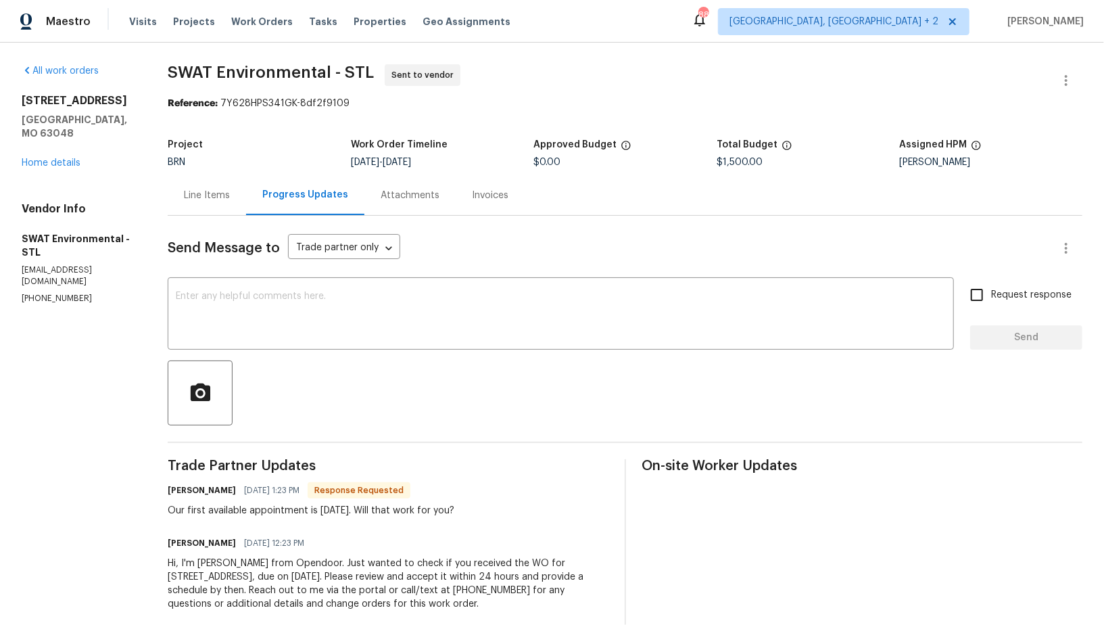
scroll to position [23, 0]
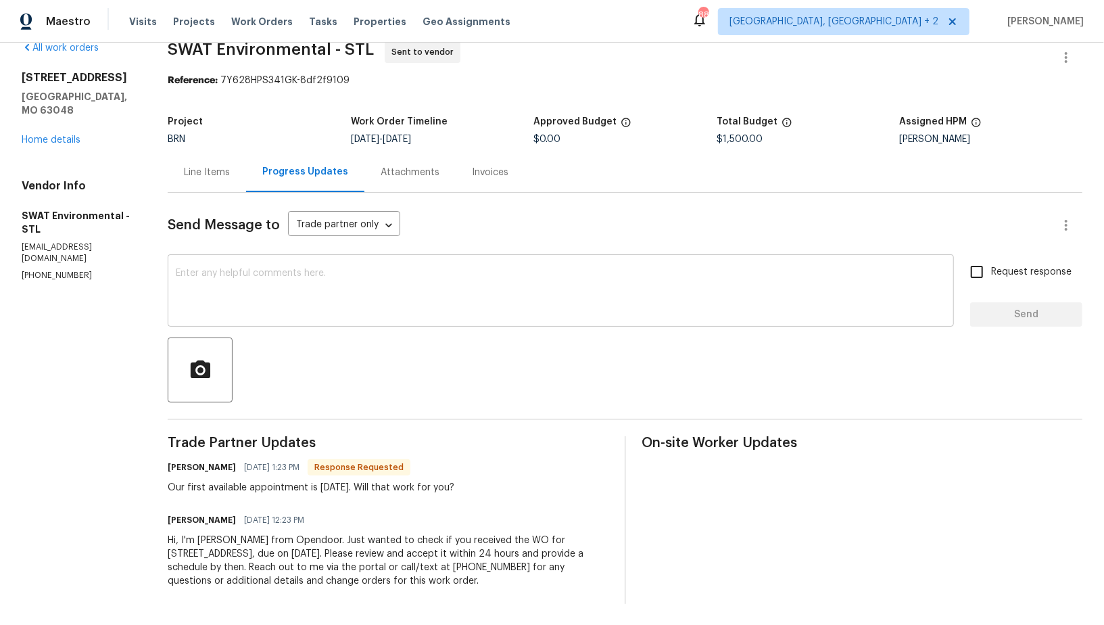
click at [389, 317] on div "x ​" at bounding box center [561, 292] width 786 height 69
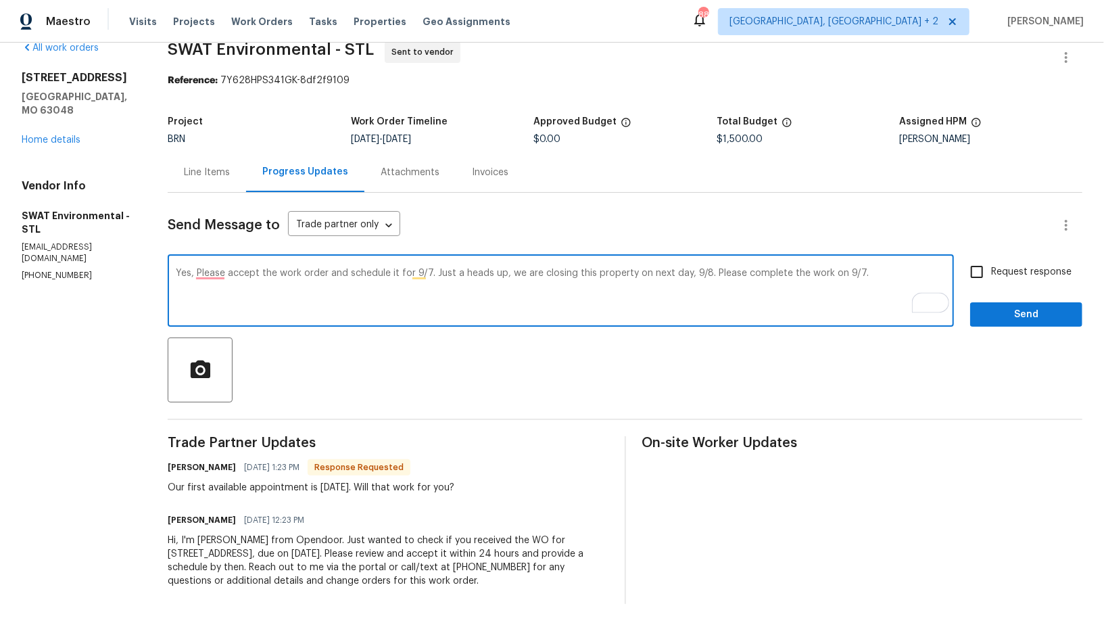
type textarea "Yes, Please accept the work order and schedule it for 9/7. Just a heads up, we …"
click at [983, 273] on input "Request response" at bounding box center [977, 272] width 28 height 28
checkbox input "true"
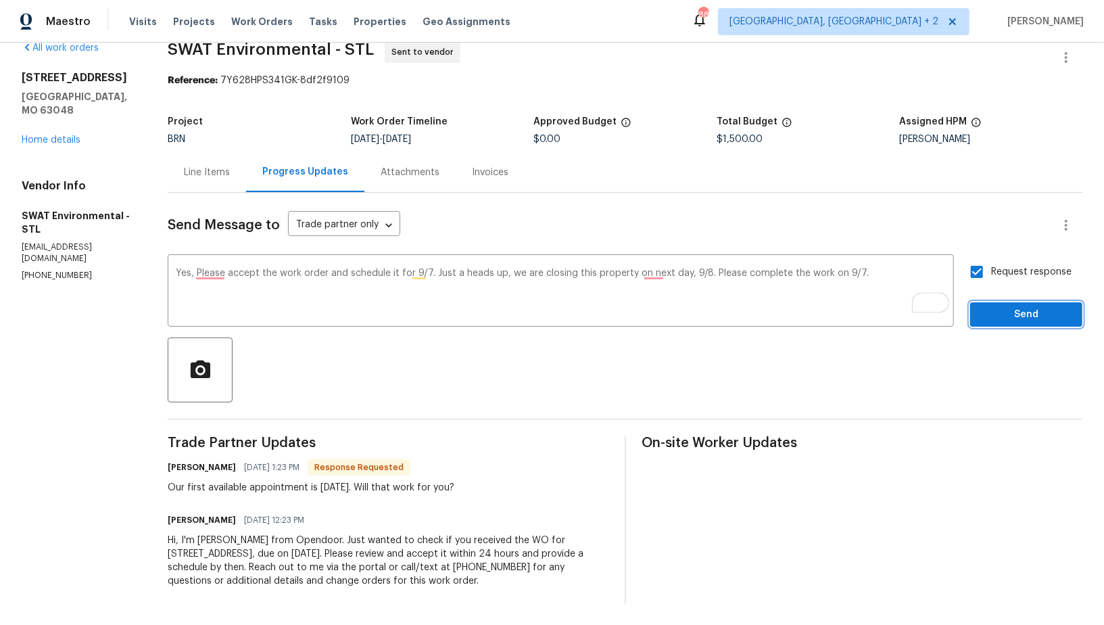
click at [988, 317] on span "Send" at bounding box center [1026, 314] width 91 height 17
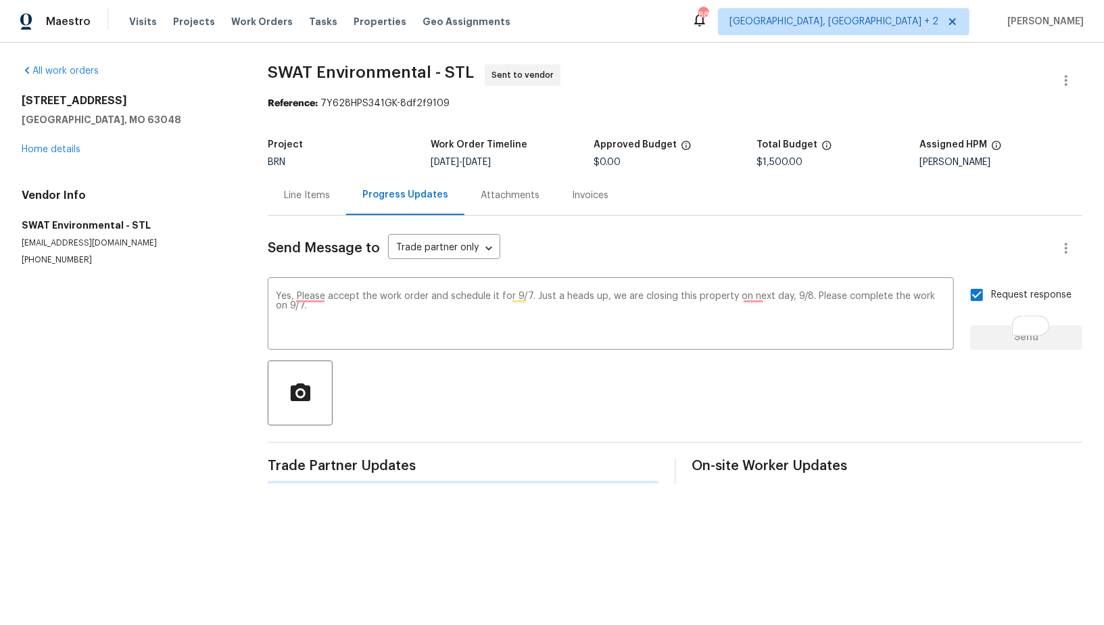
scroll to position [0, 0]
